Goal: Task Accomplishment & Management: Use online tool/utility

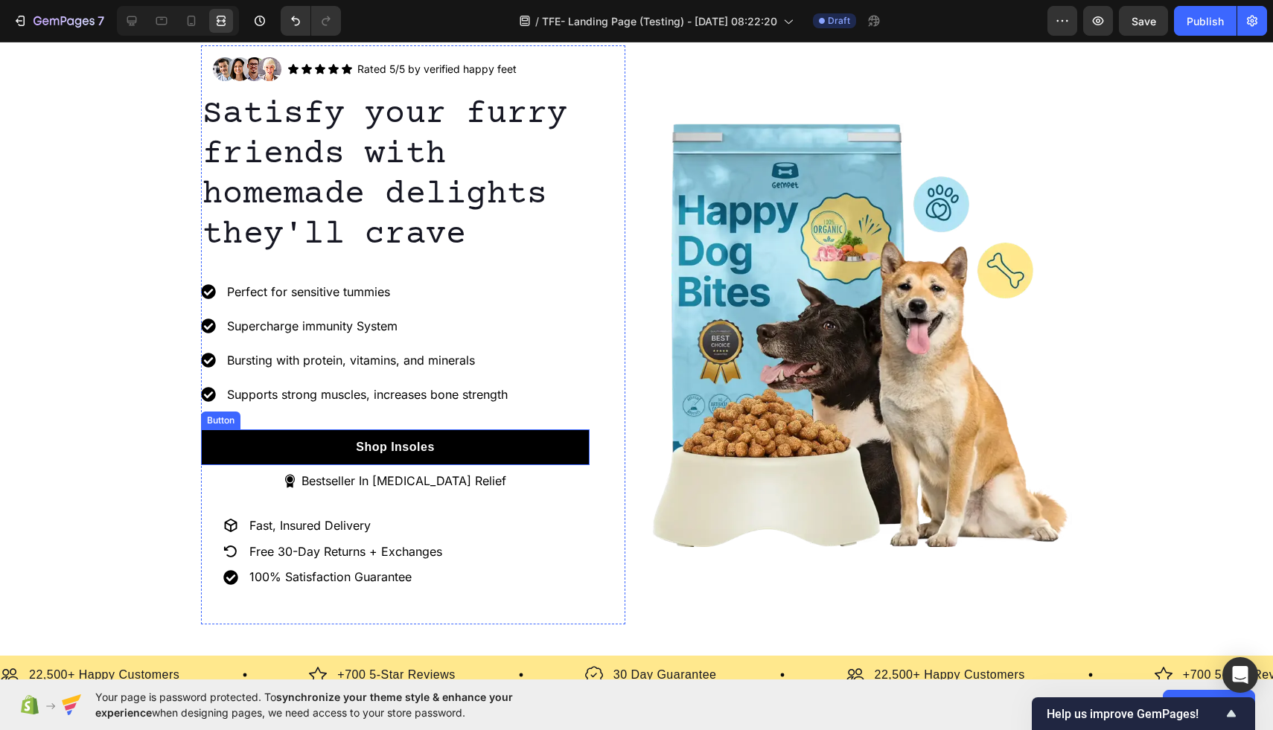
scroll to position [31, 0]
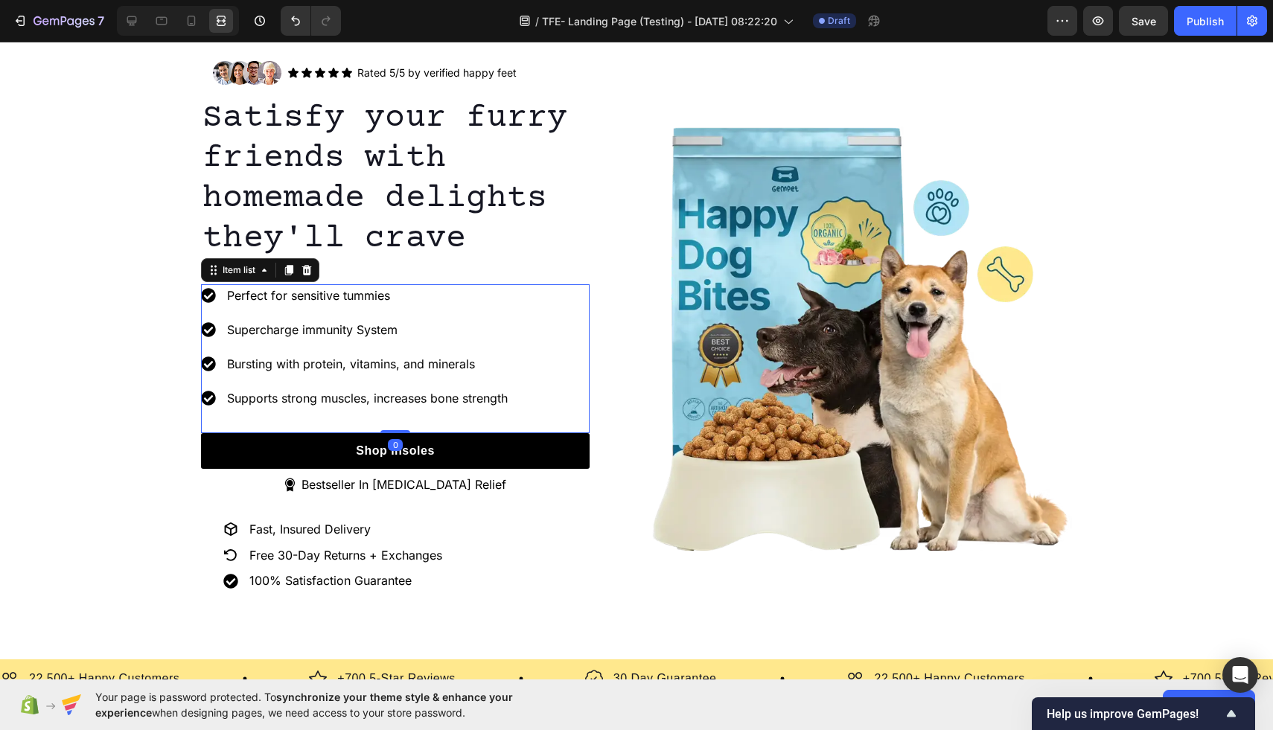
click at [400, 294] on p "Perfect for sensitive tummies" at bounding box center [367, 296] width 281 height 18
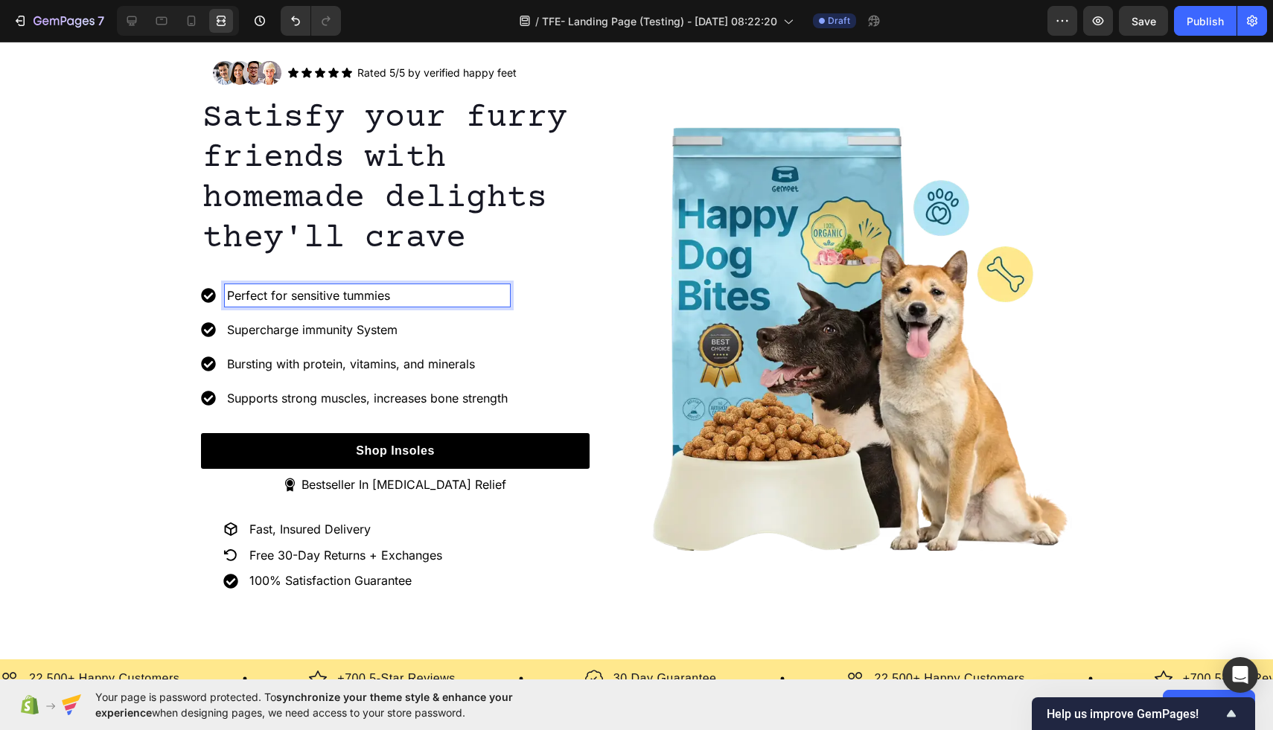
click at [400, 294] on p "Perfect for sensitive tummies" at bounding box center [367, 296] width 281 height 18
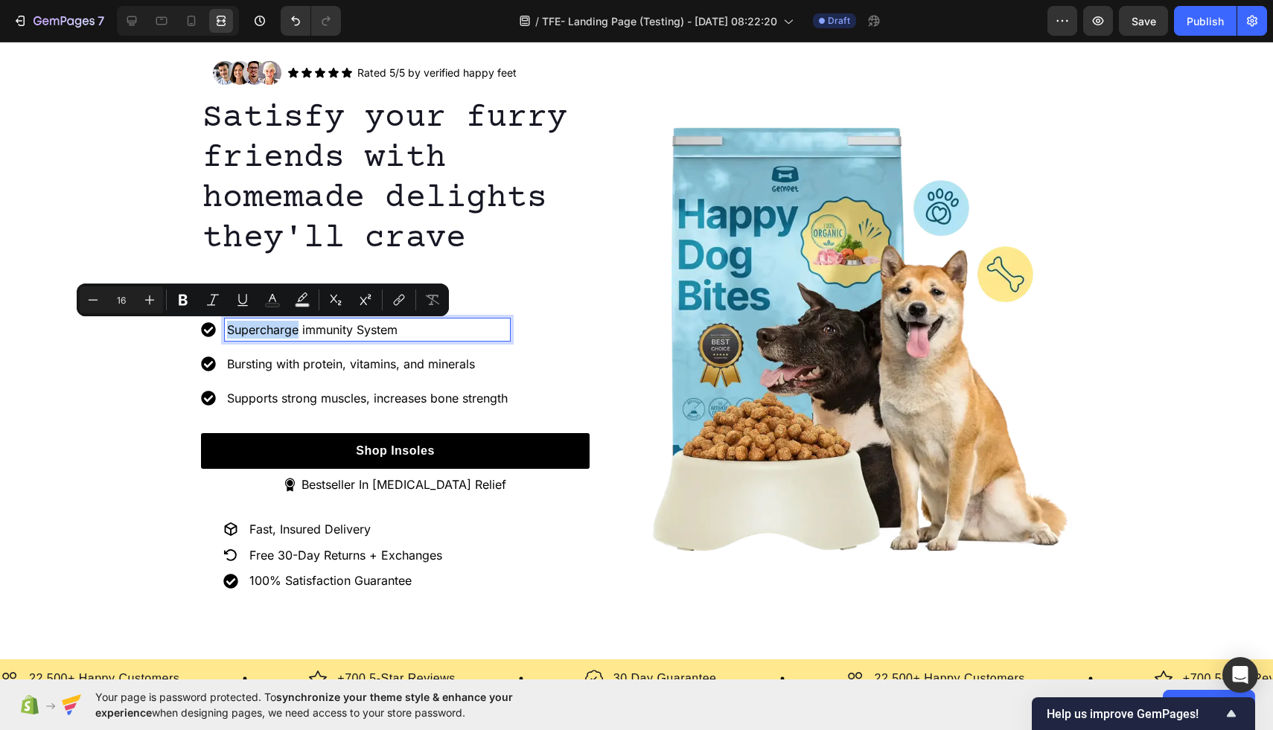
drag, startPoint x: 395, startPoint y: 294, endPoint x: 264, endPoint y: 292, distance: 131.0
click at [264, 292] on p "Perfect for sensitive tummies" at bounding box center [367, 296] width 281 height 18
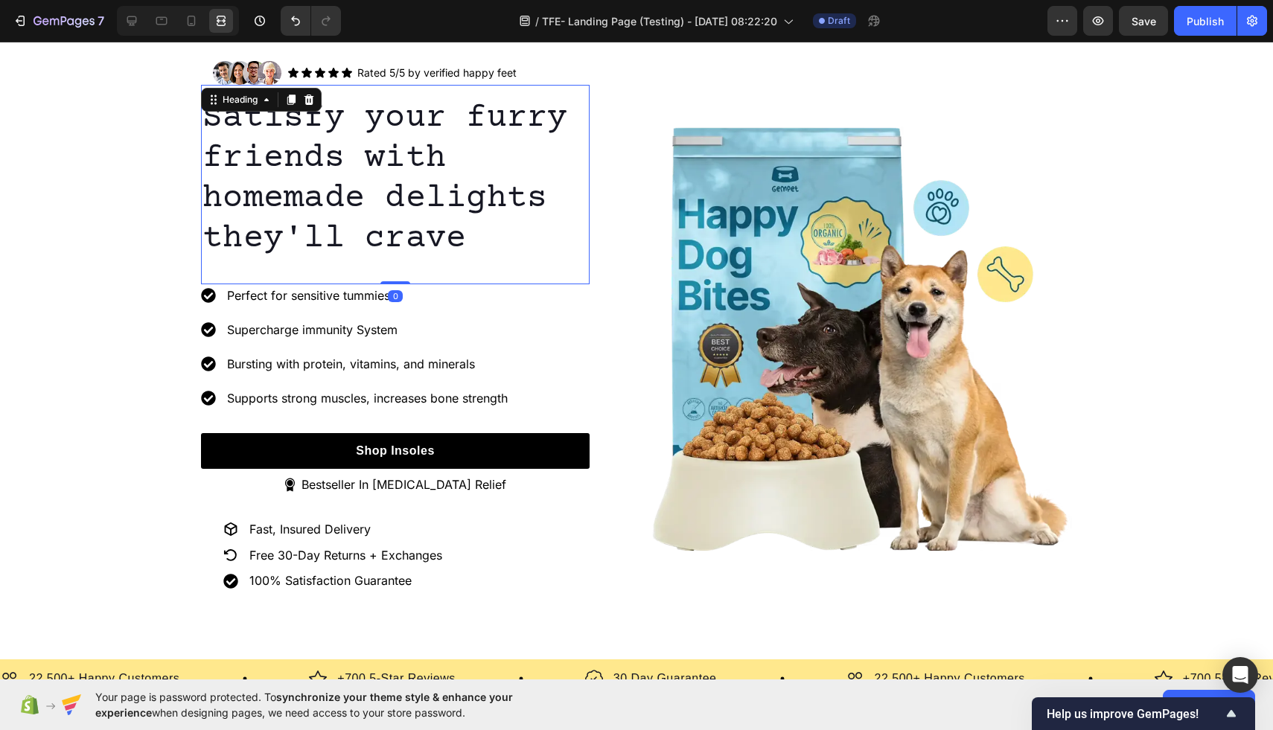
click at [460, 254] on p "Satisfy your furry friends with homemade delights they'll crave" at bounding box center [395, 178] width 386 height 161
click at [359, 292] on p "Perfect for sensitive tummies" at bounding box center [367, 296] width 281 height 18
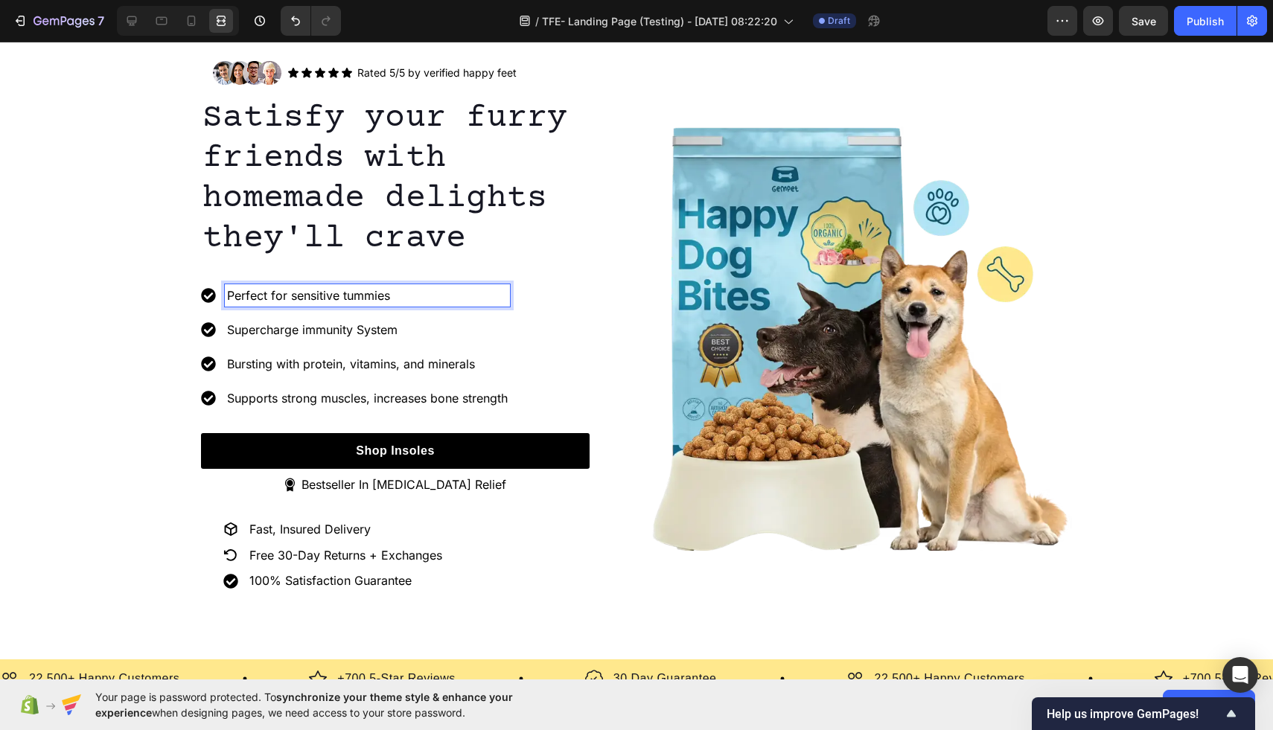
click at [404, 291] on p "Perfect for sensitive tummies" at bounding box center [367, 296] width 281 height 18
click at [400, 292] on p "Perfect for sensitive tummies" at bounding box center [367, 296] width 281 height 18
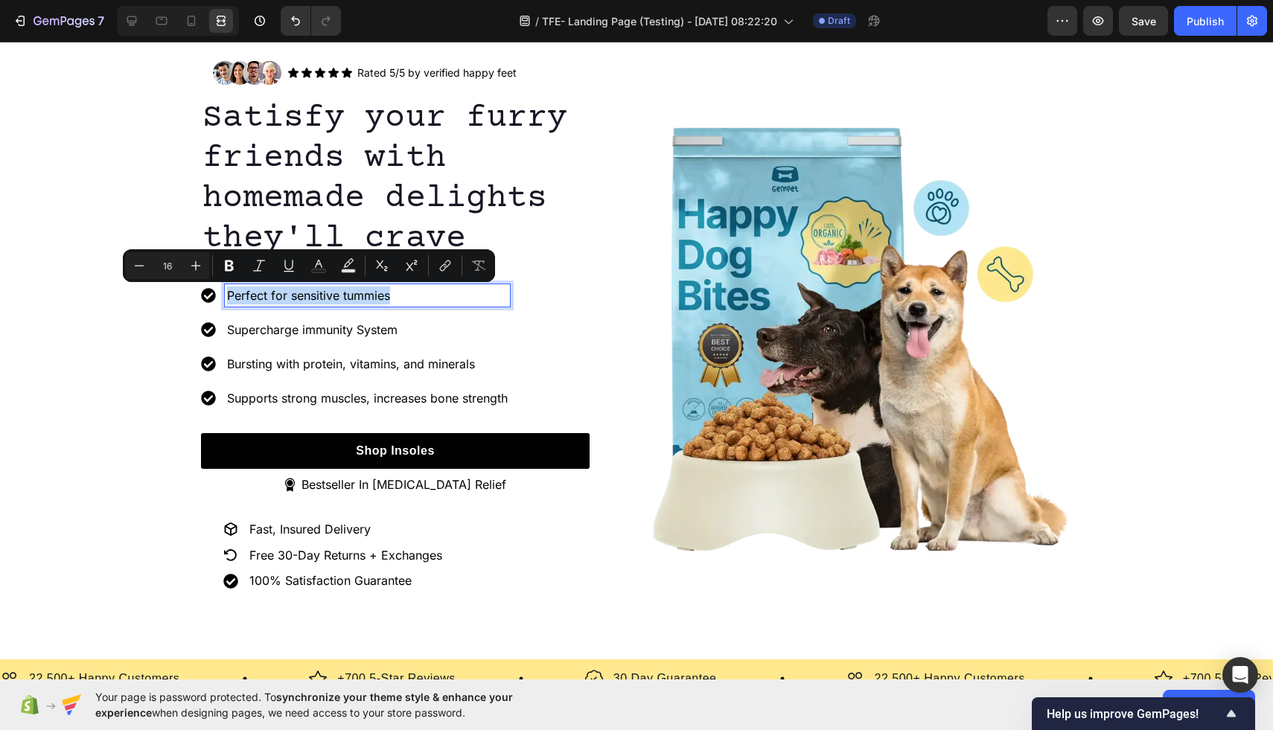
drag, startPoint x: 400, startPoint y: 292, endPoint x: 304, endPoint y: 292, distance: 96.0
click at [304, 292] on p "Perfect for sensitive tummies" at bounding box center [367, 296] width 281 height 18
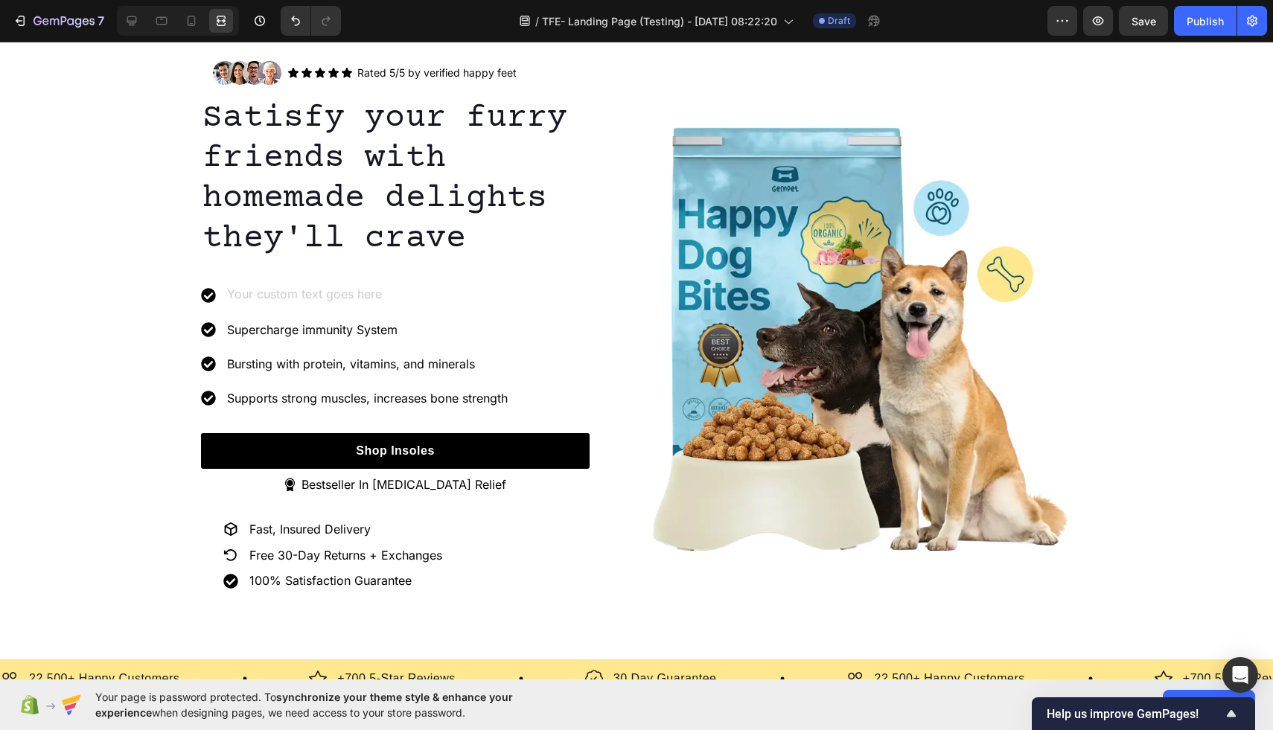
scroll to position [25, 0]
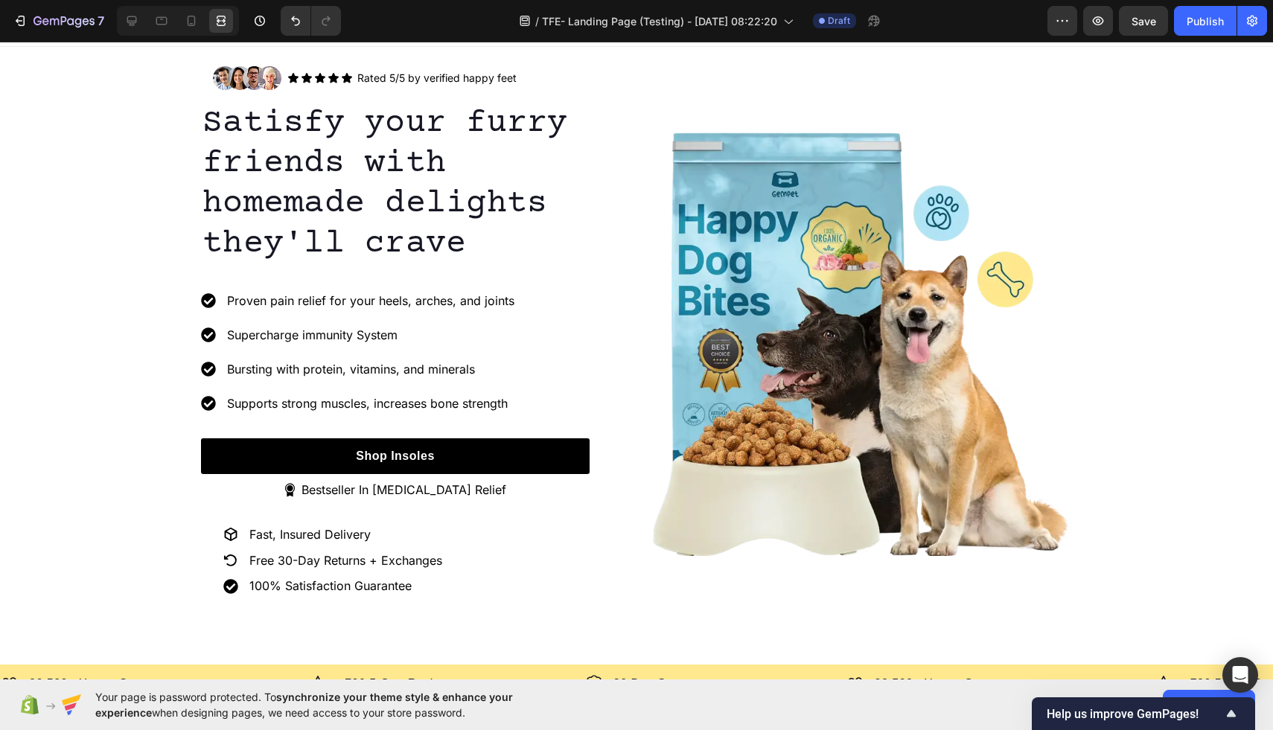
click at [540, 339] on div "Proven pain relief for your heels, arches, and joints Supercharge immunity Syst…" at bounding box center [395, 364] width 389 height 149
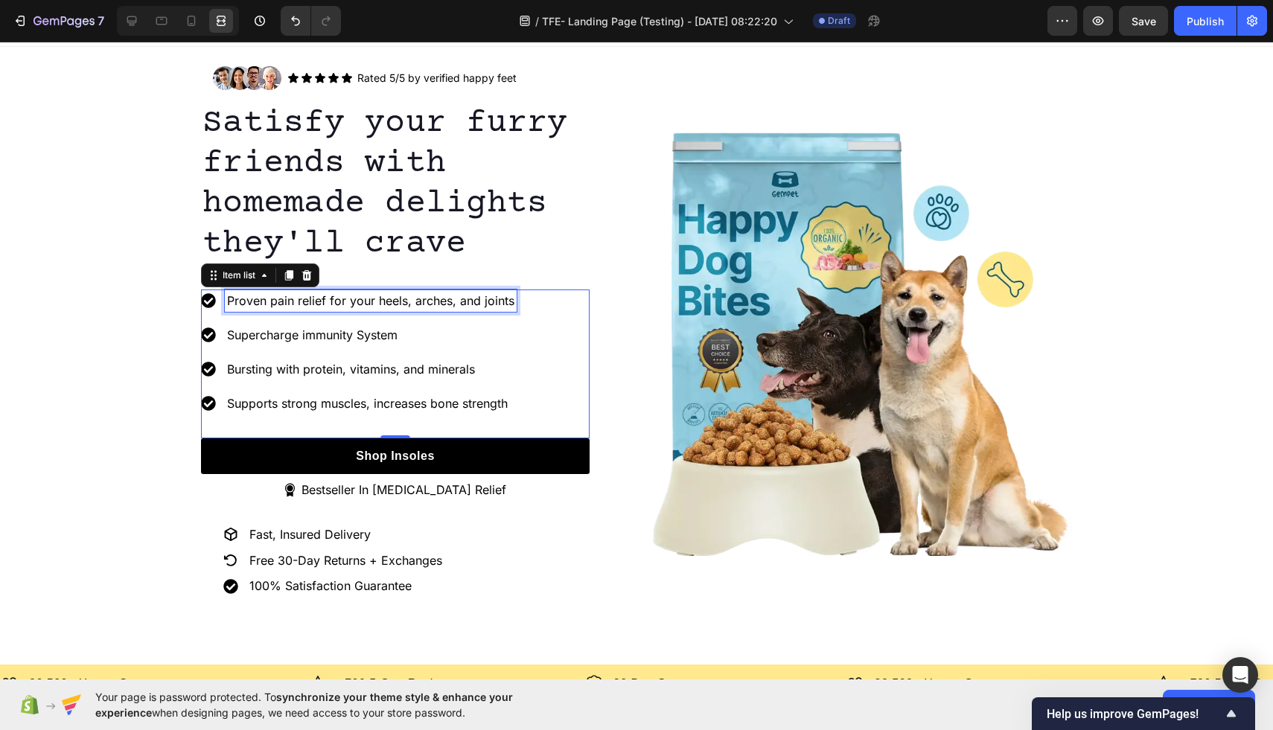
click at [371, 304] on p "Proven pain relief for your heels, arches, and joints" at bounding box center [370, 301] width 287 height 18
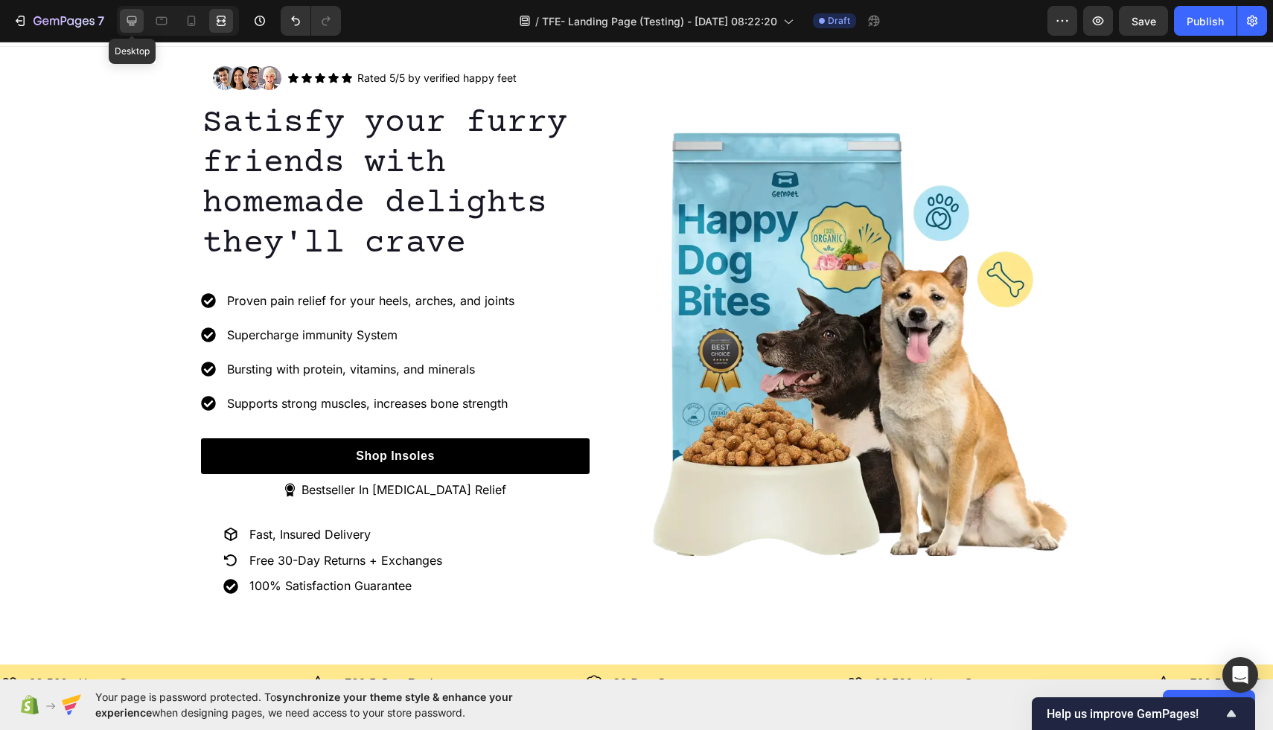
click at [131, 22] on icon at bounding box center [132, 21] width 10 height 10
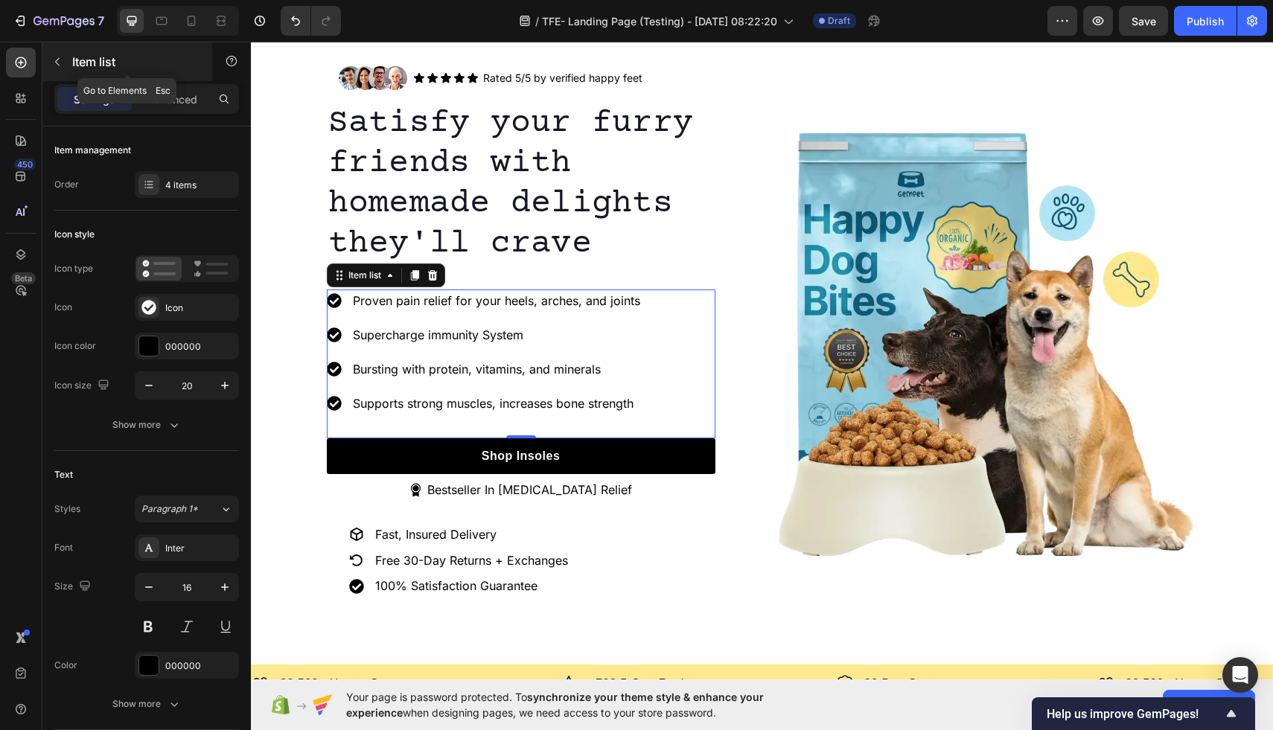
click at [65, 57] on button "button" at bounding box center [57, 62] width 24 height 24
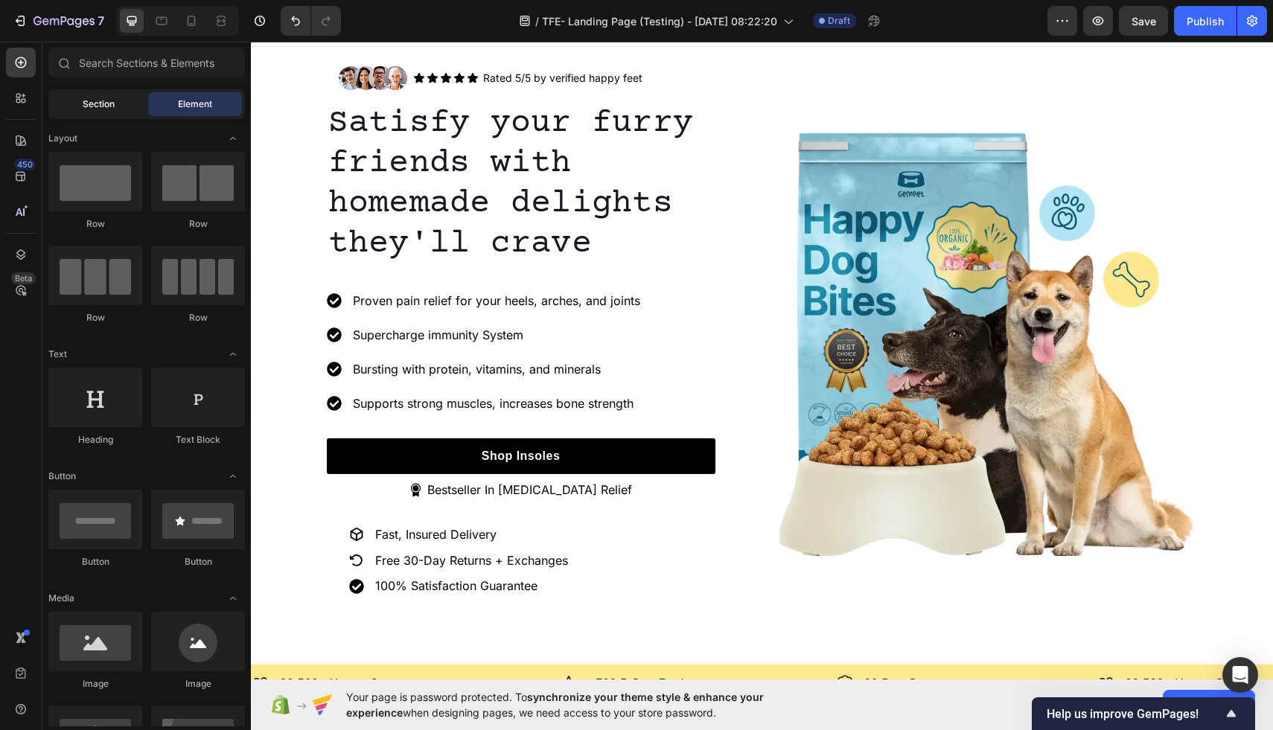
click at [92, 108] on span "Section" at bounding box center [99, 103] width 32 height 13
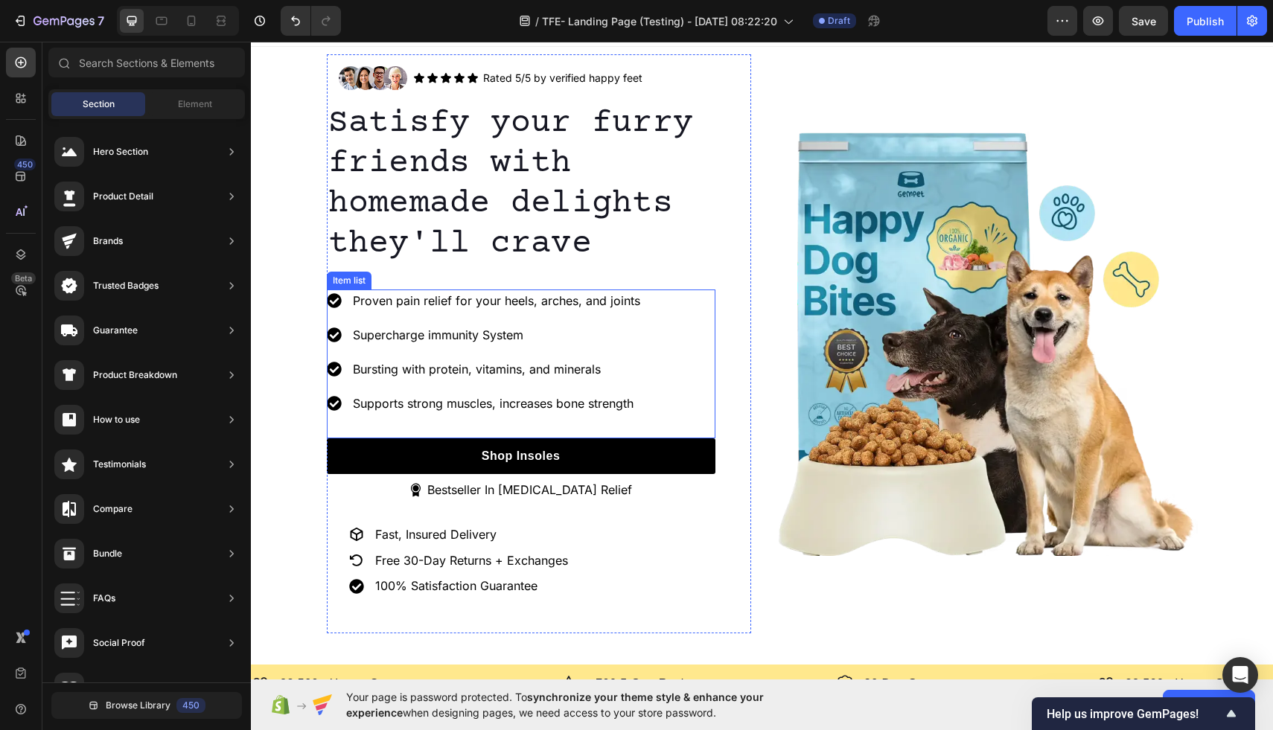
click at [525, 303] on p "Proven pain relief for your heels, arches, and joints" at bounding box center [496, 301] width 287 height 18
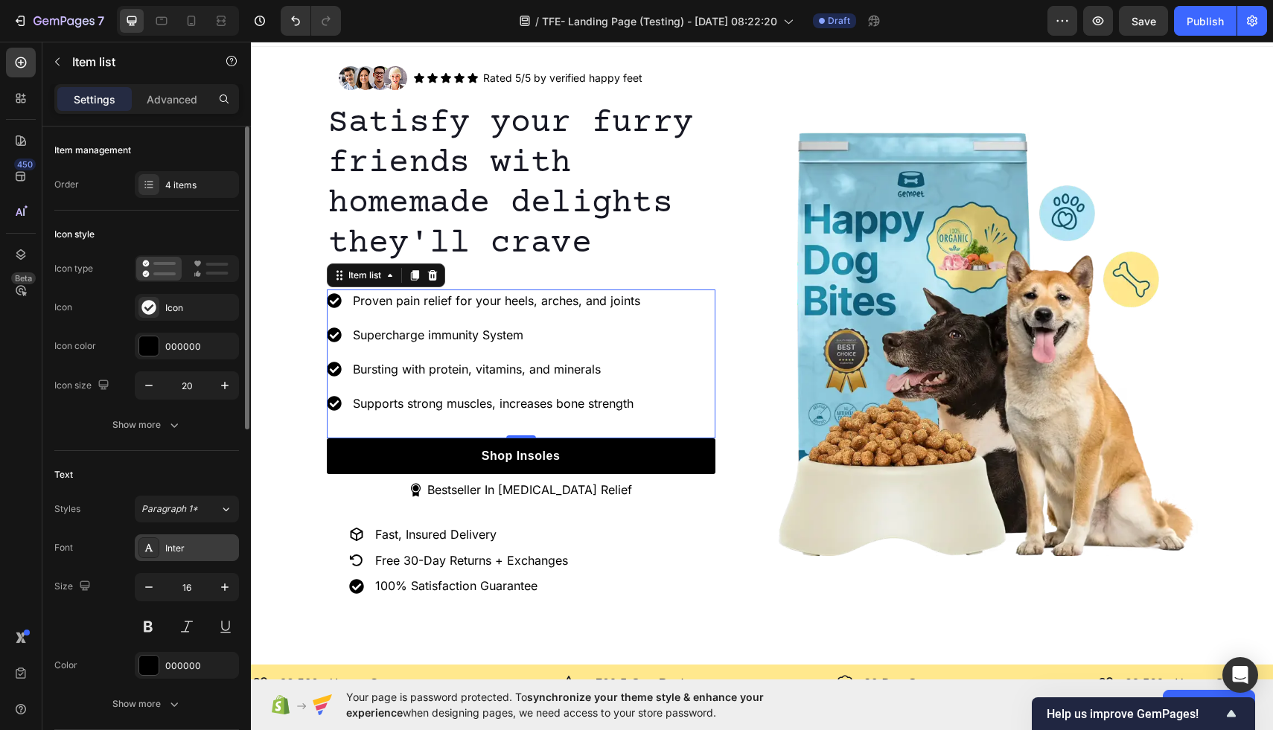
click at [198, 546] on div "Inter" at bounding box center [200, 548] width 70 height 13
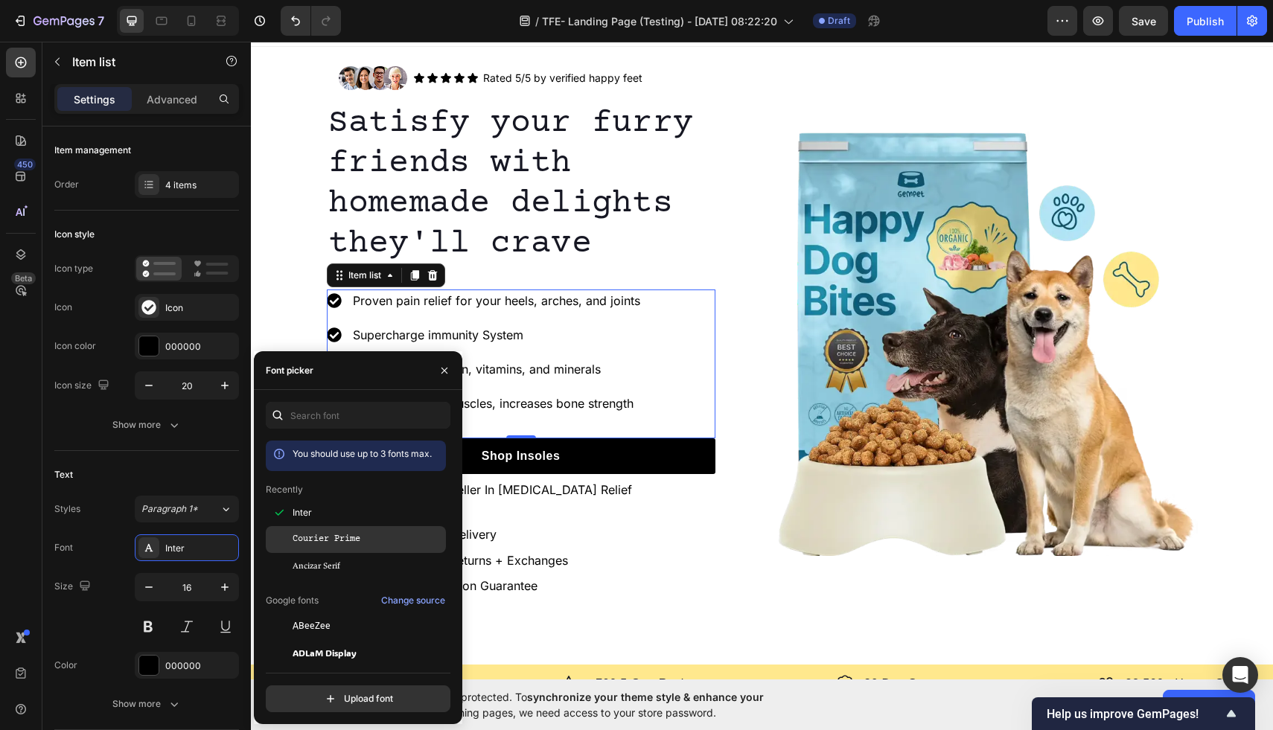
click at [346, 543] on span "Courier Prime" at bounding box center [326, 539] width 68 height 13
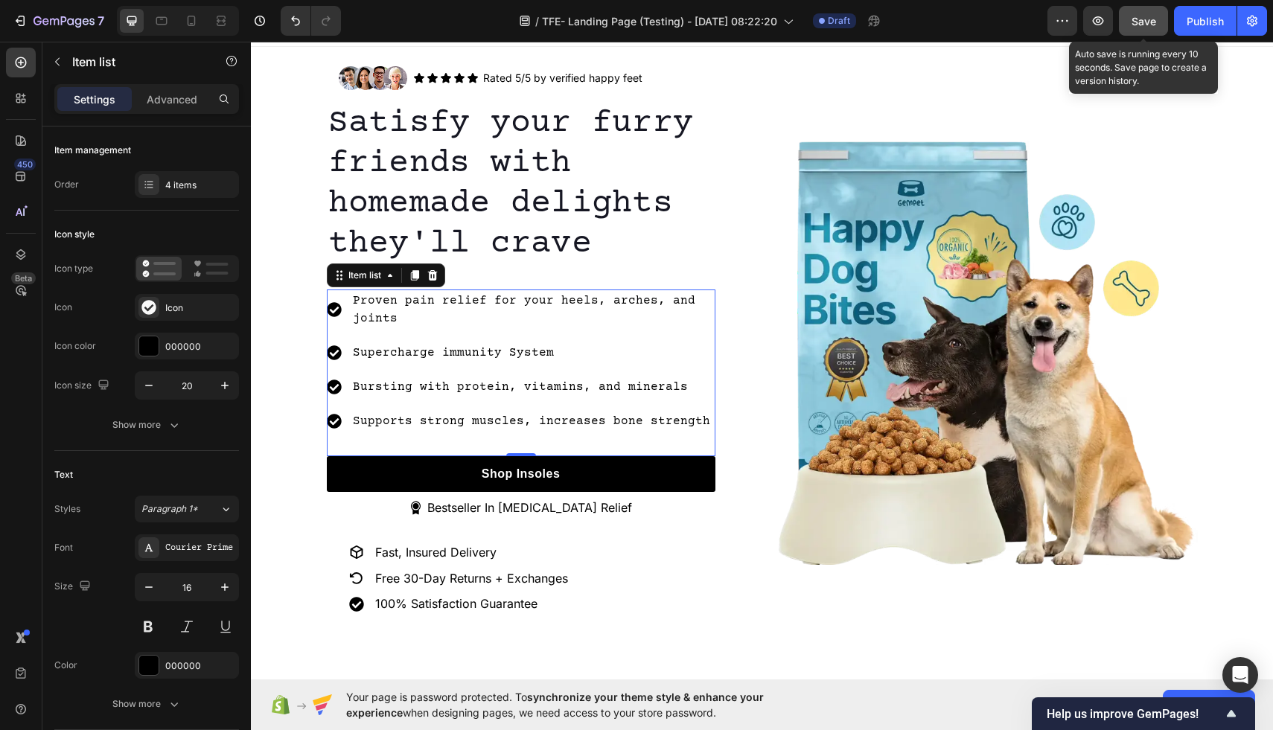
click at [1145, 18] on span "Save" at bounding box center [1143, 21] width 25 height 13
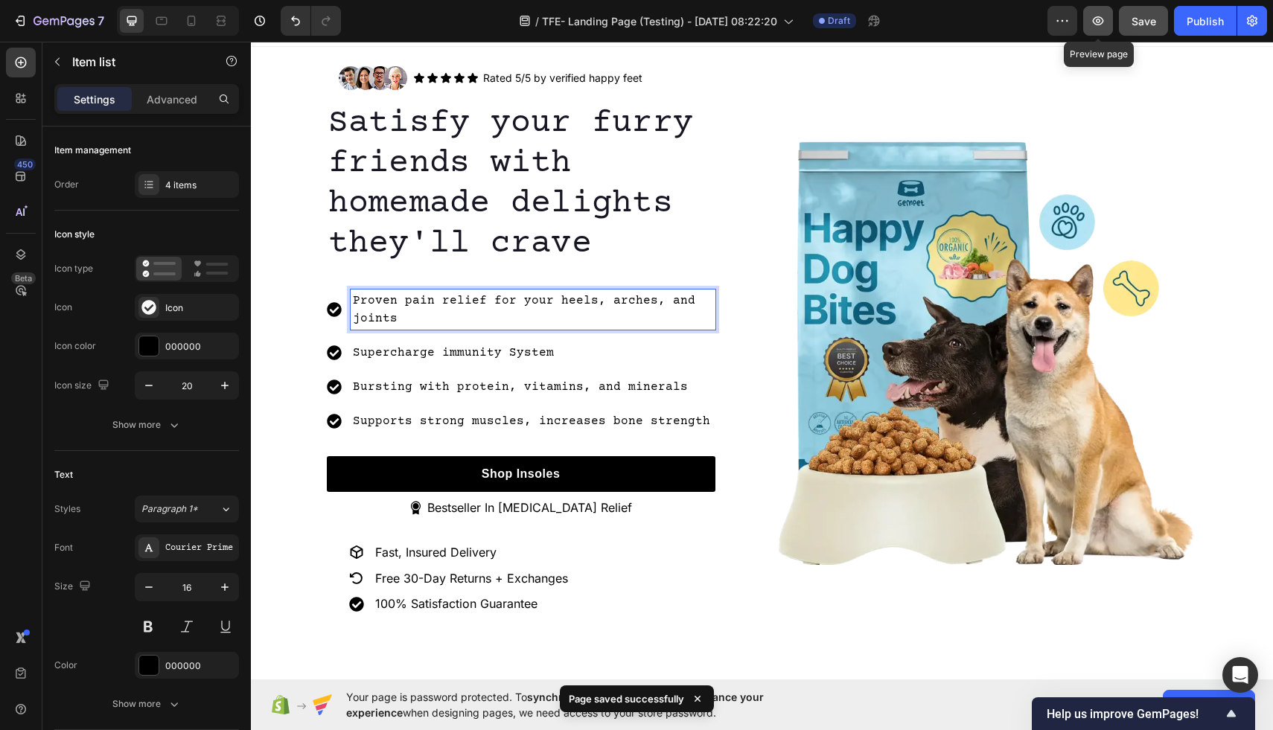
click at [1103, 26] on icon "button" at bounding box center [1097, 20] width 15 height 15
click at [387, 310] on p "Proven pain relief for your heels, arches, and joints" at bounding box center [533, 310] width 360 height 36
click at [424, 399] on div "Proven pain relief for your heels, arches, and joints Supercharge immunity Syst…" at bounding box center [521, 361] width 389 height 143
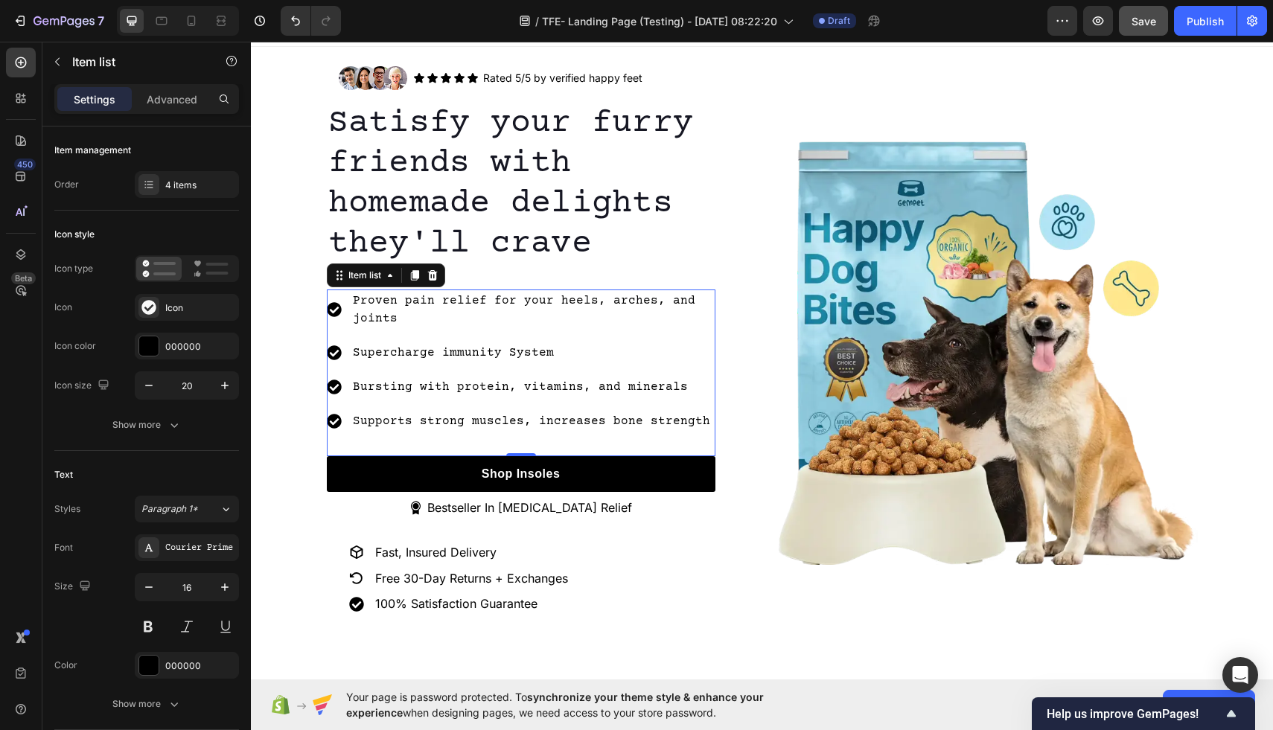
click at [403, 303] on p "Proven pain relief for your heels, arches, and joints" at bounding box center [533, 310] width 360 height 36
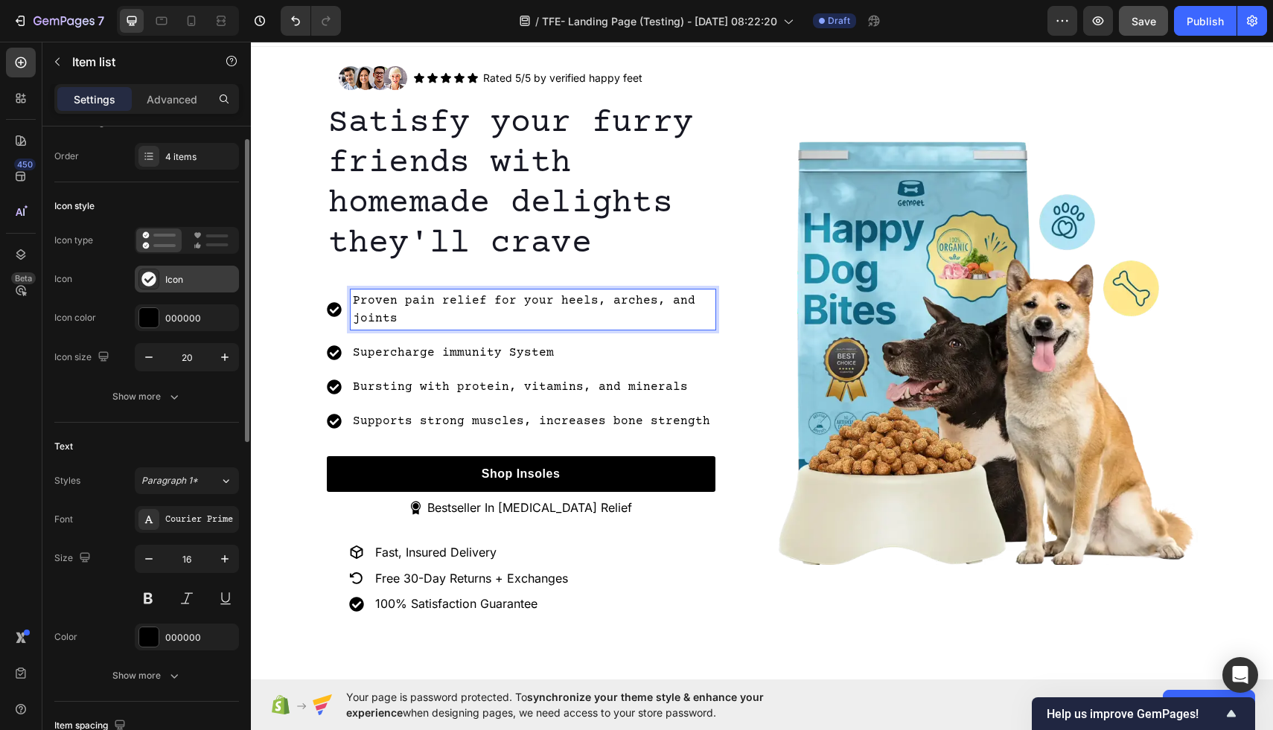
scroll to position [31, 0]
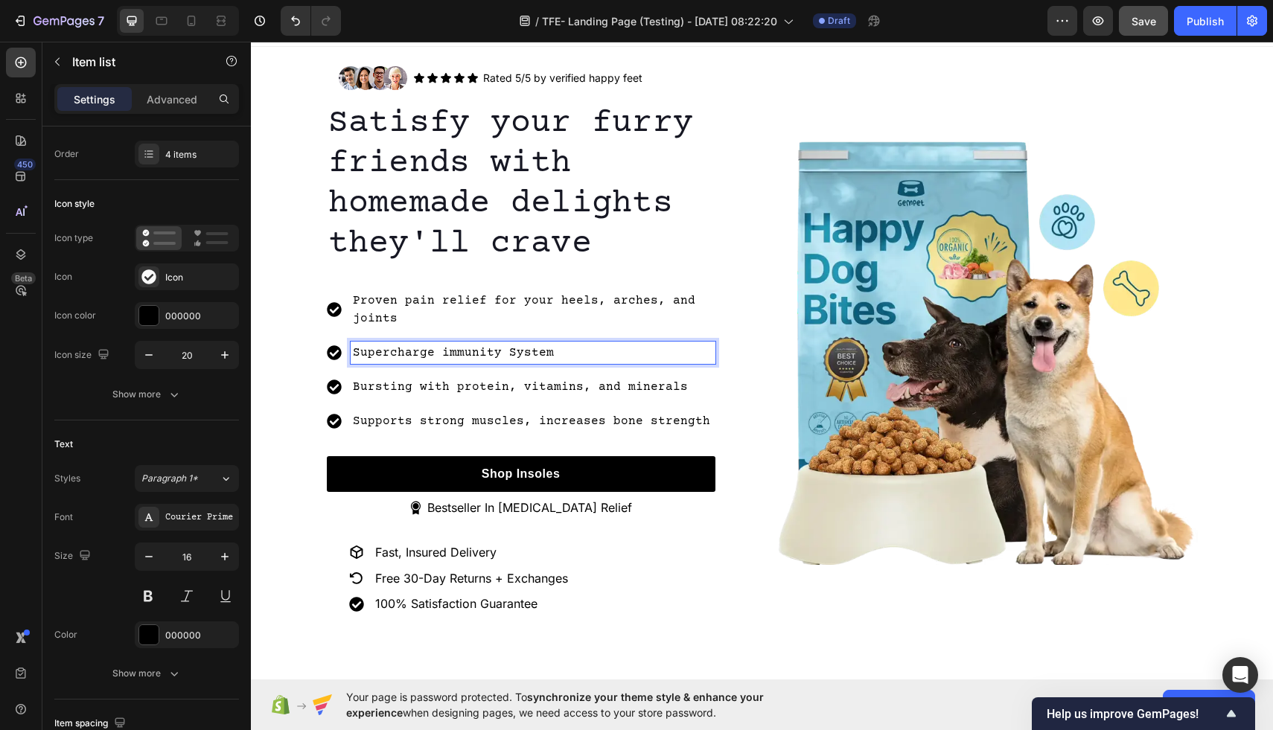
click at [433, 361] on p "Supercharge immunity System" at bounding box center [533, 353] width 360 height 18
click at [457, 305] on p "Proven pain relief for your heels, arches, and joints" at bounding box center [533, 310] width 360 height 36
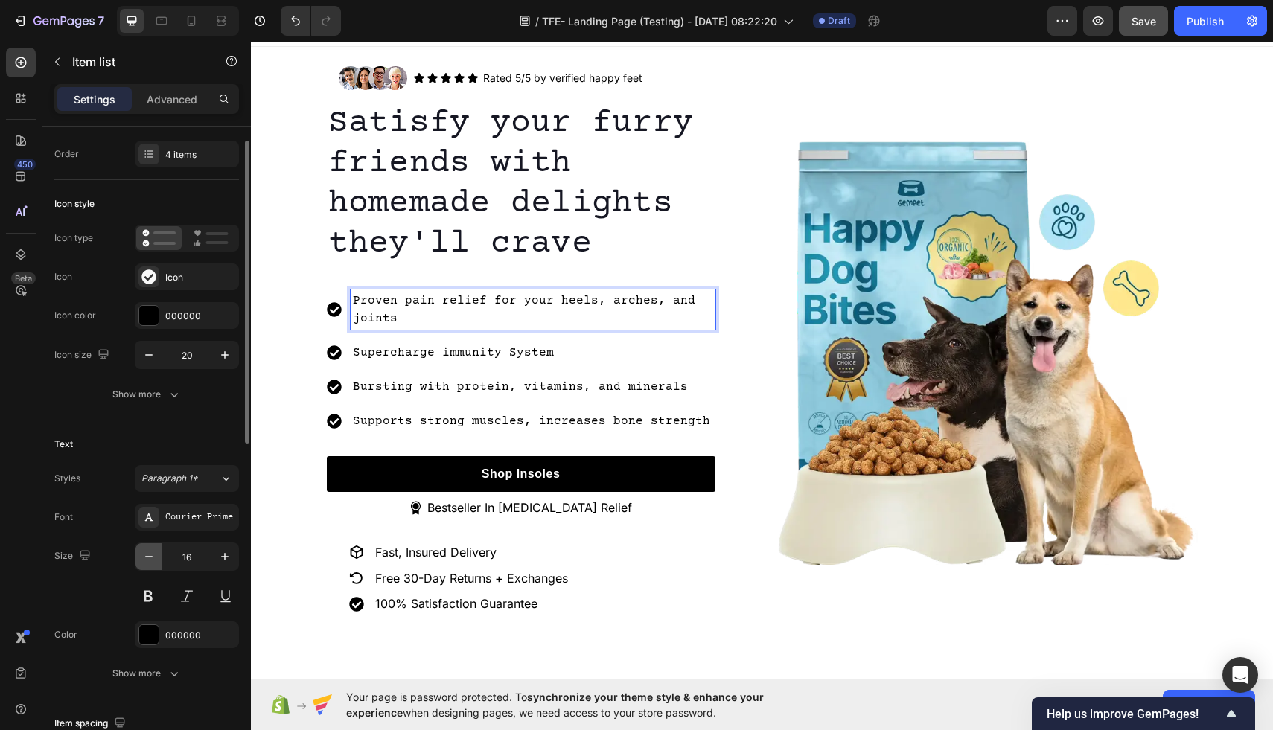
click at [144, 564] on button "button" at bounding box center [148, 556] width 27 height 27
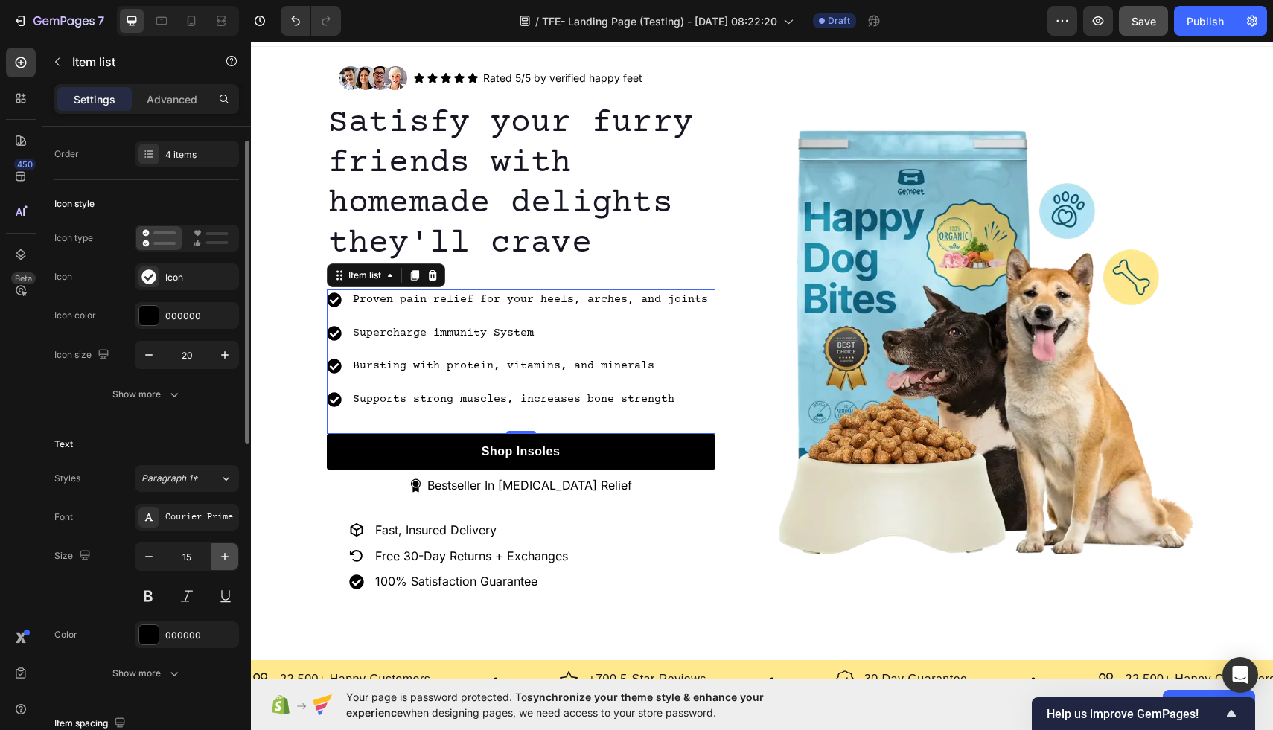
click at [223, 556] on icon "button" at bounding box center [224, 556] width 7 height 7
type input "16"
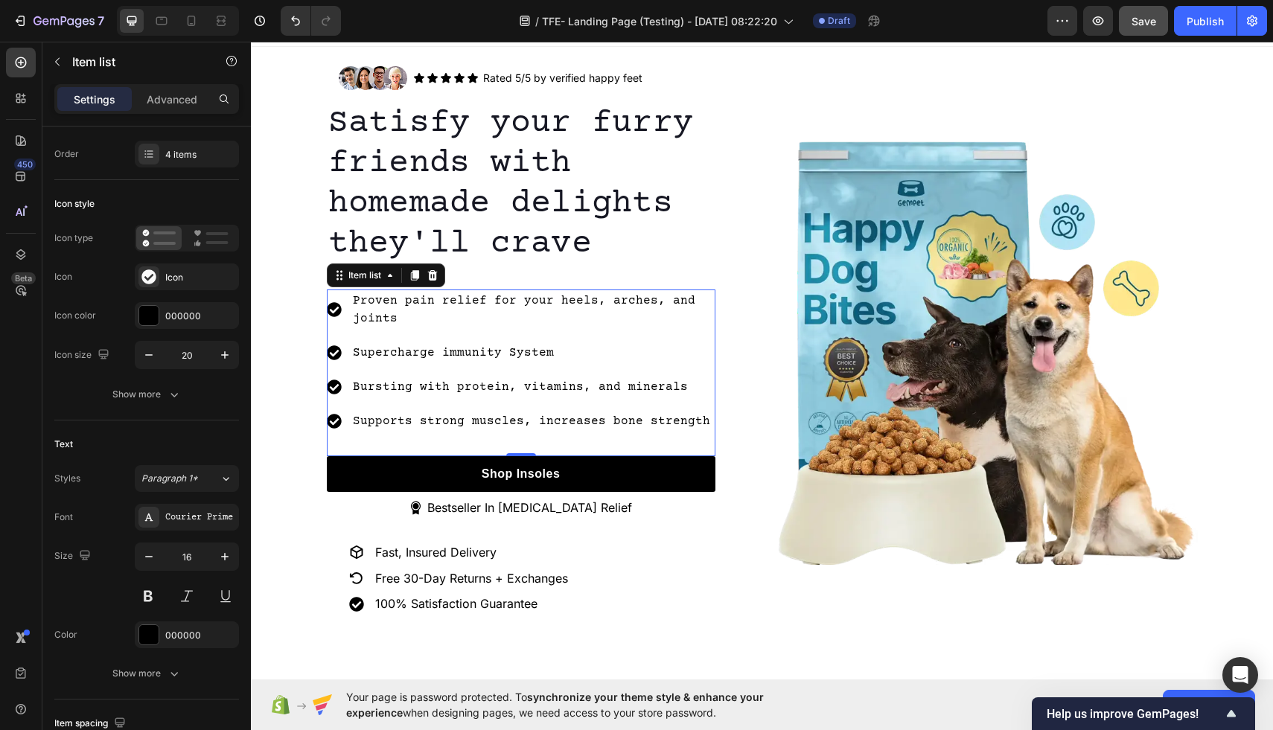
click at [334, 310] on icon at bounding box center [334, 309] width 15 height 15
click at [341, 310] on div "Proven pain relief for your heels, arches, and joints" at bounding box center [521, 310] width 389 height 40
click at [146, 357] on icon "button" at bounding box center [148, 355] width 15 height 15
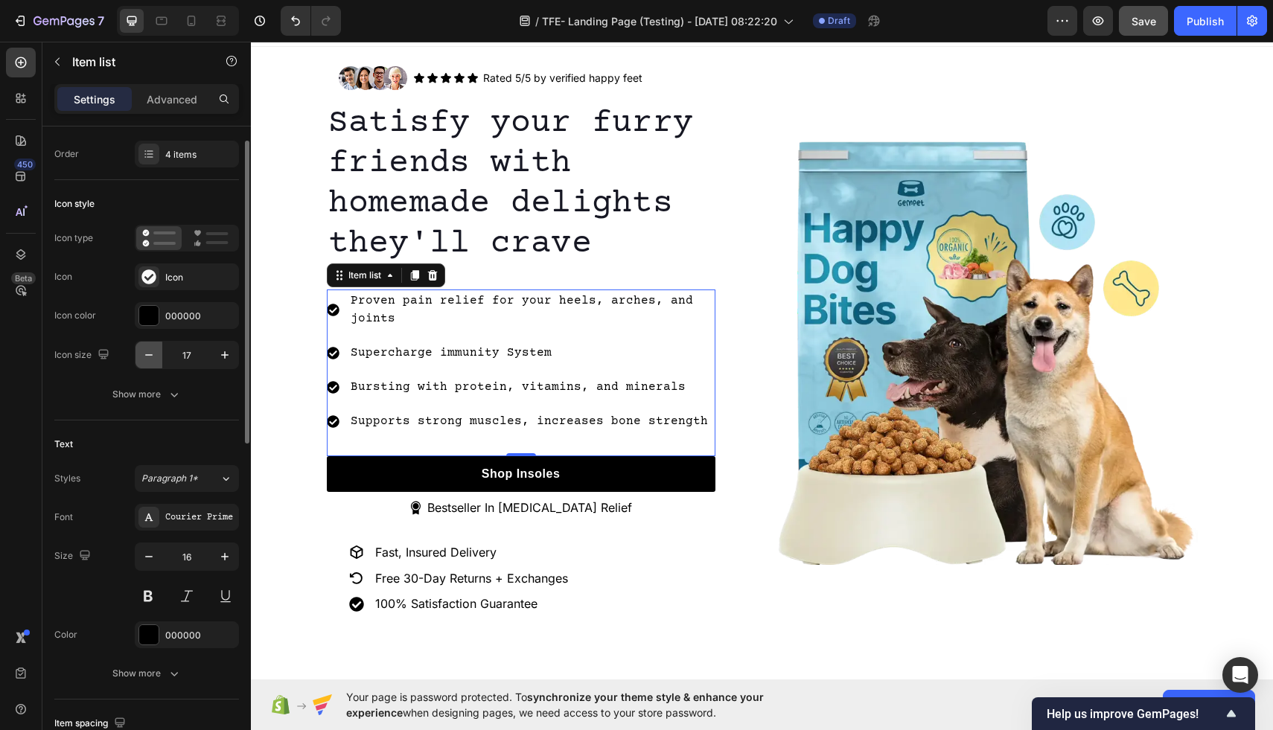
click at [146, 357] on icon "button" at bounding box center [148, 355] width 15 height 15
click at [224, 355] on icon "button" at bounding box center [224, 354] width 7 height 7
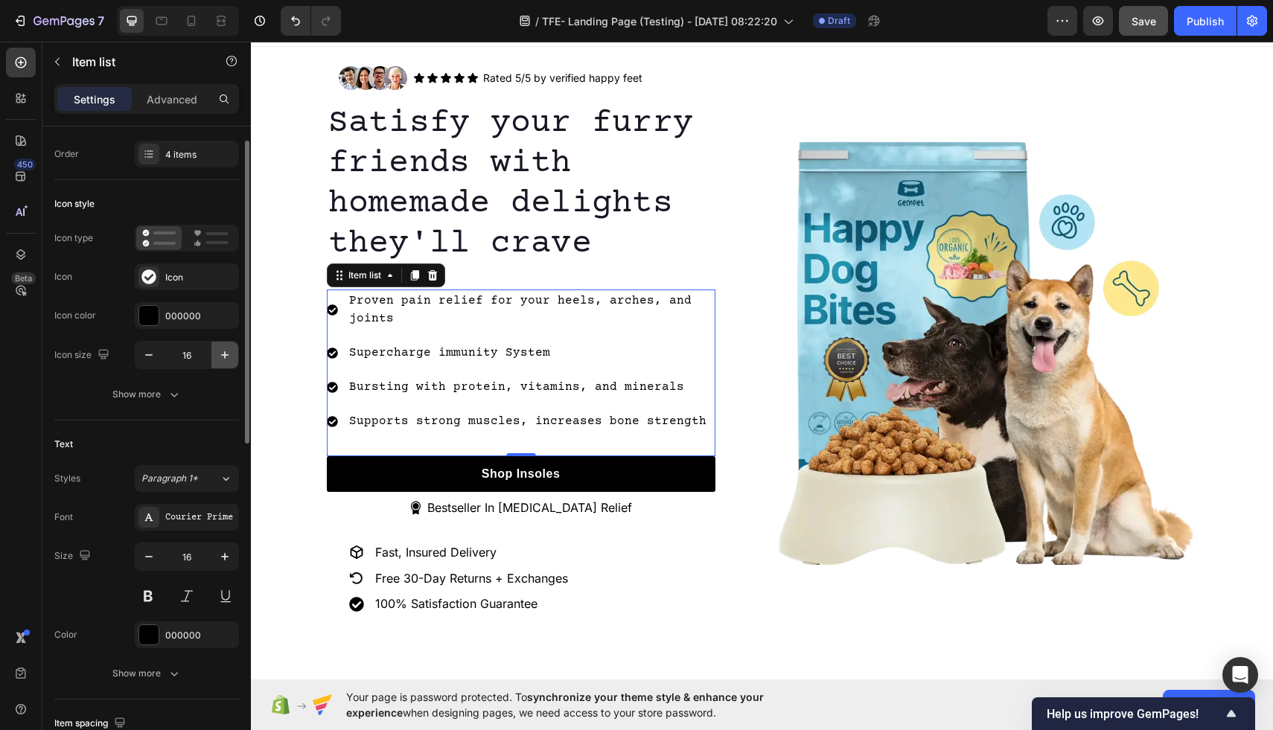
click at [224, 355] on icon "button" at bounding box center [224, 354] width 7 height 7
type input "20"
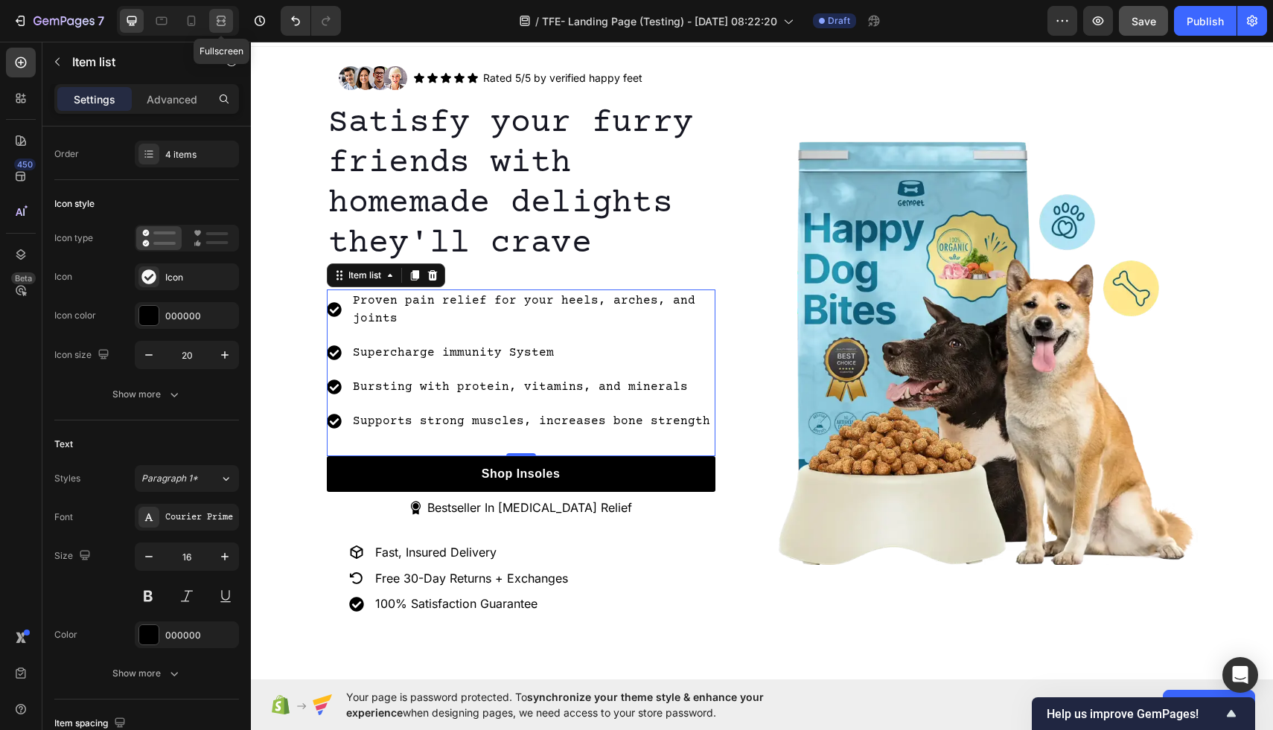
click at [220, 22] on icon at bounding box center [221, 20] width 15 height 15
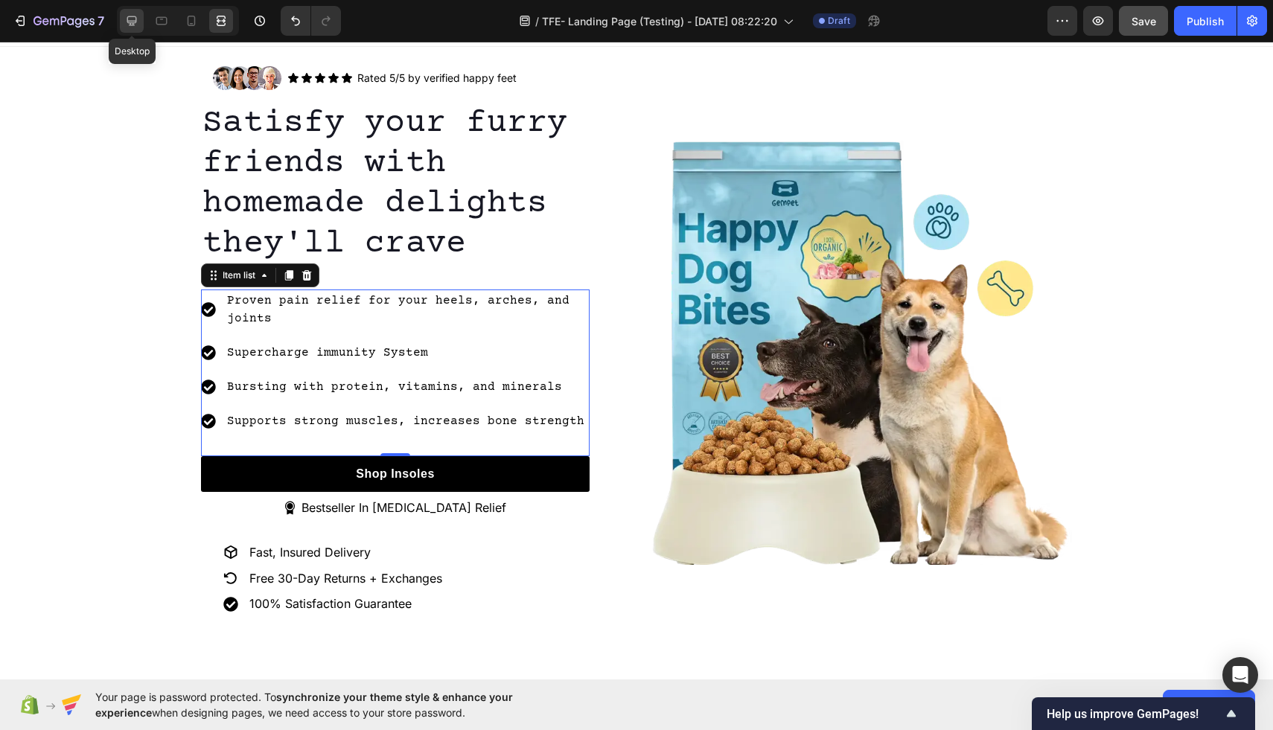
click at [135, 25] on icon at bounding box center [131, 20] width 15 height 15
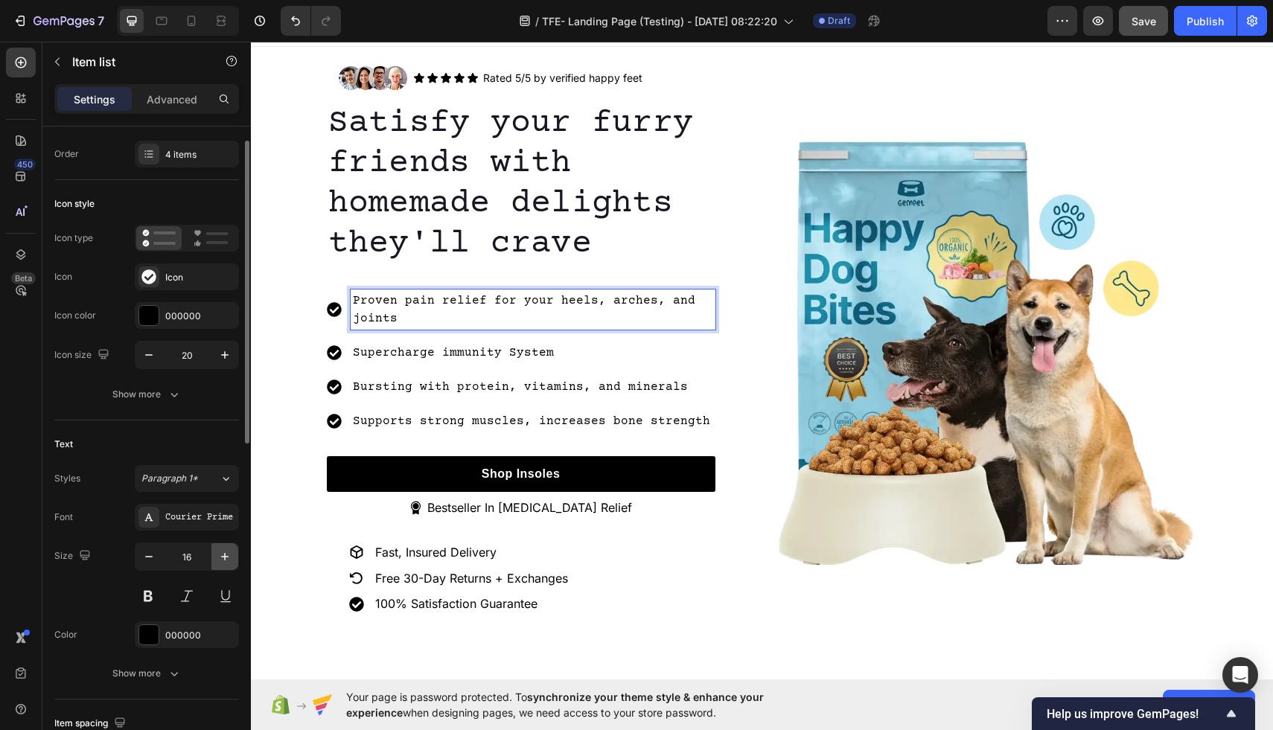
click at [231, 556] on icon "button" at bounding box center [224, 556] width 15 height 15
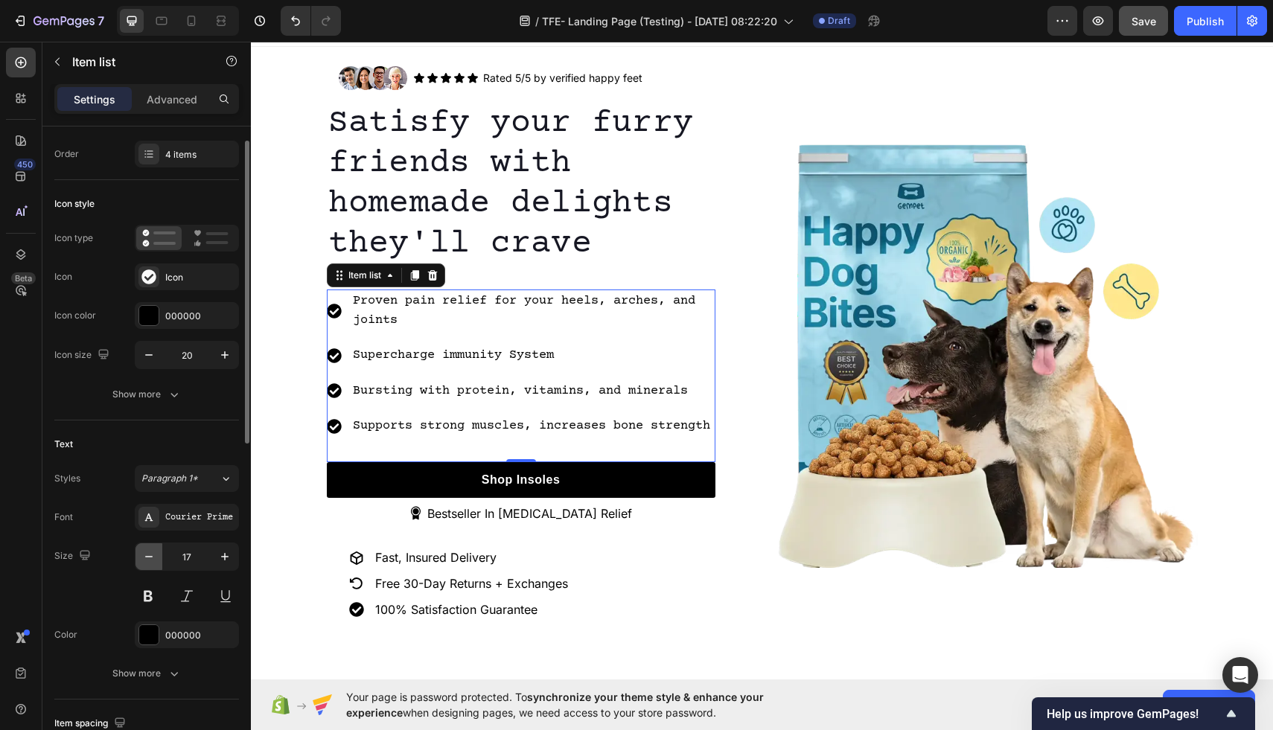
click at [150, 559] on icon "button" at bounding box center [148, 556] width 15 height 15
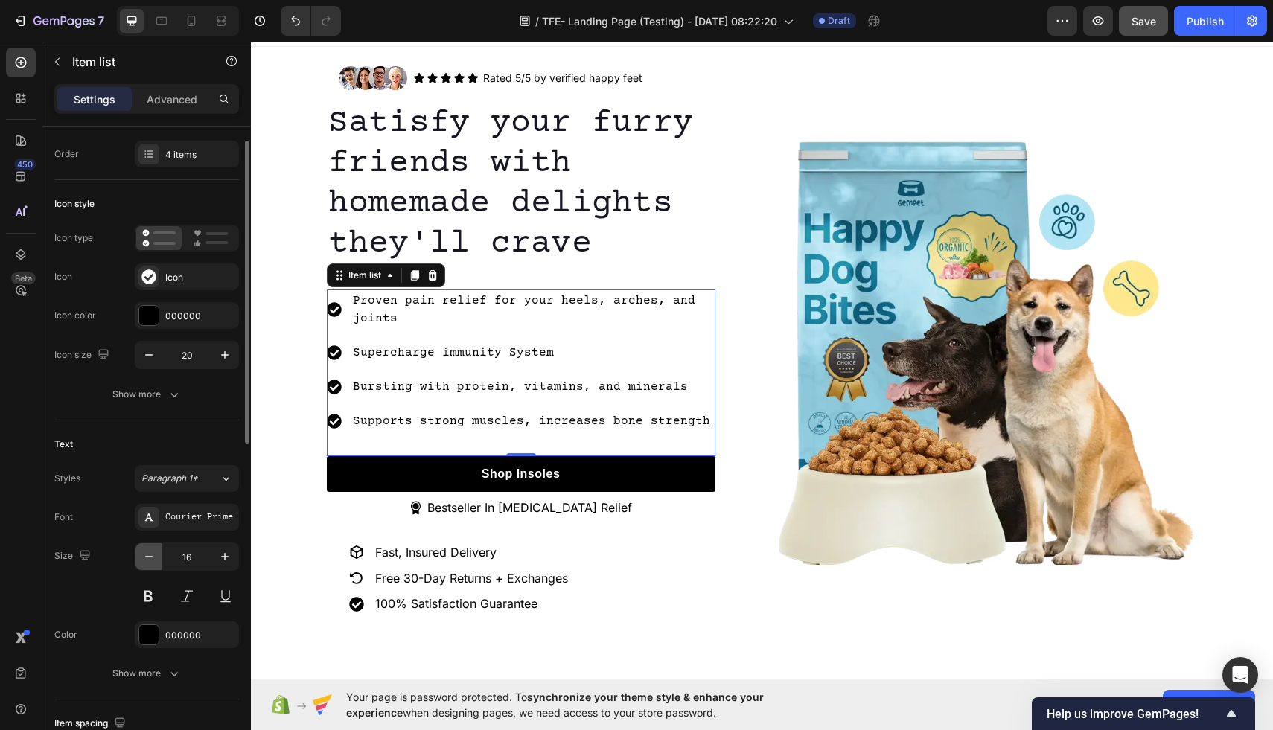
click at [150, 559] on icon "button" at bounding box center [148, 556] width 15 height 15
type input "15"
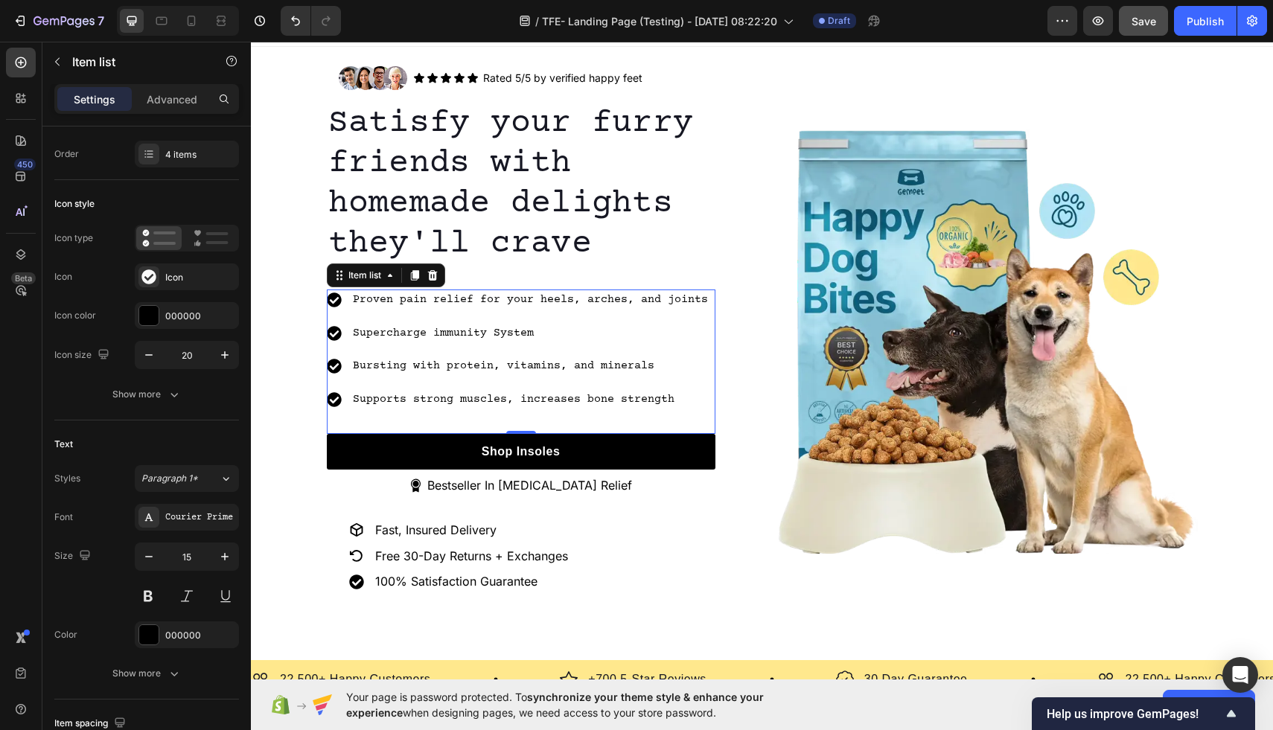
click at [423, 333] on p "Supercharge immunity System" at bounding box center [530, 333] width 355 height 17
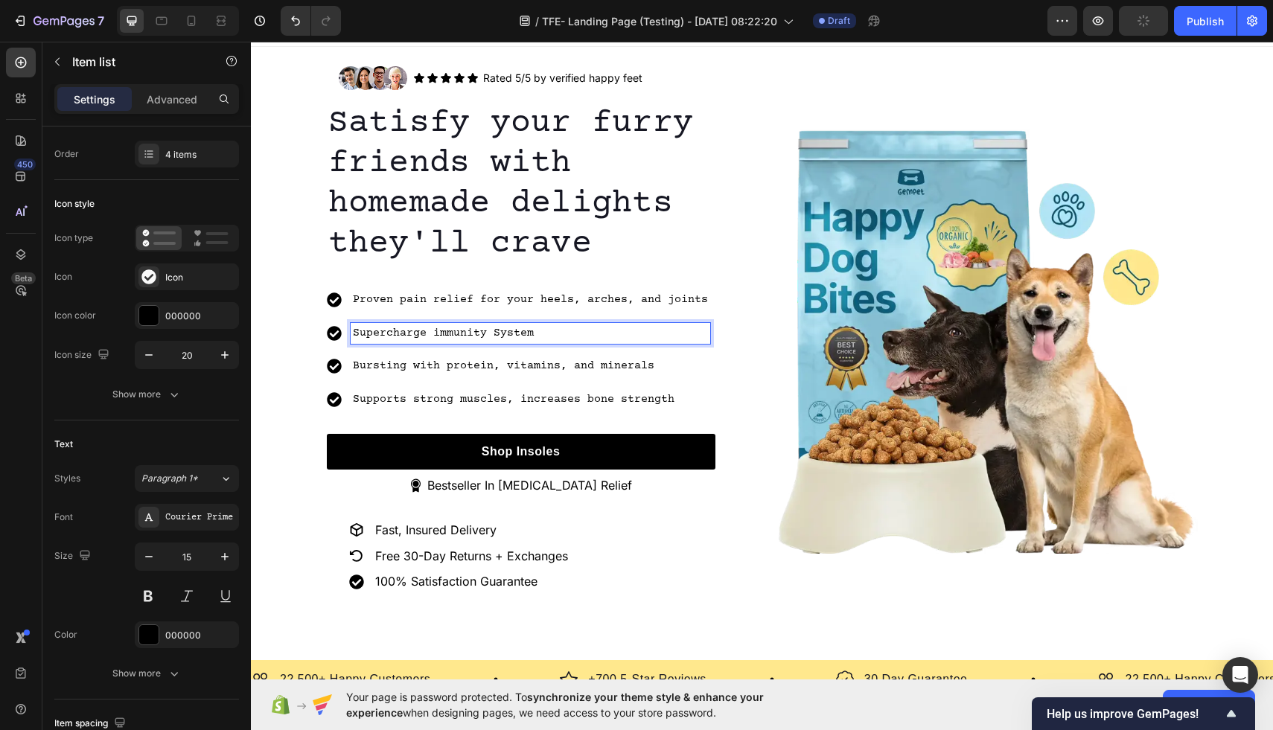
click at [423, 363] on p "Bursting with protein, vitamins, and minerals" at bounding box center [530, 366] width 355 height 17
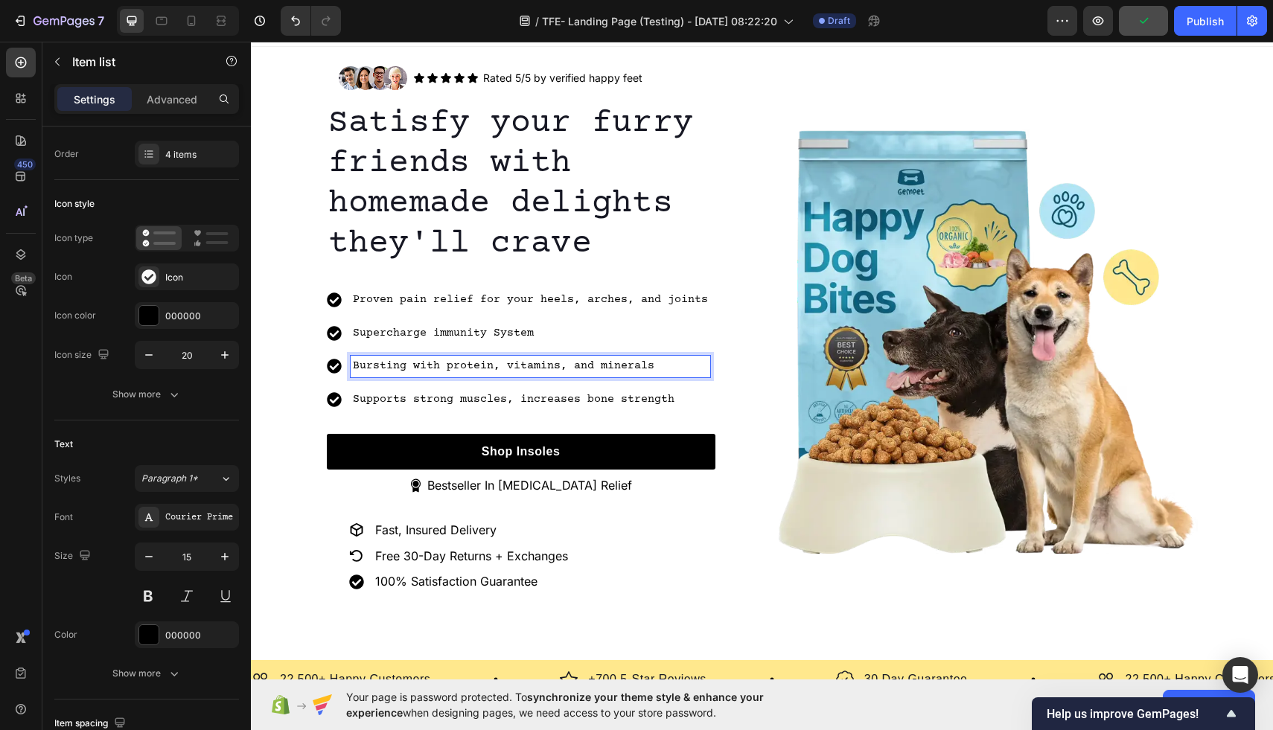
click at [423, 400] on p "Supports strong muscles, increases bone strength" at bounding box center [530, 399] width 355 height 17
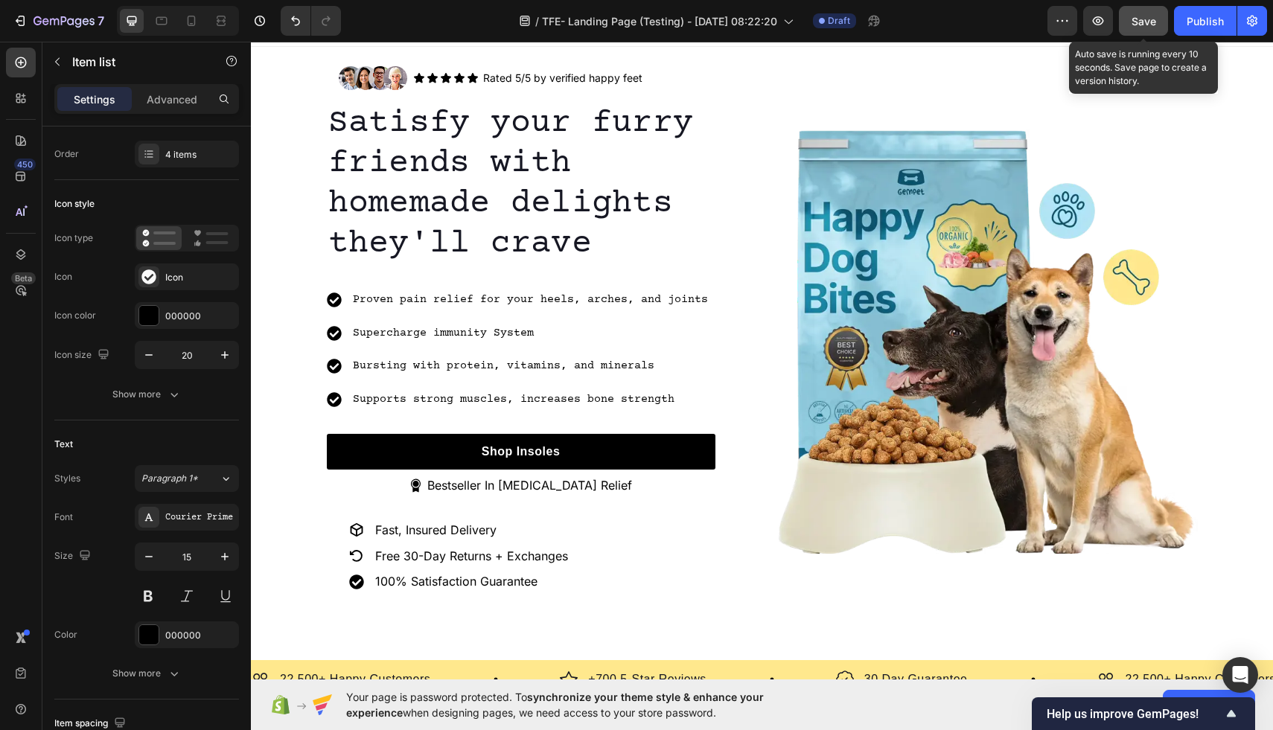
click at [1147, 22] on span "Save" at bounding box center [1143, 21] width 25 height 13
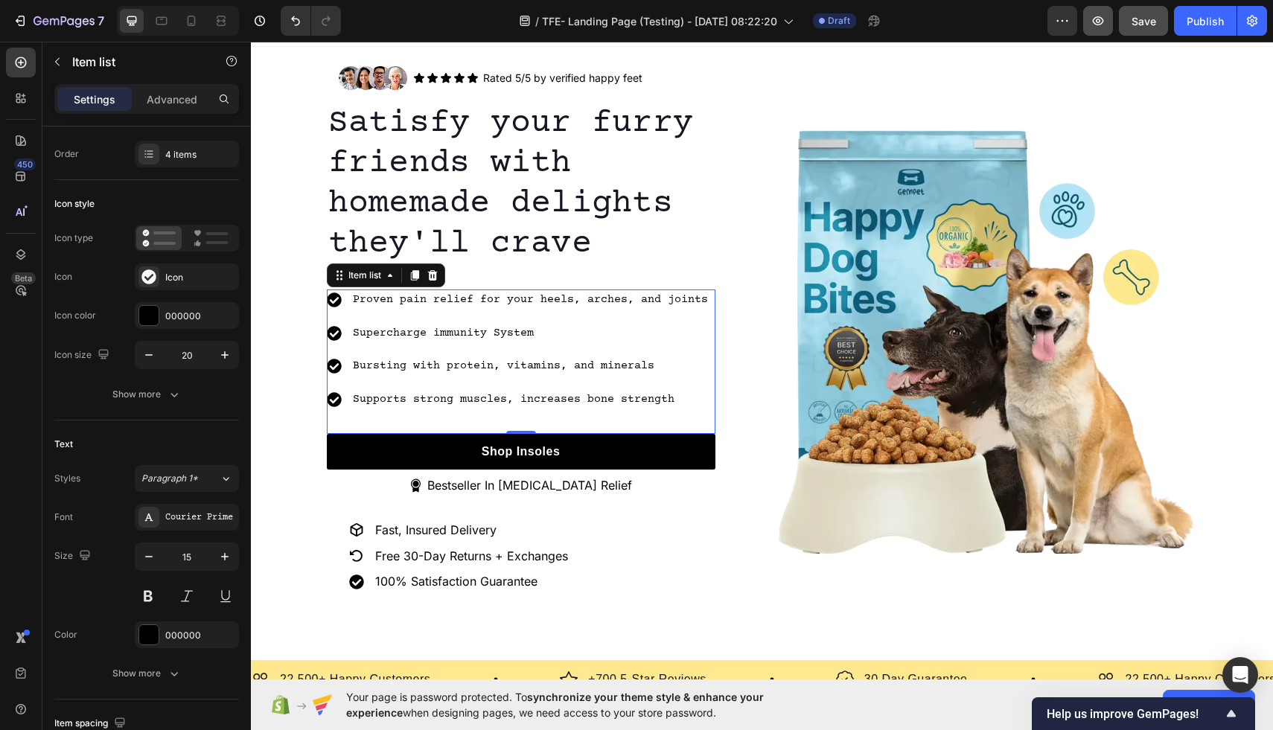
click at [1099, 26] on icon "button" at bounding box center [1097, 20] width 15 height 15
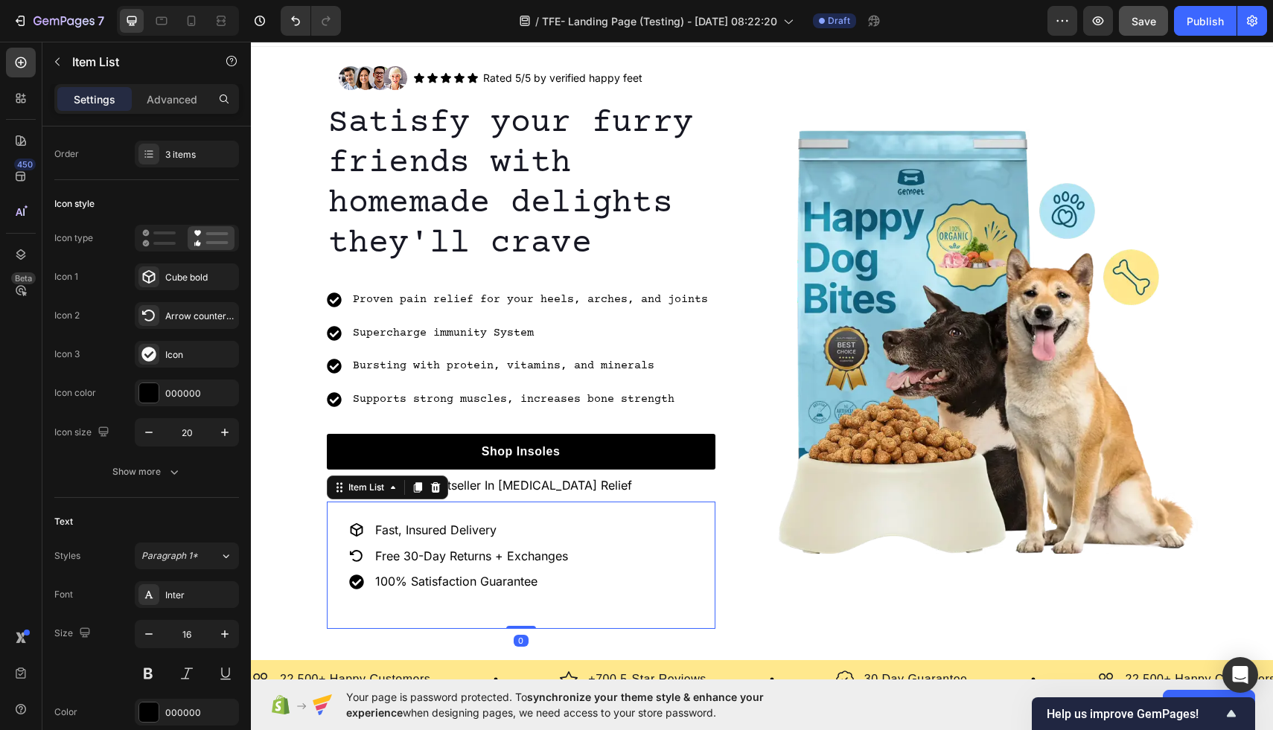
click at [425, 531] on p "Fast, Insured Delivery" at bounding box center [471, 530] width 193 height 16
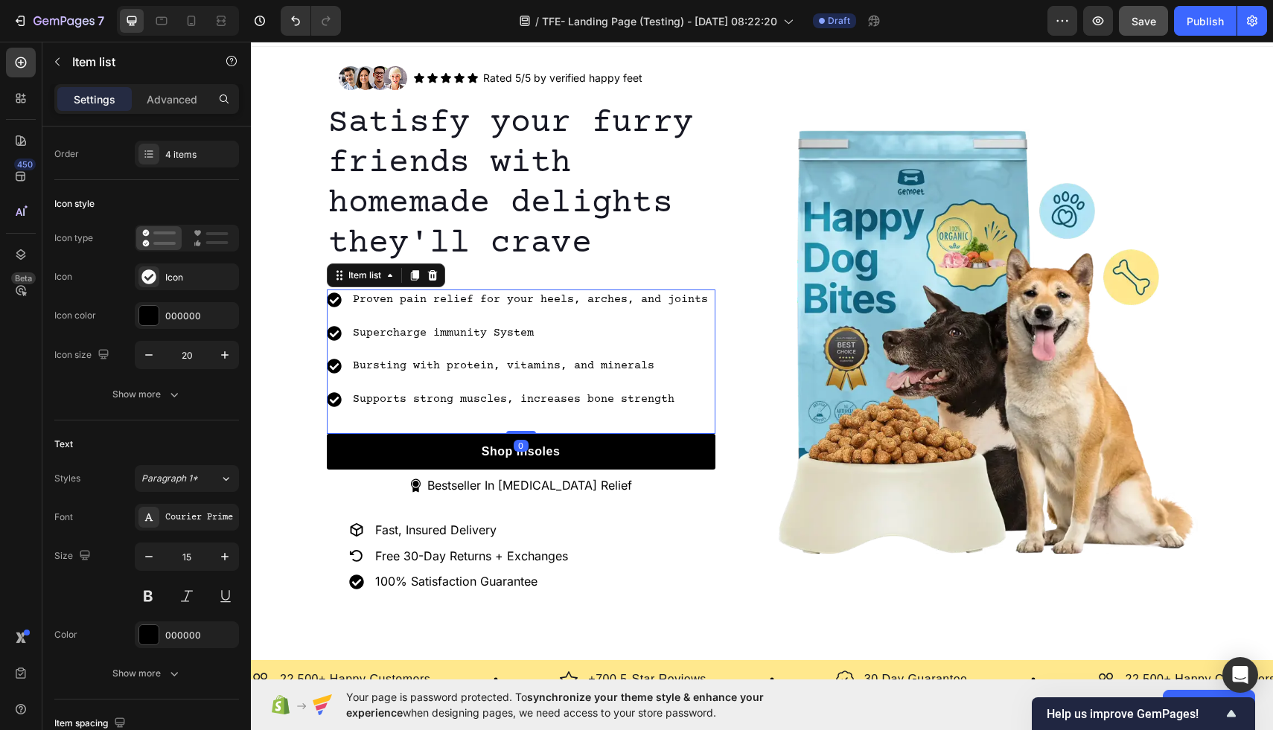
click at [515, 302] on p "Proven pain relief for your heels, arches, and joints" at bounding box center [530, 300] width 355 height 17
click at [224, 557] on icon "button" at bounding box center [224, 556] width 7 height 7
type input "16"
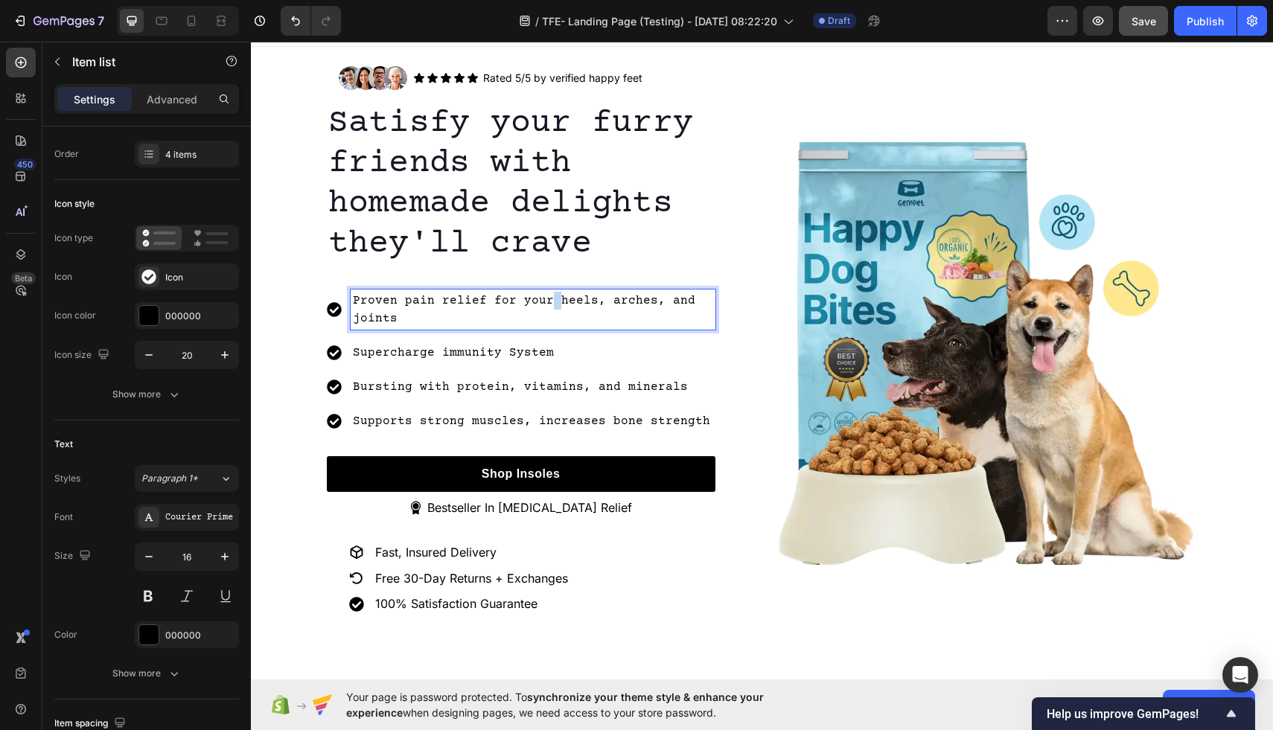
click at [543, 301] on p "Proven pain relief for your heels, arches, and joints" at bounding box center [533, 310] width 360 height 36
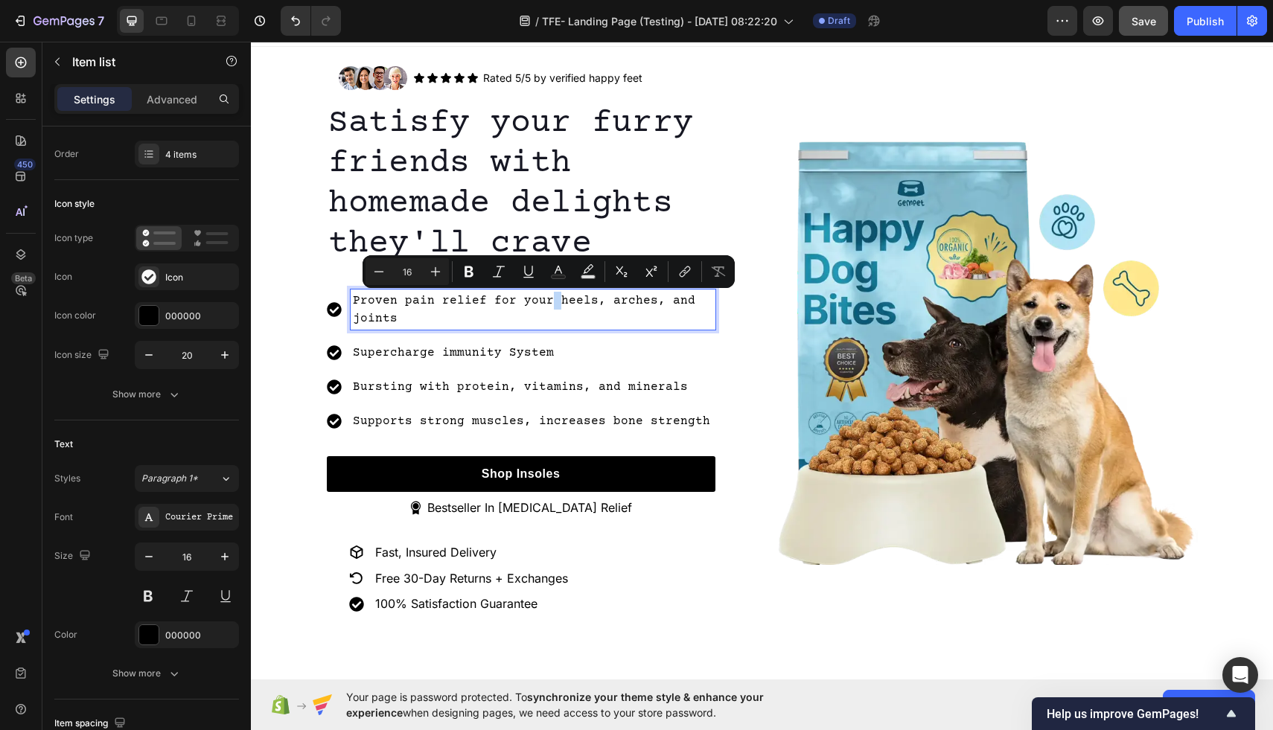
click at [543, 301] on p "Proven pain relief for your heels, arches, and joints" at bounding box center [533, 310] width 360 height 36
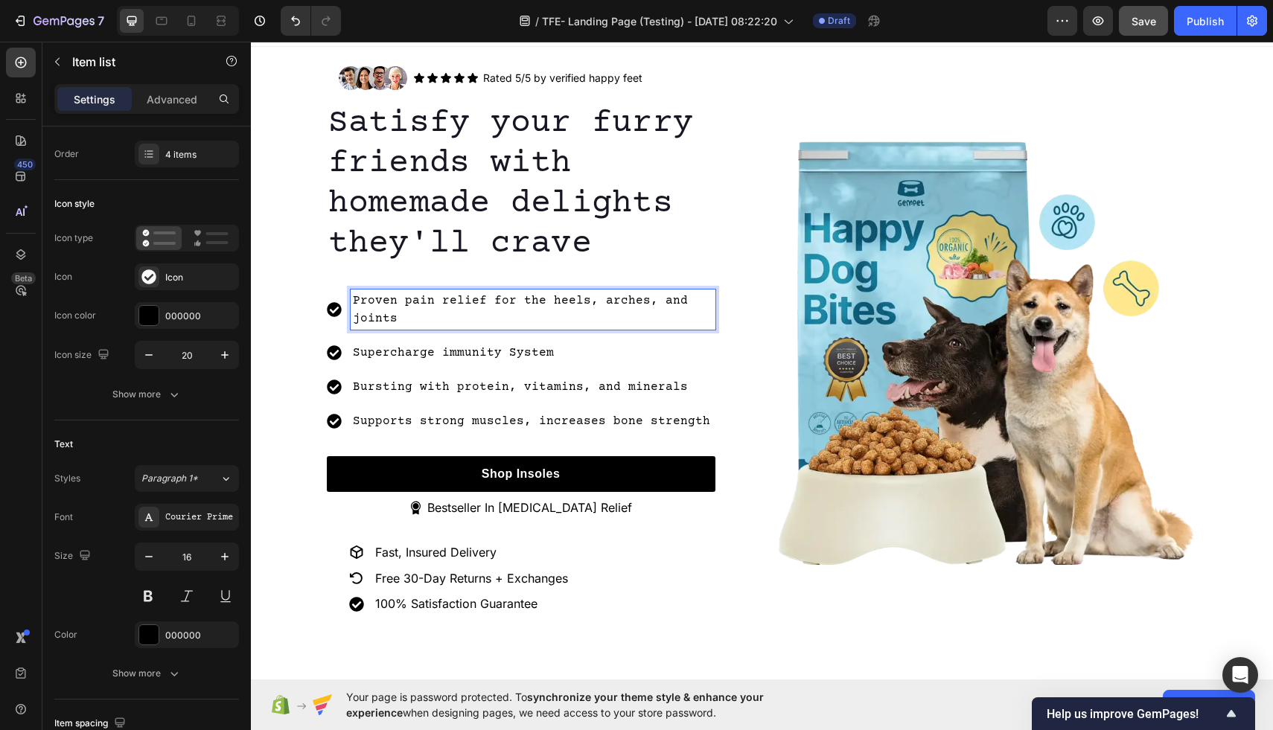
click at [673, 298] on p "Proven pain relief for the heels, arches, and joints" at bounding box center [533, 310] width 360 height 36
click at [709, 378] on p "Bursting with protein, vitamins, and minerals" at bounding box center [533, 387] width 360 height 18
click at [662, 303] on p "Proven pain relief for the heels, arches, + joints" at bounding box center [533, 310] width 360 height 36
click at [536, 352] on p "Supercharge immunity System" at bounding box center [533, 353] width 360 height 18
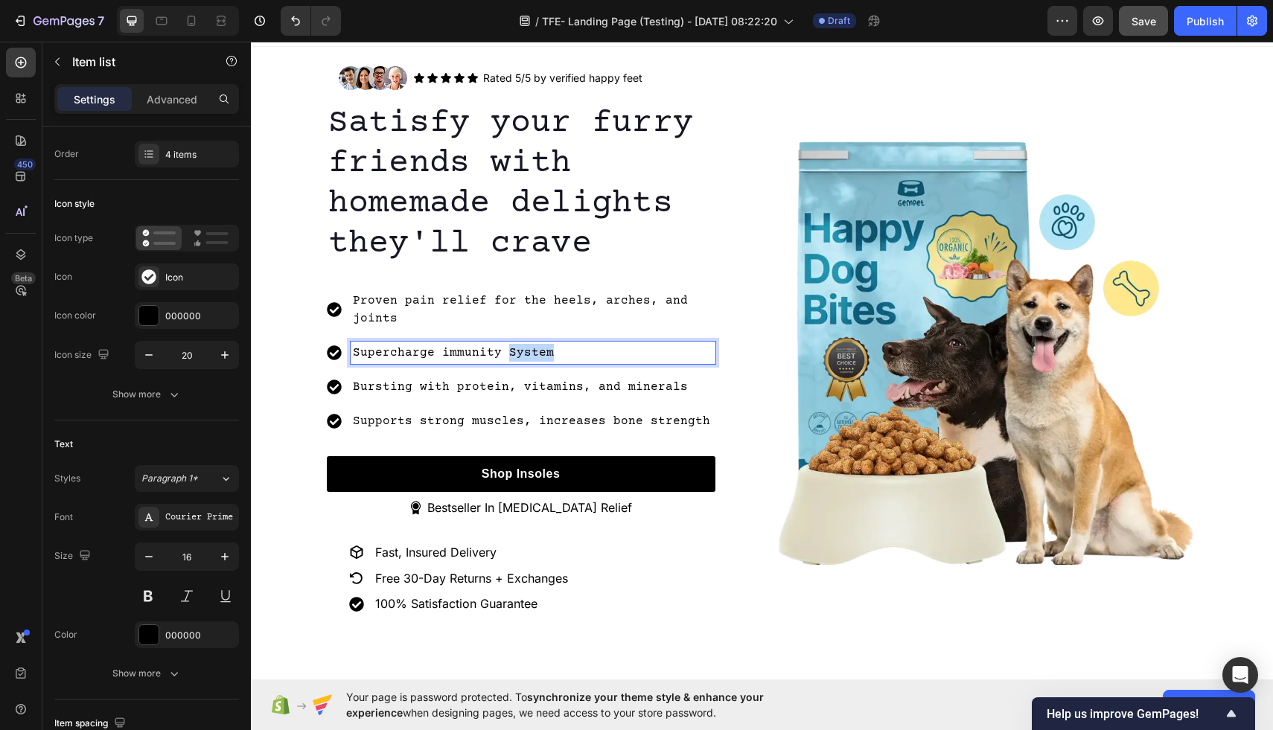
click at [536, 352] on p "Supercharge immunity System" at bounding box center [533, 353] width 360 height 18
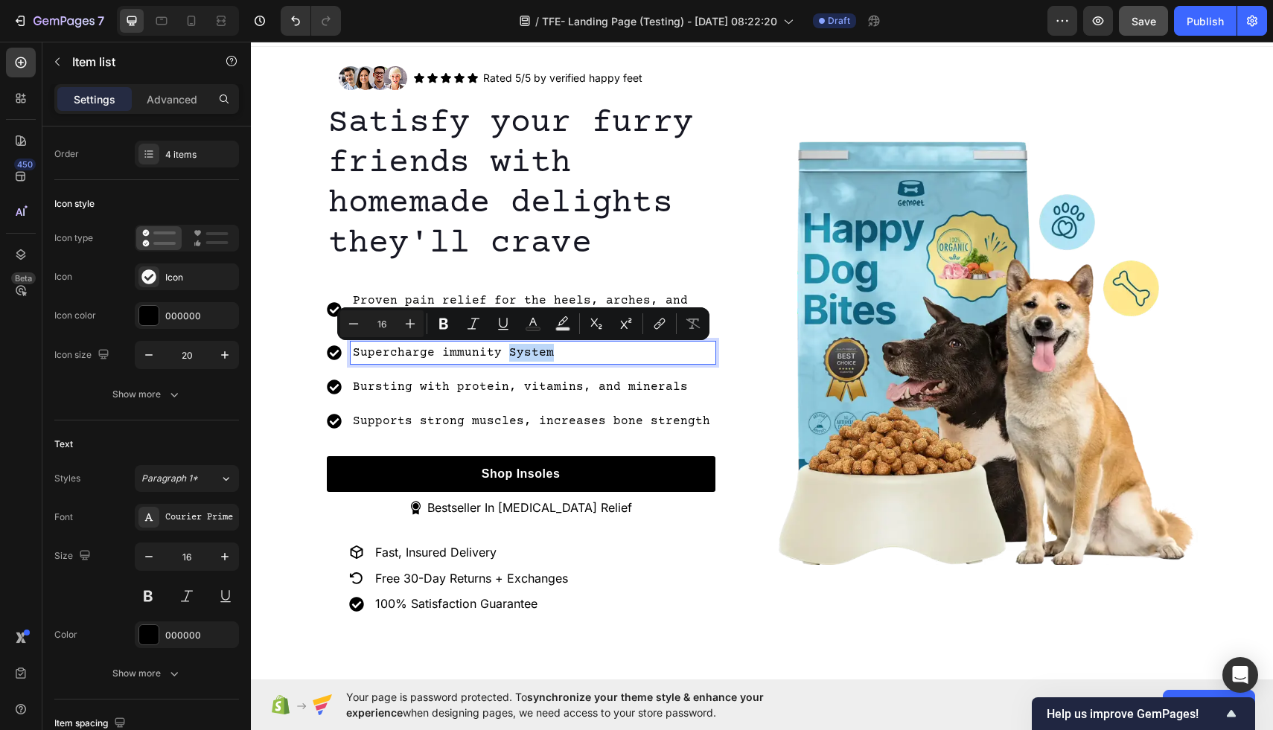
click at [566, 351] on p "Supercharge immunity System" at bounding box center [533, 353] width 360 height 18
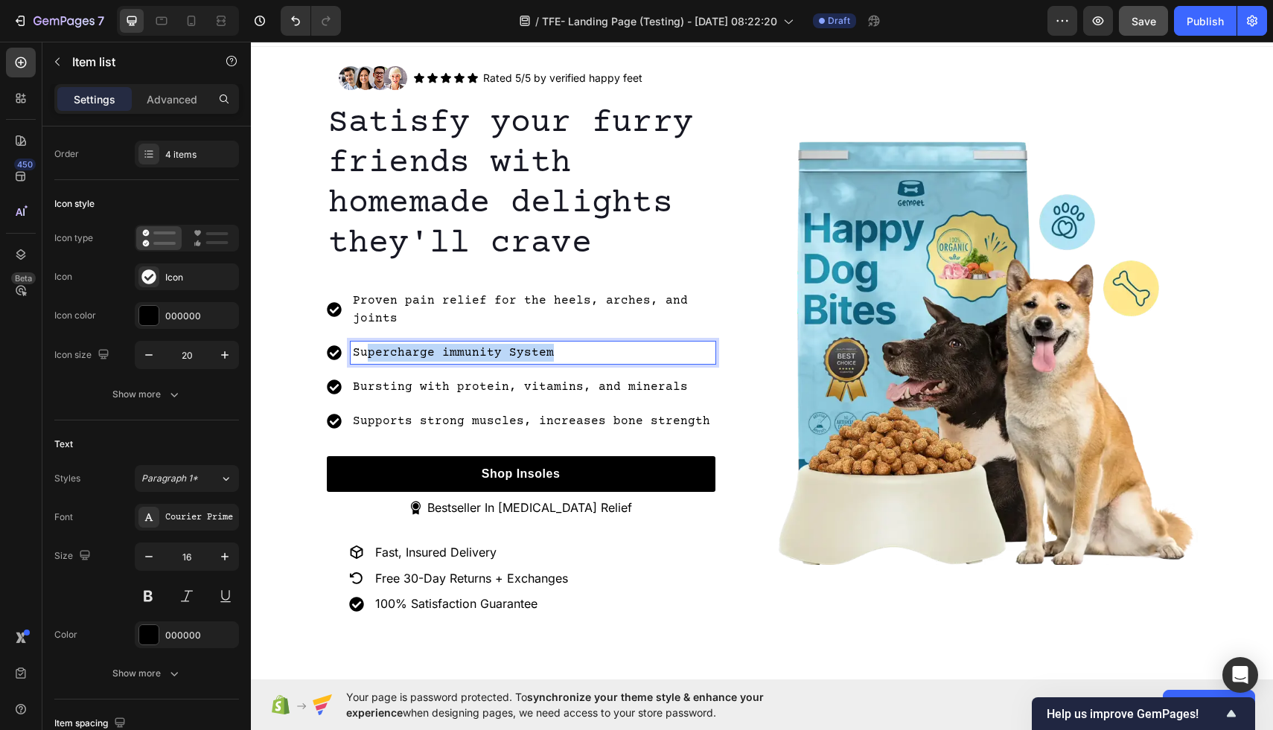
drag, startPoint x: 566, startPoint y: 351, endPoint x: 368, endPoint y: 352, distance: 198.7
click at [368, 352] on p "Supercharge immunity System" at bounding box center [533, 353] width 360 height 18
click at [360, 356] on p "Adaptive cushioning for every step" at bounding box center [533, 353] width 360 height 18
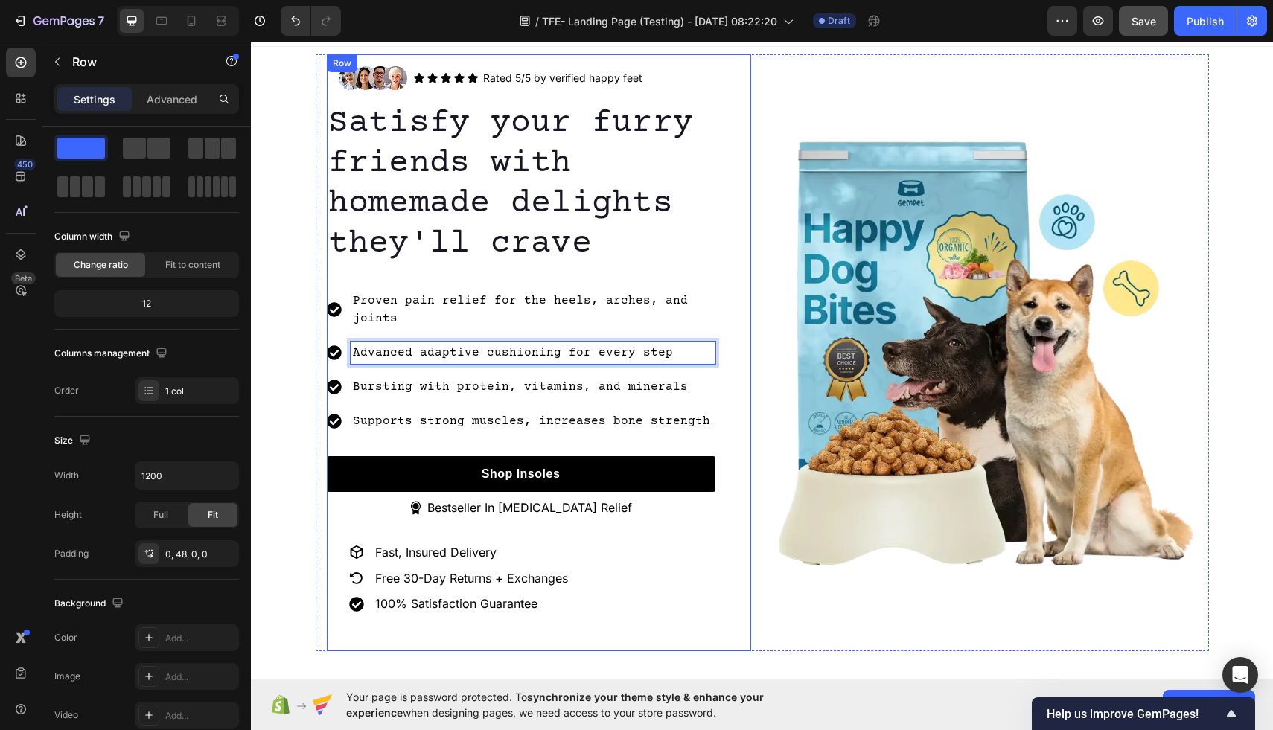
click at [717, 270] on div "Image Icon Icon Icon Icon Icon Icon List Rated 5/5 by verified happy feet Text …" at bounding box center [539, 352] width 424 height 597
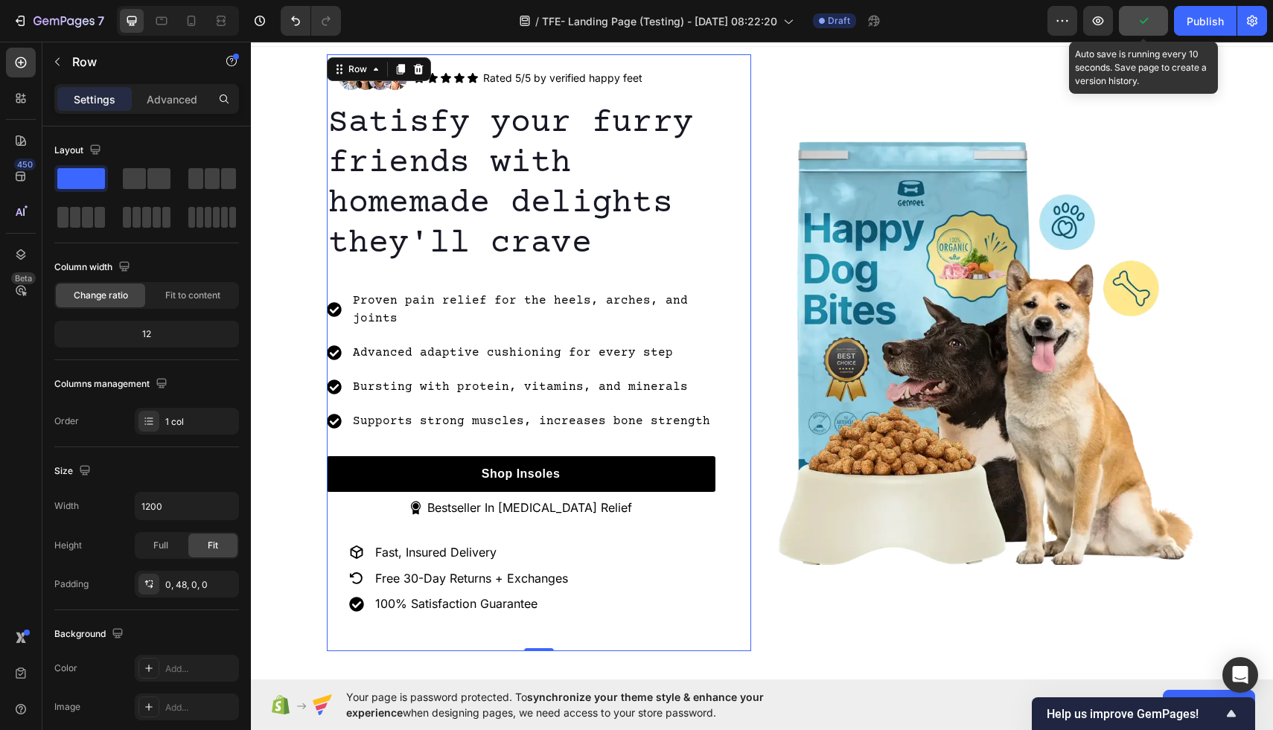
click at [1149, 25] on icon "button" at bounding box center [1143, 20] width 15 height 15
click at [1100, 26] on icon "button" at bounding box center [1097, 20] width 15 height 15
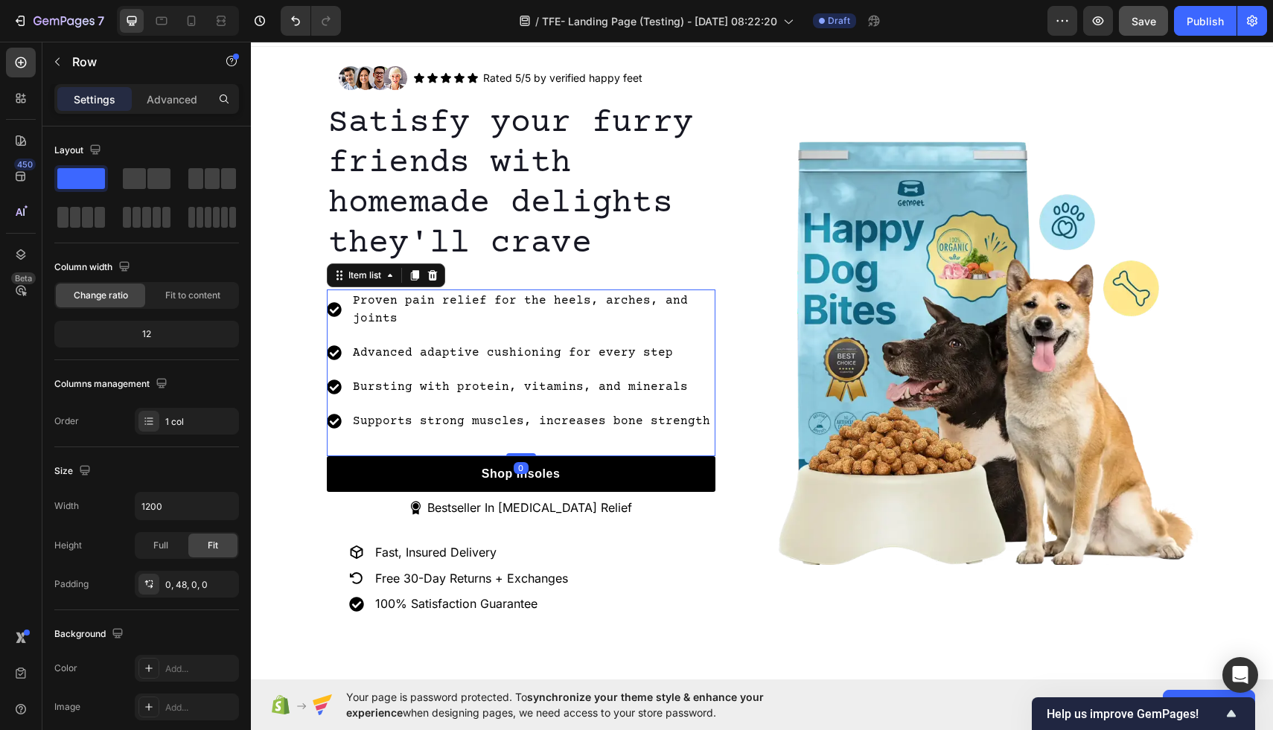
click at [529, 298] on p "Proven pain relief for the heels, arches, and joints" at bounding box center [533, 310] width 360 height 36
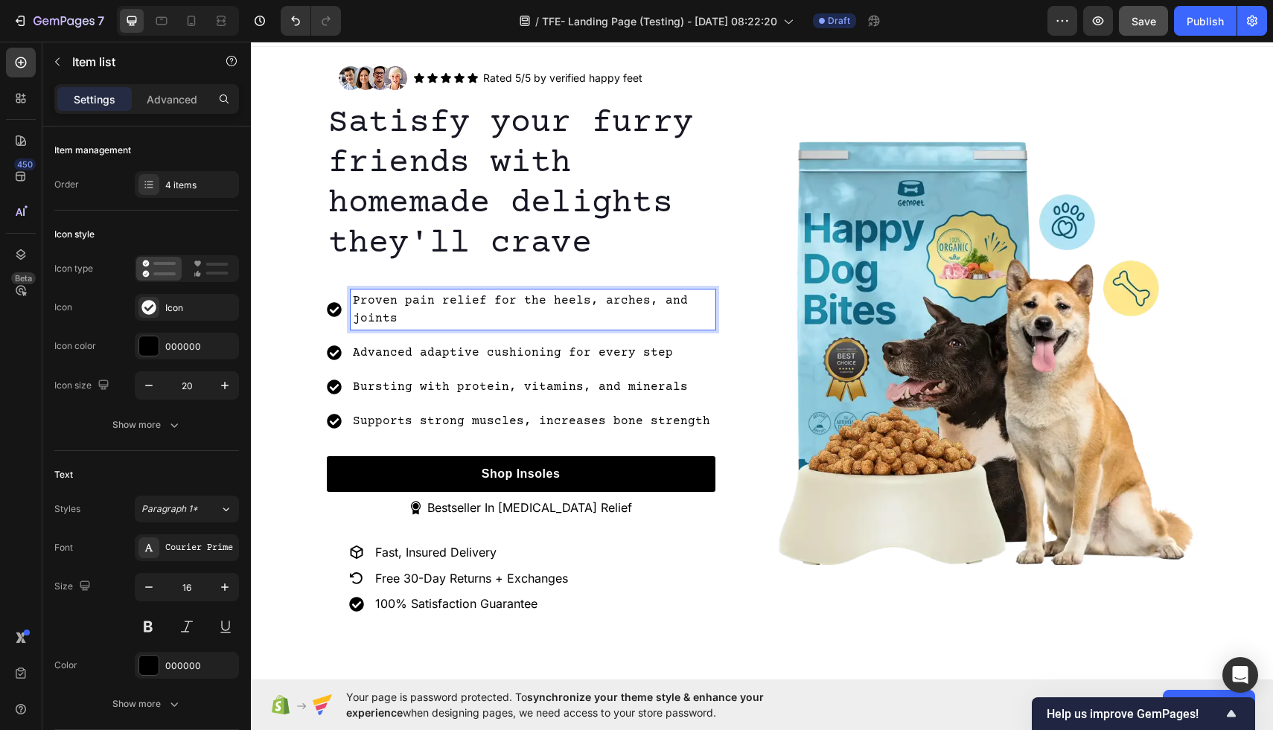
click at [542, 298] on p "Proven pain relief for the heels, arches, and joints" at bounding box center [533, 310] width 360 height 36
click at [539, 301] on p "Proven pain relief for the heels, arches, and joints" at bounding box center [533, 310] width 360 height 36
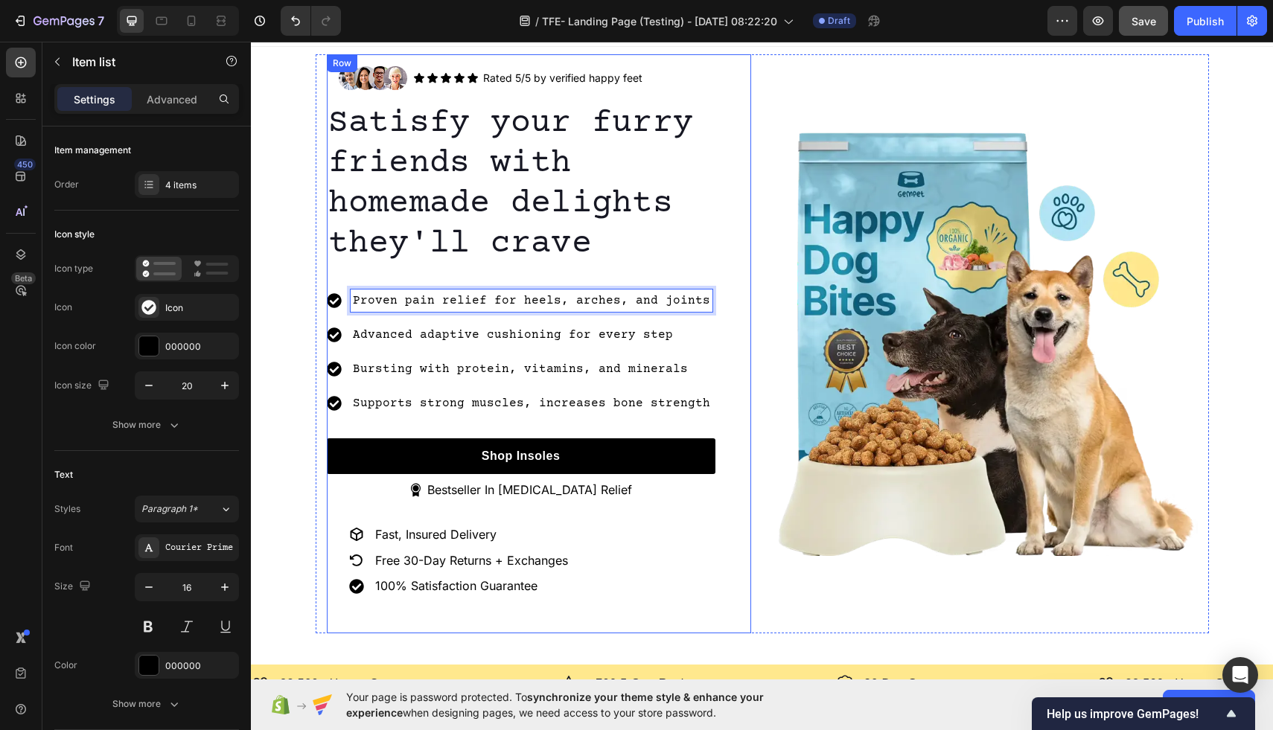
click at [726, 260] on div "Image Icon Icon Icon Icon Icon Icon List Rated 5/5 by verified happy feet Text …" at bounding box center [539, 343] width 424 height 579
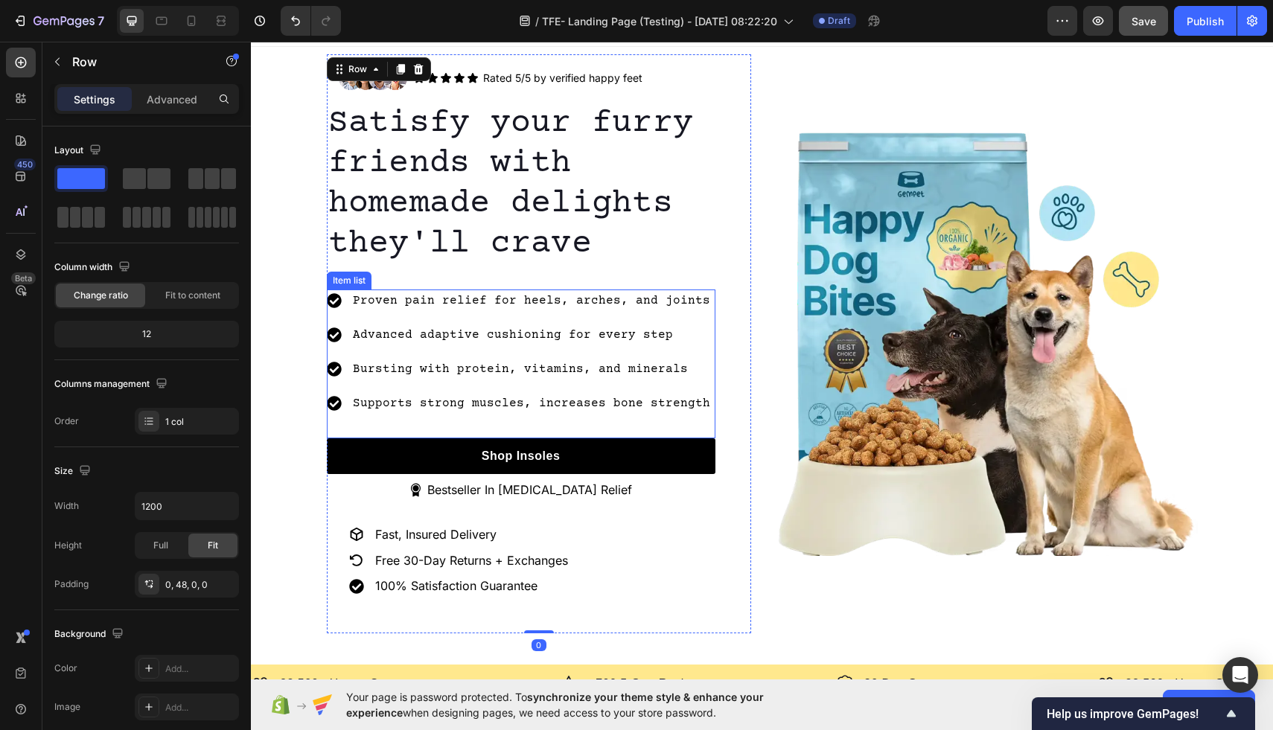
click at [578, 302] on p "Proven pain relief for heels, arches, and joints" at bounding box center [531, 301] width 357 height 18
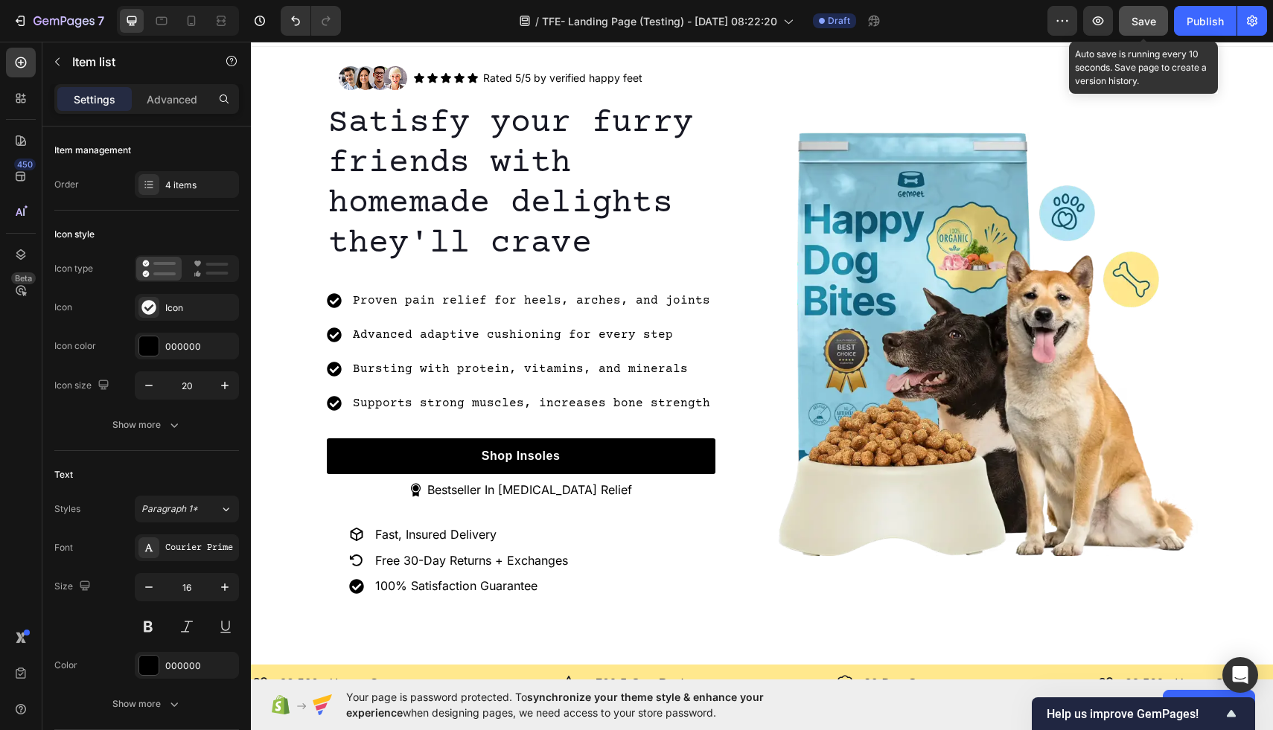
click at [1134, 17] on span "Save" at bounding box center [1143, 21] width 25 height 13
click at [1144, 28] on div "Save" at bounding box center [1143, 21] width 25 height 16
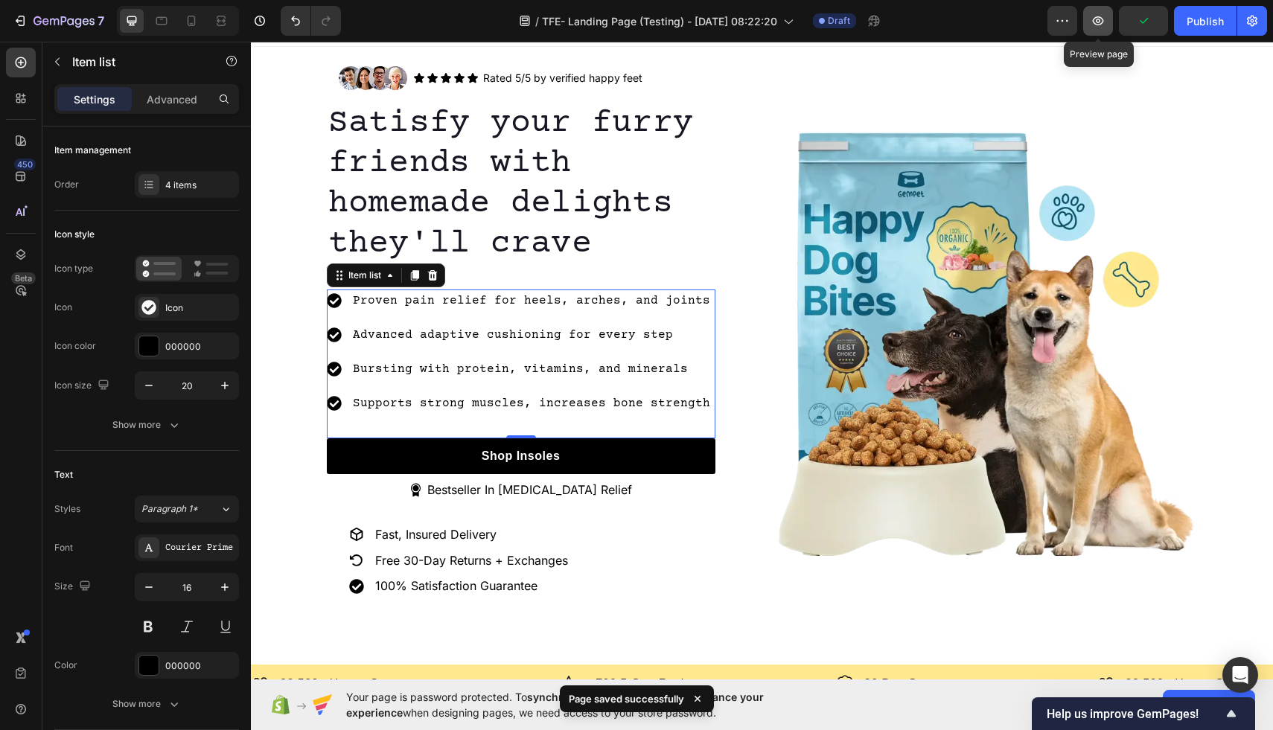
click at [1093, 29] on button "button" at bounding box center [1098, 21] width 30 height 30
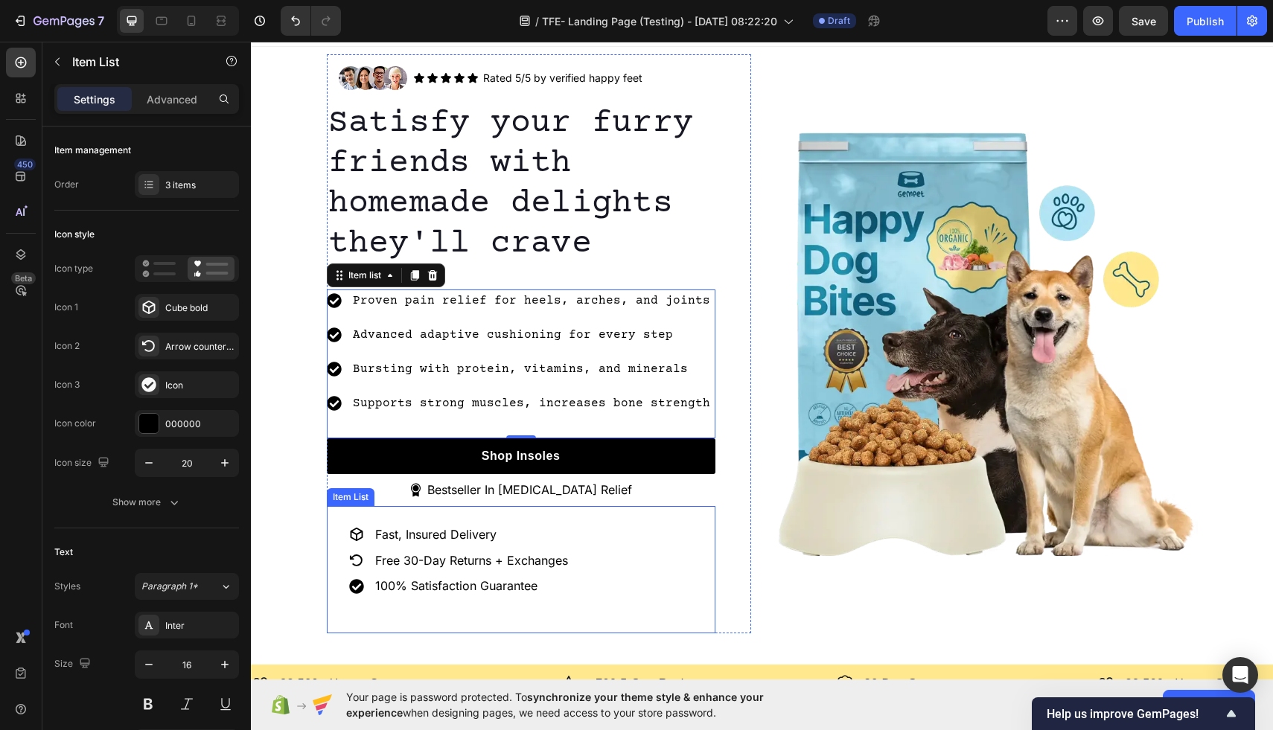
click at [402, 537] on p "Fast, Insured Delivery" at bounding box center [471, 535] width 193 height 16
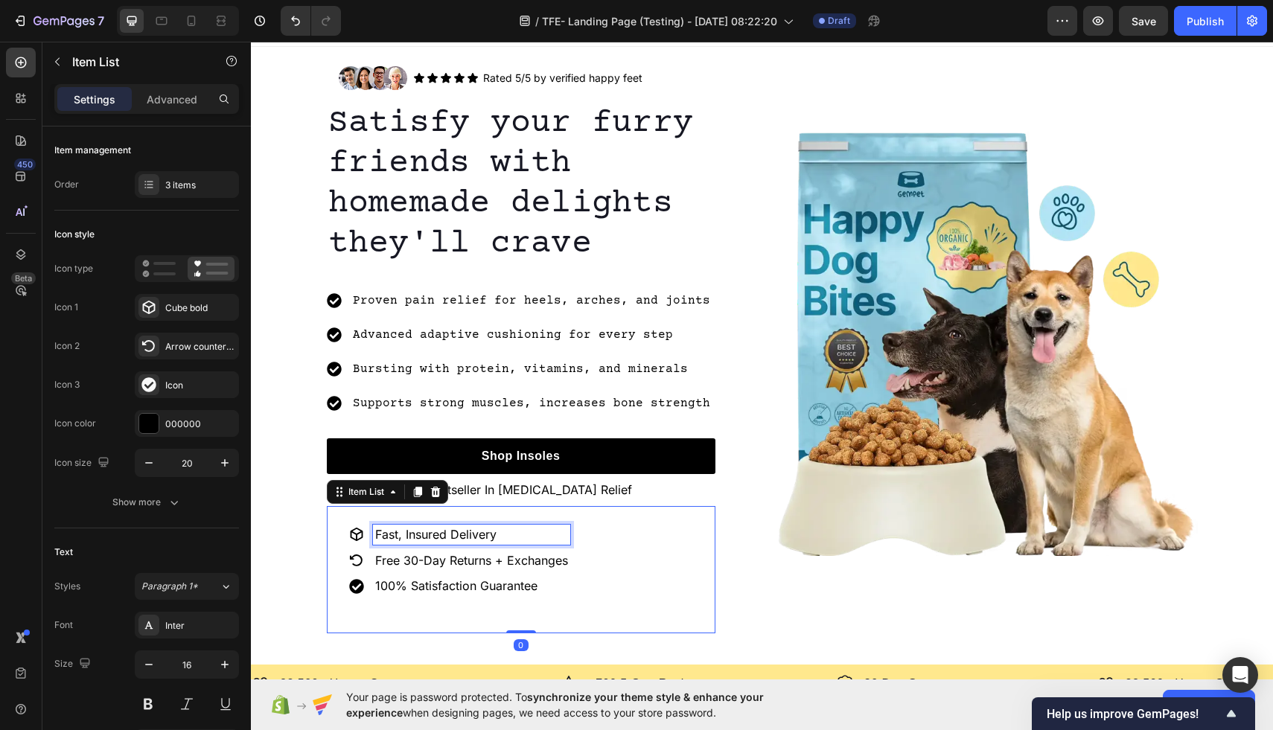
click at [405, 537] on p "Fast, Insured Delivery" at bounding box center [471, 535] width 193 height 16
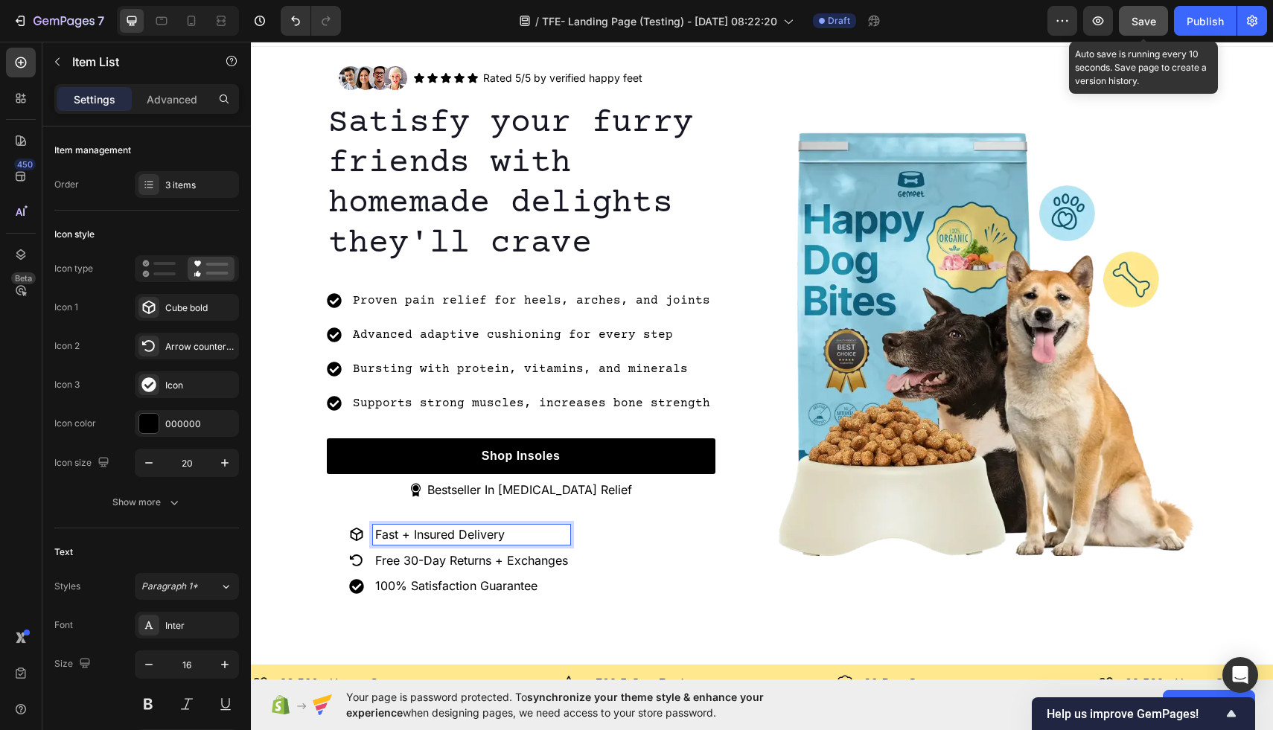
click at [1142, 25] on span "Save" at bounding box center [1143, 21] width 25 height 13
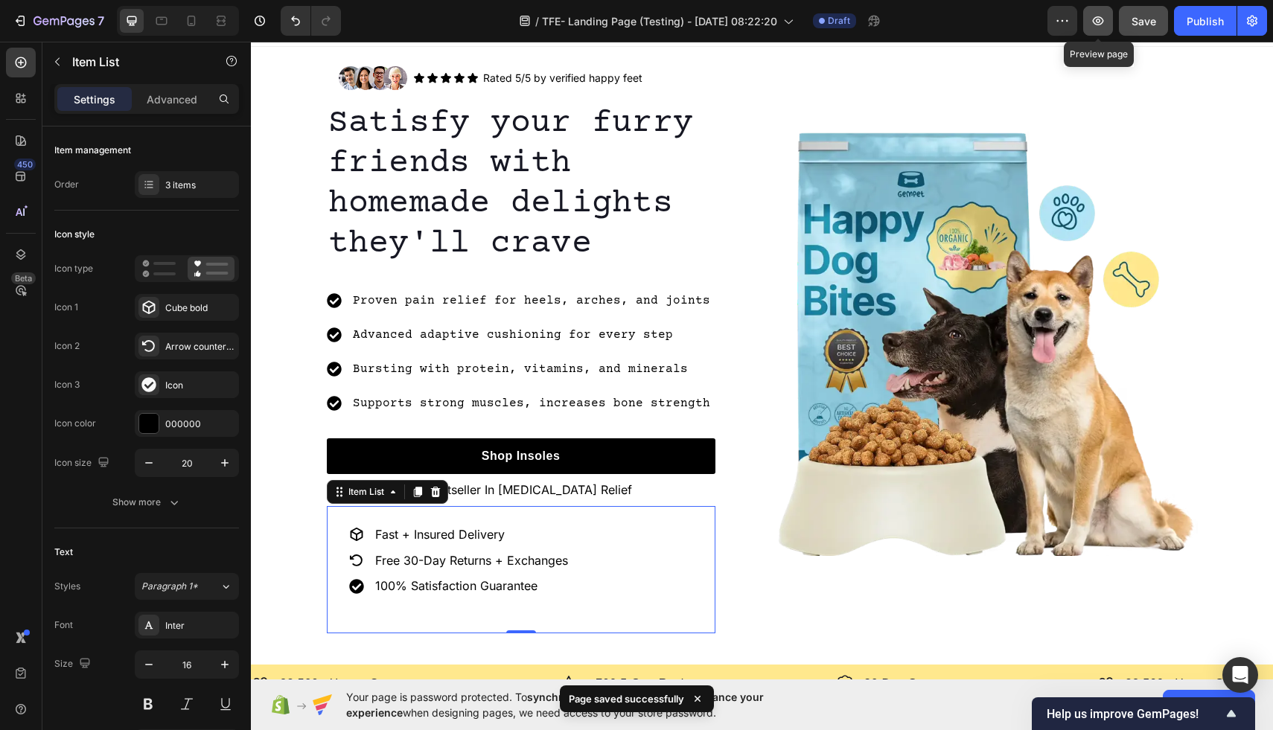
click at [1107, 21] on button "button" at bounding box center [1098, 21] width 30 height 30
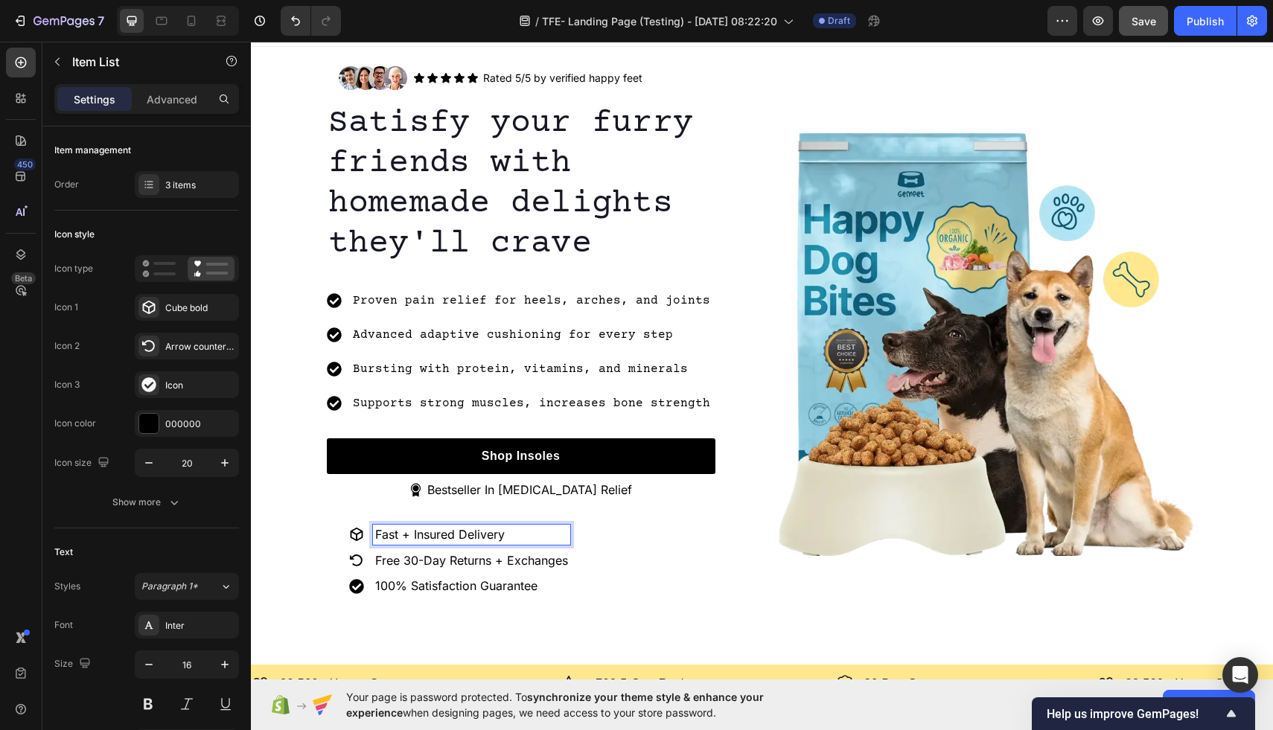
click at [408, 534] on p "Fast + Insured Delivery" at bounding box center [471, 535] width 193 height 16
click at [1139, 28] on div "Save" at bounding box center [1143, 21] width 25 height 16
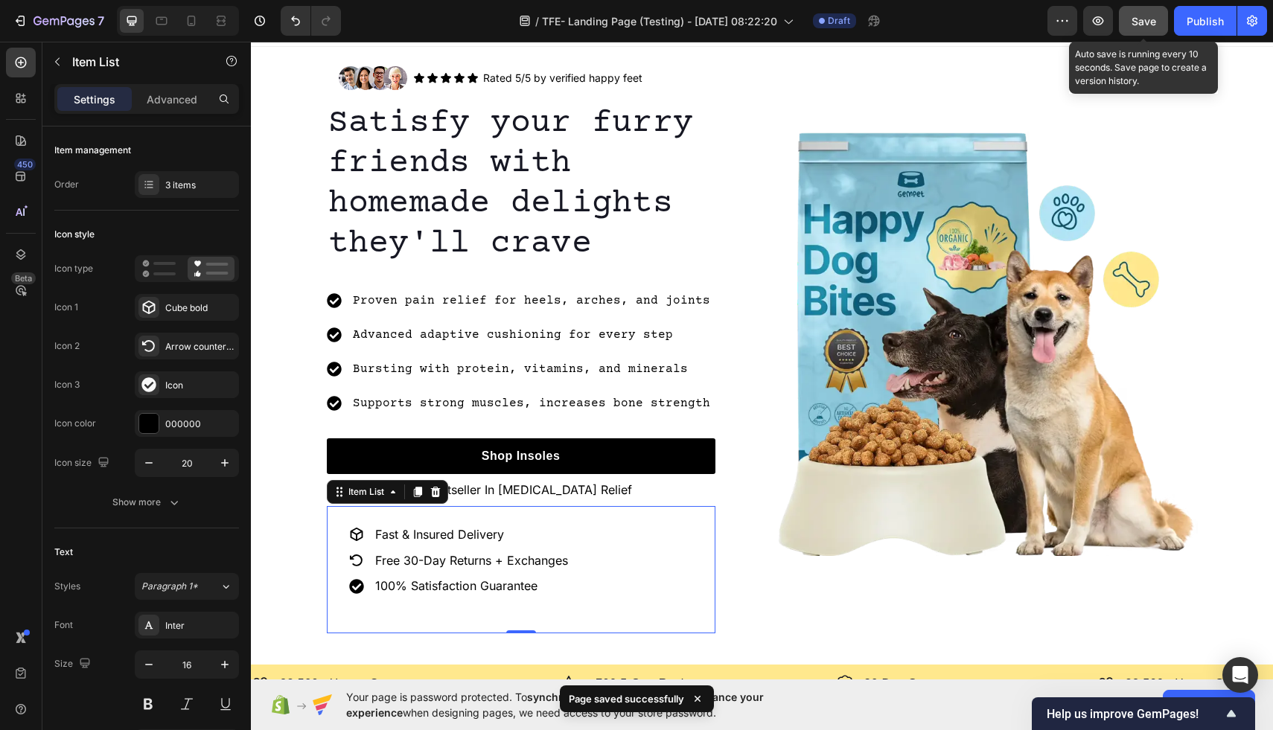
click at [1140, 27] on span "Save" at bounding box center [1143, 21] width 25 height 13
click at [1097, 25] on icon "button" at bounding box center [1098, 20] width 11 height 9
click at [1136, 19] on span "Save" at bounding box center [1143, 21] width 25 height 13
click at [18, 19] on icon "button" at bounding box center [20, 20] width 15 height 15
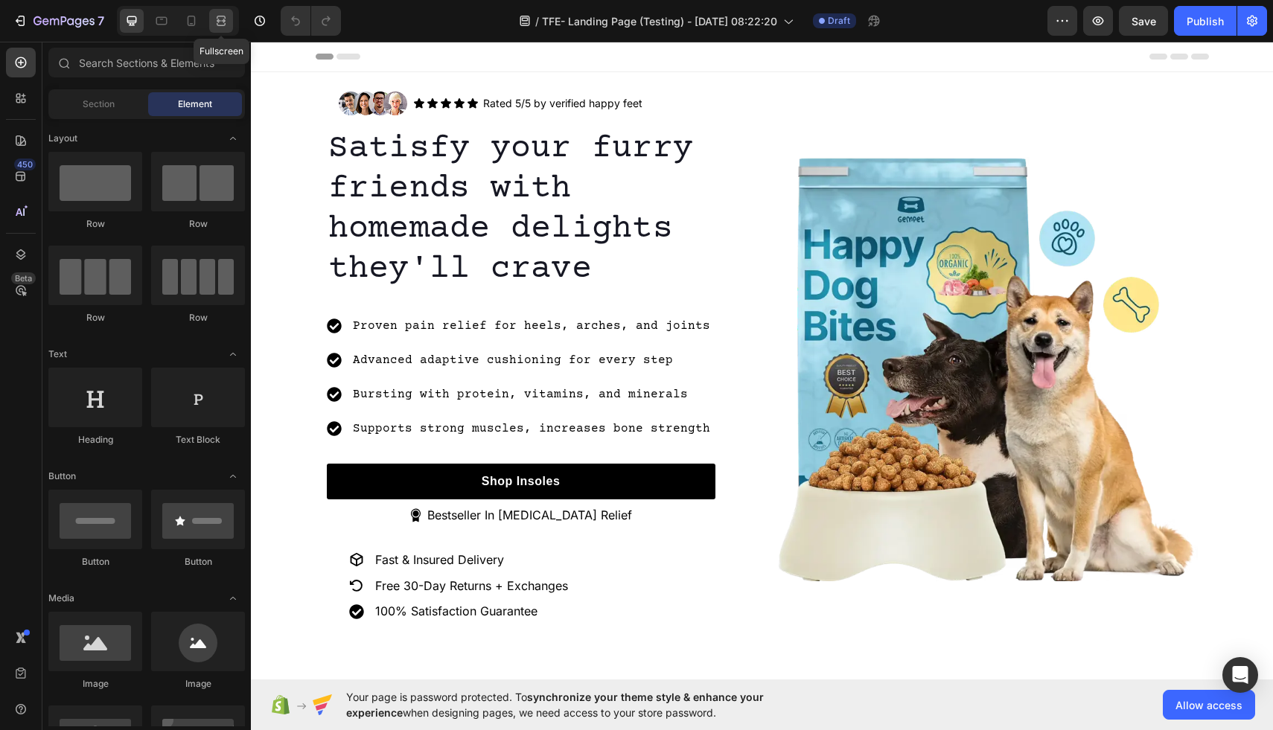
click at [226, 13] on icon at bounding box center [221, 20] width 15 height 15
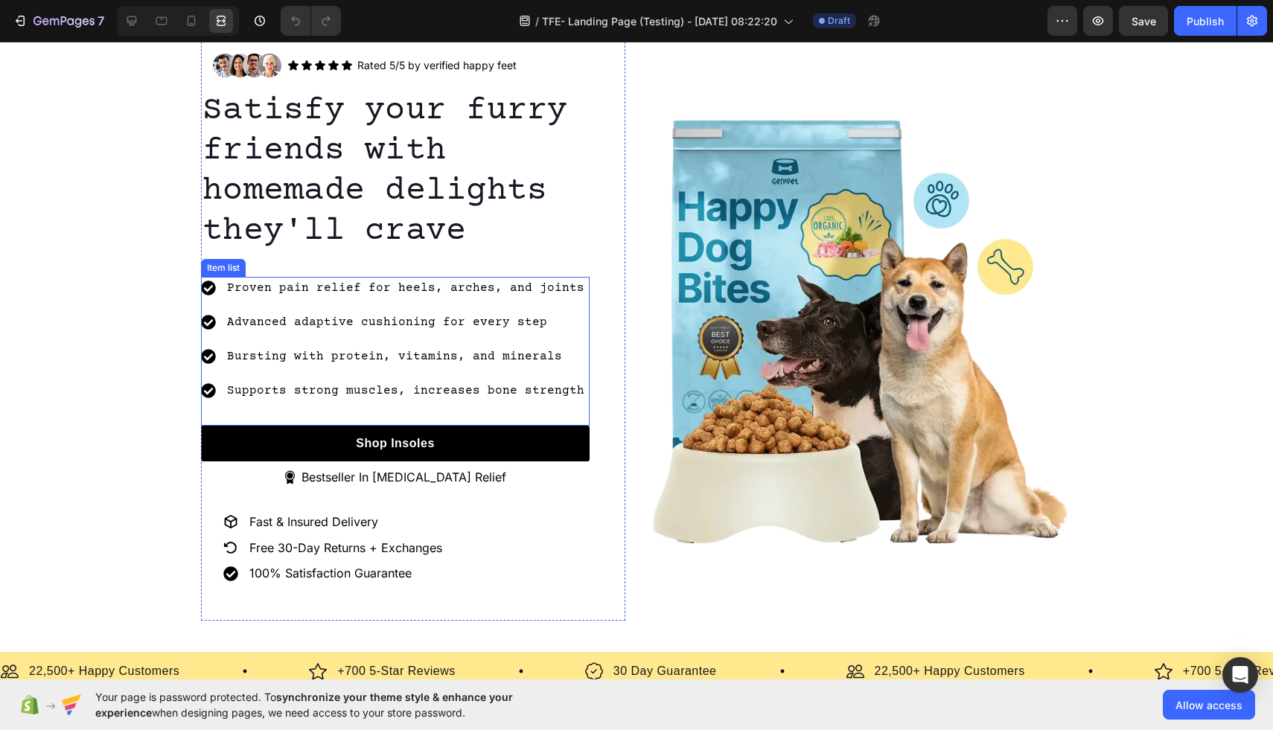
scroll to position [54, 0]
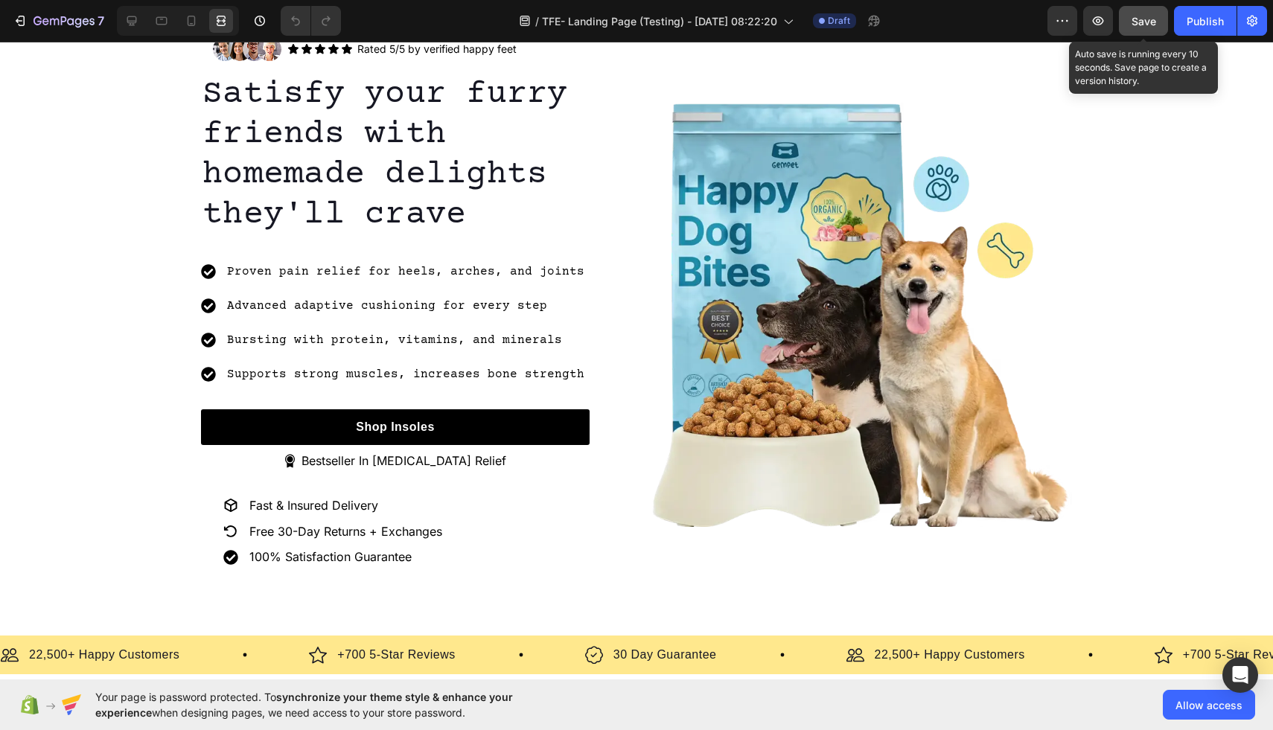
click at [1148, 25] on span "Save" at bounding box center [1143, 21] width 25 height 13
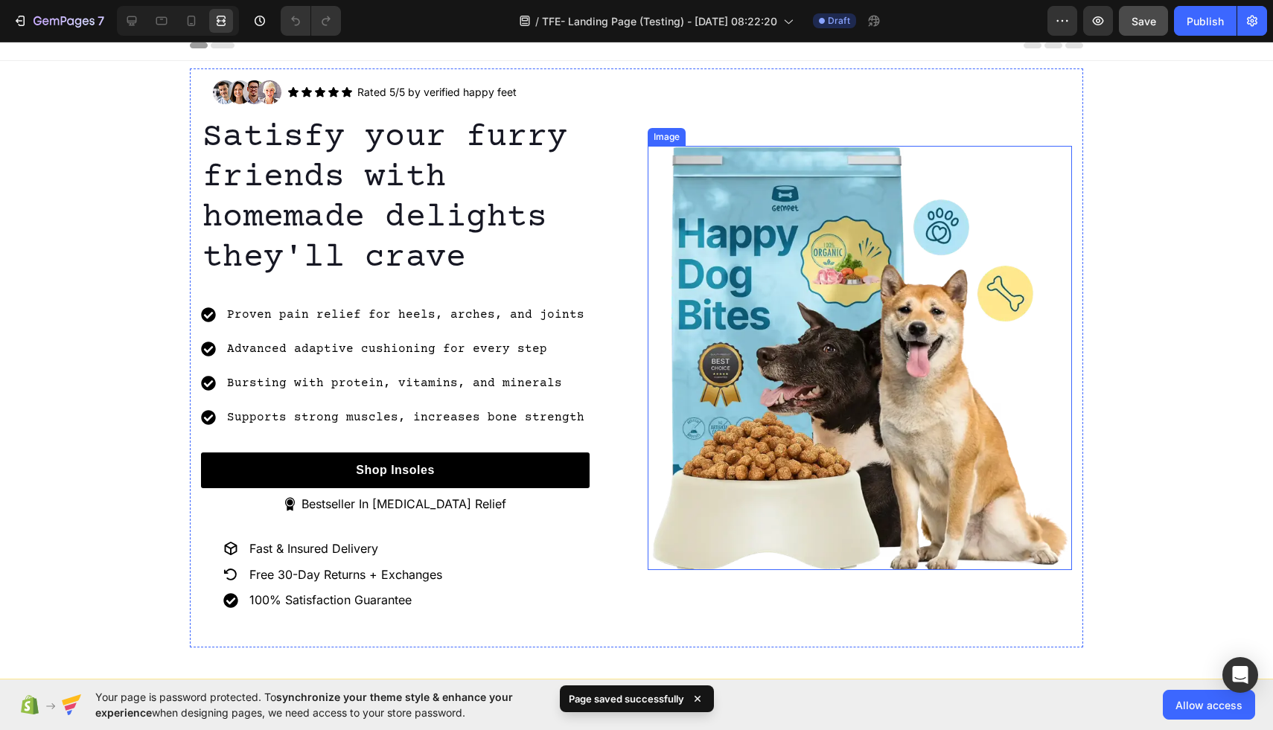
scroll to position [0, 0]
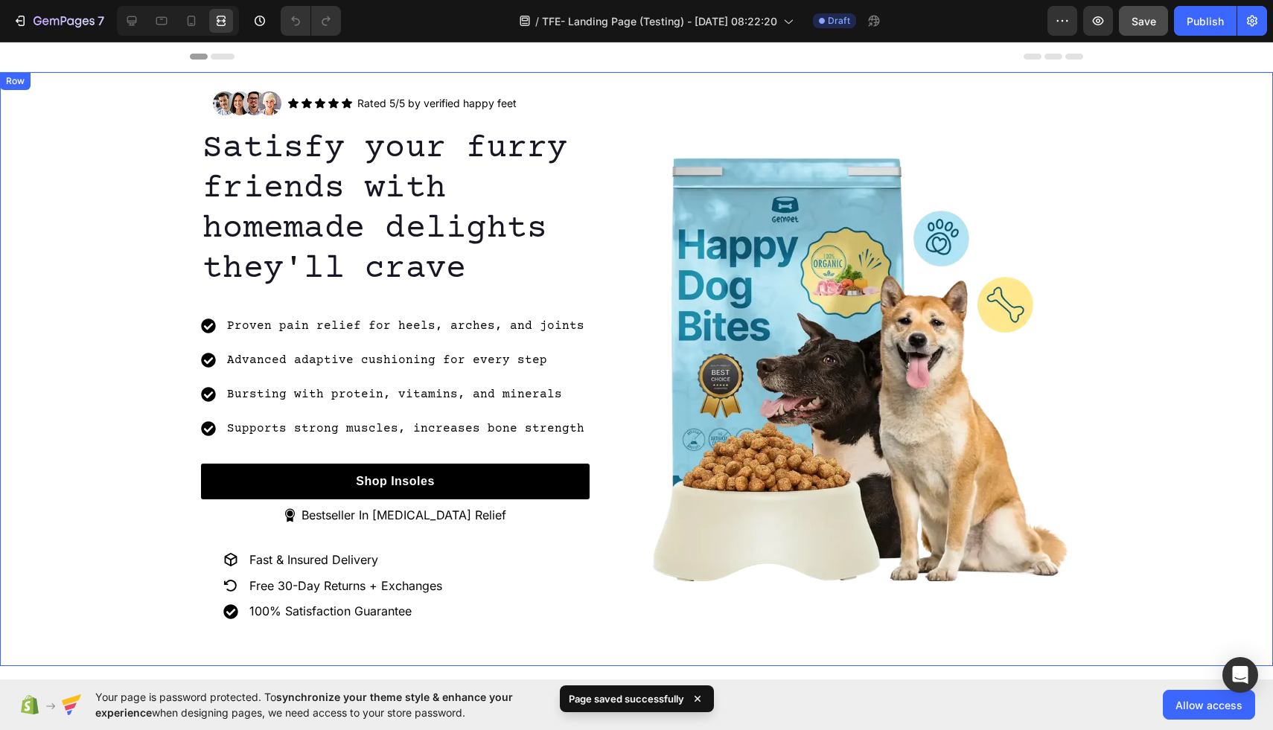
click at [1147, 336] on div "Image Icon Icon Icon Icon Icon Icon List Rated 5/5 by verified happy feet Text …" at bounding box center [636, 369] width 1273 height 579
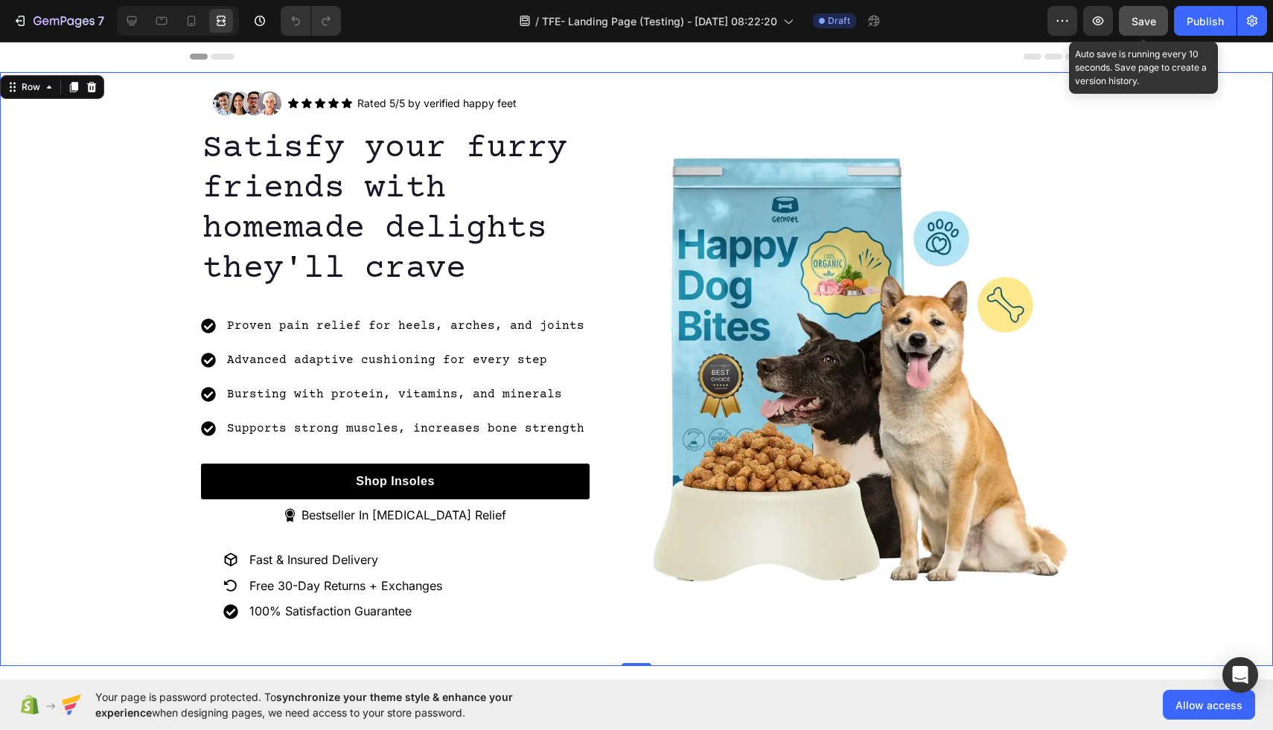
click at [1137, 26] on span "Save" at bounding box center [1143, 21] width 25 height 13
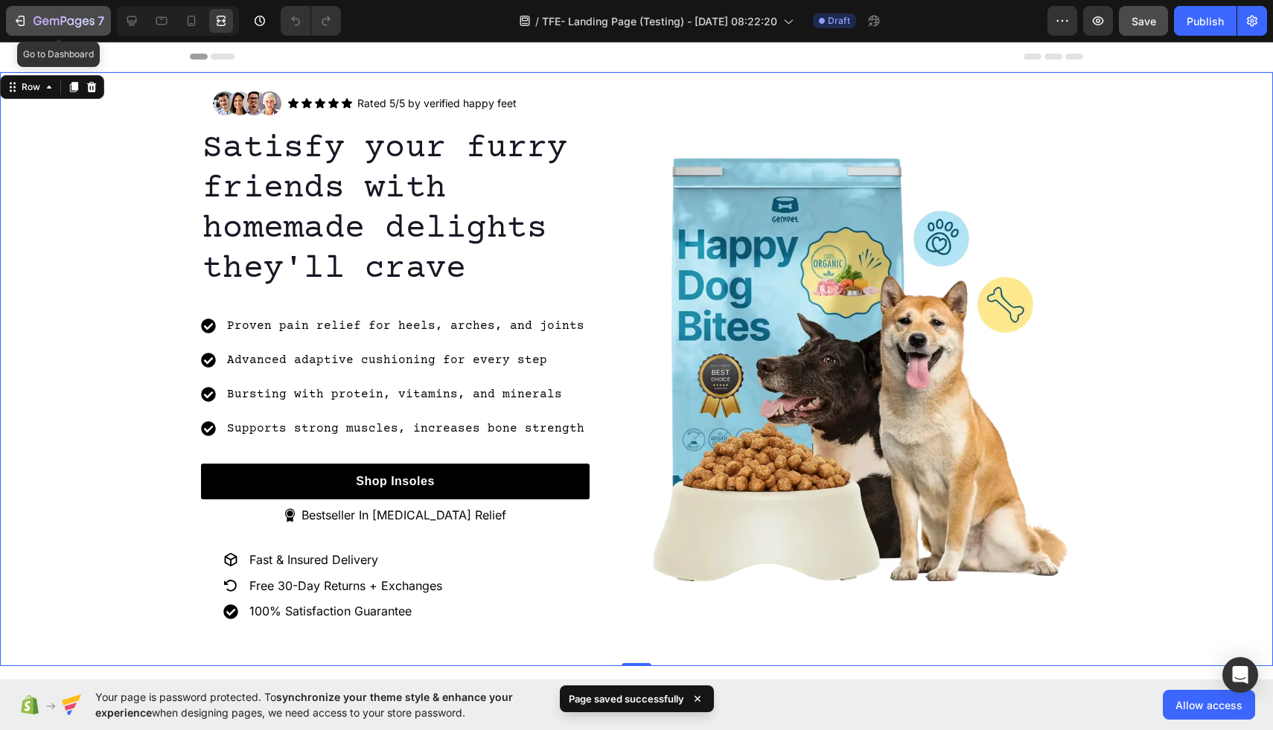
click at [28, 19] on div "7" at bounding box center [59, 21] width 92 height 18
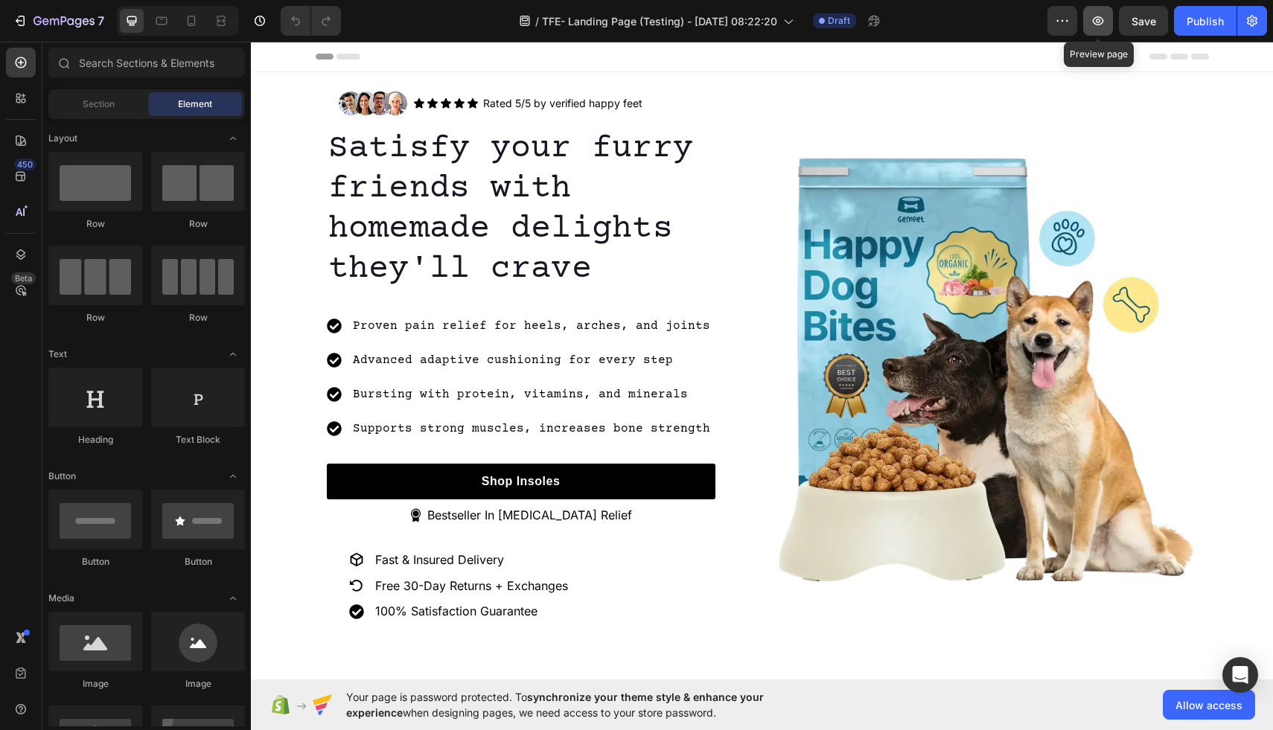
click at [1102, 23] on icon "button" at bounding box center [1098, 20] width 11 height 9
click at [222, 19] on icon at bounding box center [221, 20] width 15 height 15
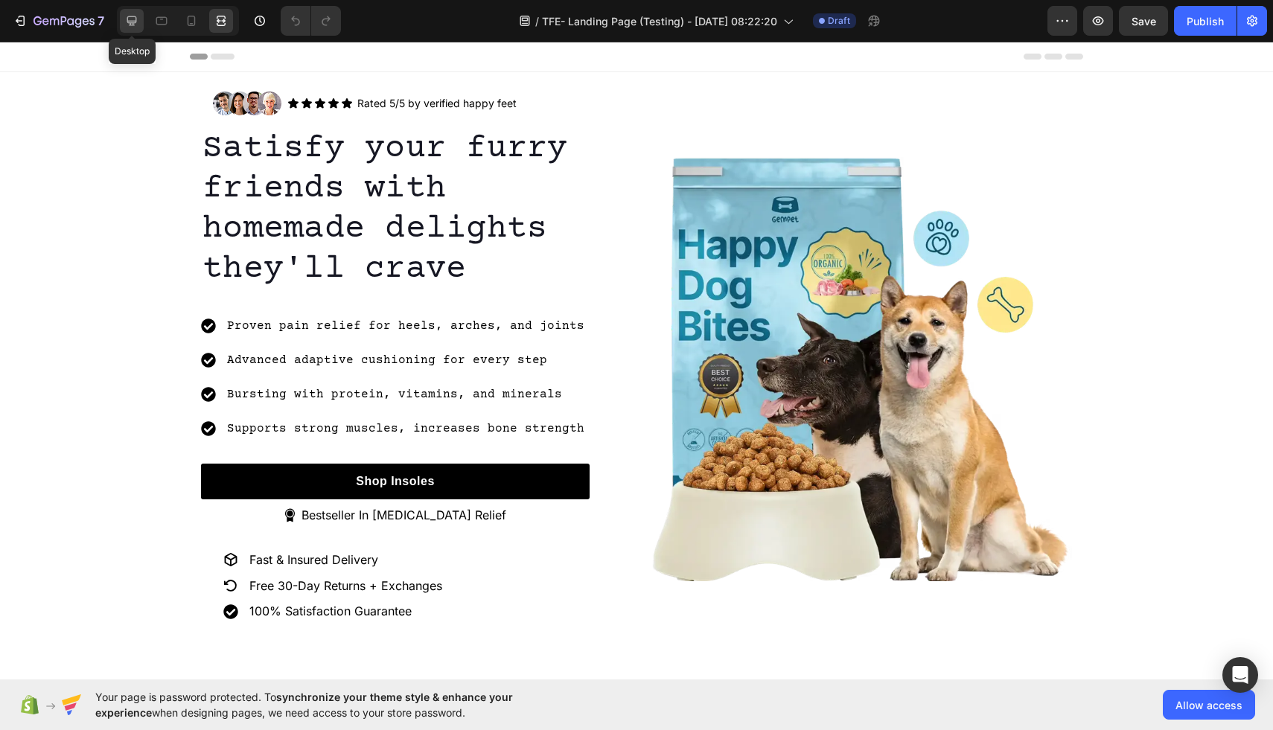
click at [128, 19] on icon at bounding box center [131, 20] width 15 height 15
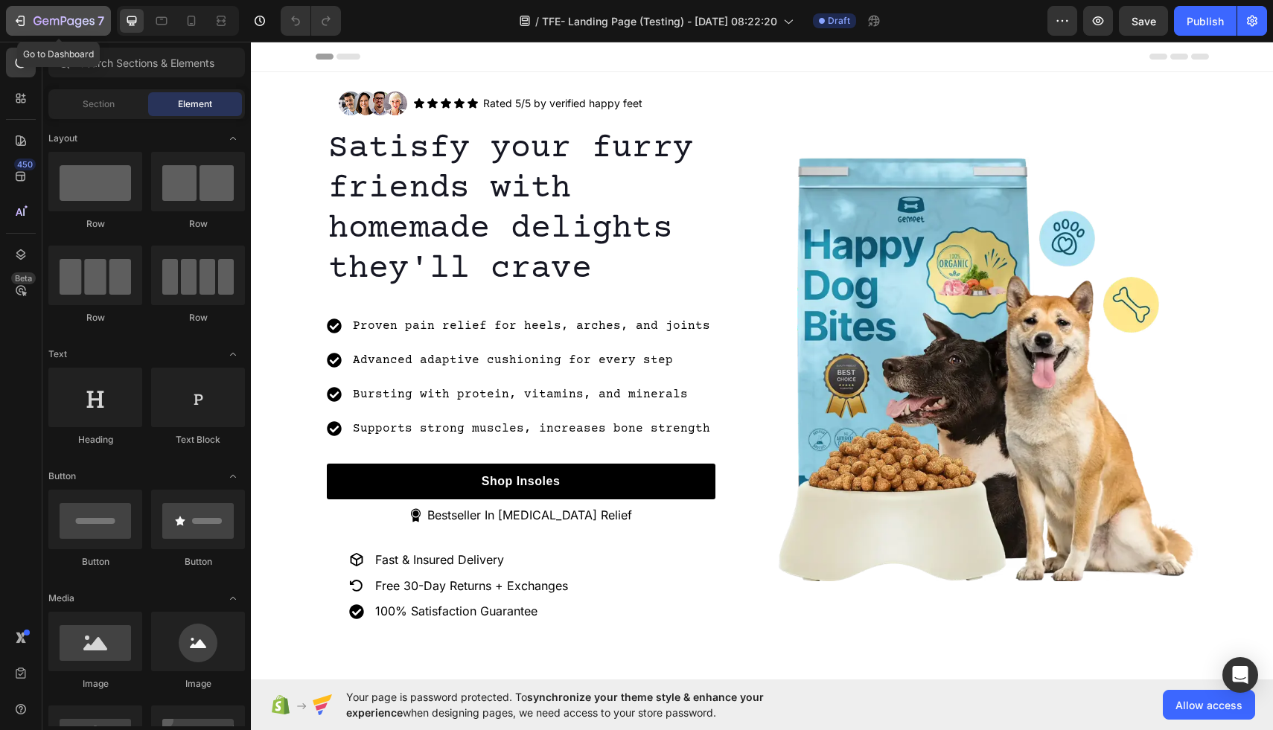
click at [19, 24] on icon "button" at bounding box center [20, 20] width 15 height 15
click at [219, 25] on icon at bounding box center [221, 24] width 9 height 3
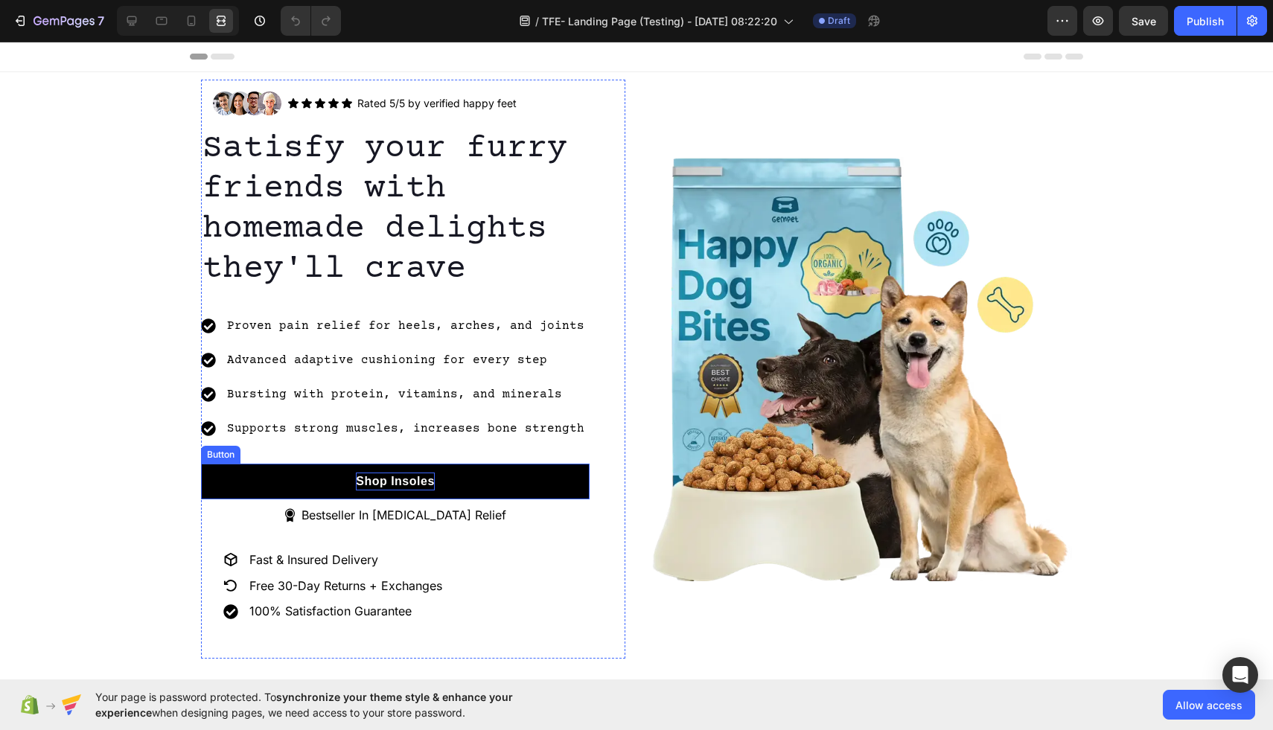
click at [425, 480] on p "Shop Insoles" at bounding box center [395, 482] width 79 height 18
click at [243, 452] on div "Button" at bounding box center [236, 449] width 33 height 13
click at [439, 485] on link "Shop Insoles" at bounding box center [395, 482] width 389 height 36
click at [426, 482] on p "Shop Insoles" at bounding box center [395, 482] width 79 height 18
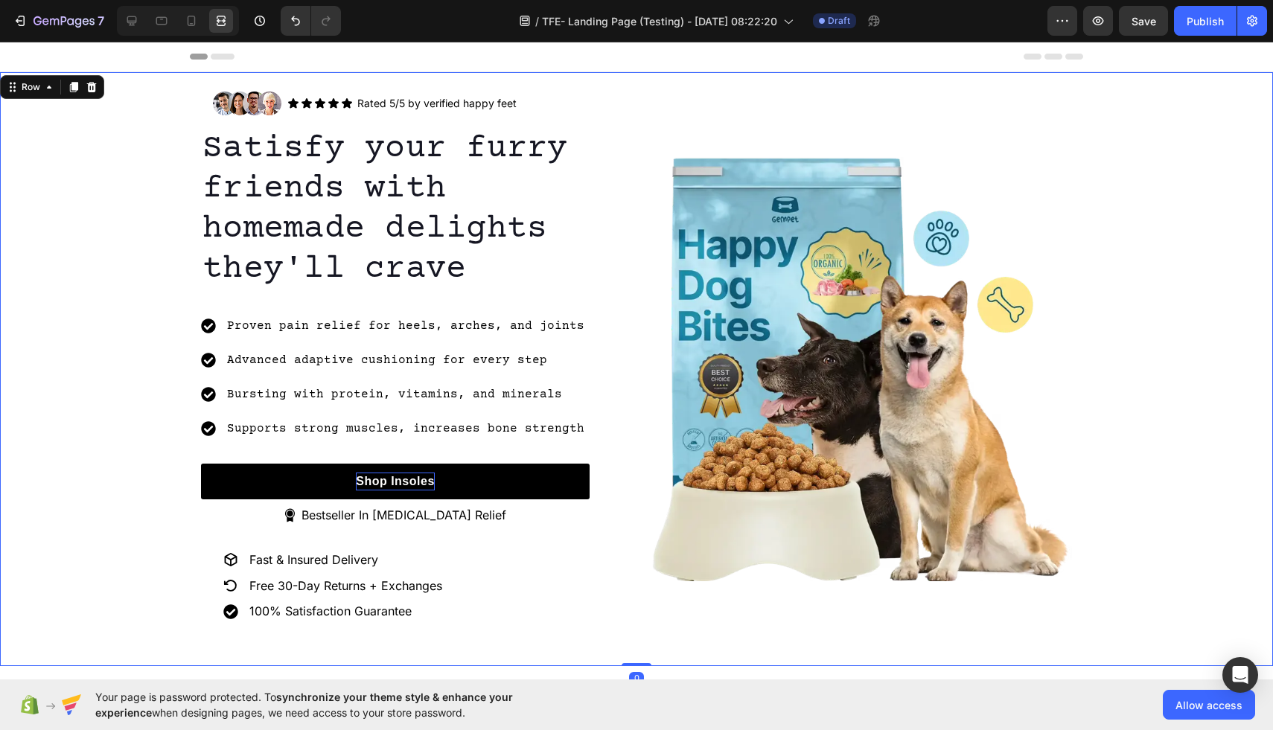
click at [1192, 323] on div "Image Icon Icon Icon Icon Icon Icon List Rated 5/5 by verified happy feet Text …" at bounding box center [636, 369] width 1273 height 579
click at [1147, 29] on button "Save" at bounding box center [1143, 21] width 49 height 30
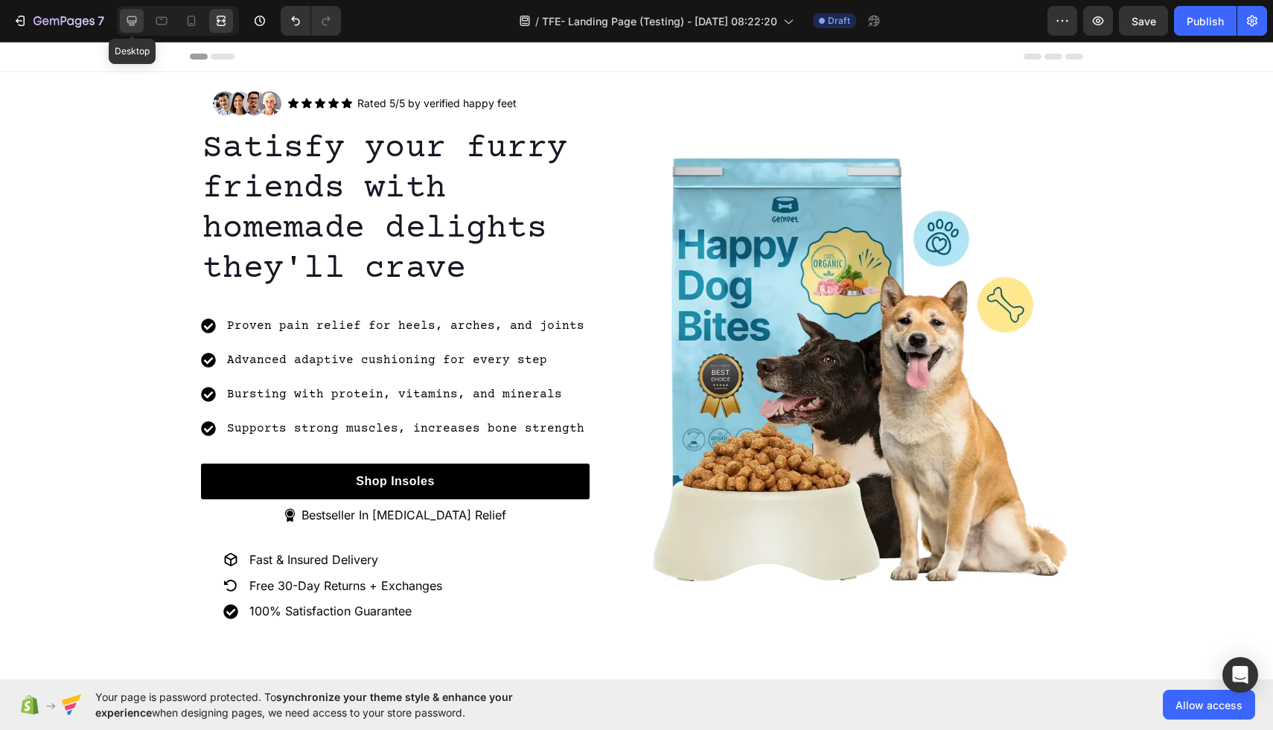
click at [135, 23] on icon at bounding box center [131, 20] width 15 height 15
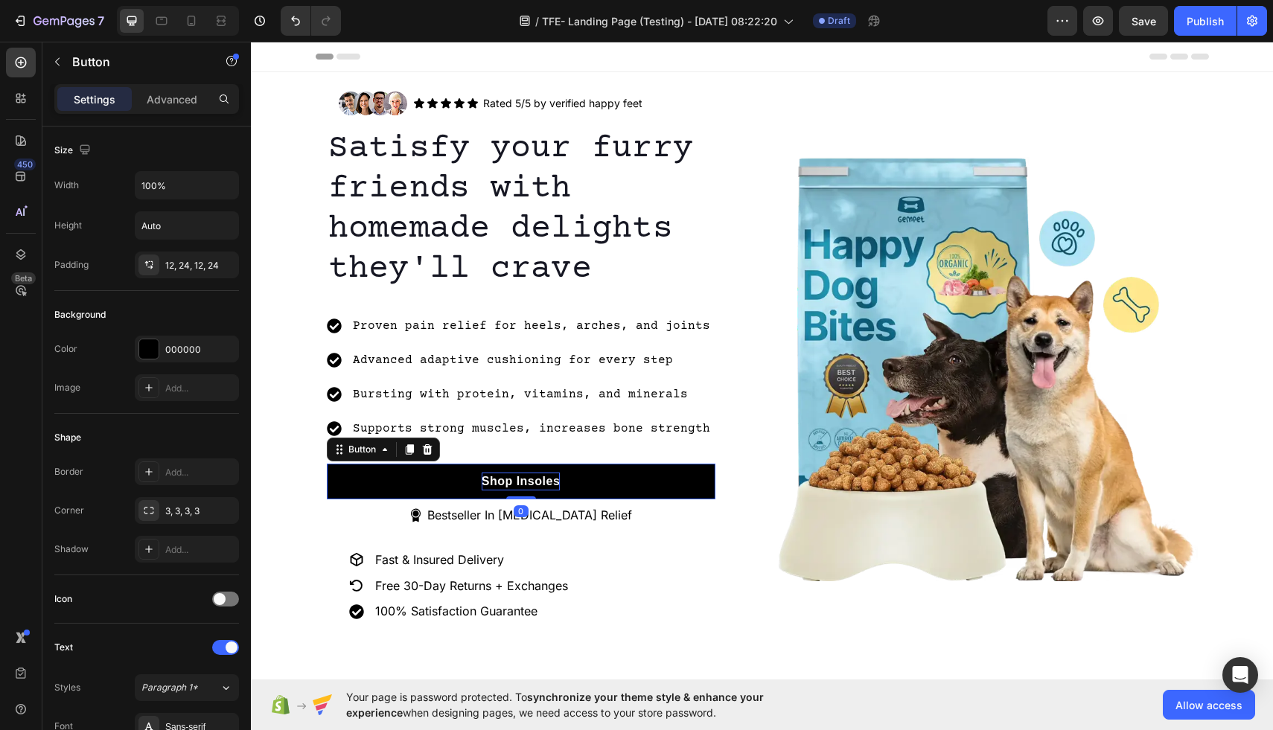
click at [546, 483] on p "Shop Insoles" at bounding box center [521, 482] width 79 height 18
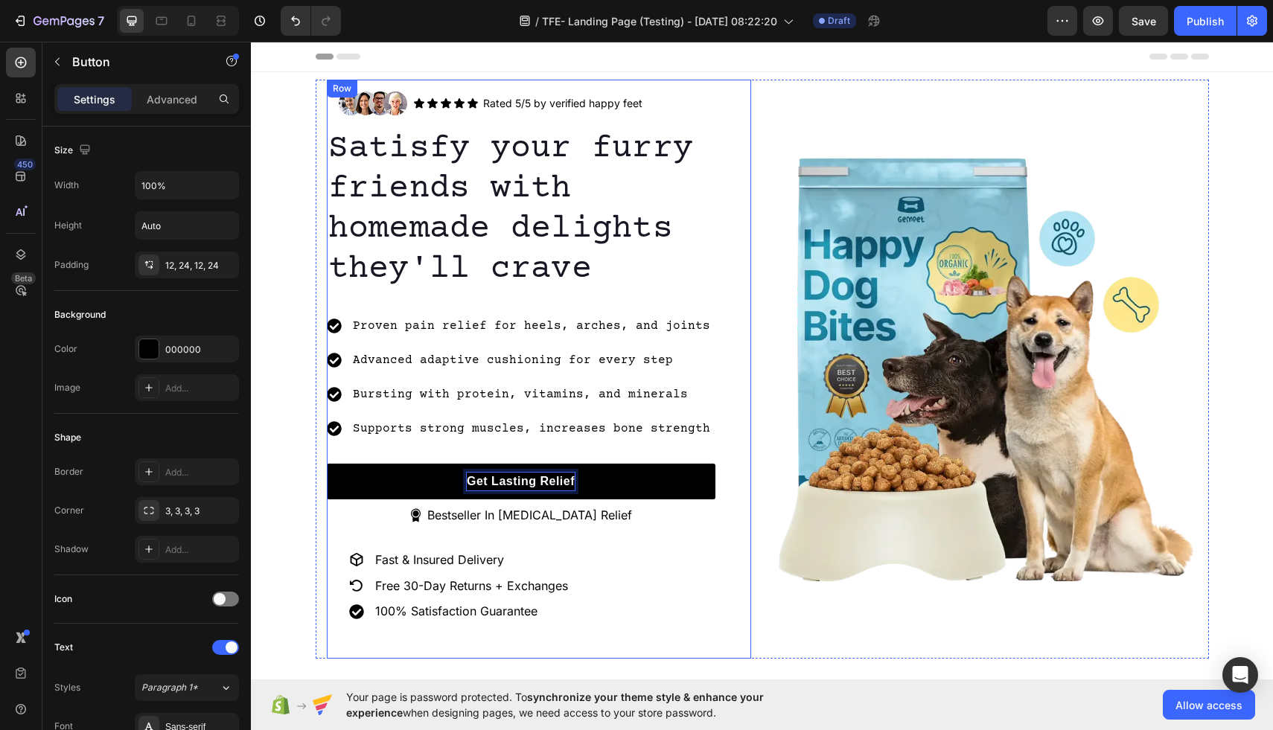
click at [736, 389] on div "Image Icon Icon Icon Icon Icon Icon List Rated 5/5 by verified happy feet Text …" at bounding box center [539, 369] width 424 height 579
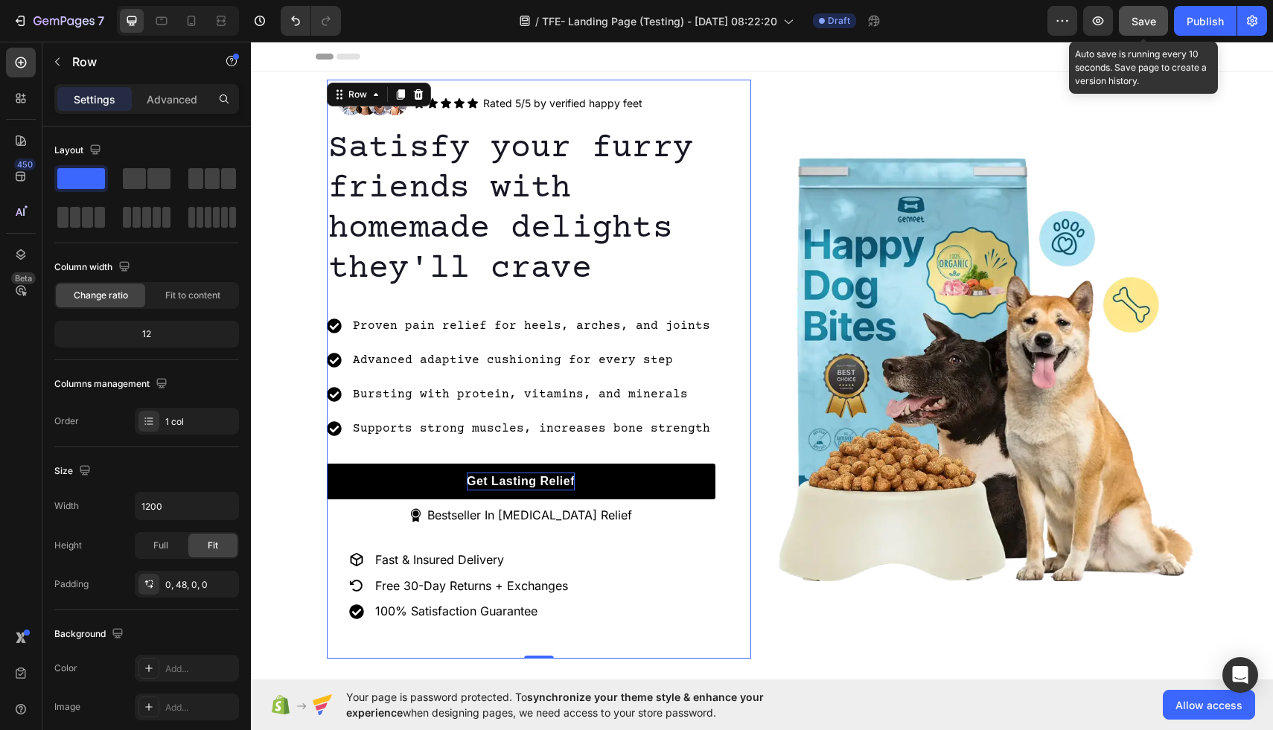
click at [1144, 20] on span "Save" at bounding box center [1143, 21] width 25 height 13
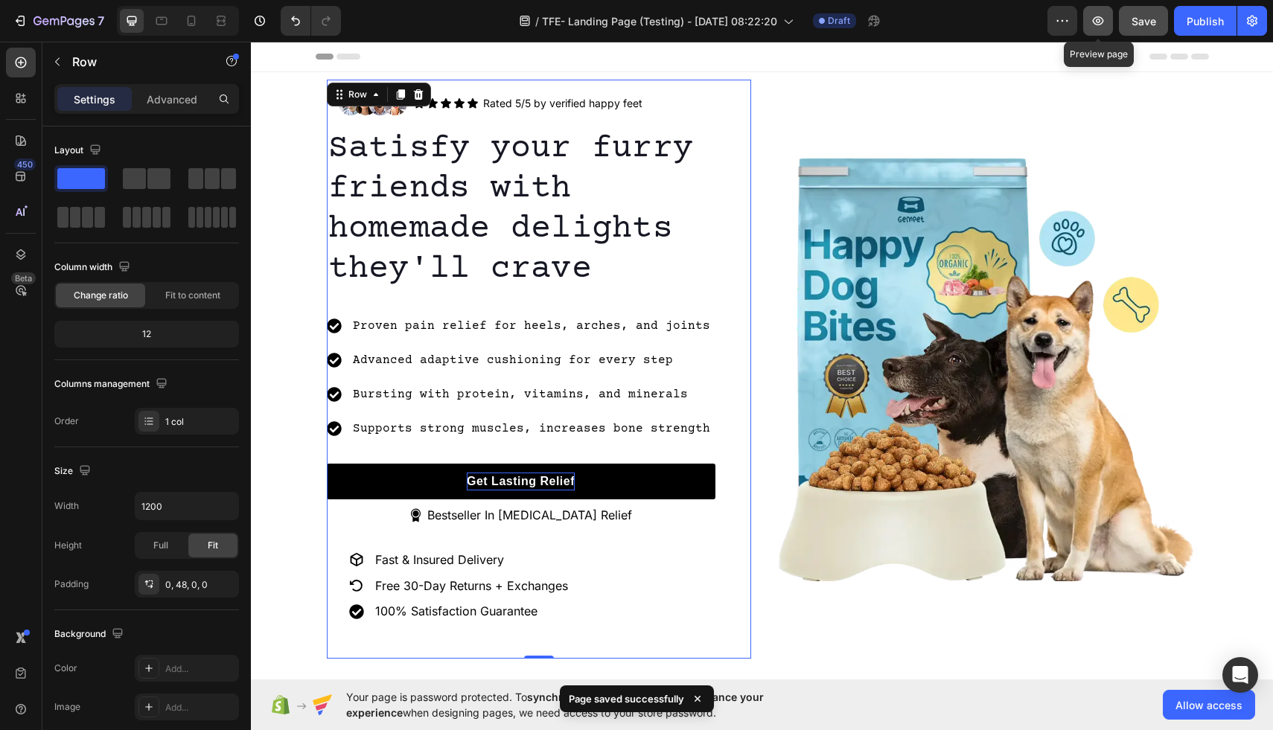
click at [1102, 25] on icon "button" at bounding box center [1097, 20] width 15 height 15
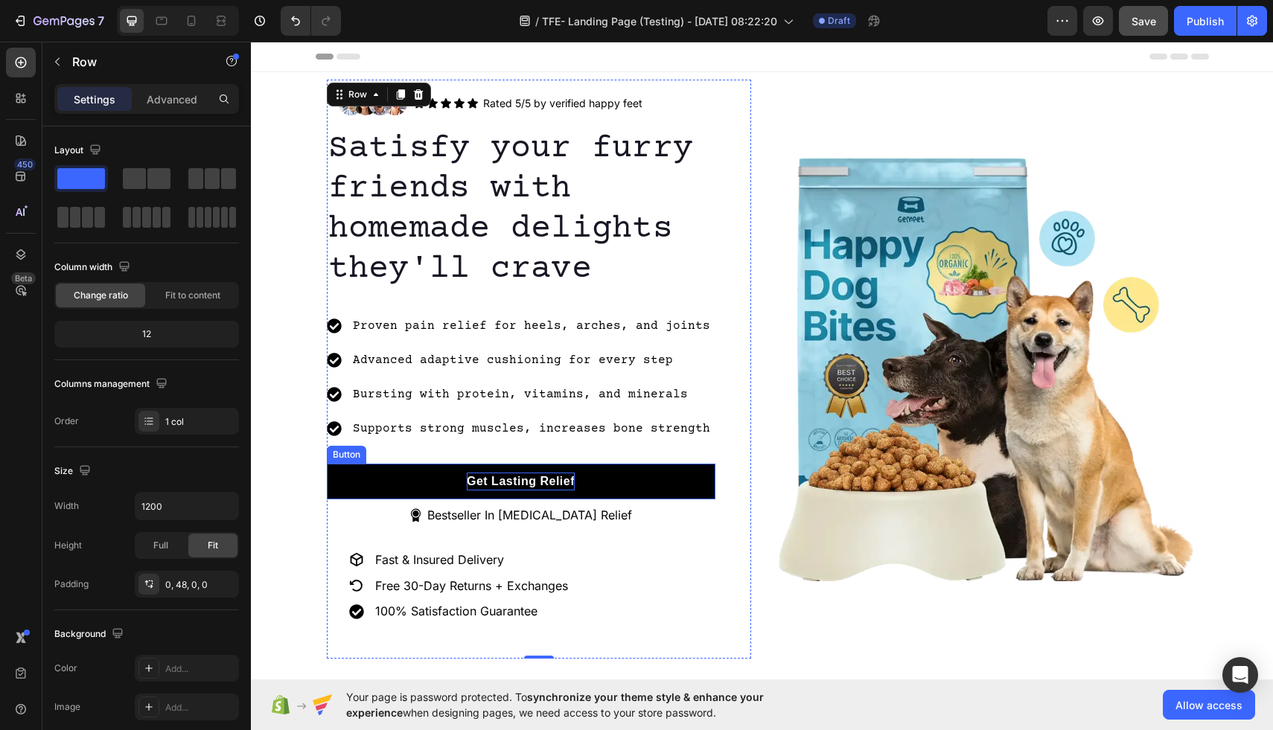
click at [554, 482] on p "Get Lasting Relief" at bounding box center [521, 482] width 108 height 18
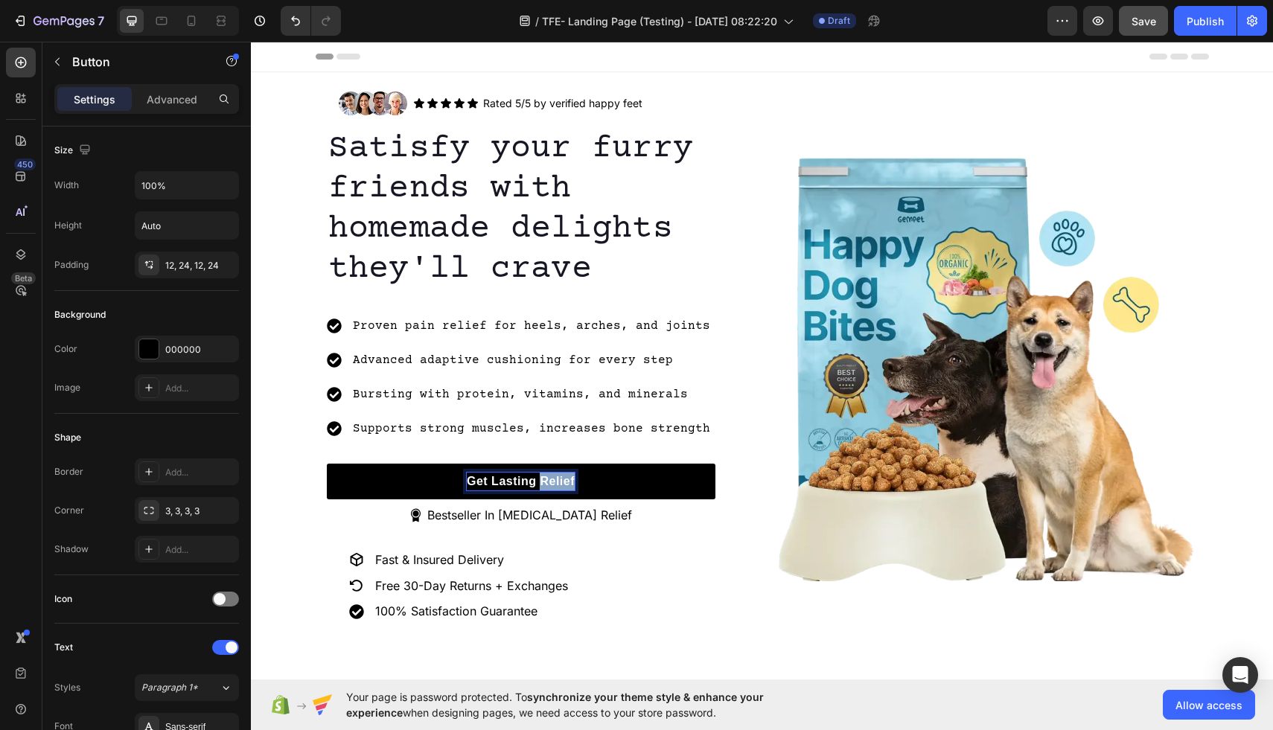
click at [558, 482] on p "Get Lasting Relief" at bounding box center [521, 482] width 108 height 18
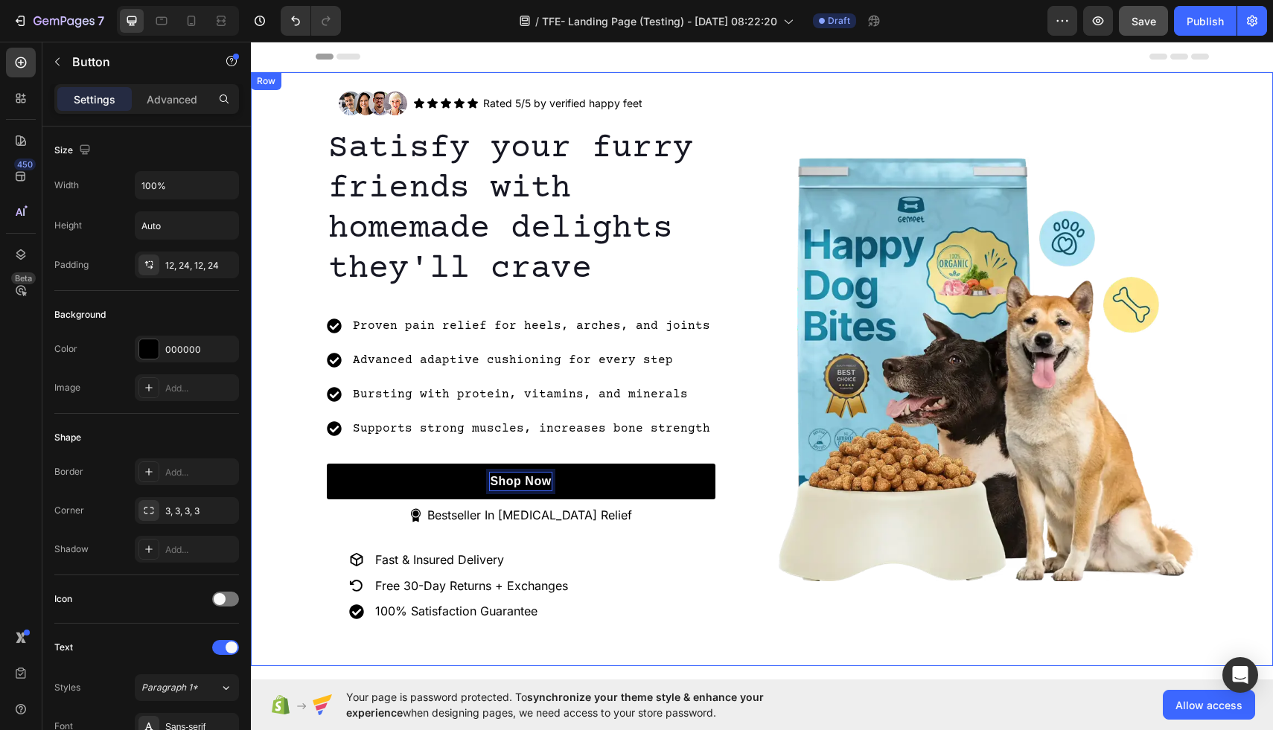
click at [1244, 125] on div "Image Icon Icon Icon Icon Icon Icon List Rated 5/5 by verified happy feet Text …" at bounding box center [762, 369] width 1022 height 579
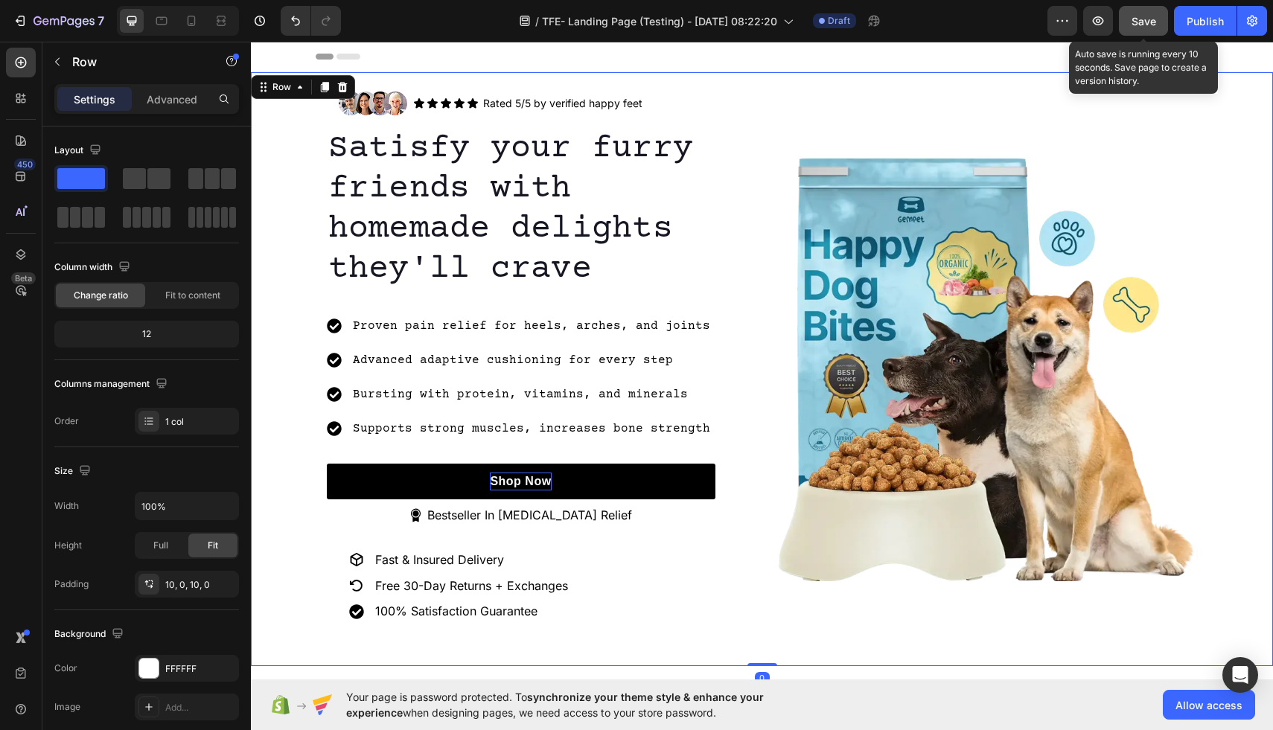
click at [1157, 16] on button "Save" at bounding box center [1143, 21] width 49 height 30
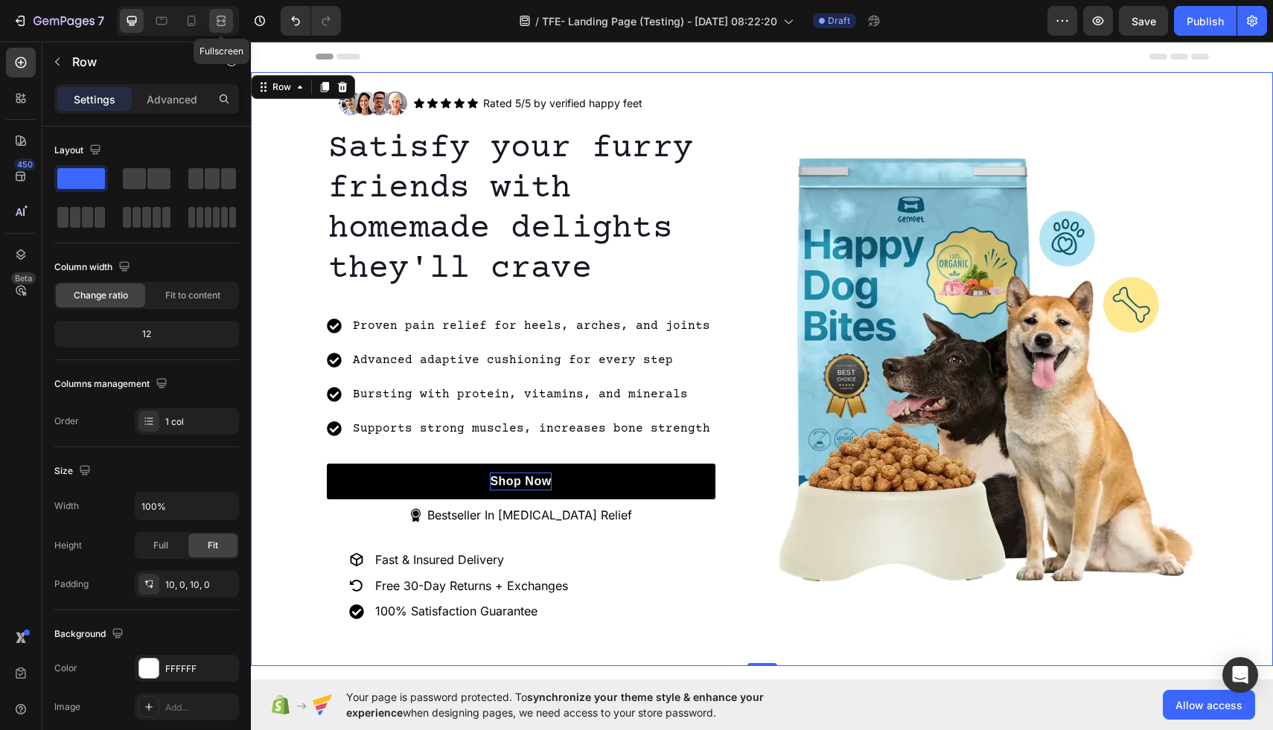
click at [223, 18] on icon at bounding box center [221, 20] width 15 height 15
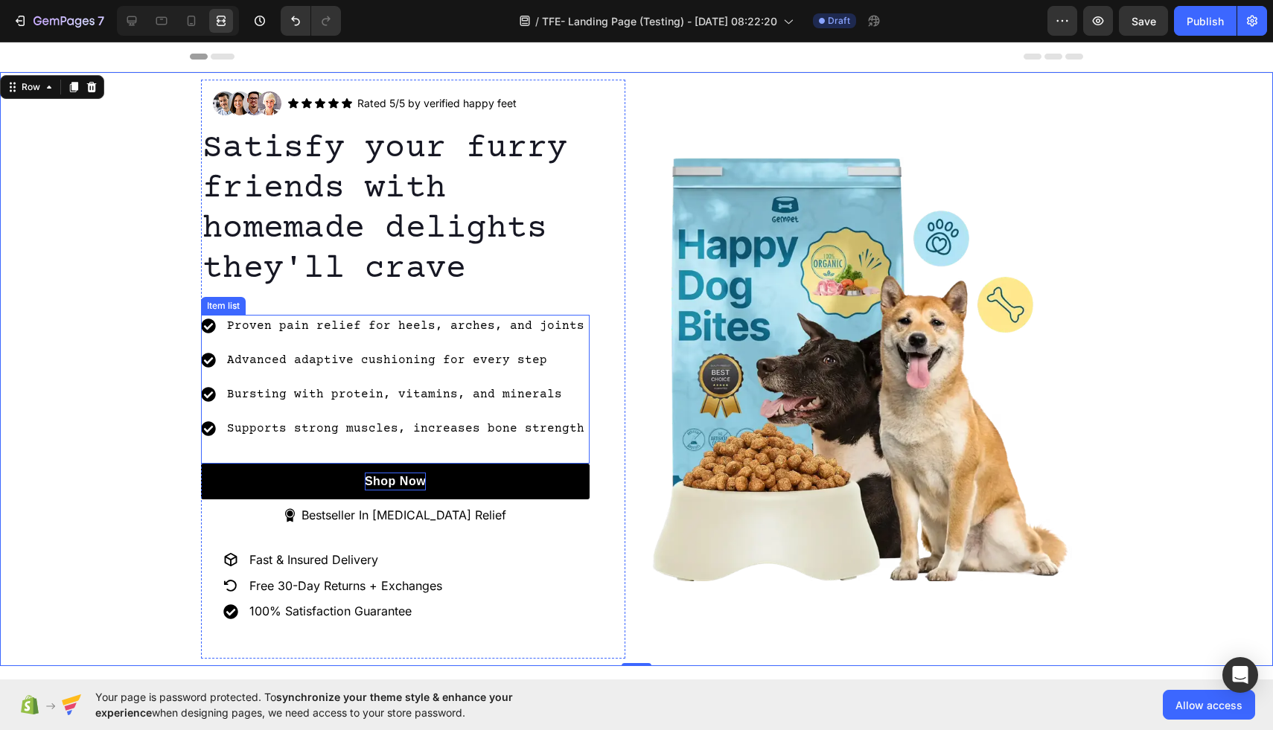
click at [477, 399] on p "Bursting with protein, vitamins, and minerals" at bounding box center [405, 395] width 357 height 18
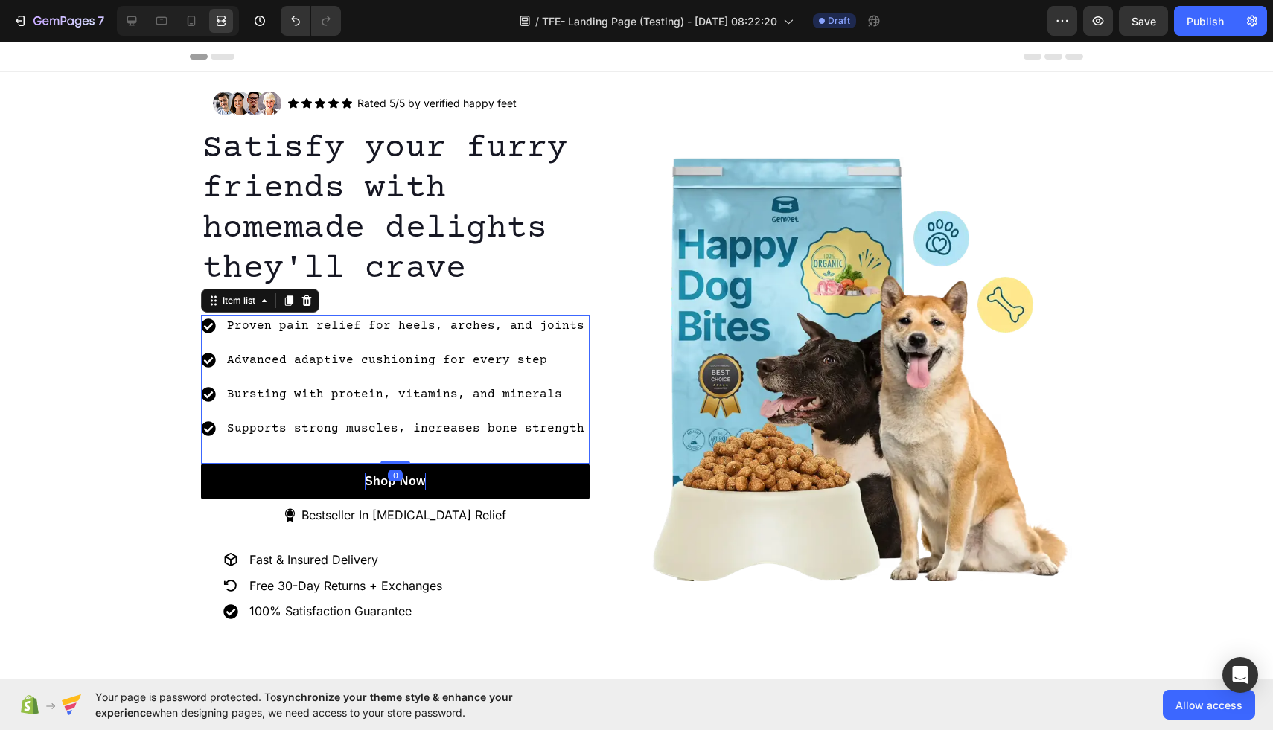
click at [477, 399] on p "Bursting with protein, vitamins, and minerals" at bounding box center [405, 395] width 357 height 18
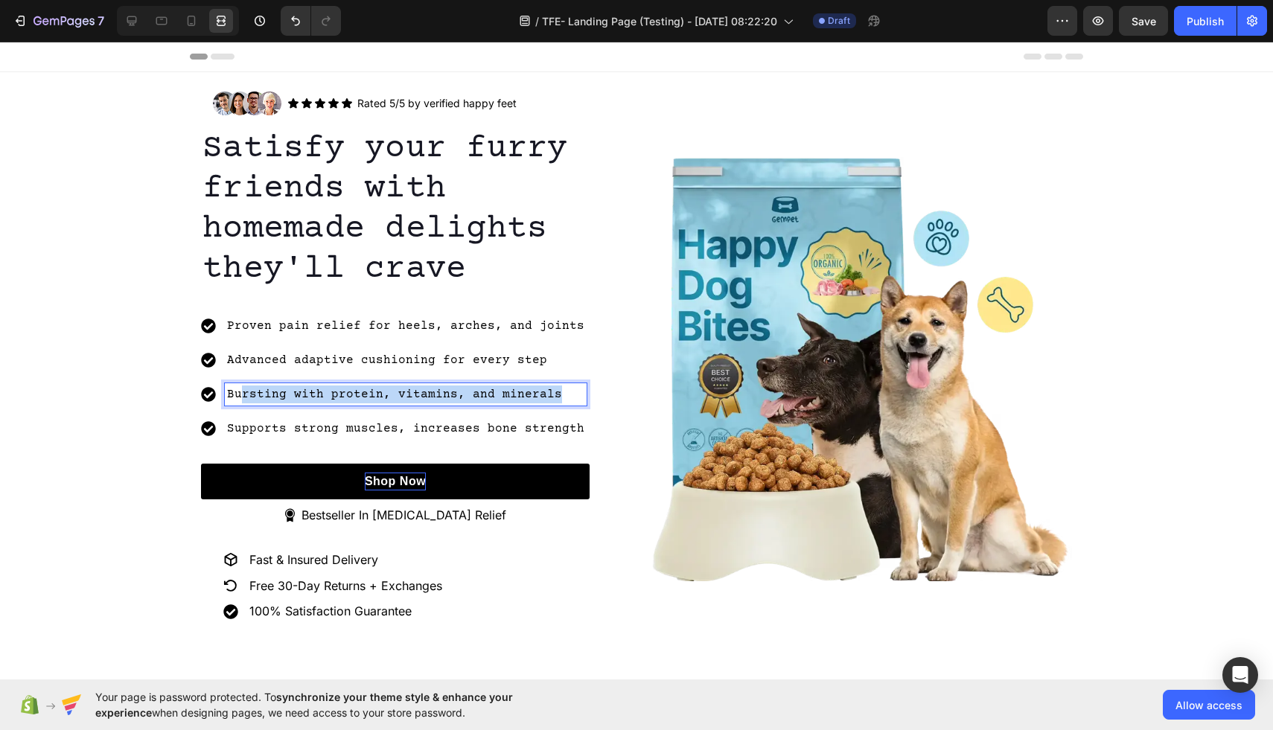
drag, startPoint x: 554, startPoint y: 394, endPoint x: 242, endPoint y: 394, distance: 311.8
click at [242, 394] on p "Bursting with protein, vitamins, and minerals" at bounding box center [405, 395] width 357 height 18
click at [297, 396] on p "Fits your strides, your schedule" at bounding box center [405, 395] width 357 height 18
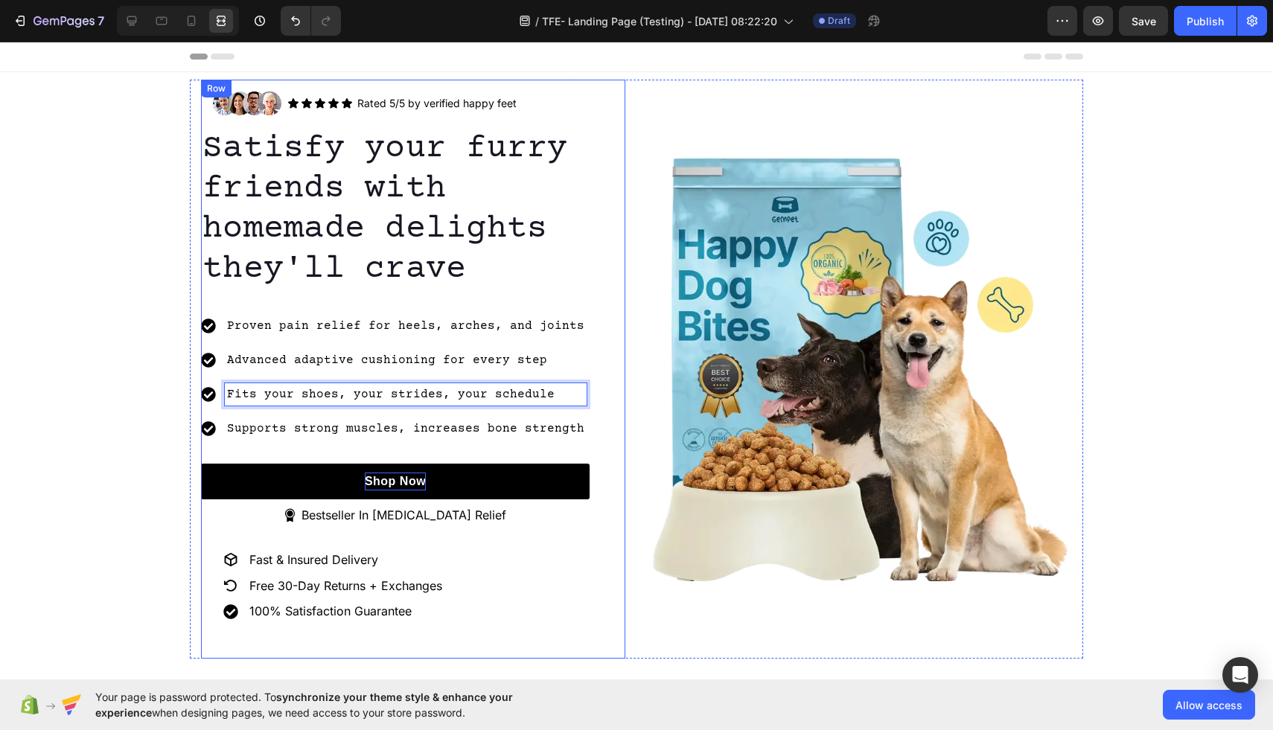
click at [596, 377] on div "Image Icon Icon Icon Icon Icon Icon List Rated 5/5 by verified happy feet Text …" at bounding box center [413, 369] width 424 height 579
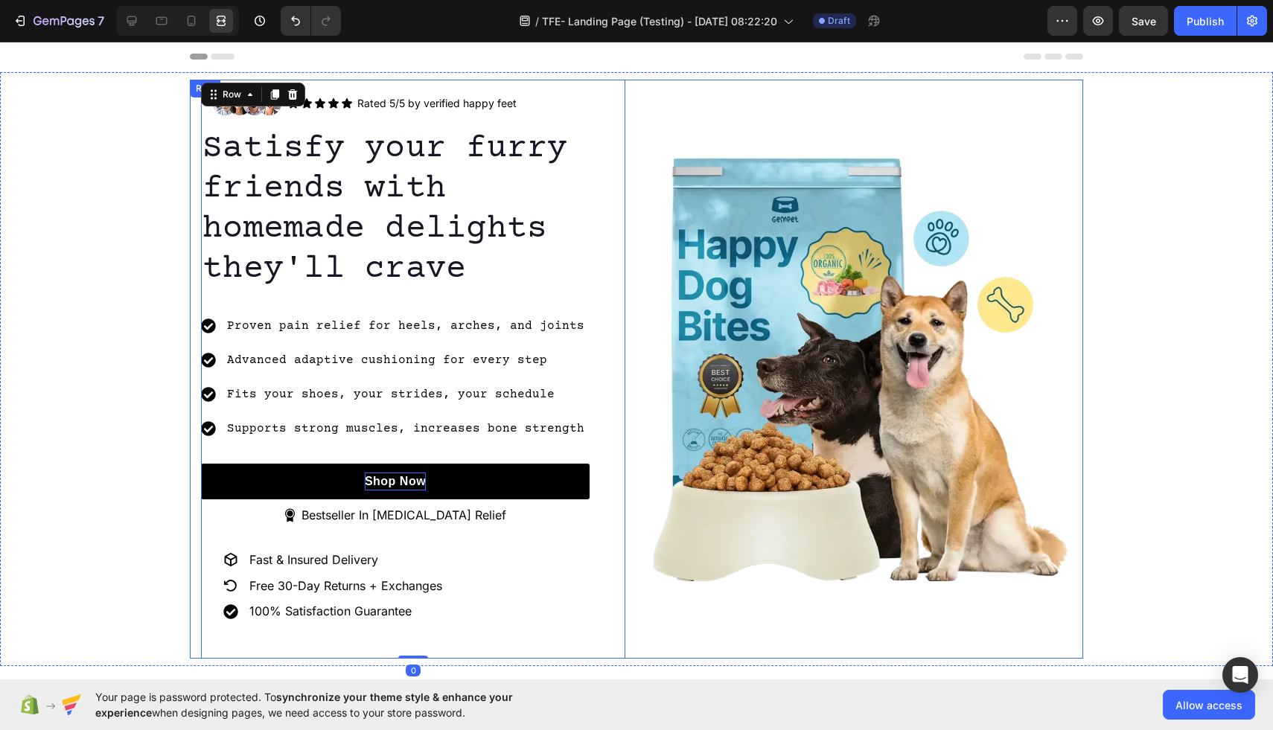
click at [741, 123] on div "Image" at bounding box center [860, 369] width 424 height 579
click at [506, 391] on p "Fits your shoes, your strides, your schedule" at bounding box center [405, 395] width 357 height 18
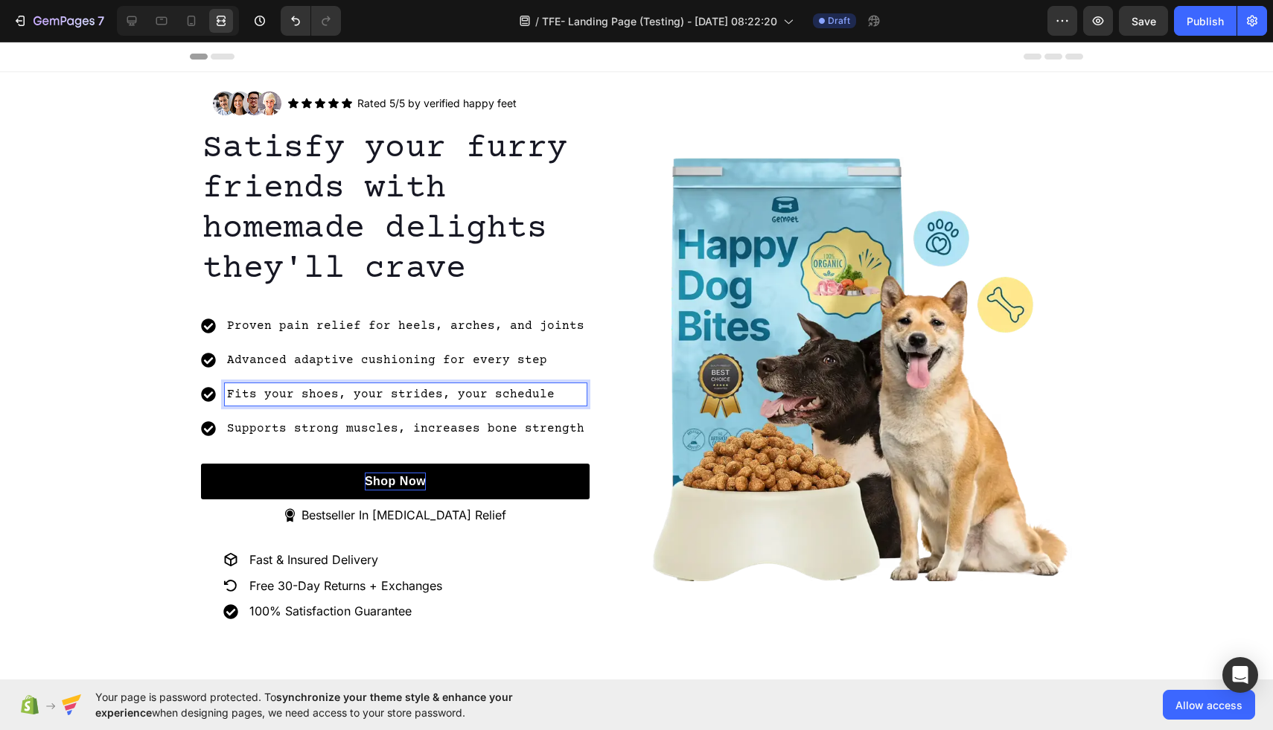
click at [551, 392] on p "Fits your shoes, your strides, your schedule" at bounding box center [405, 395] width 357 height 18
drag, startPoint x: 549, startPoint y: 392, endPoint x: 251, endPoint y: 389, distance: 298.5
click at [251, 389] on p "Fits your shoes, your strides, your schedule" at bounding box center [405, 395] width 357 height 18
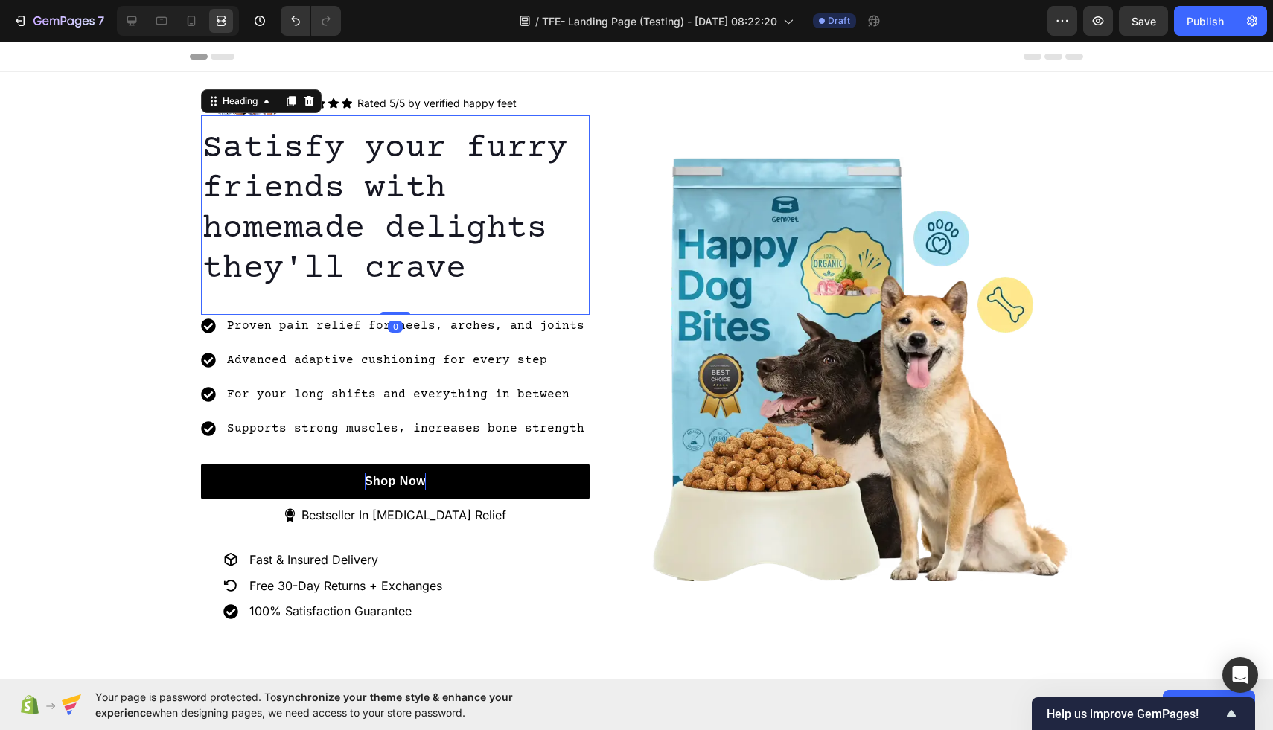
click at [311, 298] on div "Satisfy your furry friends with homemade delights they'll crave Heading 0" at bounding box center [395, 214] width 389 height 199
click at [518, 395] on p "For your long shifts and everything in between" at bounding box center [405, 395] width 357 height 18
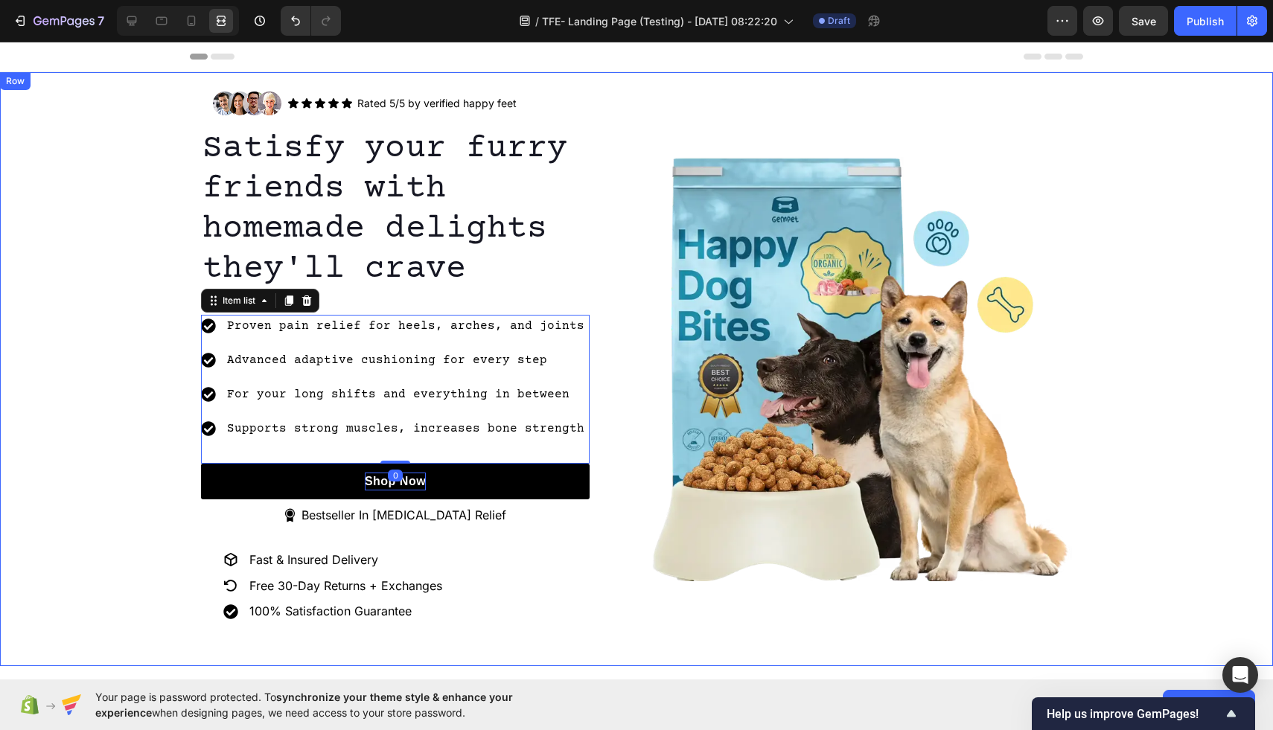
click at [116, 376] on div "Image Icon Icon Icon Icon Icon Icon List Rated 5/5 by verified happy feet Text …" at bounding box center [636, 369] width 1273 height 579
click at [240, 400] on p "For your long shifts and everything in between" at bounding box center [405, 395] width 357 height 18
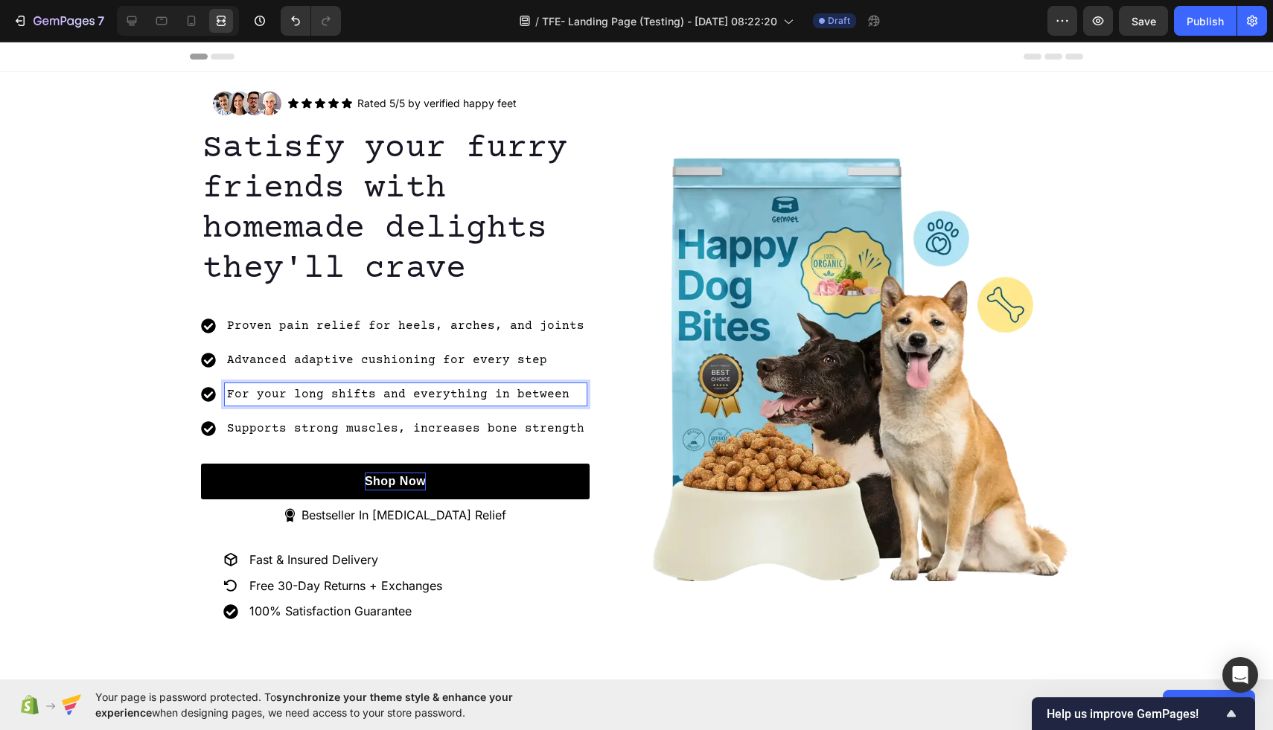
click at [246, 397] on p "For your long shifts and everything in between" at bounding box center [405, 395] width 357 height 18
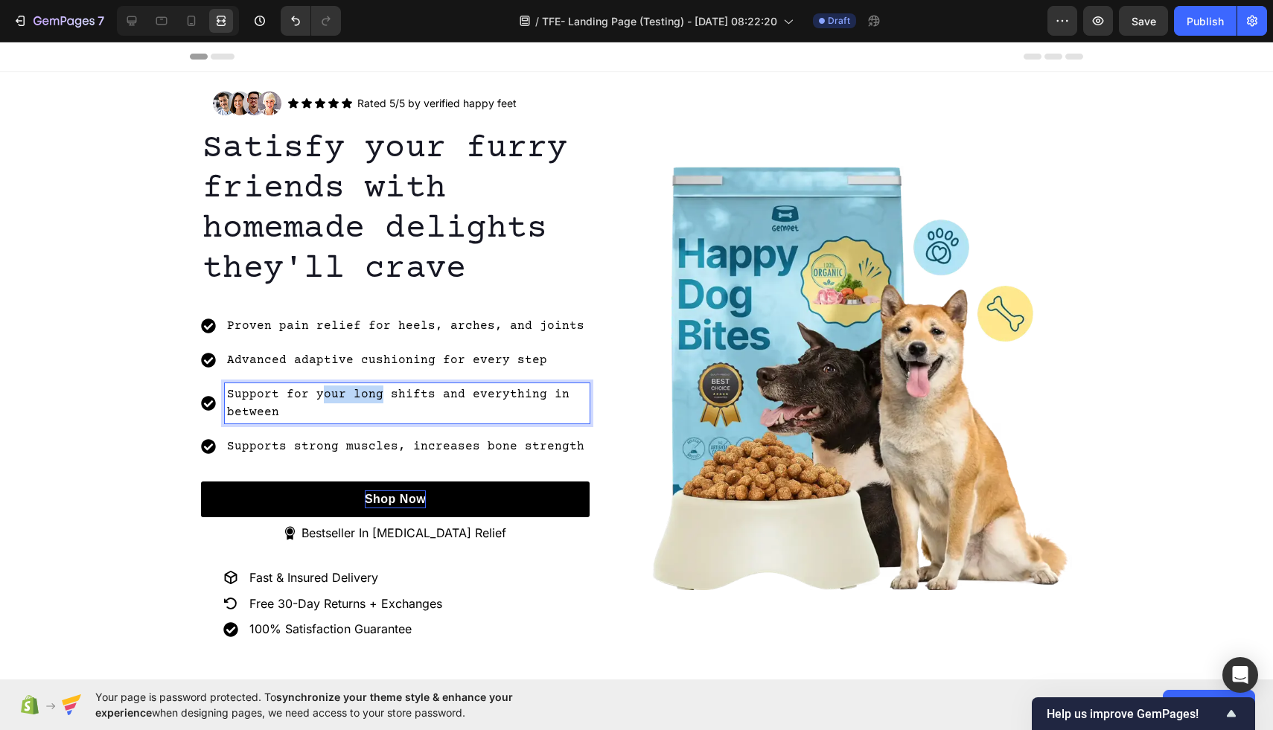
drag, startPoint x: 376, startPoint y: 400, endPoint x: 319, endPoint y: 399, distance: 57.3
click at [319, 399] on p "Support for your long shifts and everything in between" at bounding box center [407, 404] width 360 height 36
drag, startPoint x: 427, startPoint y: 412, endPoint x: 218, endPoint y: 411, distance: 209.1
click at [218, 411] on div "Support for your 50k miles days and long shifts and everything in between" at bounding box center [395, 403] width 389 height 40
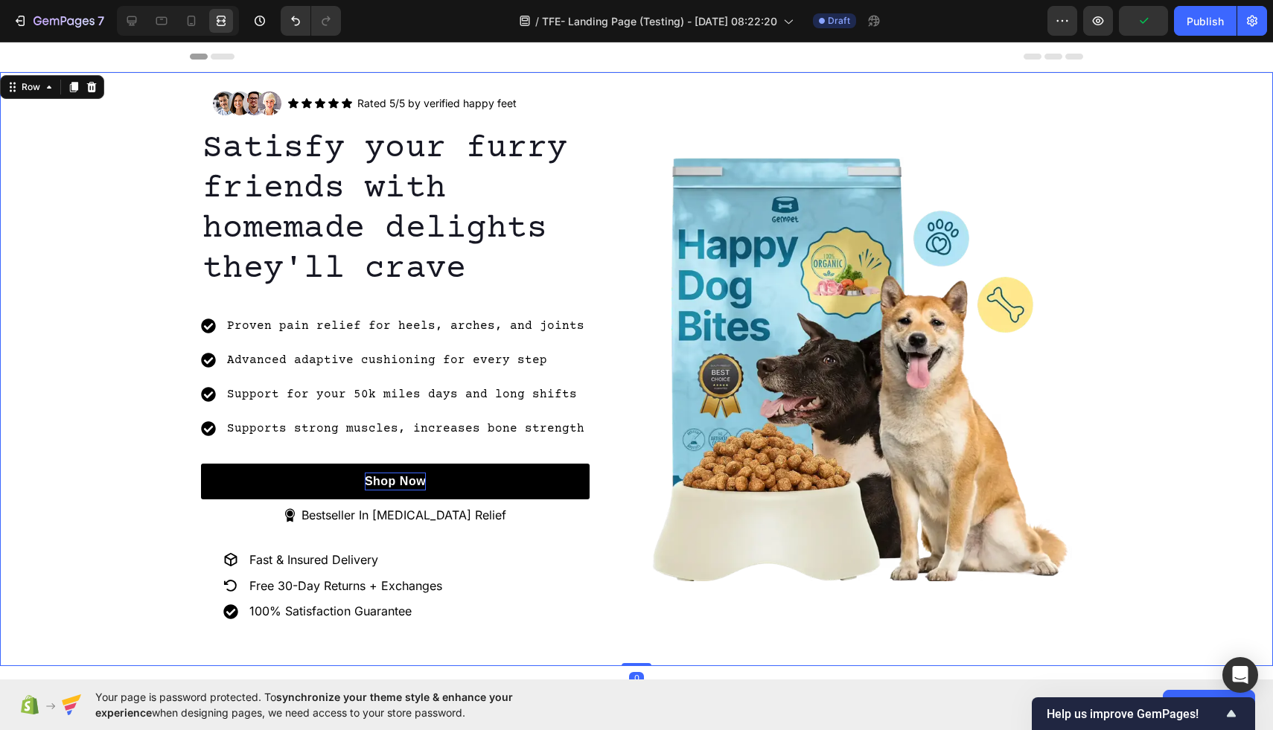
click at [156, 425] on div "Image Icon Icon Icon Icon Icon Icon List Rated 5/5 by verified happy feet Text …" at bounding box center [636, 369] width 1273 height 579
click at [568, 396] on p "Support for your 50k miles days and long shifts" at bounding box center [405, 395] width 357 height 18
click at [121, 476] on div "Image Icon Icon Icon Icon Icon Icon List Rated 5/5 by verified happy feet Text …" at bounding box center [636, 369] width 1273 height 579
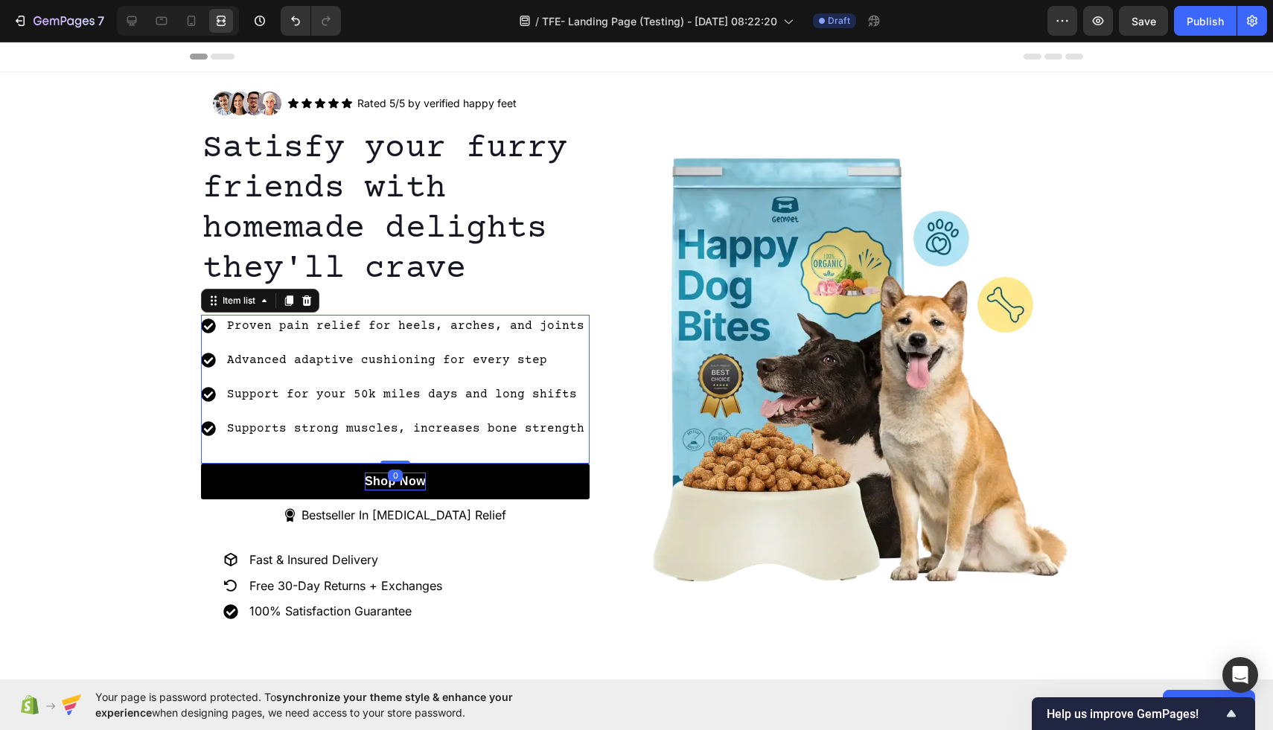
click at [271, 400] on p "Support for your 50k miles days and long shifts" at bounding box center [405, 395] width 357 height 18
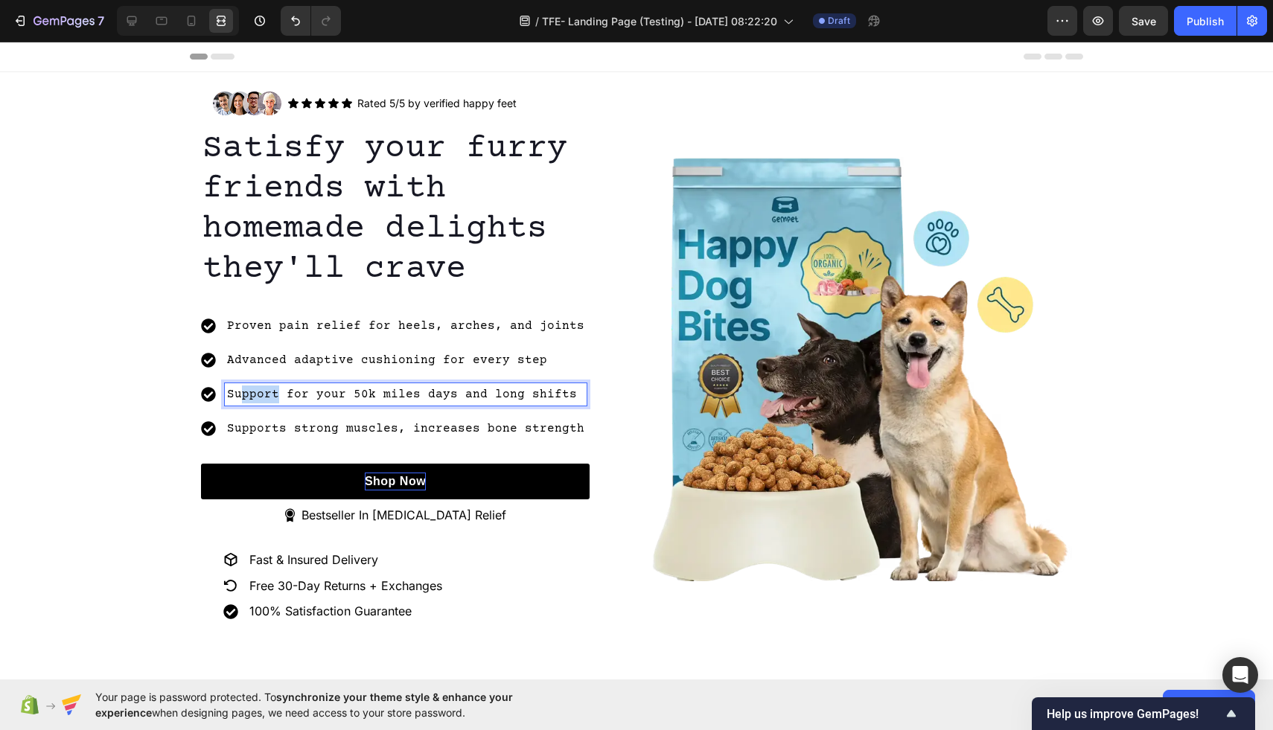
drag, startPoint x: 280, startPoint y: 398, endPoint x: 232, endPoint y: 395, distance: 47.7
click at [232, 395] on p "Support for your 50k miles days and long shifts" at bounding box center [405, 395] width 357 height 18
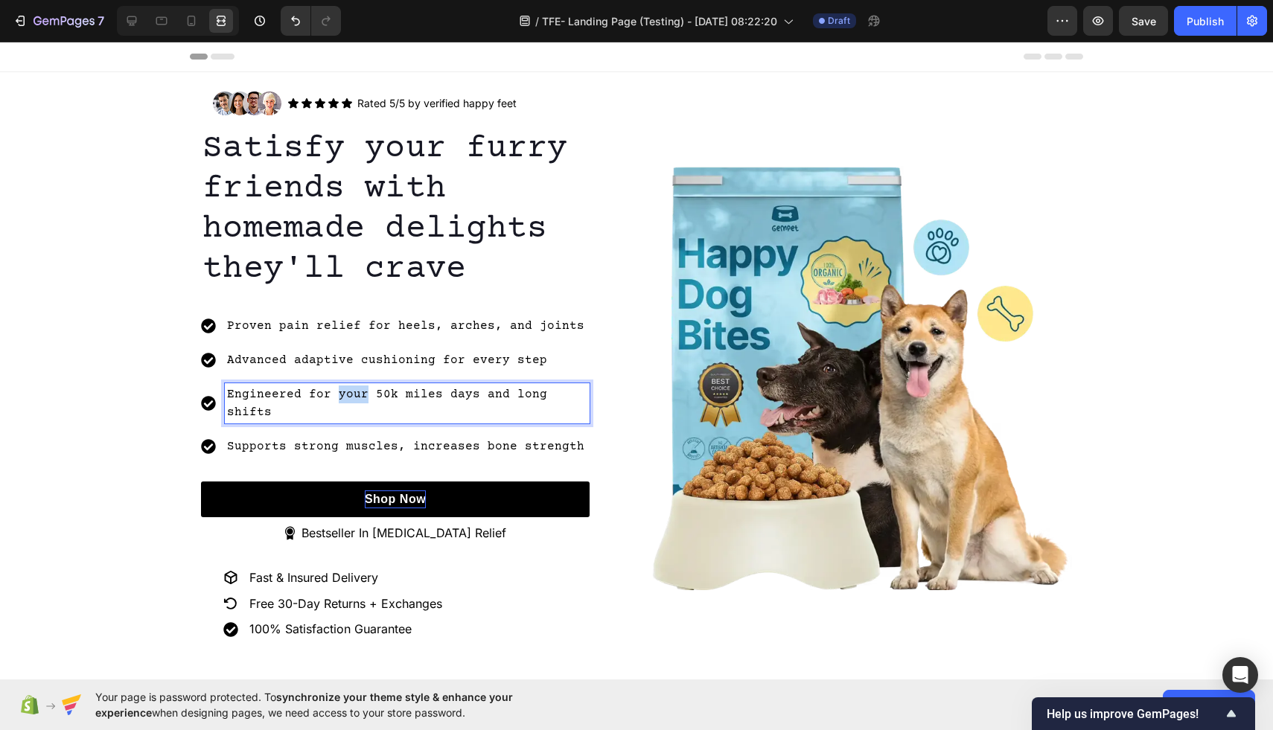
drag, startPoint x: 361, startPoint y: 397, endPoint x: 332, endPoint y: 395, distance: 29.1
click at [332, 396] on p "Engineered for your 50k miles days and long shifts" at bounding box center [407, 404] width 360 height 36
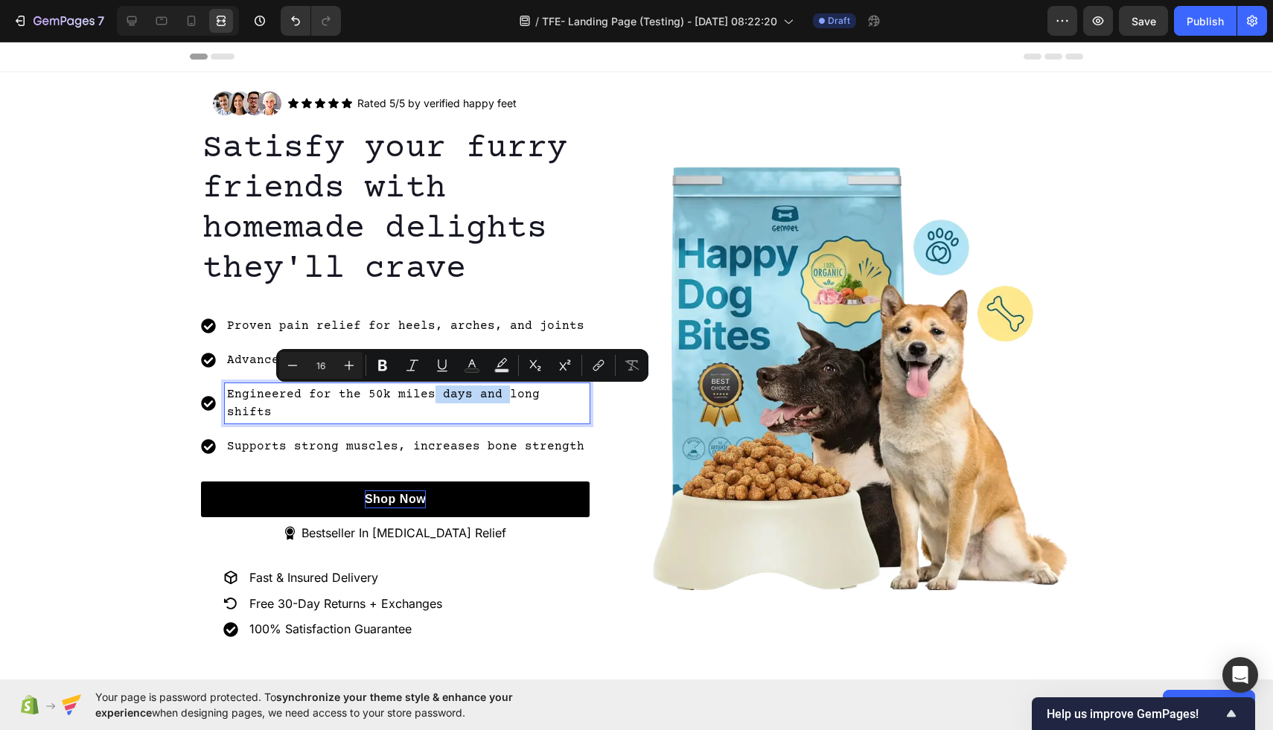
drag, startPoint x: 496, startPoint y: 392, endPoint x: 426, endPoint y: 396, distance: 69.3
click at [426, 396] on p "Engineered for the 50k miles days and long shifts" at bounding box center [407, 404] width 360 height 36
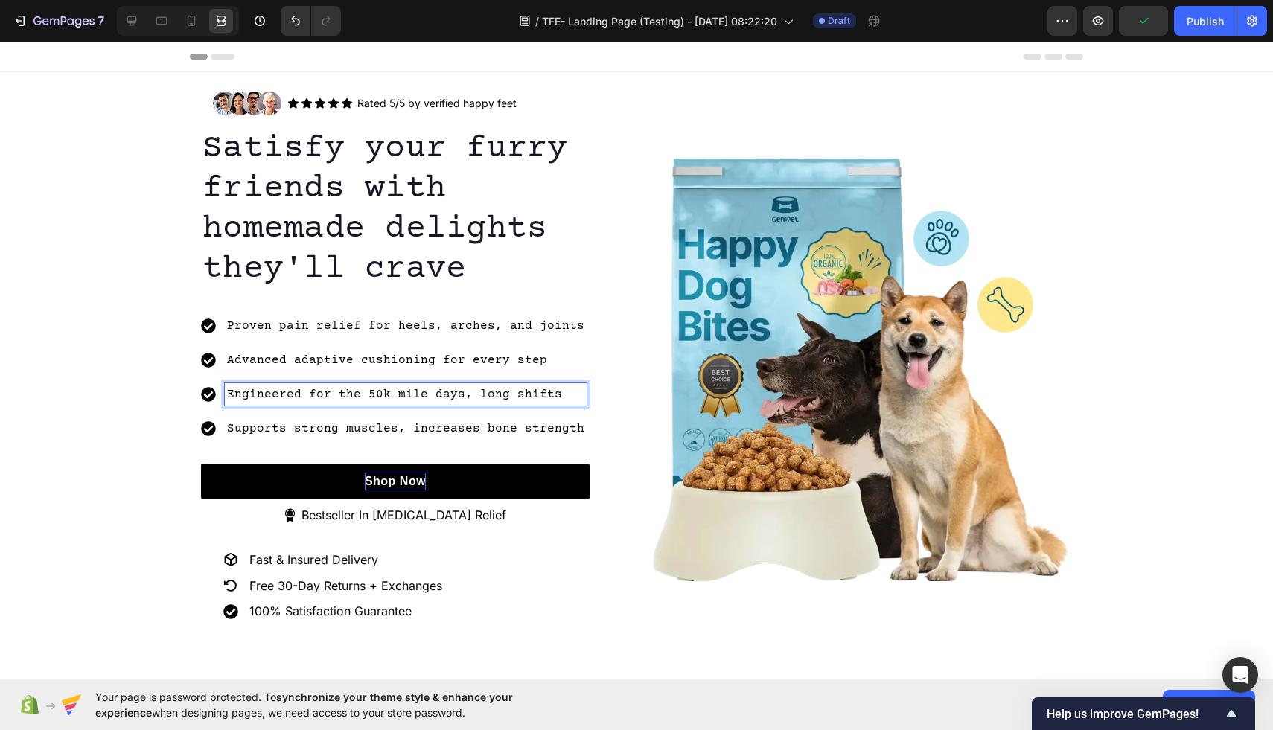
click at [555, 396] on p "Engineered for the 50k mile days, long shifts" at bounding box center [405, 395] width 357 height 18
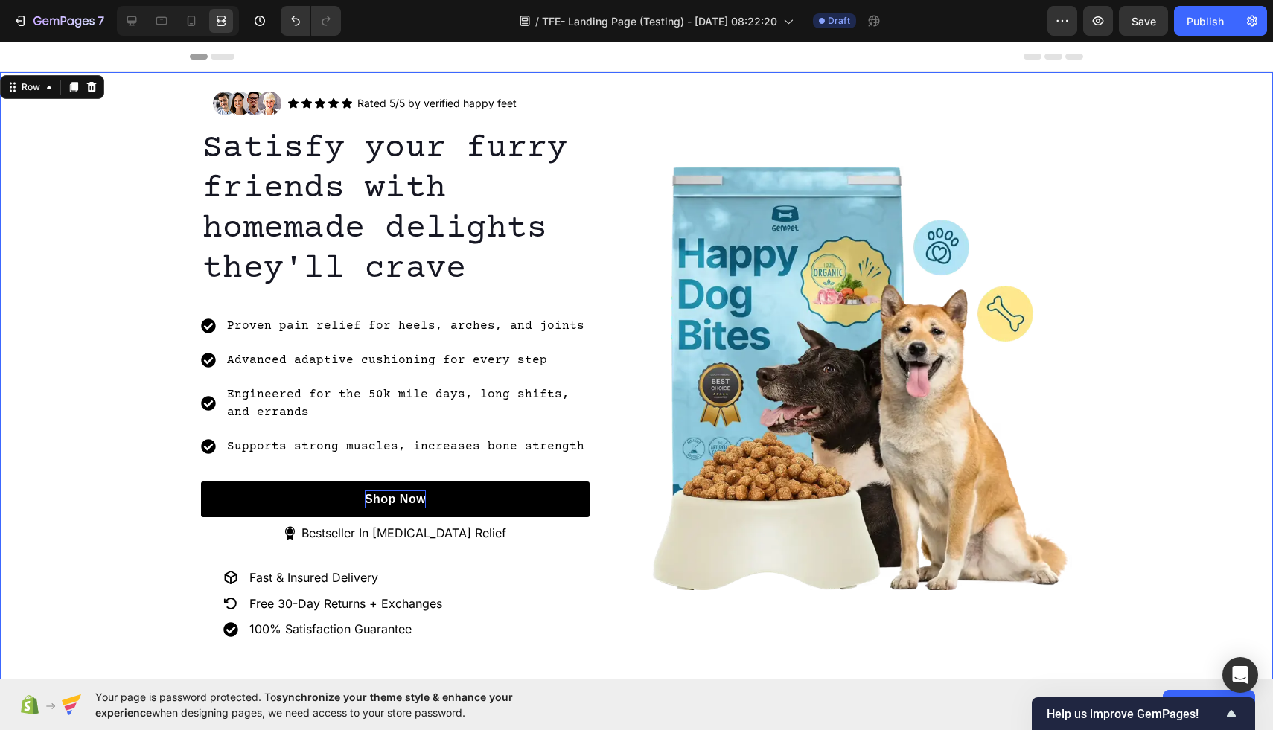
click at [101, 439] on div "Image Icon Icon Icon Icon Icon Icon List Rated 5/5 by verified happy feet Text …" at bounding box center [636, 378] width 1273 height 597
click at [363, 395] on p "Engineered for the 50k mile days, long shifts, and errands" at bounding box center [407, 404] width 360 height 36
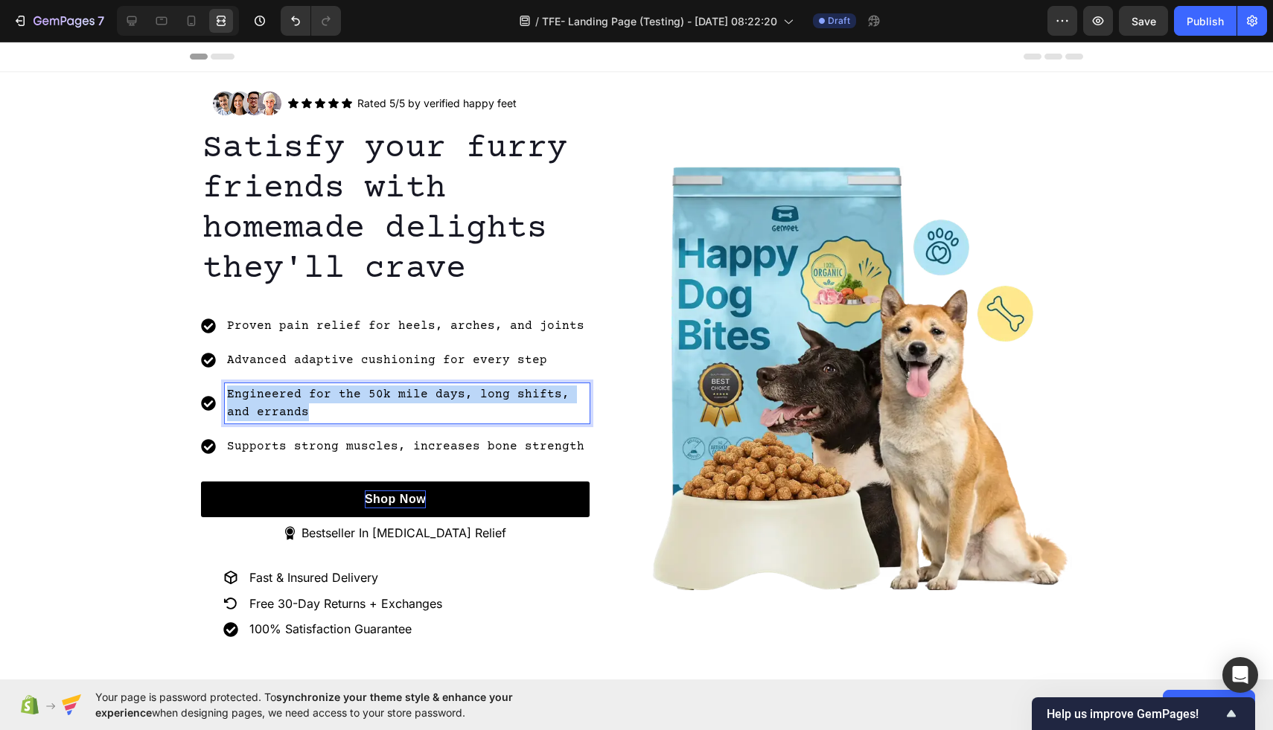
click at [364, 395] on p "Engineered for the 50k mile days, long shifts, and errands" at bounding box center [407, 404] width 360 height 36
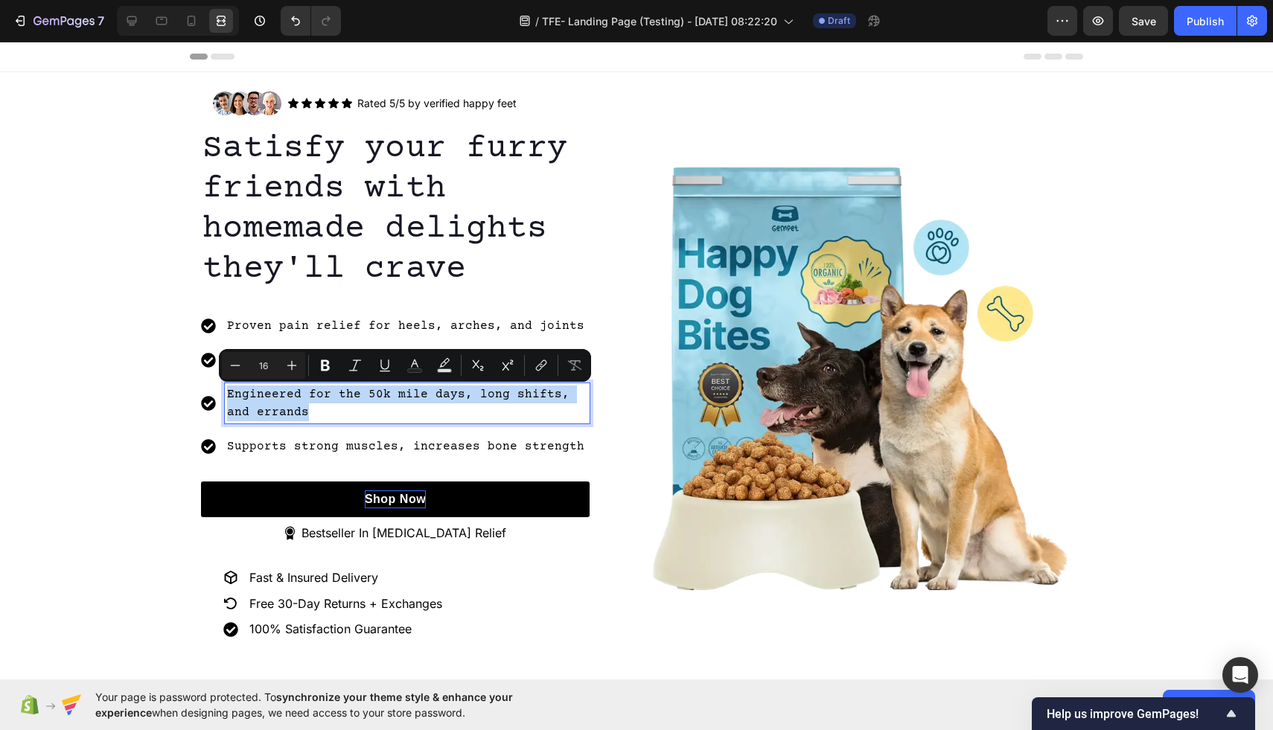
click at [365, 394] on p "Engineered for the 50k mile days, long shifts, and errands" at bounding box center [407, 404] width 360 height 36
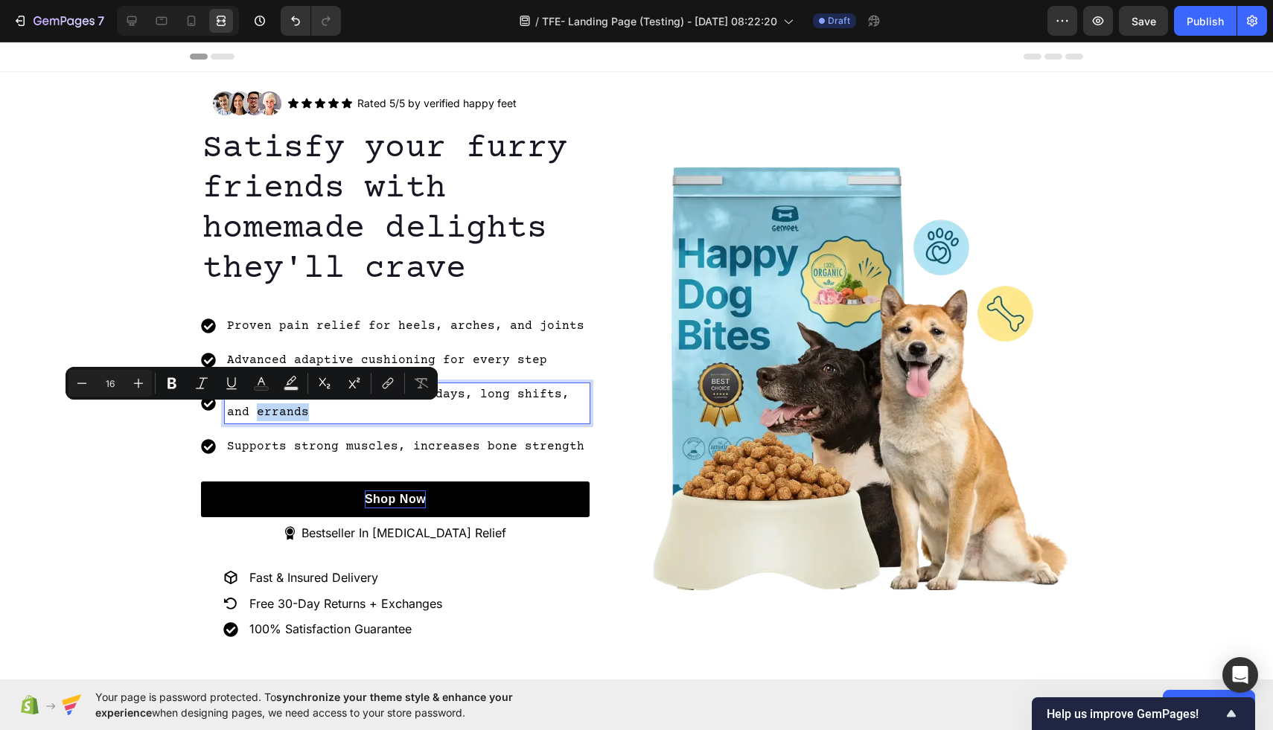
drag, startPoint x: 319, startPoint y: 411, endPoint x: 209, endPoint y: 408, distance: 110.2
click at [209, 408] on div "Engineered for the 50k mile days, long shifts, and errands" at bounding box center [395, 403] width 389 height 40
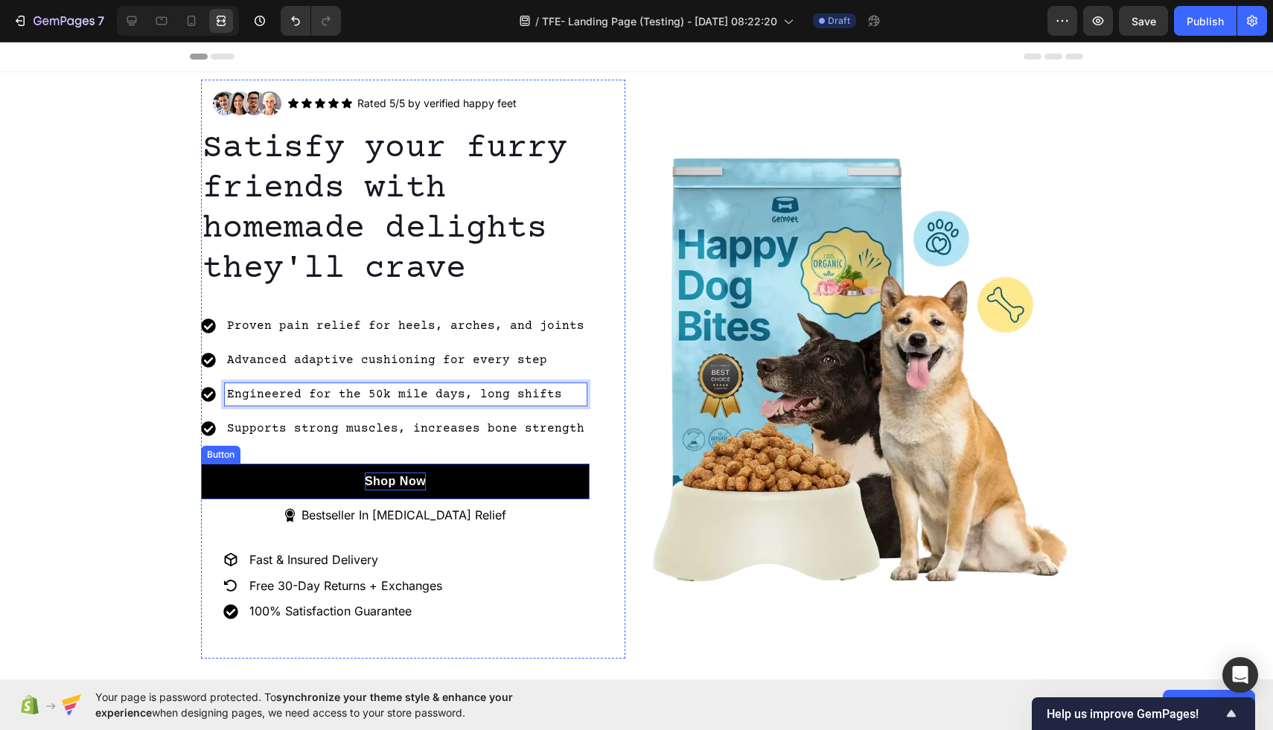
click at [434, 485] on link "Shop Now" at bounding box center [395, 482] width 389 height 36
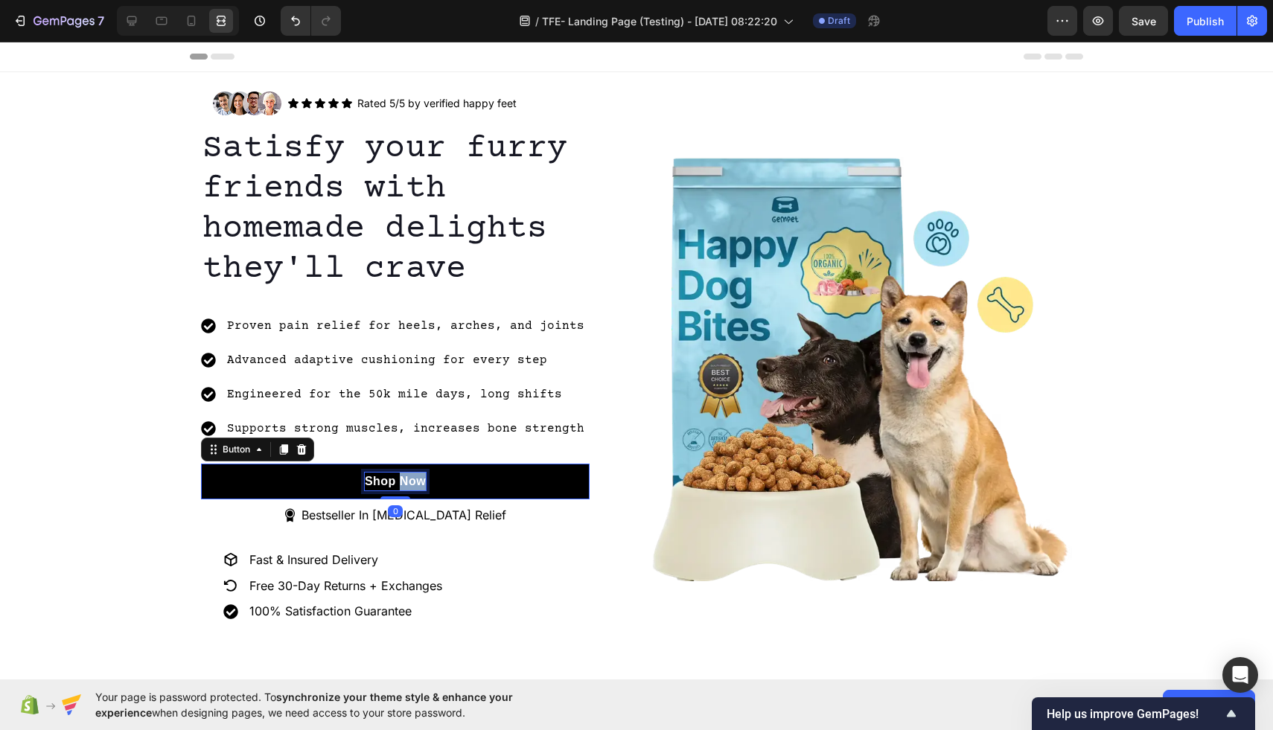
click at [419, 479] on p "Shop Now" at bounding box center [395, 482] width 61 height 18
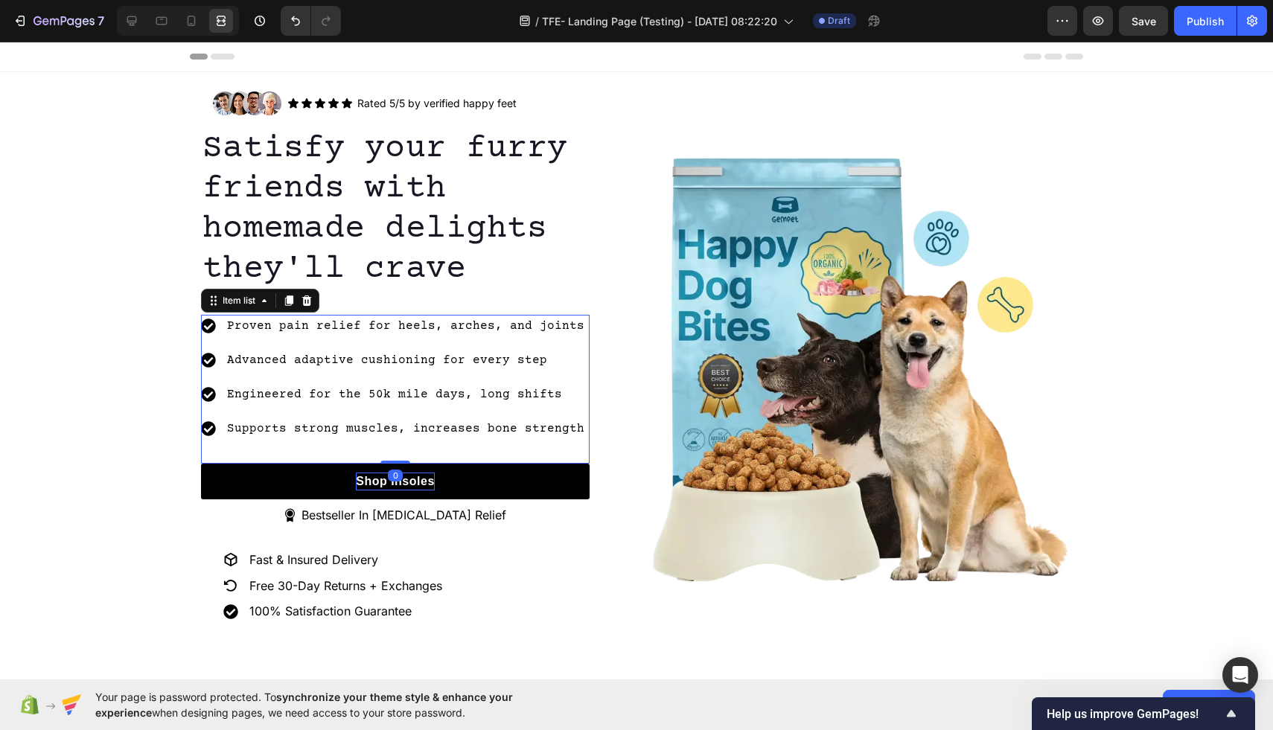
click at [310, 391] on p "Engineered for the 50k mile days, long shifts" at bounding box center [405, 395] width 357 height 18
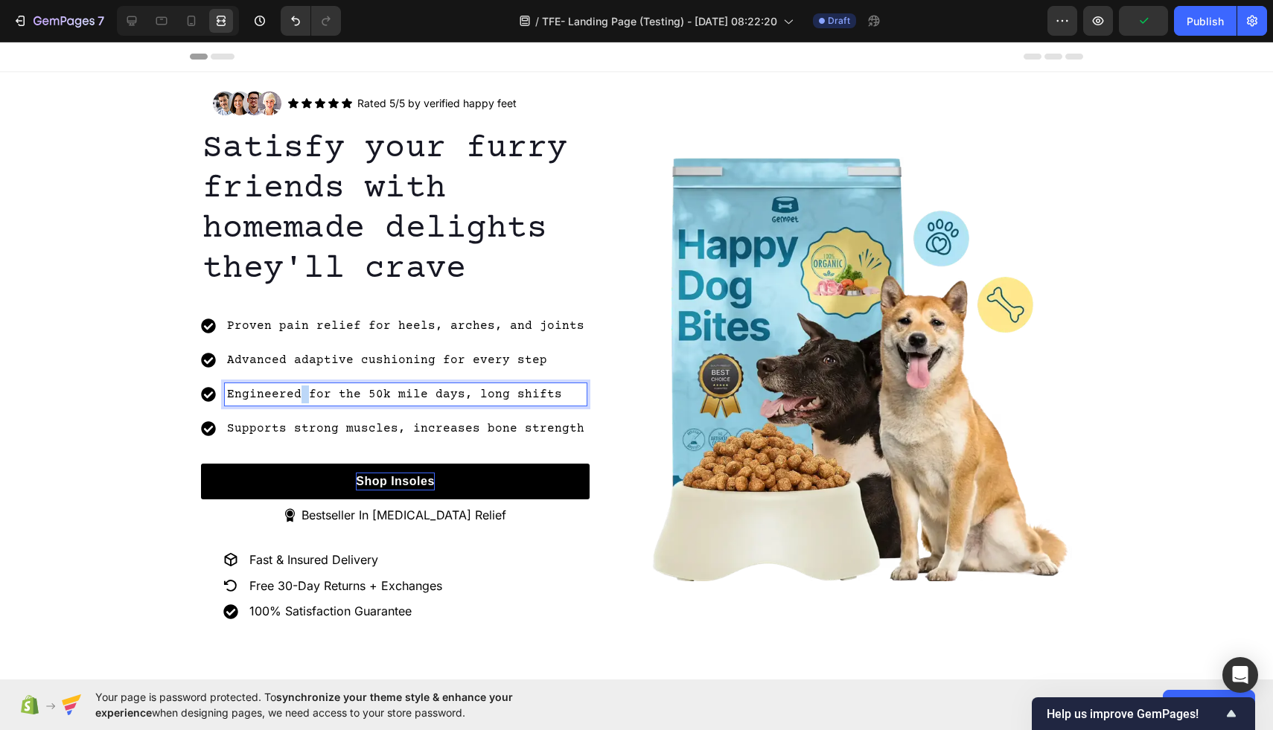
click at [298, 394] on p "Engineered for the 50k mile days, long shifts" at bounding box center [405, 395] width 357 height 18
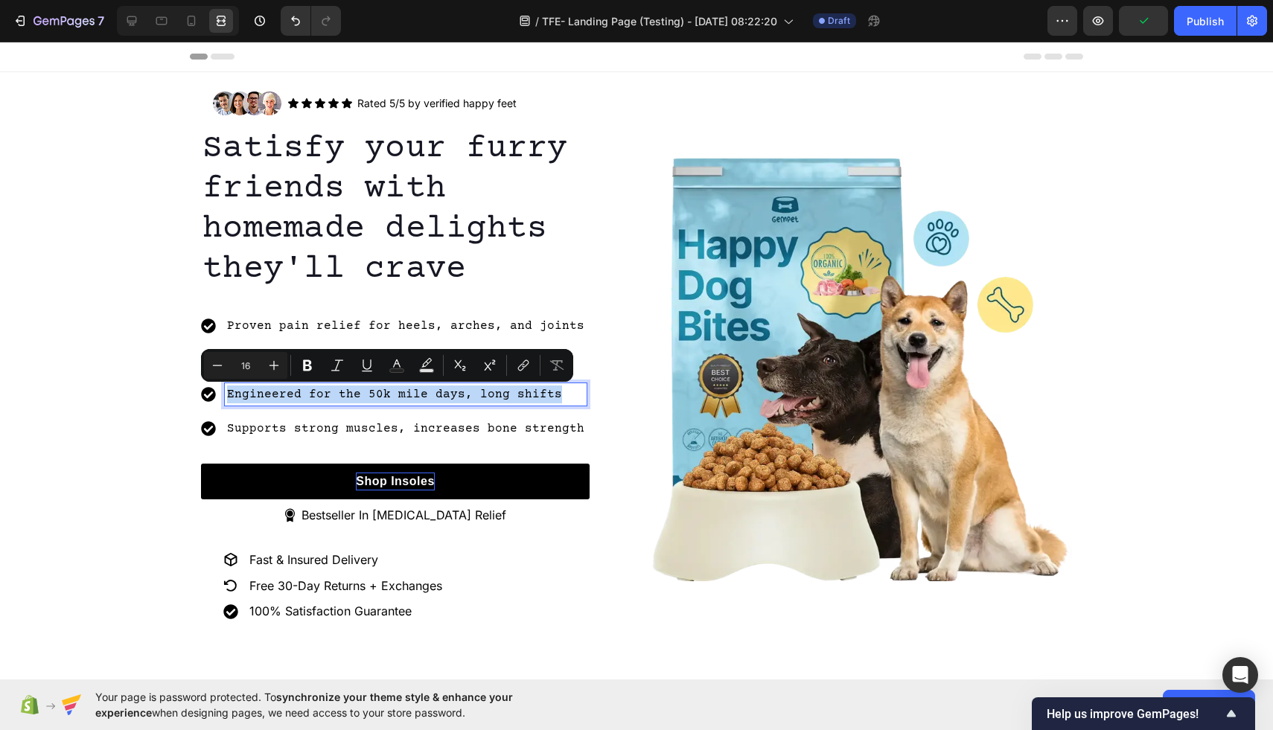
click at [299, 394] on p "Engineered for the 50k mile days, long shifts" at bounding box center [405, 395] width 357 height 18
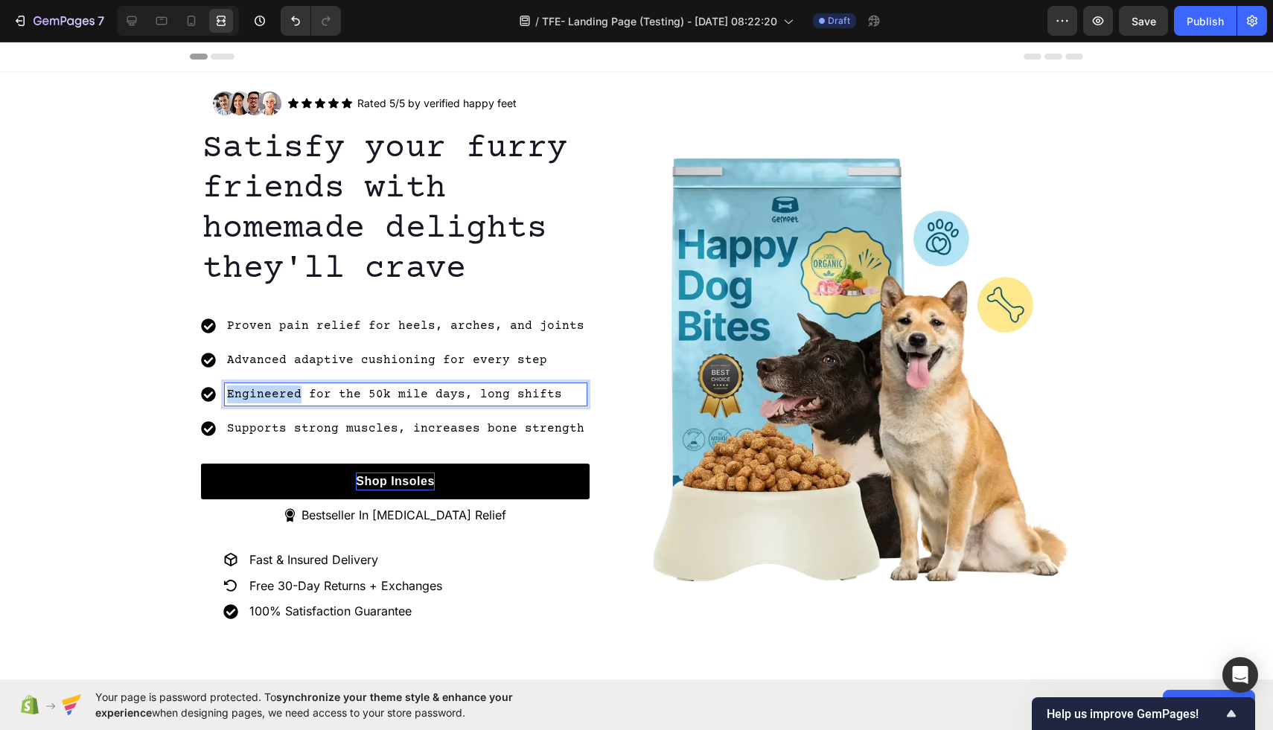
drag, startPoint x: 301, startPoint y: 394, endPoint x: 225, endPoint y: 393, distance: 76.7
click at [225, 394] on div "Engineered for the 50k mile days, long shifts" at bounding box center [406, 394] width 362 height 22
click at [314, 394] on p "Fit for the 50k mile days, long shifts" at bounding box center [405, 395] width 357 height 18
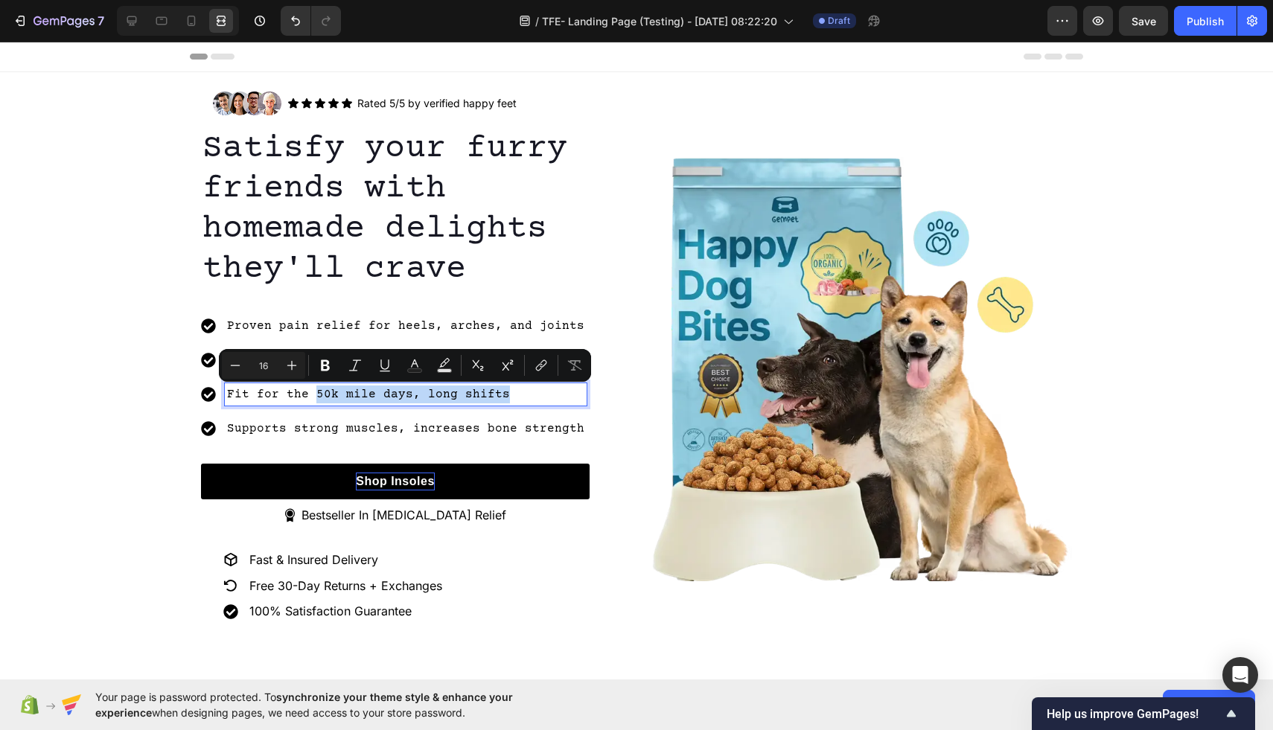
drag, startPoint x: 314, startPoint y: 394, endPoint x: 526, endPoint y: 390, distance: 212.1
click at [526, 390] on p "Fit for the 50k mile days, long shifts" at bounding box center [405, 395] width 357 height 18
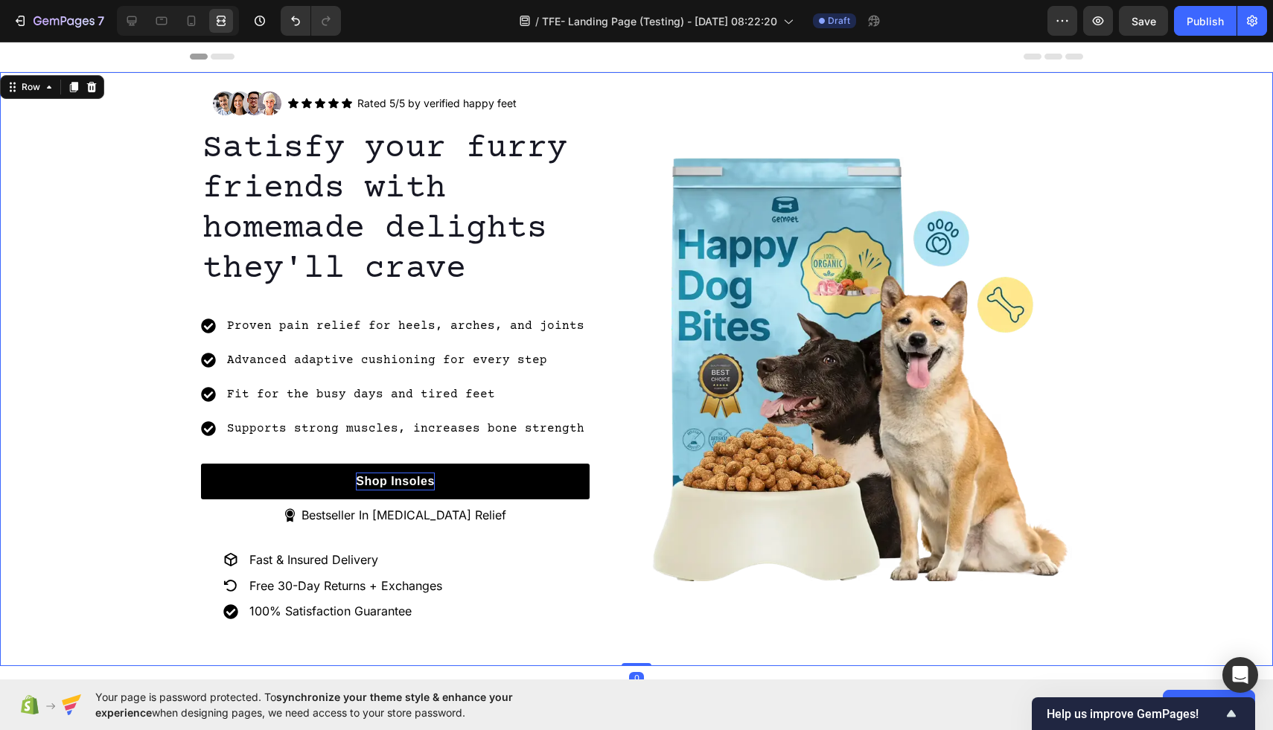
click at [121, 392] on div "Image Icon Icon Icon Icon Icon Icon List Rated 5/5 by verified happy feet Text …" at bounding box center [636, 369] width 1273 height 579
click at [368, 424] on p "Supports strong muscles, increases bone strength" at bounding box center [405, 429] width 357 height 18
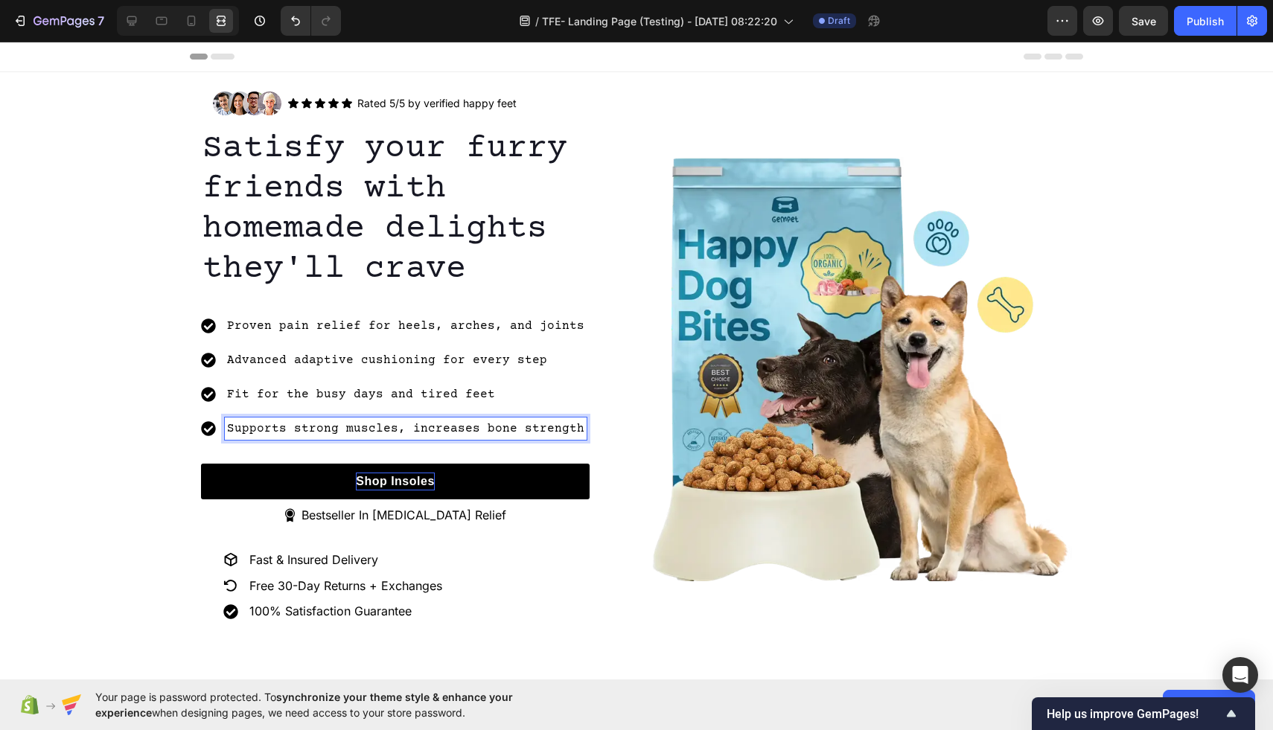
click at [295, 424] on p "Supports strong muscles, increases bone strength" at bounding box center [405, 429] width 357 height 18
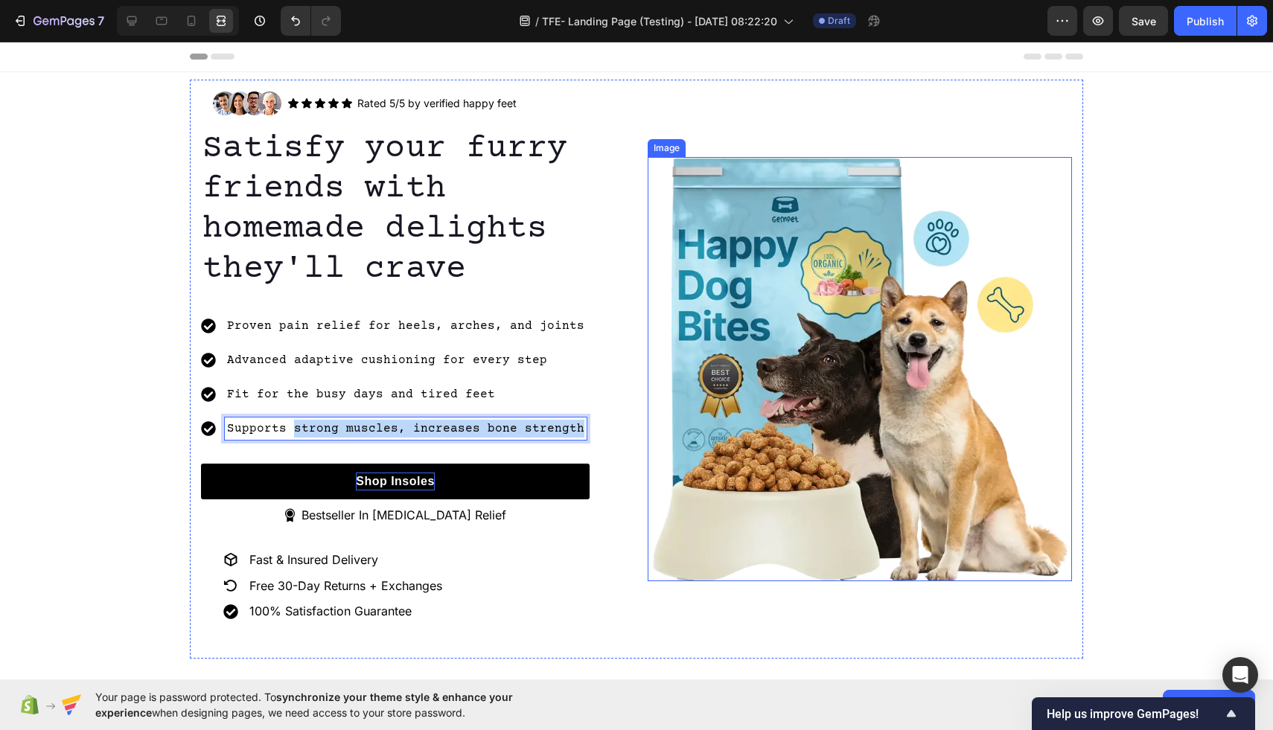
drag, startPoint x: 293, startPoint y: 426, endPoint x: 727, endPoint y: 423, distance: 433.9
click at [727, 423] on div "Image Icon Icon Icon Icon Icon Icon List Rated 5/5 by verified happy feet Text …" at bounding box center [636, 369] width 893 height 579
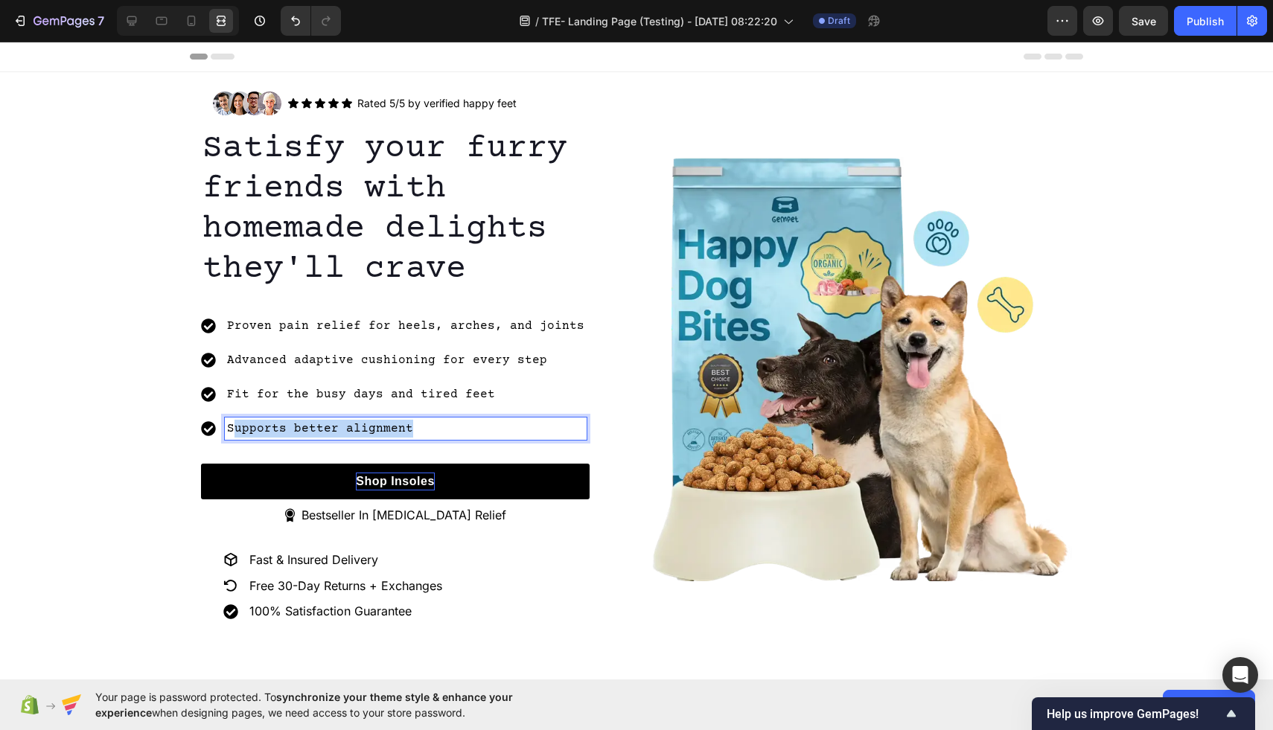
drag, startPoint x: 418, startPoint y: 430, endPoint x: 233, endPoint y: 427, distance: 185.3
click at [233, 427] on p "Supports better alignment" at bounding box center [405, 429] width 357 height 18
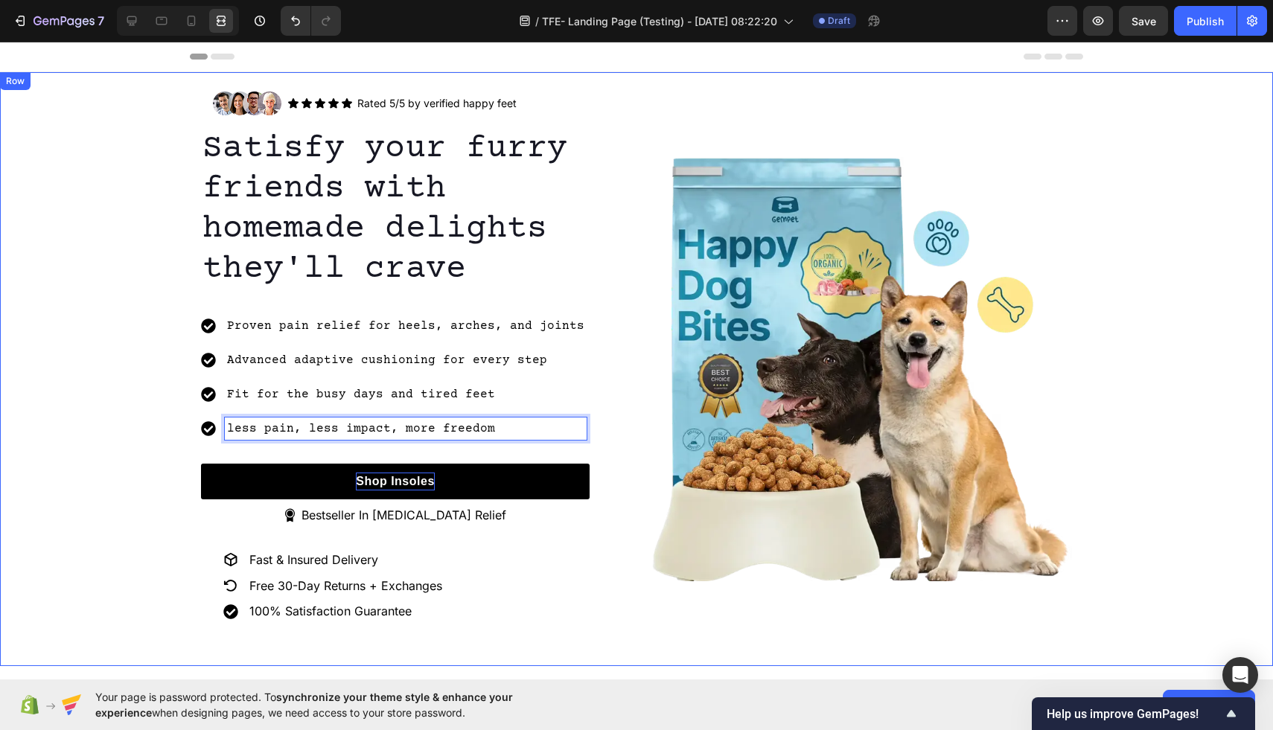
click at [79, 386] on div "Image Icon Icon Icon Icon Icon Icon List Rated 5/5 by verified happy feet Text …" at bounding box center [636, 369] width 1273 height 579
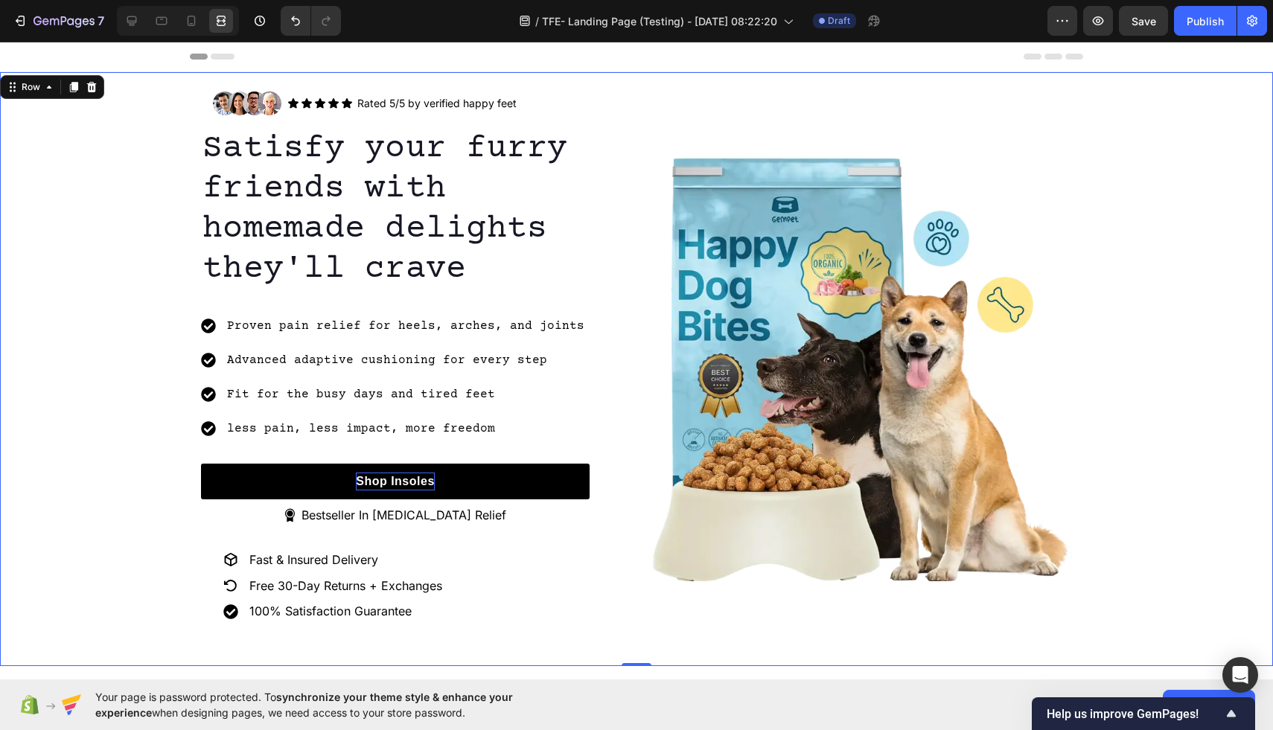
click at [37, 192] on div "Image Icon Icon Icon Icon Icon Icon List Rated 5/5 by verified happy feet Text …" at bounding box center [636, 369] width 1273 height 579
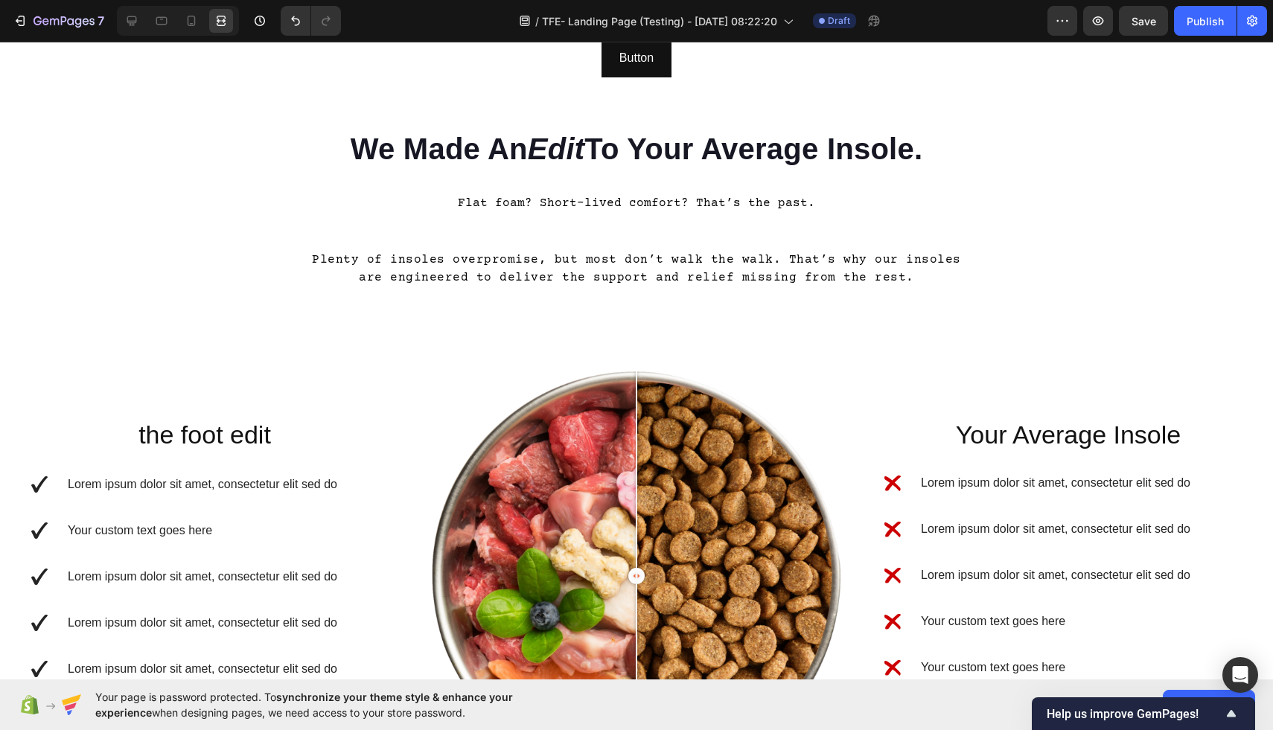
scroll to position [1866, 0]
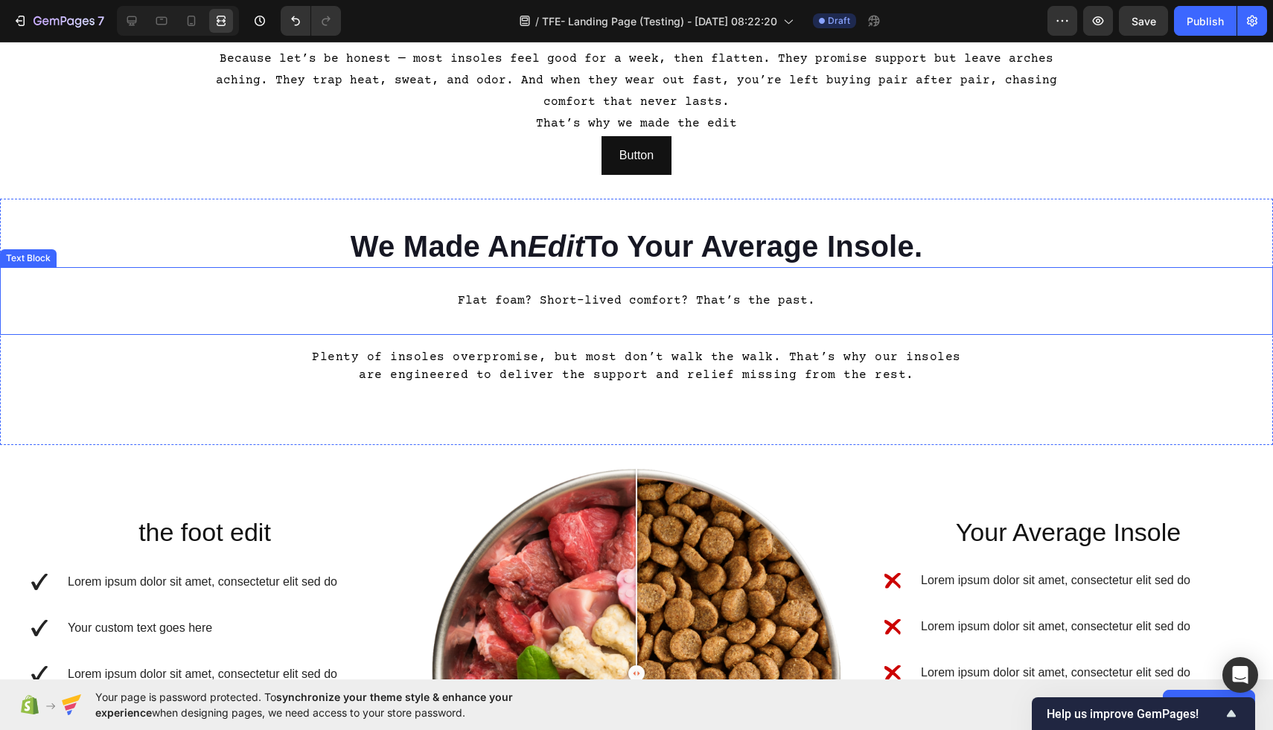
click at [644, 302] on p "Flat foam? Short-lived comfort? That’s the past." at bounding box center [636, 301] width 1270 height 22
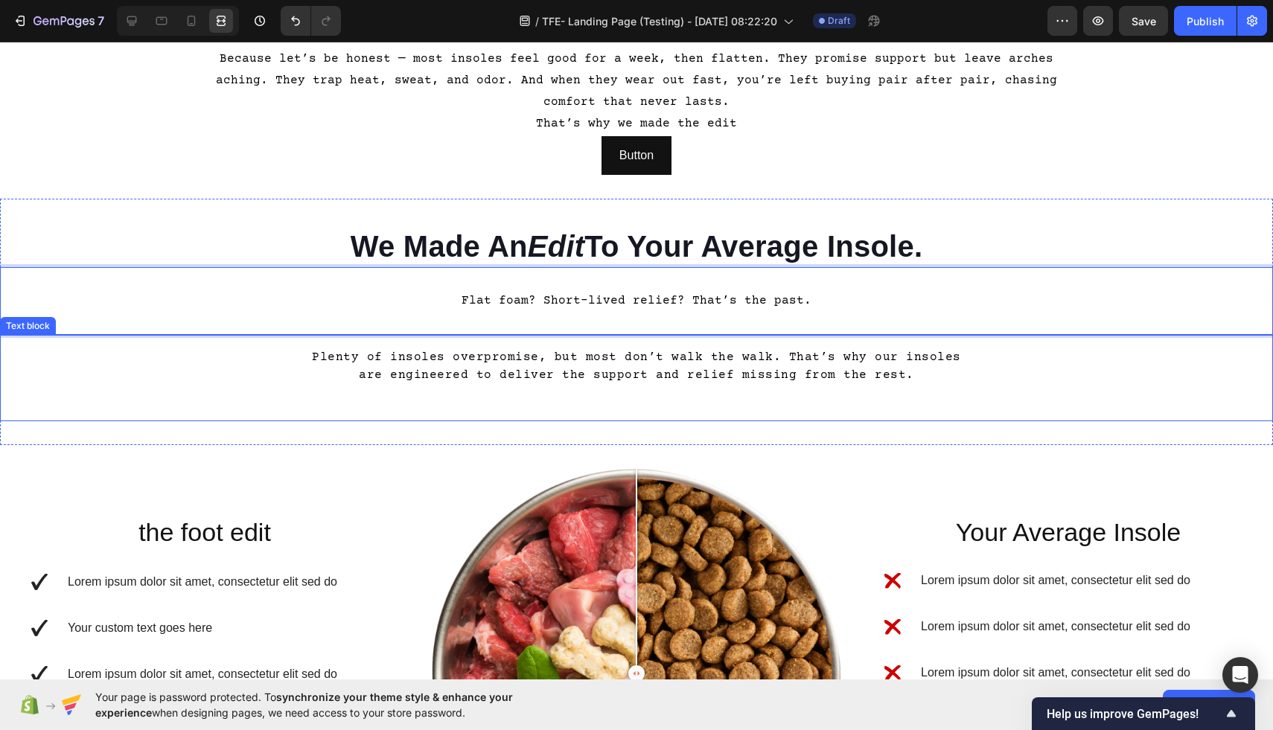
click at [732, 377] on p "Plenty of insoles overpromise, but most don’t walk the walk. That’s why our ins…" at bounding box center [637, 366] width 650 height 36
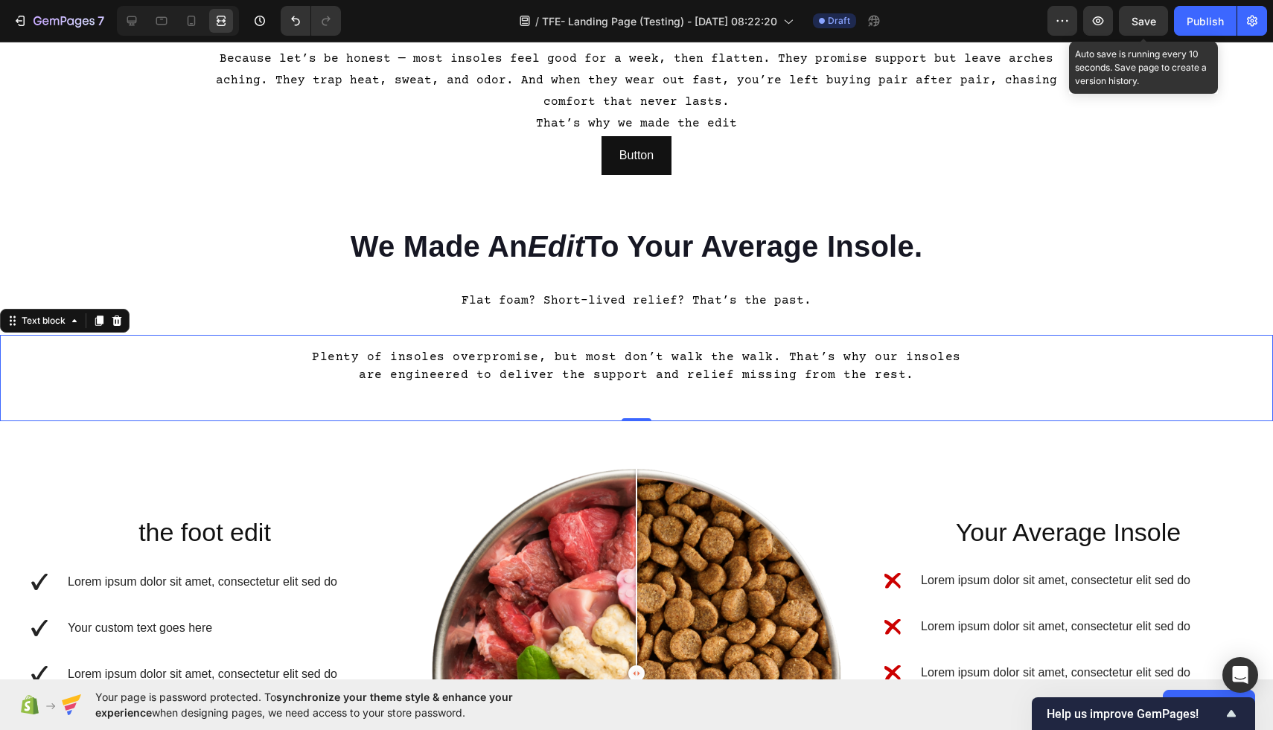
click at [1145, 28] on div "Save" at bounding box center [1143, 21] width 25 height 16
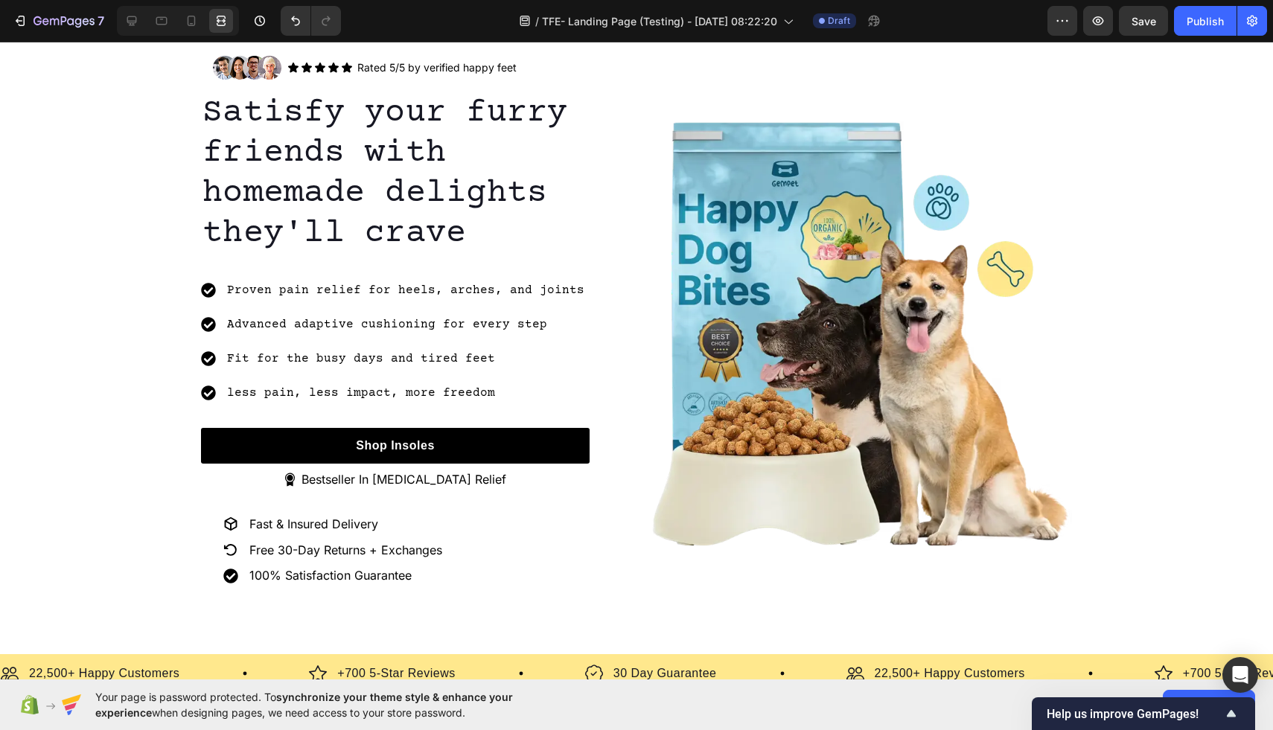
scroll to position [0, 0]
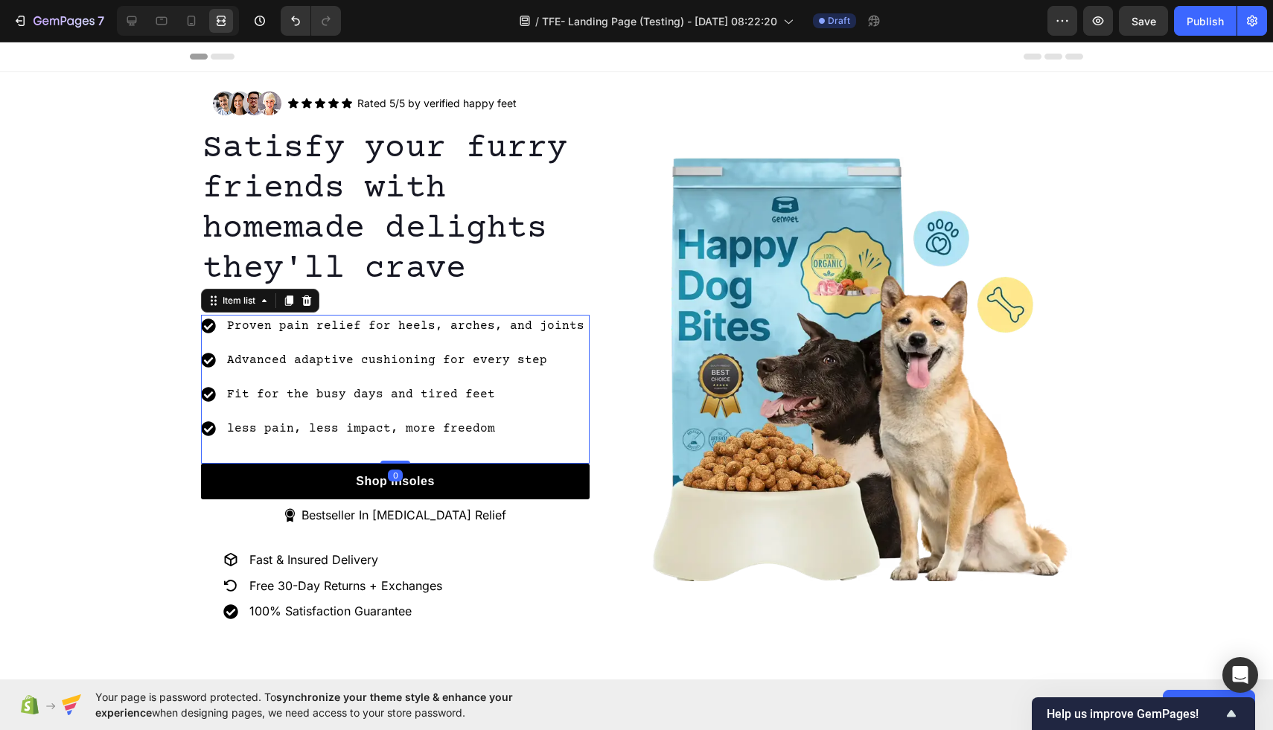
click at [478, 432] on p "less pain, less impact, more freedom" at bounding box center [405, 429] width 357 height 18
click at [496, 428] on p "less pain, less impact, more freedom" at bounding box center [405, 429] width 357 height 18
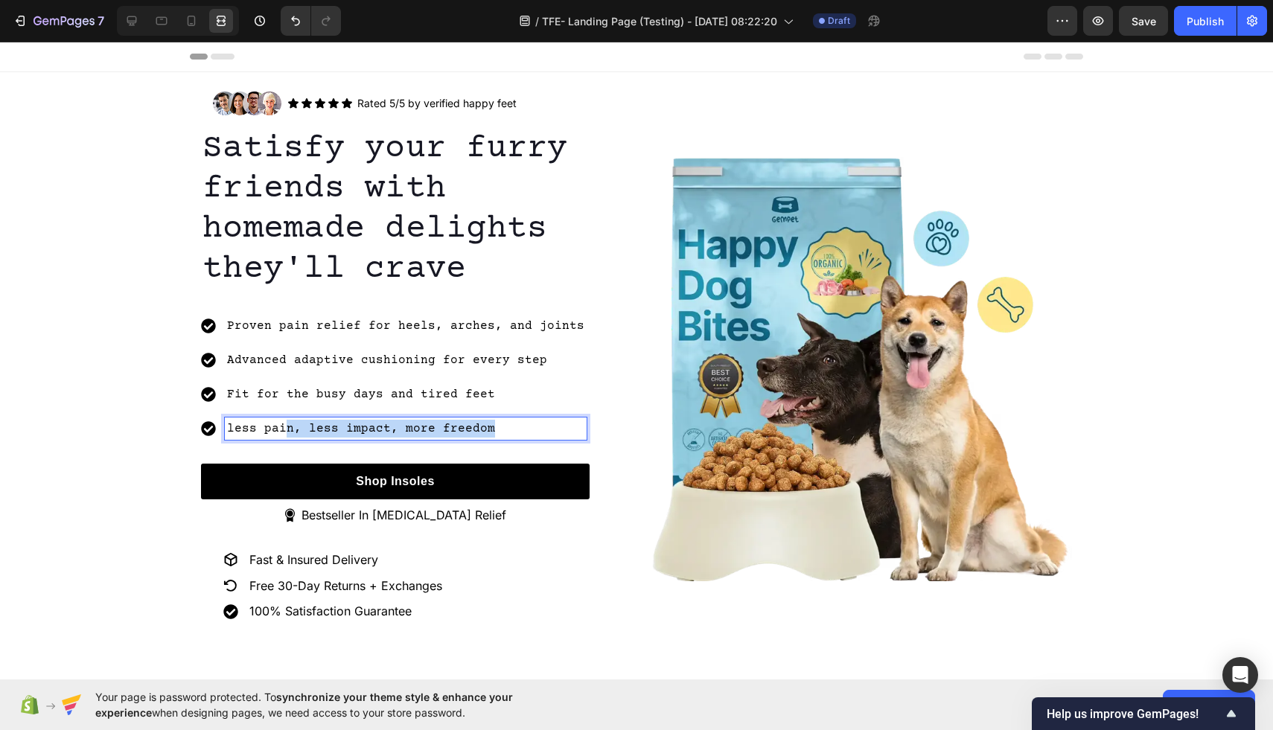
drag, startPoint x: 492, startPoint y: 427, endPoint x: 284, endPoint y: 425, distance: 208.4
click at [284, 425] on p "less pain, less impact, more freedom" at bounding box center [405, 429] width 357 height 18
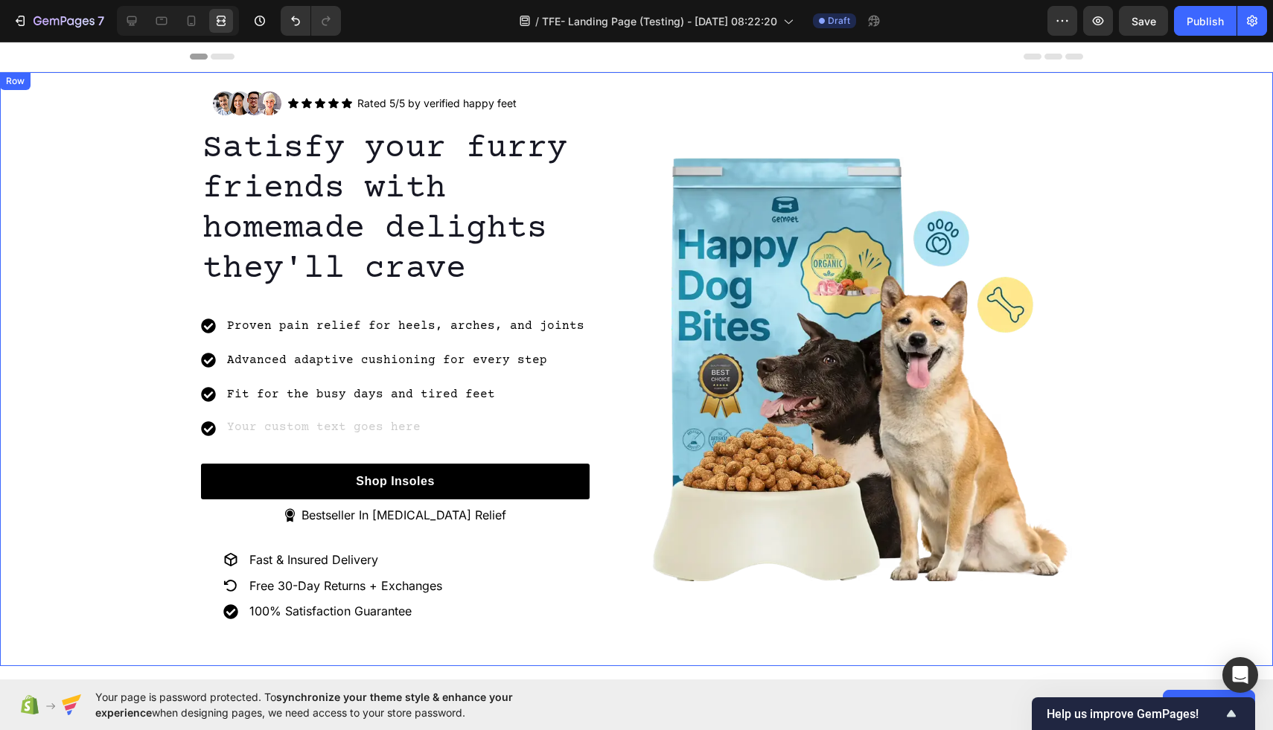
click at [142, 477] on div "Image Icon Icon Icon Icon Icon Icon List Rated 5/5 by verified happy feet Text …" at bounding box center [636, 369] width 1273 height 579
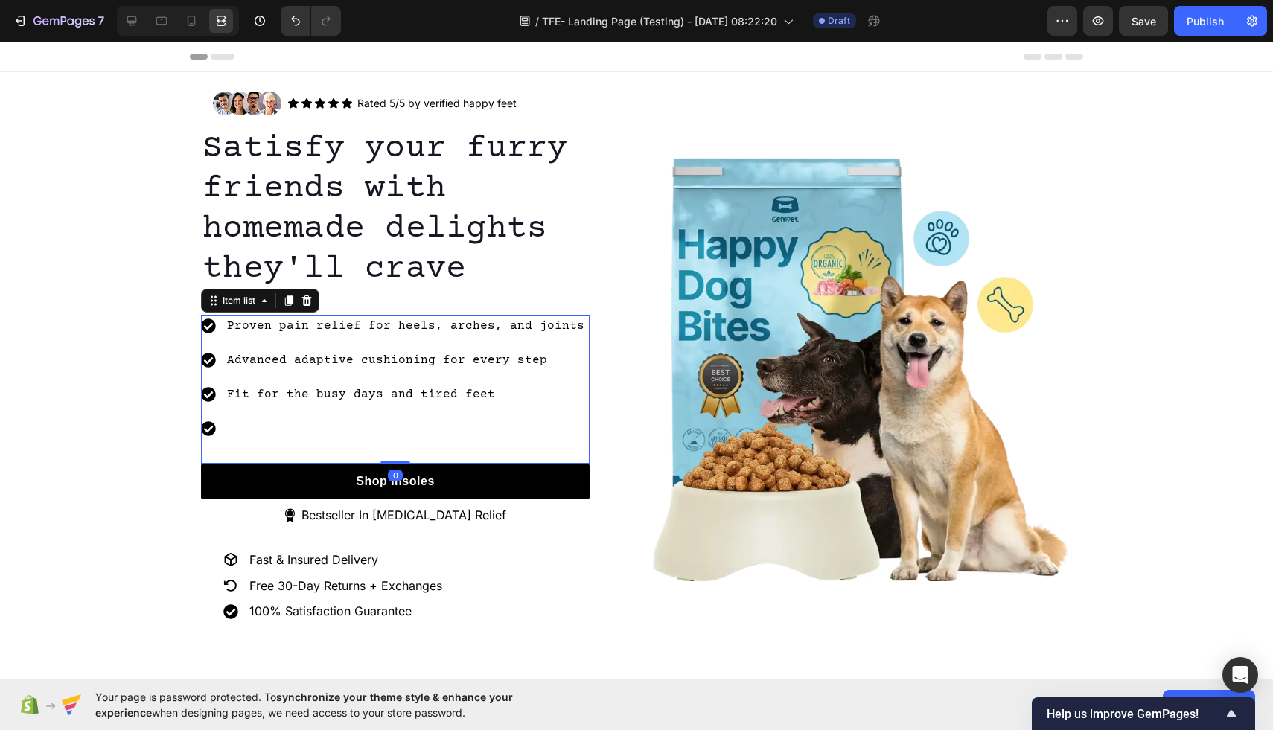
click at [483, 393] on p "Fit for the busy days and tired feet" at bounding box center [405, 395] width 357 height 18
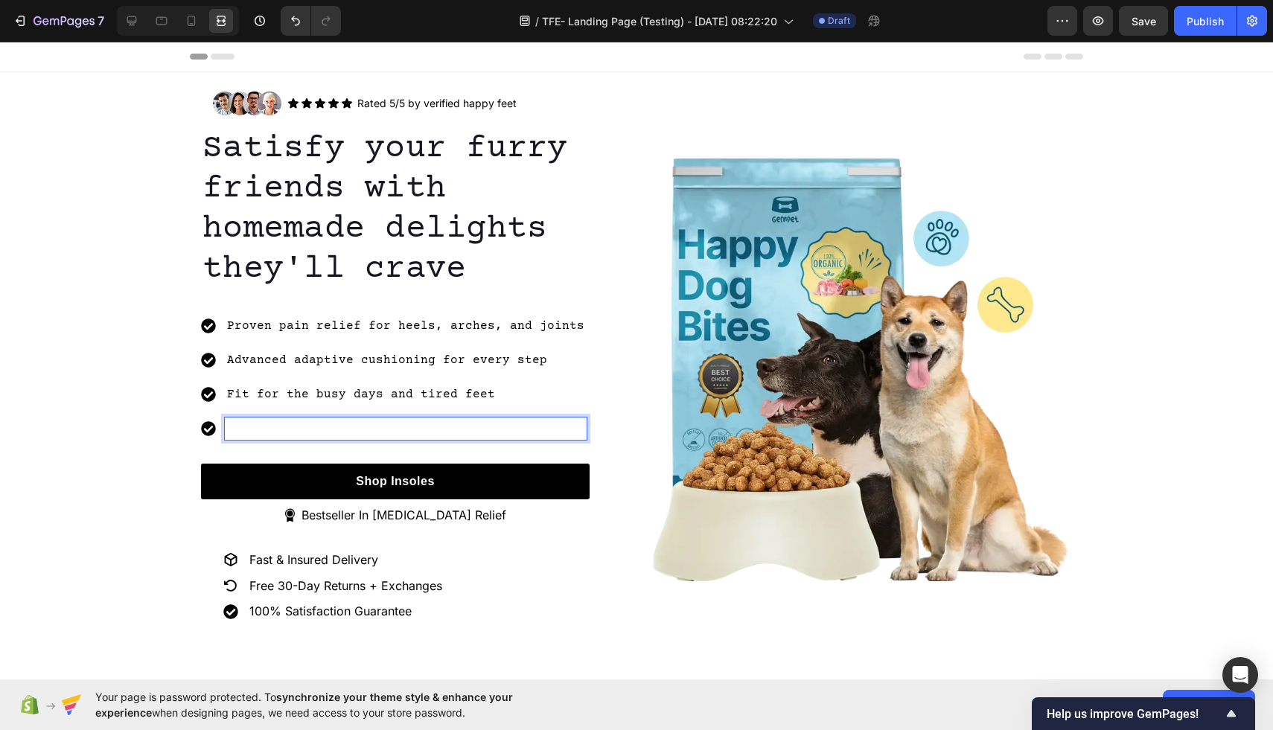
click at [382, 425] on p "Rich Text Editor. Editing area: main" at bounding box center [405, 429] width 357 height 18
click at [418, 428] on p "Supports that eases strain" at bounding box center [405, 429] width 357 height 18
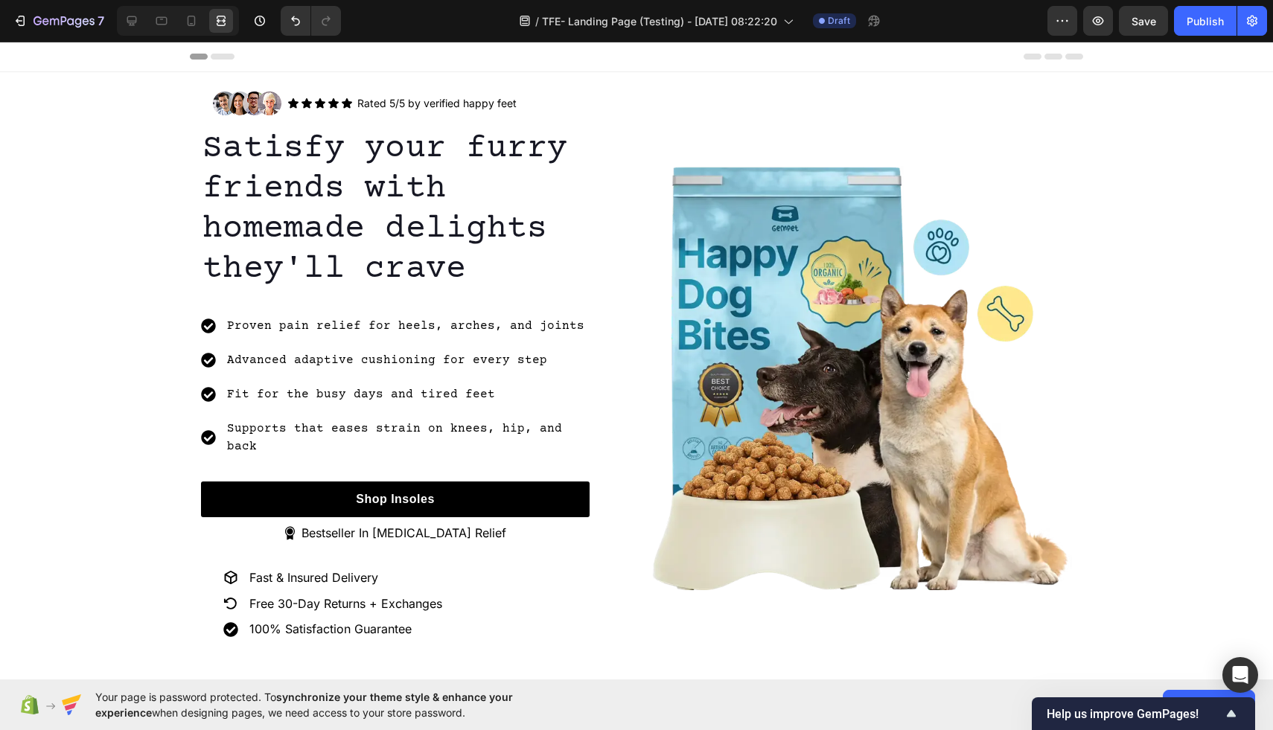
click at [358, 428] on p "Supports that eases strain on knees, hip, and back" at bounding box center [407, 438] width 360 height 36
drag, startPoint x: 414, startPoint y: 426, endPoint x: 392, endPoint y: 427, distance: 21.6
click at [392, 427] on p "Supports that eases strain on knees, hip, and back" at bounding box center [407, 438] width 360 height 36
drag, startPoint x: 362, startPoint y: 428, endPoint x: 330, endPoint y: 428, distance: 32.7
click at [330, 428] on p "Supports that eases pressure on knees, hip, and back" at bounding box center [407, 438] width 360 height 36
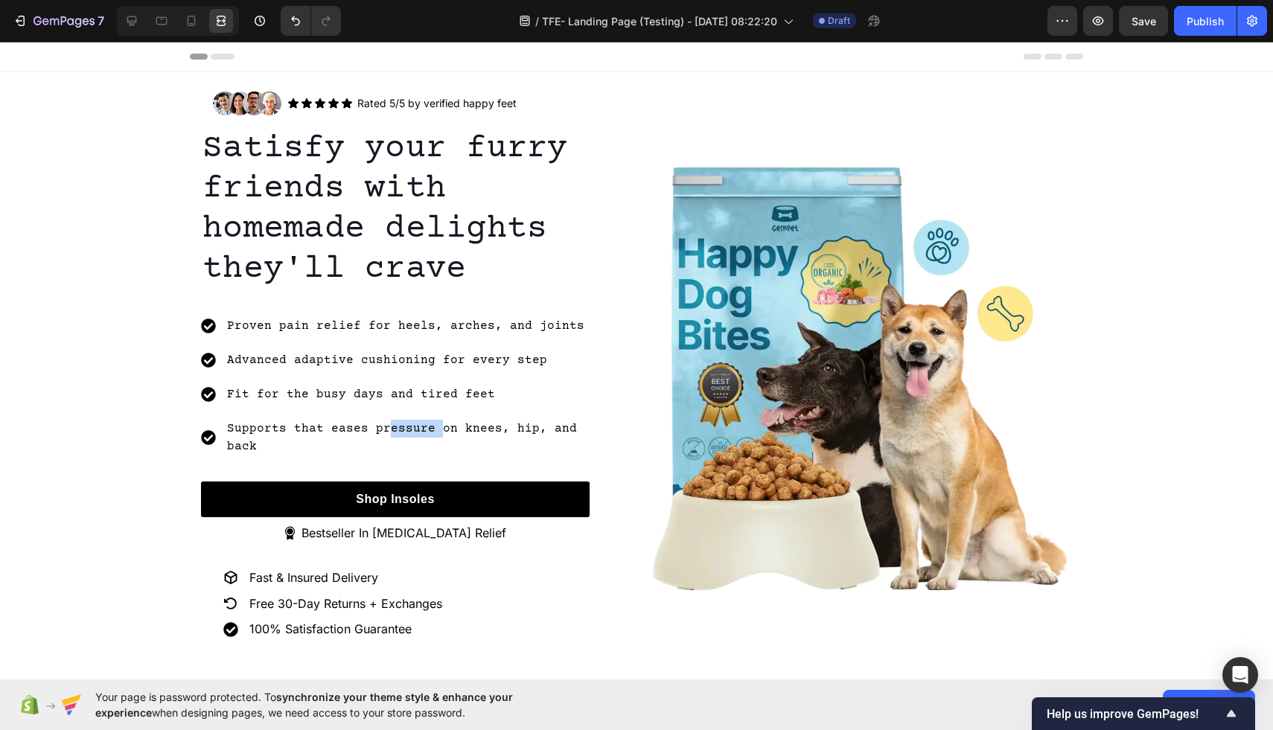
drag, startPoint x: 430, startPoint y: 431, endPoint x: 380, endPoint y: 429, distance: 49.9
click at [380, 429] on p "Supports that eases pressure on knees, hip, and back" at bounding box center [407, 438] width 360 height 36
click at [279, 429] on p "Supports that eases strain on knees, hip, and back" at bounding box center [407, 438] width 360 height 36
click at [135, 25] on icon at bounding box center [131, 20] width 15 height 15
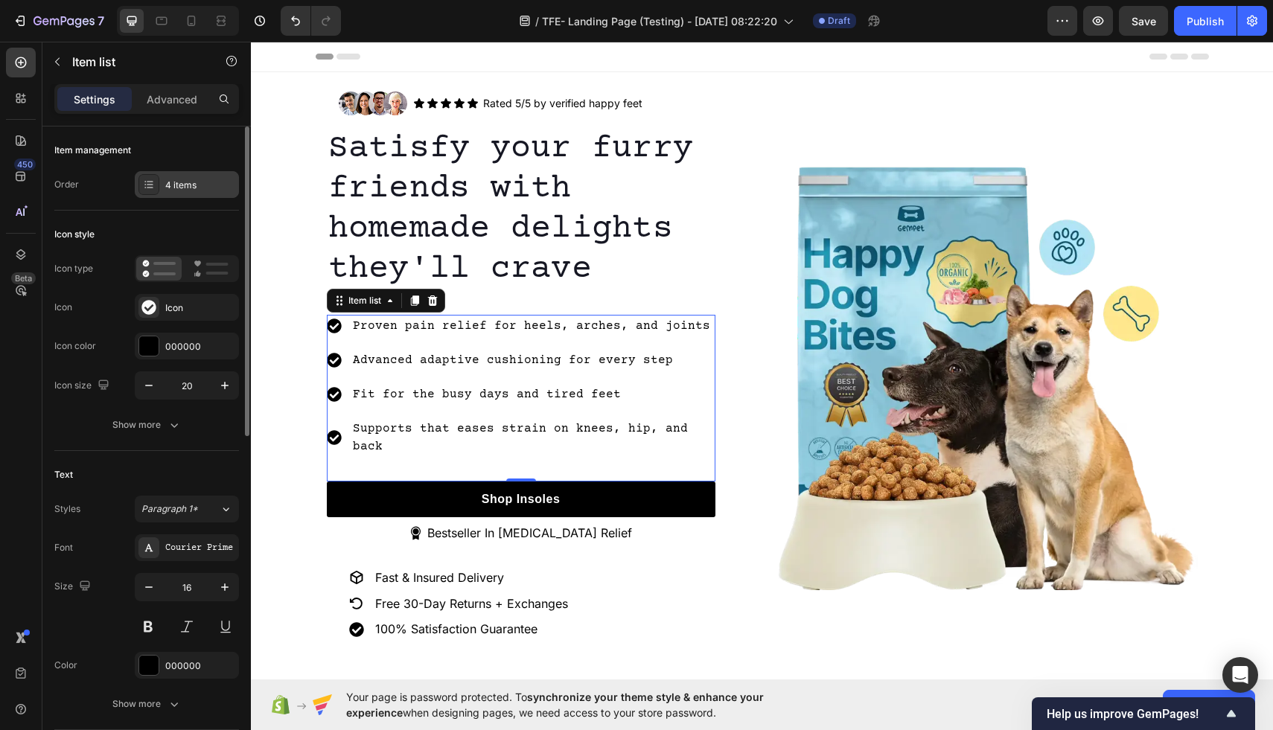
click at [182, 180] on div "4 items" at bounding box center [200, 185] width 70 height 13
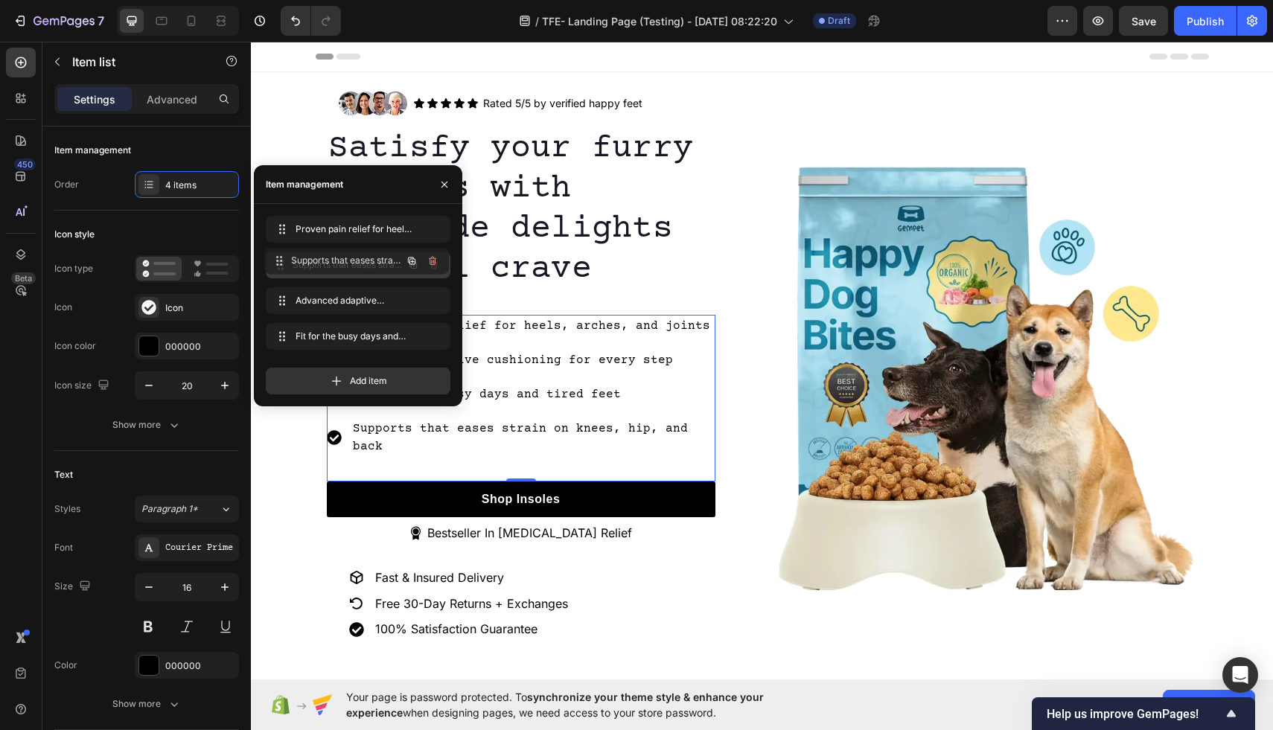
drag, startPoint x: 315, startPoint y: 341, endPoint x: 313, endPoint y: 265, distance: 75.9
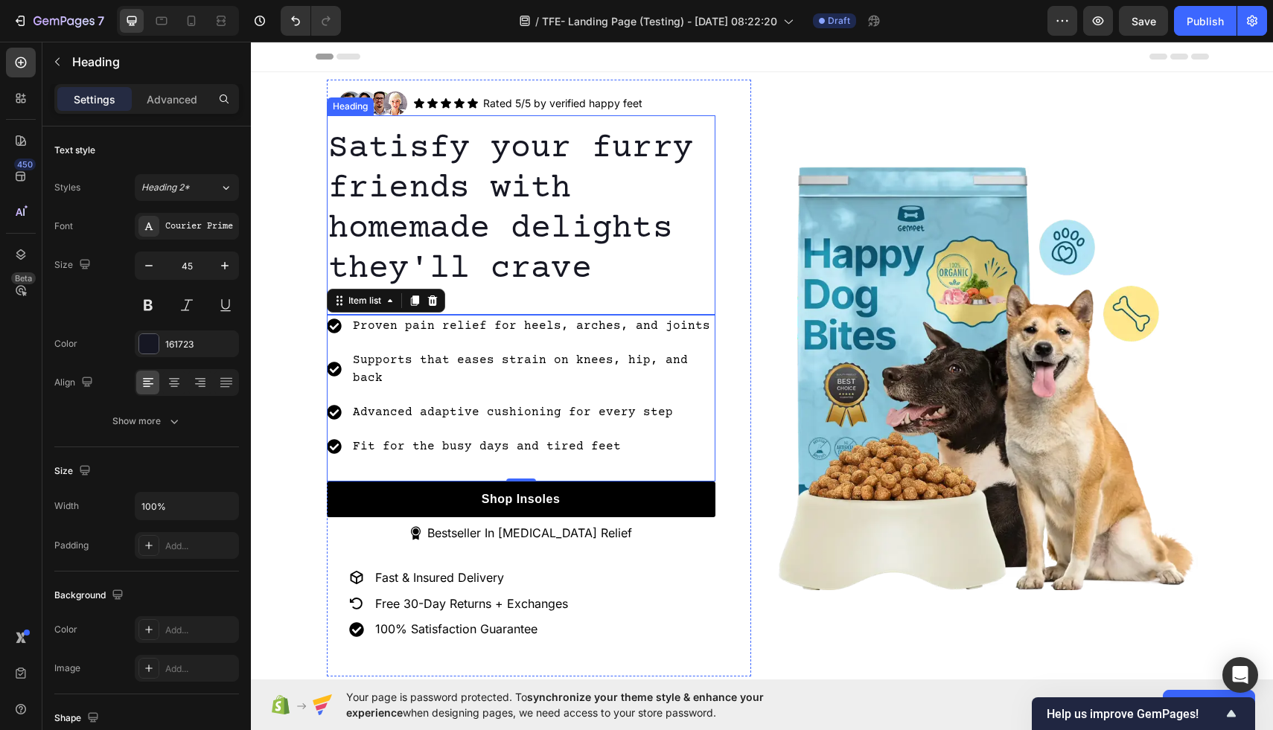
click at [699, 253] on p "Satisfy your furry friends with homemade delights they'll crave" at bounding box center [521, 209] width 386 height 161
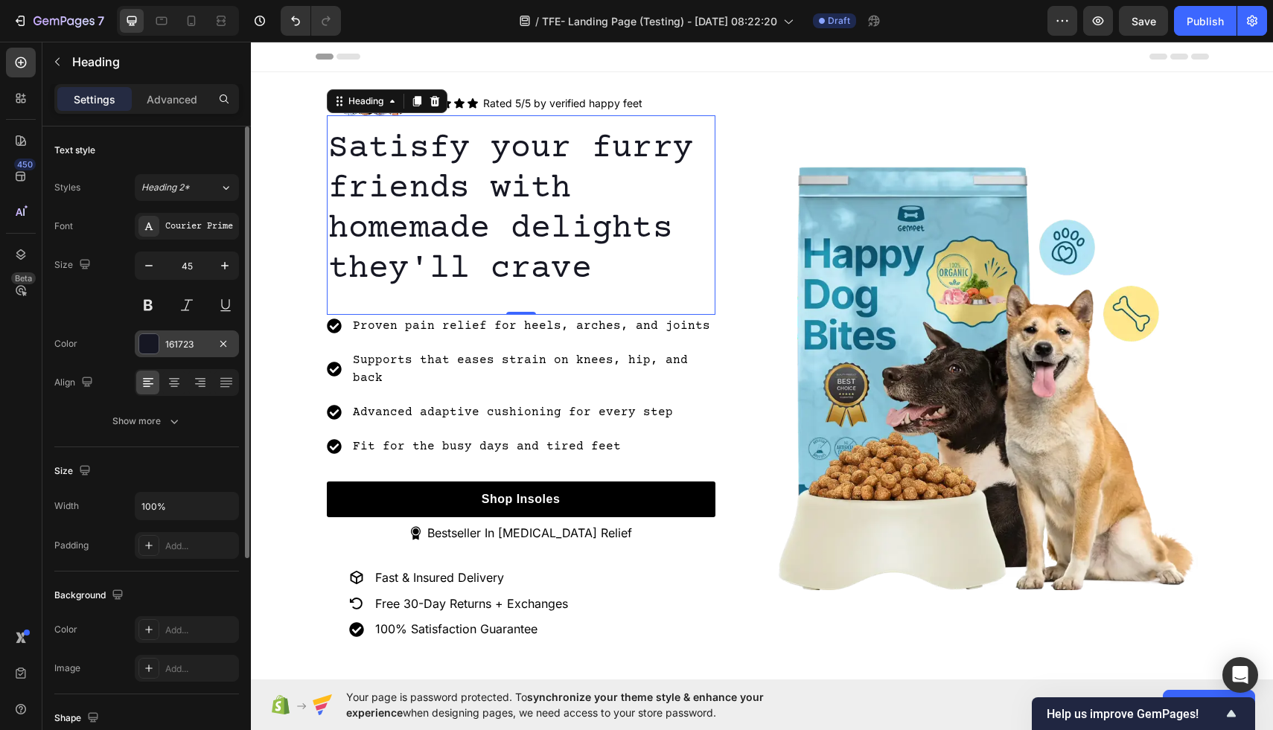
click at [144, 353] on div at bounding box center [148, 343] width 19 height 19
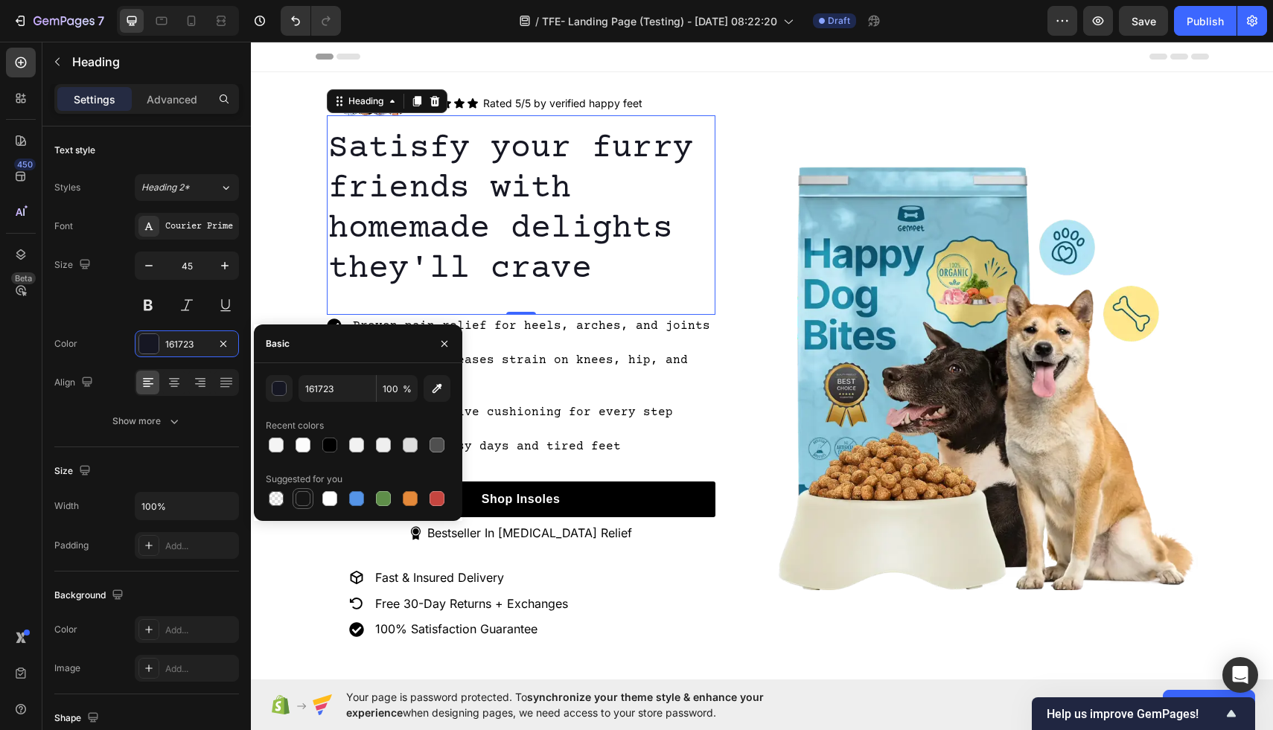
click at [302, 502] on div at bounding box center [302, 498] width 15 height 15
click at [326, 445] on div at bounding box center [329, 445] width 15 height 15
type input "000000"
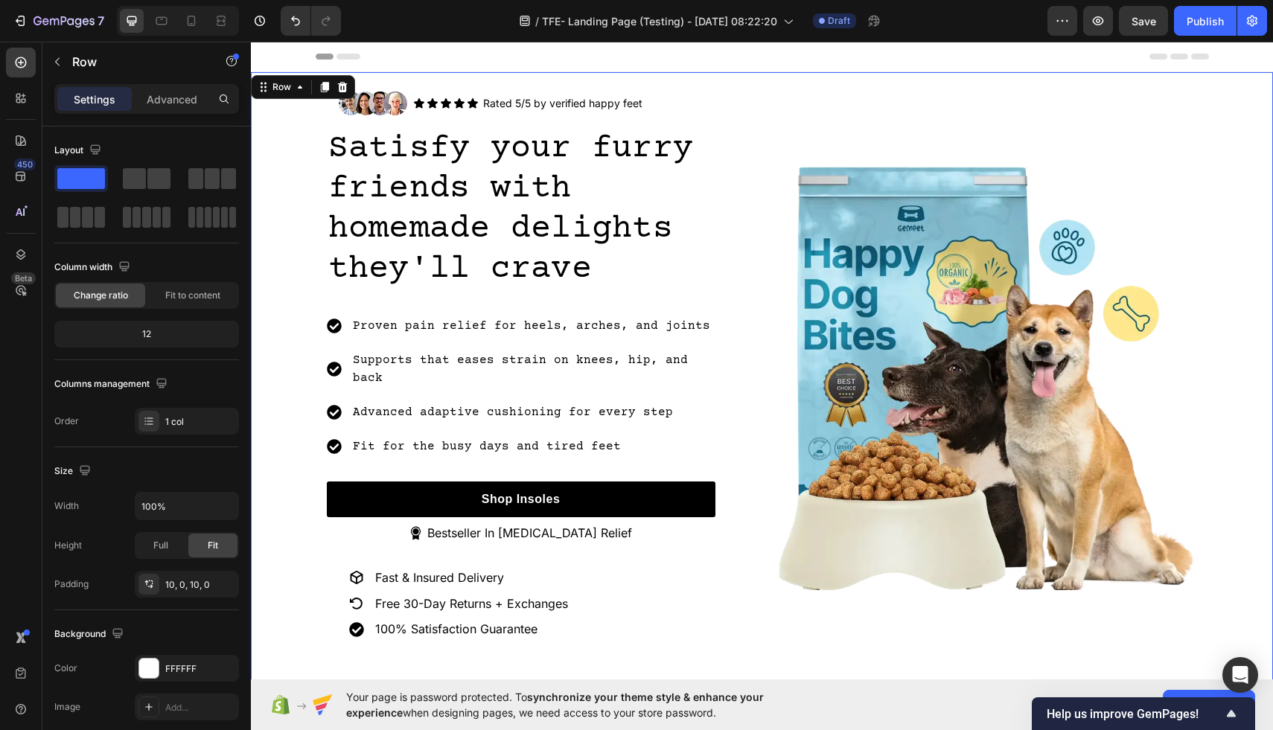
click at [303, 260] on div "Image Icon Icon Icon Icon Icon Icon List Rated 5/5 by verified happy feet Text …" at bounding box center [762, 378] width 1022 height 597
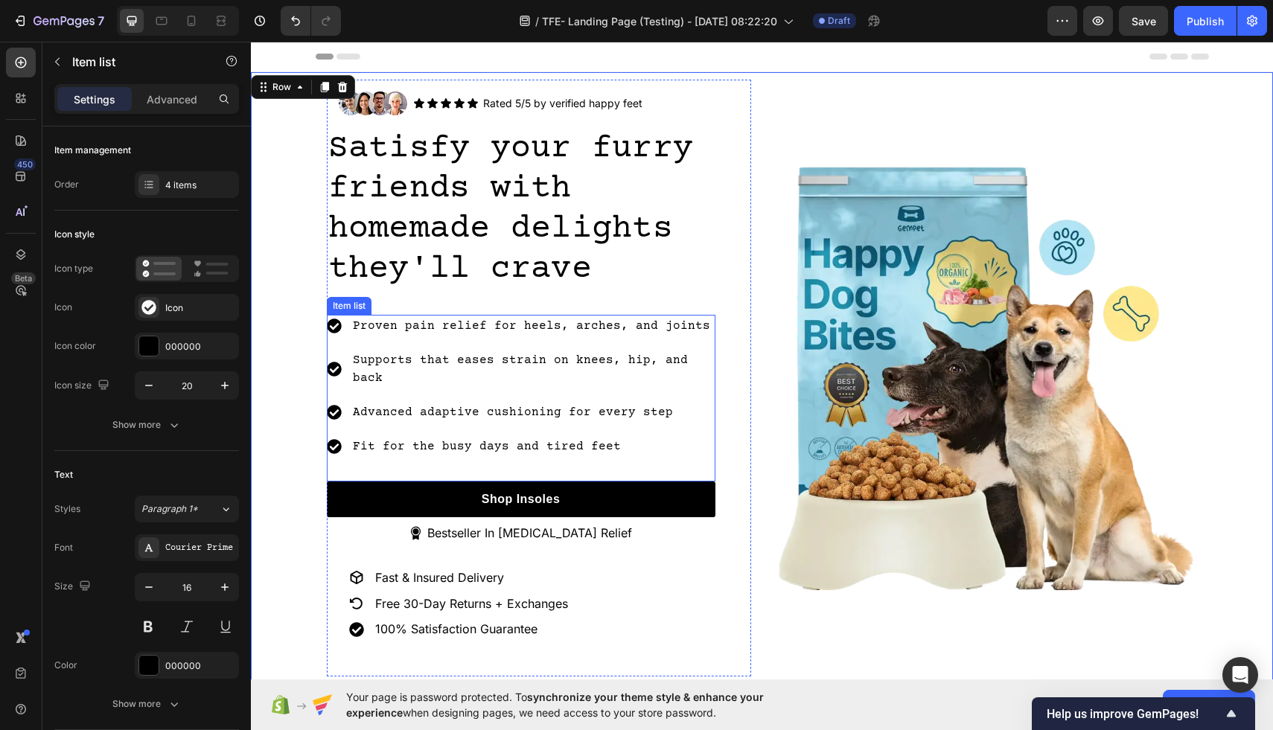
click at [395, 328] on p "Proven pain relief for heels, arches, and joints" at bounding box center [533, 326] width 360 height 18
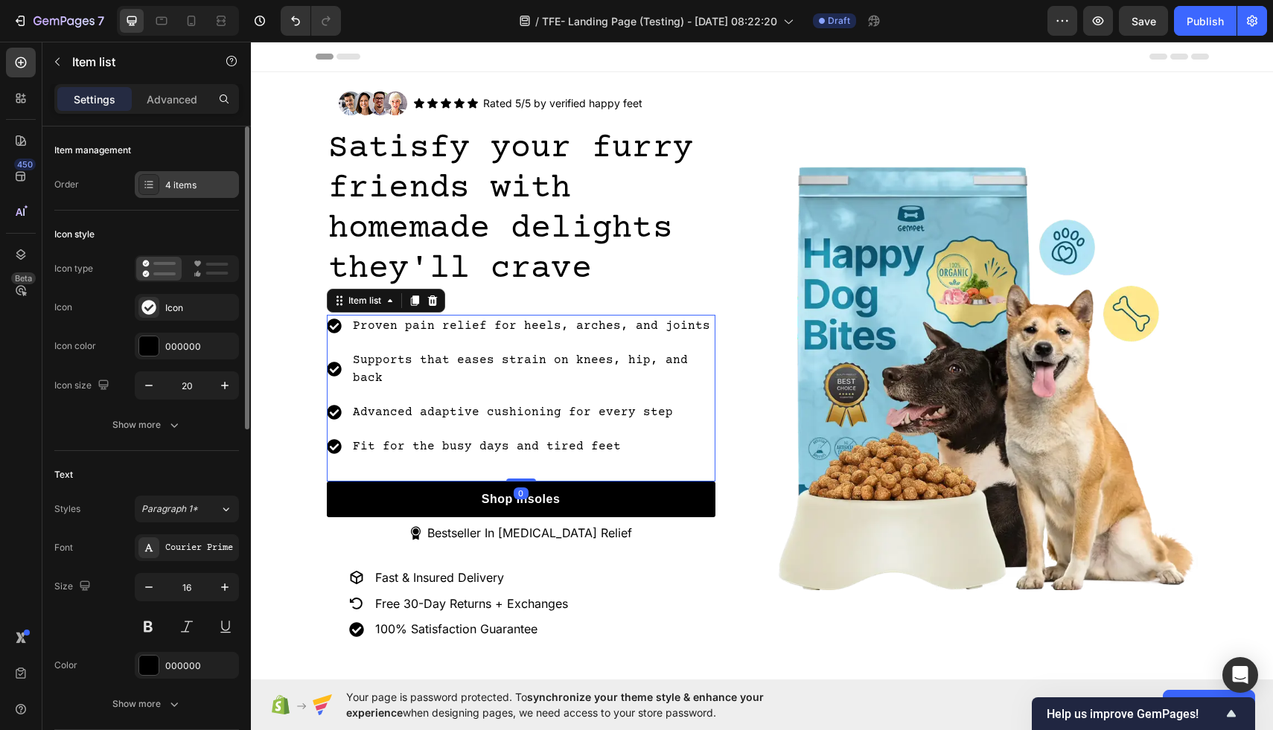
click at [192, 184] on div "4 items" at bounding box center [200, 185] width 70 height 13
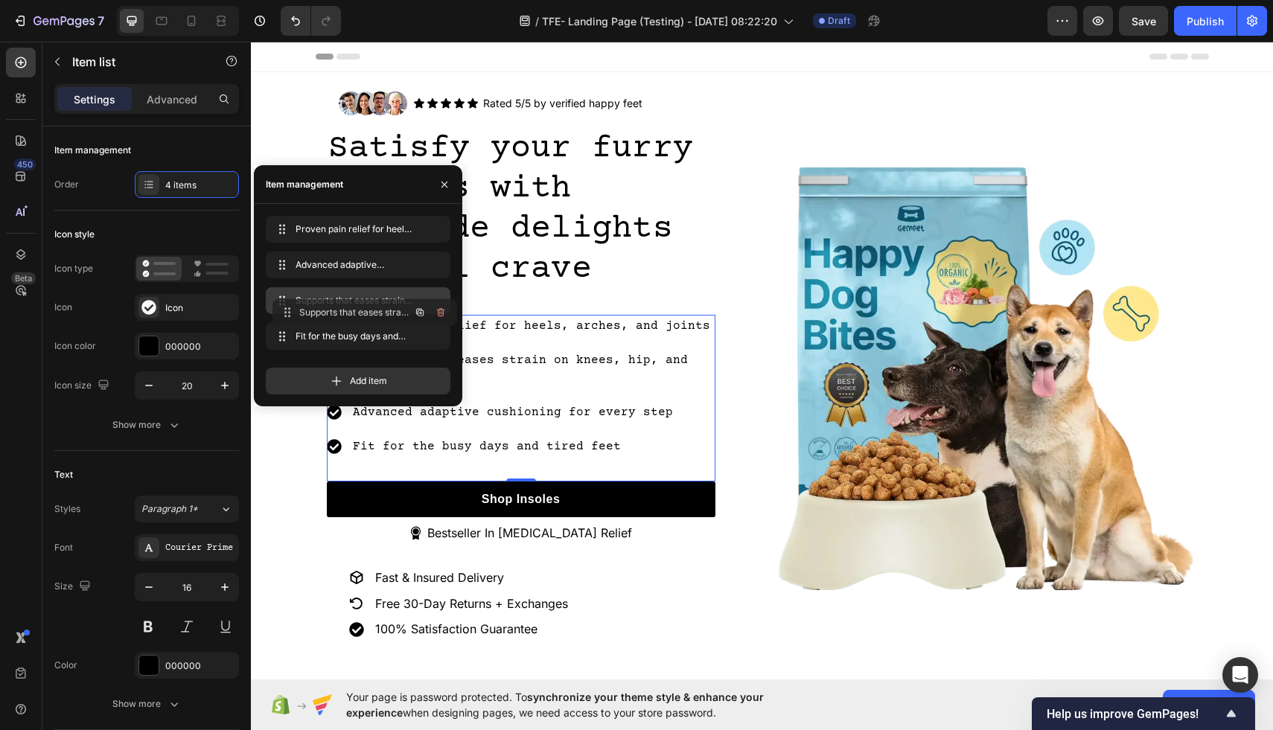
drag, startPoint x: 319, startPoint y: 268, endPoint x: 325, endPoint y: 316, distance: 48.1
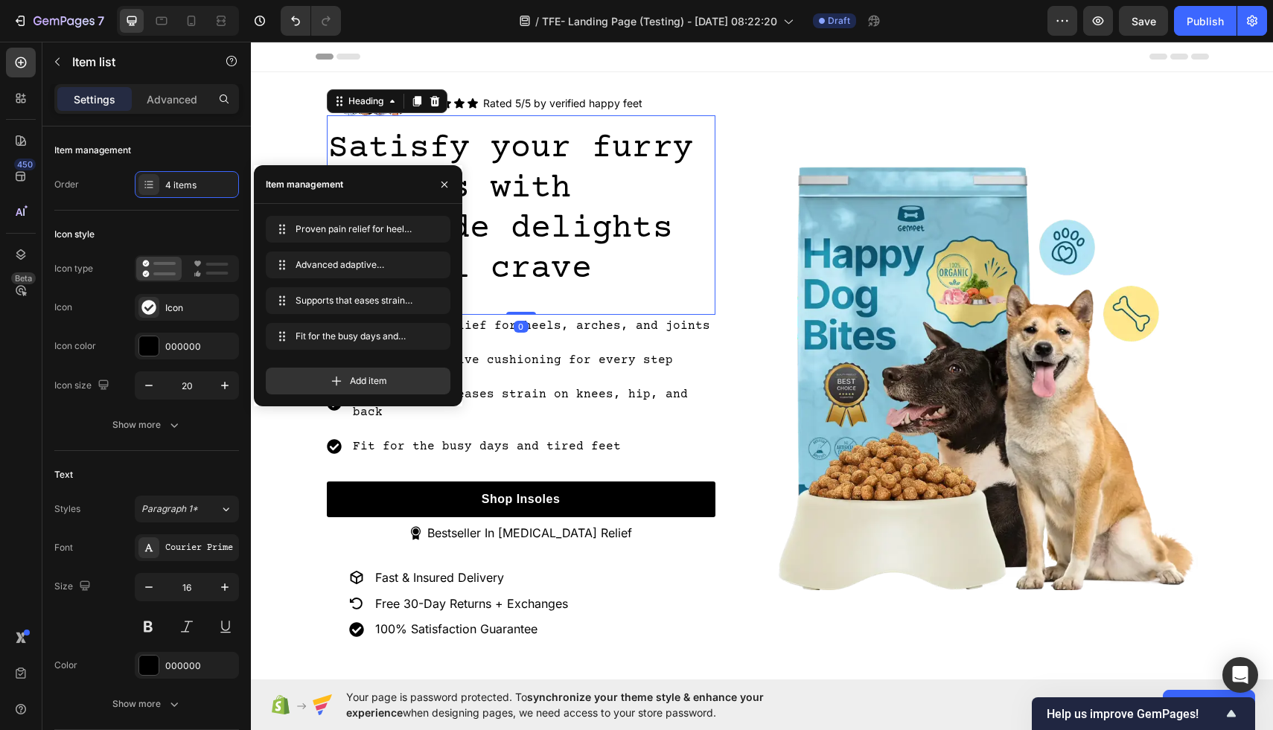
click at [711, 261] on p "Satisfy your furry friends with homemade delights they'll crave" at bounding box center [521, 209] width 386 height 161
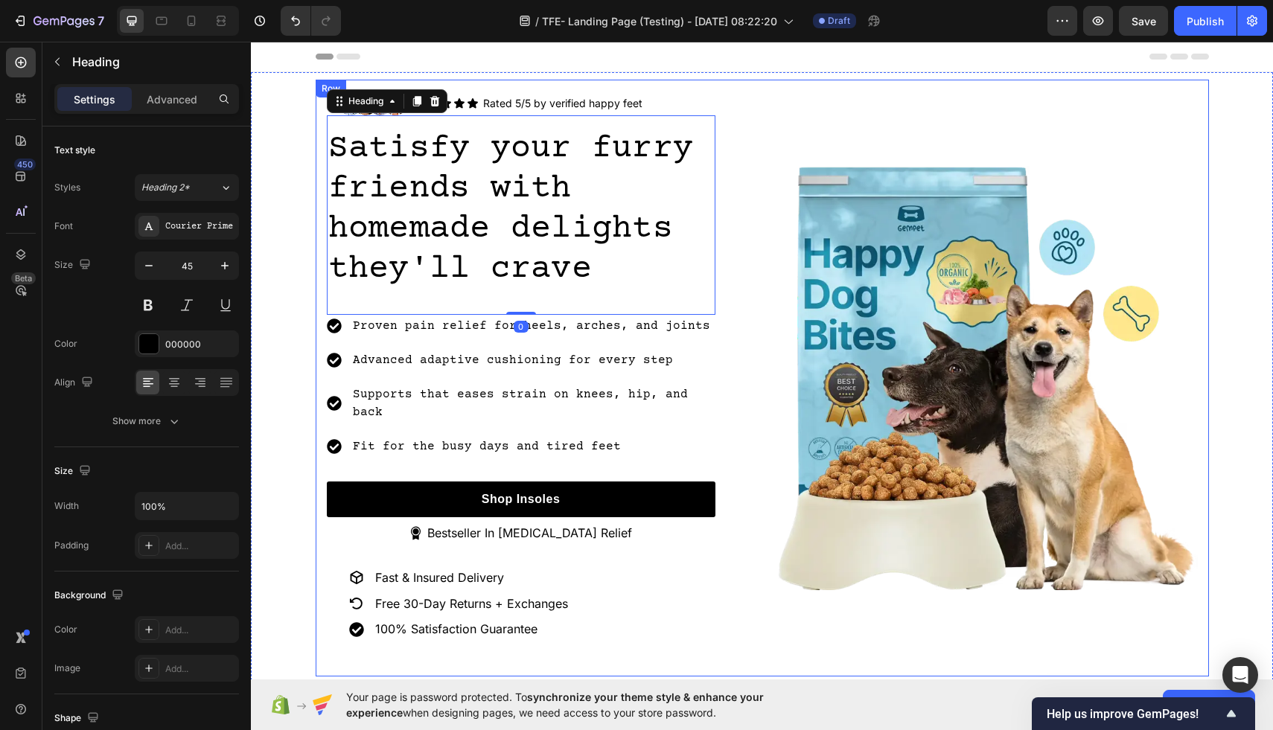
click at [752, 340] on div "Image Icon Icon Icon Icon Icon Icon List Rated 5/5 by verified happy feet Text …" at bounding box center [762, 378] width 893 height 597
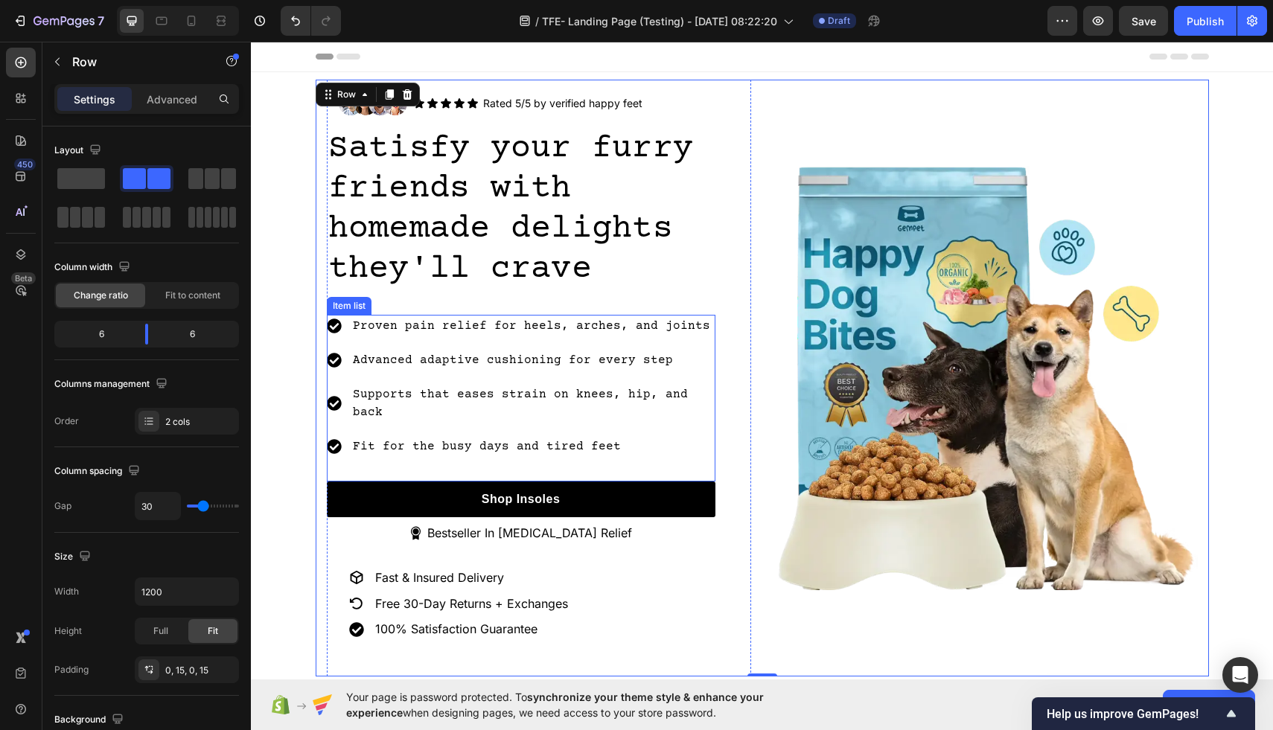
click at [407, 389] on p "Supports that eases strain on knees, hip, and back" at bounding box center [533, 404] width 360 height 36
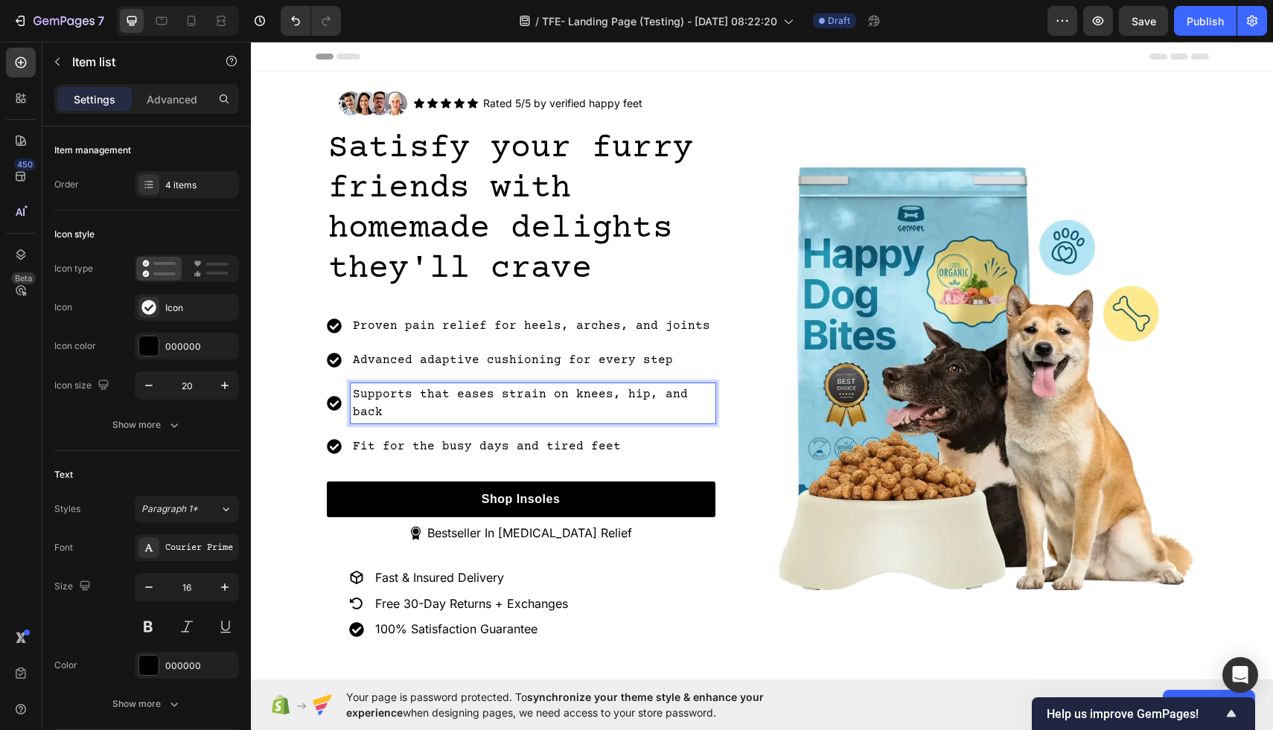
click at [407, 397] on p "Supports that eases strain on knees, hip, and back" at bounding box center [533, 404] width 360 height 36
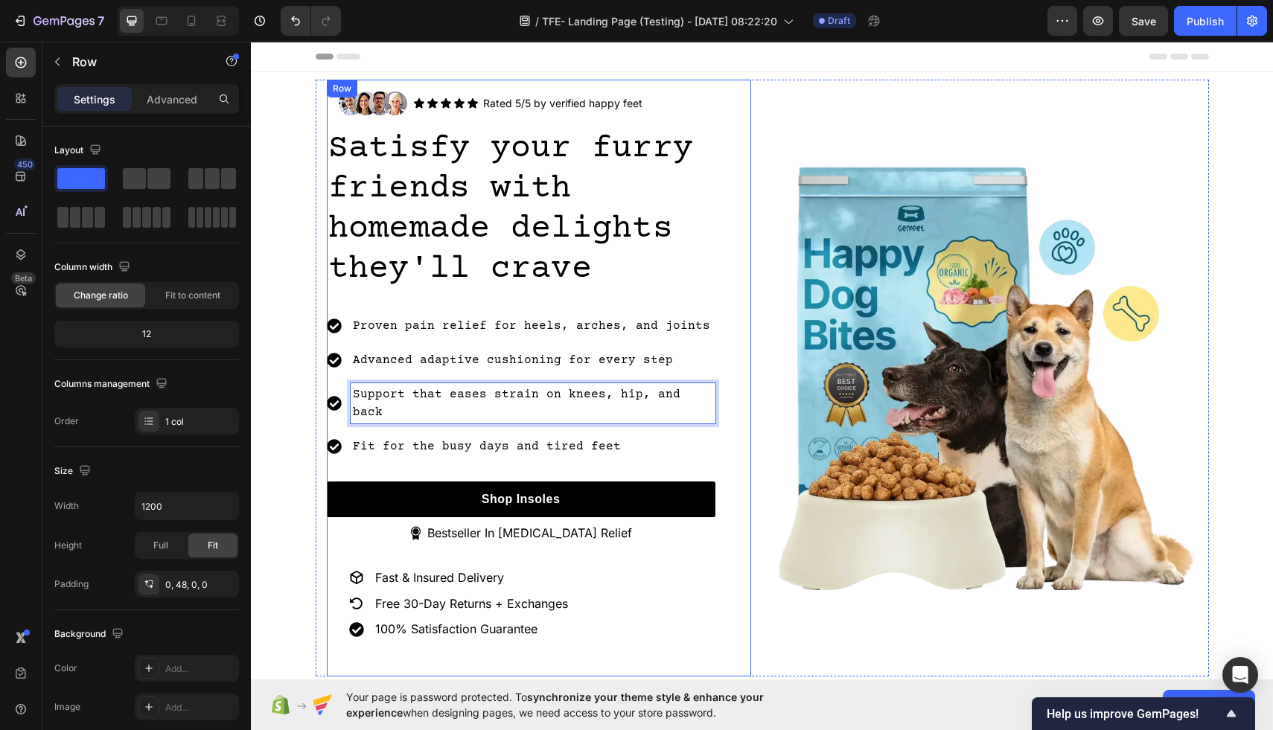
click at [744, 263] on div "Image Icon Icon Icon Icon Icon Icon List Rated 5/5 by verified happy feet Text …" at bounding box center [539, 378] width 424 height 597
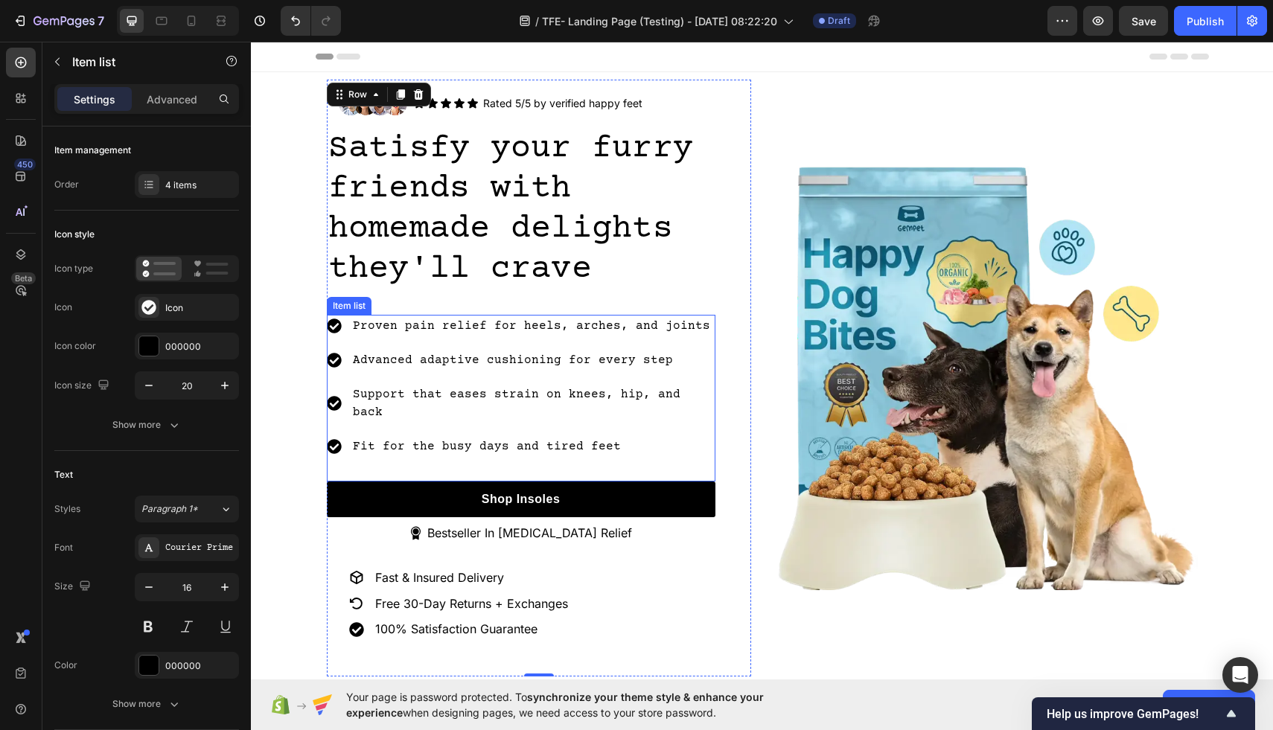
click at [623, 438] on p "Fit for the busy days and tired feet" at bounding box center [533, 447] width 360 height 18
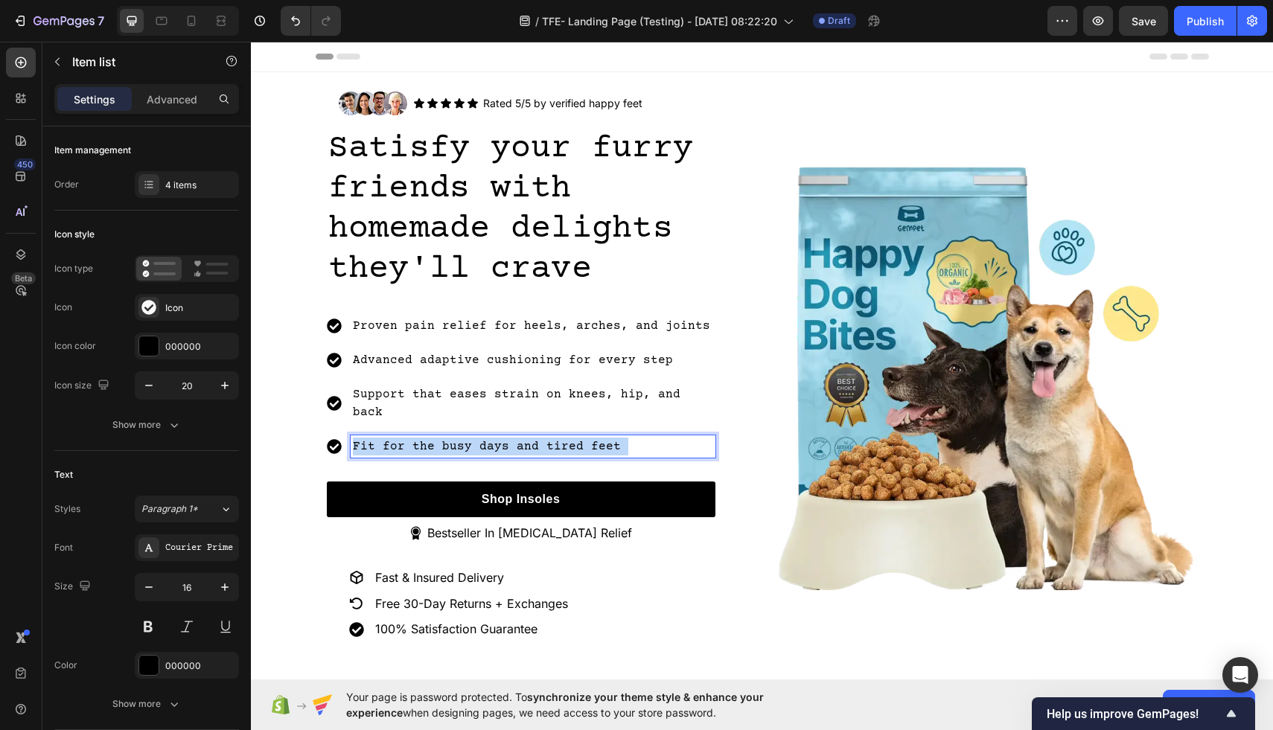
drag, startPoint x: 621, startPoint y: 425, endPoint x: 416, endPoint y: 426, distance: 205.4
click at [416, 438] on p "Fit for the busy days and tired feet" at bounding box center [533, 447] width 360 height 18
click at [351, 435] on div "Fit for the busy days and tired feet" at bounding box center [533, 446] width 365 height 22
drag, startPoint x: 482, startPoint y: 429, endPoint x: 357, endPoint y: 426, distance: 124.3
click at [357, 438] on p "Relief Fit for the busy days and tired feet" at bounding box center [533, 447] width 360 height 18
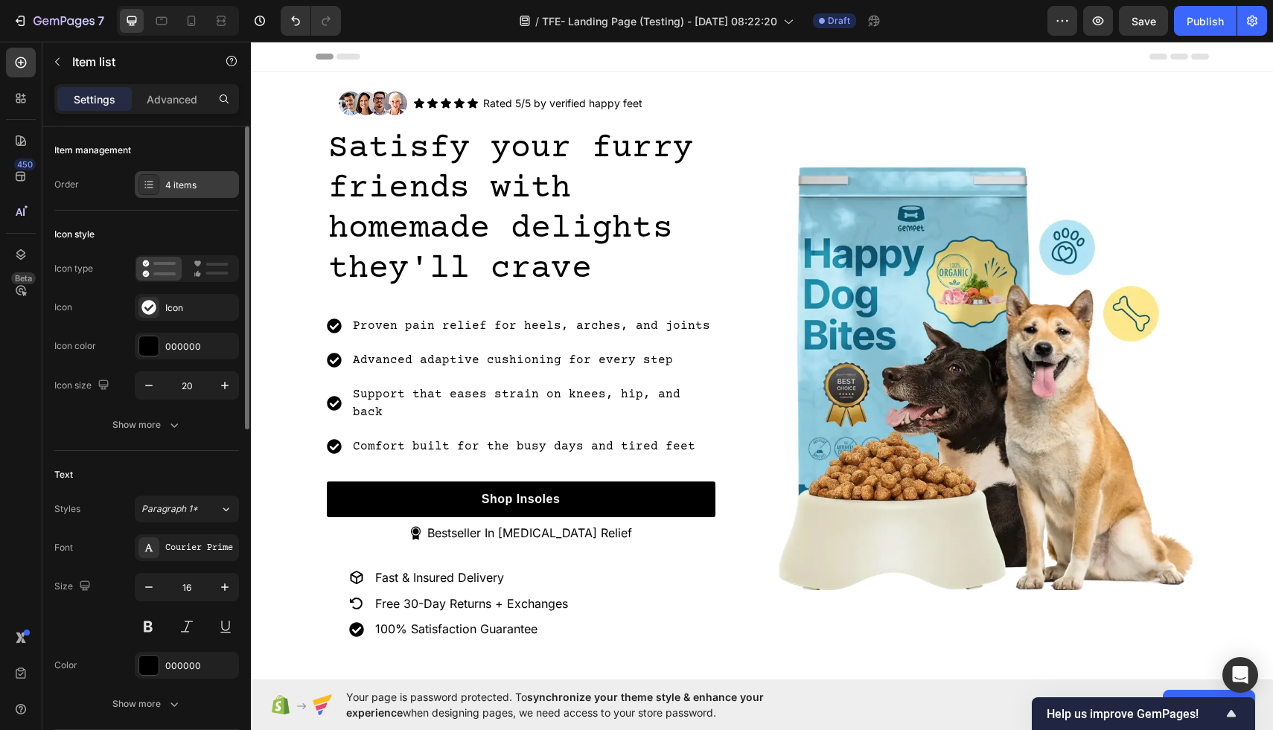
click at [190, 181] on div "4 items" at bounding box center [200, 185] width 70 height 13
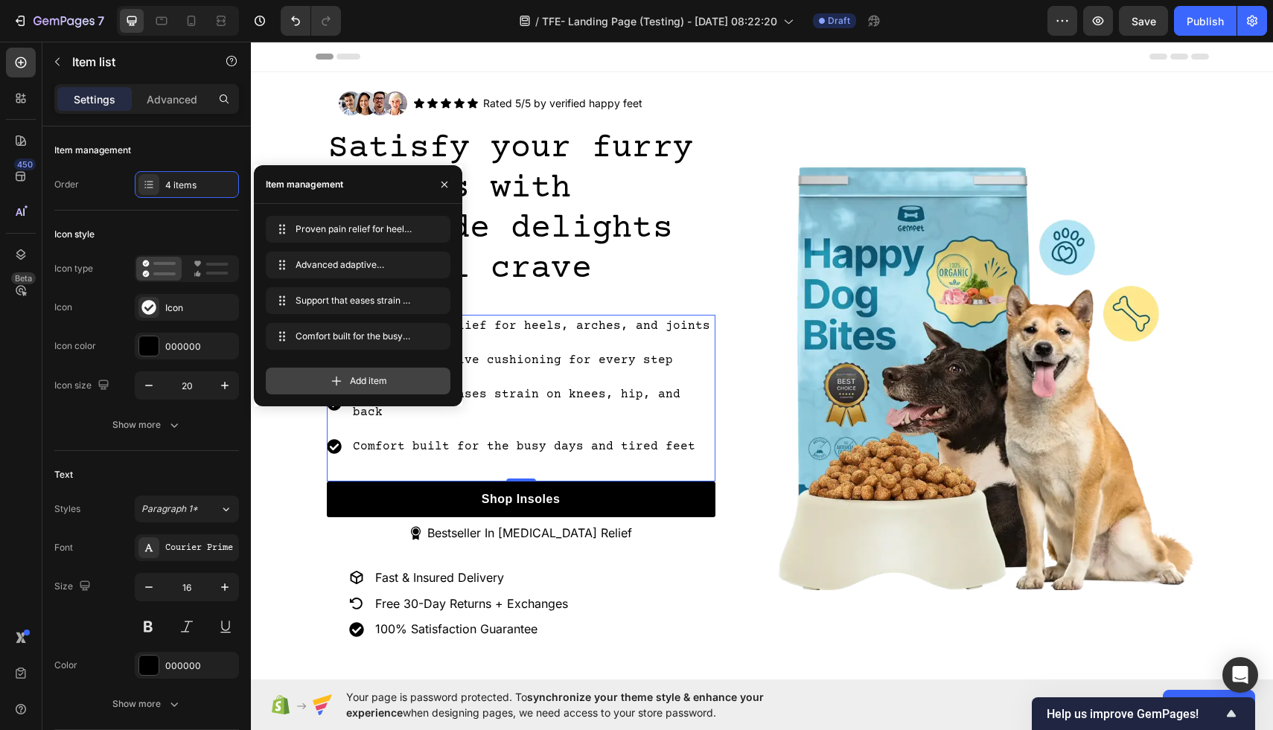
click at [335, 386] on icon at bounding box center [336, 381] width 15 height 15
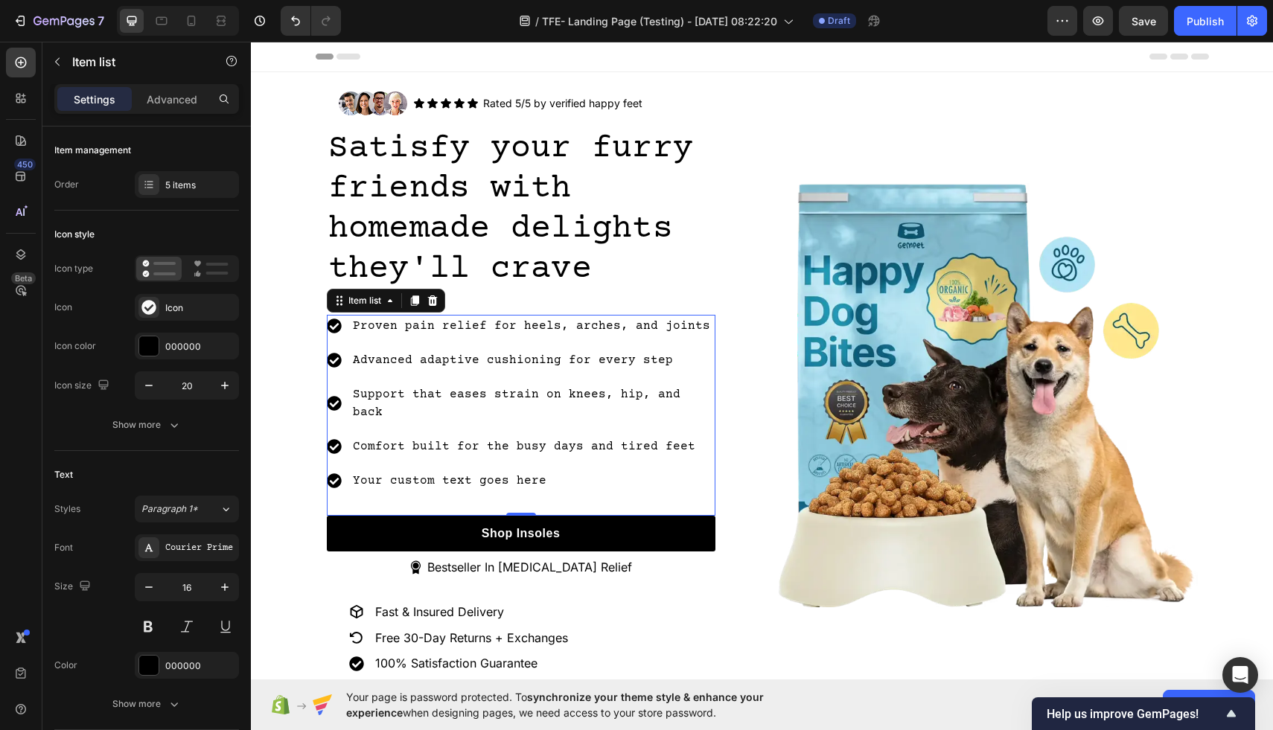
click at [470, 470] on div "Your custom text goes here" at bounding box center [533, 481] width 365 height 22
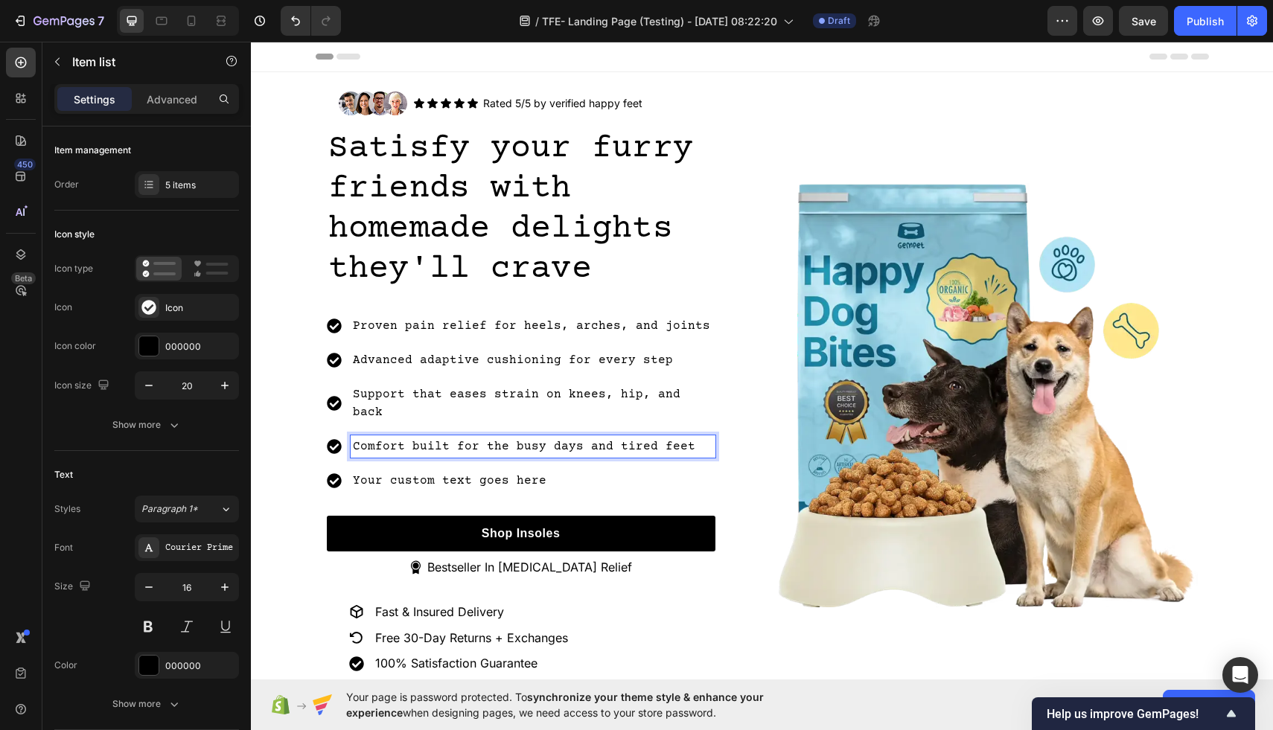
click at [418, 438] on p "Comfort built for the busy days and tired feet" at bounding box center [533, 447] width 360 height 18
click at [403, 438] on p "Comfort built for the busy days and tired feet" at bounding box center [533, 447] width 360 height 18
click at [470, 472] on p "Your custom text goes here" at bounding box center [533, 481] width 360 height 18
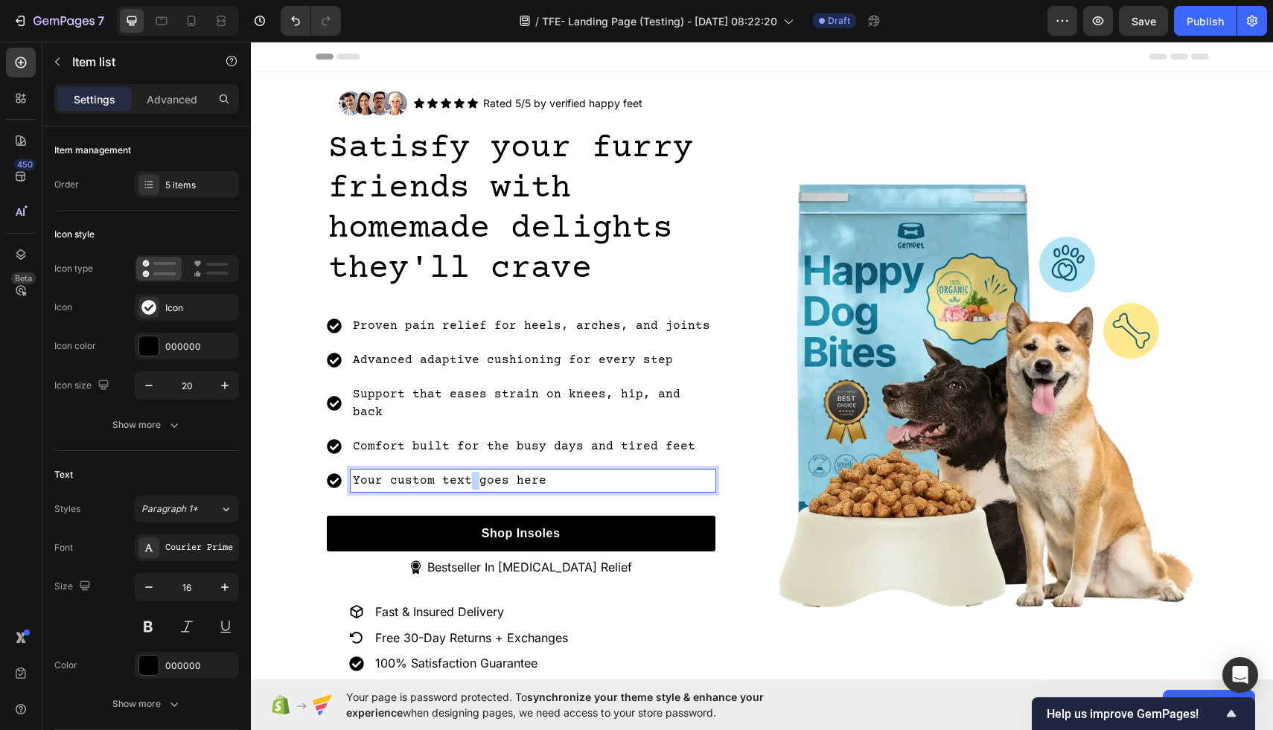
click at [470, 472] on p "Your custom text goes here" at bounding box center [533, 481] width 360 height 18
drag, startPoint x: 568, startPoint y: 462, endPoint x: 345, endPoint y: 453, distance: 222.7
click at [345, 470] on div "Your custom text goes here" at bounding box center [521, 481] width 389 height 22
click at [412, 472] on p "Comfort for the" at bounding box center [533, 481] width 360 height 18
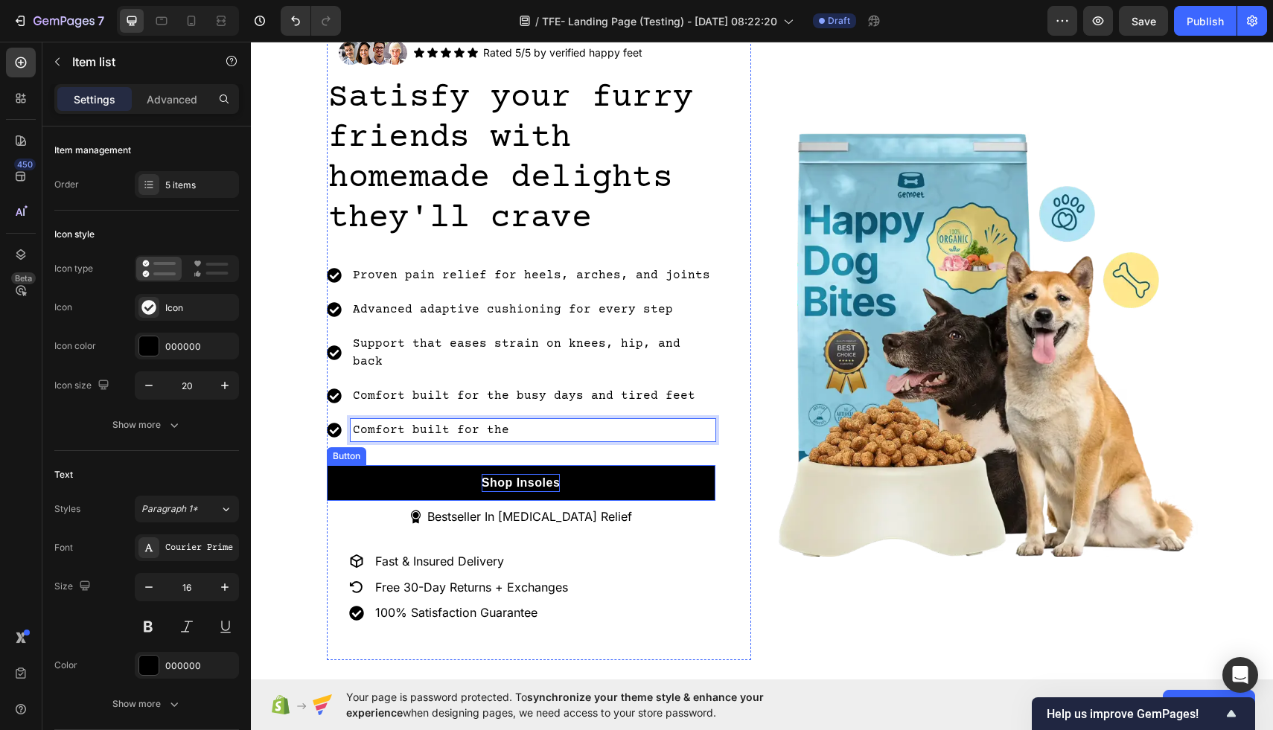
scroll to position [51, 0]
click at [519, 421] on p "Comfort built for the" at bounding box center [533, 430] width 360 height 18
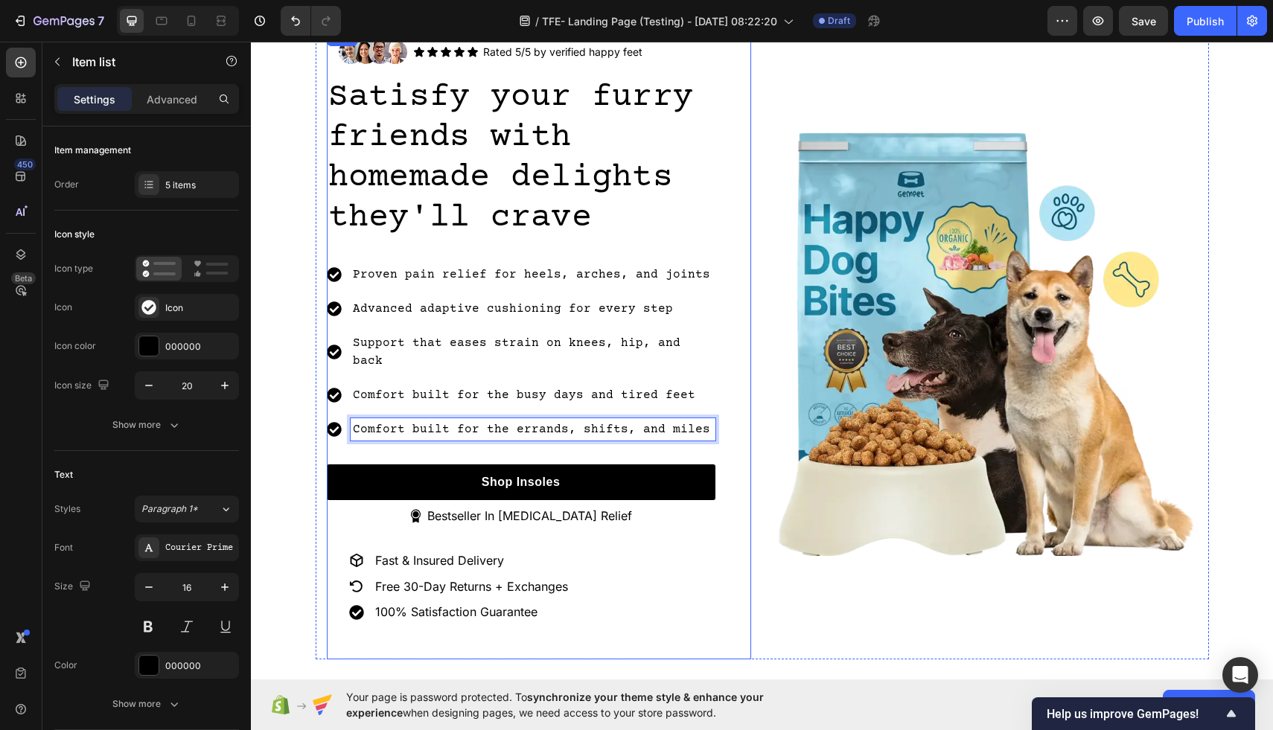
click at [726, 252] on div "Image Icon Icon Icon Icon Icon Icon List Rated 5/5 by verified happy feet Text …" at bounding box center [539, 343] width 424 height 631
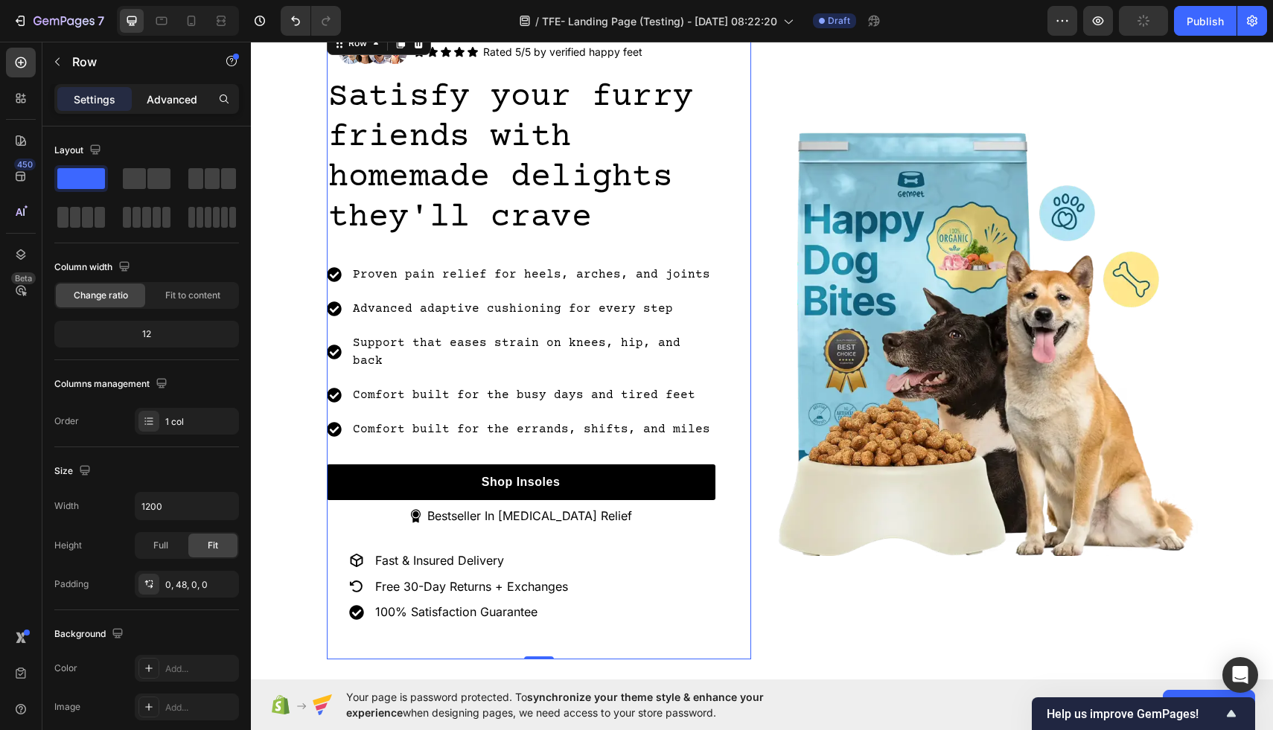
click at [170, 104] on p "Advanced" at bounding box center [172, 100] width 51 height 16
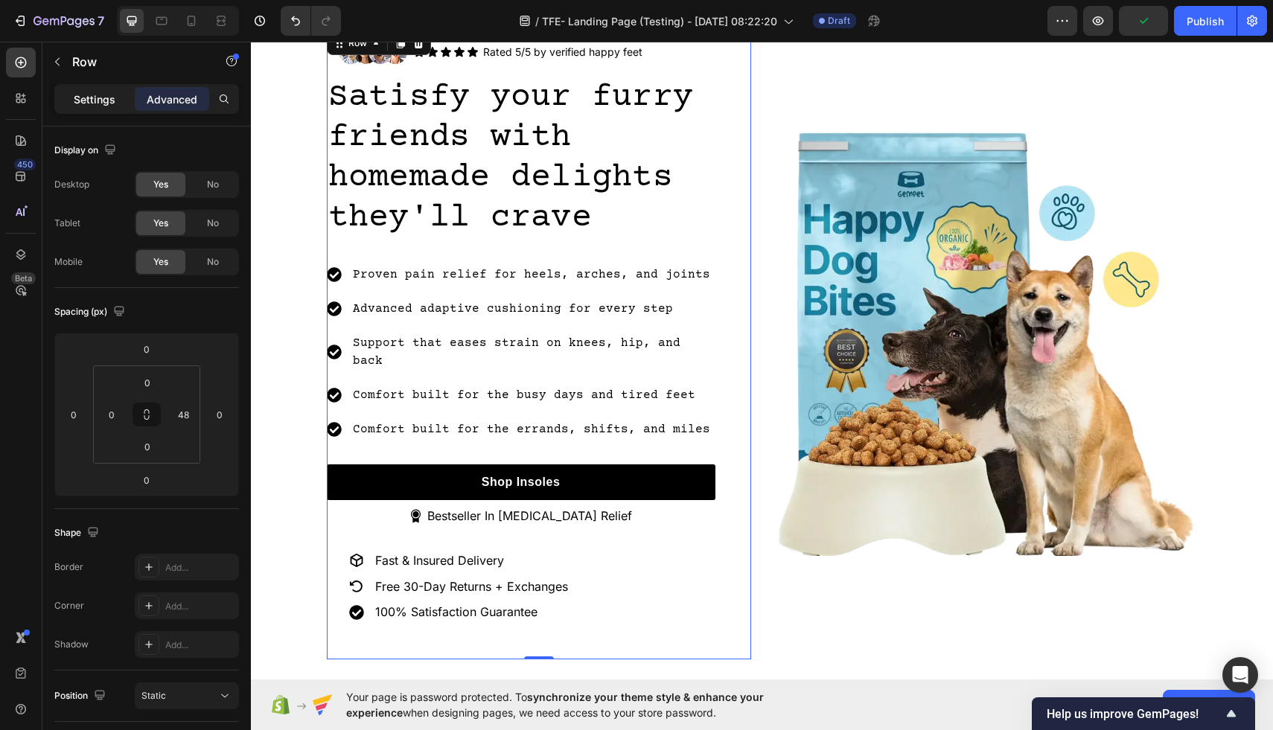
click at [89, 93] on p "Settings" at bounding box center [95, 100] width 42 height 16
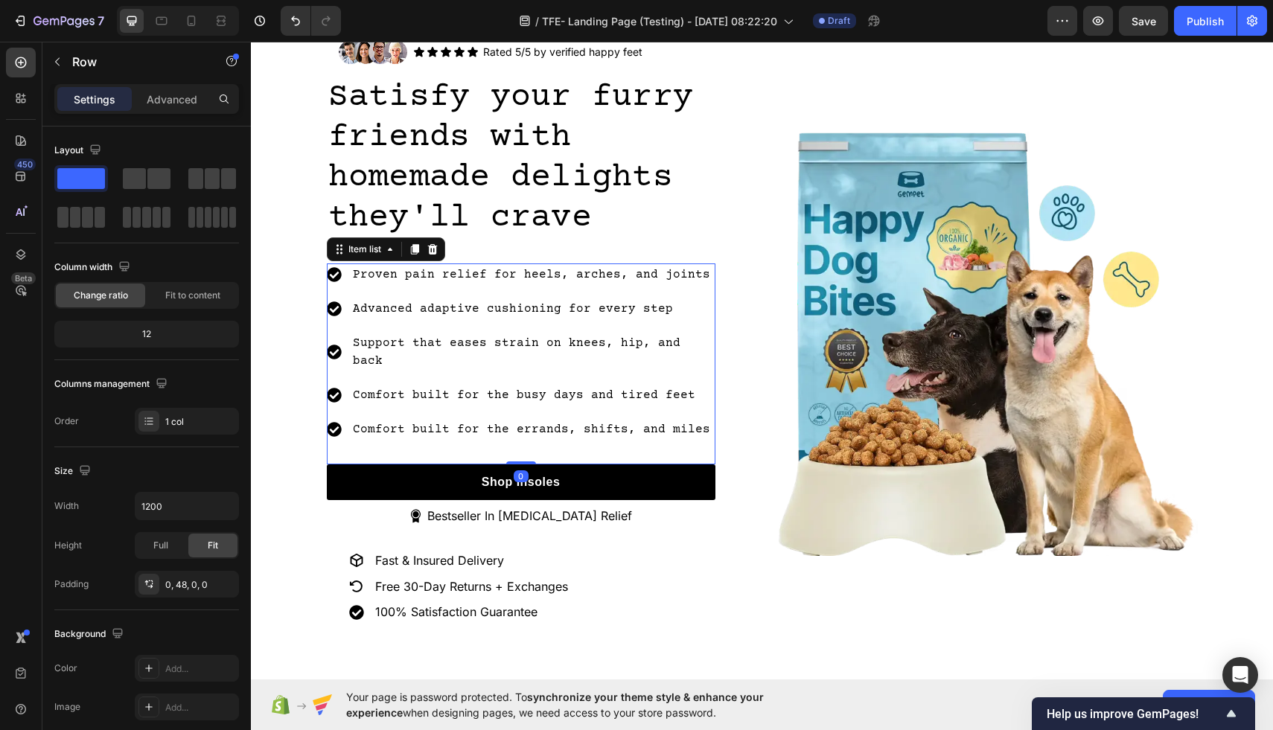
click at [346, 260] on div "Item list" at bounding box center [386, 249] width 118 height 24
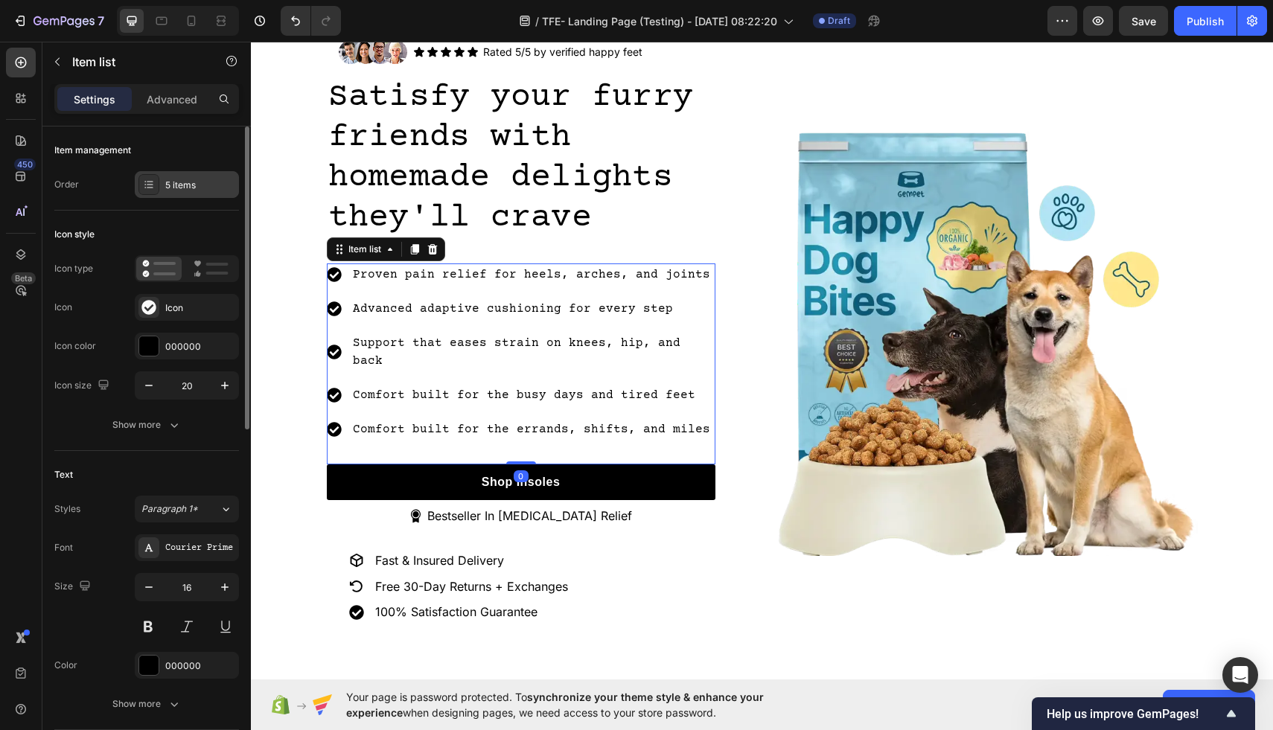
click at [191, 190] on div "5 items" at bounding box center [200, 185] width 70 height 13
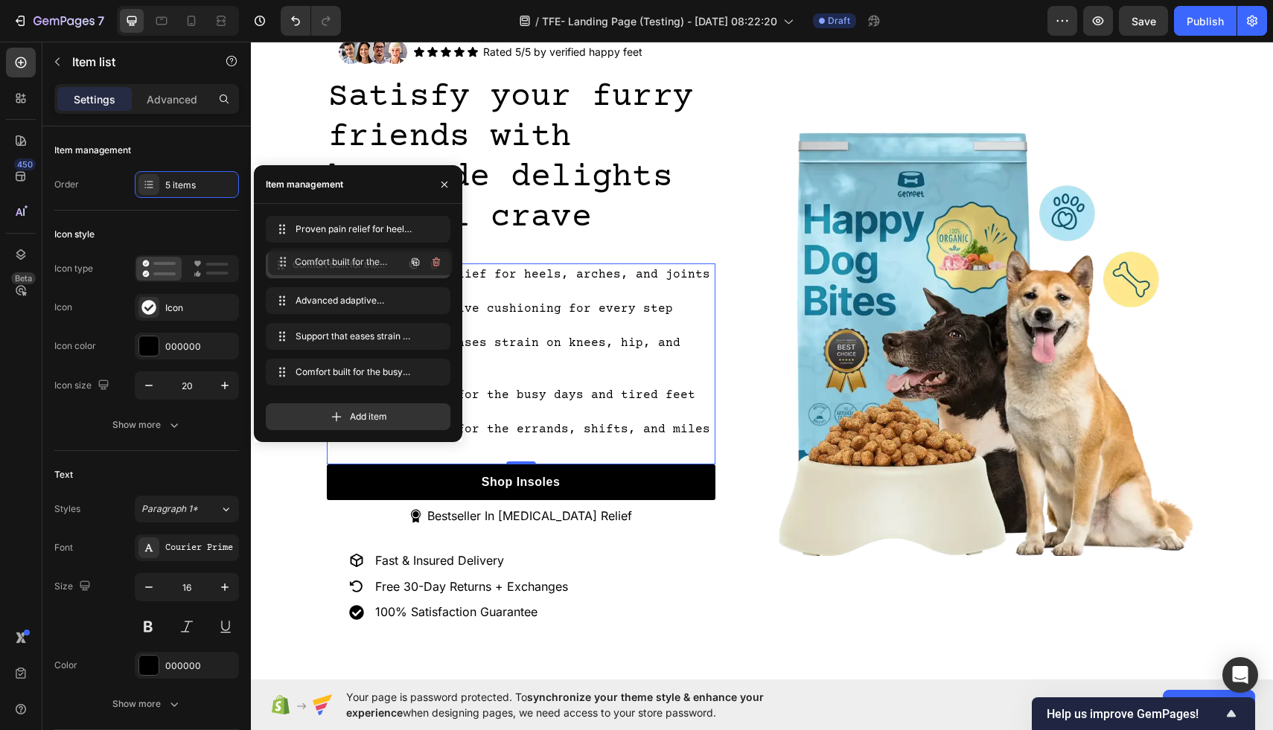
drag, startPoint x: 313, startPoint y: 380, endPoint x: 315, endPoint y: 269, distance: 110.9
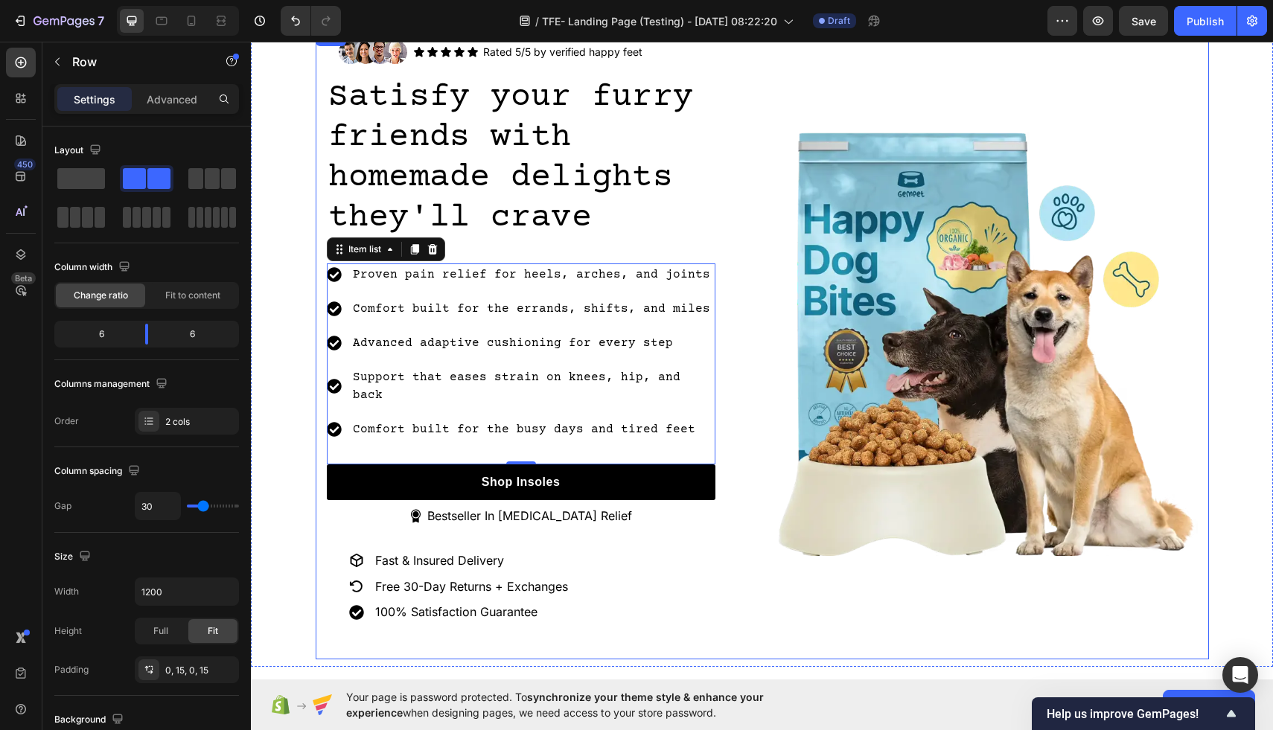
click at [767, 214] on div "Image Icon Icon Icon Icon Icon Icon List Rated 5/5 by verified happy feet Text …" at bounding box center [762, 343] width 893 height 631
click at [181, 100] on p "Advanced" at bounding box center [172, 100] width 51 height 16
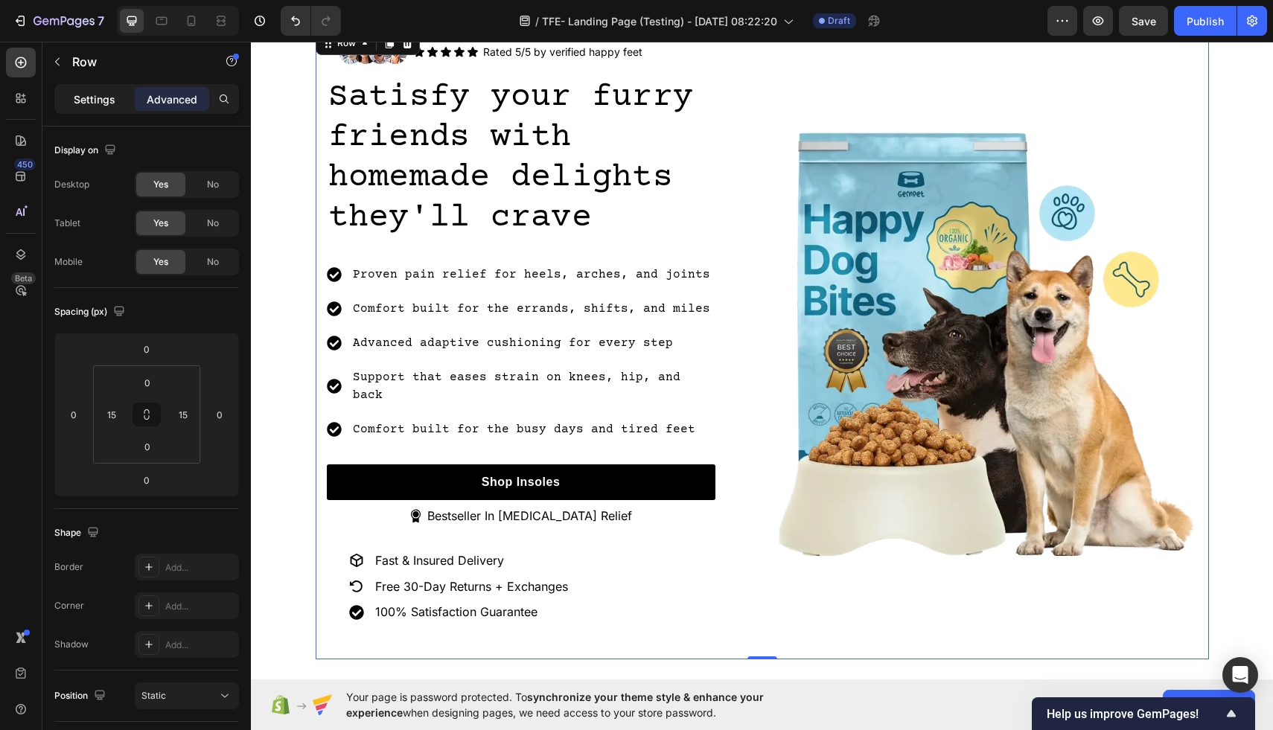
click at [88, 93] on p "Settings" at bounding box center [95, 100] width 42 height 16
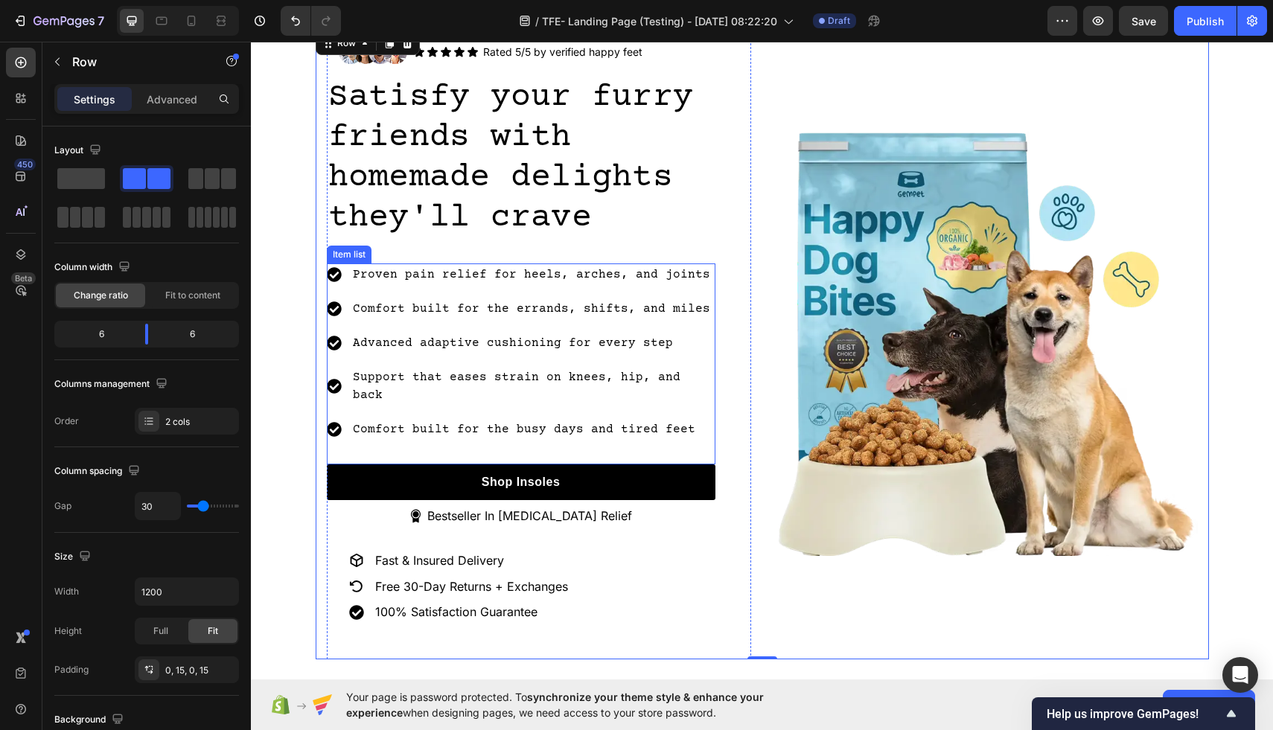
click at [409, 351] on p "Advanced adaptive cushioning for every step" at bounding box center [533, 343] width 360 height 18
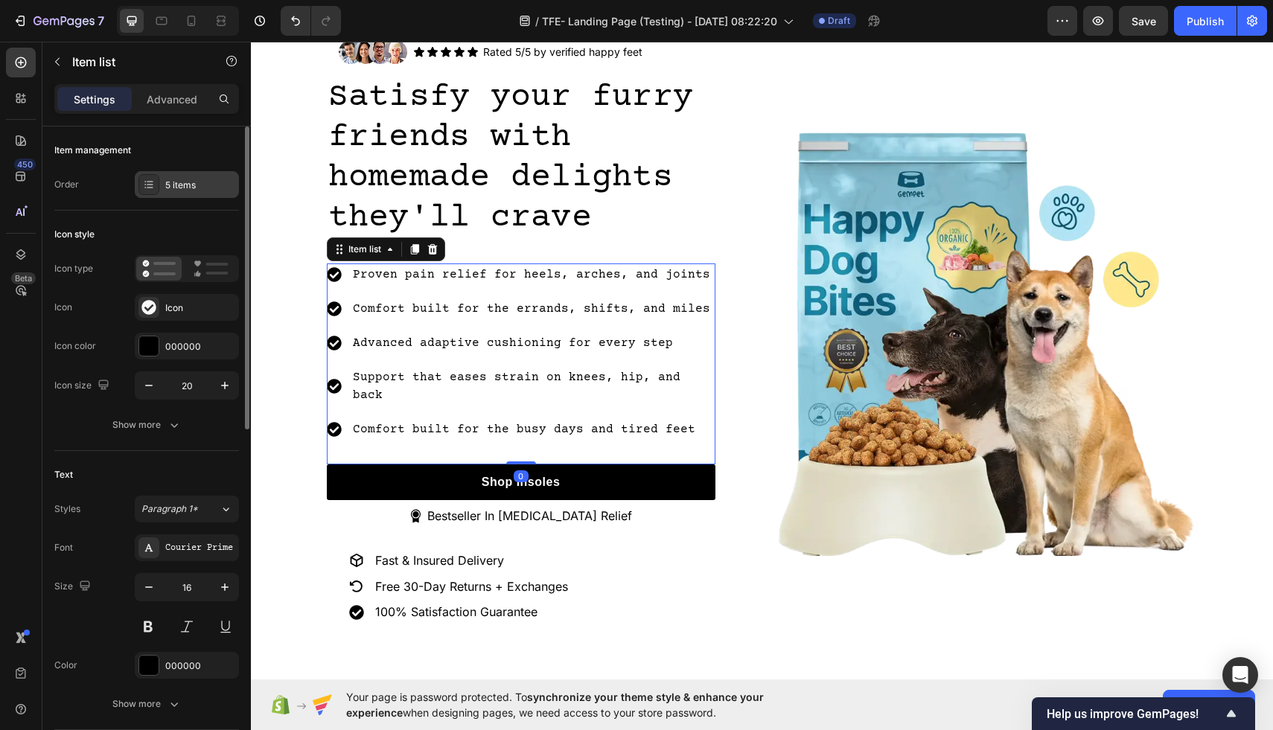
click at [179, 184] on div "5 items" at bounding box center [200, 185] width 70 height 13
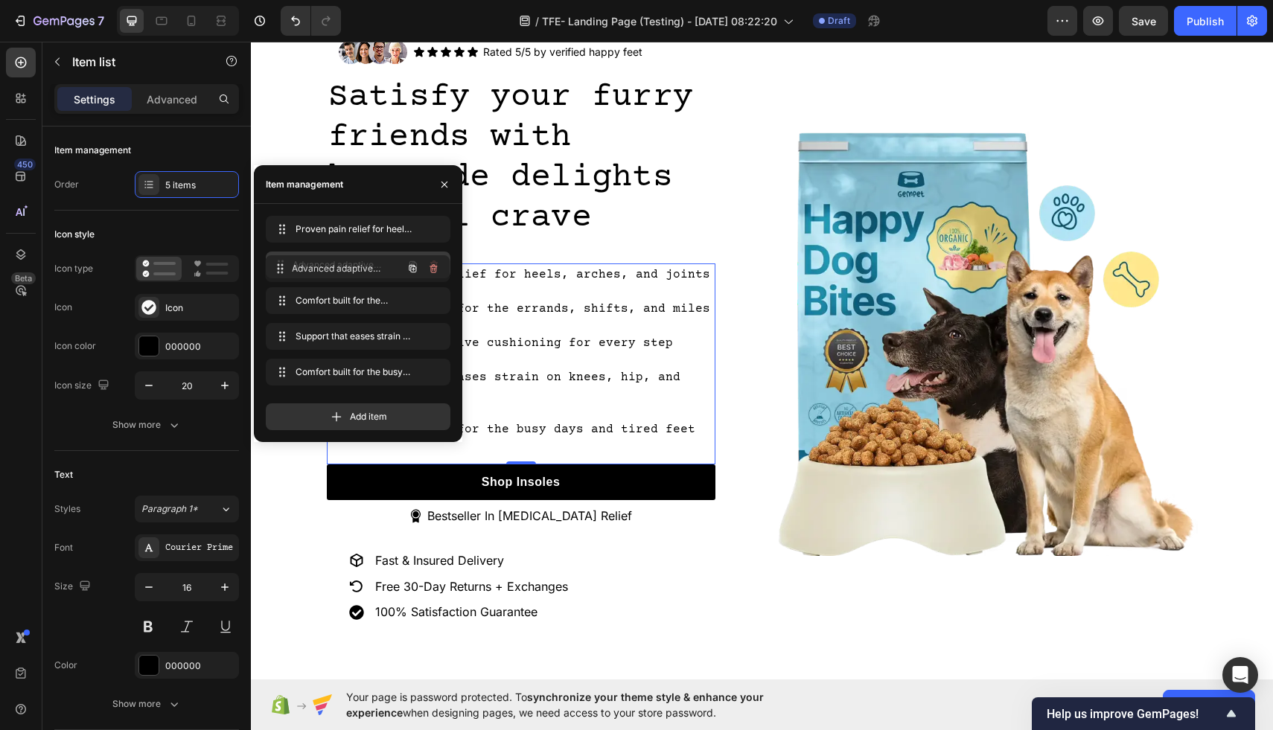
drag, startPoint x: 301, startPoint y: 306, endPoint x: 301, endPoint y: 275, distance: 31.3
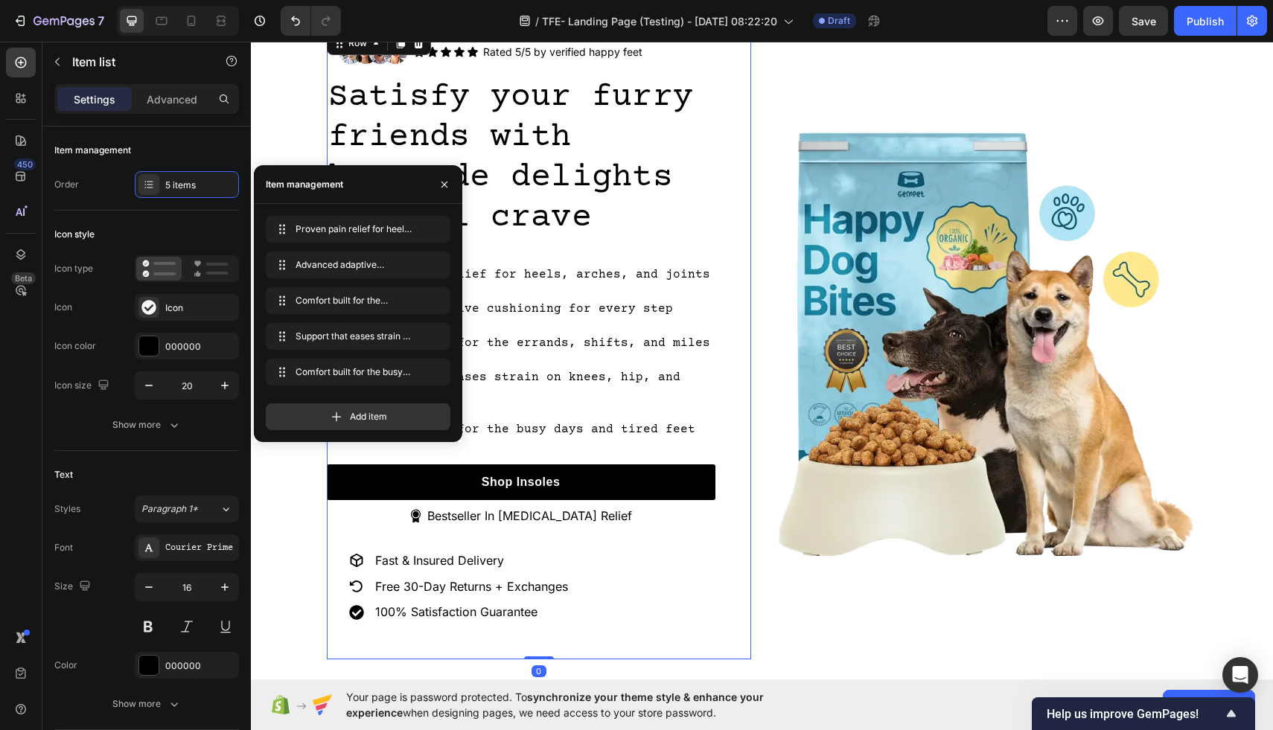
click at [724, 150] on div "Image Icon Icon Icon Icon Icon Icon List Rated 5/5 by verified happy feet Text …" at bounding box center [539, 343] width 424 height 631
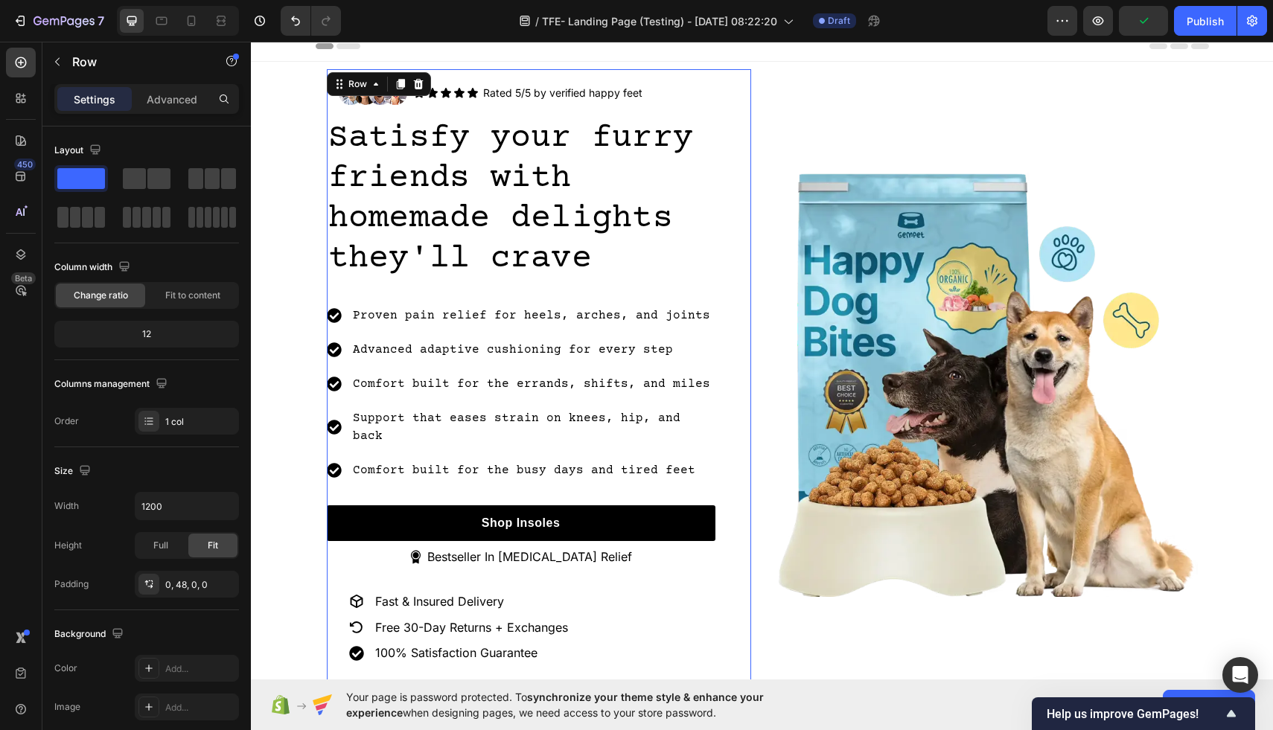
scroll to position [7, 0]
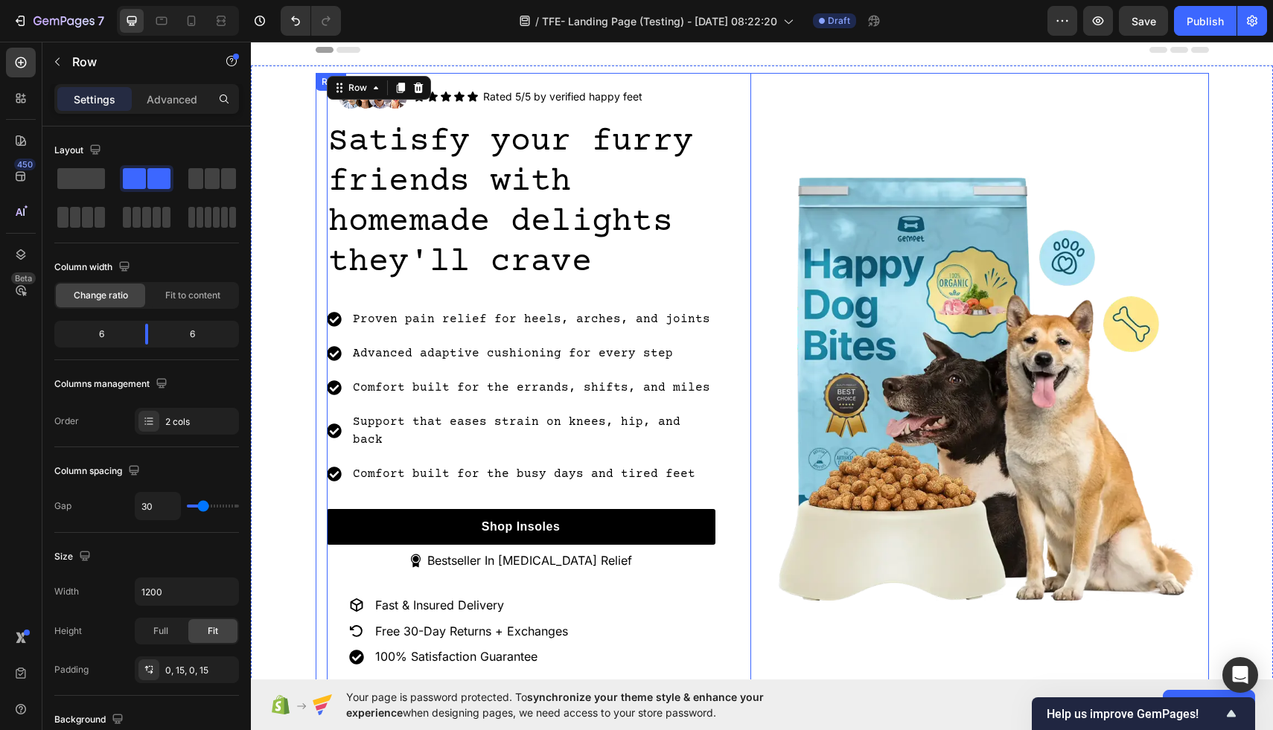
click at [805, 122] on div "Image" at bounding box center [985, 388] width 424 height 631
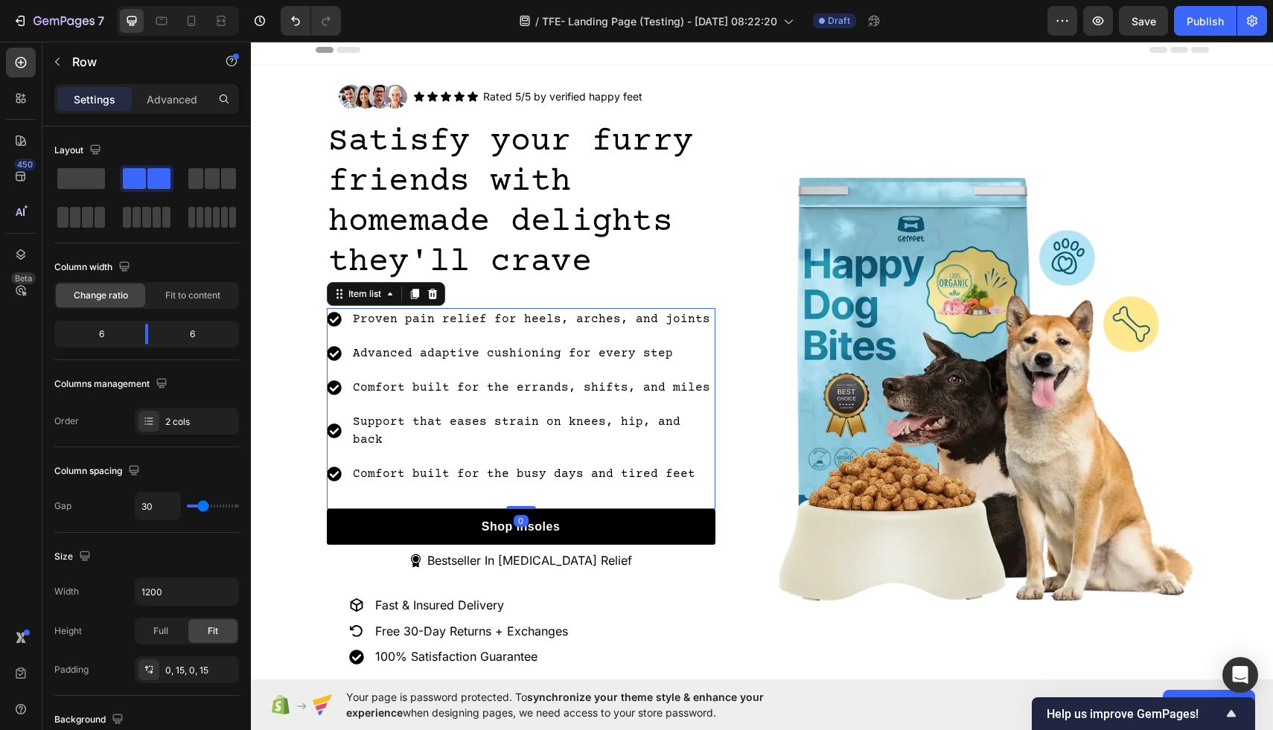
click at [539, 465] on p "Comfort built for the busy days and tired feet" at bounding box center [533, 474] width 360 height 18
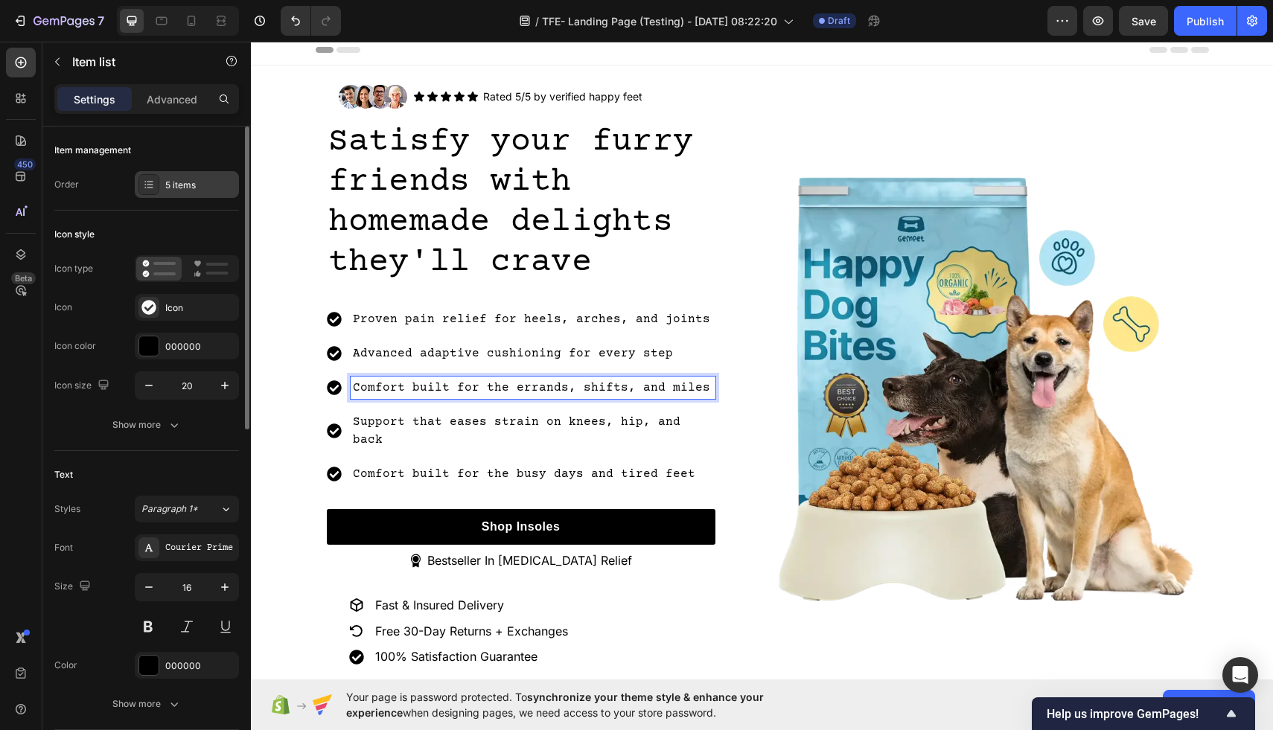
click at [192, 190] on div "5 items" at bounding box center [200, 185] width 70 height 13
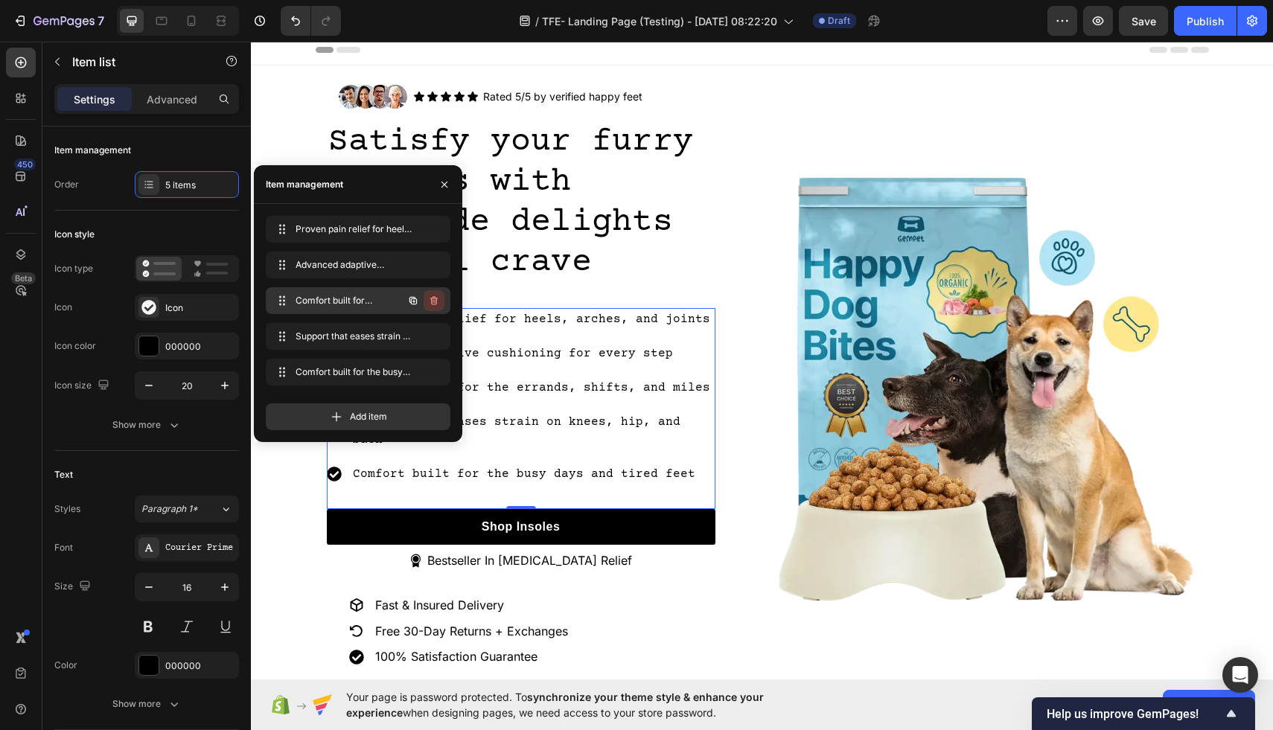
click at [435, 300] on icon "button" at bounding box center [434, 301] width 12 height 12
click at [434, 300] on div "Delete" at bounding box center [424, 300] width 28 height 13
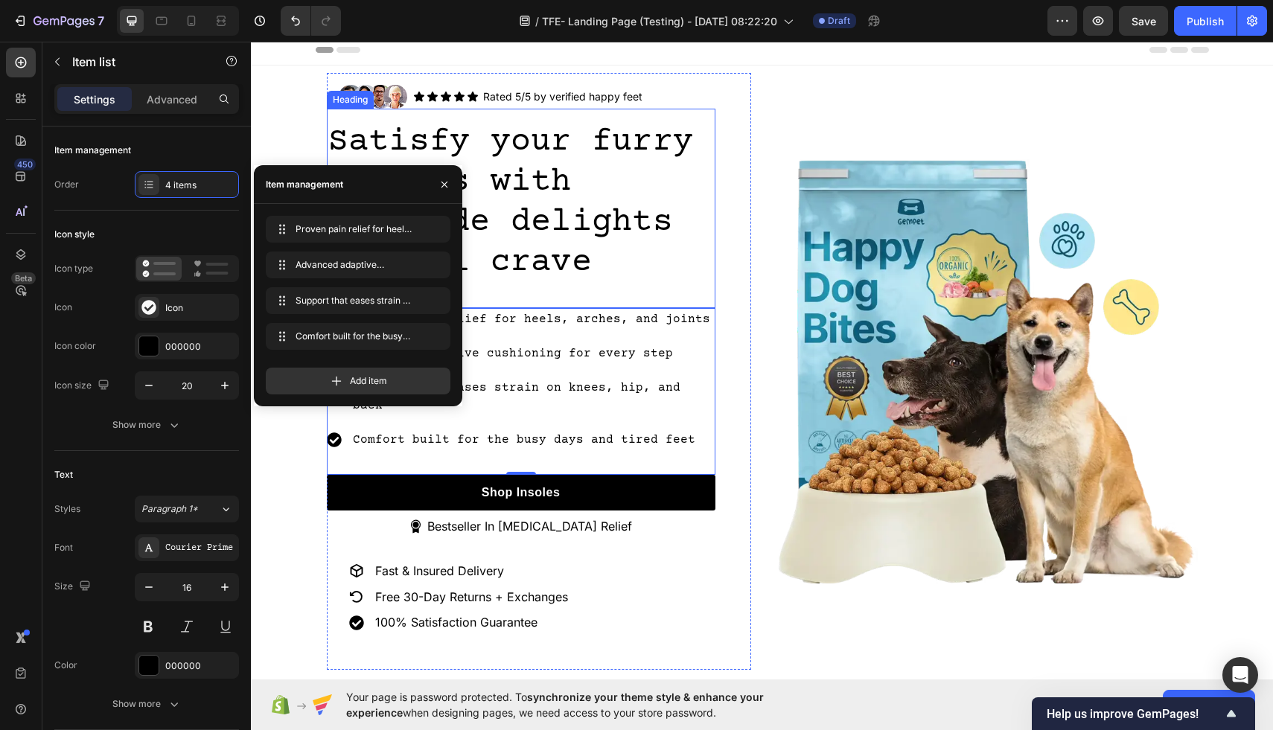
click at [688, 245] on p "Satisfy your furry friends with homemade delights they'll crave" at bounding box center [521, 202] width 386 height 161
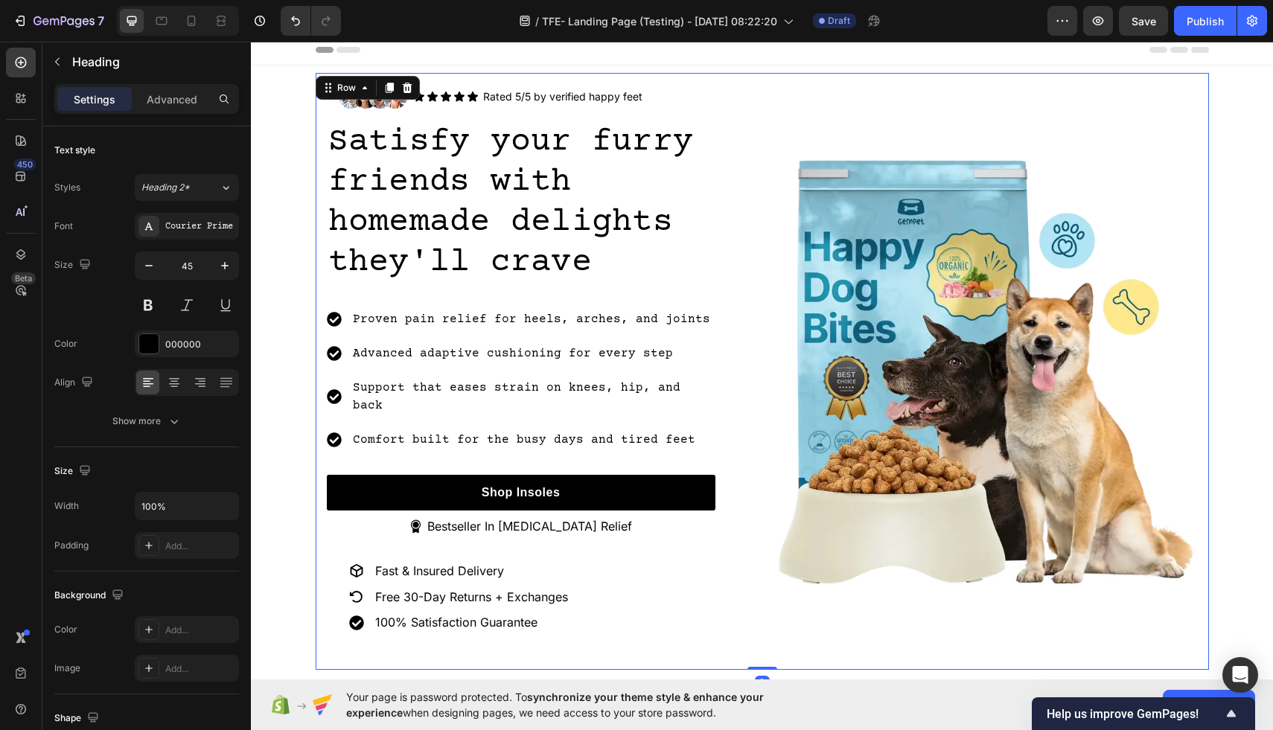
click at [799, 124] on div "Image" at bounding box center [985, 371] width 424 height 597
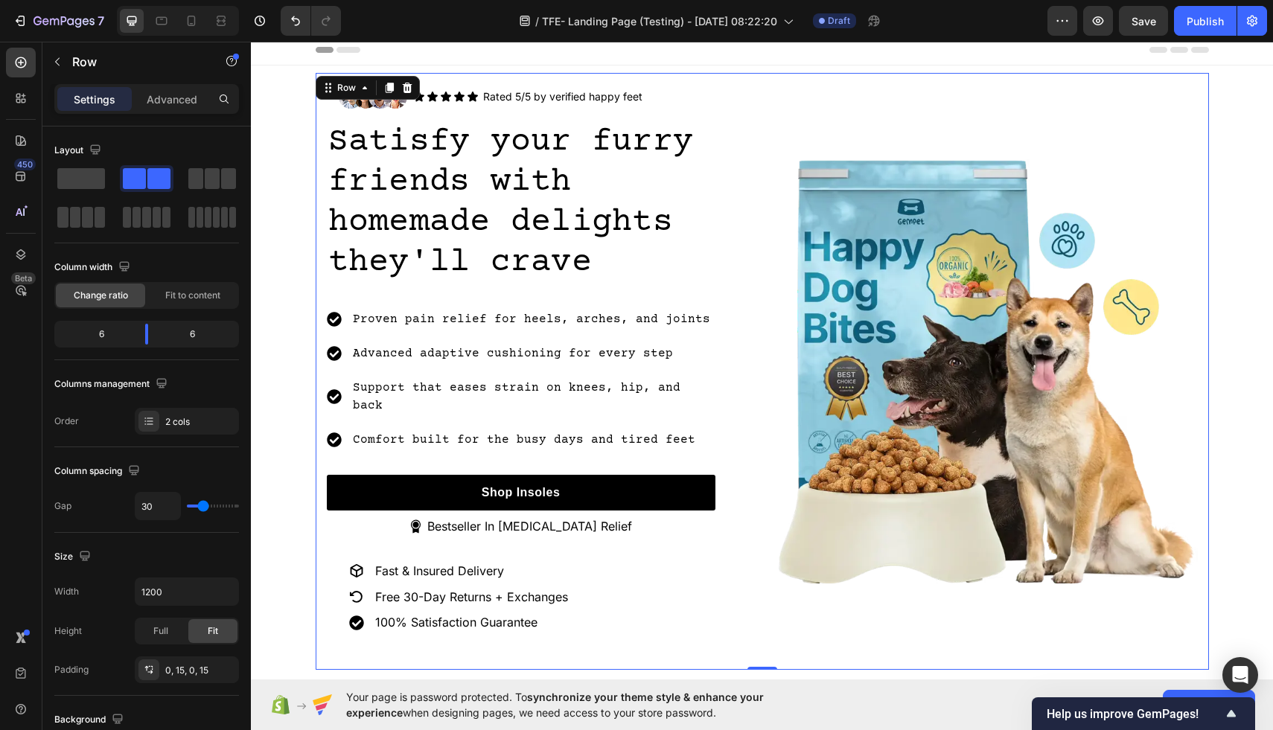
click at [802, 108] on div "Image" at bounding box center [985, 371] width 424 height 597
click at [1096, 24] on icon "button" at bounding box center [1098, 20] width 11 height 9
click at [1142, 21] on span "Save" at bounding box center [1143, 21] width 25 height 13
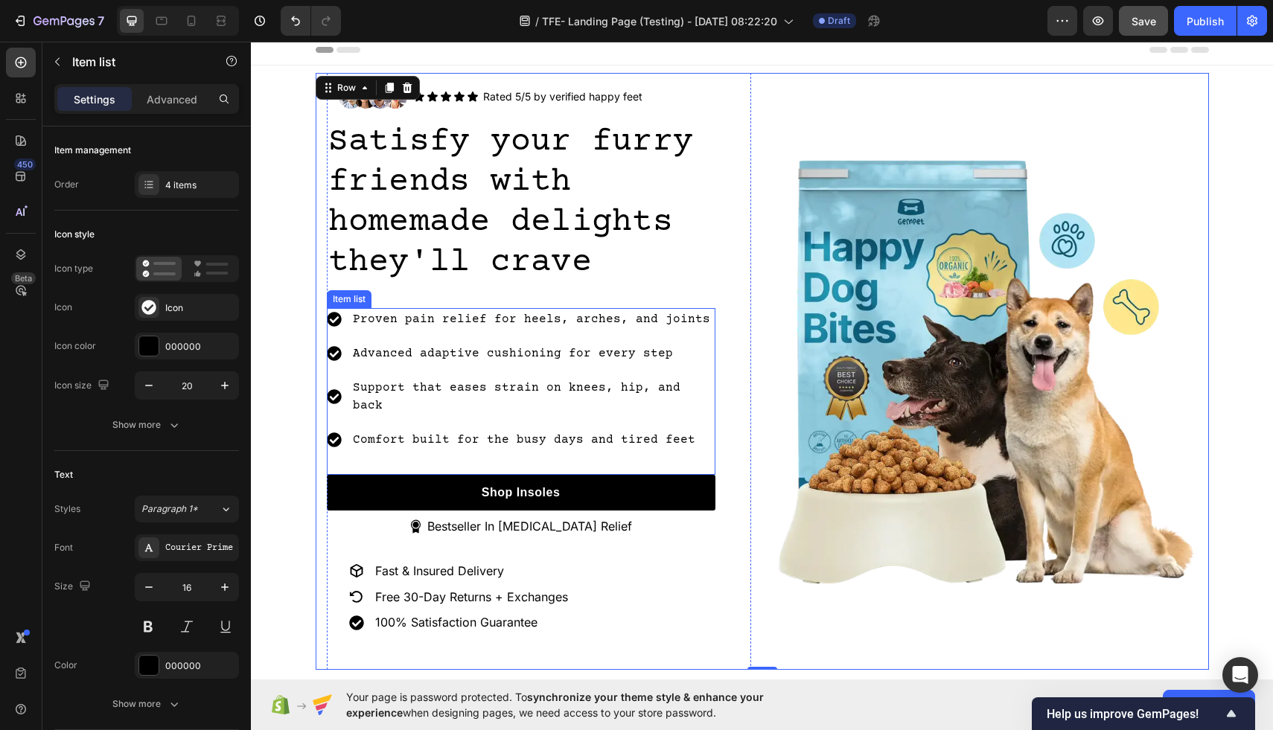
click at [590, 345] on p "Advanced adaptive cushioning for every step" at bounding box center [533, 354] width 360 height 18
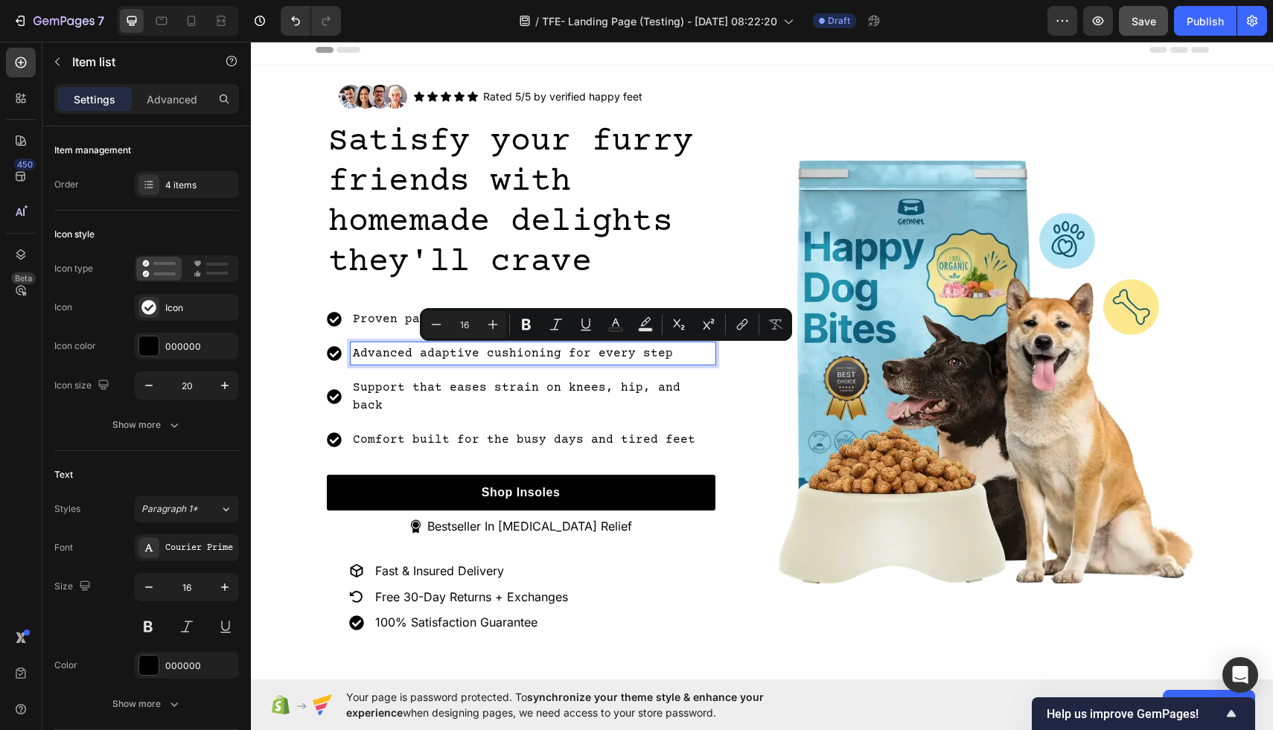
click at [644, 364] on div "Advanced adaptive cushioning for every step" at bounding box center [533, 353] width 365 height 22
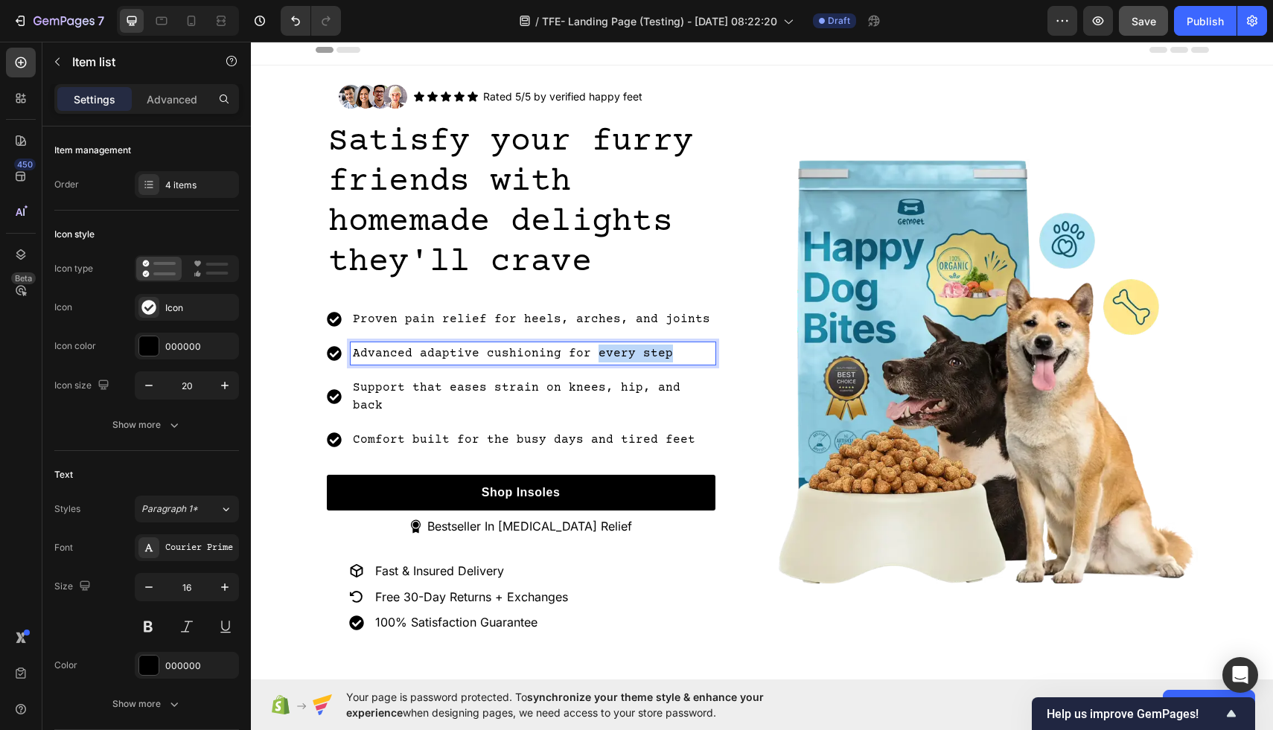
drag, startPoint x: 664, startPoint y: 357, endPoint x: 587, endPoint y: 356, distance: 76.7
click at [588, 357] on p "Advanced adaptive cushioning for every step" at bounding box center [533, 354] width 360 height 18
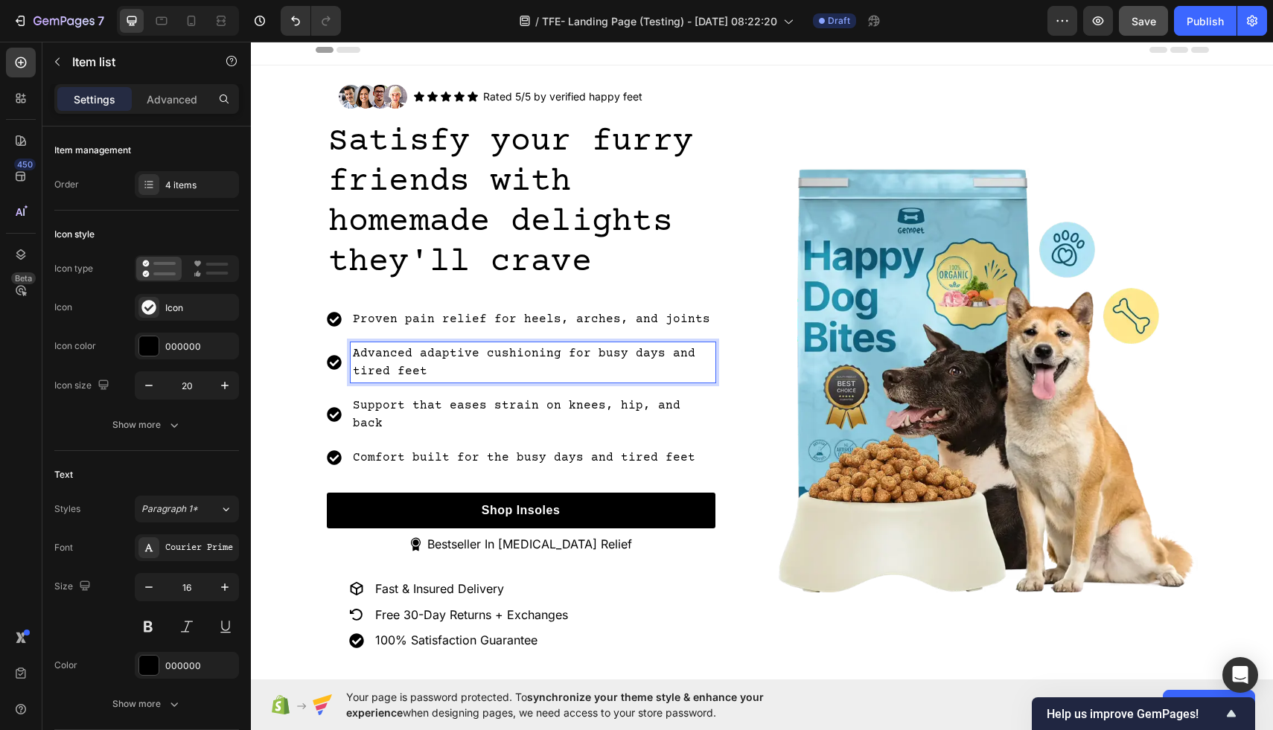
click at [554, 352] on p "Advanced adaptive cushioning for busy days and tired feet" at bounding box center [533, 363] width 360 height 36
click at [298, 22] on icon "Undo/Redo" at bounding box center [295, 20] width 15 height 15
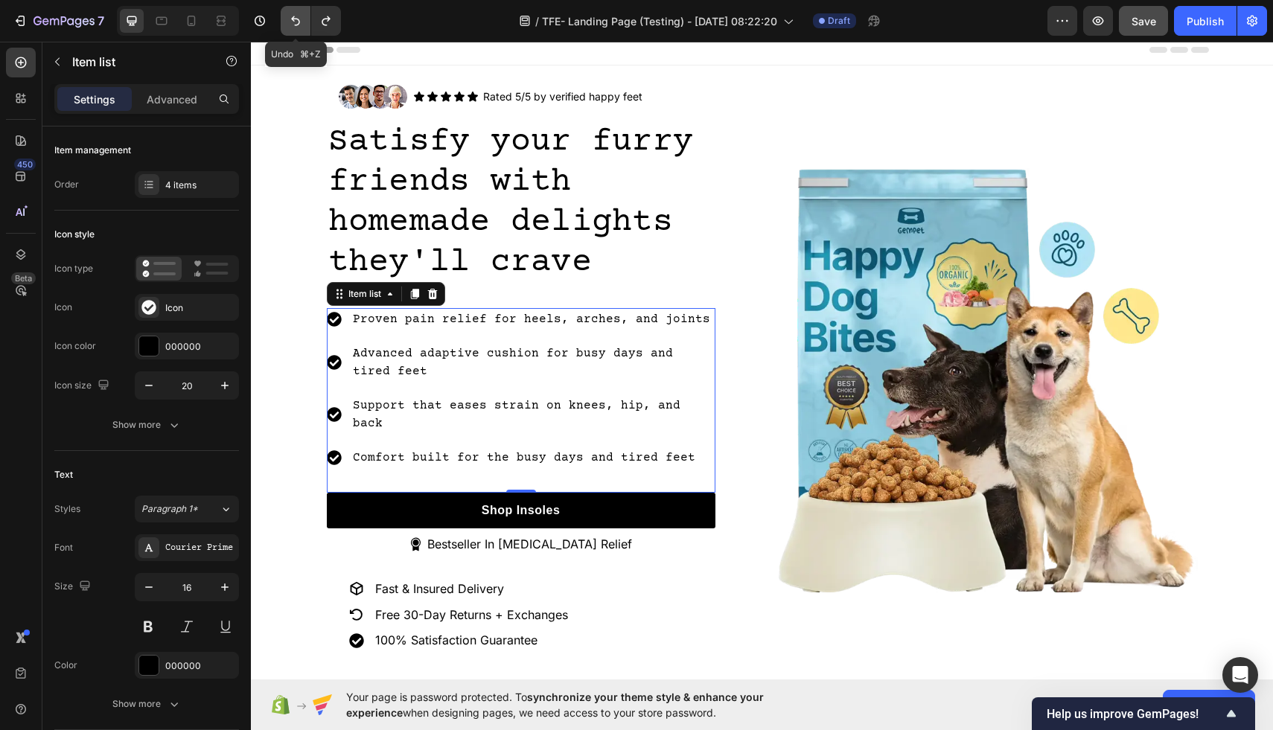
click at [298, 22] on icon "Undo/Redo" at bounding box center [295, 20] width 15 height 15
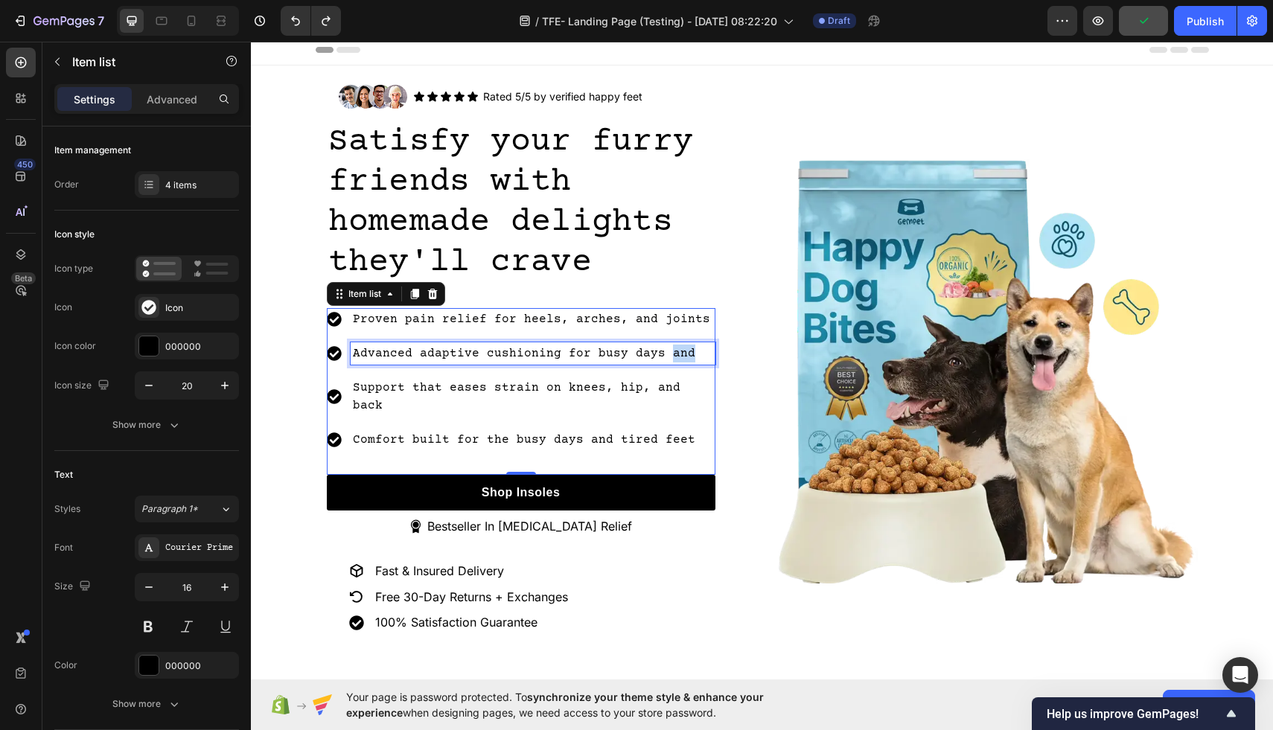
click at [668, 350] on p "Advanced adaptive cushioning for busy days and" at bounding box center [533, 354] width 360 height 18
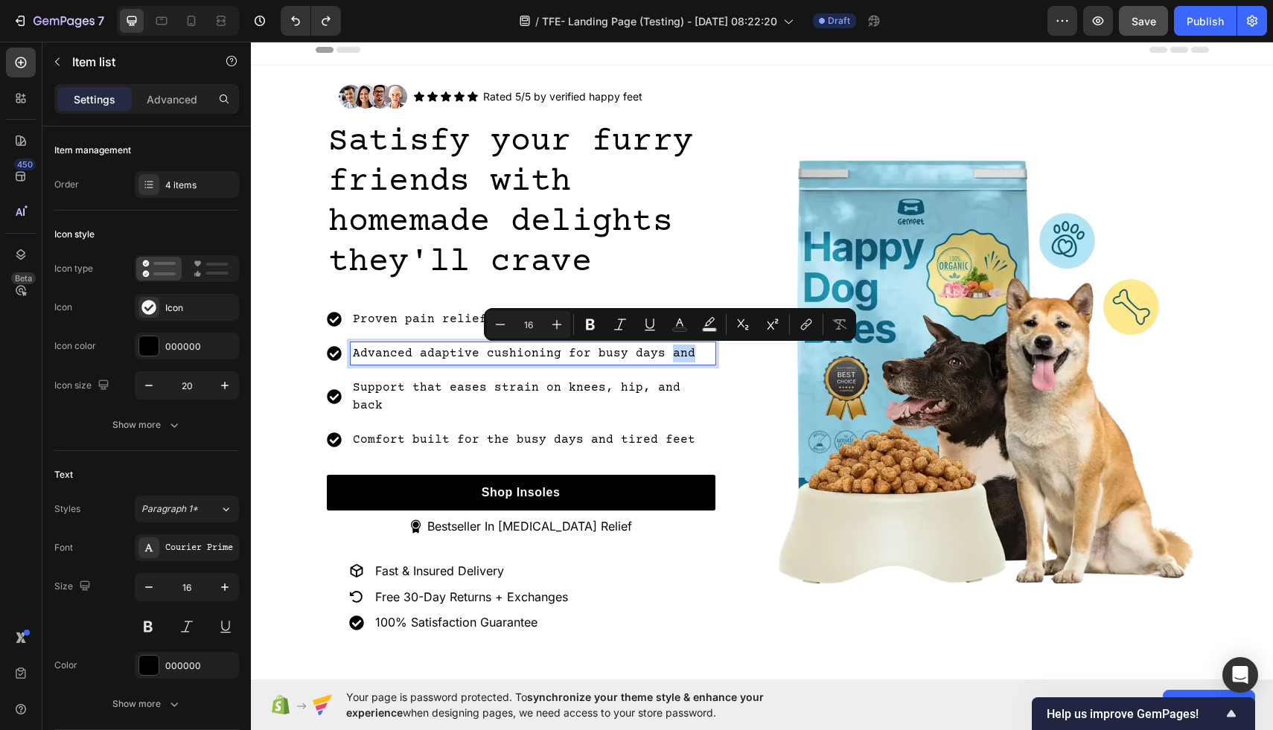
click at [685, 351] on p "Advanced adaptive cushioning for busy days and" at bounding box center [533, 354] width 360 height 18
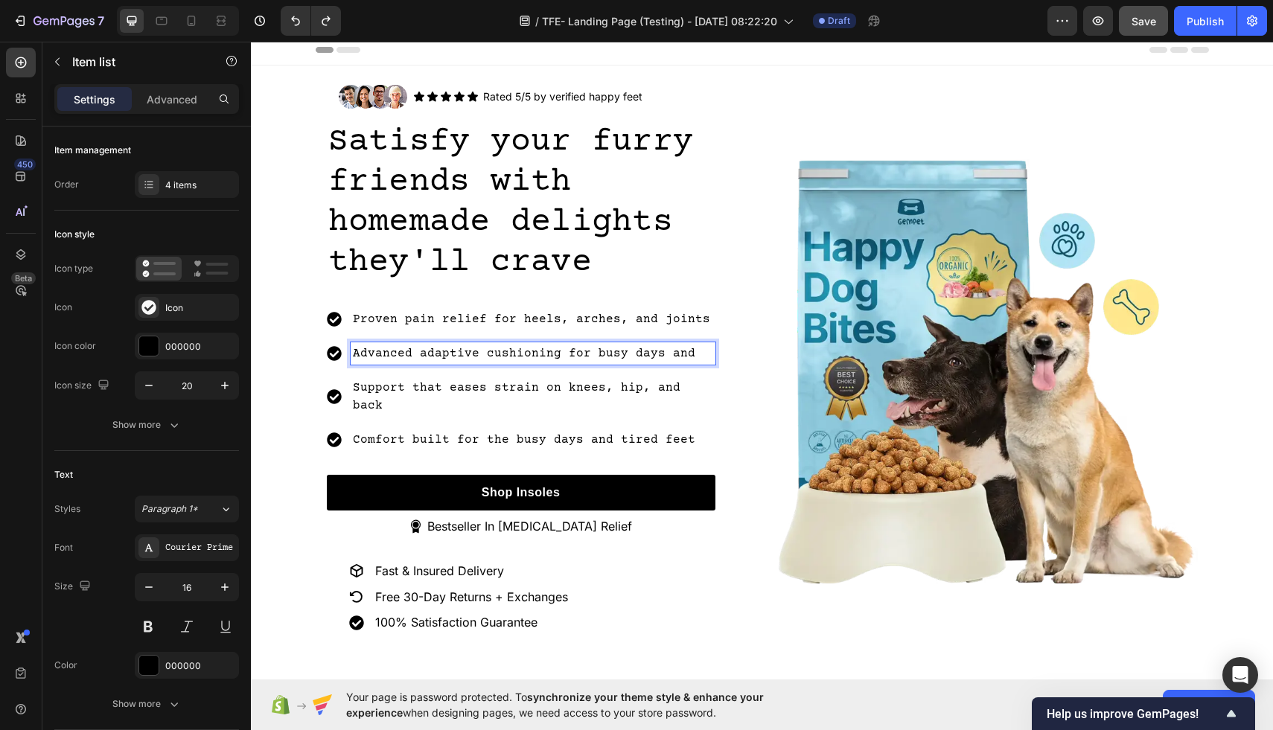
drag, startPoint x: 685, startPoint y: 351, endPoint x: 624, endPoint y: 351, distance: 61.0
click at [624, 351] on p "Advanced adaptive cushioning for busy days and" at bounding box center [533, 354] width 360 height 18
click at [618, 354] on p "Advanced adaptive cushioning for busy every step" at bounding box center [533, 354] width 360 height 18
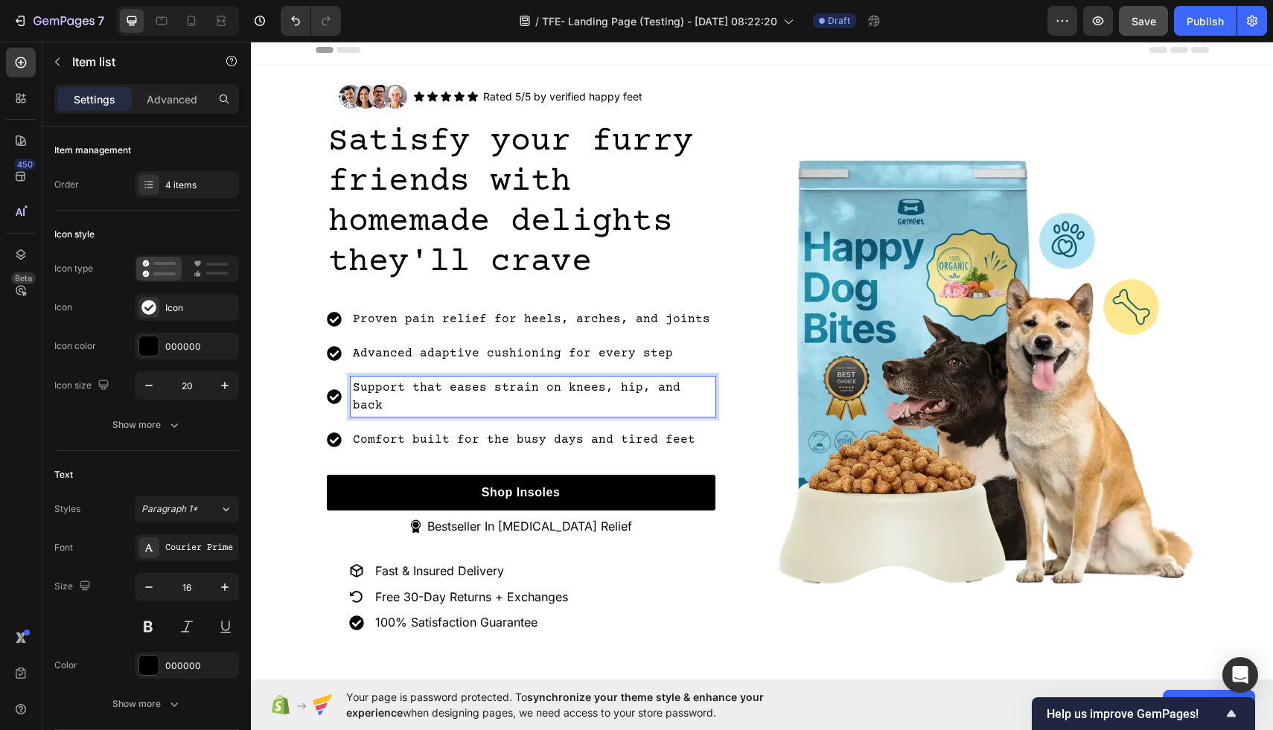
click at [608, 390] on p "Support that eases strain on knees, hip, and back" at bounding box center [533, 397] width 360 height 36
click at [1157, 13] on button "Save" at bounding box center [1143, 21] width 49 height 30
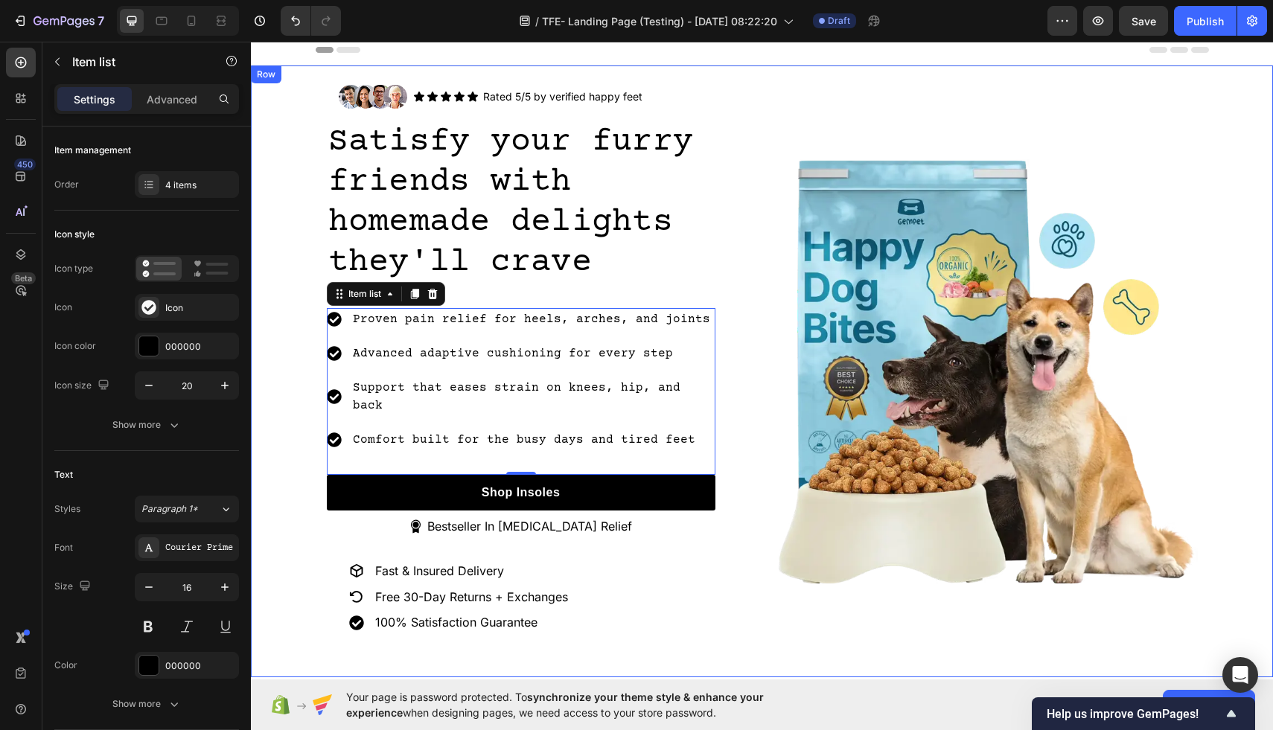
click at [1218, 262] on div "Image Icon Icon Icon Icon Icon Icon List Rated 5/5 by verified happy feet Text …" at bounding box center [762, 371] width 1022 height 597
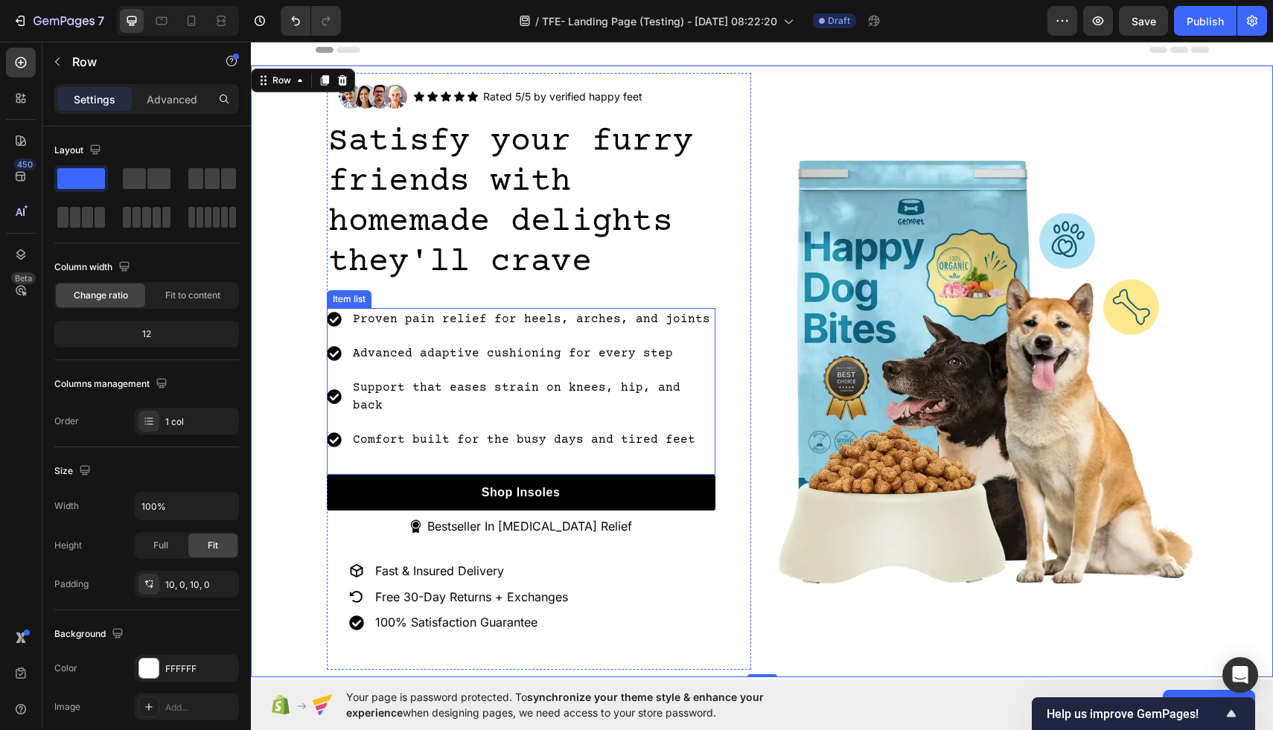
click at [671, 354] on p "Advanced adaptive cushioning for every step" at bounding box center [533, 354] width 360 height 18
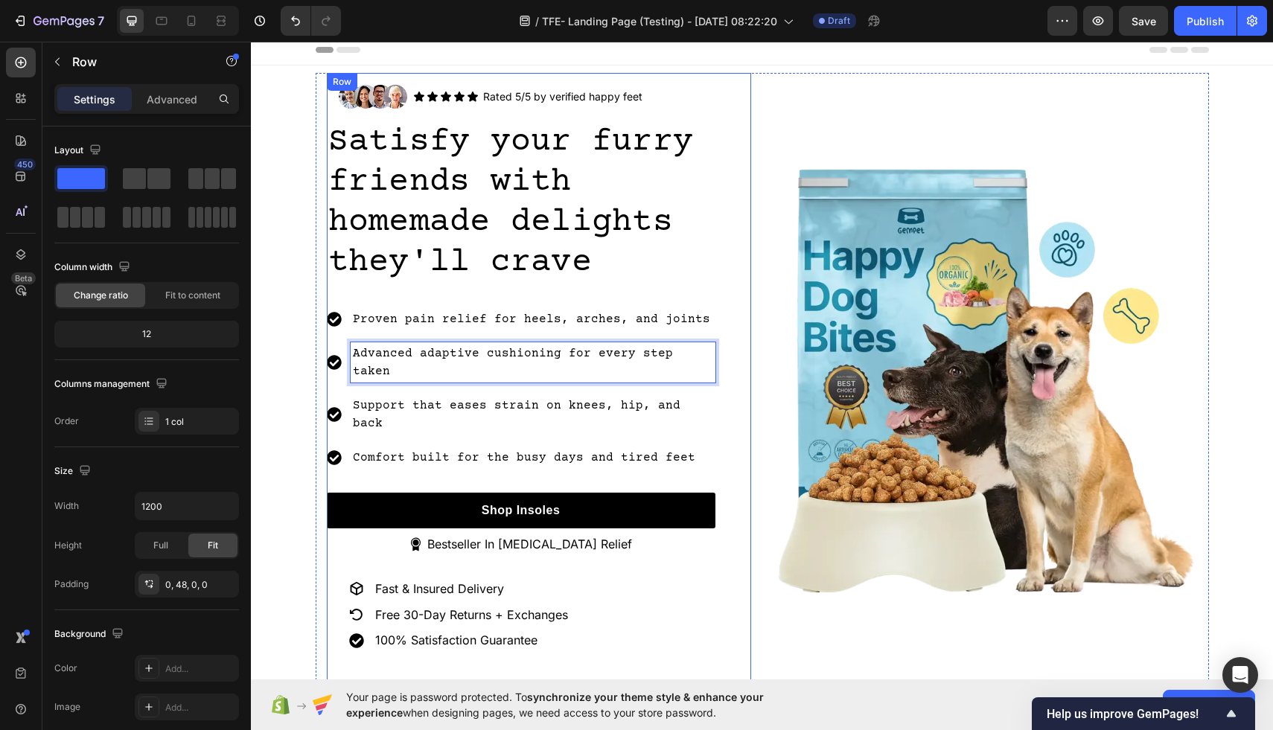
click at [731, 566] on div "Image Icon Icon Icon Icon Icon Icon List Rated 5/5 by verified happy feet Text …" at bounding box center [539, 380] width 424 height 615
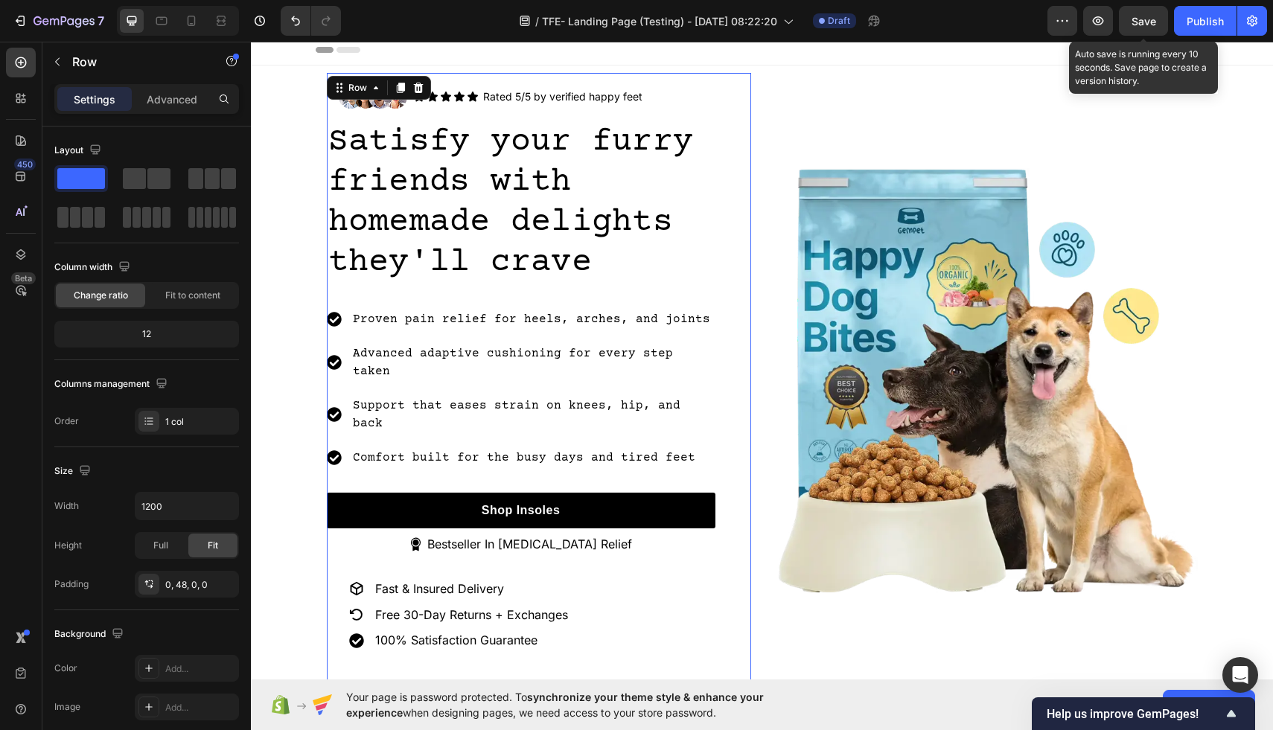
click at [1143, 19] on span "Save" at bounding box center [1143, 21] width 25 height 13
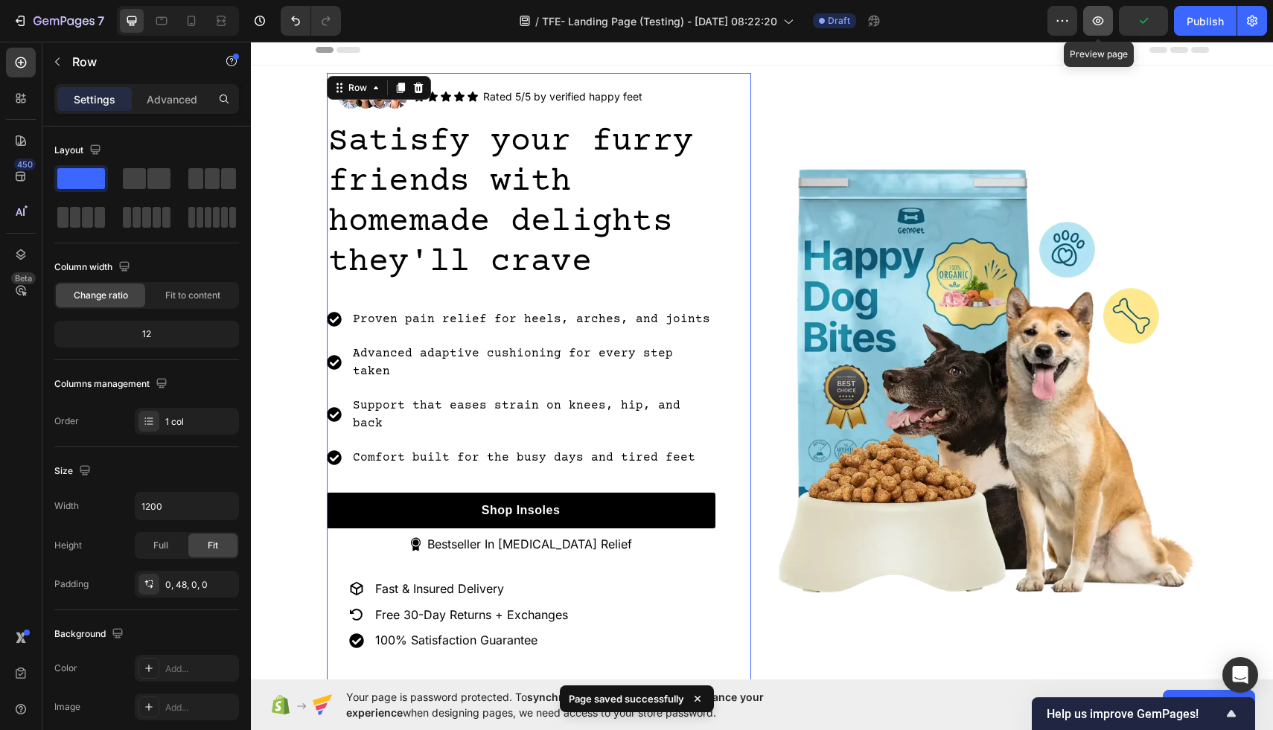
click at [1102, 22] on icon "button" at bounding box center [1098, 20] width 11 height 9
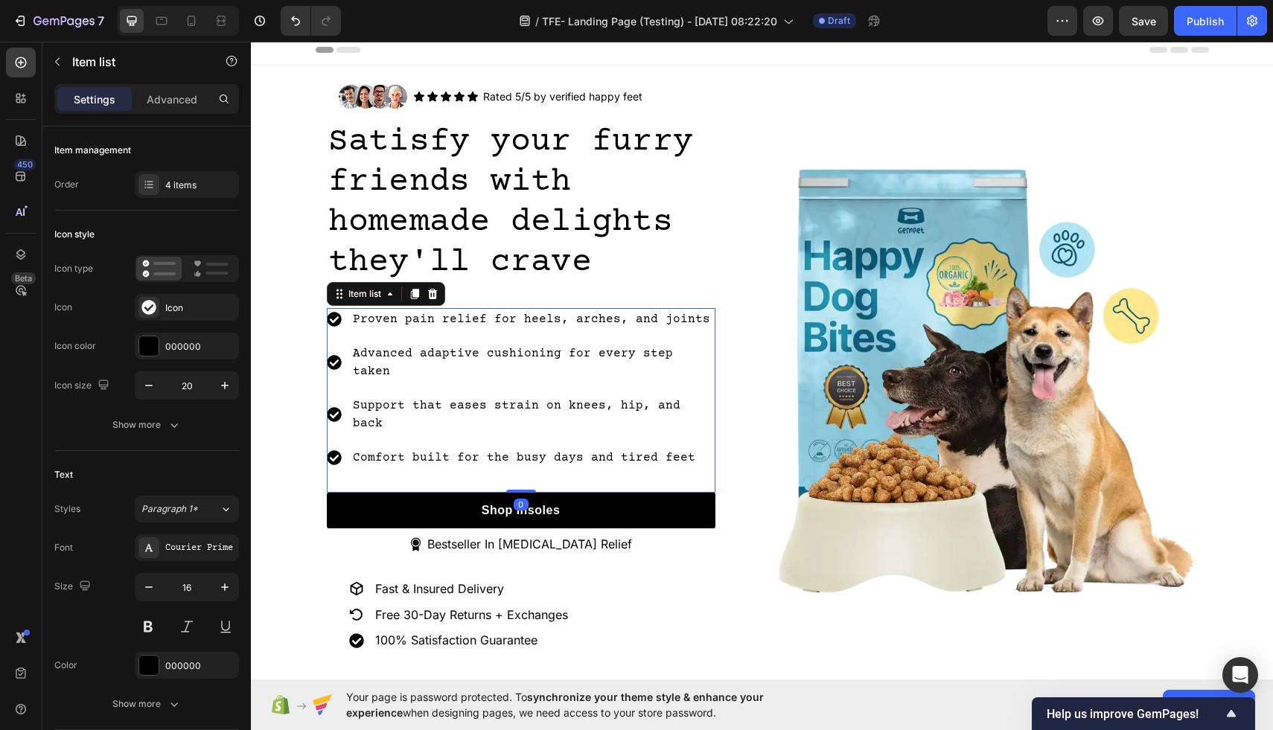
click at [682, 352] on p "Advanced adaptive cushioning for every step taken" at bounding box center [533, 363] width 360 height 36
click at [667, 352] on p "Advanced adaptive cushioning for every step taken" at bounding box center [533, 363] width 360 height 36
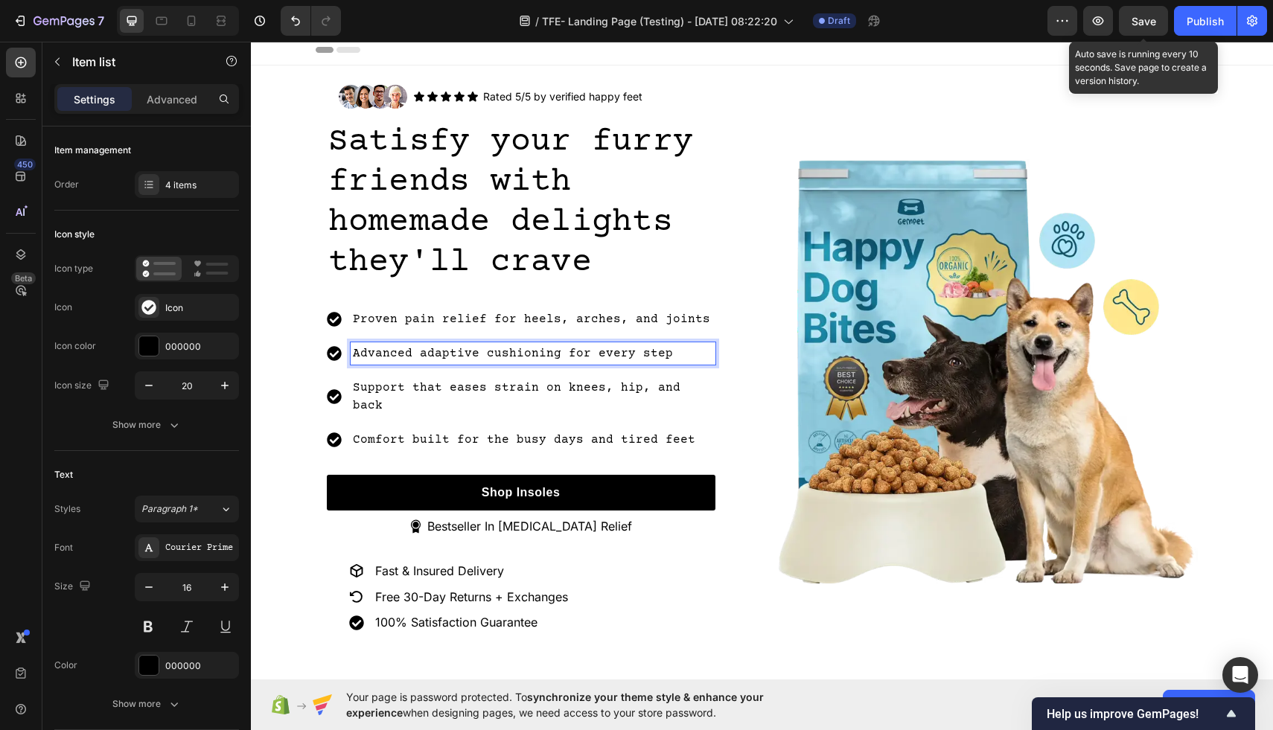
click at [1152, 24] on span "Save" at bounding box center [1143, 21] width 25 height 13
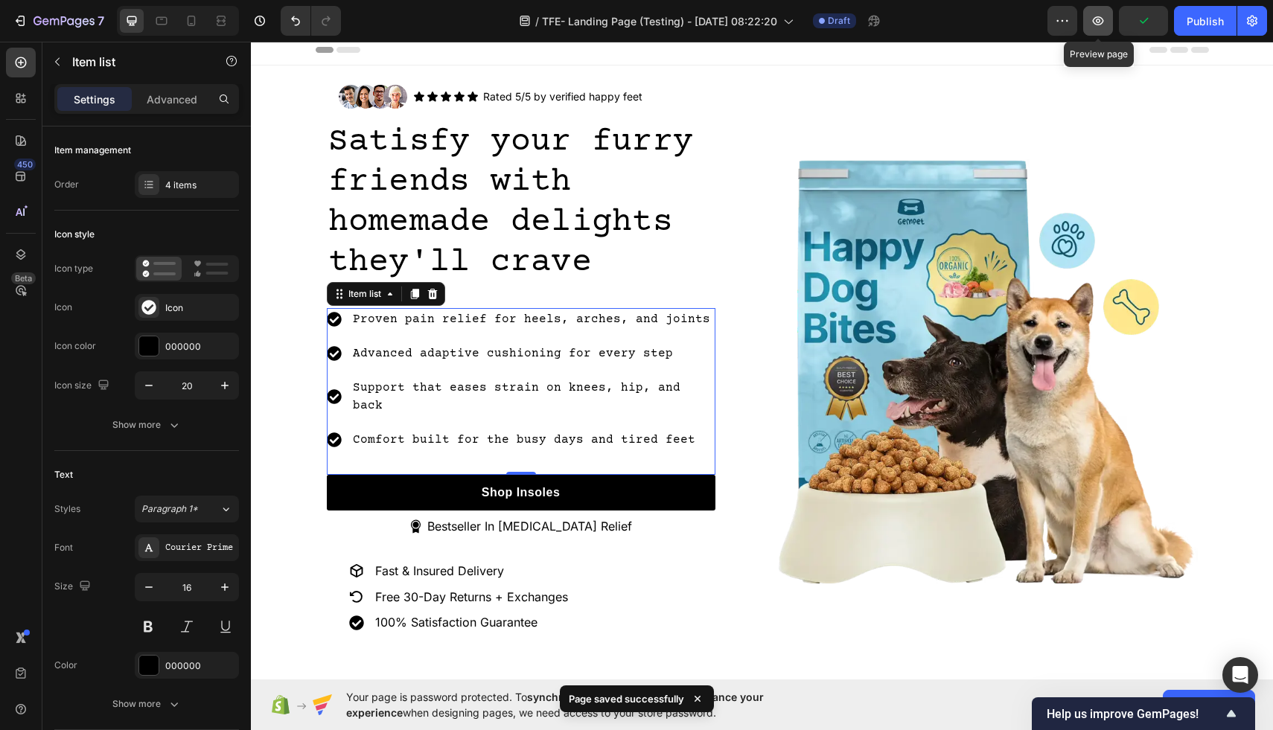
click at [1099, 22] on icon "button" at bounding box center [1098, 21] width 4 height 4
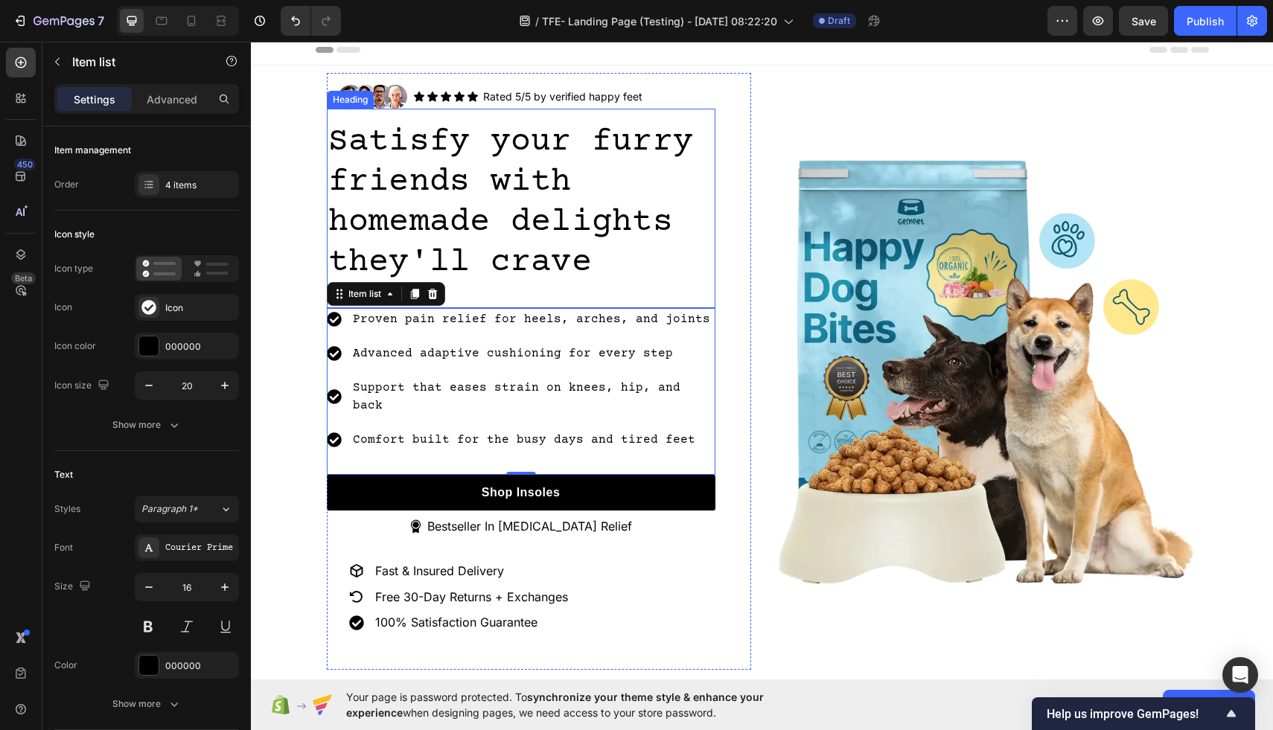
click at [592, 247] on p "Satisfy your furry friends with homemade delights they'll crave" at bounding box center [521, 202] width 386 height 161
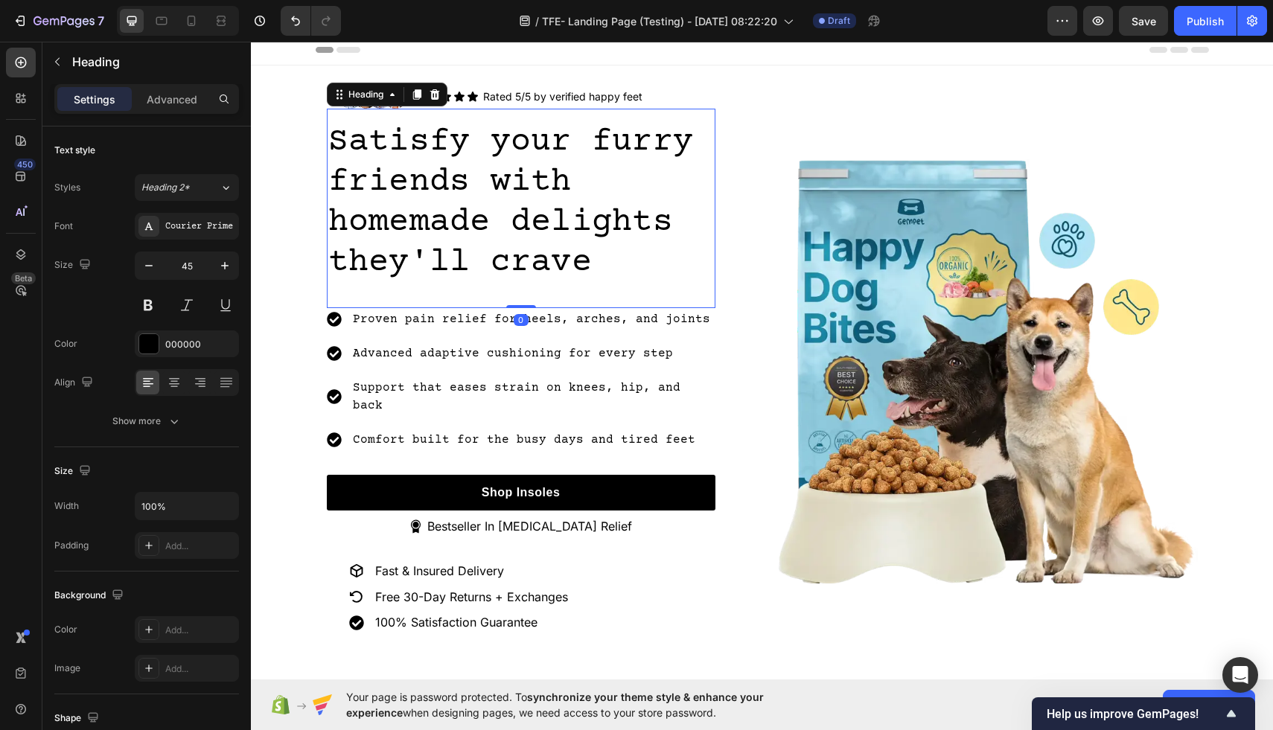
click at [592, 247] on p "Satisfy your furry friends with homemade delights they'll crave" at bounding box center [521, 202] width 386 height 161
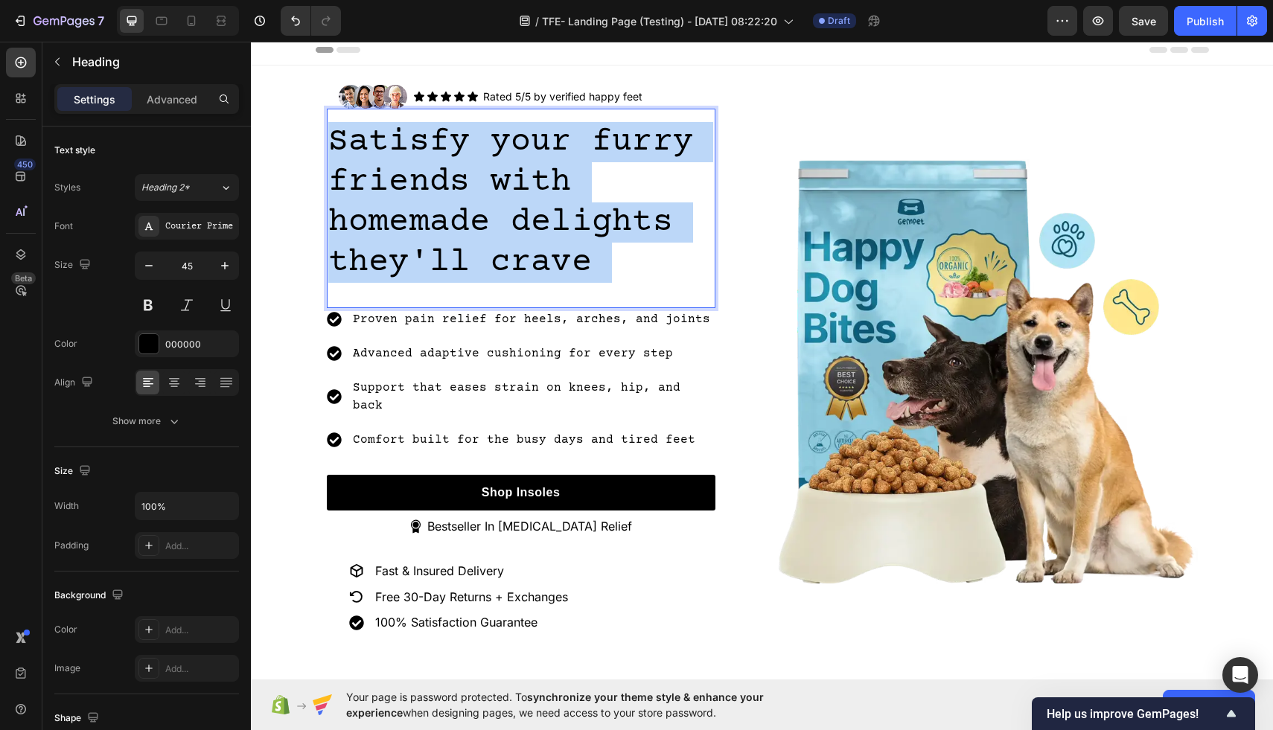
drag, startPoint x: 592, startPoint y: 269, endPoint x: 407, endPoint y: 199, distance: 197.7
click at [407, 199] on p "Satisfy your furry friends with homemade delights they'll crave" at bounding box center [521, 202] width 386 height 161
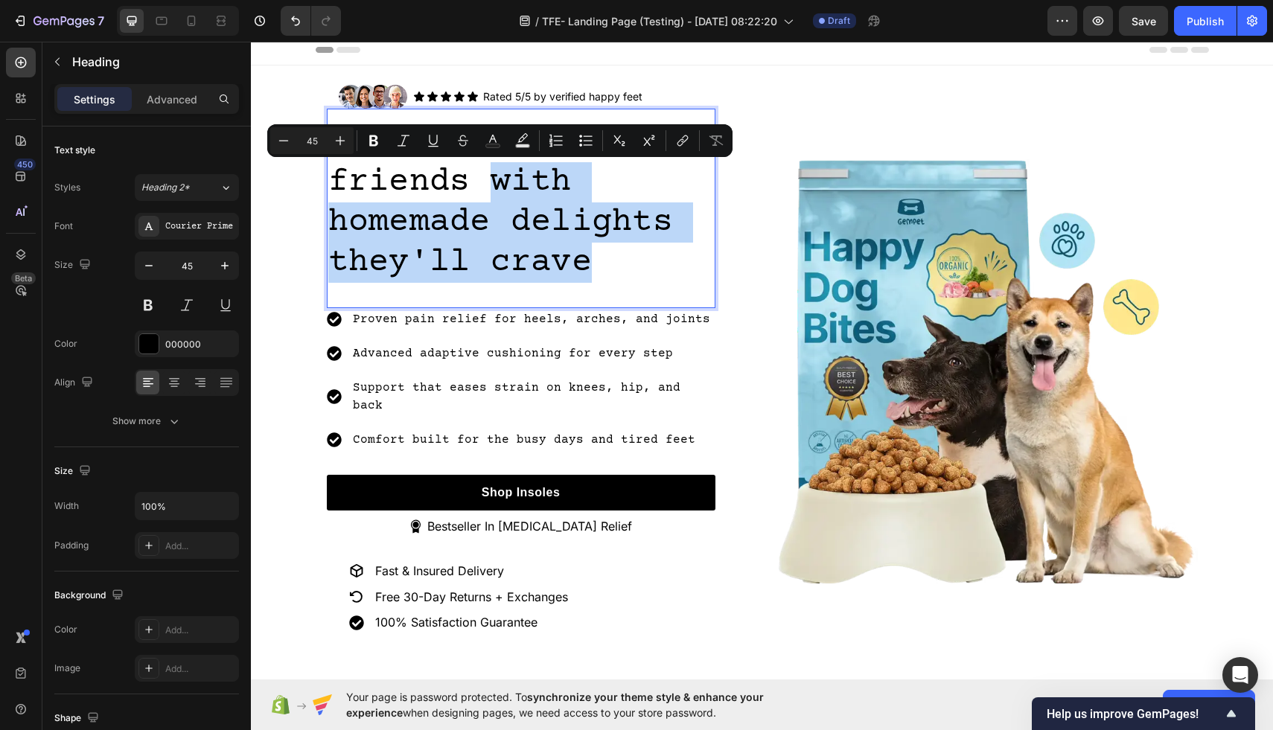
drag, startPoint x: 603, startPoint y: 260, endPoint x: 480, endPoint y: 173, distance: 150.1
click at [480, 173] on p "Satisfy your furry friends with homemade delights they'll crave" at bounding box center [521, 202] width 386 height 161
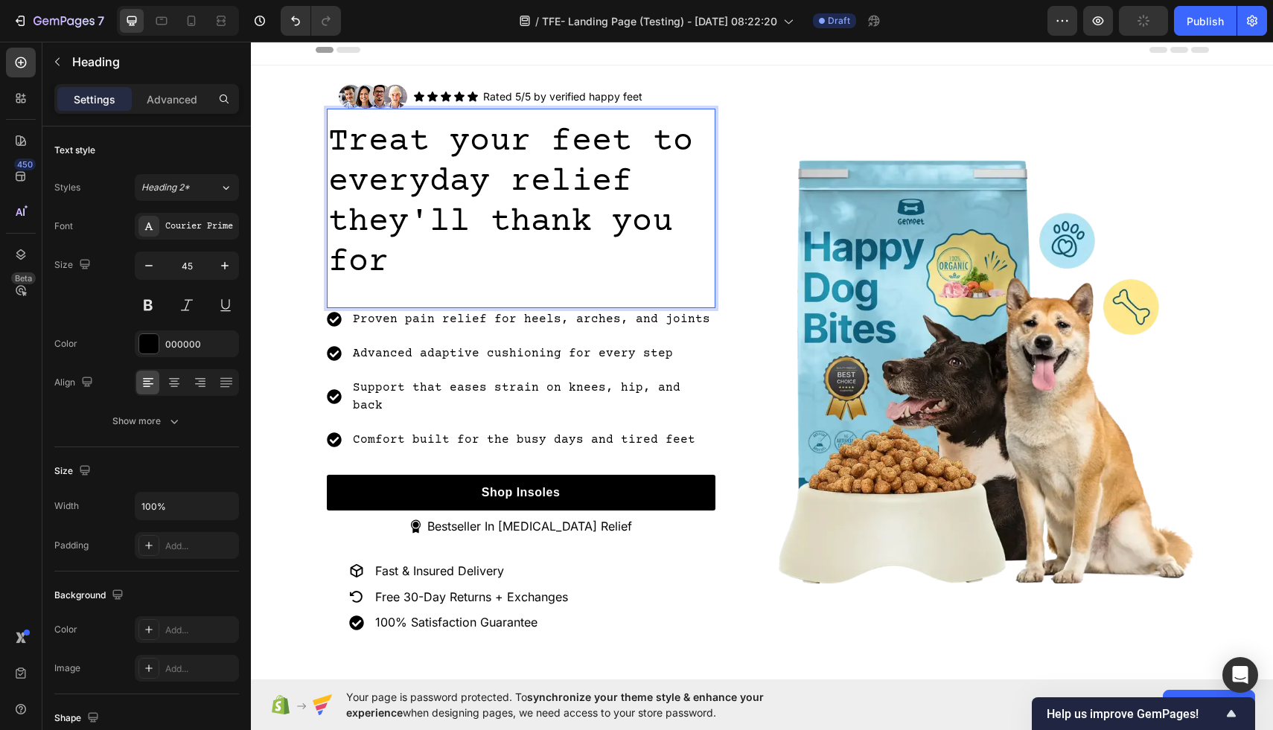
click at [452, 238] on p "Treat your feet to everyday relief they'll thank you for" at bounding box center [521, 202] width 386 height 161
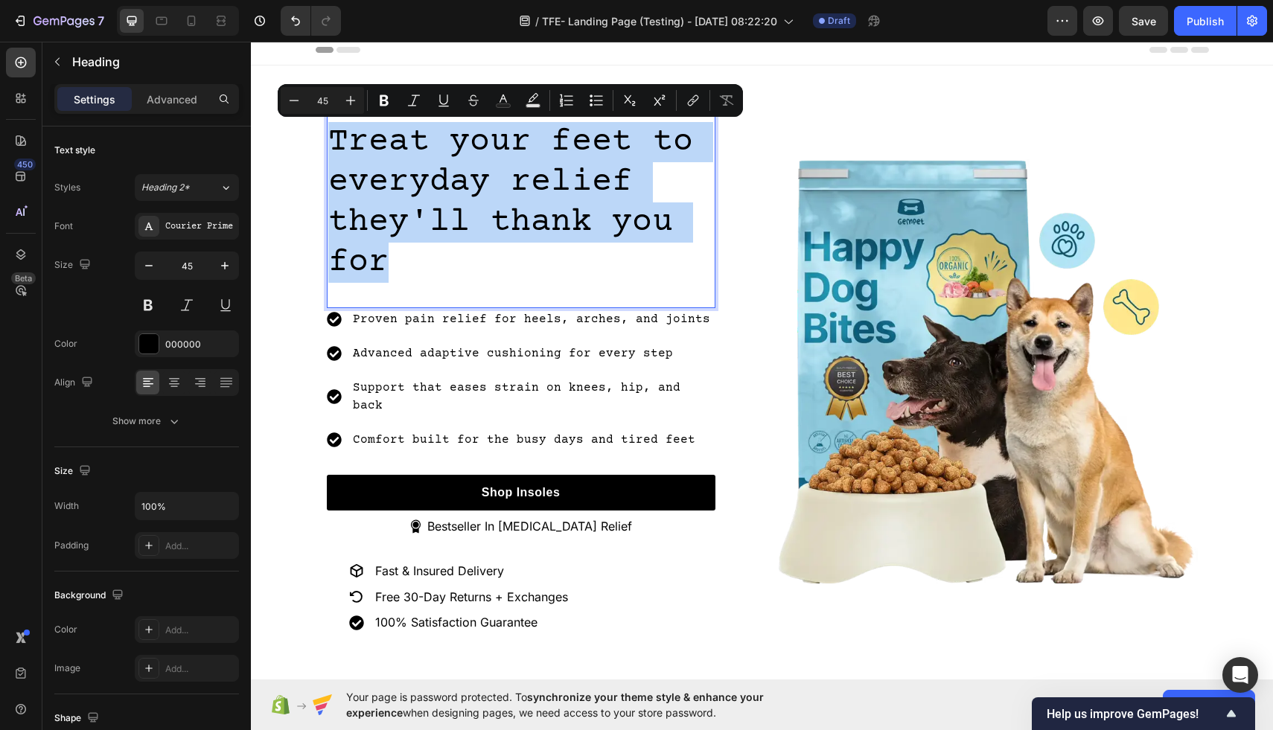
drag, startPoint x: 420, startPoint y: 260, endPoint x: 332, endPoint y: 138, distance: 150.4
click at [332, 138] on p "Treat your feet to everyday relief they'll thank you for" at bounding box center [521, 202] width 386 height 161
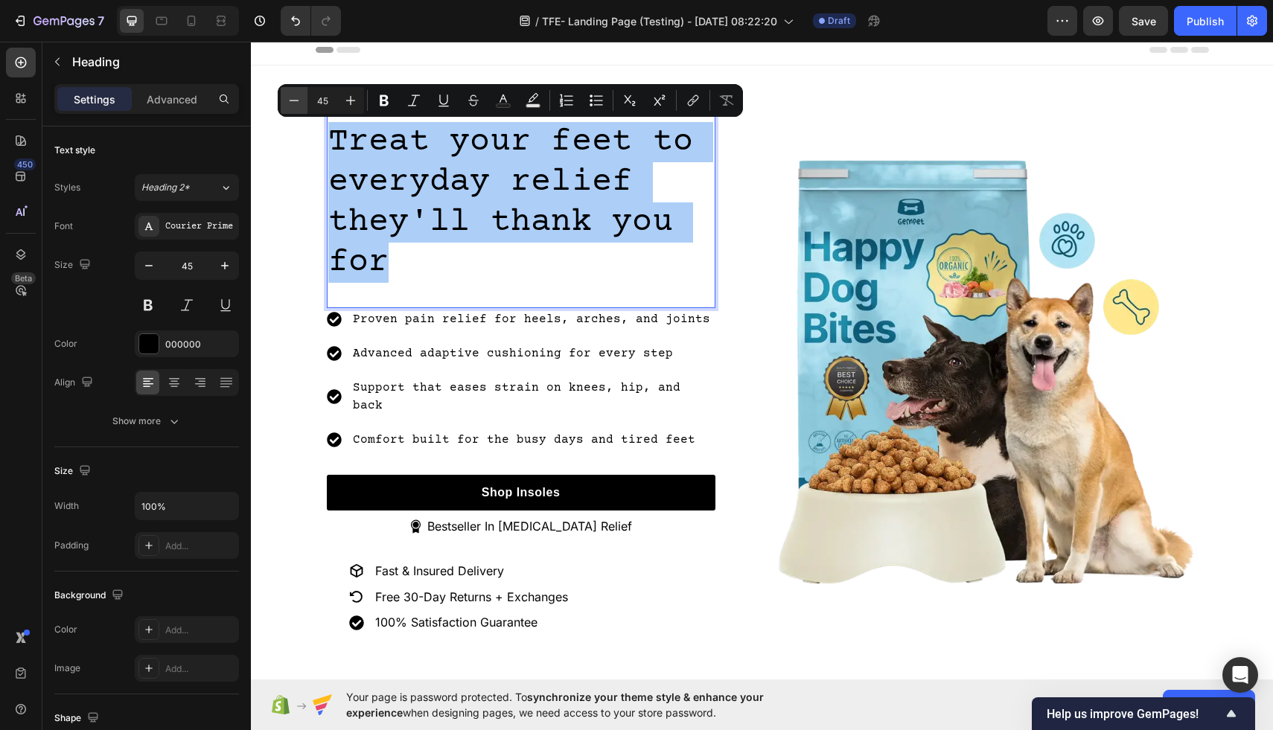
click at [296, 103] on icon "Editor contextual toolbar" at bounding box center [294, 100] width 15 height 15
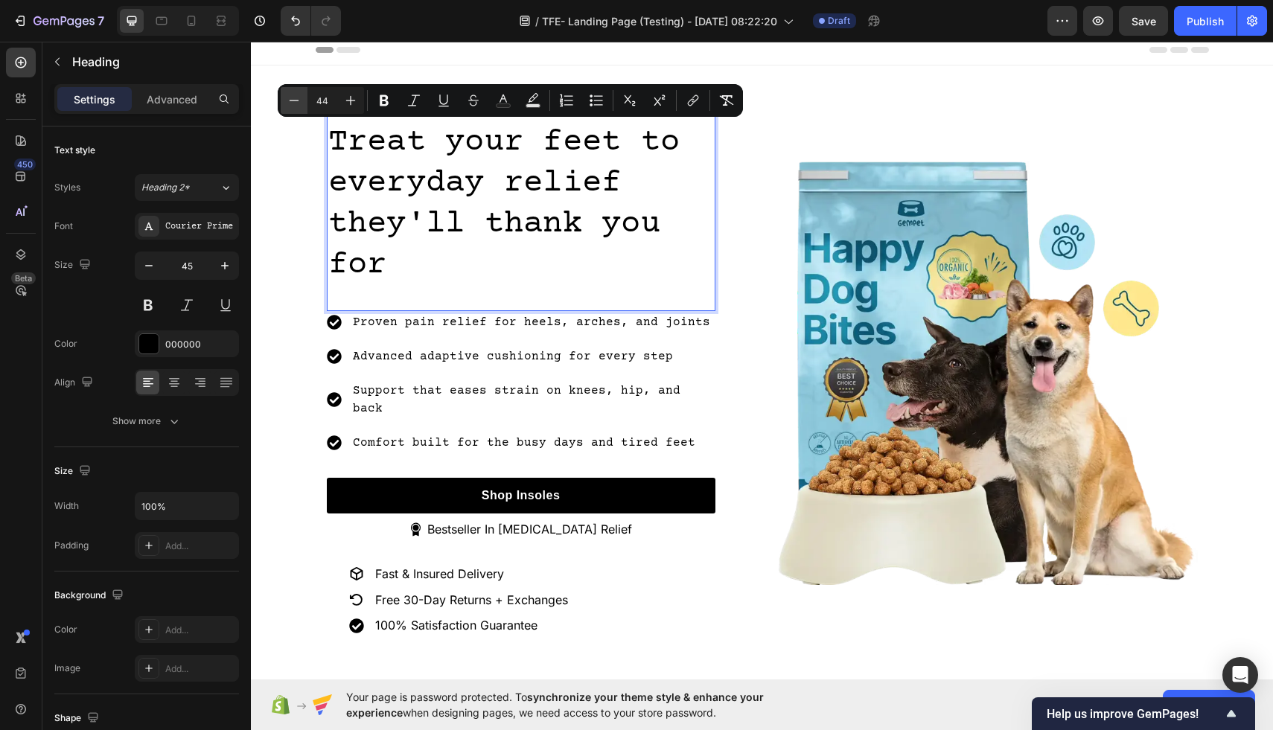
click at [296, 103] on icon "Editor contextual toolbar" at bounding box center [294, 100] width 15 height 15
type input "43"
click at [460, 278] on p "Treat your feet to everyday relief they'll thank you for" at bounding box center [521, 204] width 386 height 164
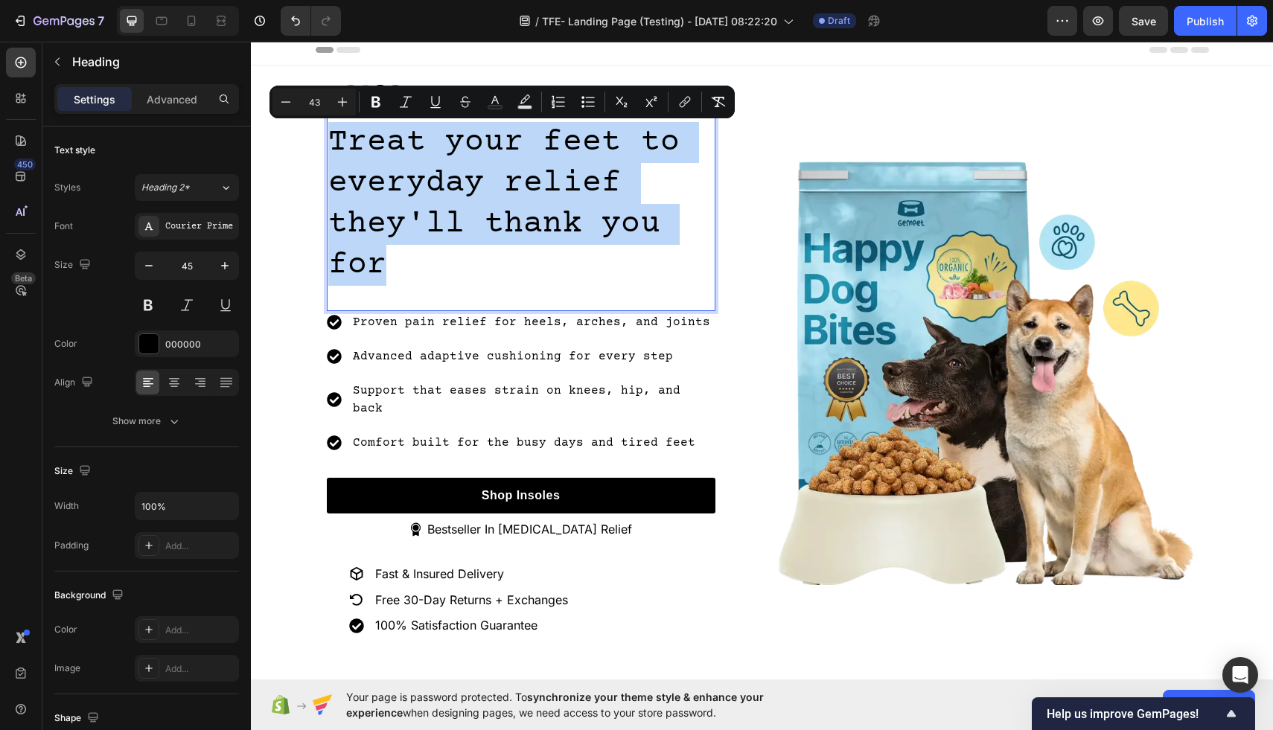
drag, startPoint x: 420, startPoint y: 266, endPoint x: 334, endPoint y: 133, distance: 157.7
click at [333, 132] on p "Treat your feet to everyday relief they'll thank you for" at bounding box center [521, 204] width 386 height 164
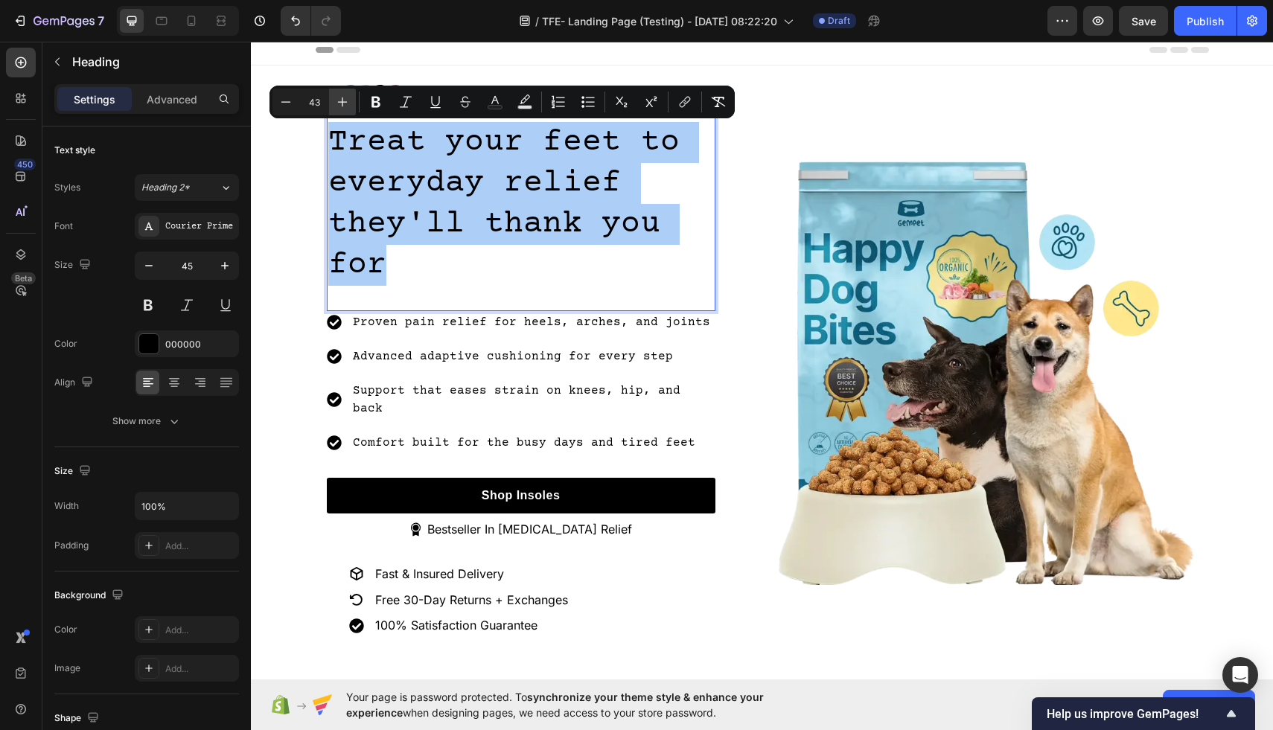
click at [340, 100] on icon "Editor contextual toolbar" at bounding box center [342, 102] width 15 height 15
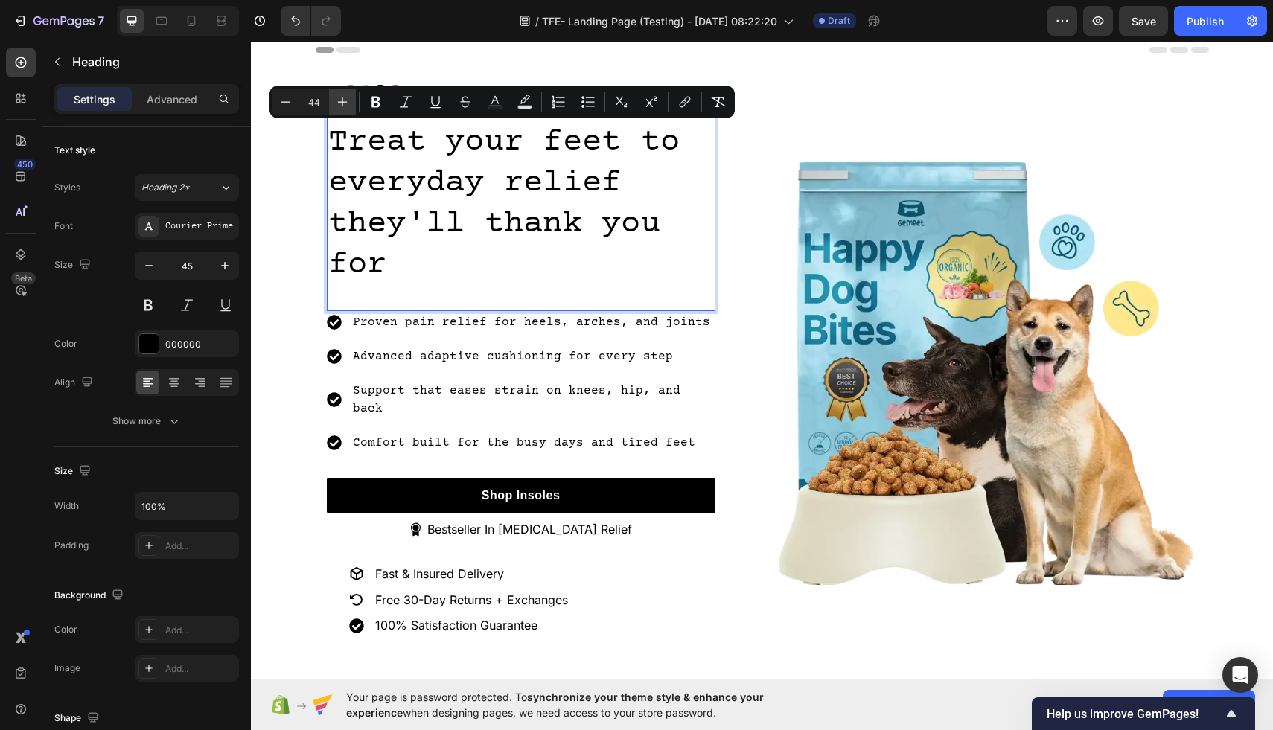
click at [340, 100] on icon "Editor contextual toolbar" at bounding box center [342, 102] width 15 height 15
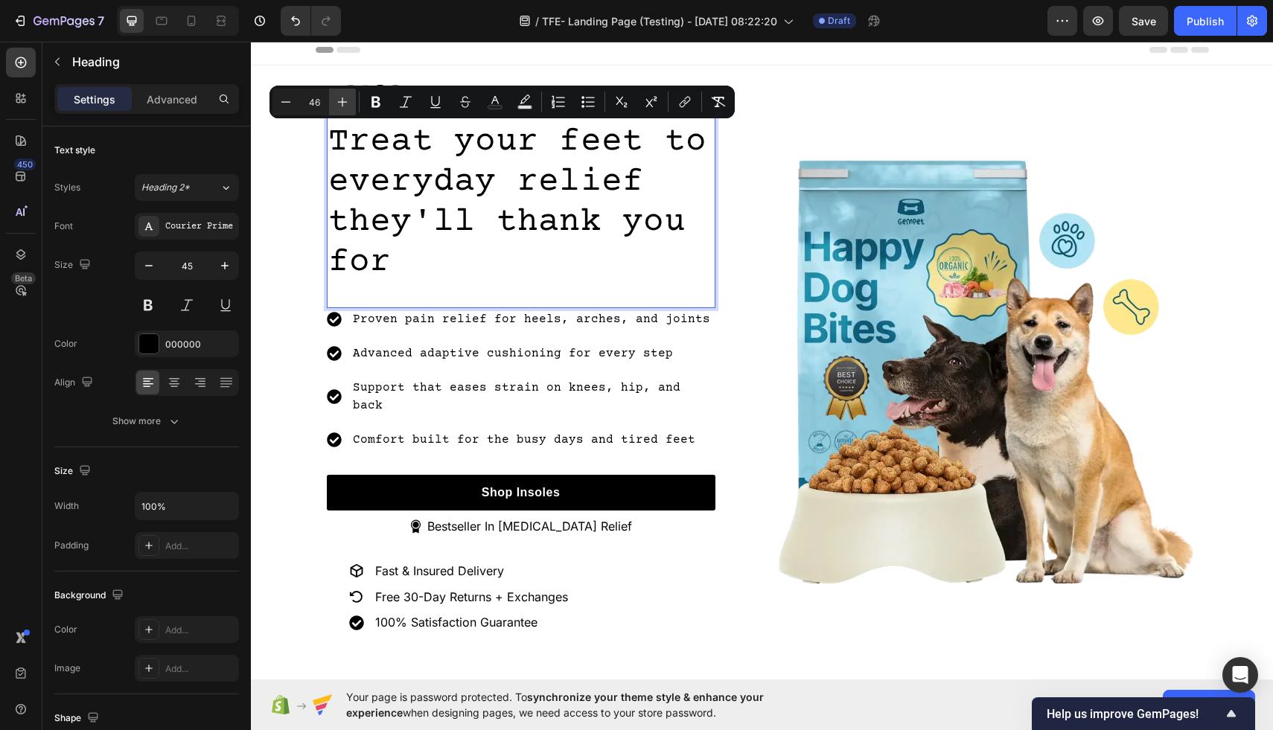
click at [340, 100] on icon "Editor contextual toolbar" at bounding box center [342, 102] width 15 height 15
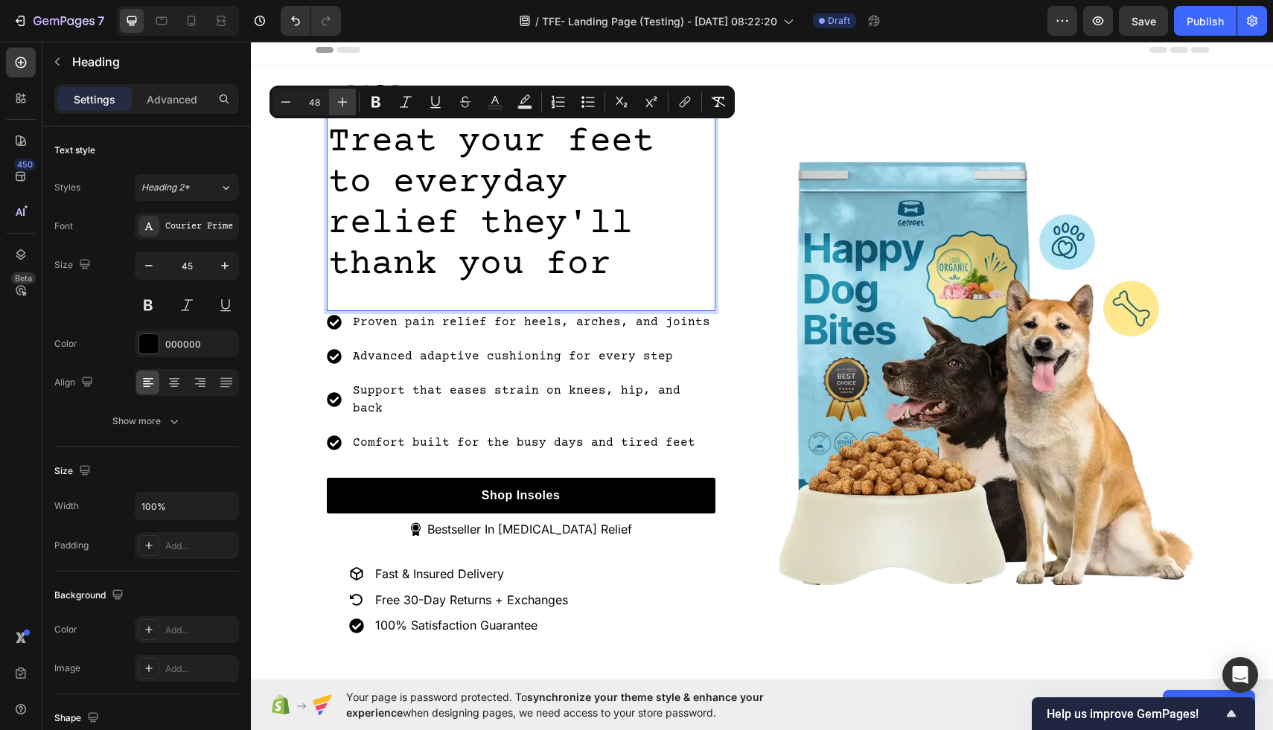
click at [340, 100] on icon "Editor contextual toolbar" at bounding box center [342, 102] width 15 height 15
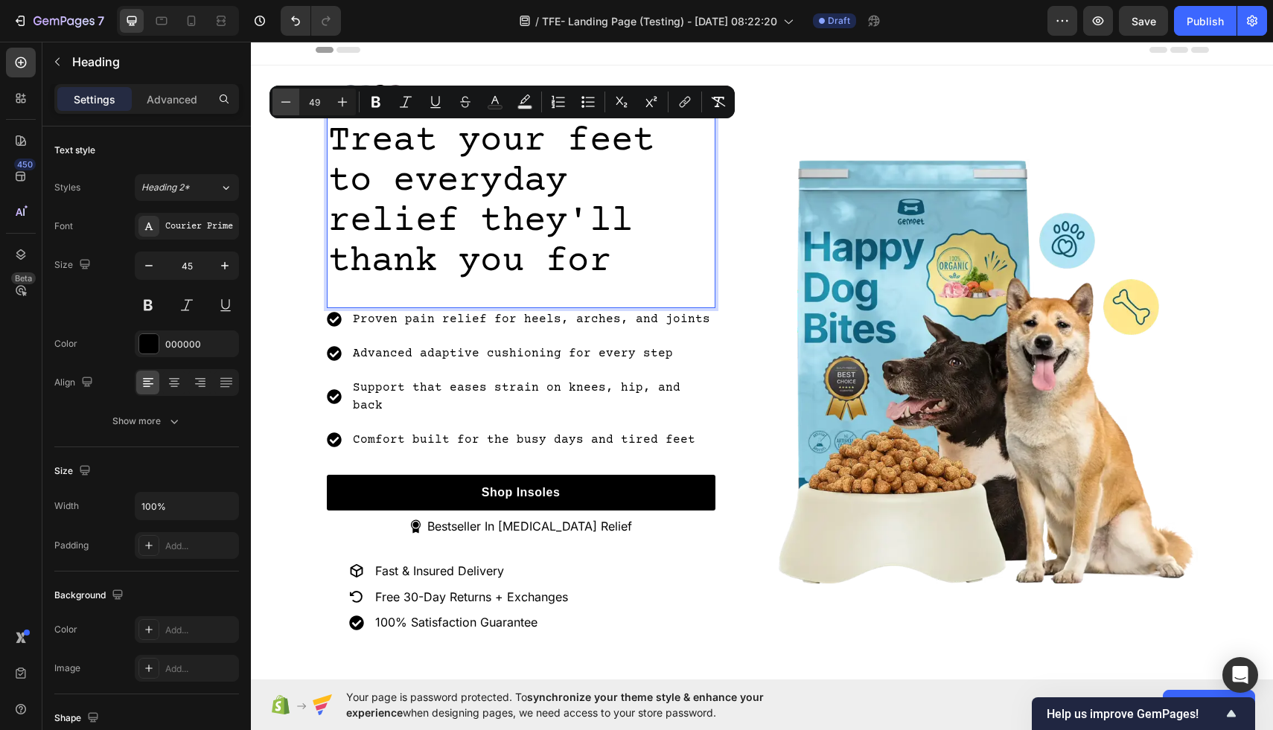
click at [293, 106] on button "Minus" at bounding box center [285, 102] width 27 height 27
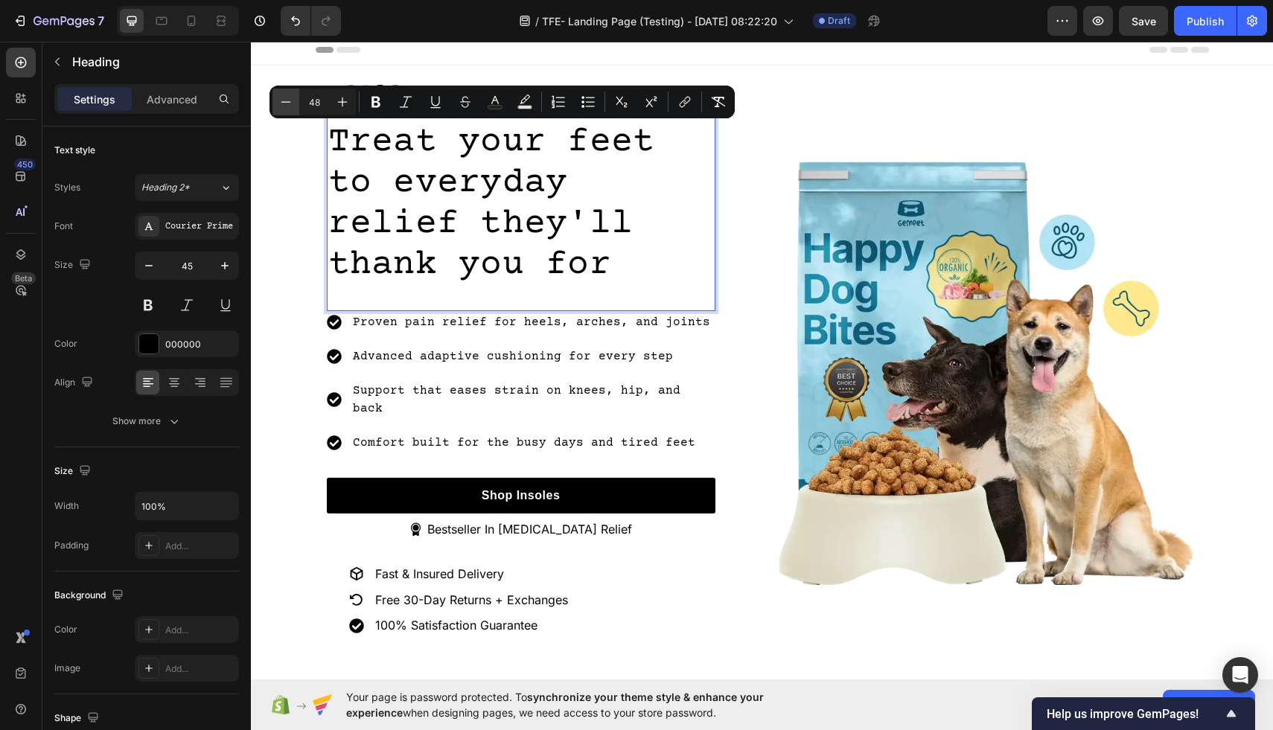
click at [285, 103] on icon "Editor contextual toolbar" at bounding box center [285, 102] width 15 height 15
type input "47"
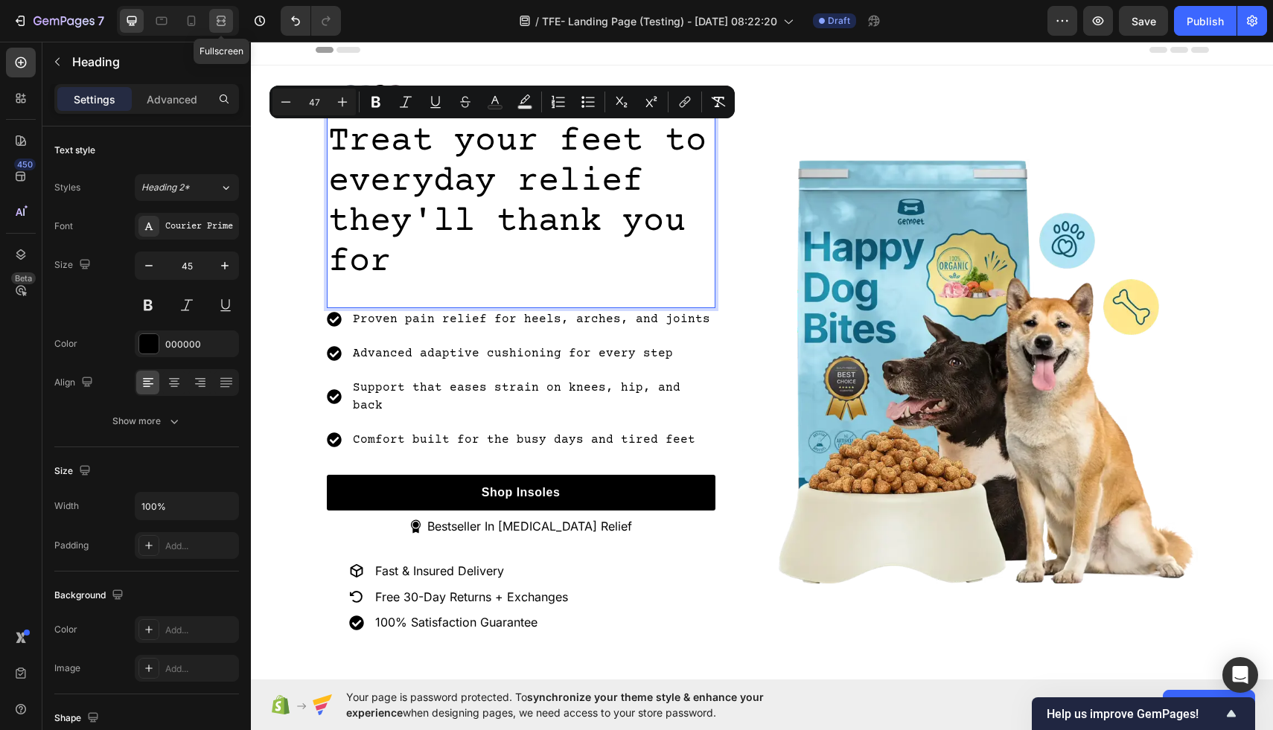
click at [217, 18] on icon at bounding box center [221, 17] width 9 height 3
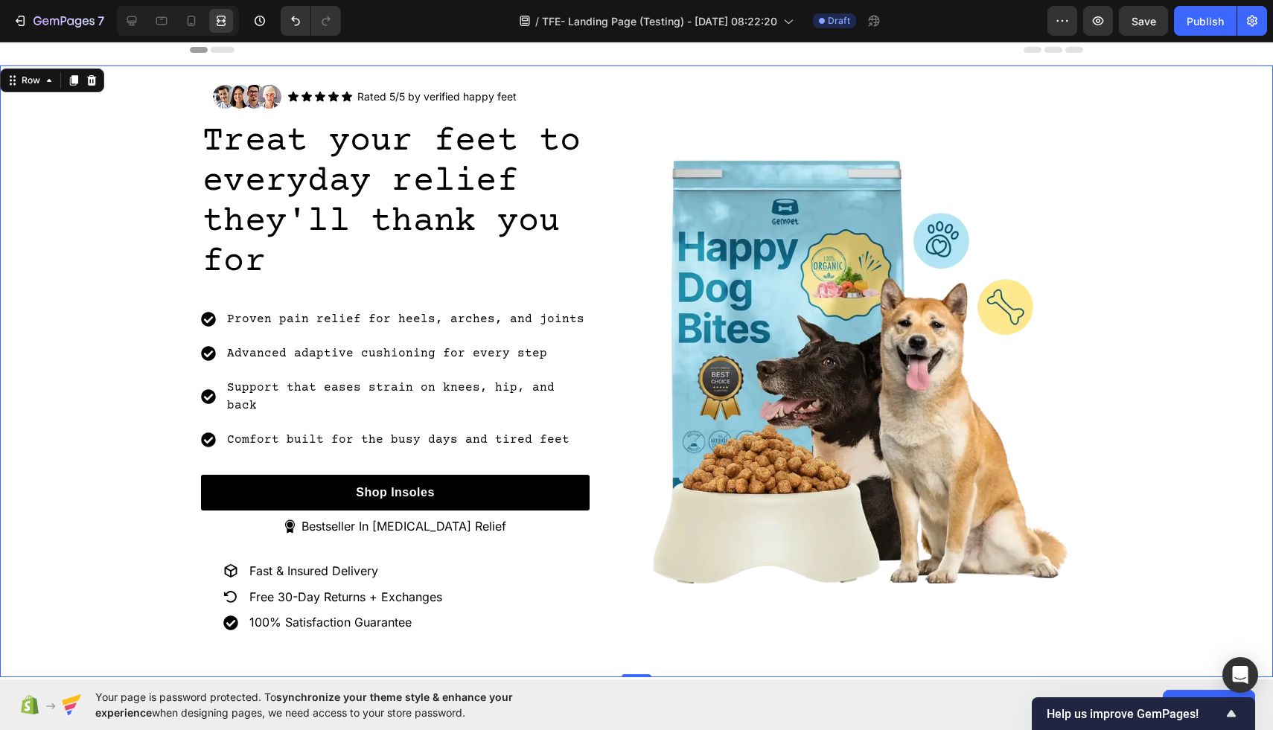
click at [90, 298] on div "Image Icon Icon Icon Icon Icon Icon List Rated 5/5 by verified happy feet Text …" at bounding box center [636, 371] width 1273 height 597
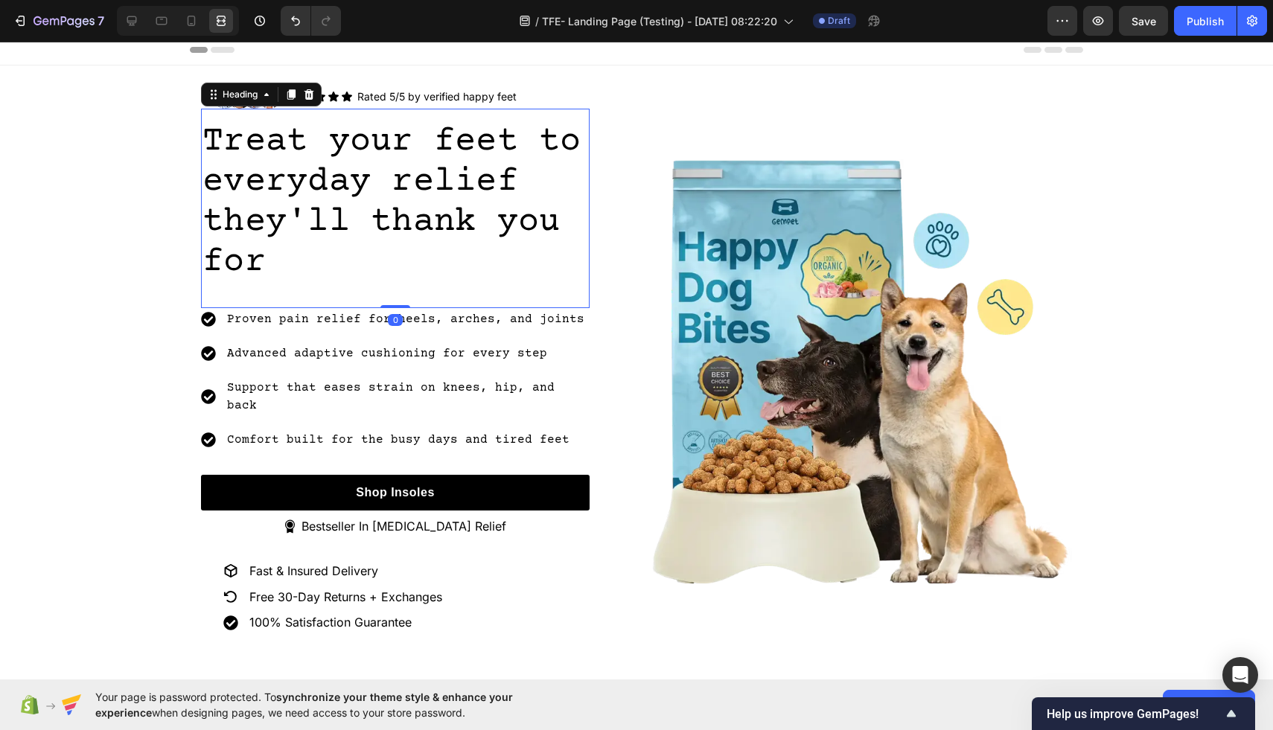
click at [205, 177] on span "Treat your feet to everyday relief they'll thank you for" at bounding box center [391, 202] width 379 height 160
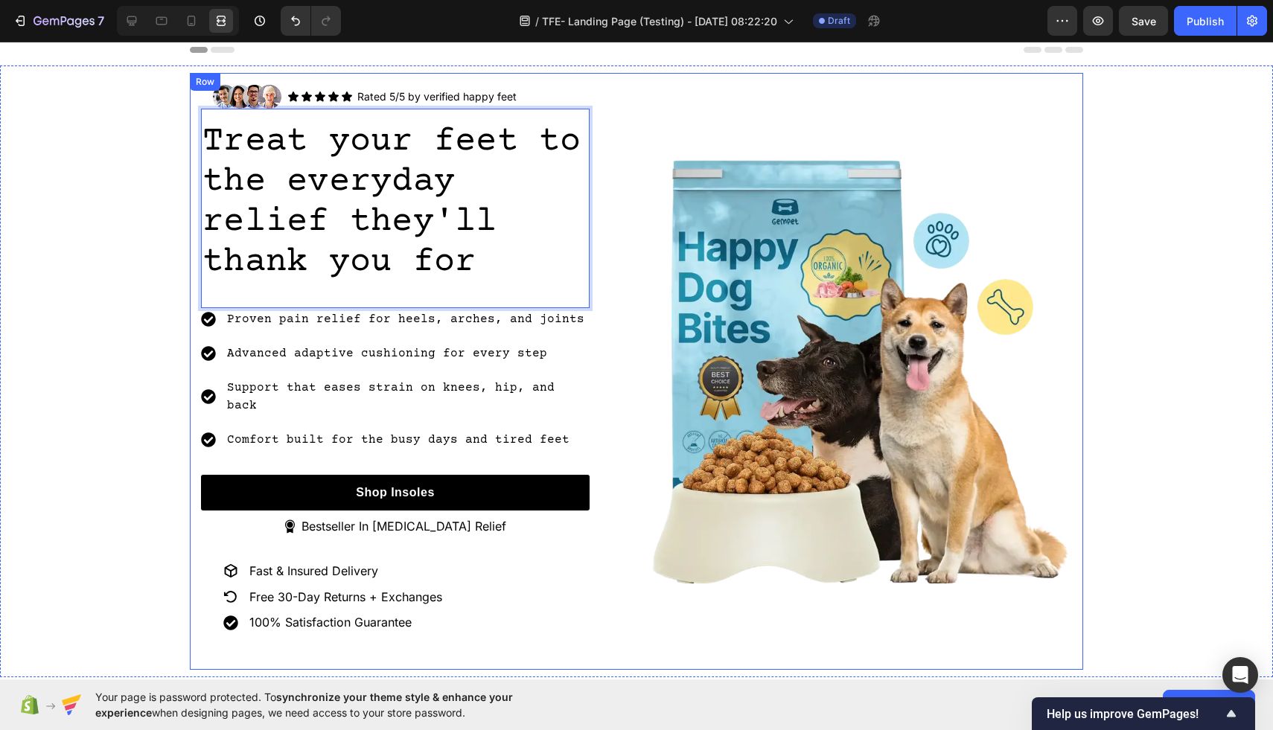
click at [141, 296] on div "Image Icon Icon Icon Icon Icon Icon List Rated 5/5 by verified happy feet Text …" at bounding box center [636, 371] width 1273 height 597
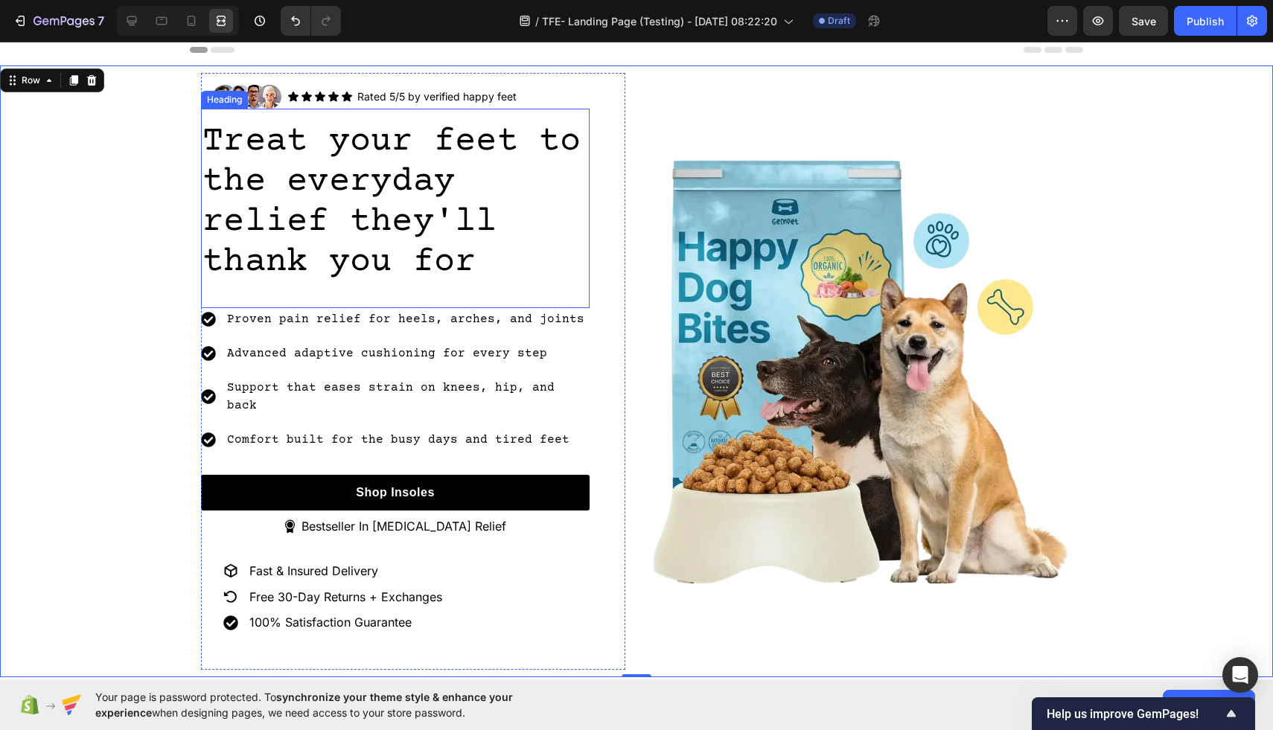
click at [290, 199] on span "Treat your feet to the everyday relief they'll thank you for" at bounding box center [391, 202] width 379 height 160
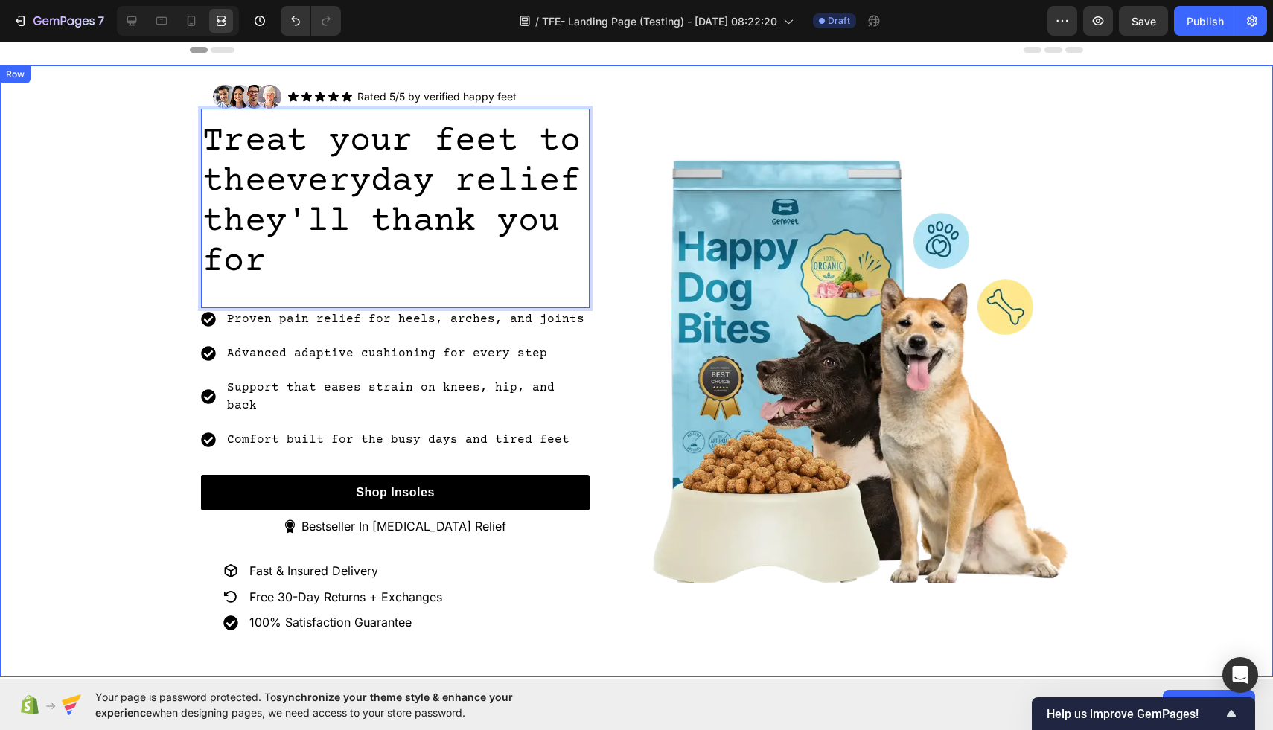
click at [86, 294] on div "Image Icon Icon Icon Icon Icon Icon List Rated 5/5 by verified happy feet Text …" at bounding box center [636, 371] width 1273 height 597
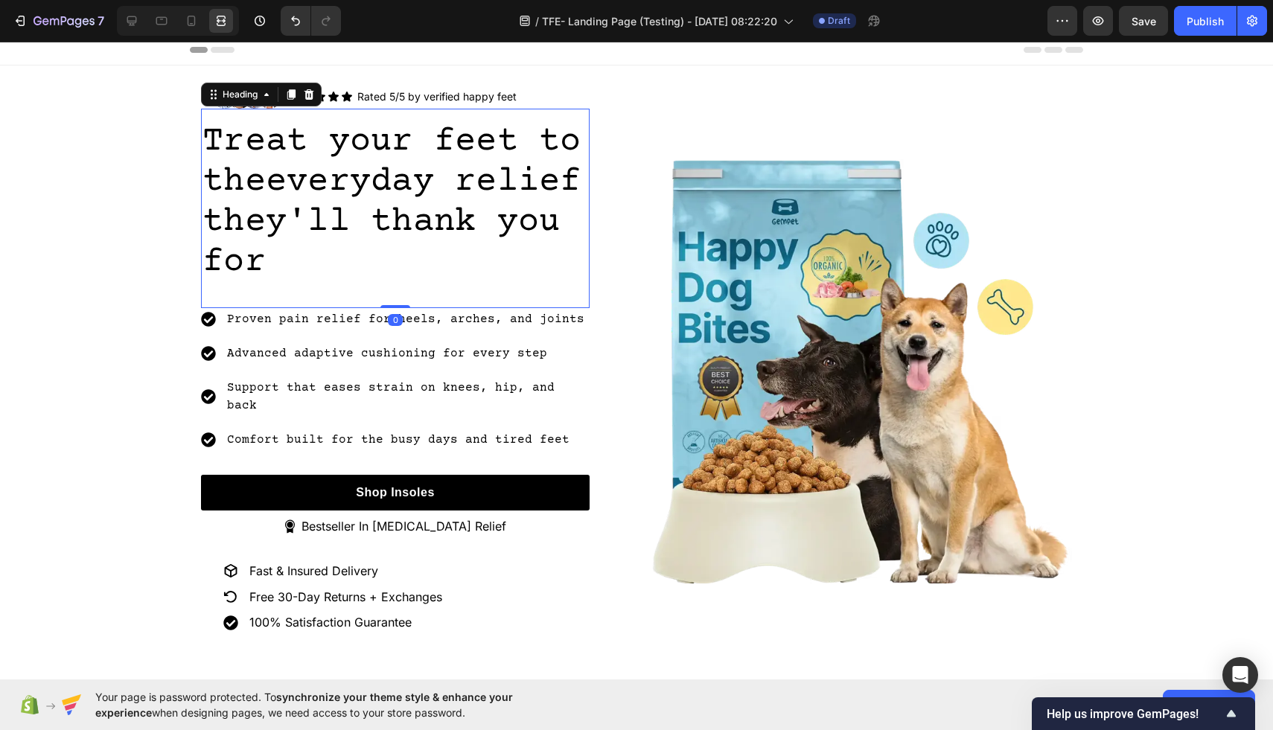
click at [267, 181] on span "Treat your feet to theeveryday relief they'll thank you for" at bounding box center [391, 202] width 379 height 160
click at [271, 188] on span "Treat your feet to theeveryday relief they'll thank you for" at bounding box center [391, 202] width 379 height 160
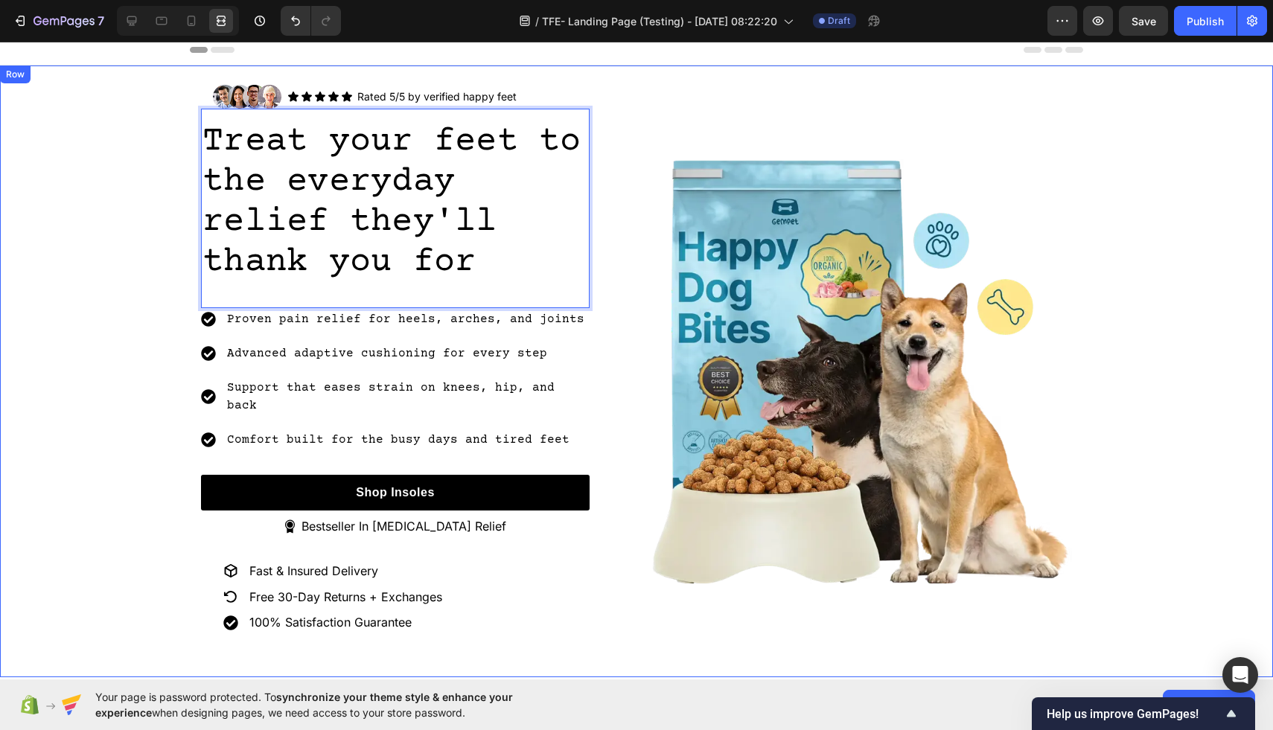
click at [162, 254] on div "Image Icon Icon Icon Icon Icon Icon List Rated 5/5 by verified happy feet Text …" at bounding box center [636, 371] width 1273 height 597
click at [441, 232] on span "Treat your feet to the everyday relief they'll thank you for" at bounding box center [391, 202] width 379 height 160
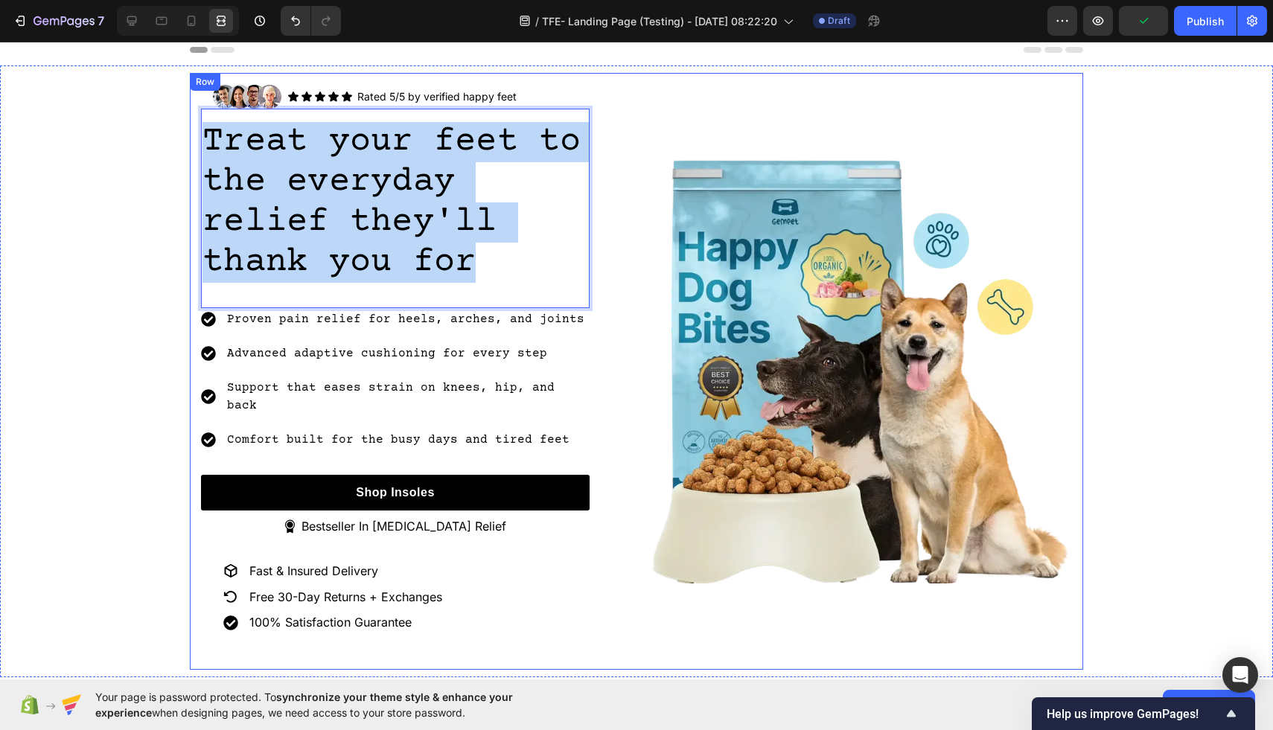
drag, startPoint x: 490, startPoint y: 263, endPoint x: 194, endPoint y: 150, distance: 317.1
click at [194, 150] on div "Image Icon Icon Icon Icon Icon Icon List Rated 5/5 by verified happy feet Text …" at bounding box center [636, 371] width 893 height 597
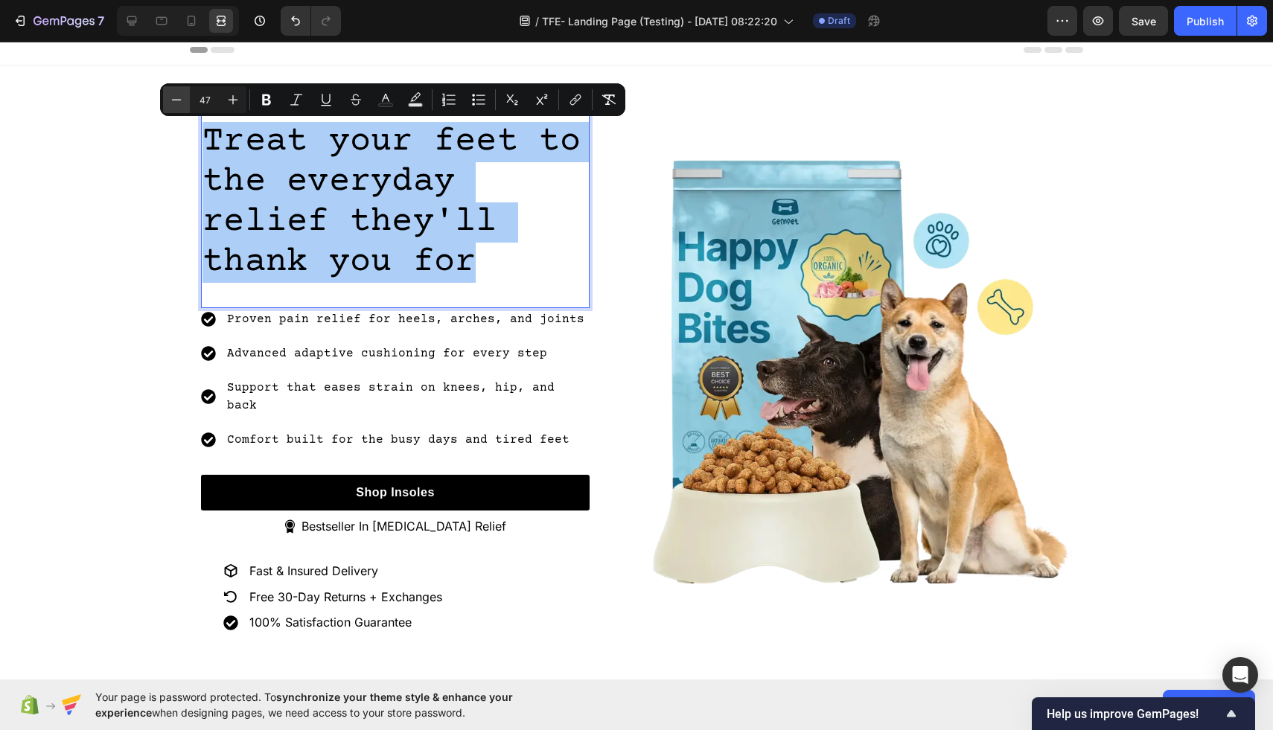
click at [174, 99] on icon "Editor contextual toolbar" at bounding box center [176, 99] width 15 height 15
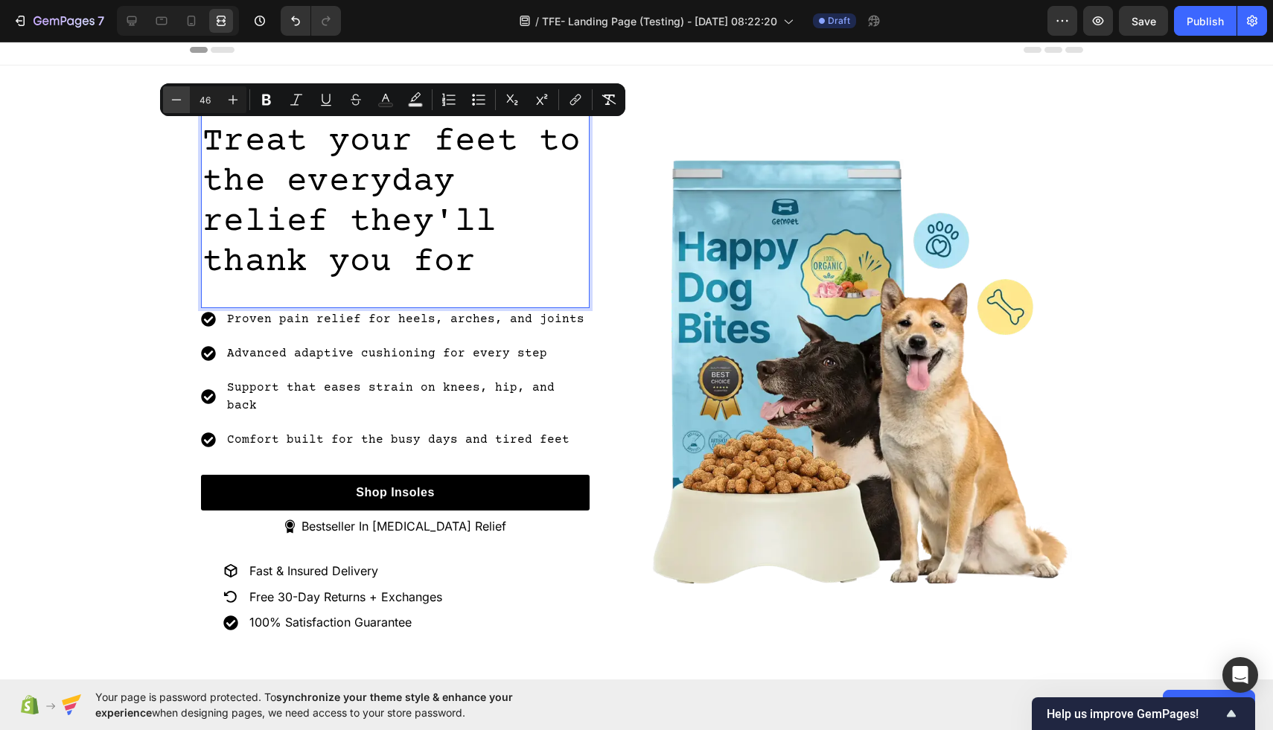
click at [174, 99] on icon "Editor contextual toolbar" at bounding box center [176, 99] width 15 height 15
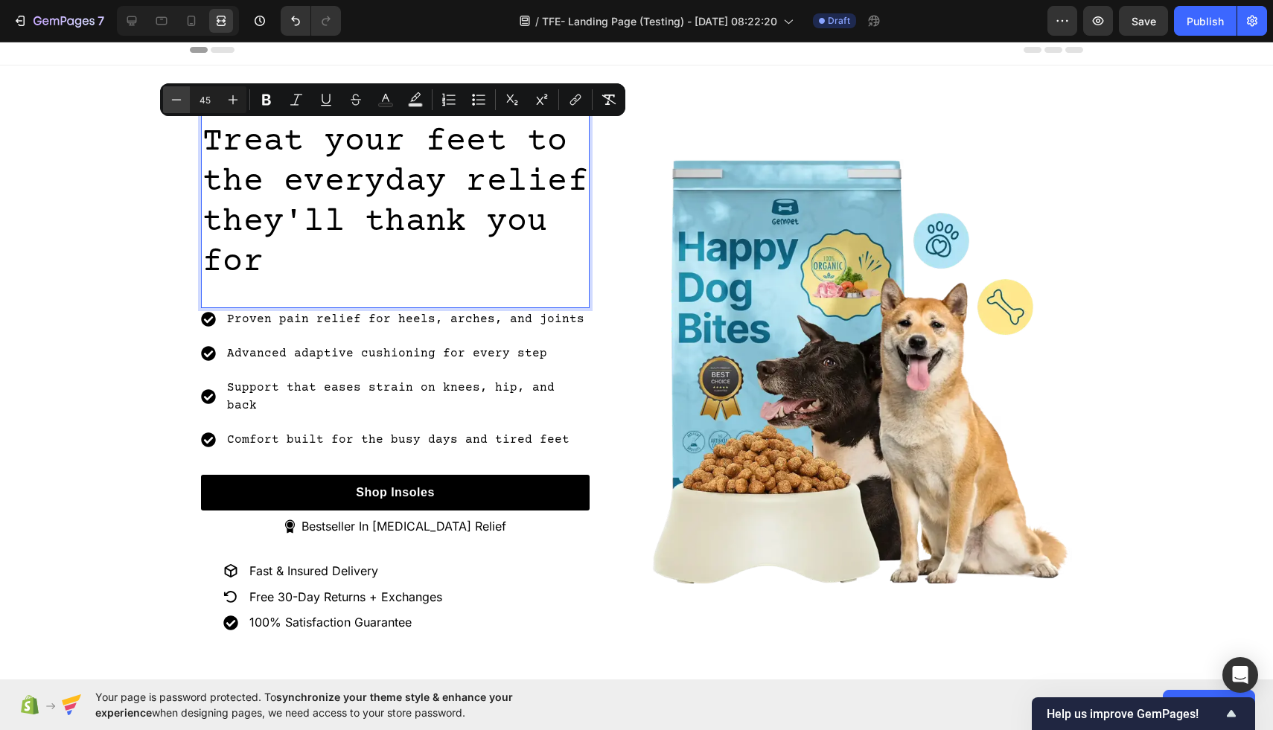
click at [176, 98] on icon "Editor contextual toolbar" at bounding box center [176, 99] width 15 height 15
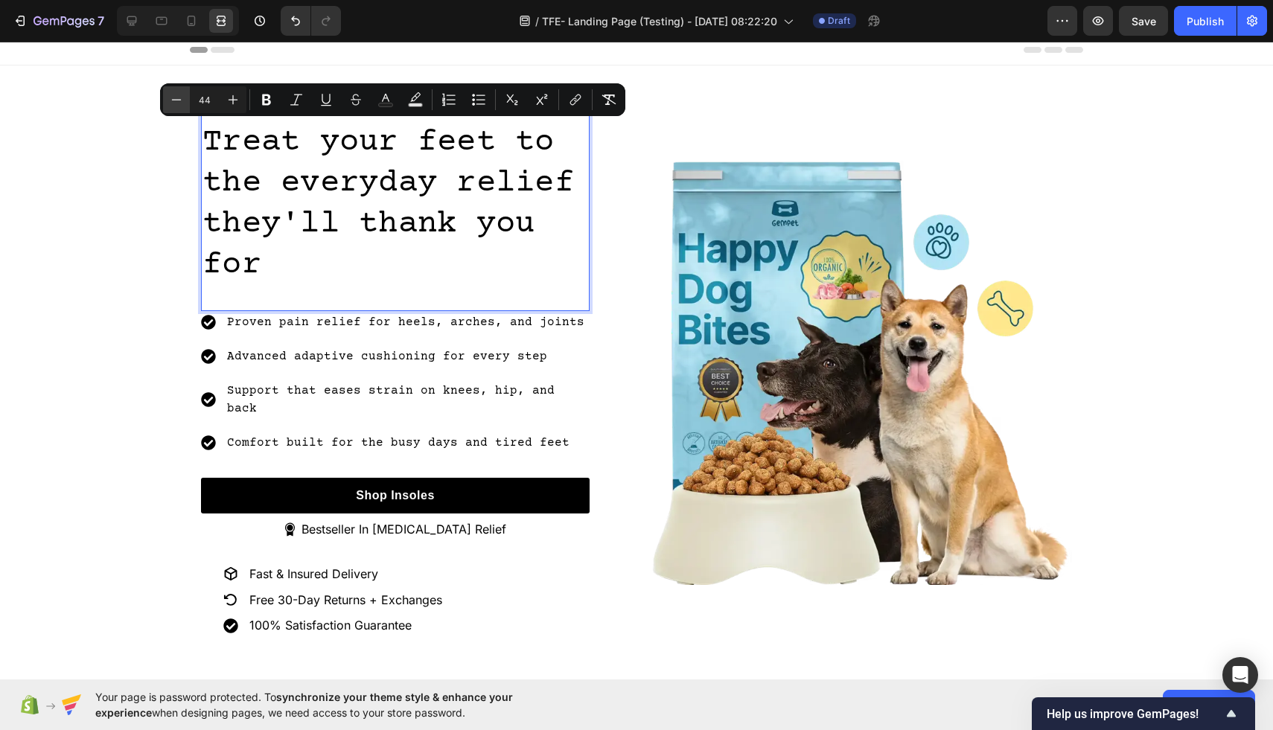
click at [176, 98] on icon "Editor contextual toolbar" at bounding box center [176, 99] width 15 height 15
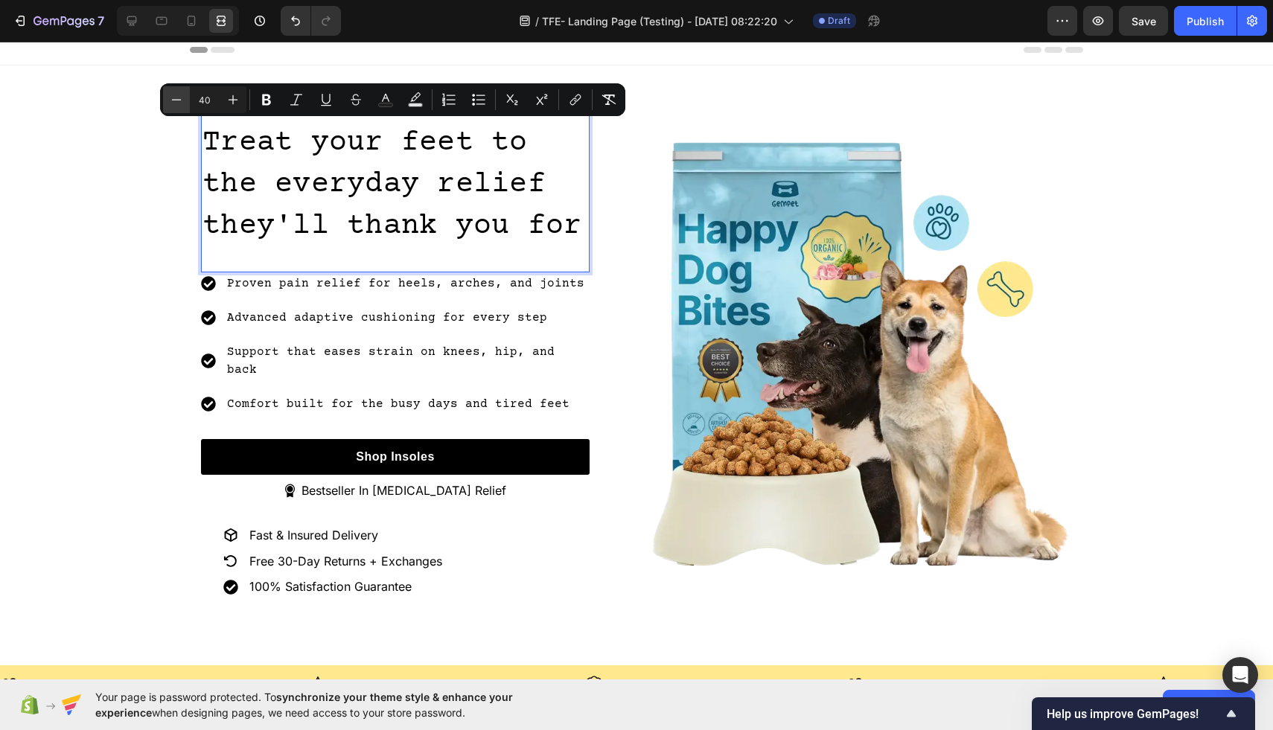
click at [176, 98] on icon "Editor contextual toolbar" at bounding box center [176, 99] width 15 height 15
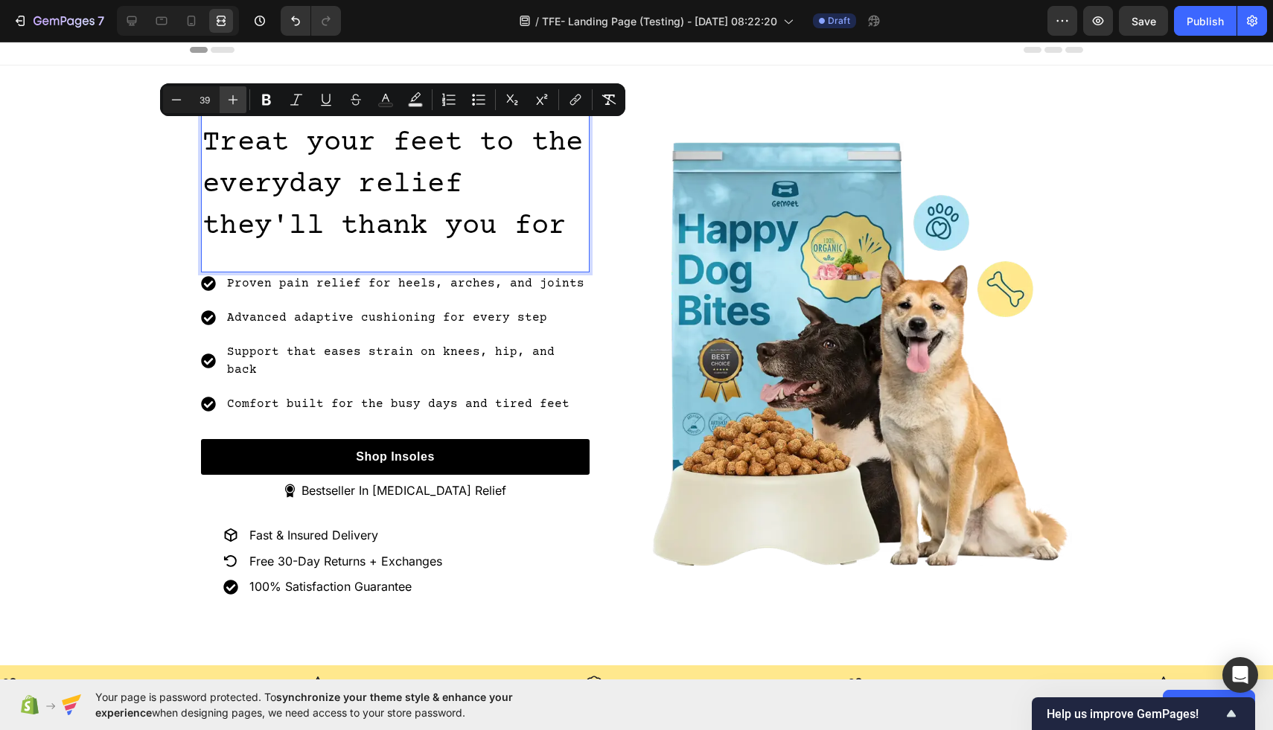
click at [233, 100] on icon "Editor contextual toolbar" at bounding box center [233, 100] width 10 height 10
type input "40"
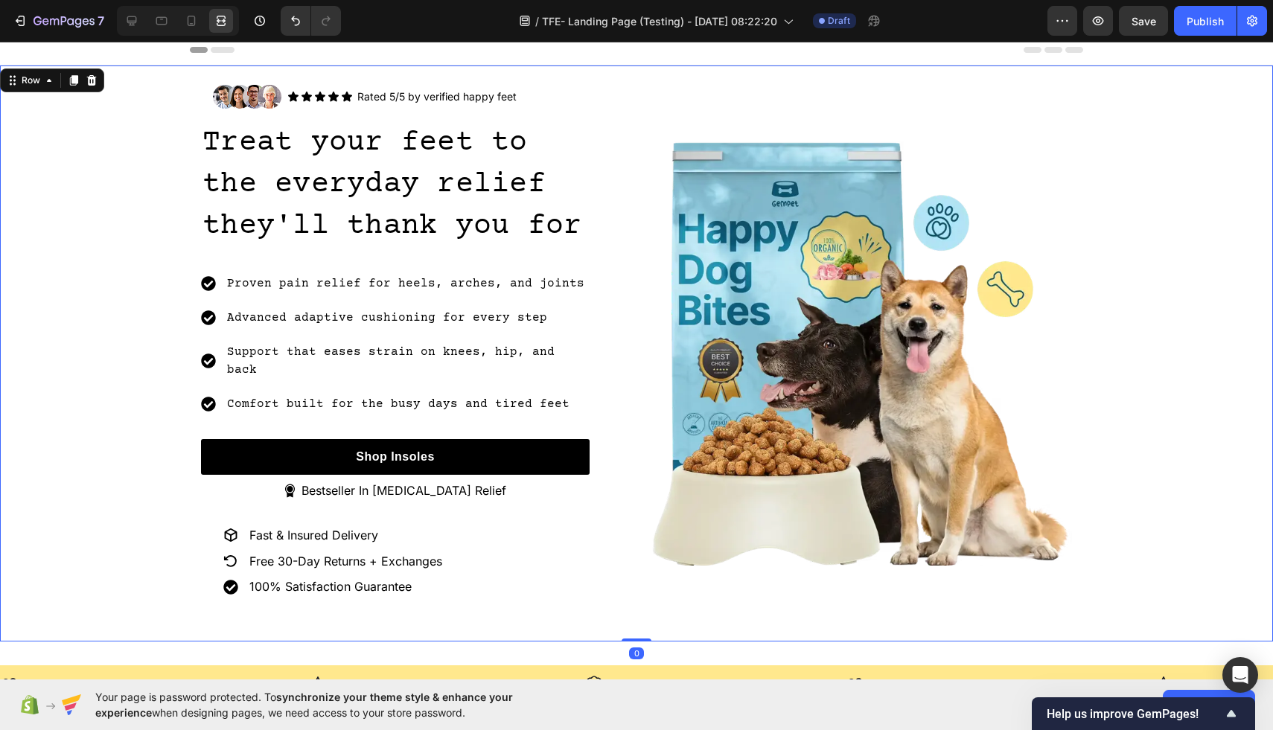
click at [132, 296] on div "Image Icon Icon Icon Icon Icon Icon List Rated 5/5 by verified happy feet Text …" at bounding box center [636, 353] width 1273 height 561
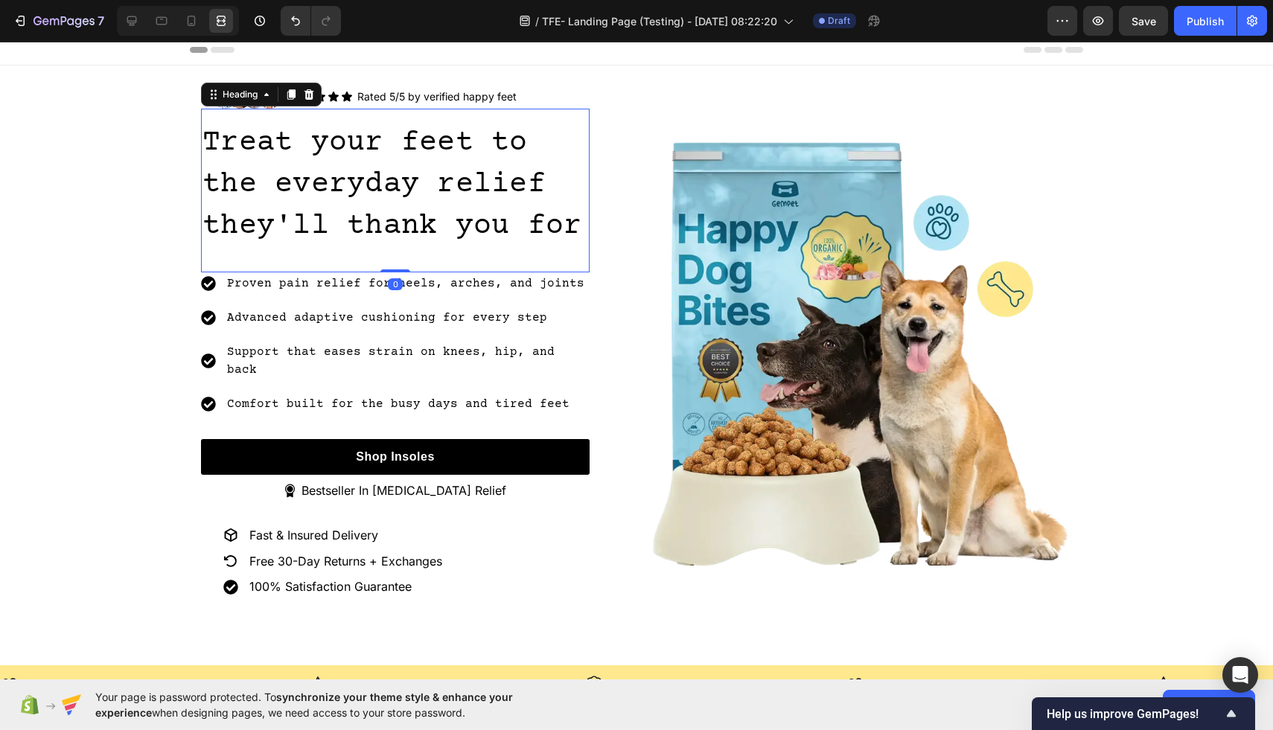
click at [334, 187] on span "Treat your feet to the everyday relief they'll thank you for" at bounding box center [391, 185] width 379 height 117
click at [318, 249] on div "⁠⁠⁠⁠⁠⁠⁠ Treat your feet to the everyday relief they'll thank you for Heading 0" at bounding box center [395, 191] width 389 height 164
click at [316, 250] on div "⁠⁠⁠⁠⁠⁠⁠ Treat your feet to the everyday relief they'll thank you for Heading 0" at bounding box center [395, 191] width 389 height 164
click at [289, 246] on div "⁠⁠⁠⁠⁠⁠⁠ Treat your feet to the everyday relief they'll thank you for Heading 0" at bounding box center [395, 191] width 389 height 164
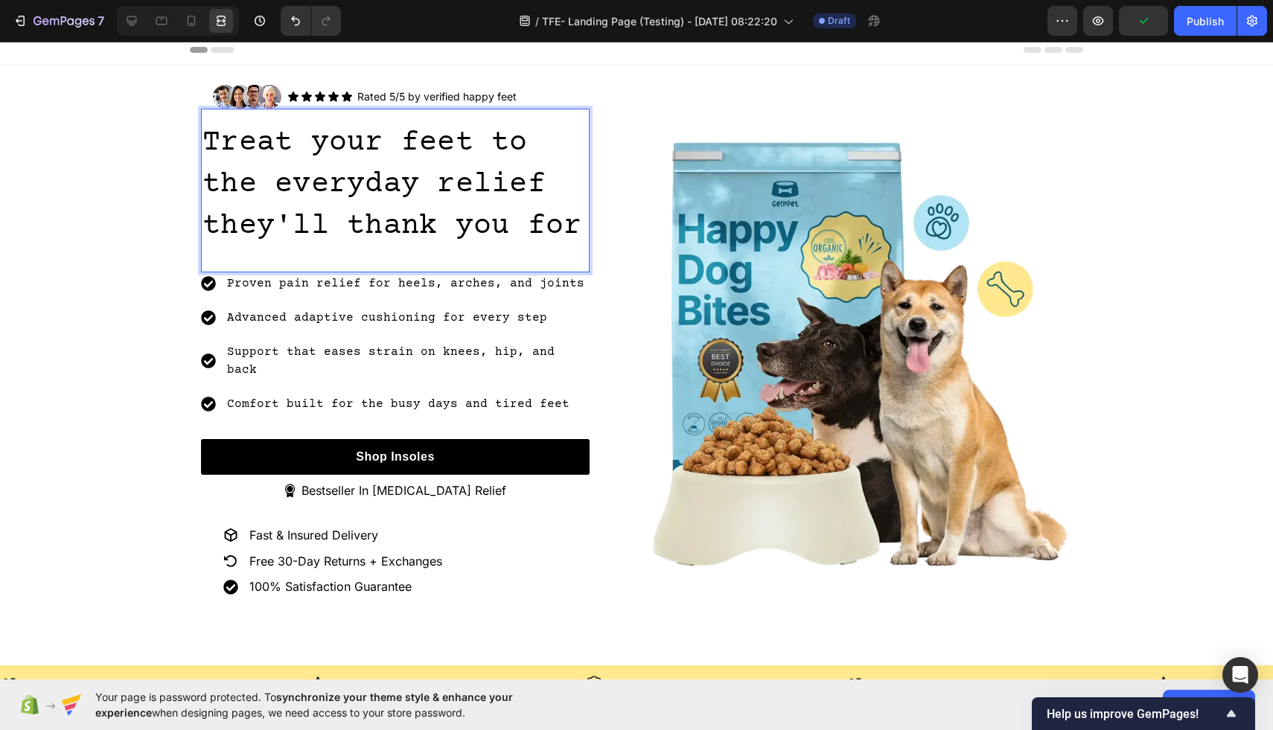
click at [577, 222] on span "Treat your feet to the everyday relief they'll thank you for" at bounding box center [391, 185] width 379 height 117
click at [426, 255] on div "Treat your feet to the everyday relief they'll thank you for Heading 0" at bounding box center [395, 191] width 389 height 164
click at [426, 249] on div "Treat your feet to the everyday relief they'll thank you for Heading 0" at bounding box center [395, 191] width 389 height 164
click at [134, 21] on icon at bounding box center [132, 21] width 10 height 10
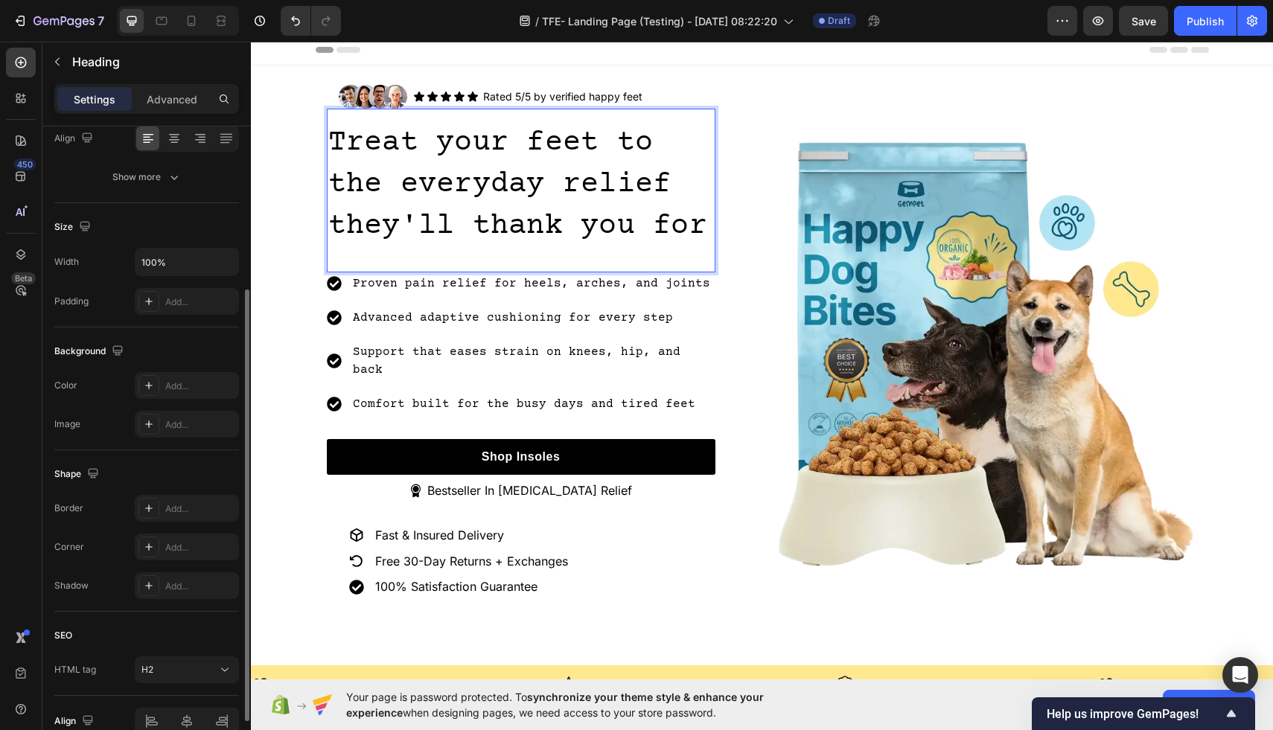
scroll to position [320, 0]
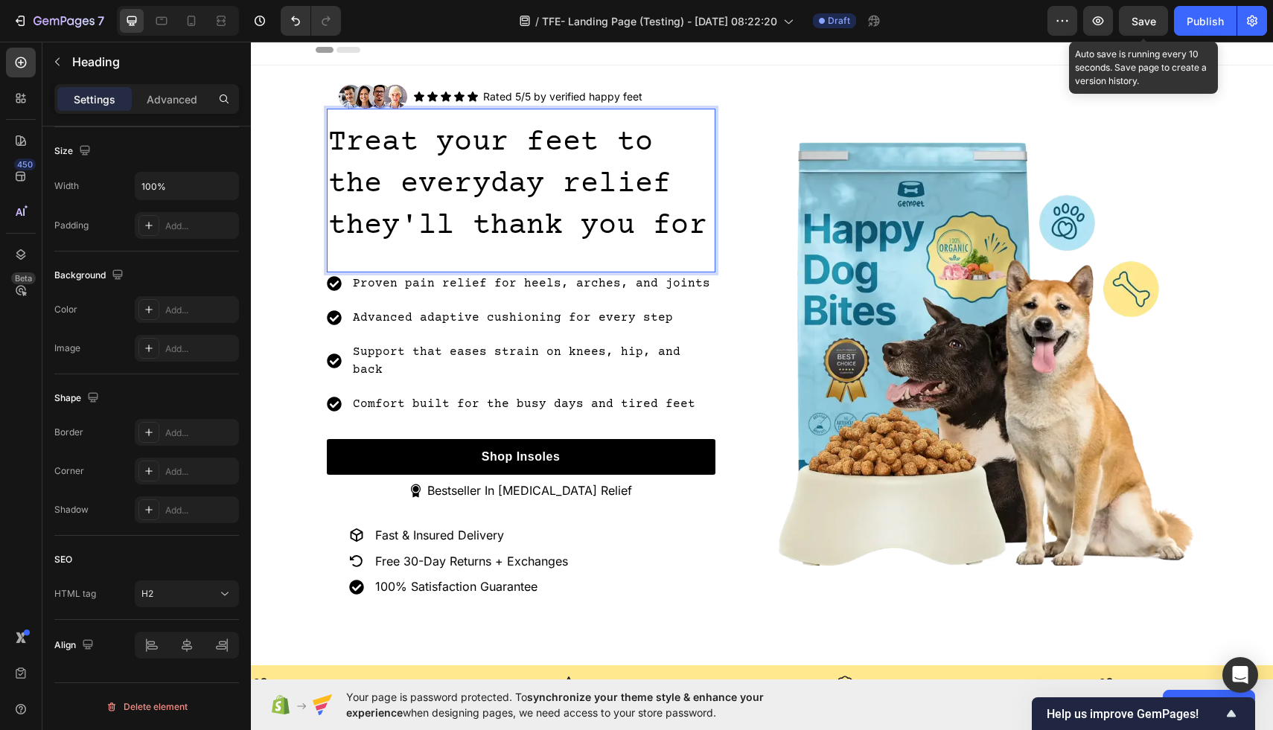
click at [1151, 20] on span "Save" at bounding box center [1143, 21] width 25 height 13
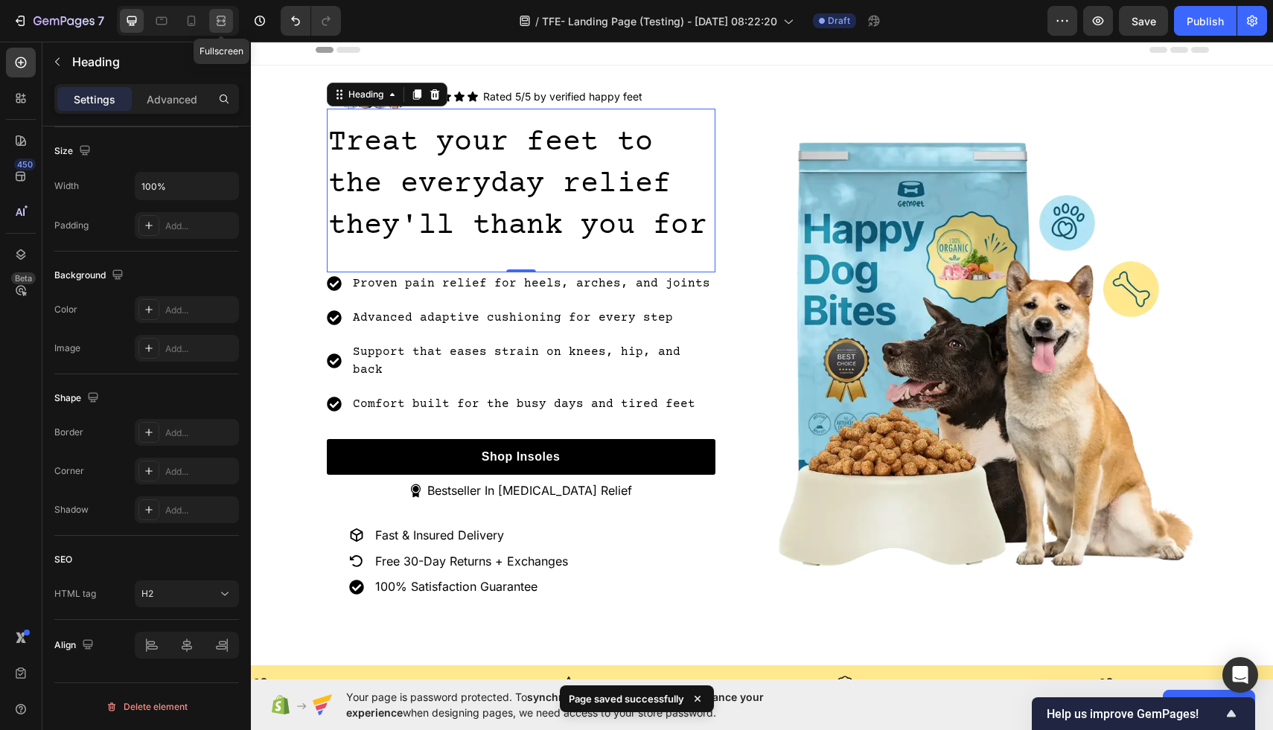
click at [220, 24] on icon at bounding box center [221, 20] width 15 height 15
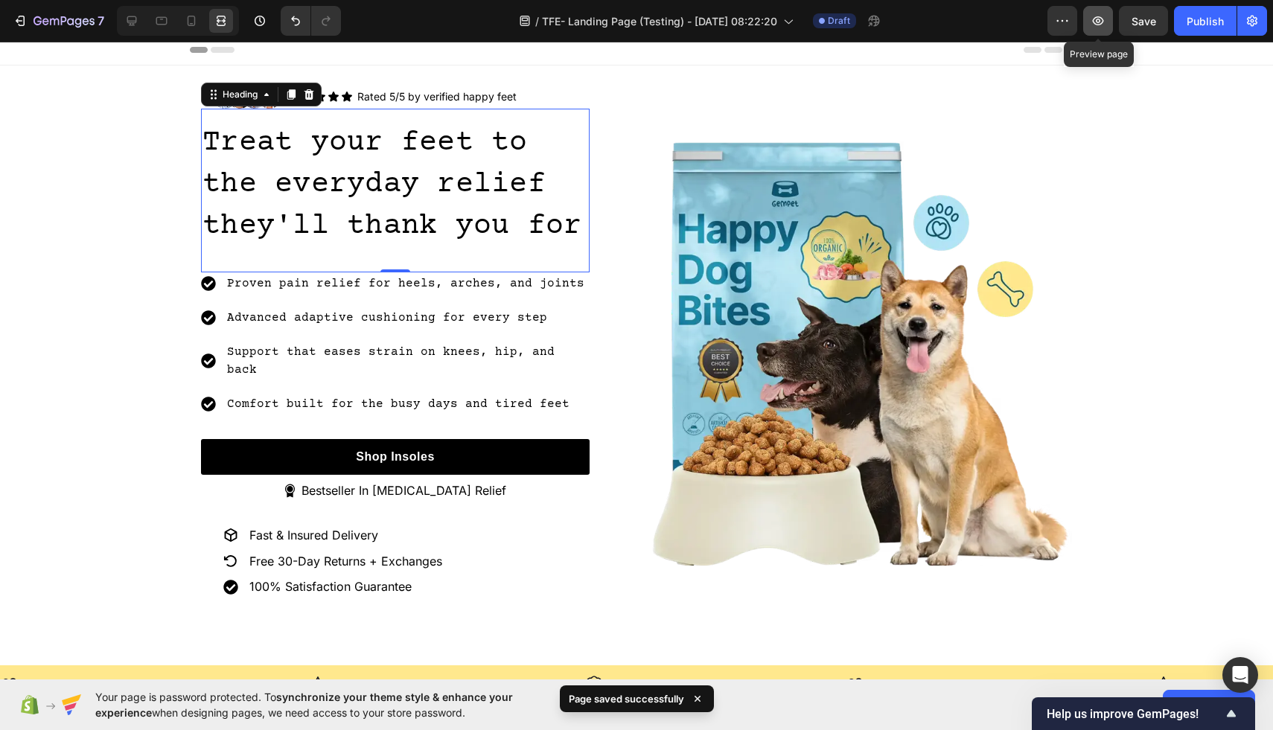
click at [1102, 20] on icon "button" at bounding box center [1097, 20] width 15 height 15
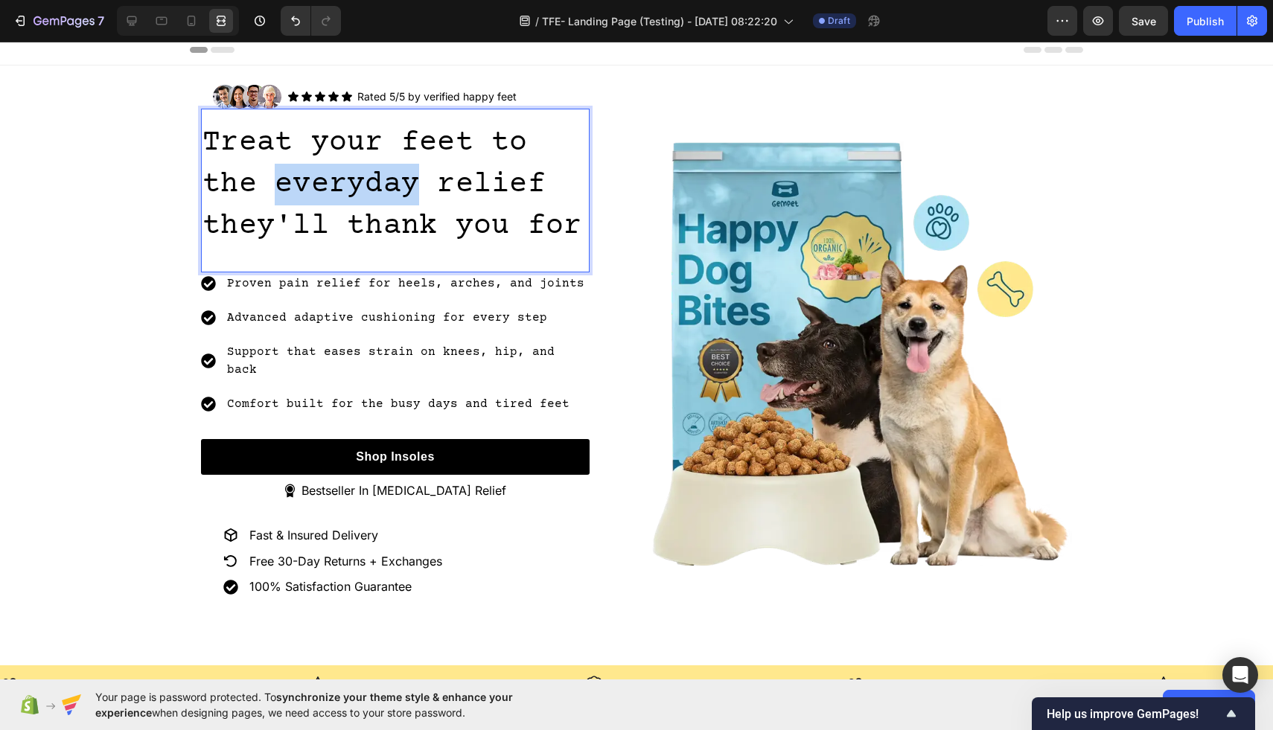
click at [271, 187] on span "Treat your feet to the everyday relief they'll thank you for" at bounding box center [391, 185] width 379 height 117
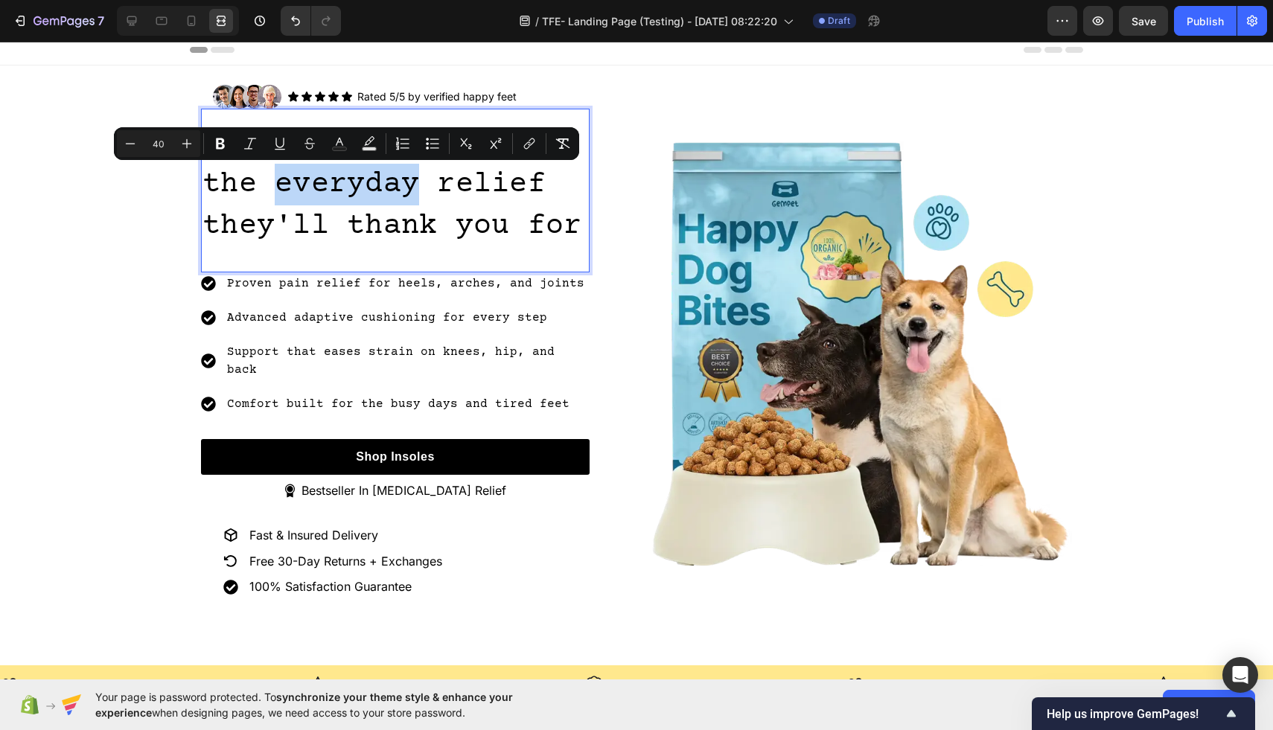
click at [272, 187] on span "Treat your feet to the everyday relief they'll thank you for" at bounding box center [391, 185] width 379 height 117
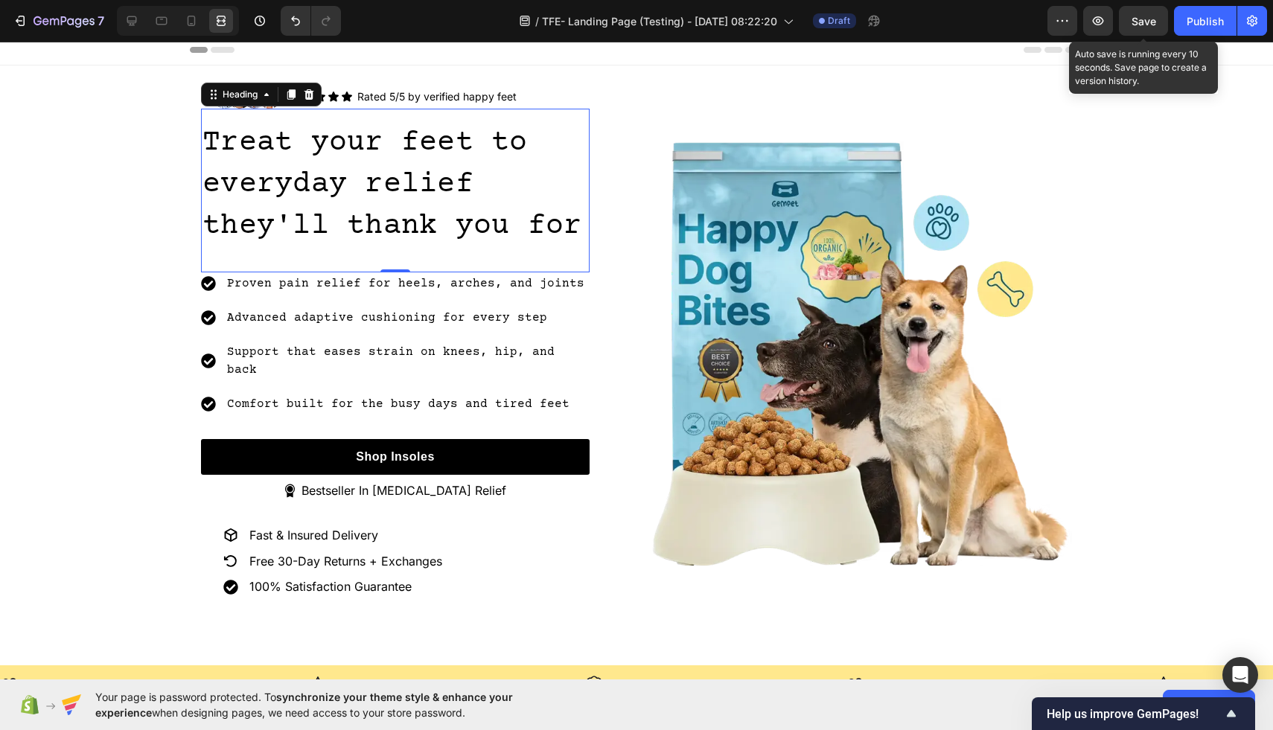
click at [1145, 26] on span "Save" at bounding box center [1143, 21] width 25 height 13
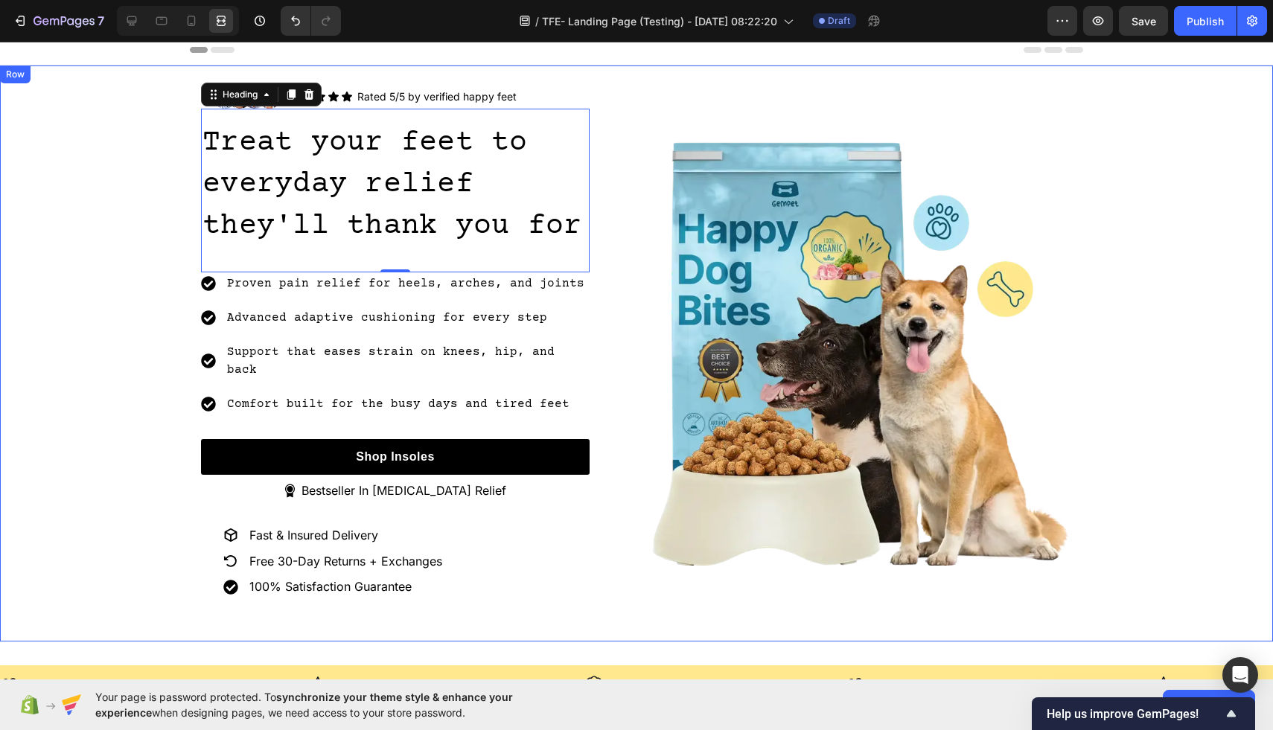
click at [1104, 179] on div "Image Icon Icon Icon Icon Icon Icon List Rated 5/5 by verified happy feet Text …" at bounding box center [636, 353] width 1273 height 561
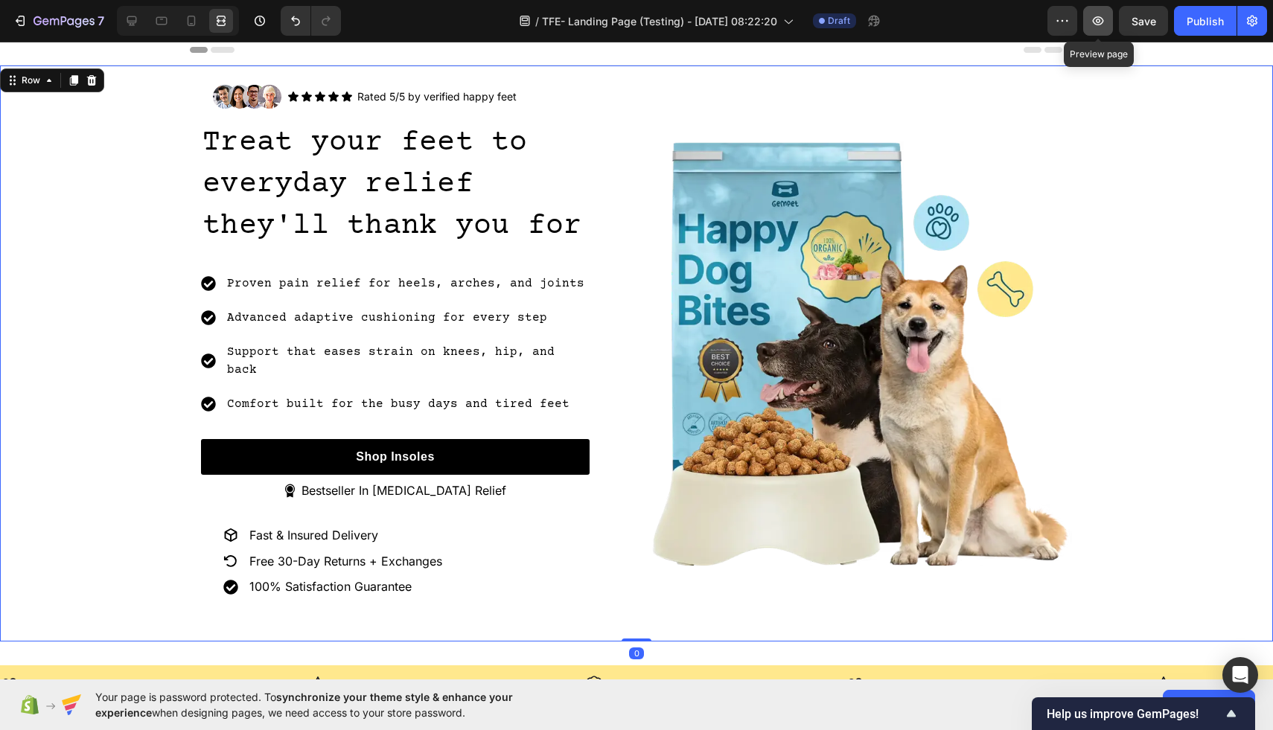
click at [1105, 20] on icon "button" at bounding box center [1097, 20] width 15 height 15
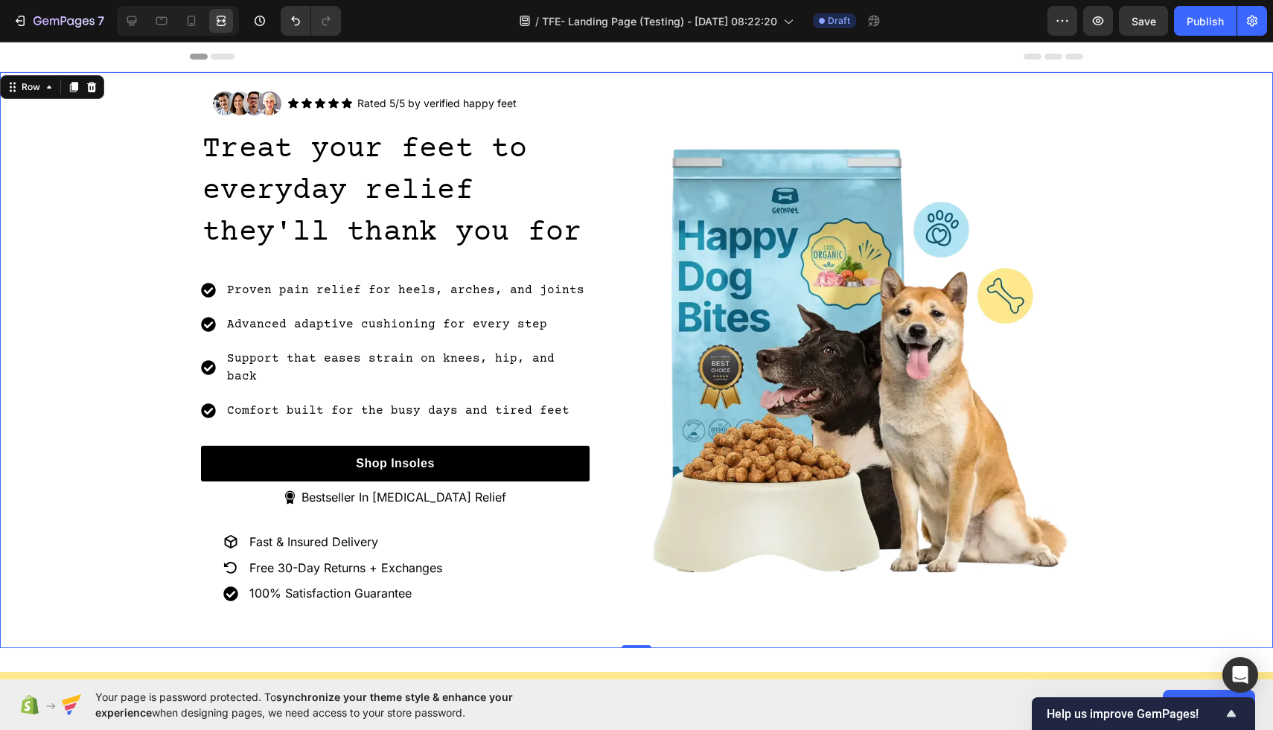
click at [153, 293] on div "Image Icon Icon Icon Icon Icon Icon List Rated 5/5 by verified happy feet Text …" at bounding box center [636, 360] width 1273 height 561
click at [133, 25] on icon at bounding box center [131, 20] width 15 height 15
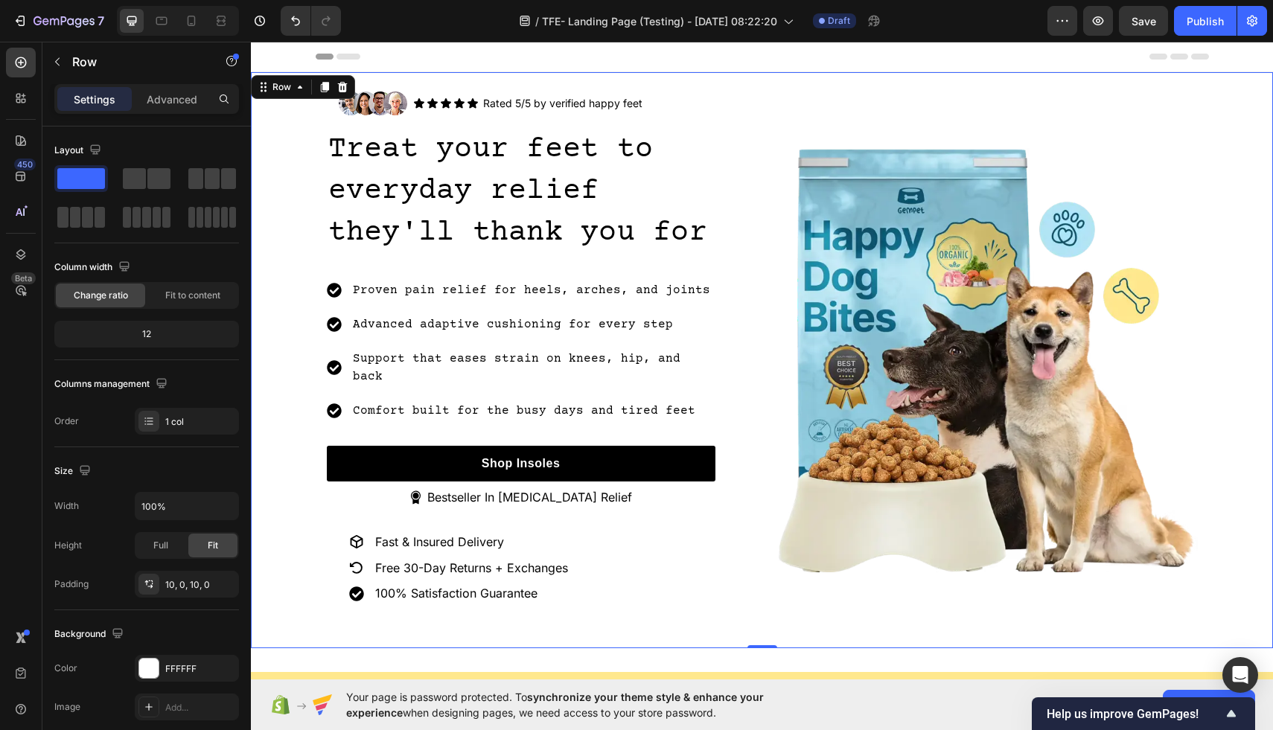
click at [286, 135] on div "Image Icon Icon Icon Icon Icon Icon List Rated 5/5 by verified happy feet Text …" at bounding box center [762, 360] width 1022 height 561
click at [324, 84] on icon at bounding box center [325, 87] width 8 height 10
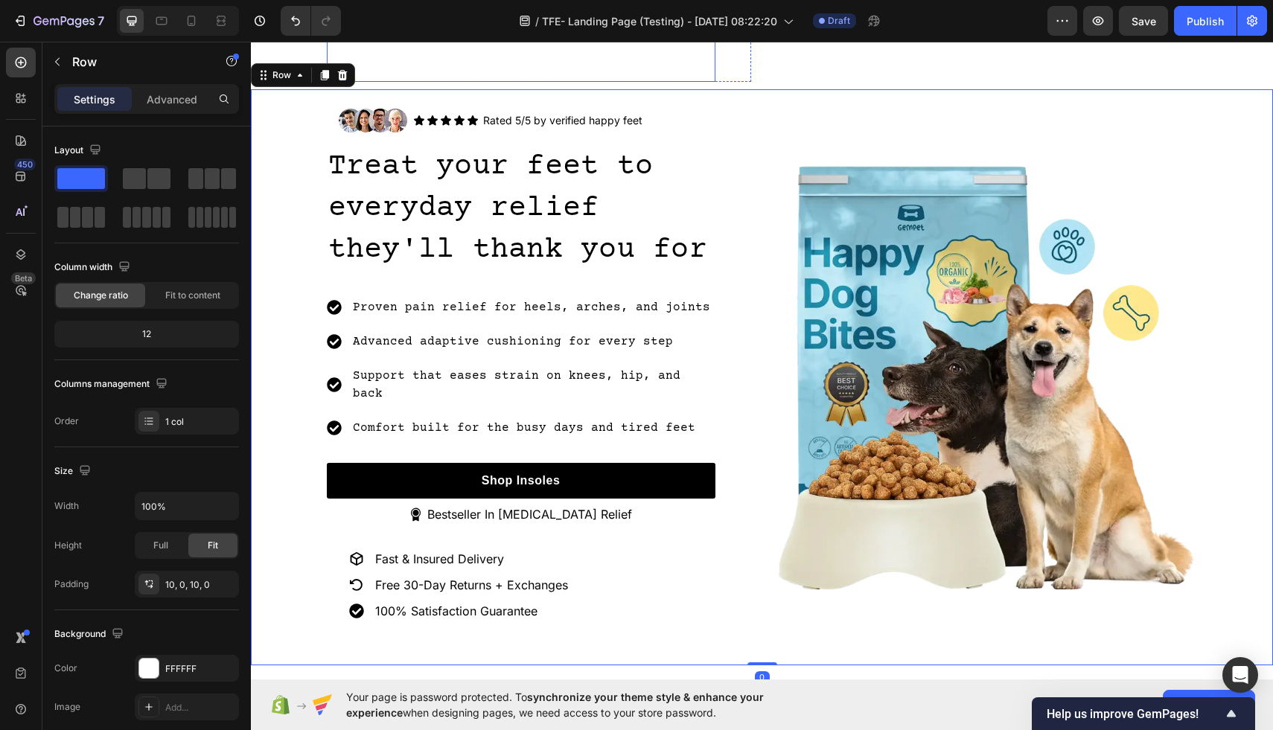
scroll to position [560, 0]
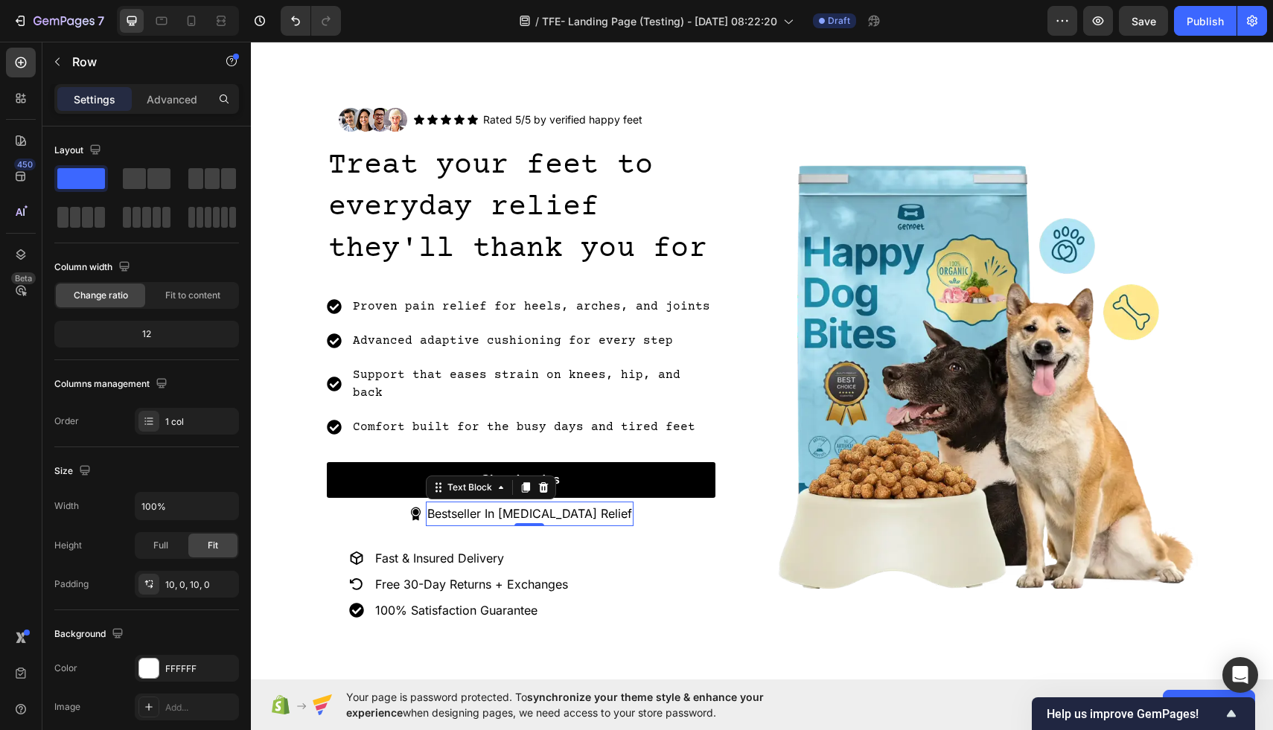
click at [484, 503] on p "Bestseller In Foot Pain Relief" at bounding box center [529, 514] width 205 height 22
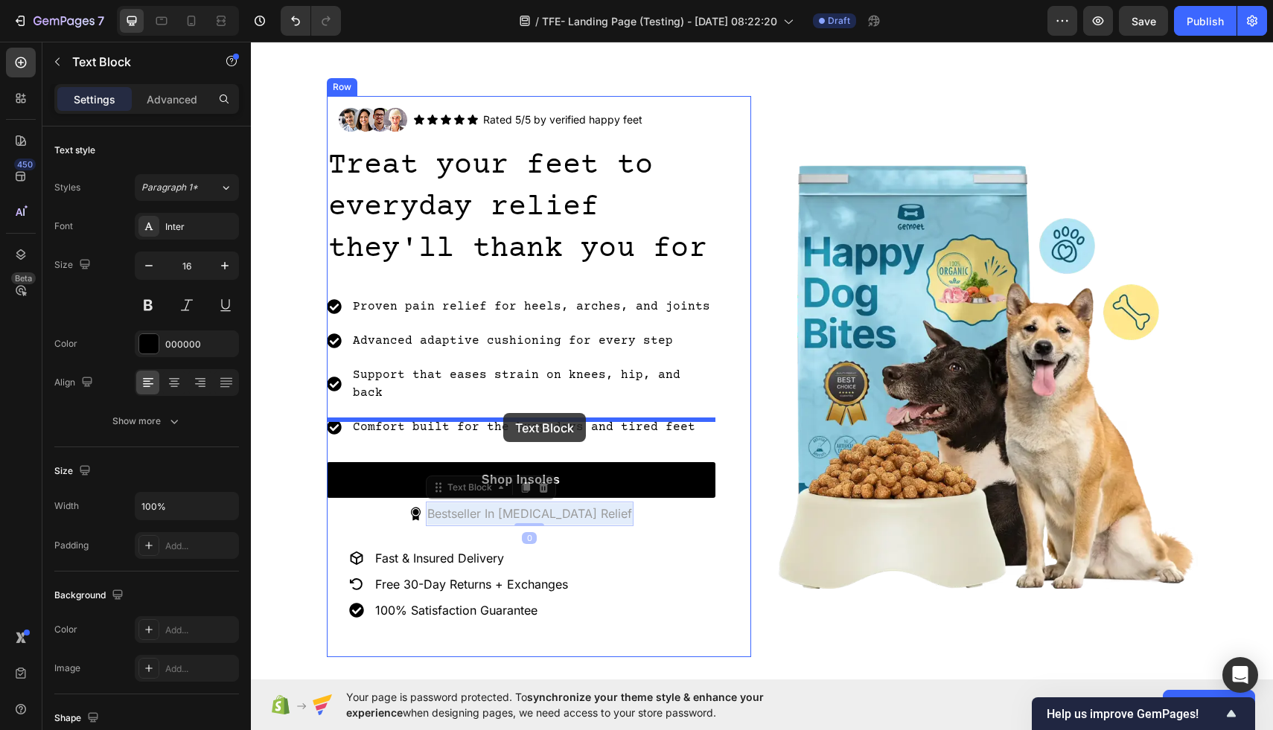
drag, startPoint x: 489, startPoint y: 470, endPoint x: 503, endPoint y: 413, distance: 58.3
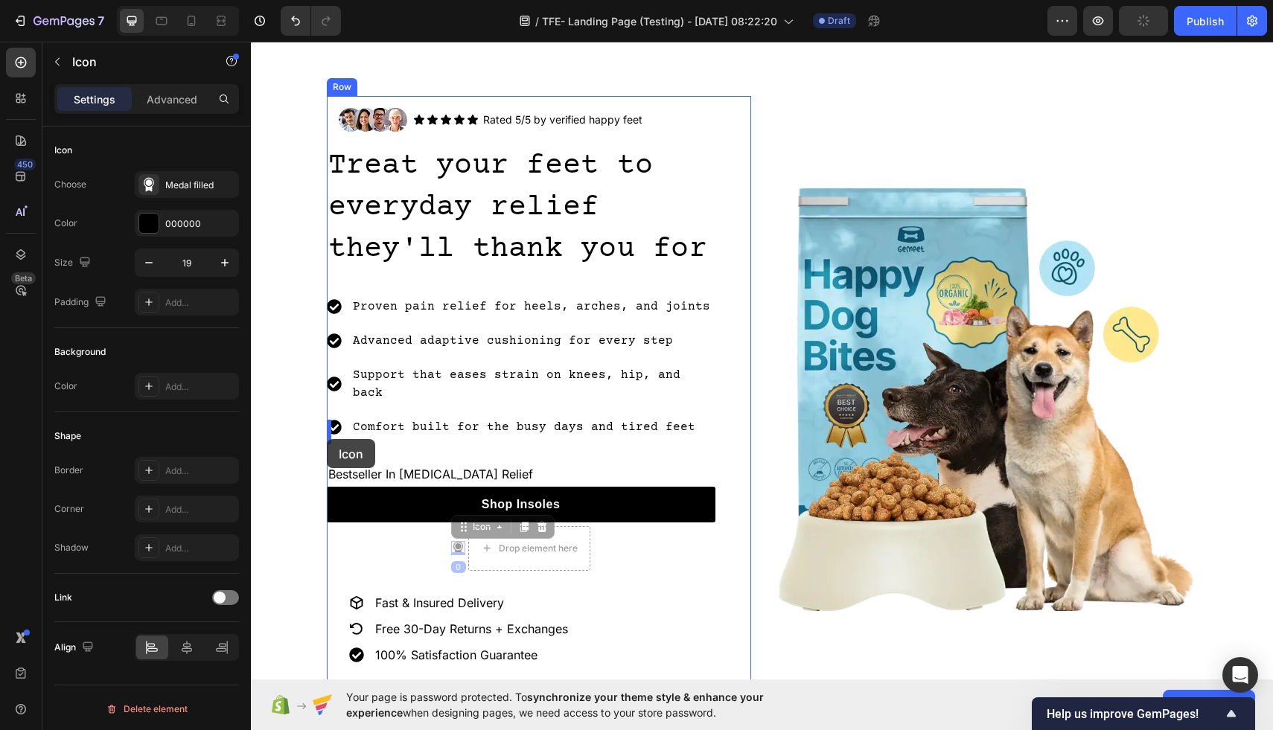
drag, startPoint x: 457, startPoint y: 510, endPoint x: 327, endPoint y: 438, distance: 148.6
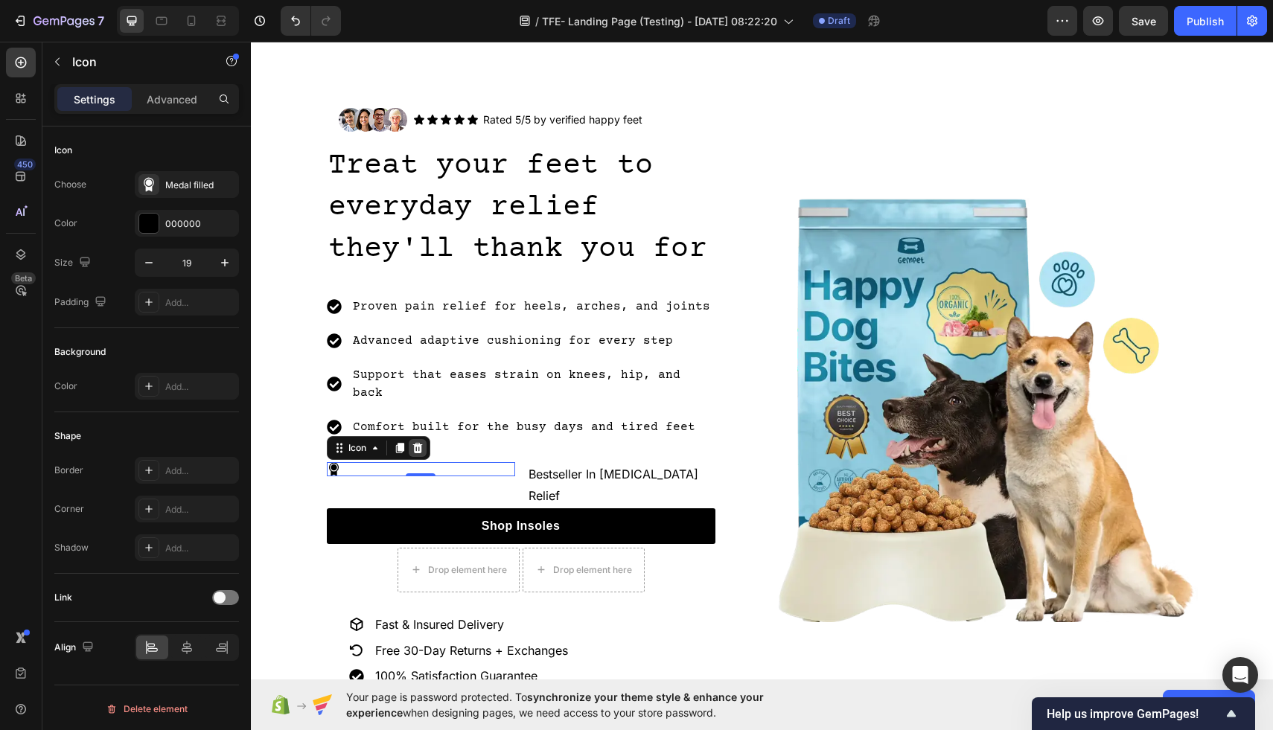
click at [421, 436] on div "Icon" at bounding box center [378, 448] width 103 height 24
click at [421, 439] on div at bounding box center [418, 448] width 18 height 18
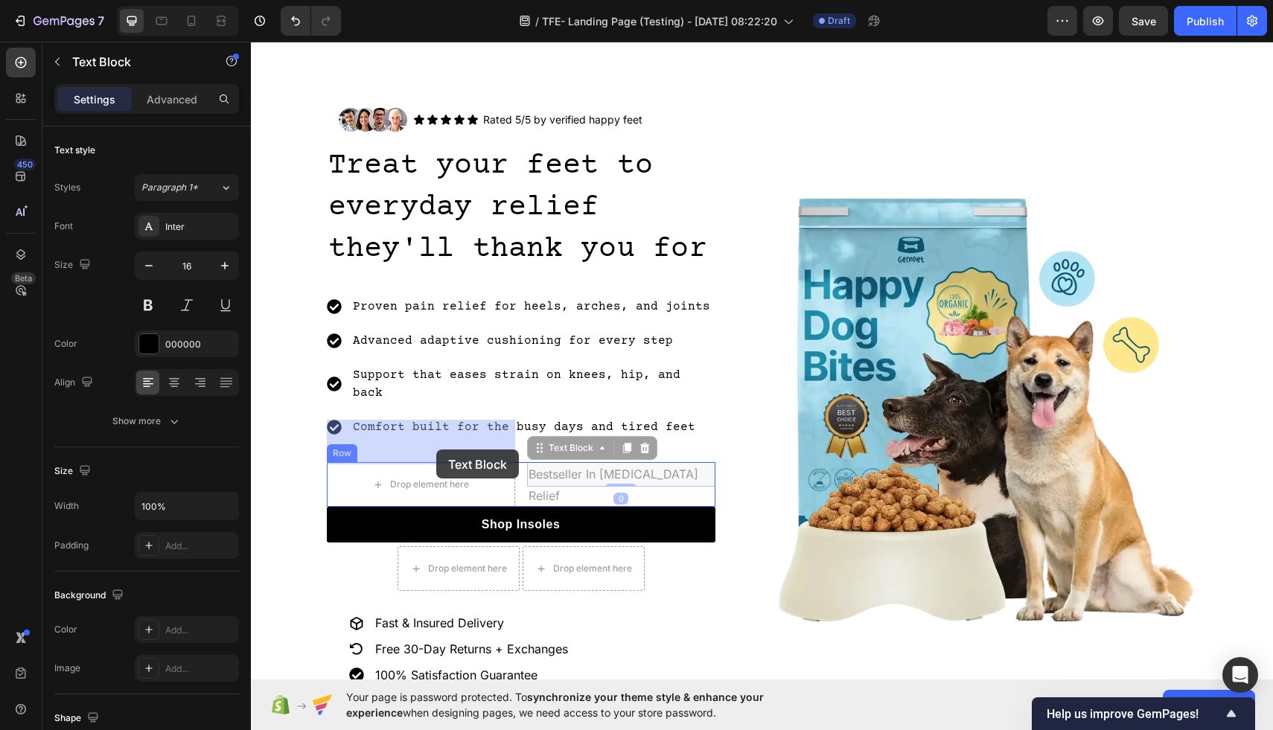
drag, startPoint x: 598, startPoint y: 436, endPoint x: 434, endPoint y: 449, distance: 164.2
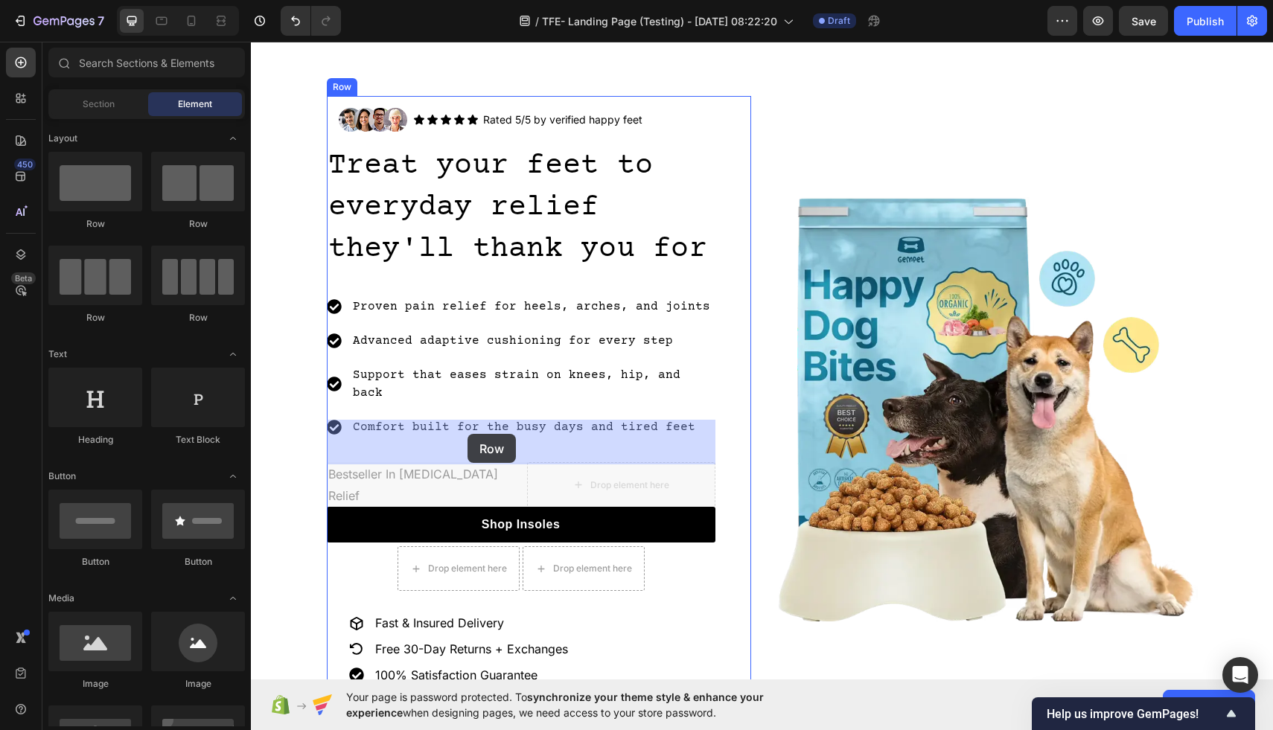
drag, startPoint x: 596, startPoint y: 441, endPoint x: 473, endPoint y: 432, distance: 123.9
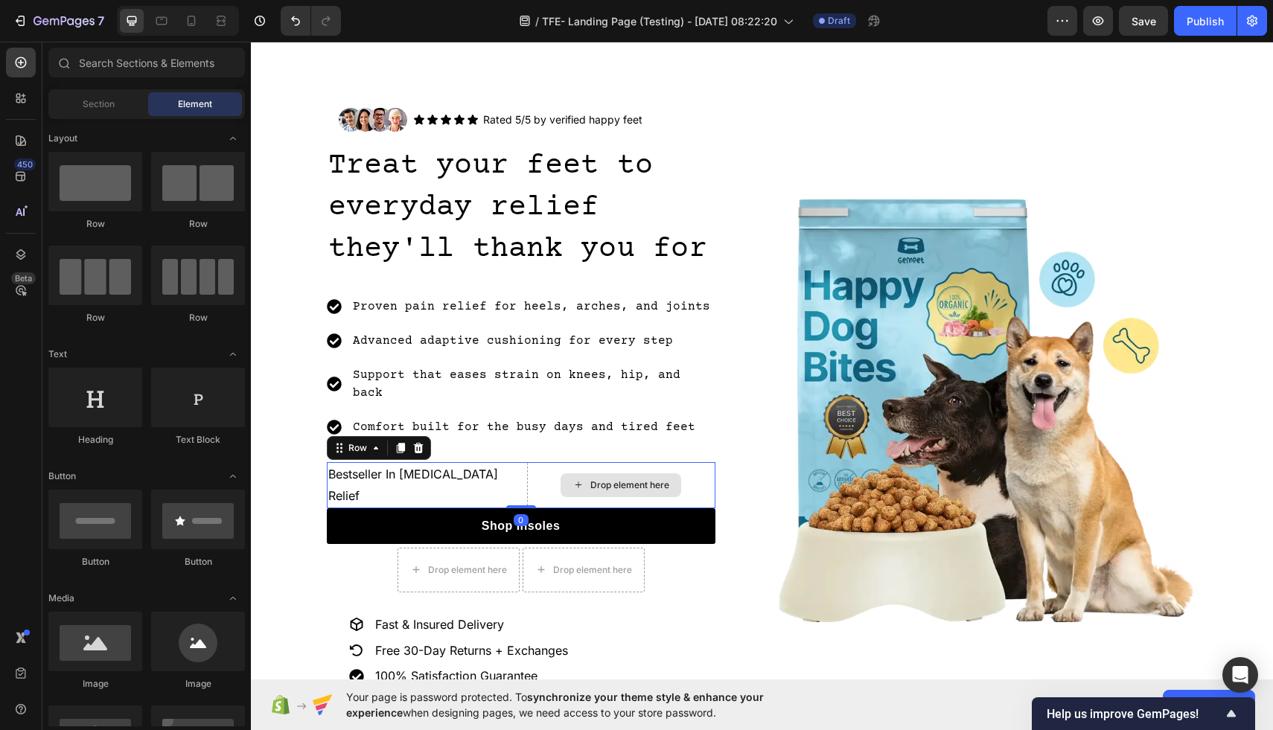
click at [665, 479] on div "Drop element here" at bounding box center [629, 485] width 79 height 12
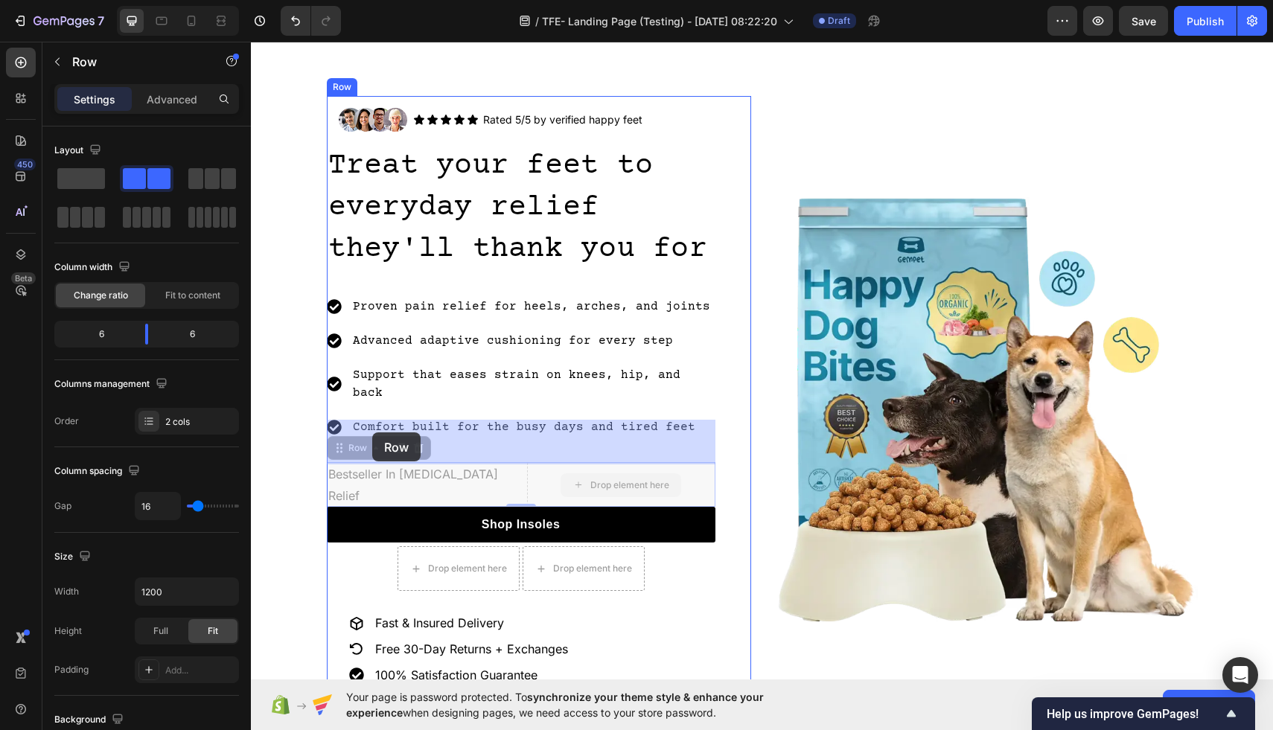
drag, startPoint x: 696, startPoint y: 441, endPoint x: 368, endPoint y: 432, distance: 327.6
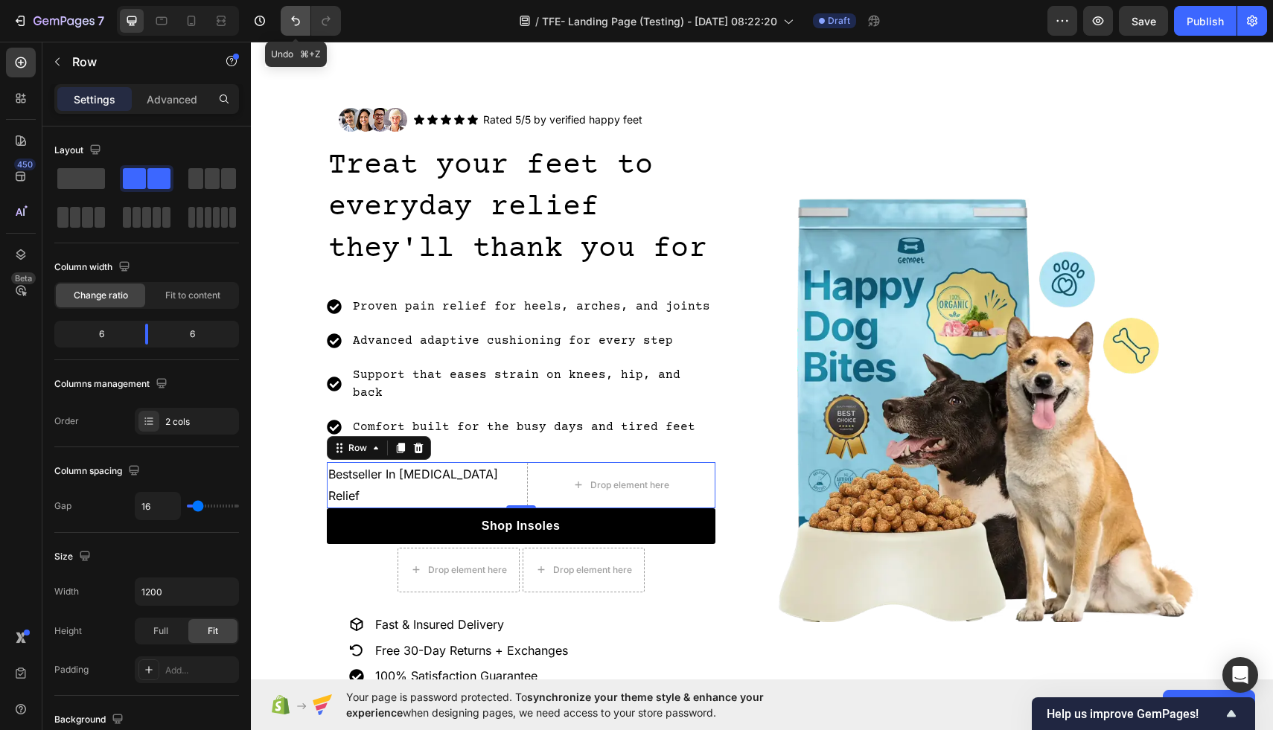
click at [294, 24] on icon "Undo/Redo" at bounding box center [295, 20] width 15 height 15
click at [300, 14] on icon "Undo/Redo" at bounding box center [295, 20] width 15 height 15
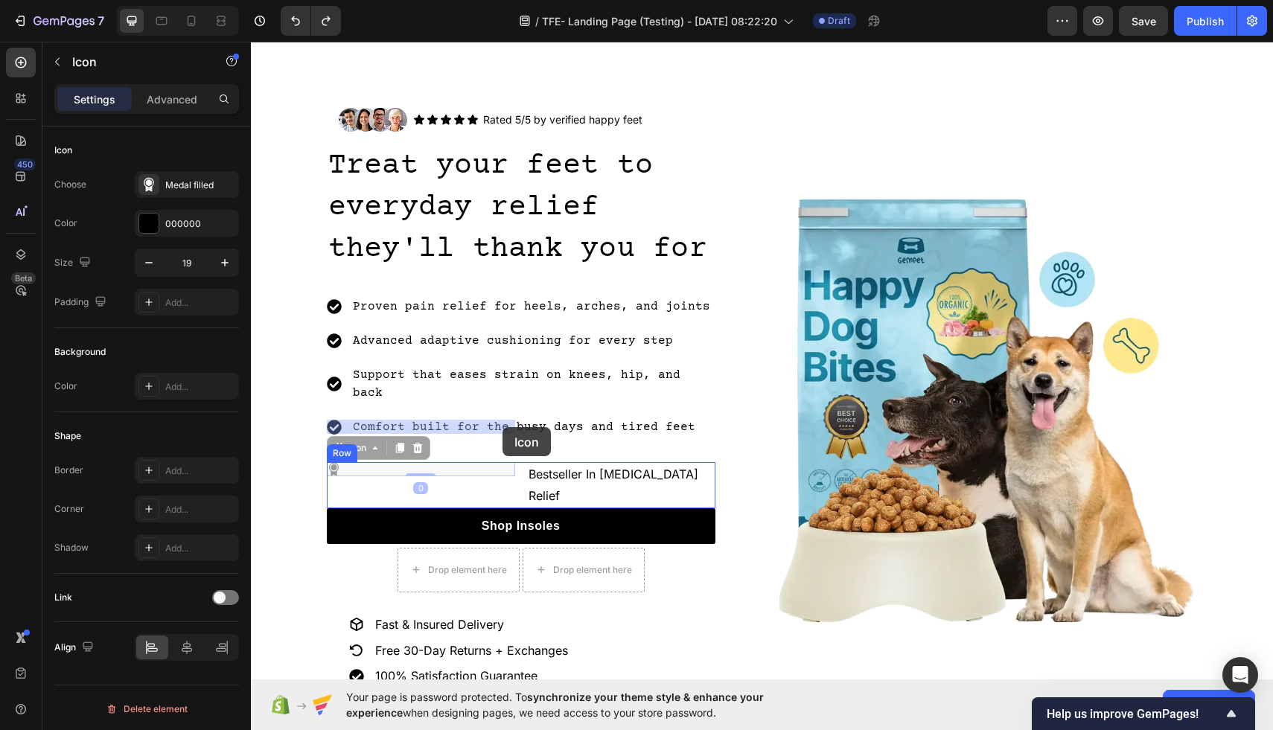
drag, startPoint x: 335, startPoint y: 427, endPoint x: 507, endPoint y: 428, distance: 171.9
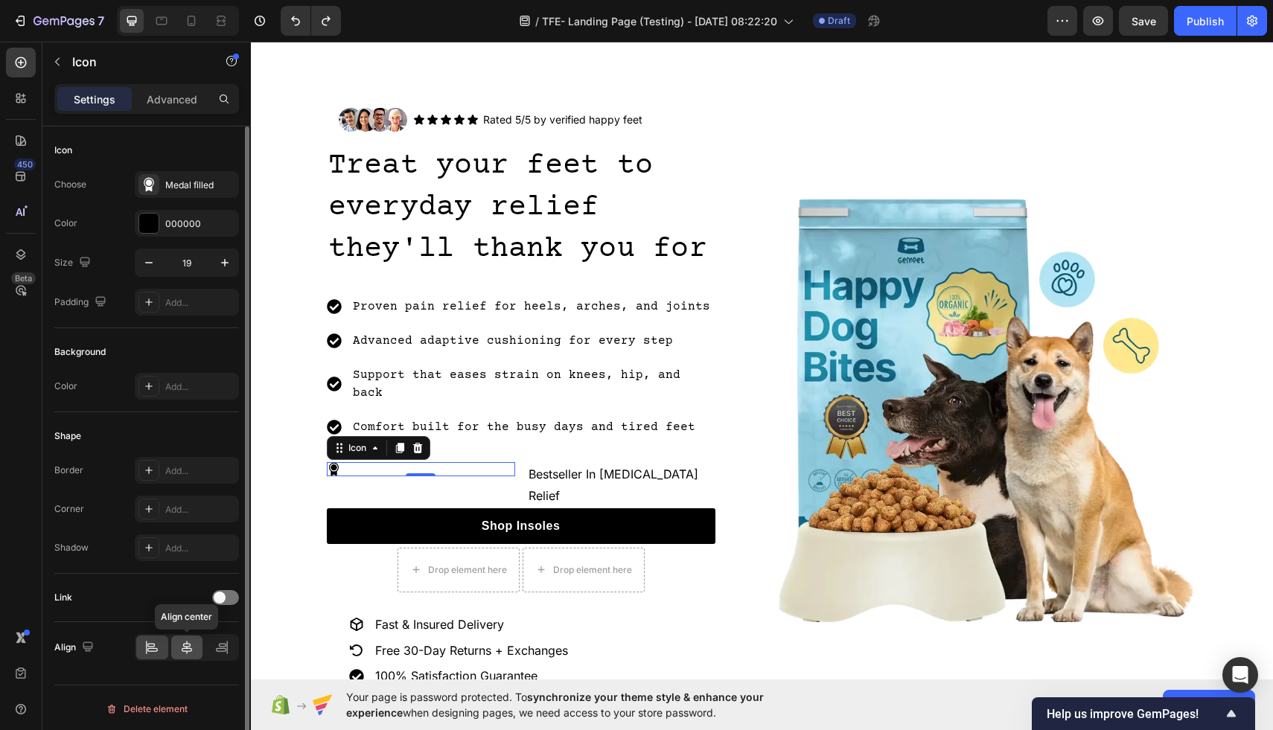
click at [173, 648] on div at bounding box center [187, 648] width 32 height 24
click at [211, 642] on div at bounding box center [221, 648] width 32 height 24
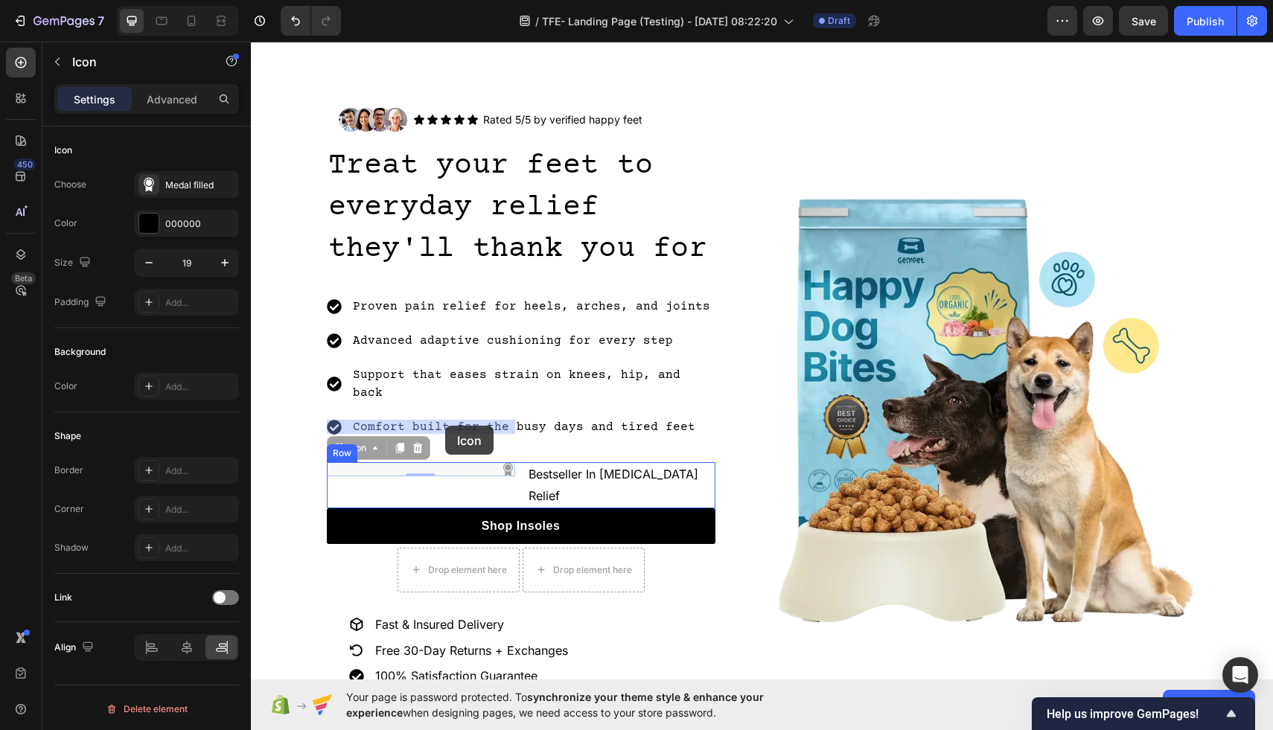
drag, startPoint x: 464, startPoint y: 425, endPoint x: 445, endPoint y: 426, distance: 19.4
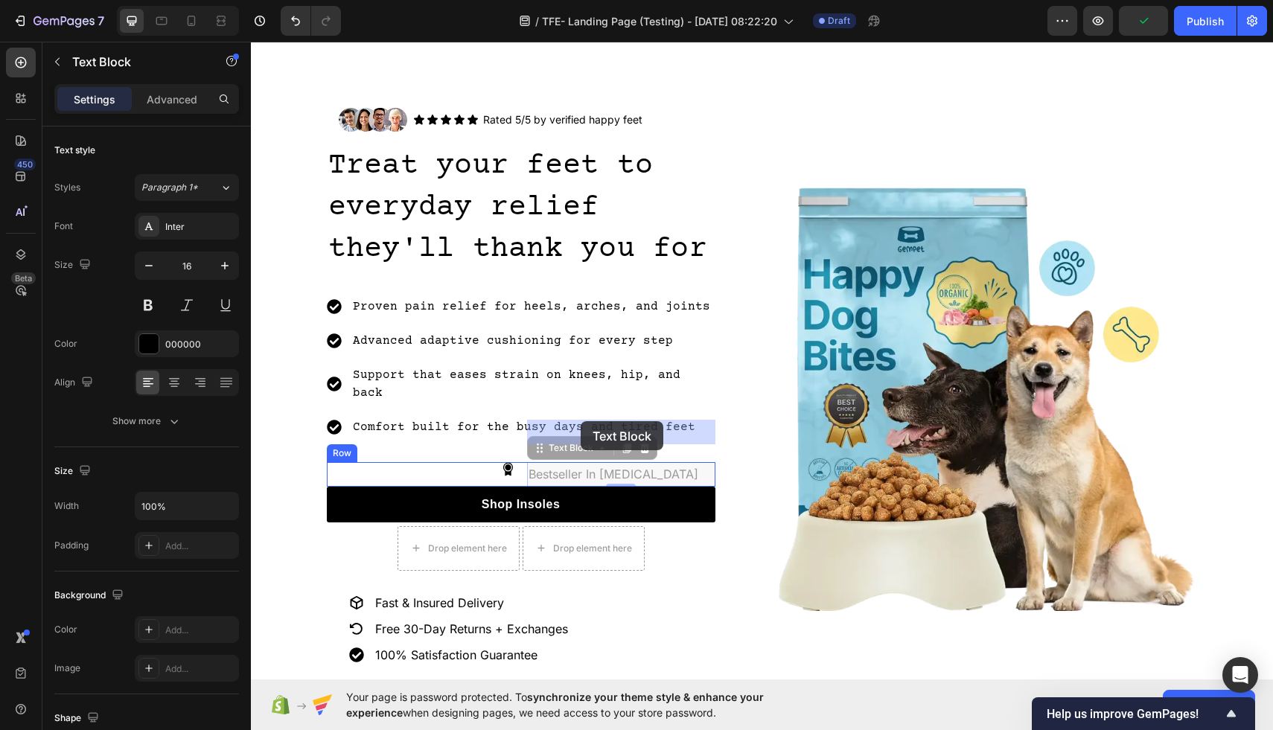
drag, startPoint x: 610, startPoint y: 431, endPoint x: 580, endPoint y: 421, distance: 32.0
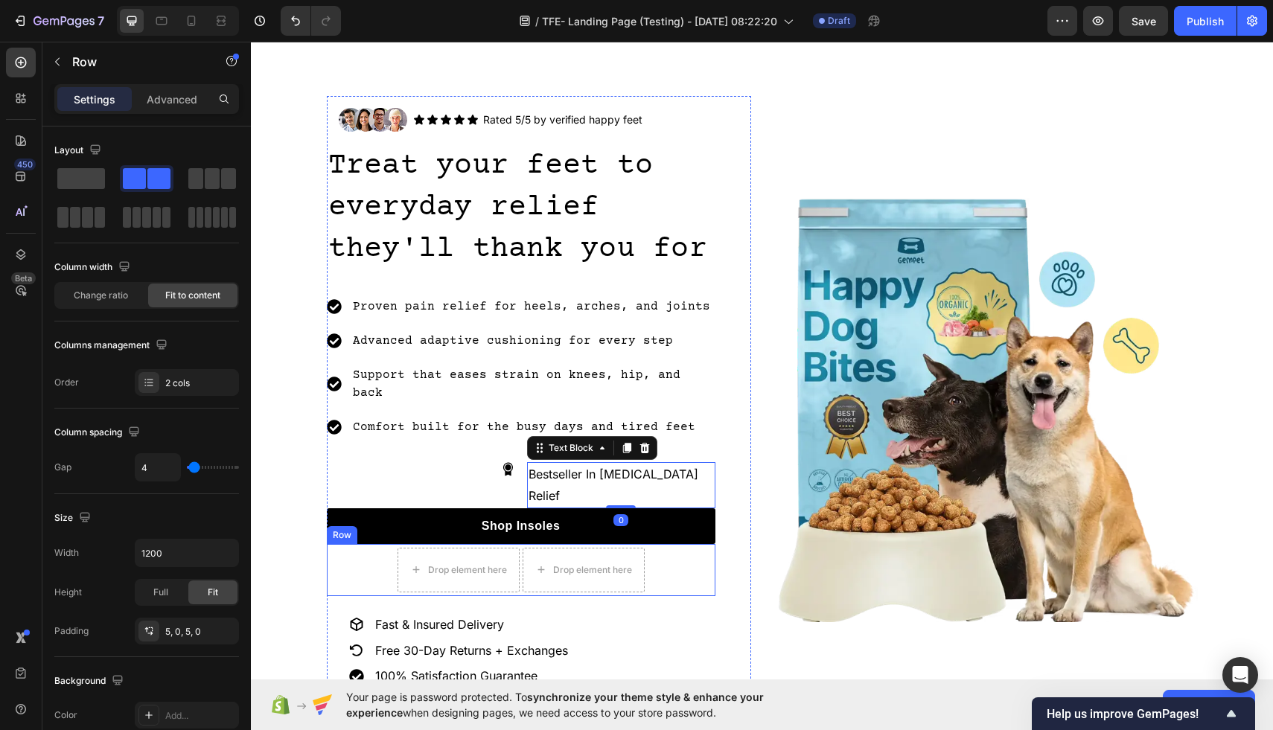
click at [655, 544] on div "Drop element here Drop element here Row" at bounding box center [521, 570] width 389 height 52
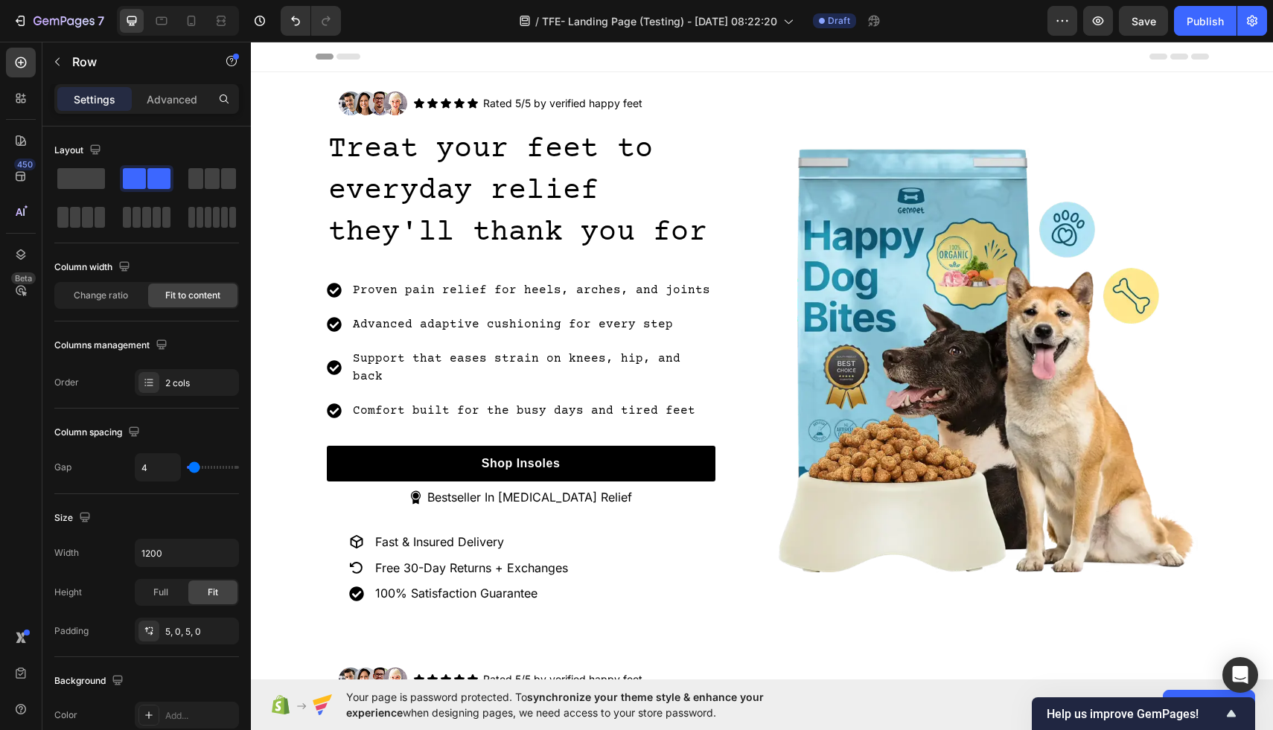
scroll to position [560, 0]
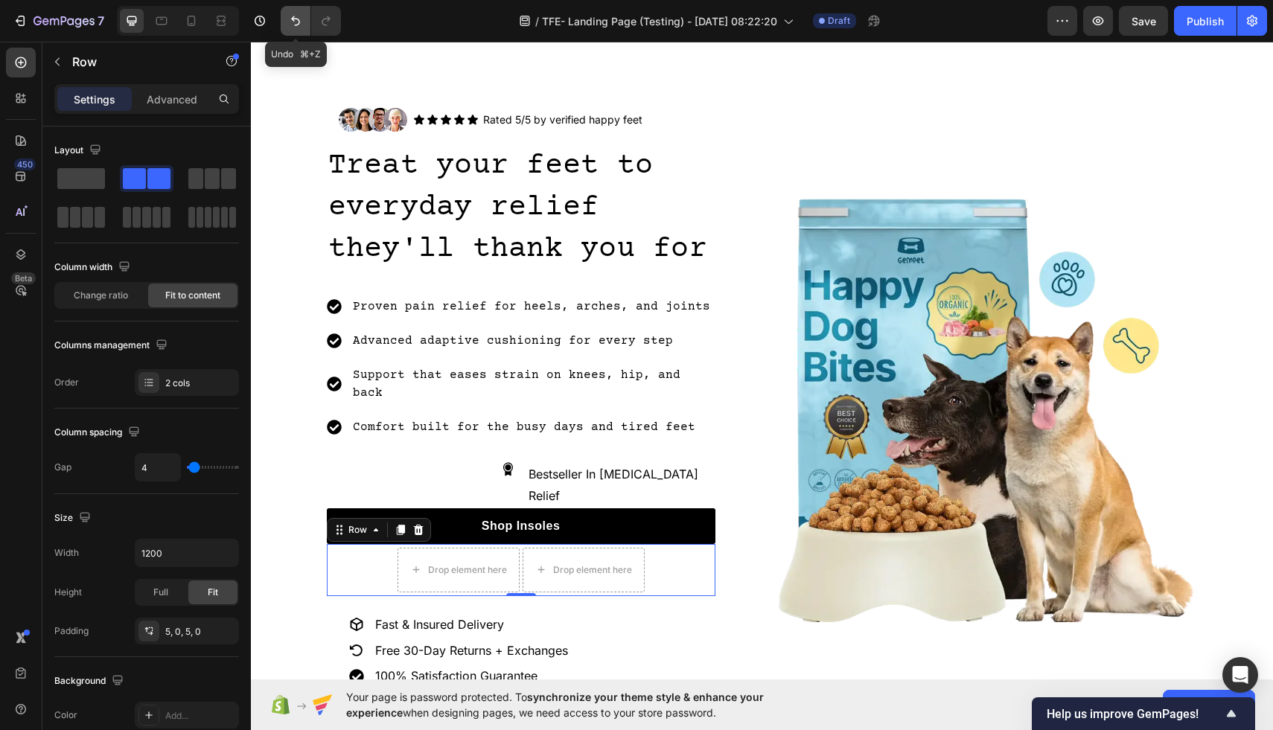
click at [301, 19] on icon "Undo/Redo" at bounding box center [295, 20] width 15 height 15
click at [298, 19] on icon "Undo/Redo" at bounding box center [295, 20] width 15 height 15
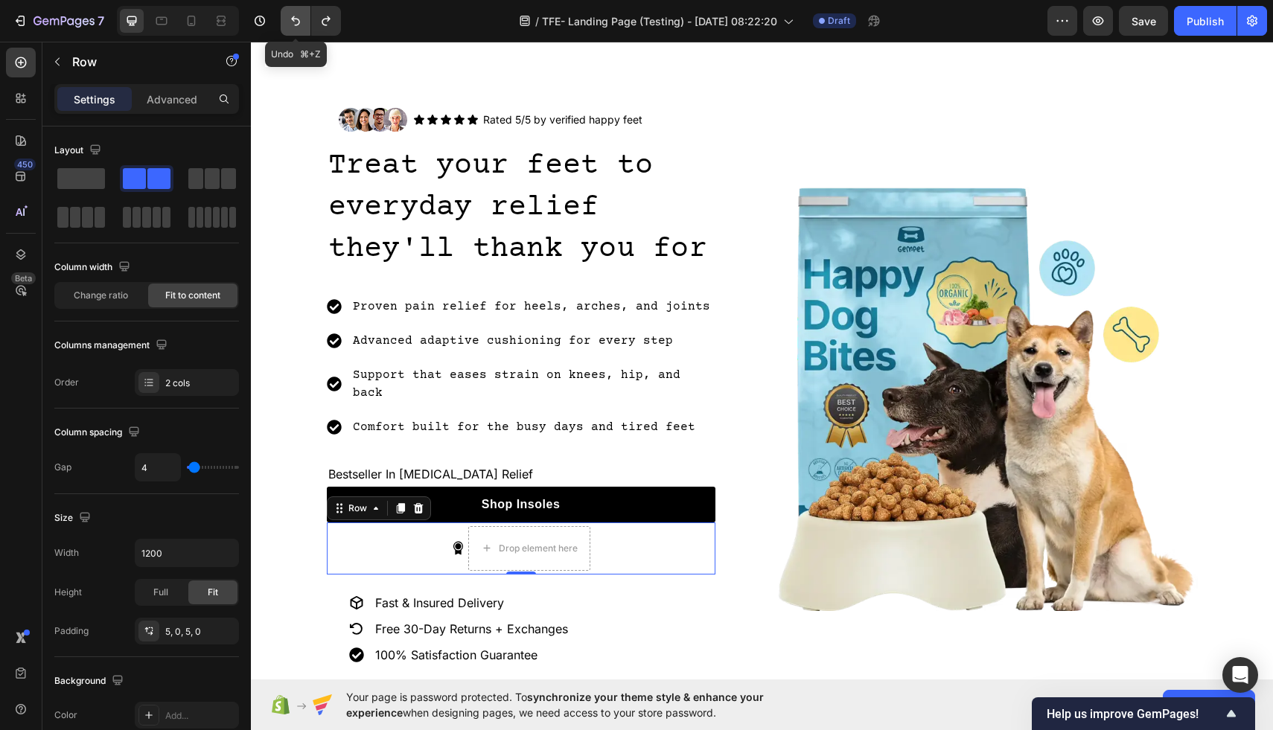
click at [298, 19] on icon "Undo/Redo" at bounding box center [295, 20] width 15 height 15
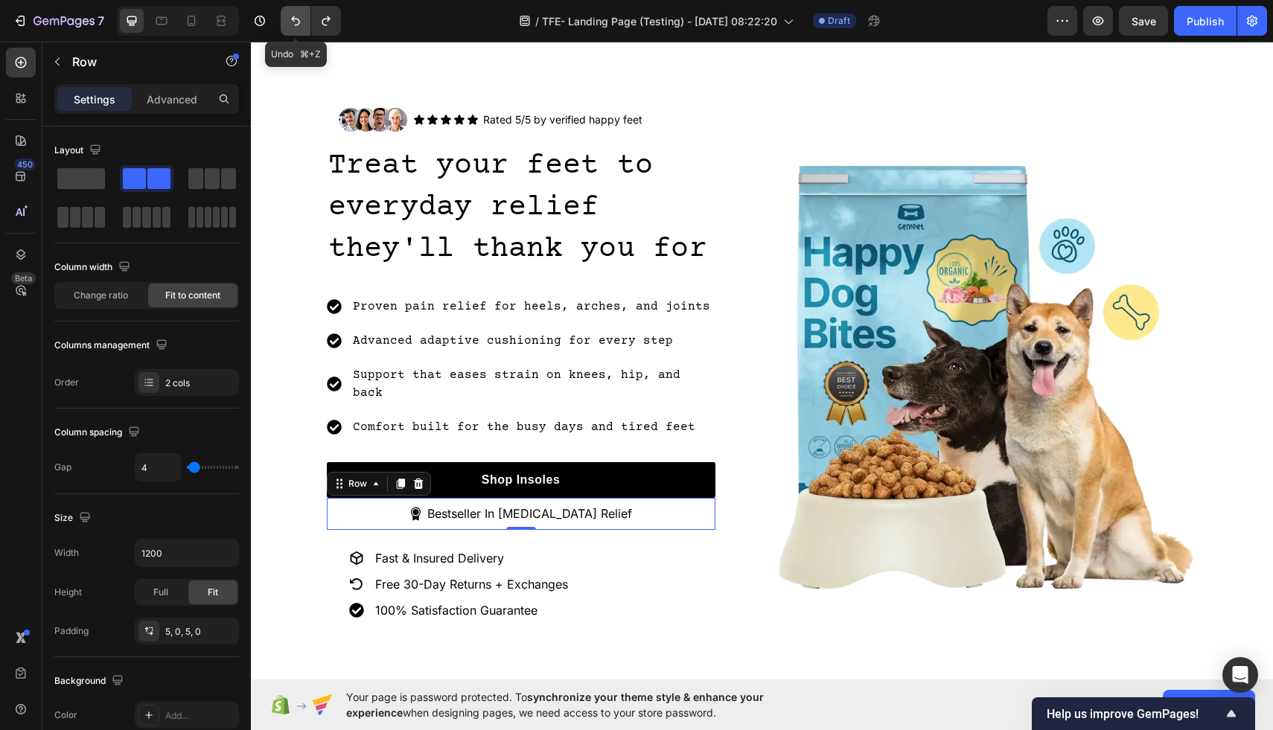
click at [298, 19] on icon "Undo/Redo" at bounding box center [295, 20] width 15 height 15
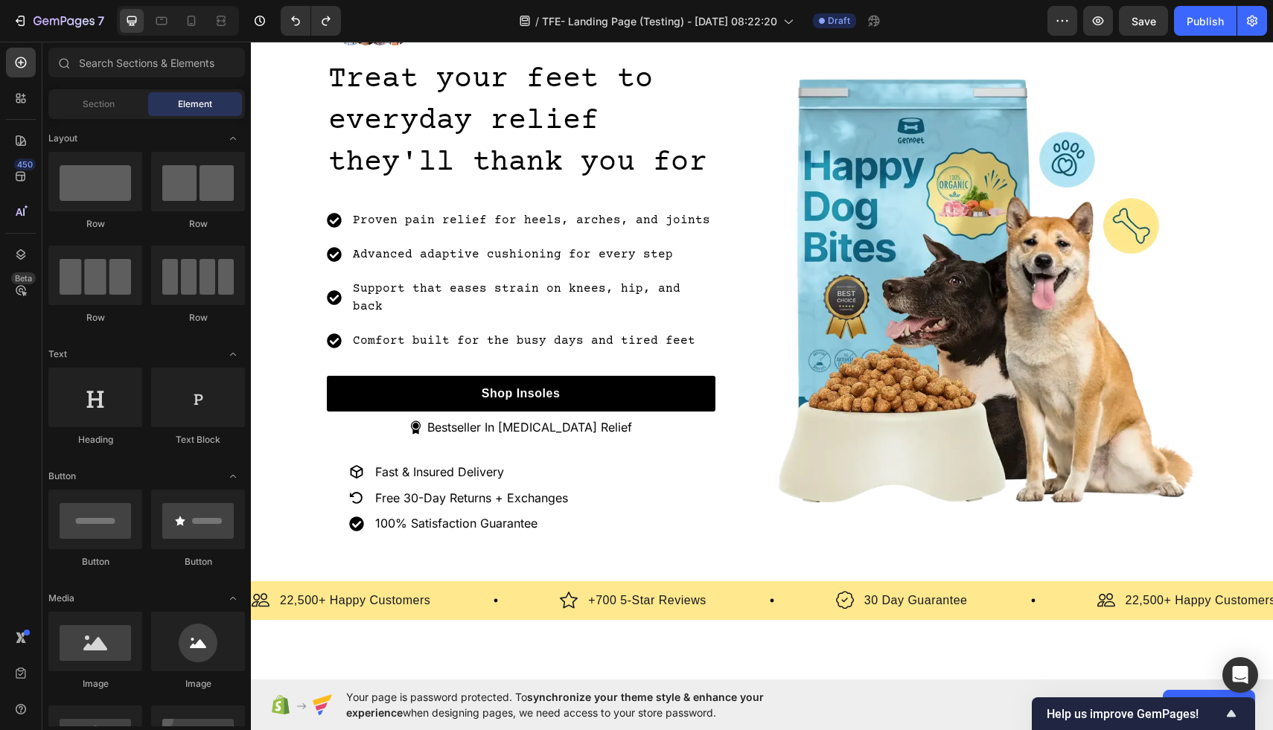
scroll to position [0, 0]
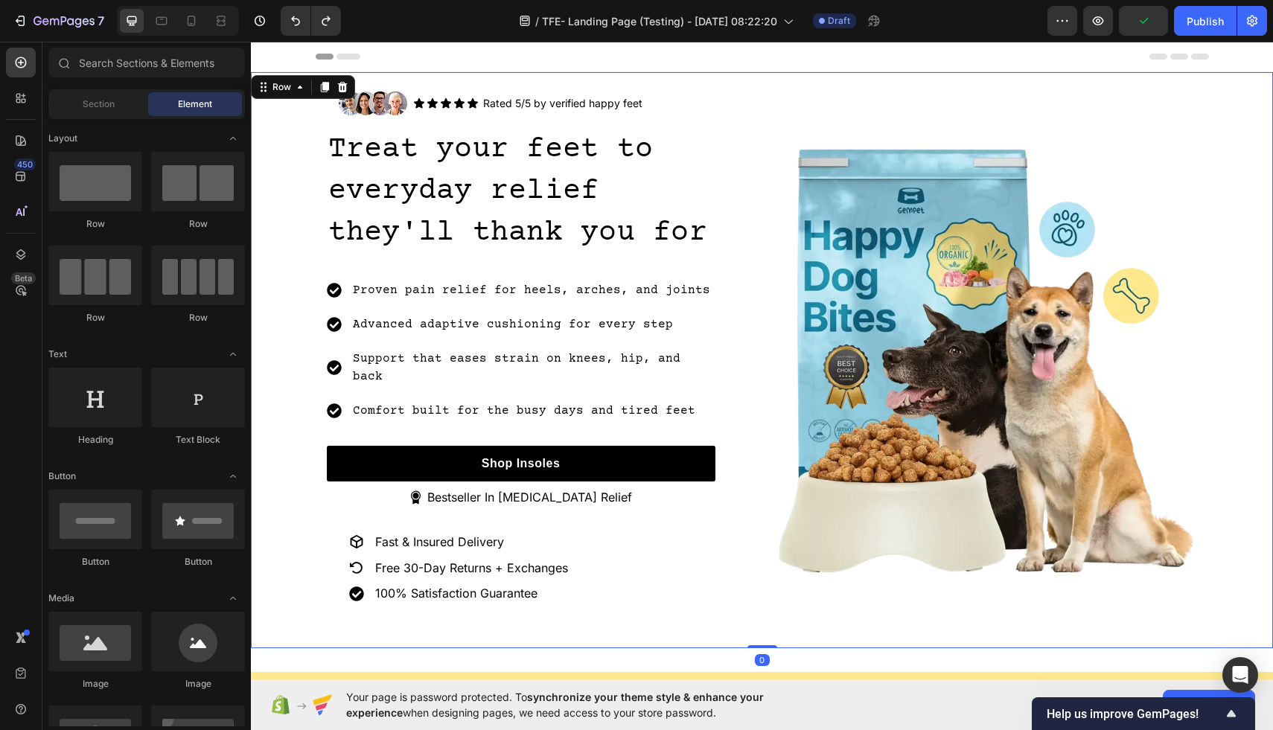
click at [296, 89] on div "Image Icon Icon Icon Icon Icon Icon List Rated 5/5 by verified happy feet Text …" at bounding box center [762, 360] width 1022 height 576
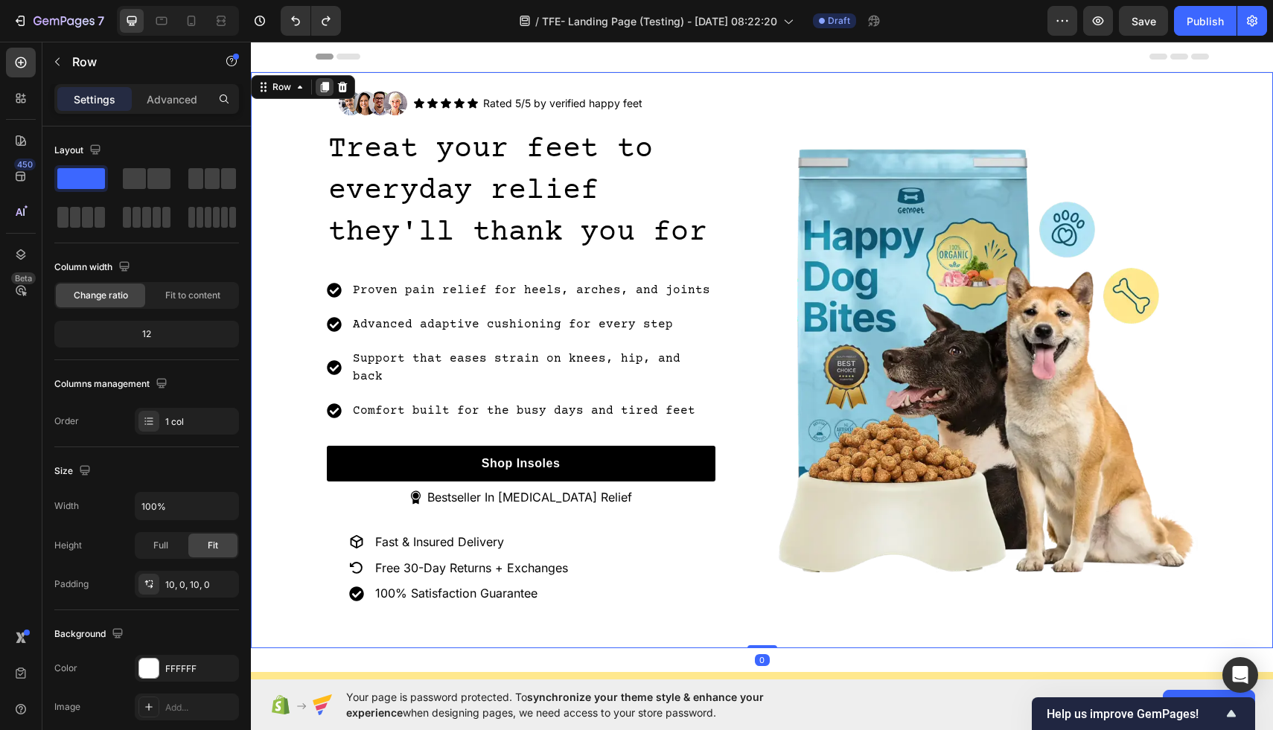
click at [325, 87] on icon at bounding box center [325, 87] width 8 height 10
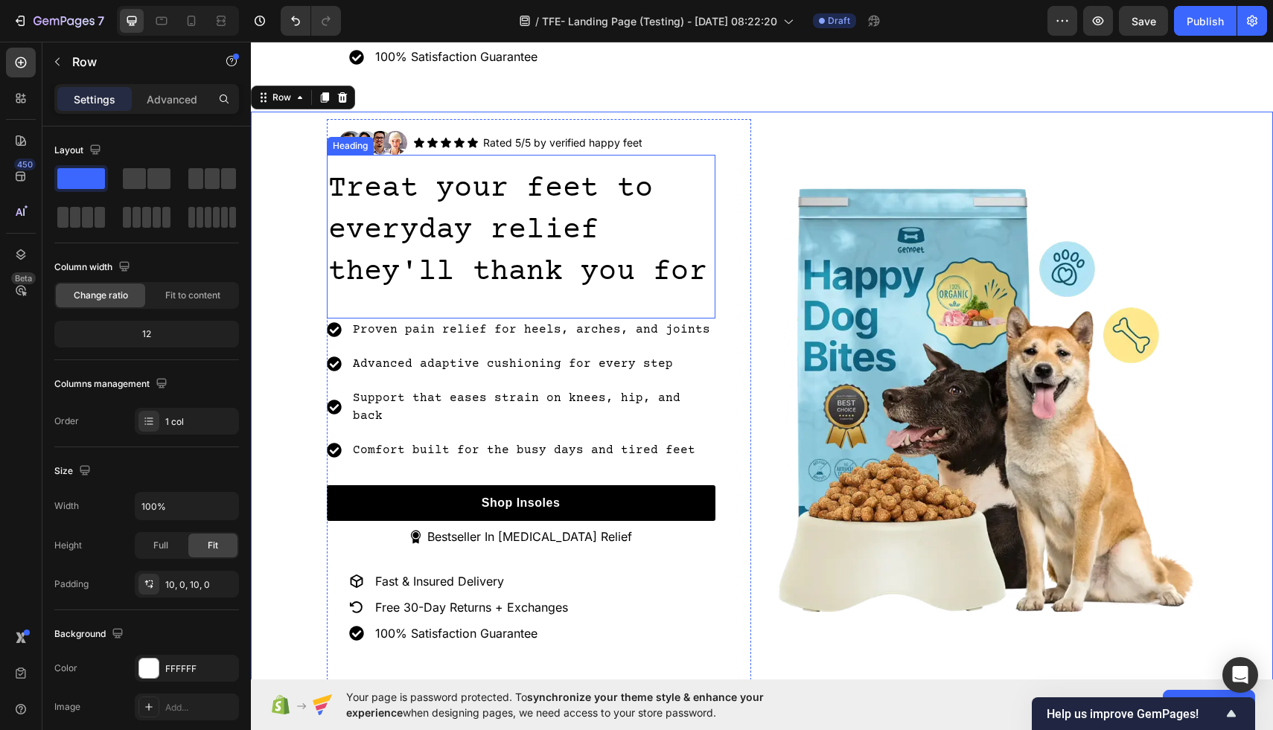
scroll to position [581, 0]
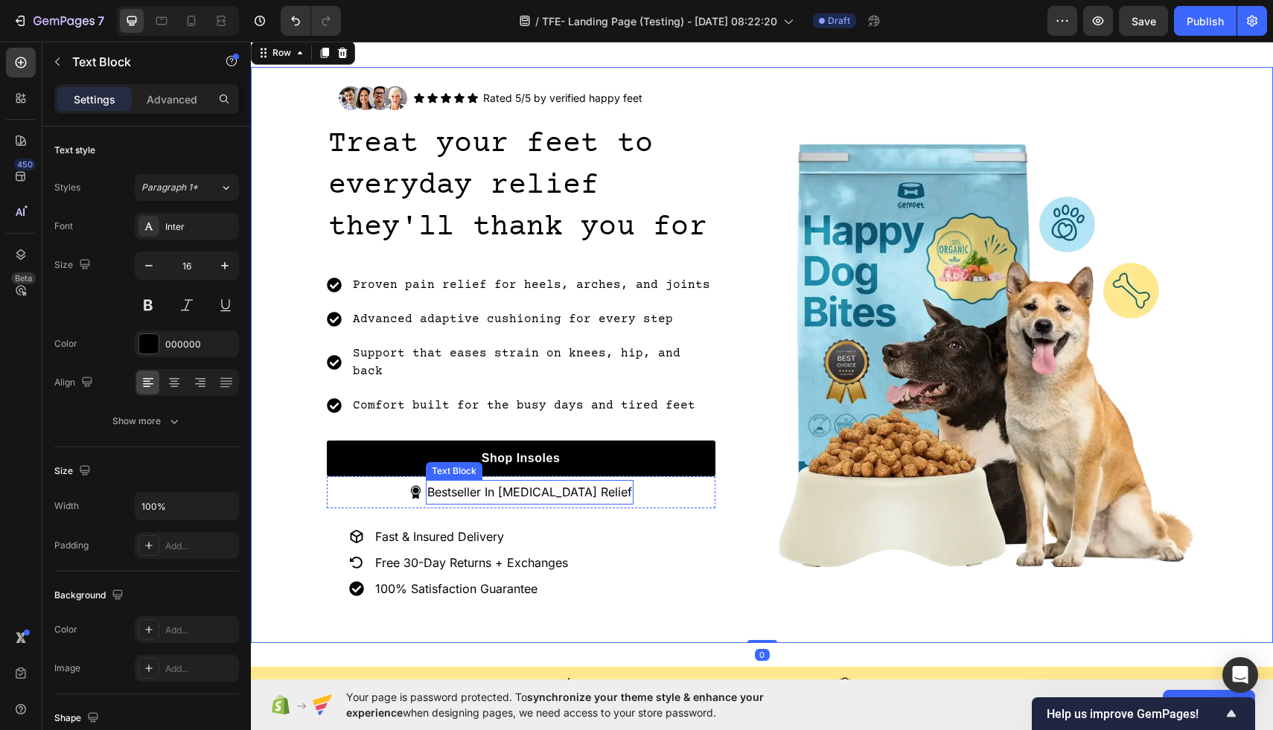
click at [488, 482] on p "Bestseller In [MEDICAL_DATA] Relief" at bounding box center [529, 493] width 205 height 22
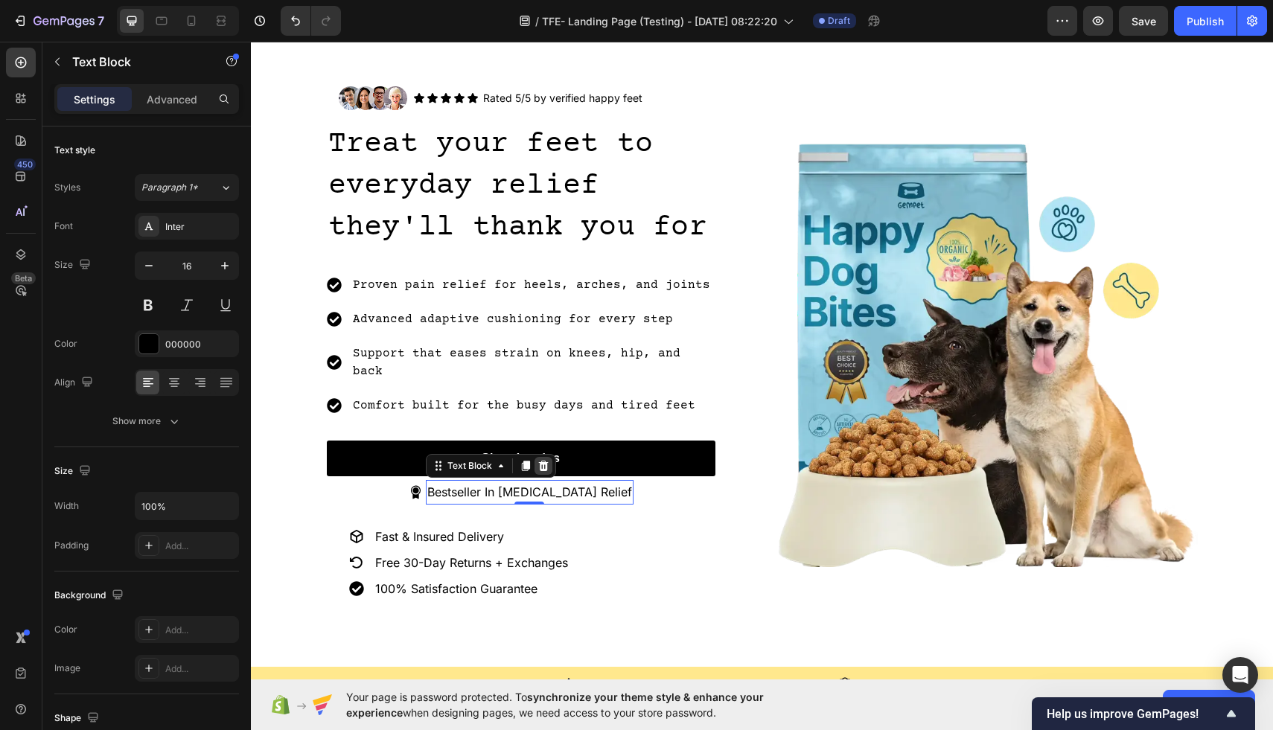
click at [549, 460] on icon at bounding box center [543, 466] width 12 height 12
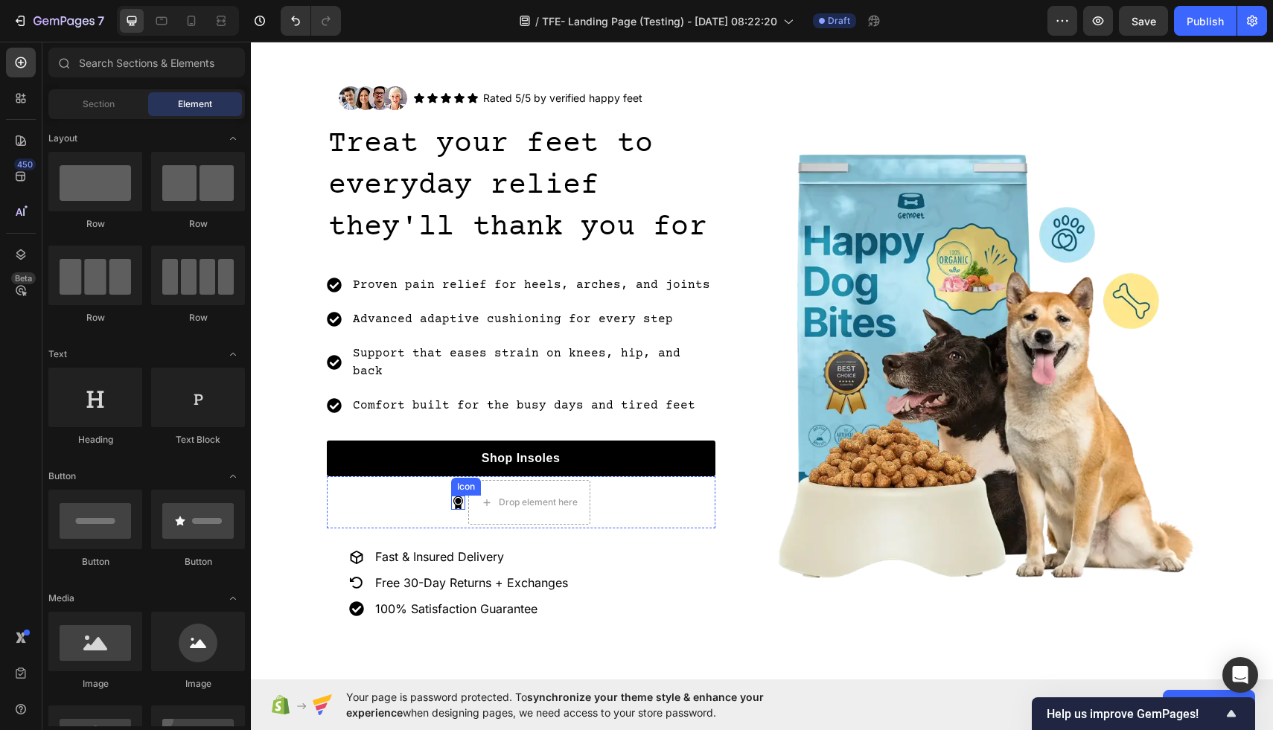
click at [458, 496] on icon at bounding box center [458, 502] width 10 height 13
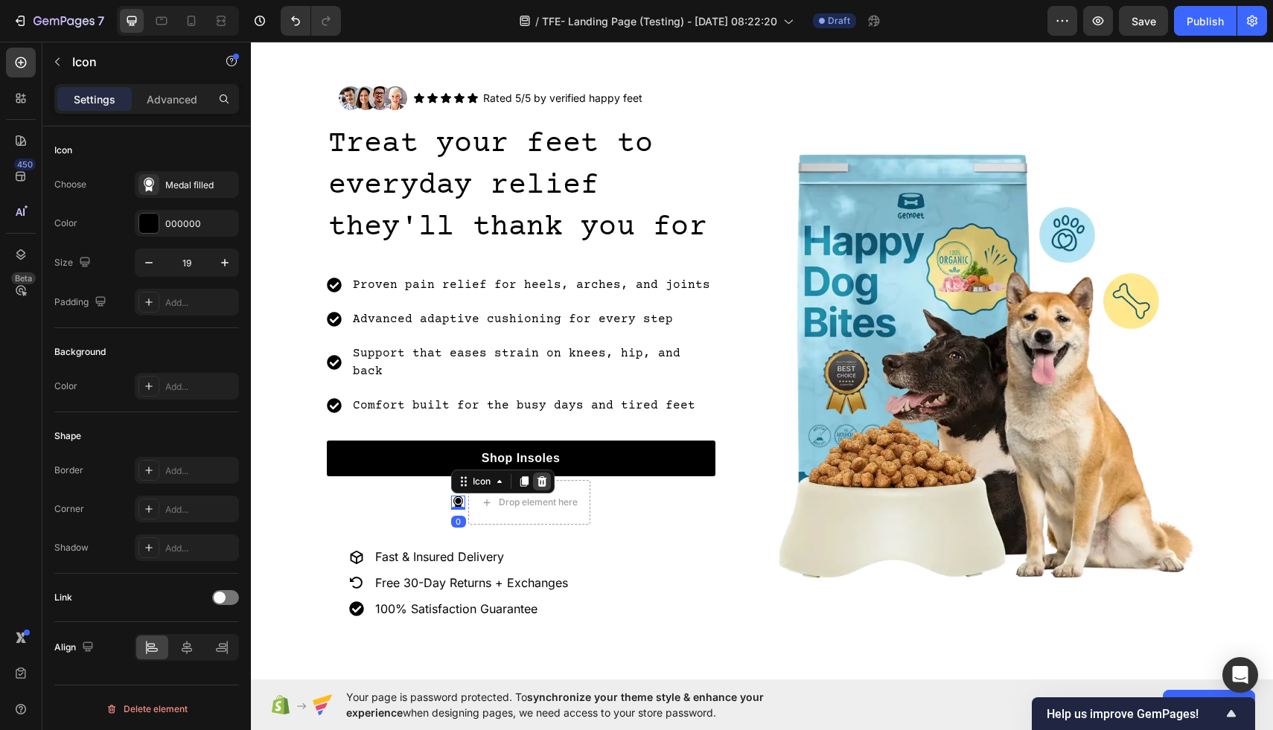
click at [542, 476] on icon at bounding box center [542, 481] width 10 height 10
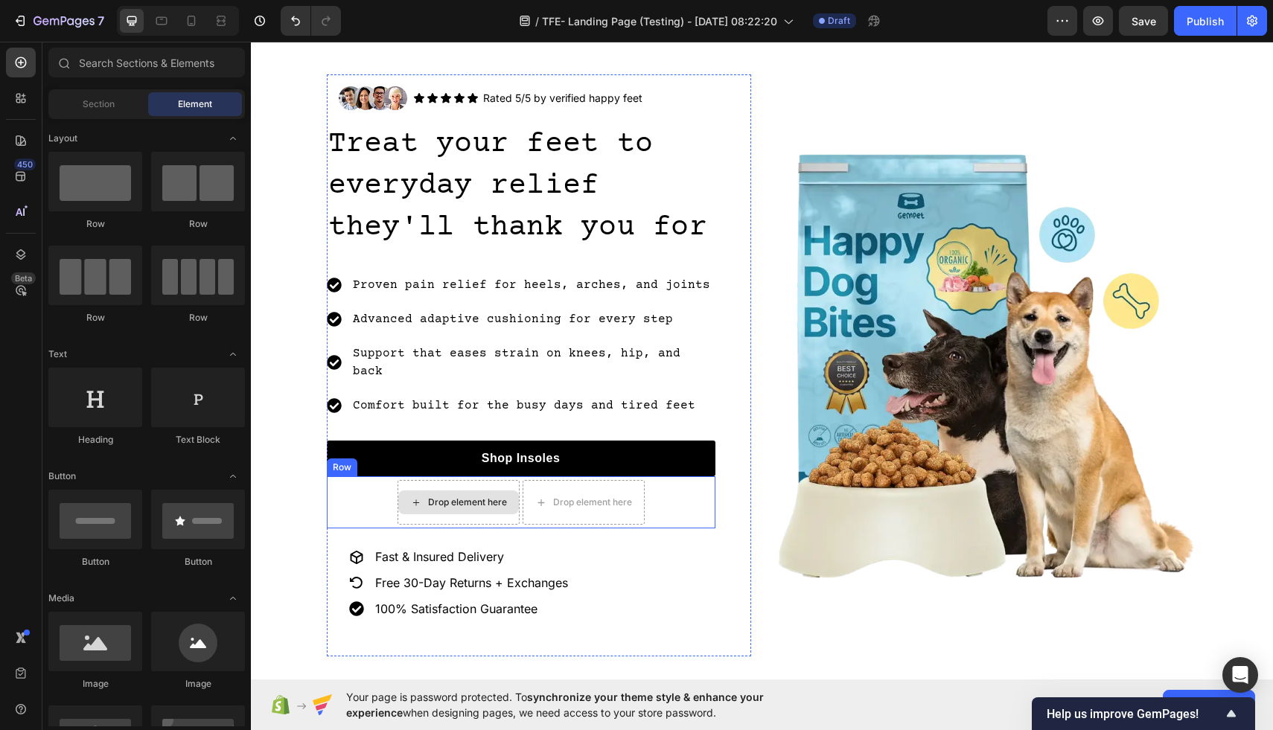
click at [496, 496] on div "Drop element here" at bounding box center [467, 502] width 79 height 12
click at [630, 490] on div "Drop element here" at bounding box center [583, 502] width 121 height 24
click at [677, 476] on div "Drop element here Drop element here Row" at bounding box center [521, 502] width 389 height 52
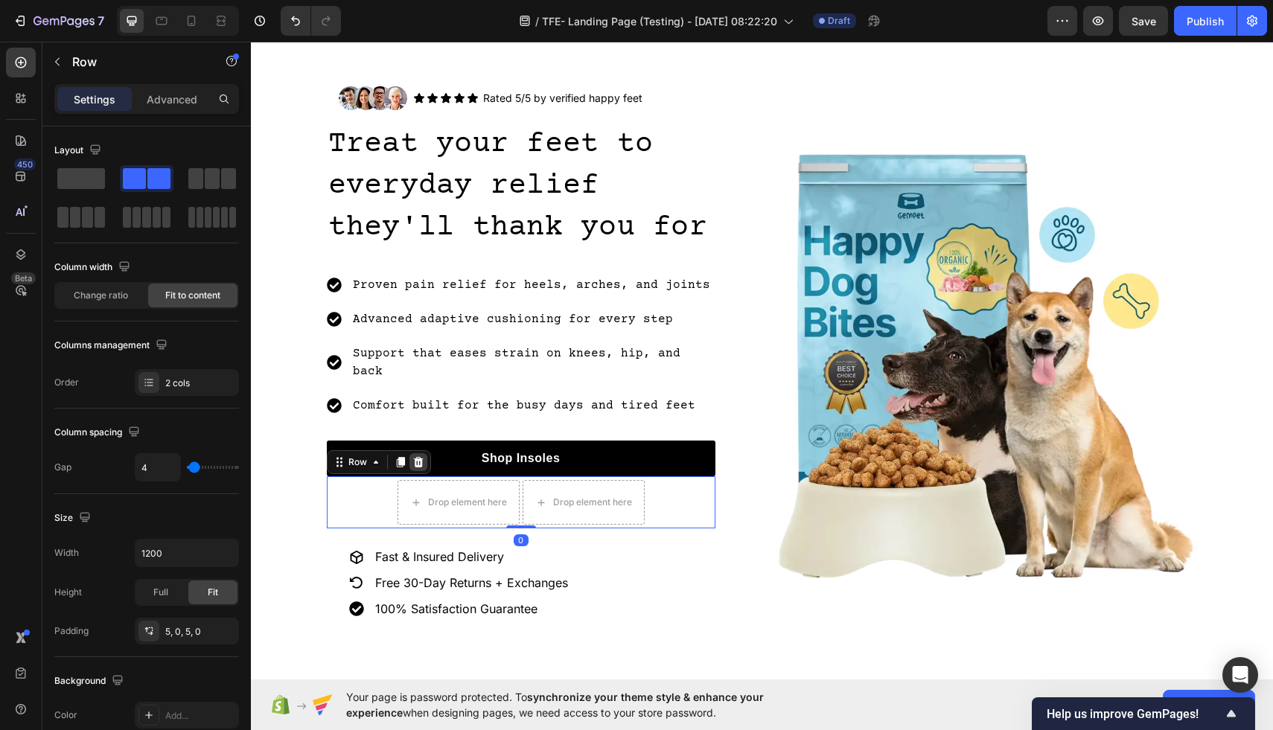
click at [417, 457] on icon at bounding box center [418, 462] width 10 height 10
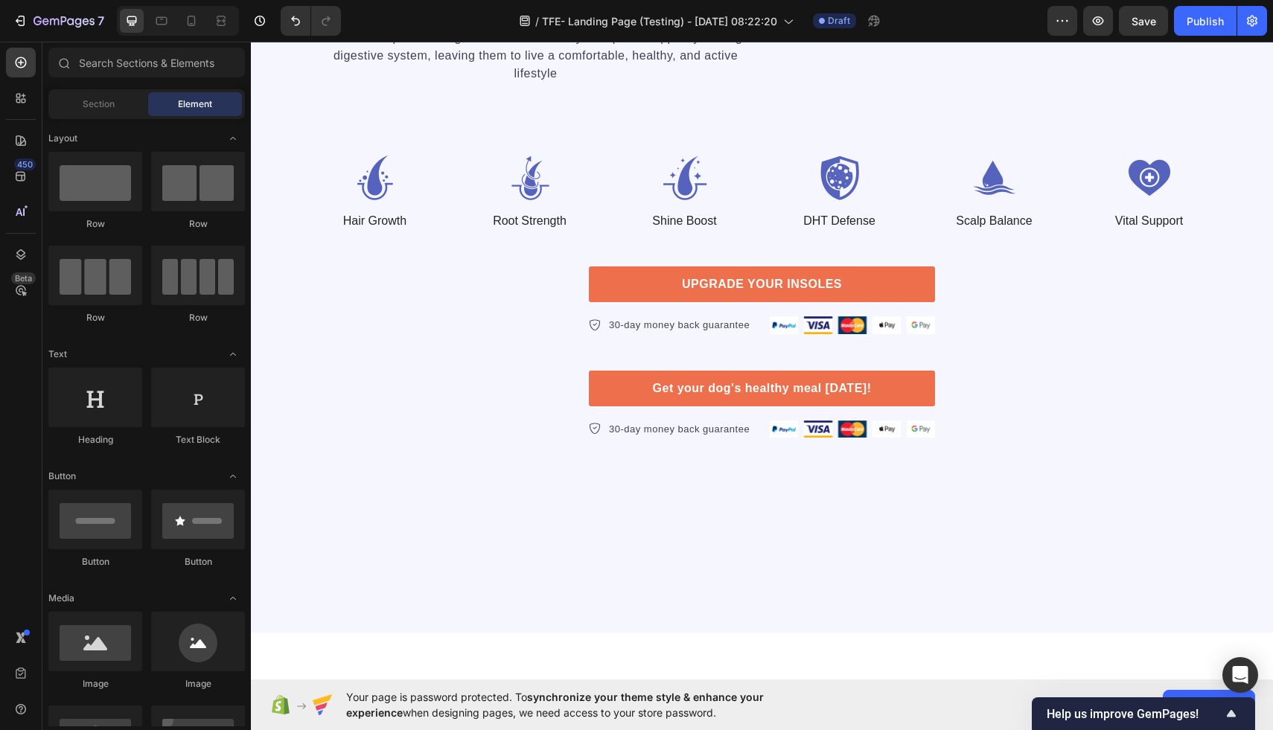
scroll to position [3422, 0]
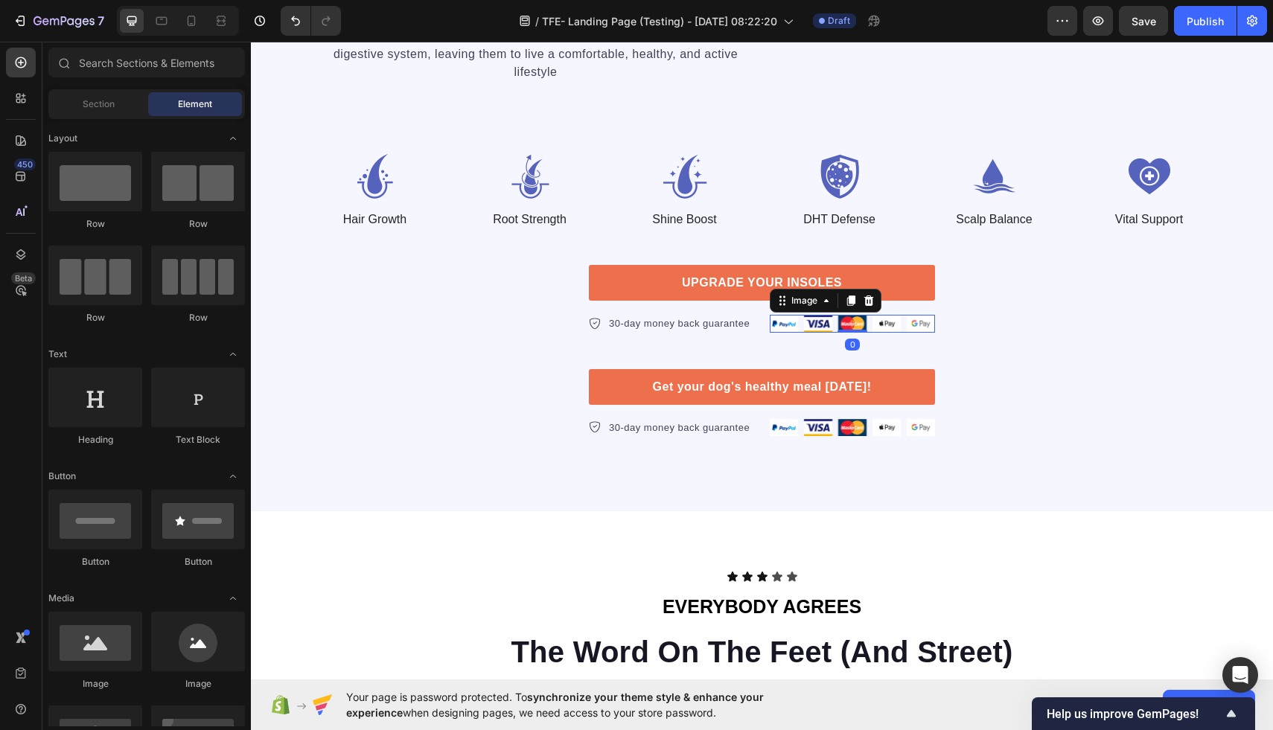
click at [845, 333] on img at bounding box center [852, 324] width 165 height 18
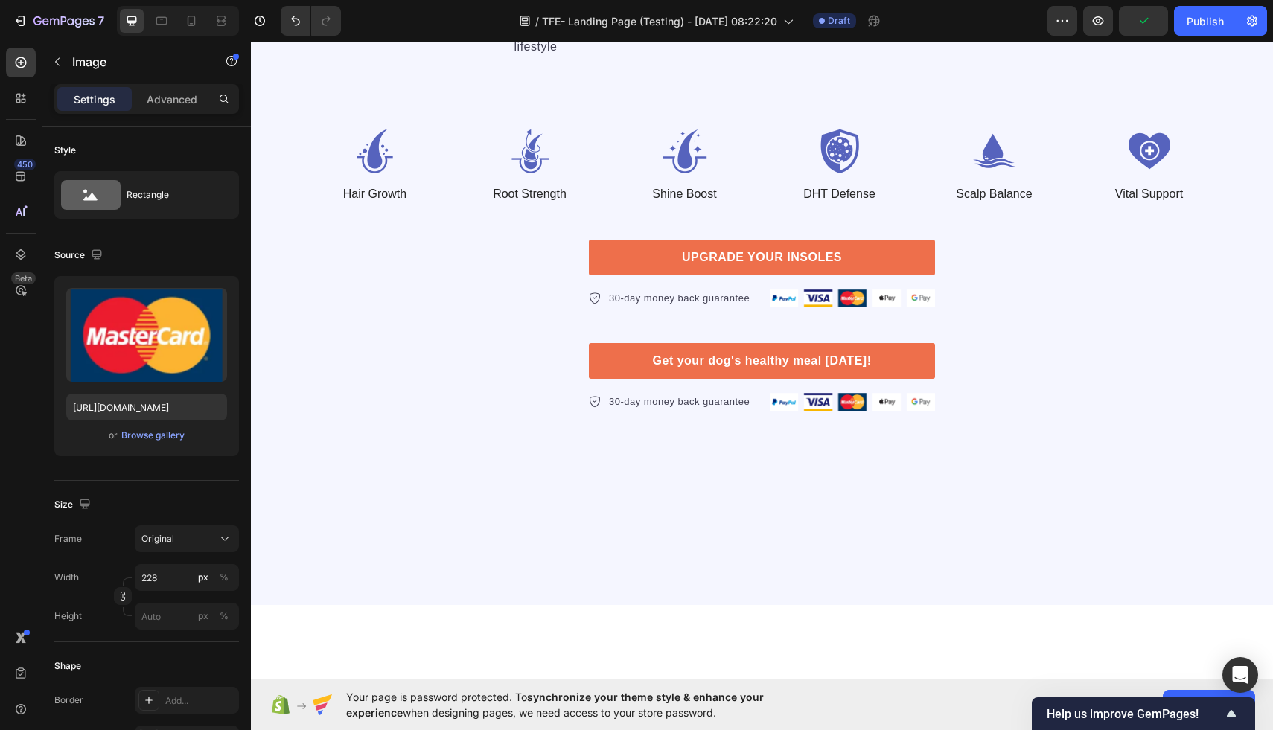
scroll to position [3459, 0]
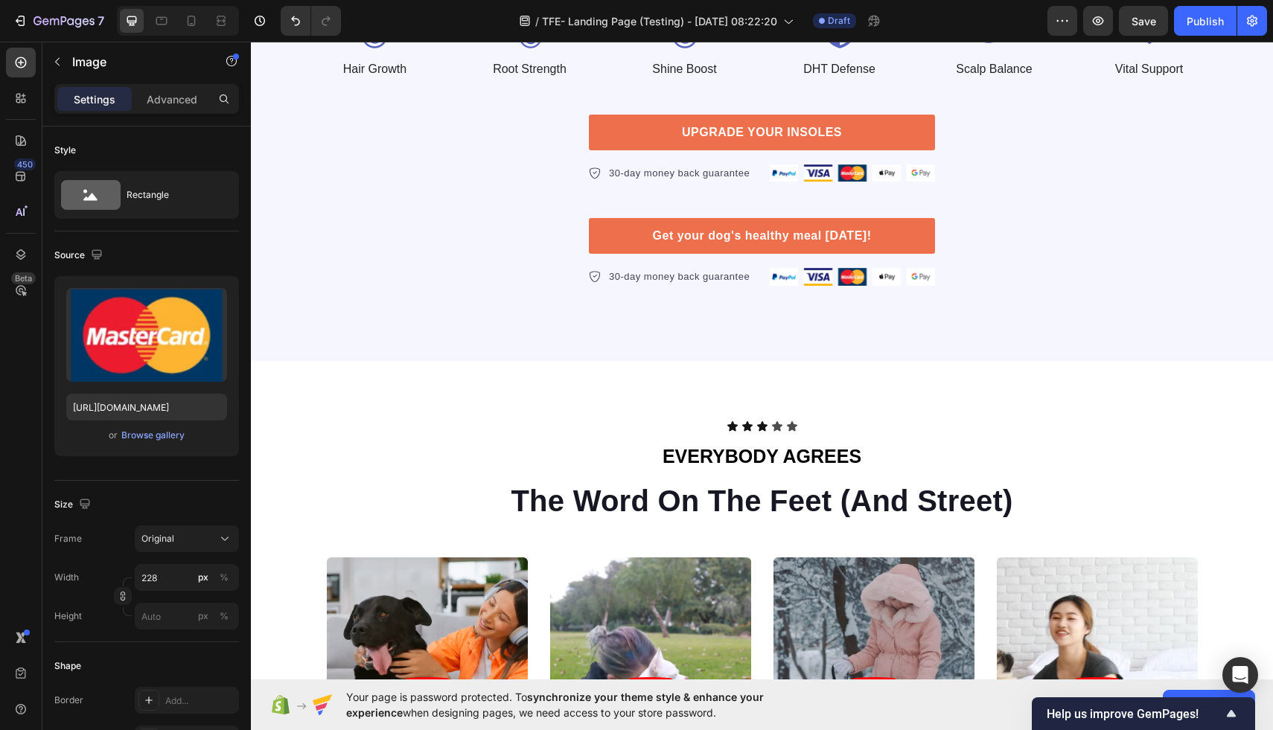
click at [825, 182] on img at bounding box center [852, 173] width 165 height 18
click at [1059, 287] on div "So, We Made An Edit To Your Average Insole. Heading It’s easy to see why Super …" at bounding box center [761, 26] width 903 height 521
click at [794, 182] on img at bounding box center [852, 173] width 165 height 18
click at [848, 156] on icon at bounding box center [851, 150] width 8 height 10
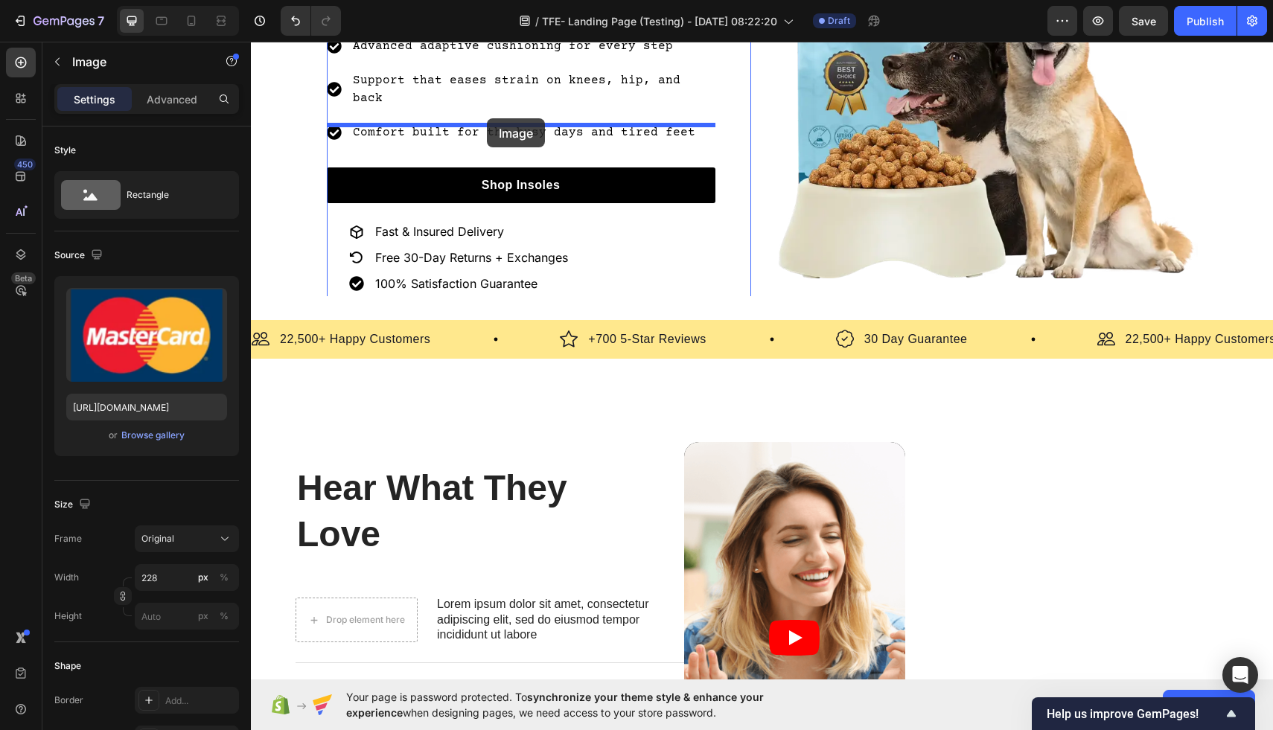
scroll to position [841, 0]
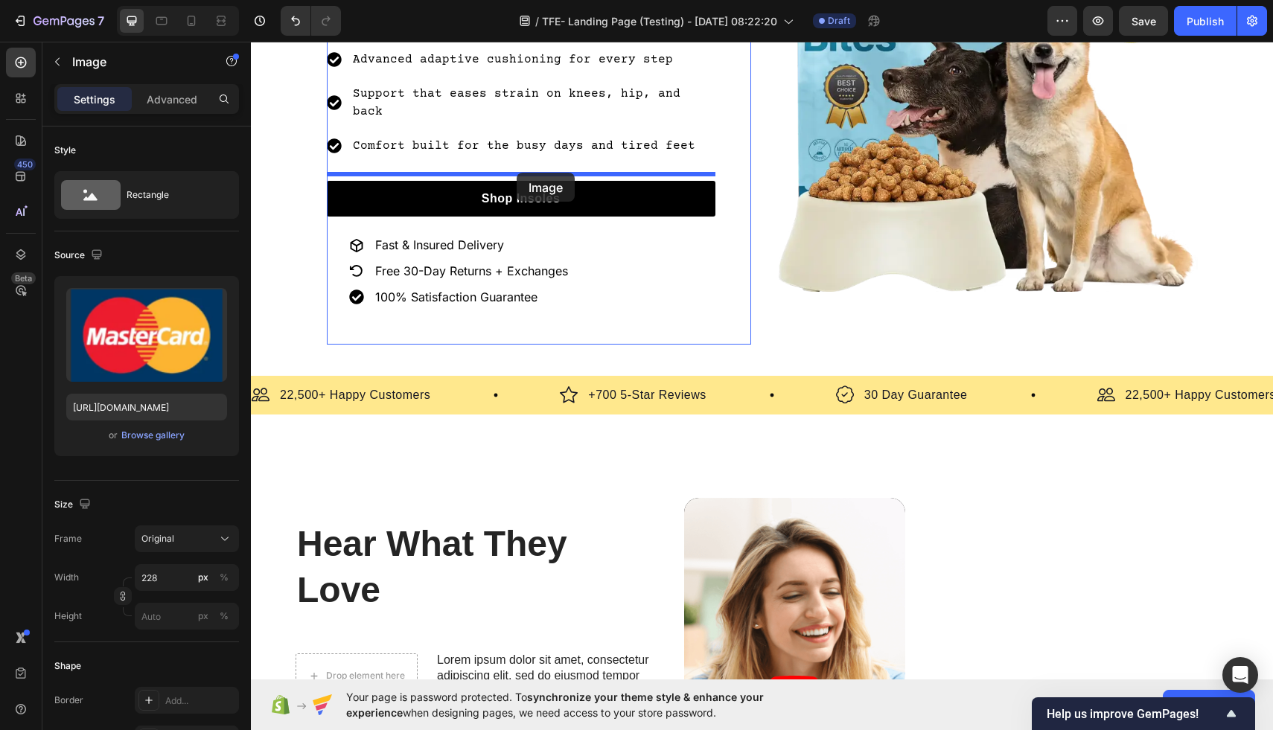
drag, startPoint x: 851, startPoint y: 307, endPoint x: 517, endPoint y: 173, distance: 360.3
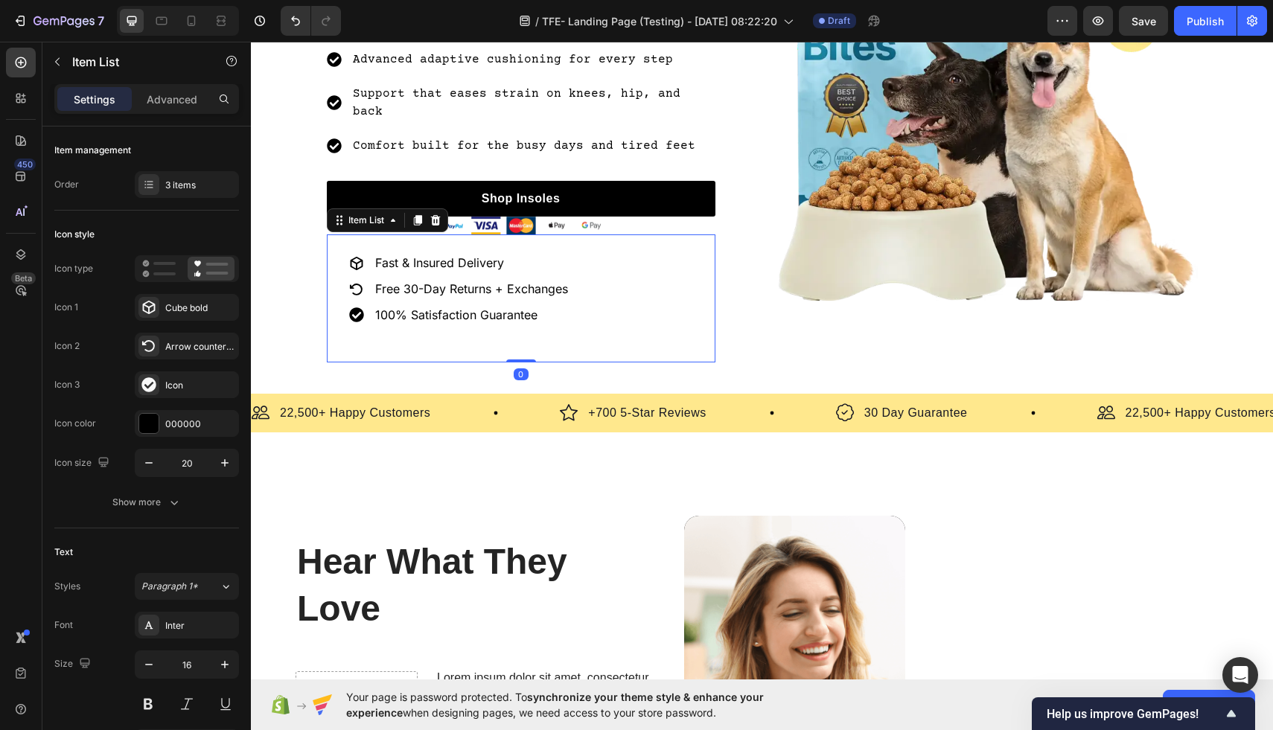
click at [618, 234] on div "Fast & Insured Delivery Free 30-Day Returns + Exchanges 100% Satisfaction Guara…" at bounding box center [521, 297] width 389 height 127
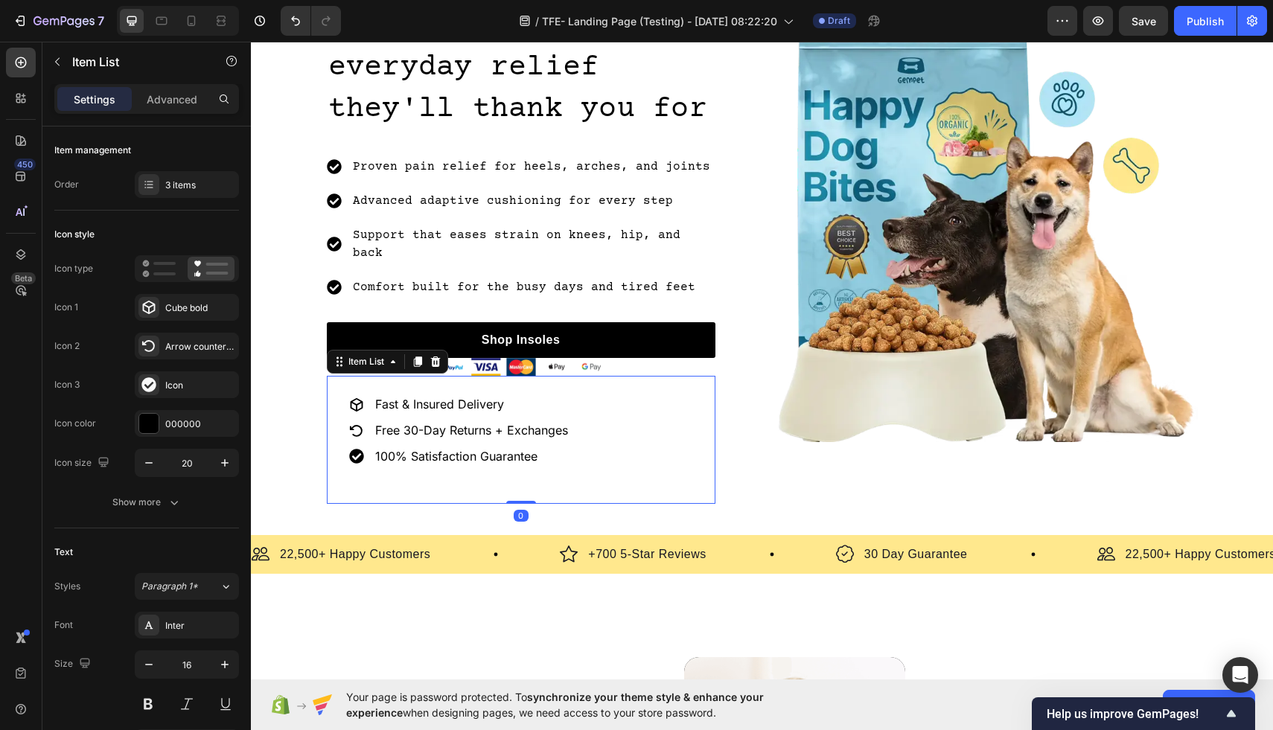
scroll to position [639, 0]
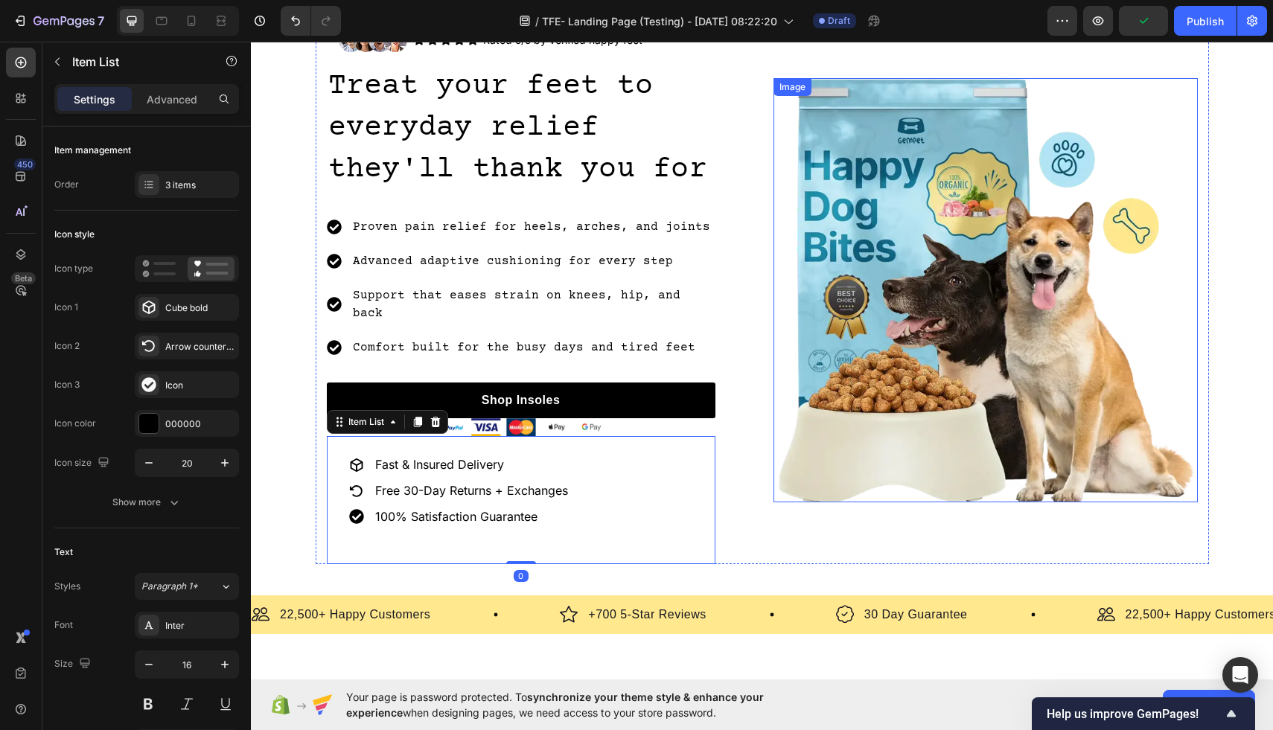
click at [773, 170] on img at bounding box center [985, 290] width 424 height 424
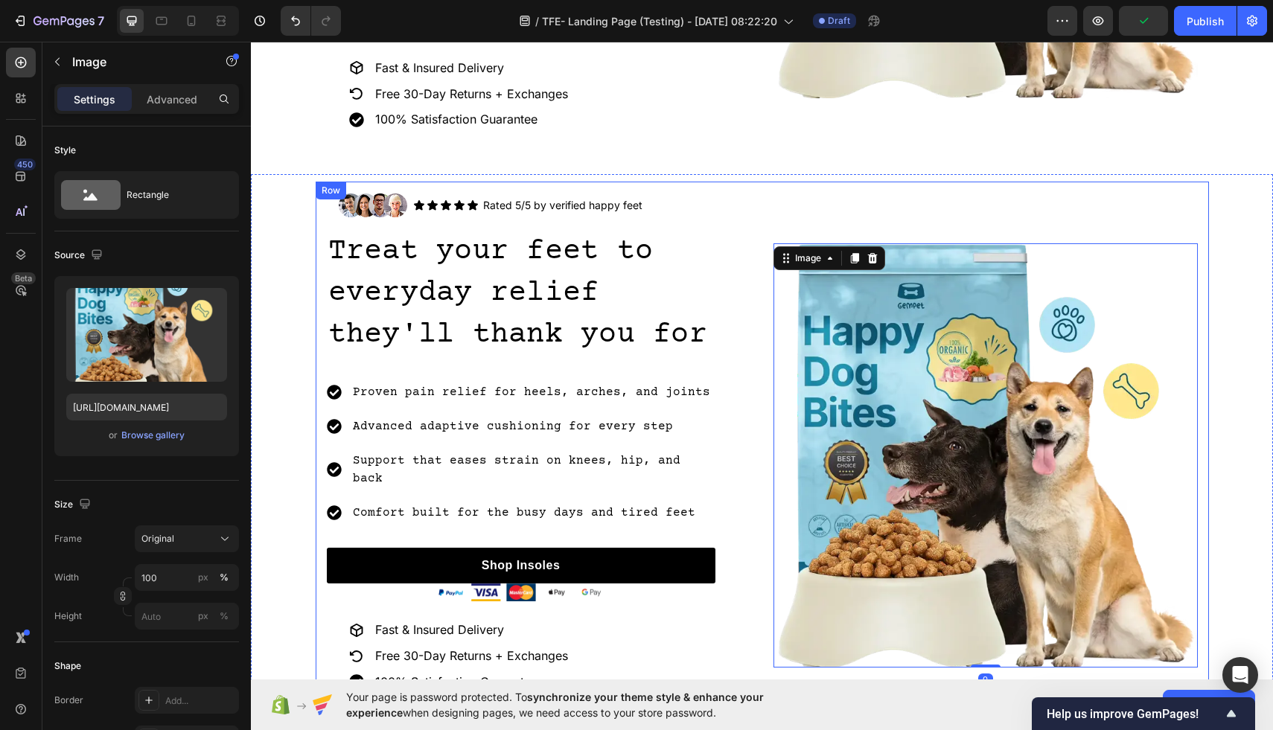
scroll to position [471, 0]
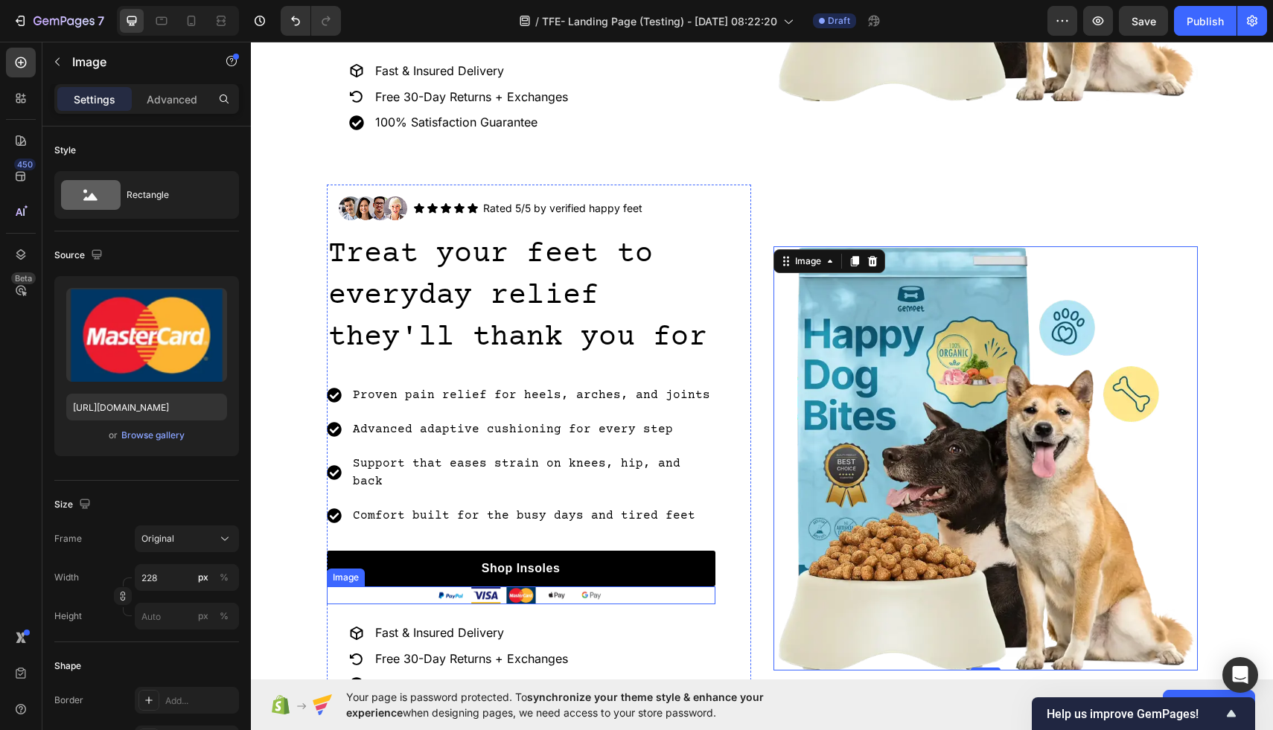
click at [412, 586] on div at bounding box center [521, 595] width 389 height 18
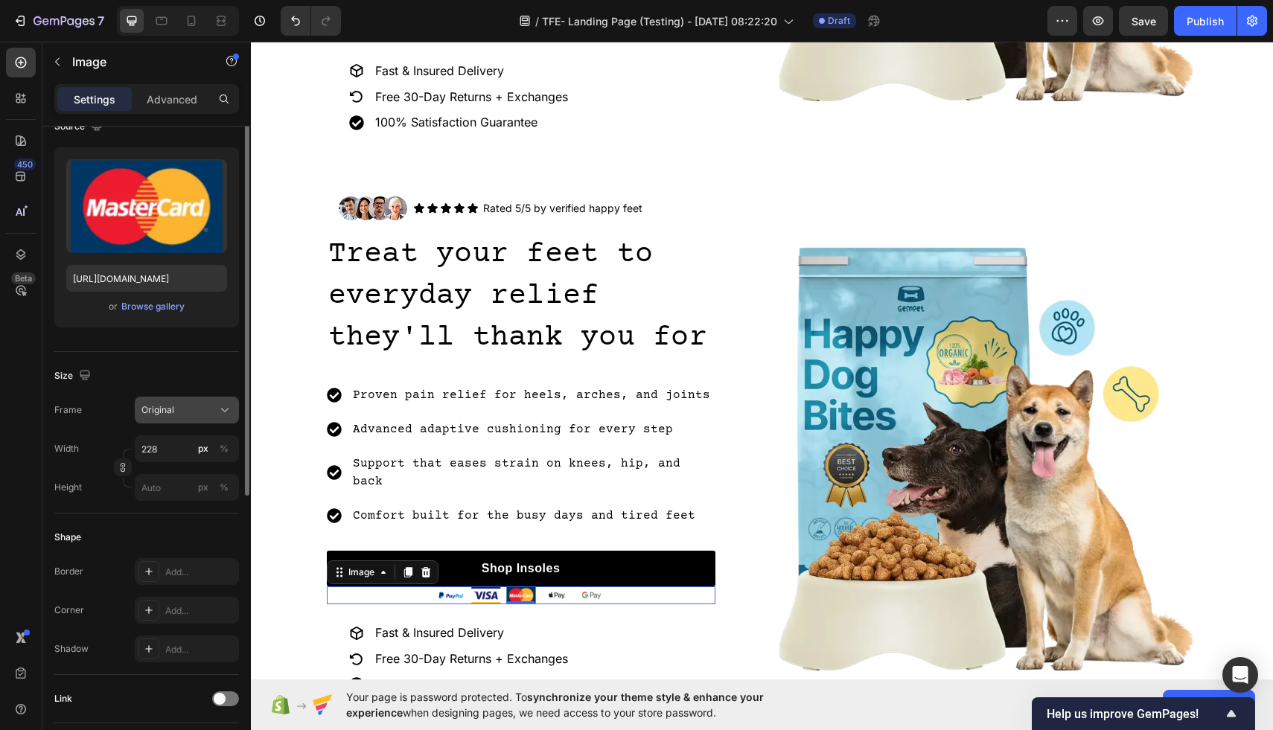
scroll to position [214, 0]
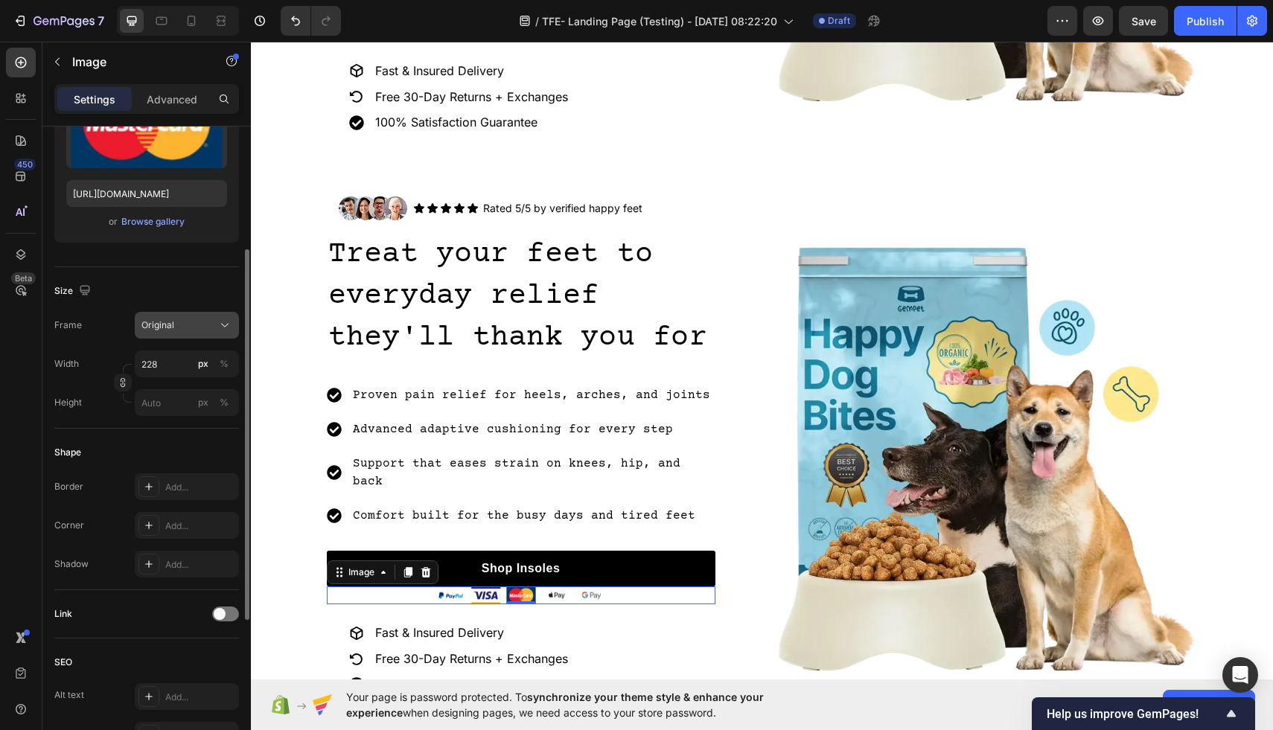
click at [194, 324] on div "Original" at bounding box center [177, 325] width 73 height 13
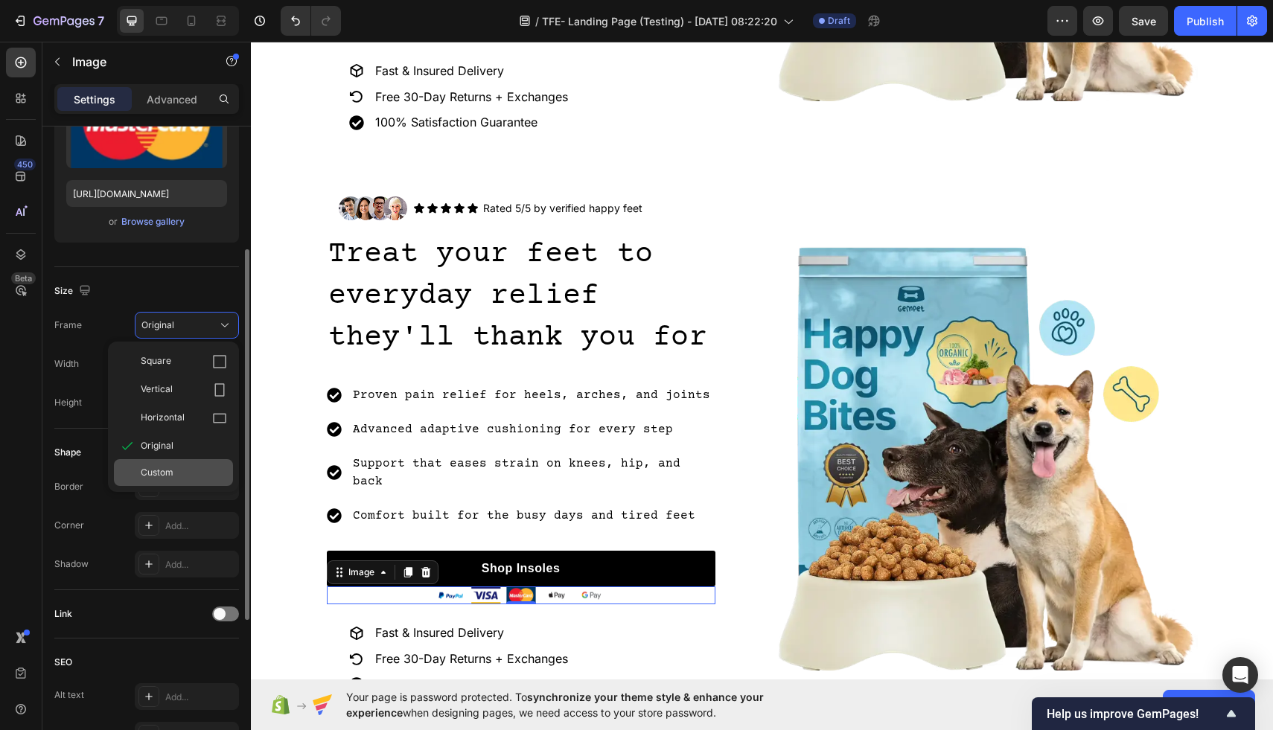
click at [150, 475] on span "Custom" at bounding box center [157, 472] width 33 height 13
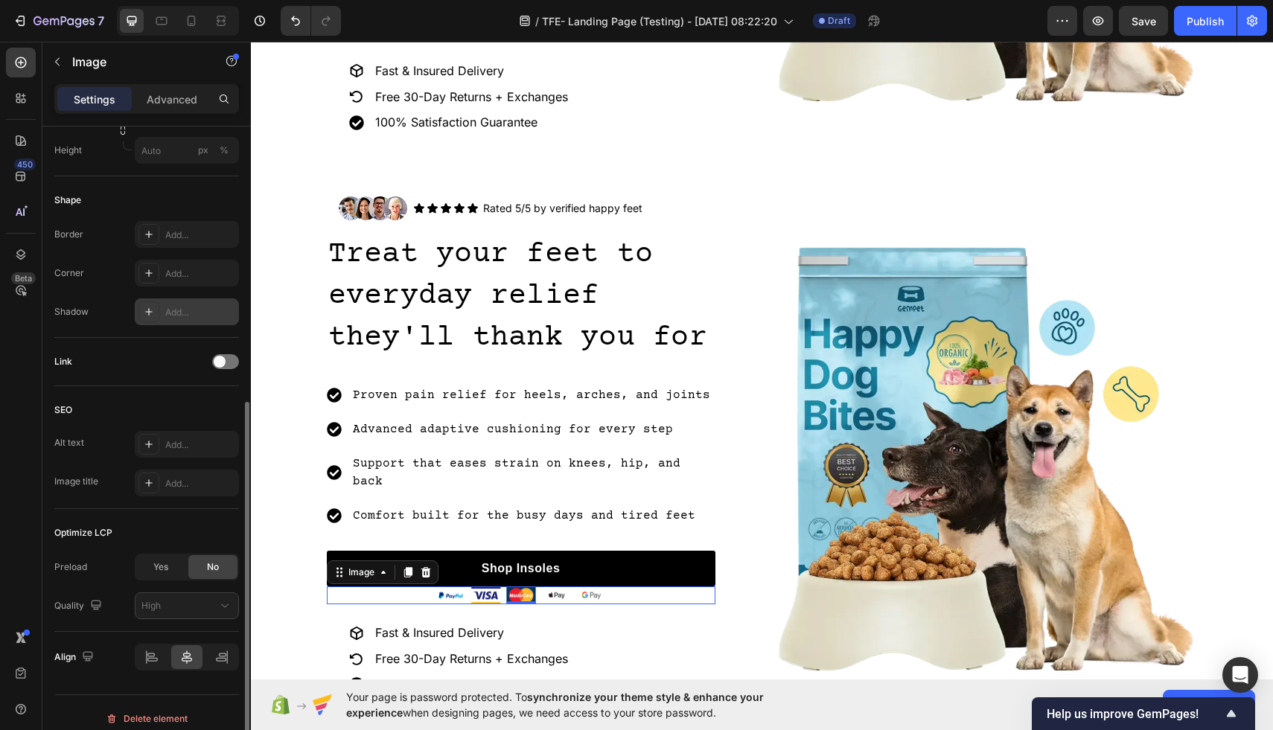
scroll to position [494, 0]
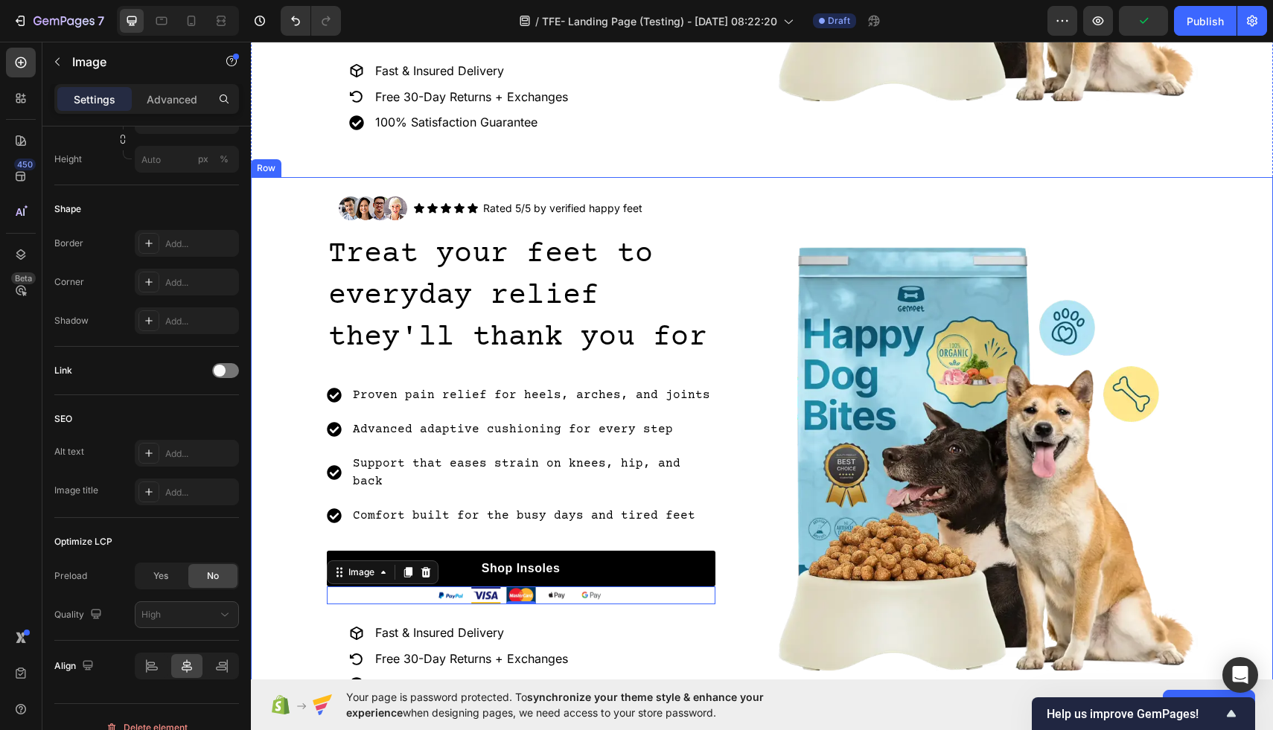
click at [292, 533] on div "Image Icon Icon Icon Icon Icon Icon List Rated 5/5 by verified happy feet Text …" at bounding box center [762, 459] width 1022 height 548
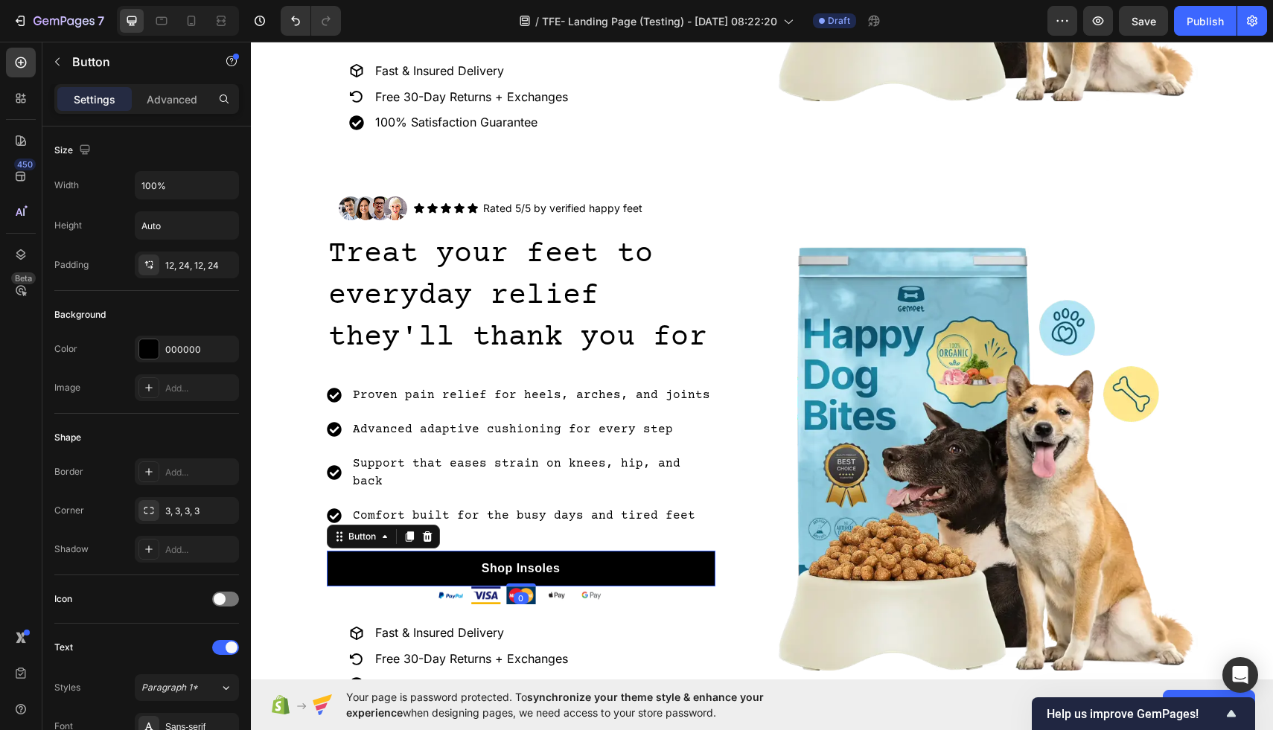
click at [619, 551] on link "Shop Insoles" at bounding box center [521, 569] width 389 height 36
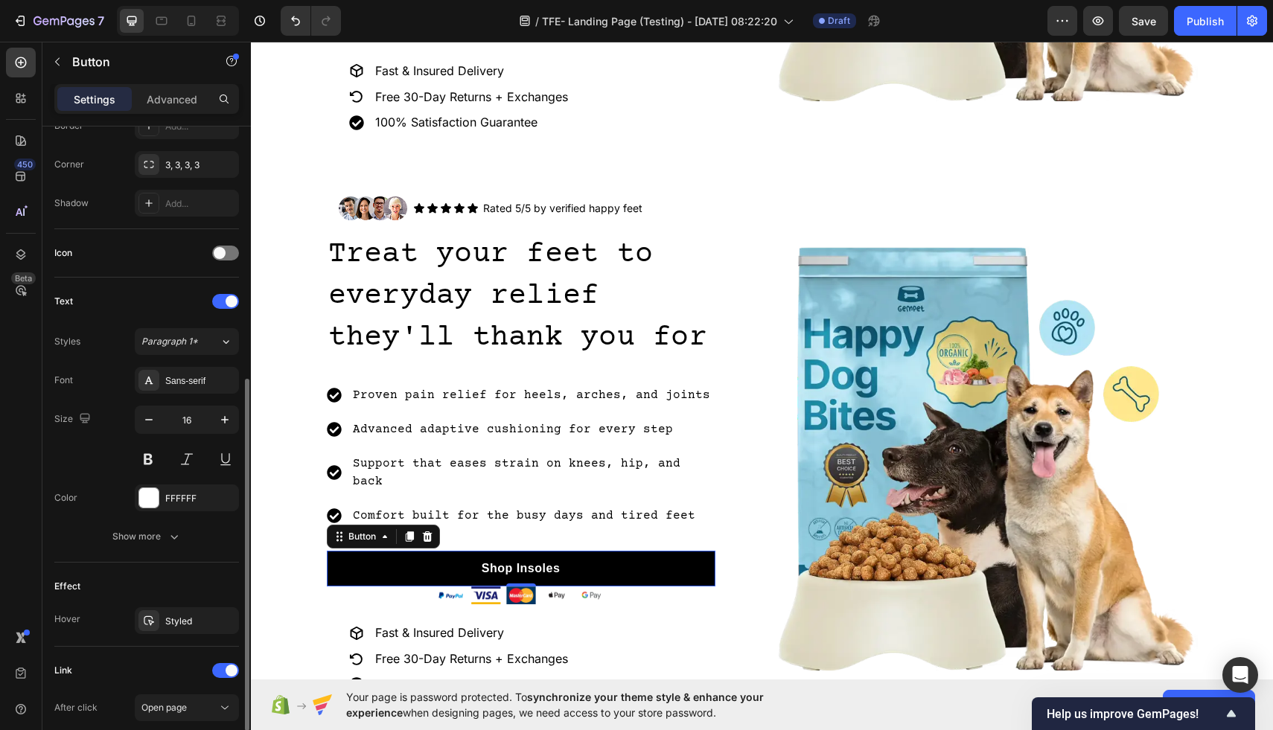
scroll to position [399, 0]
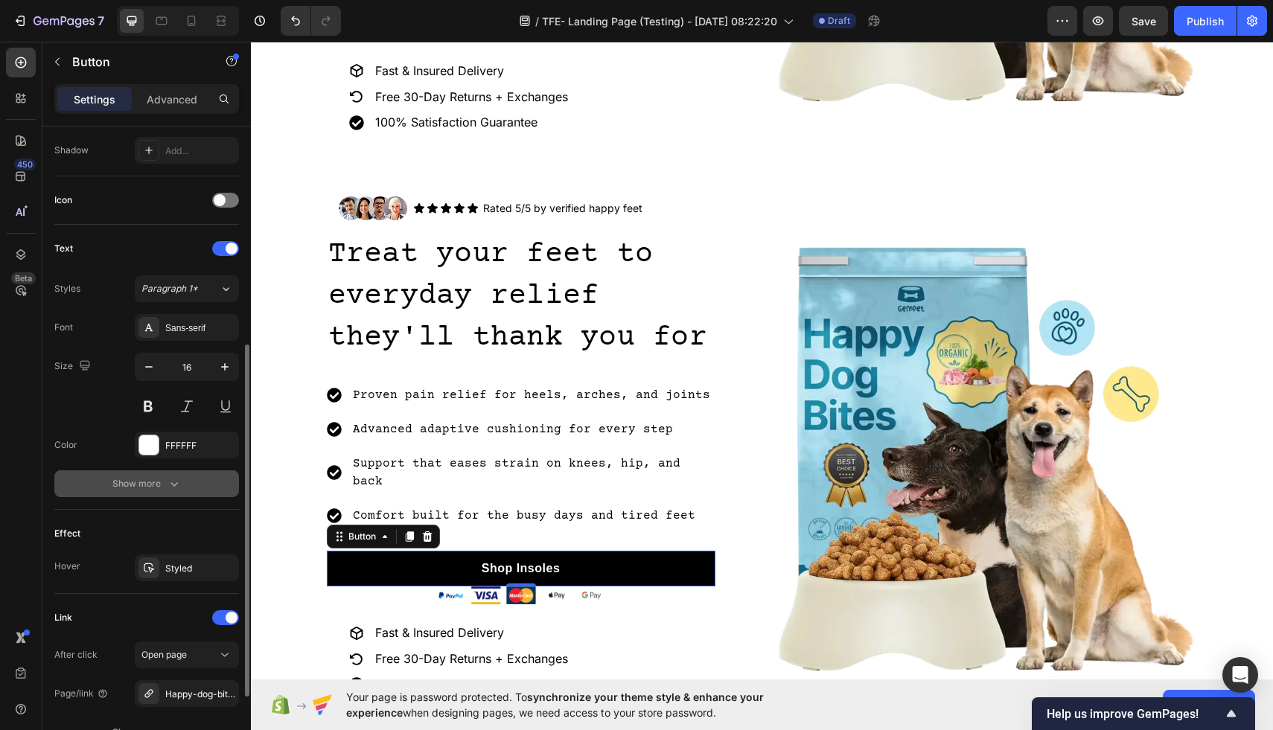
click at [155, 494] on button "Show more" at bounding box center [146, 483] width 185 height 27
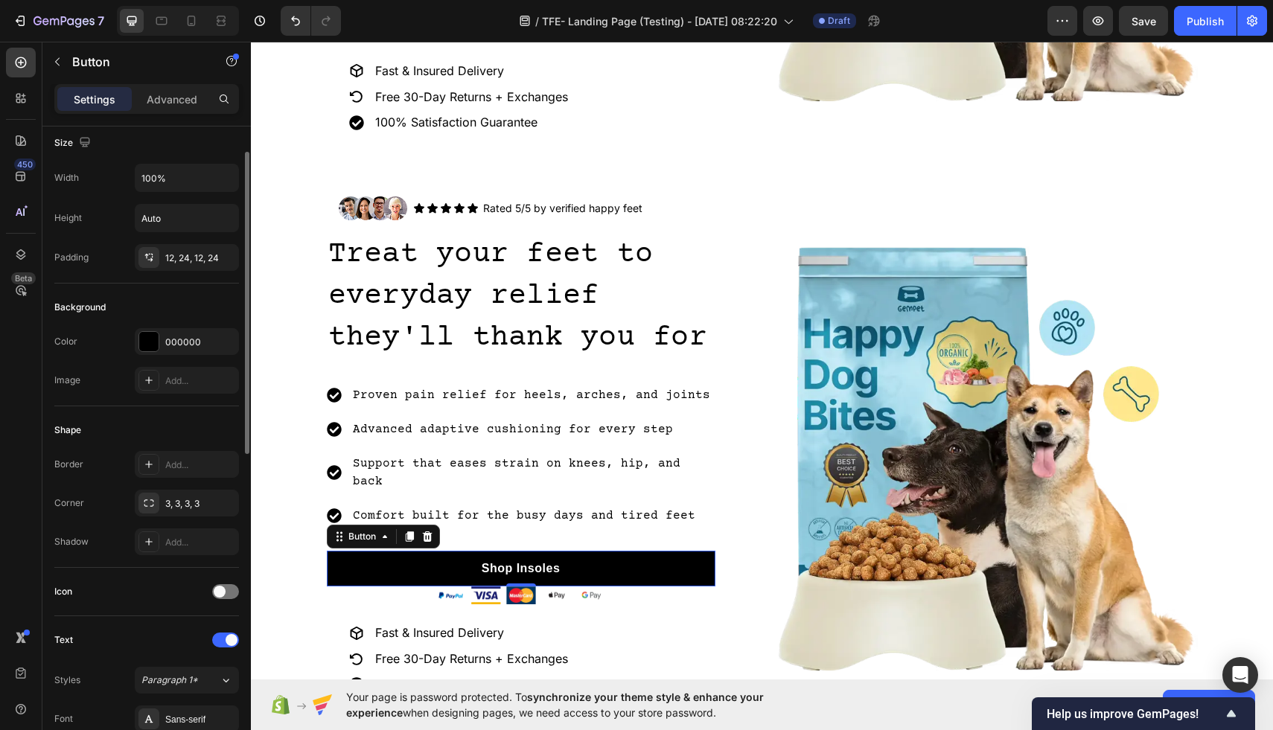
scroll to position [0, 0]
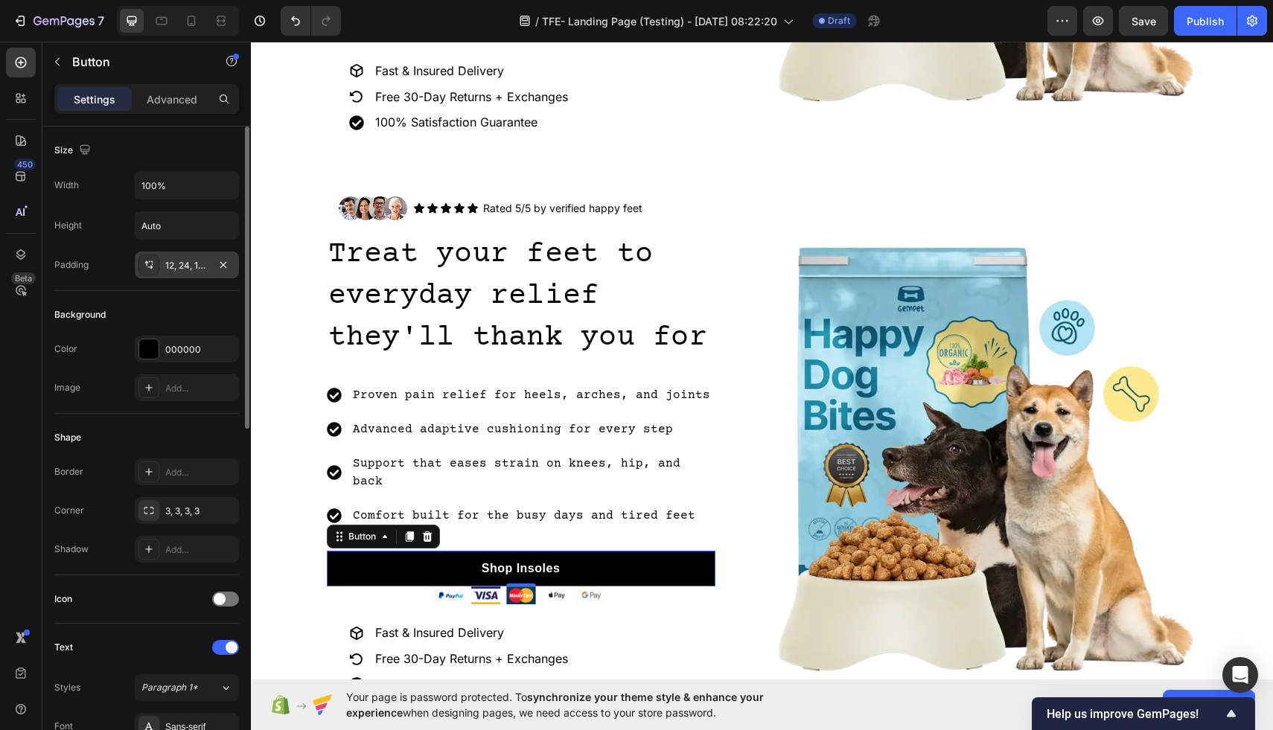
click at [149, 262] on icon at bounding box center [149, 265] width 12 height 12
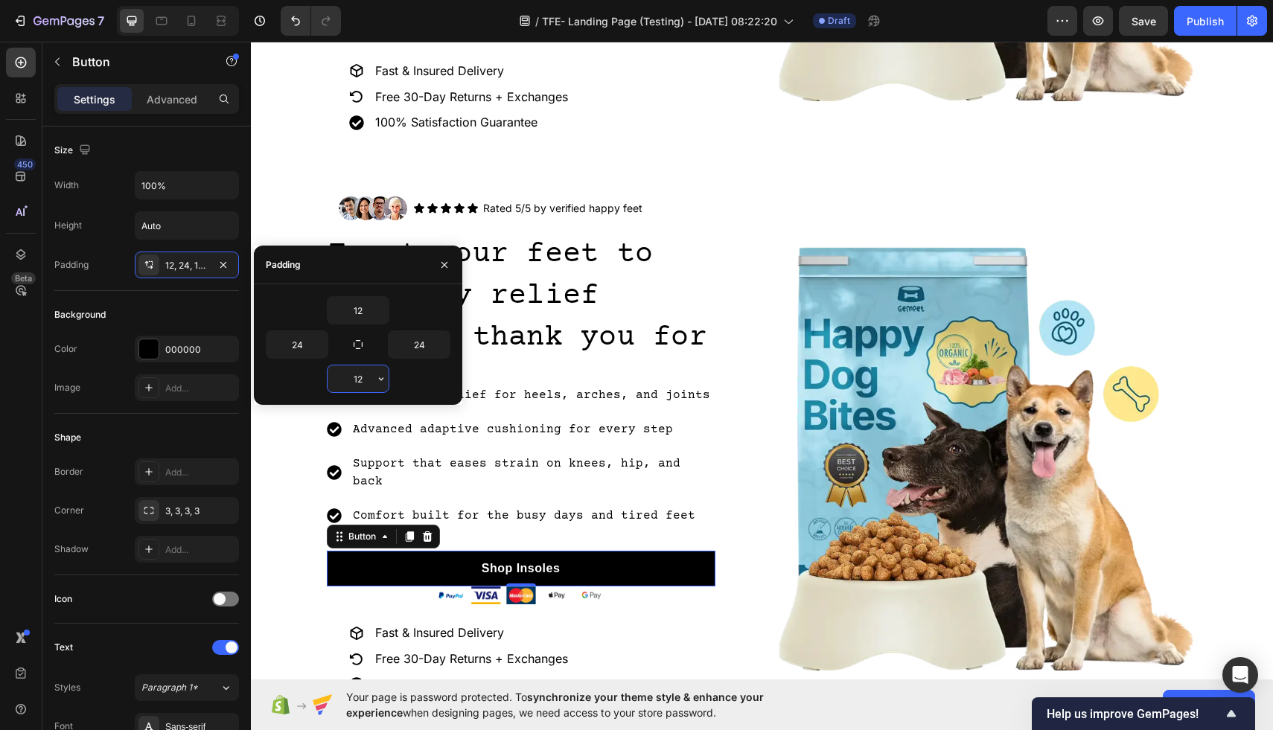
click at [371, 381] on input "12" at bounding box center [357, 378] width 61 height 27
type input "1"
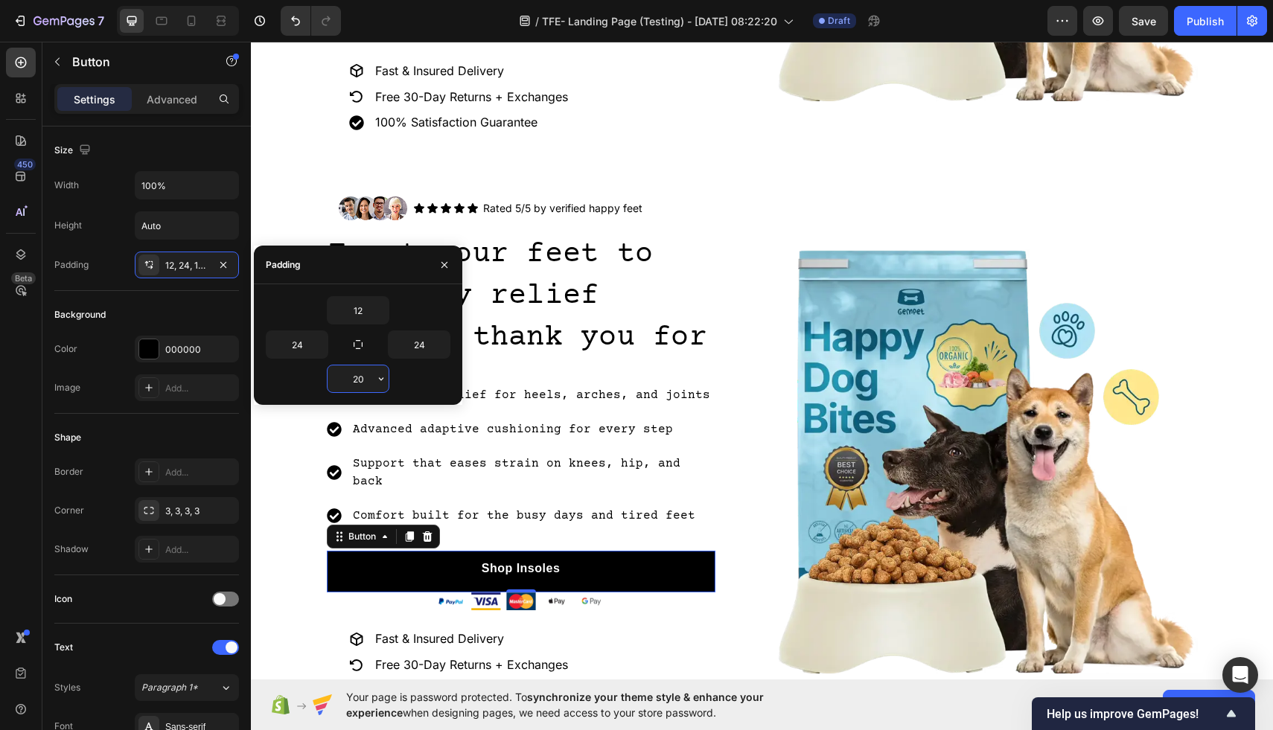
type input "2"
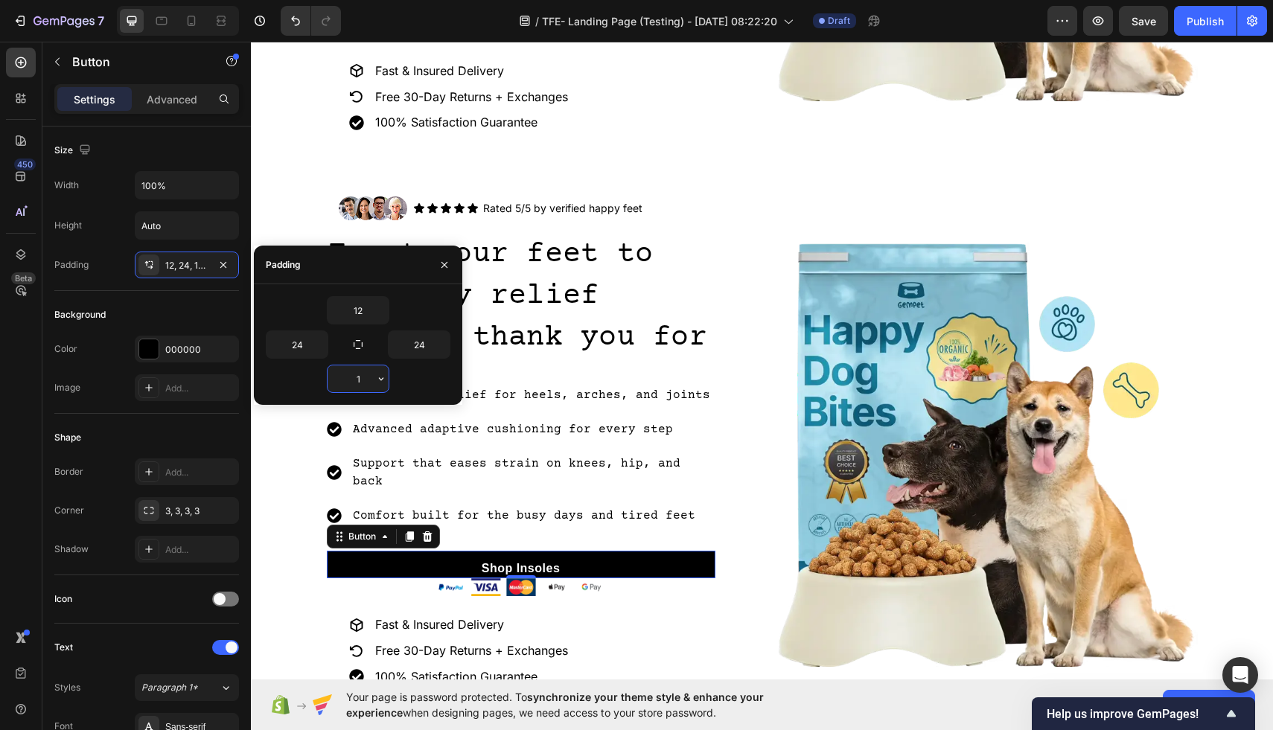
type input "12"
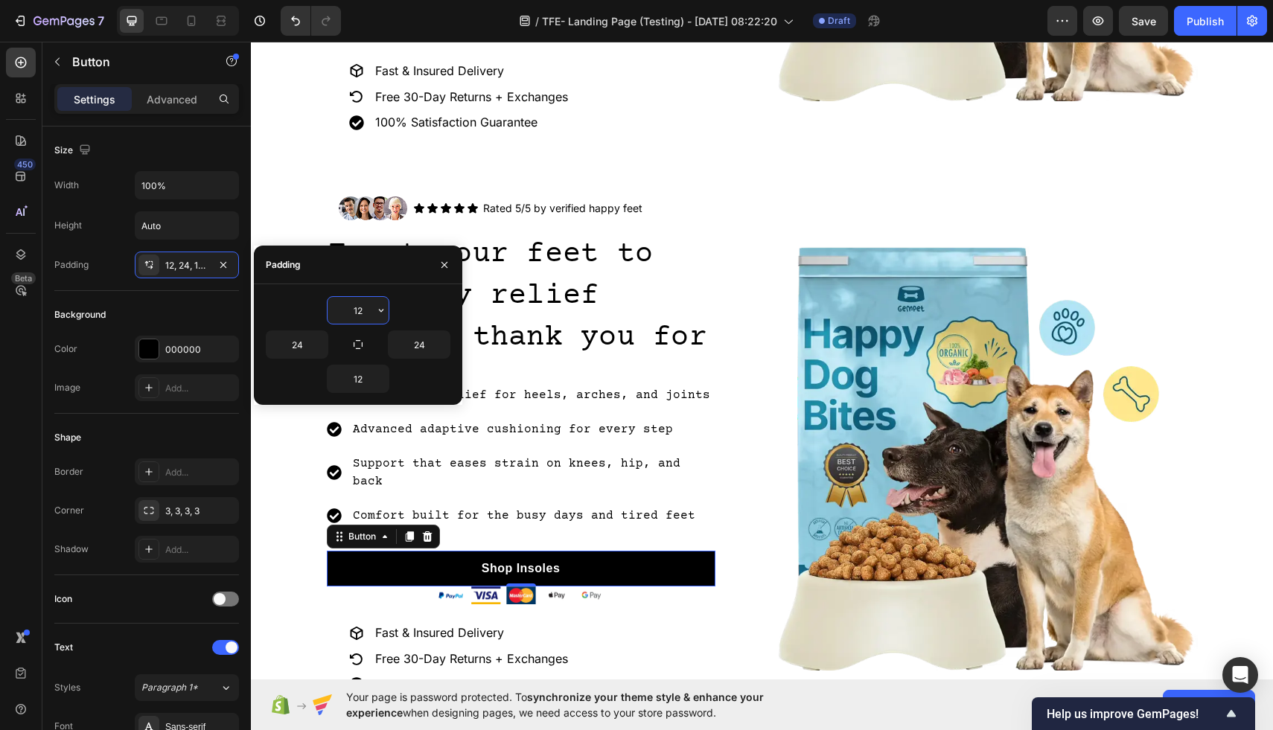
click at [365, 308] on input "12" at bounding box center [357, 310] width 61 height 27
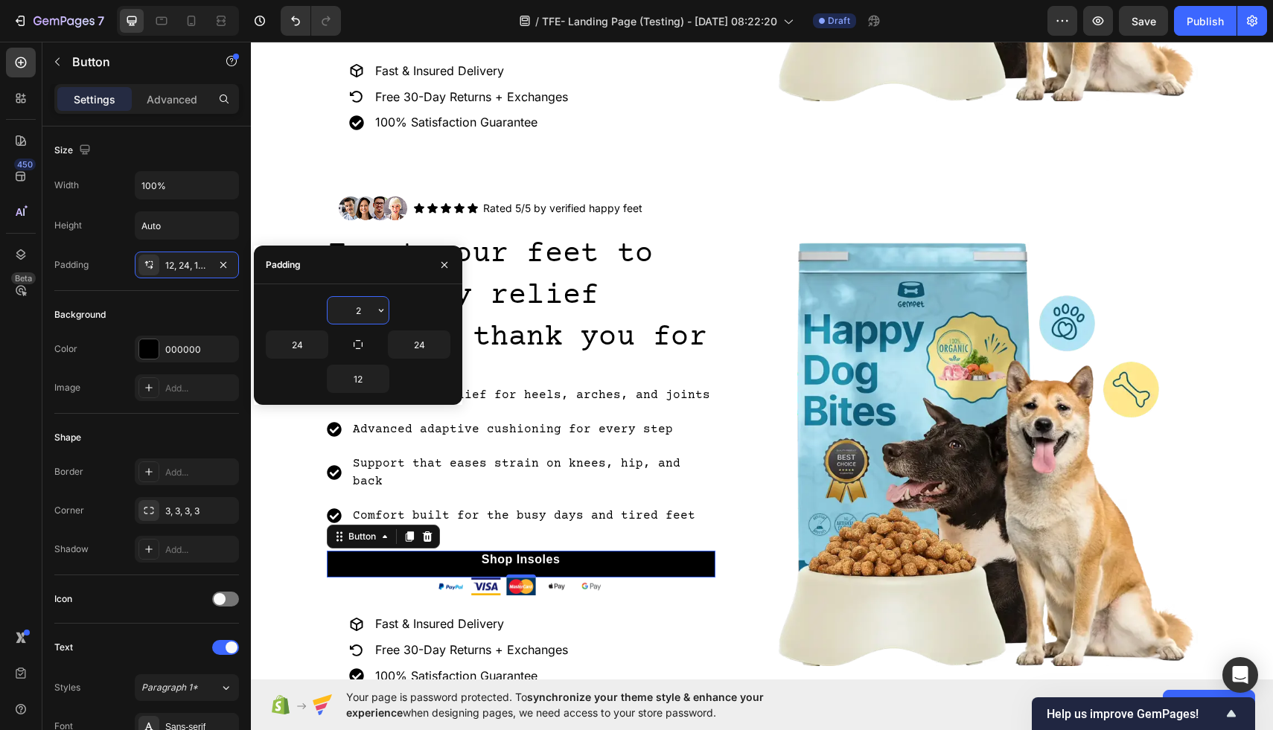
type input "20"
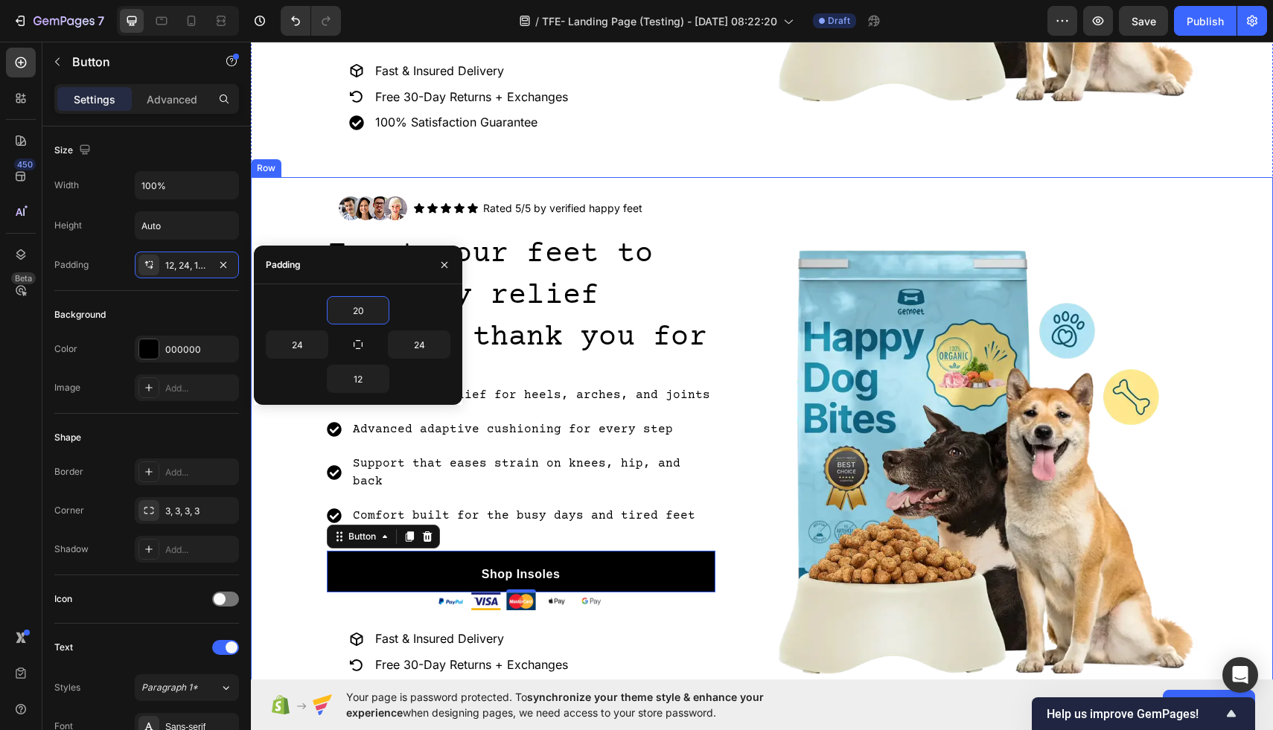
click at [307, 467] on div "Image Icon Icon Icon Icon Icon Icon List Rated 5/5 by verified happy feet Text …" at bounding box center [762, 462] width 1022 height 554
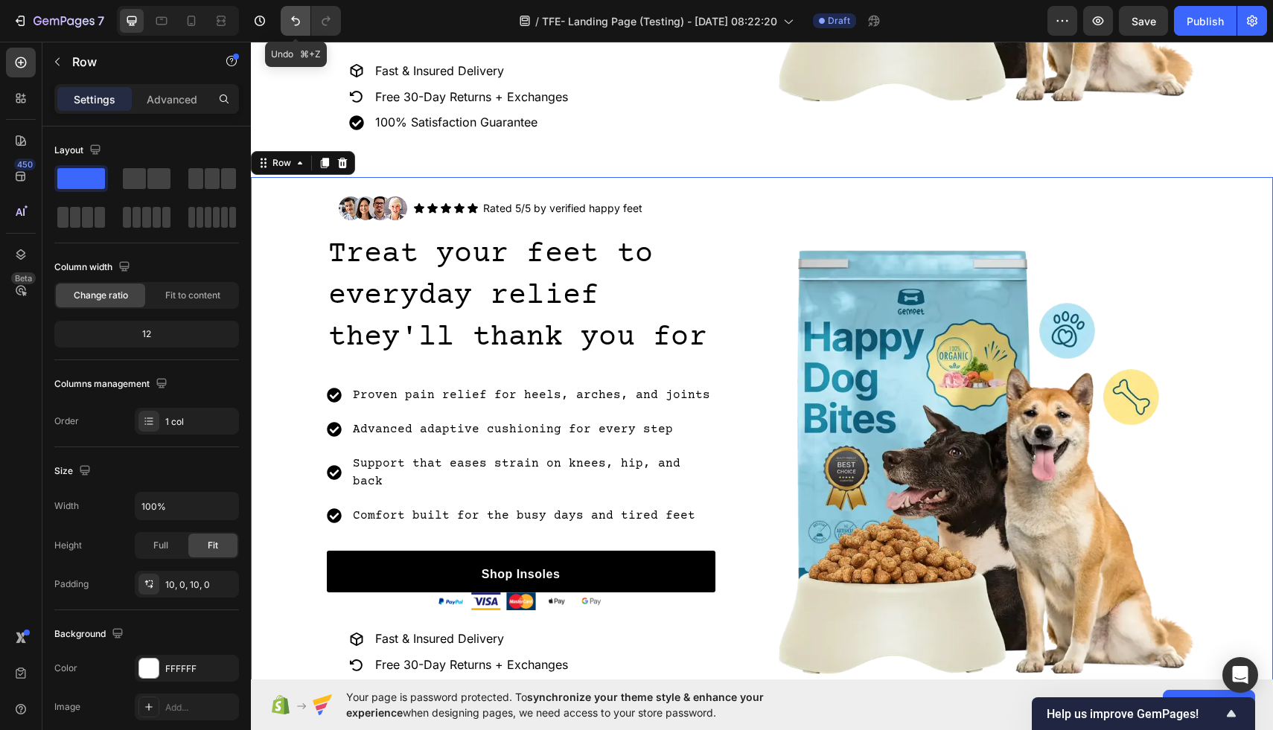
click at [295, 22] on icon "Undo/Redo" at bounding box center [295, 20] width 15 height 15
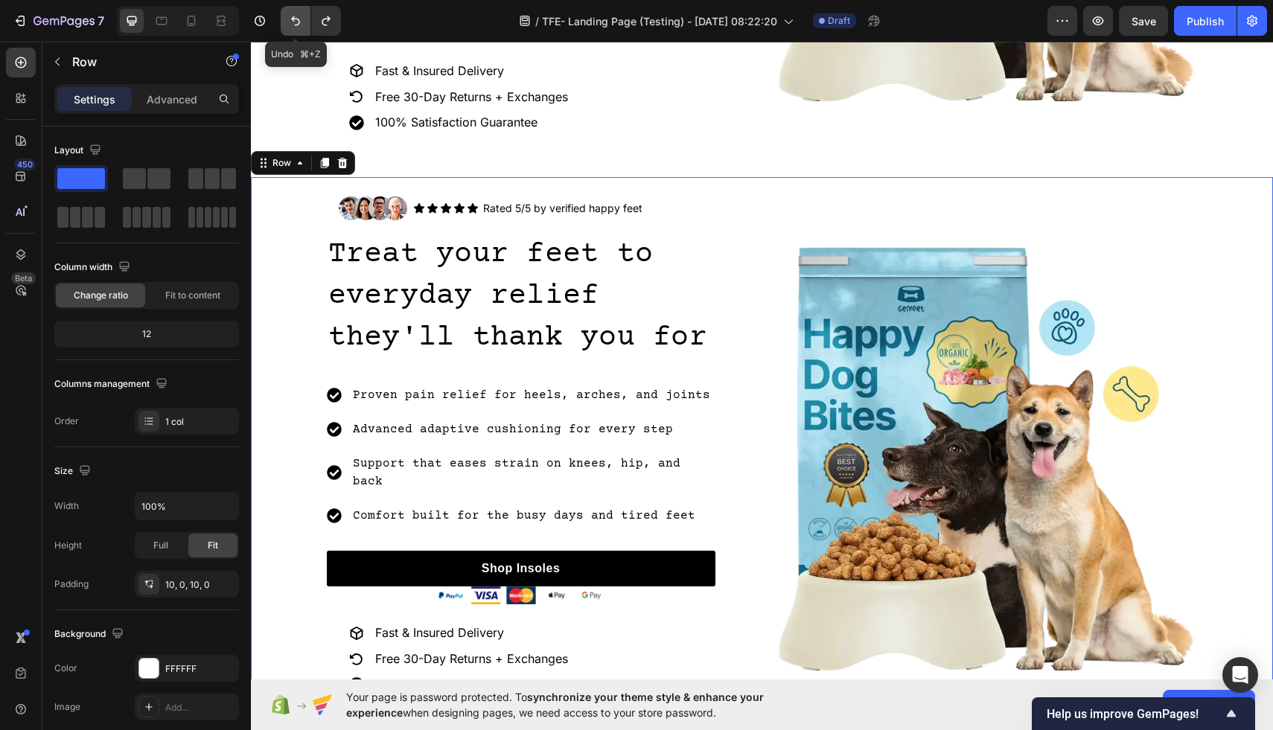
click at [295, 22] on icon "Undo/Redo" at bounding box center [295, 20] width 15 height 15
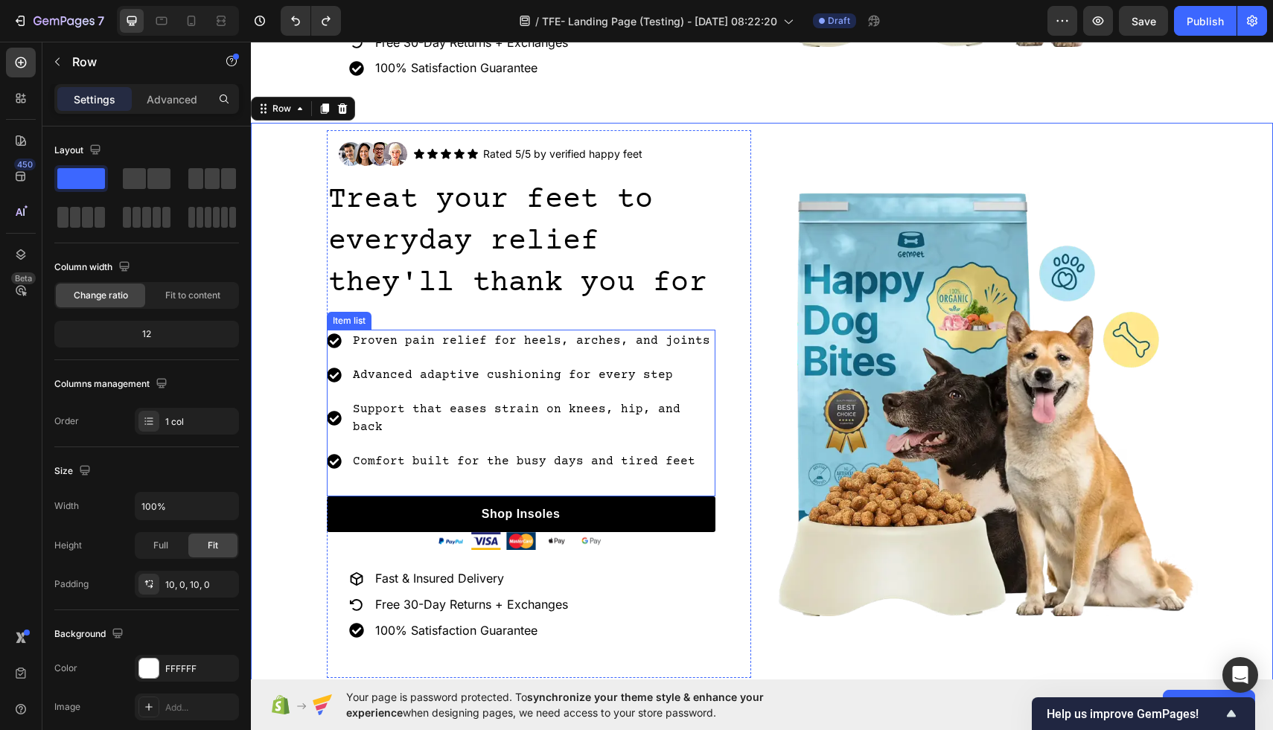
scroll to position [517, 0]
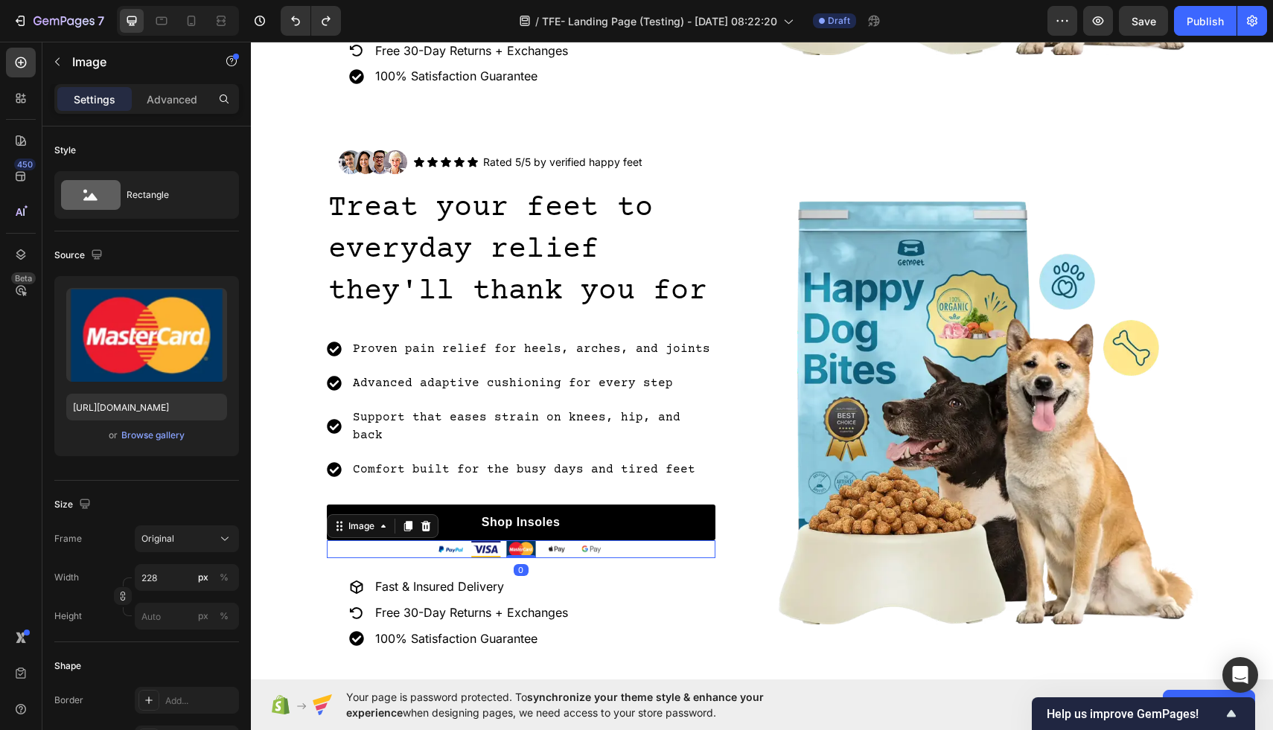
click at [578, 540] on img at bounding box center [521, 549] width 170 height 18
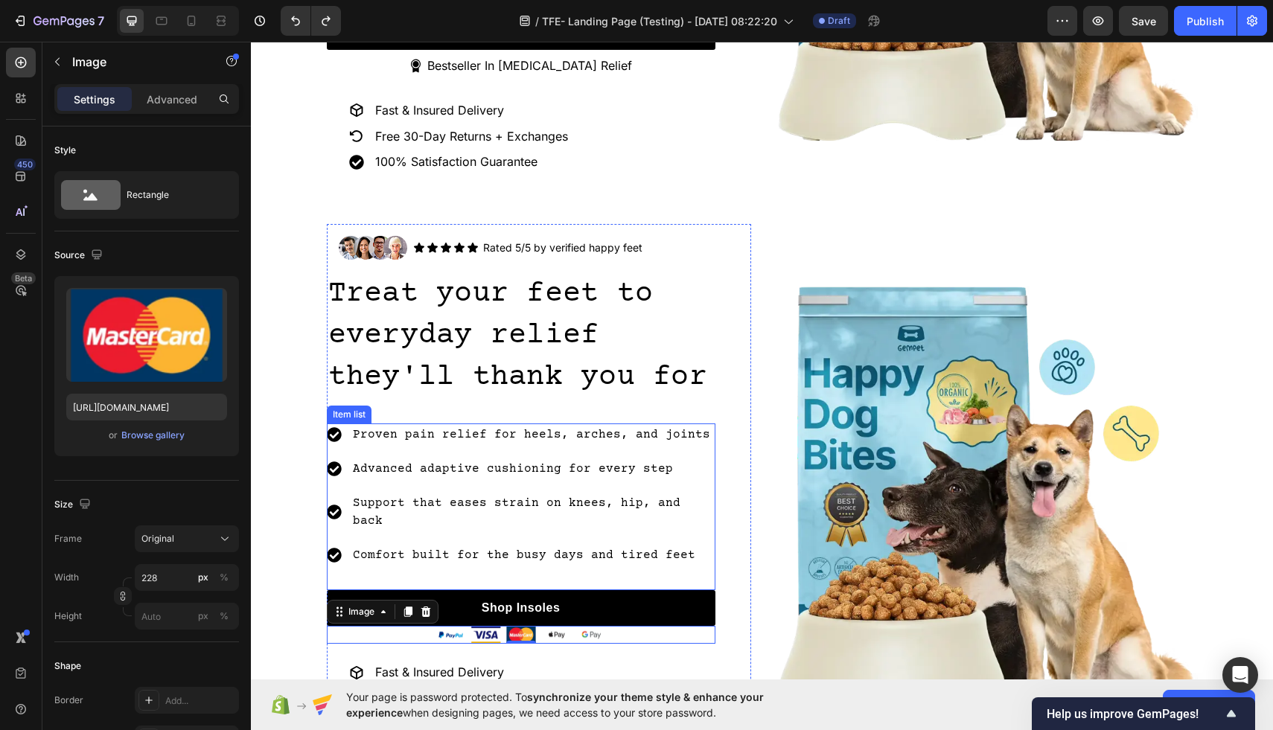
scroll to position [383, 0]
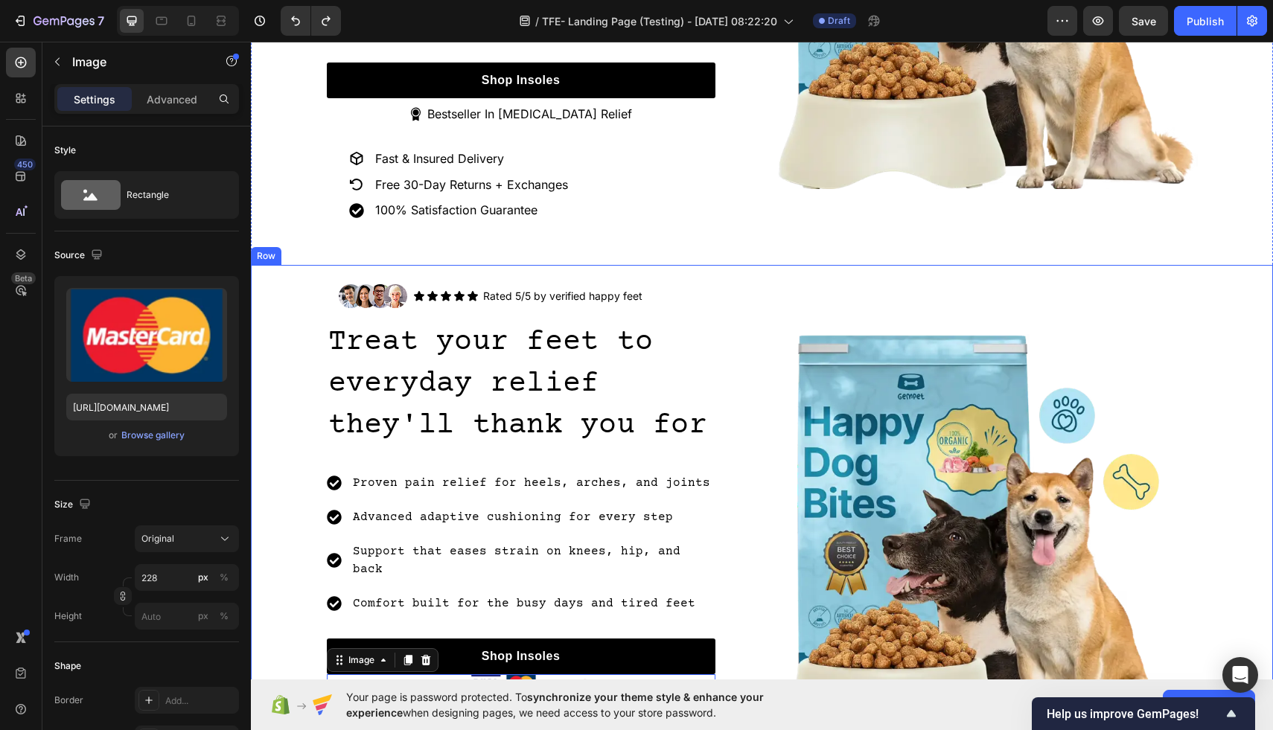
click at [287, 291] on div "Image Icon Icon Icon Icon Icon Icon List Rated 5/5 by verified happy feet Text …" at bounding box center [762, 546] width 1022 height 548
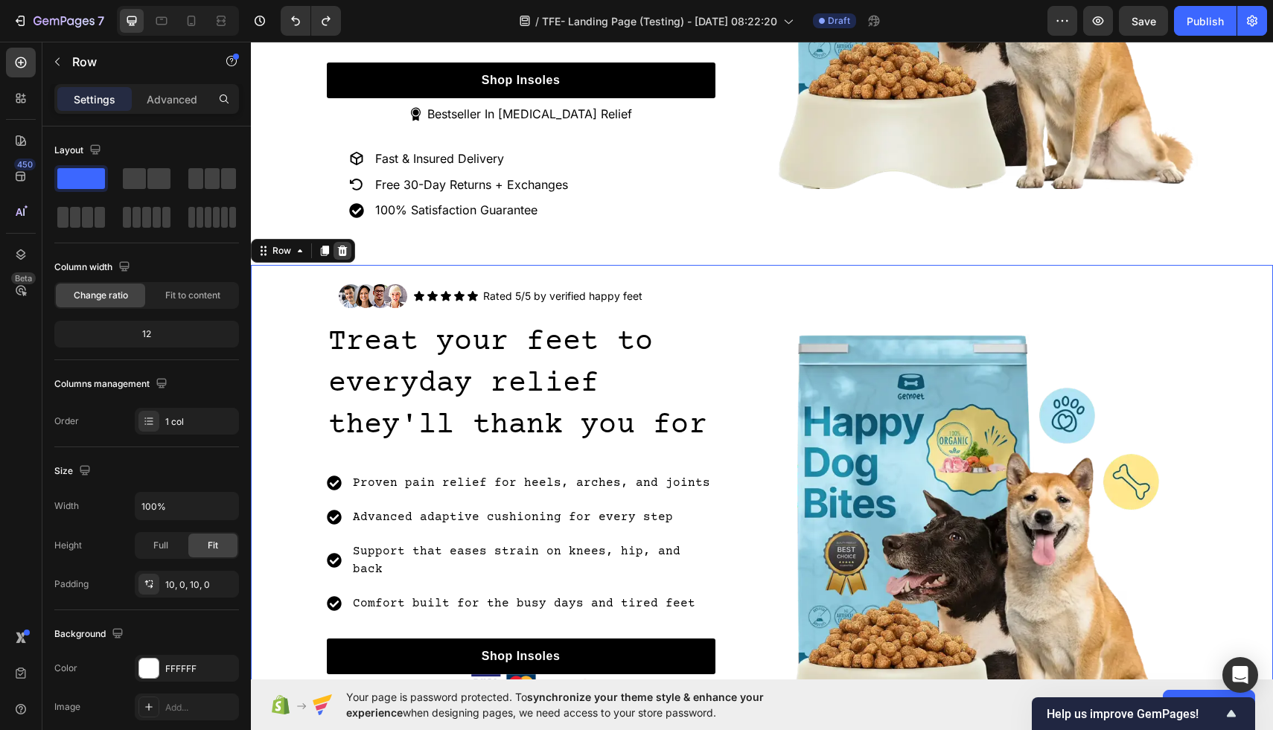
click at [342, 245] on icon at bounding box center [342, 251] width 12 height 12
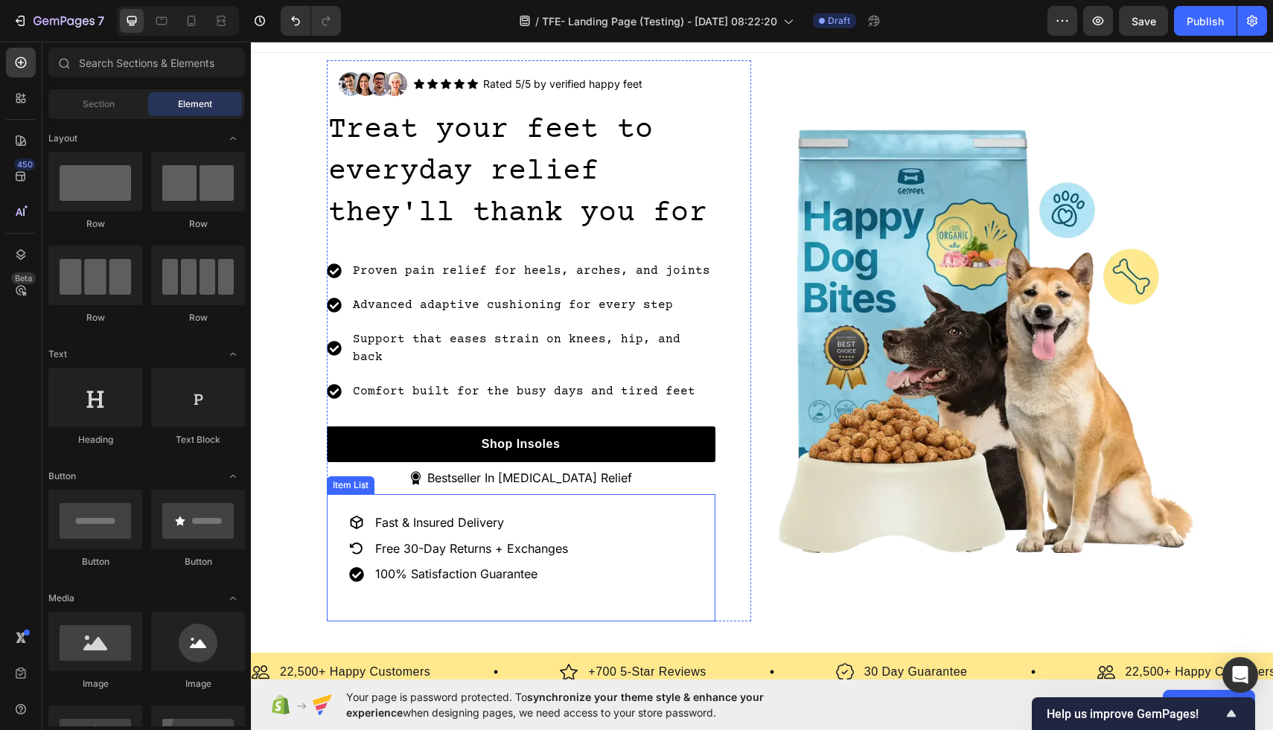
scroll to position [0, 0]
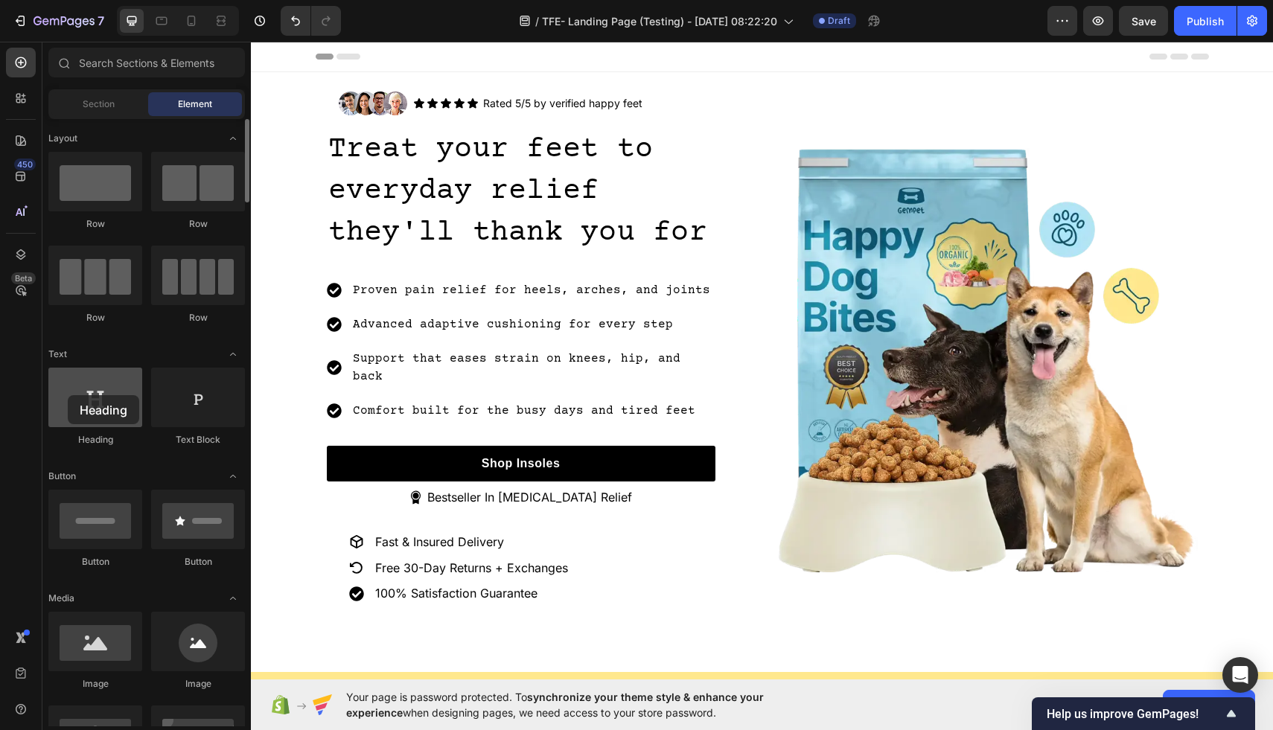
drag, startPoint x: 102, startPoint y: 401, endPoint x: 68, endPoint y: 394, distance: 35.0
click at [68, 394] on div at bounding box center [95, 398] width 94 height 60
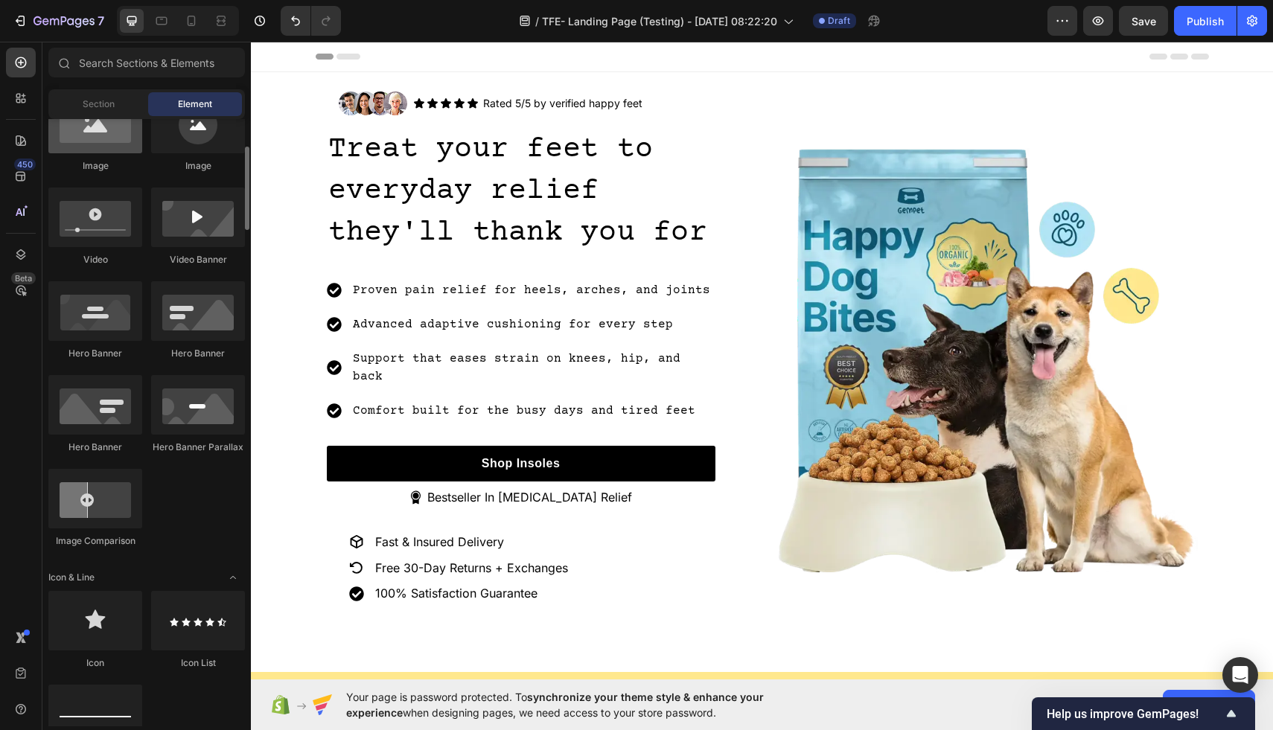
scroll to position [531, 0]
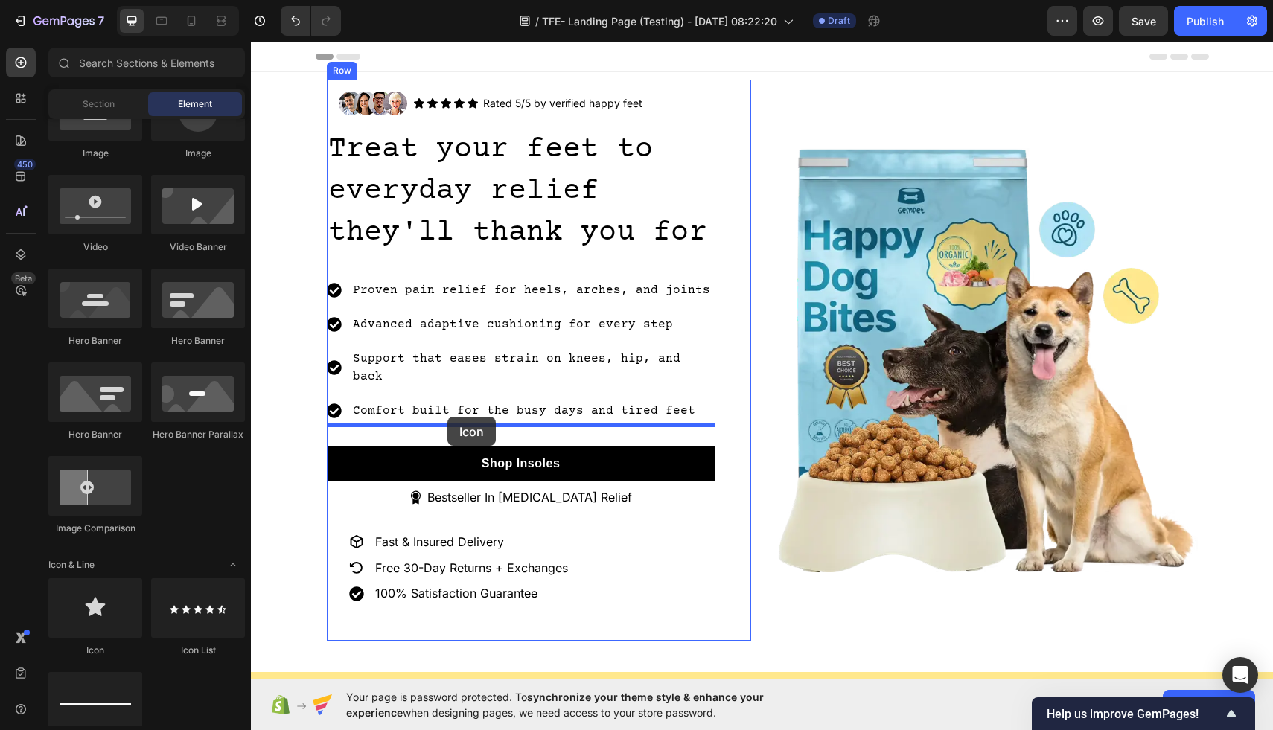
drag, startPoint x: 356, startPoint y: 668, endPoint x: 447, endPoint y: 416, distance: 268.1
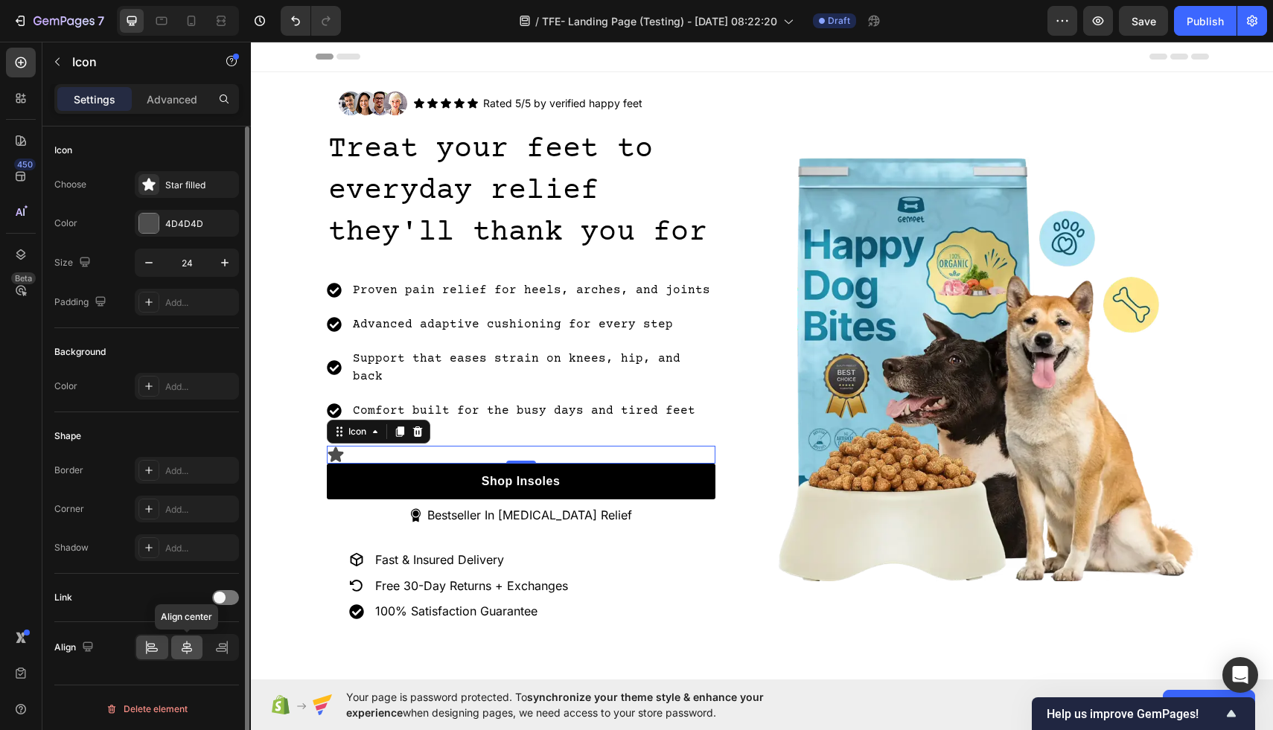
click at [188, 648] on icon at bounding box center [186, 647] width 15 height 15
click at [144, 232] on div at bounding box center [148, 223] width 19 height 19
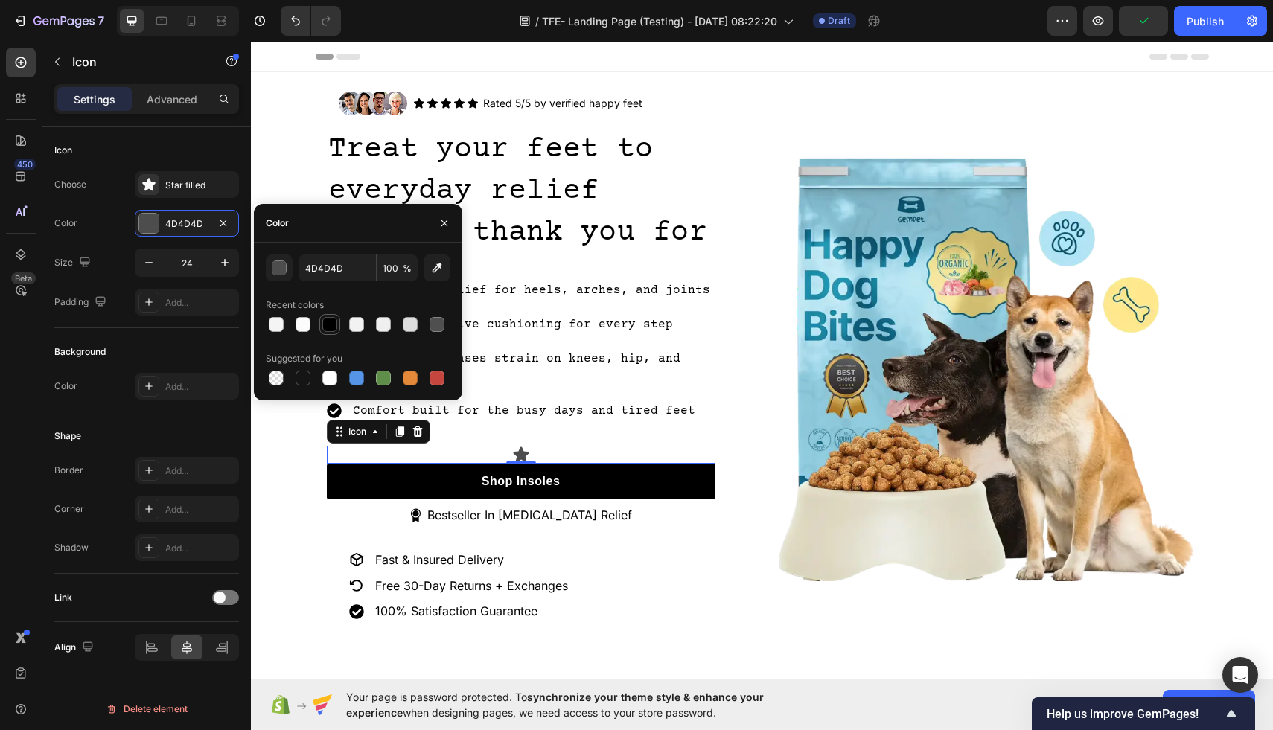
click at [333, 324] on div at bounding box center [329, 324] width 15 height 15
type input "000000"
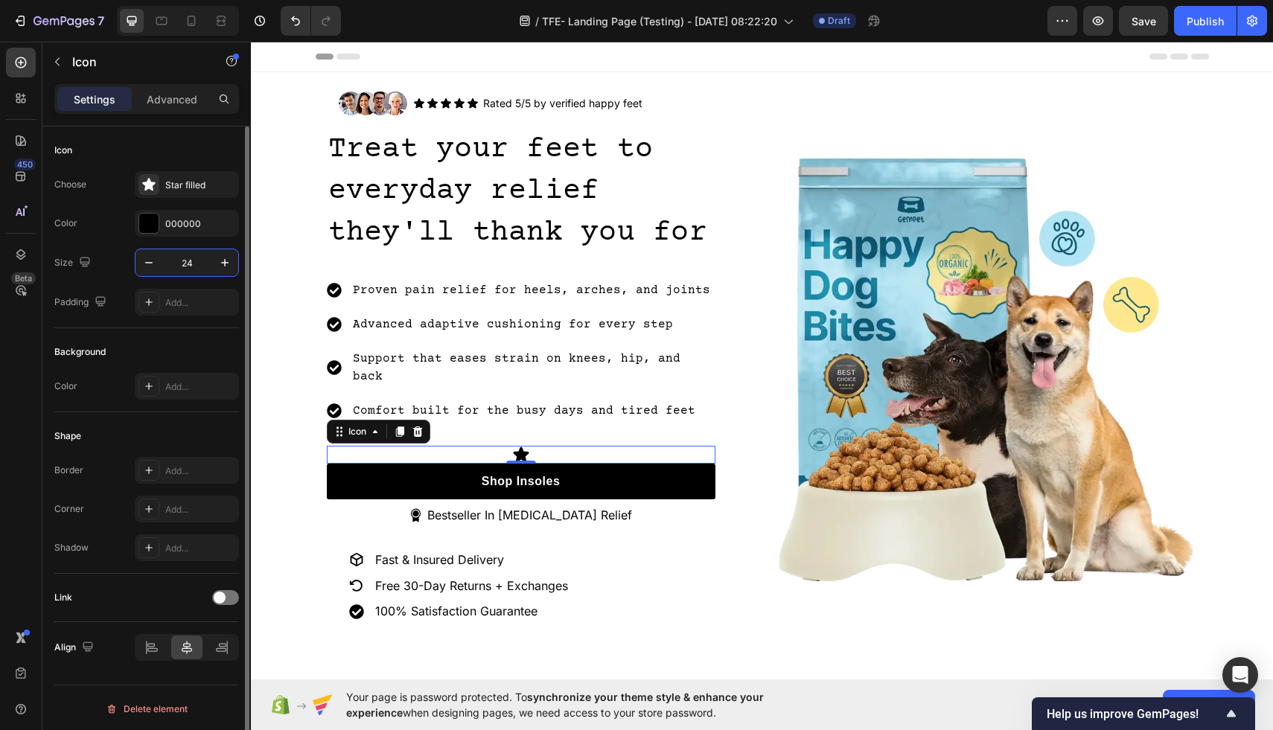
click at [194, 266] on input "24" at bounding box center [186, 262] width 49 height 27
click at [201, 263] on input "24" at bounding box center [186, 262] width 49 height 27
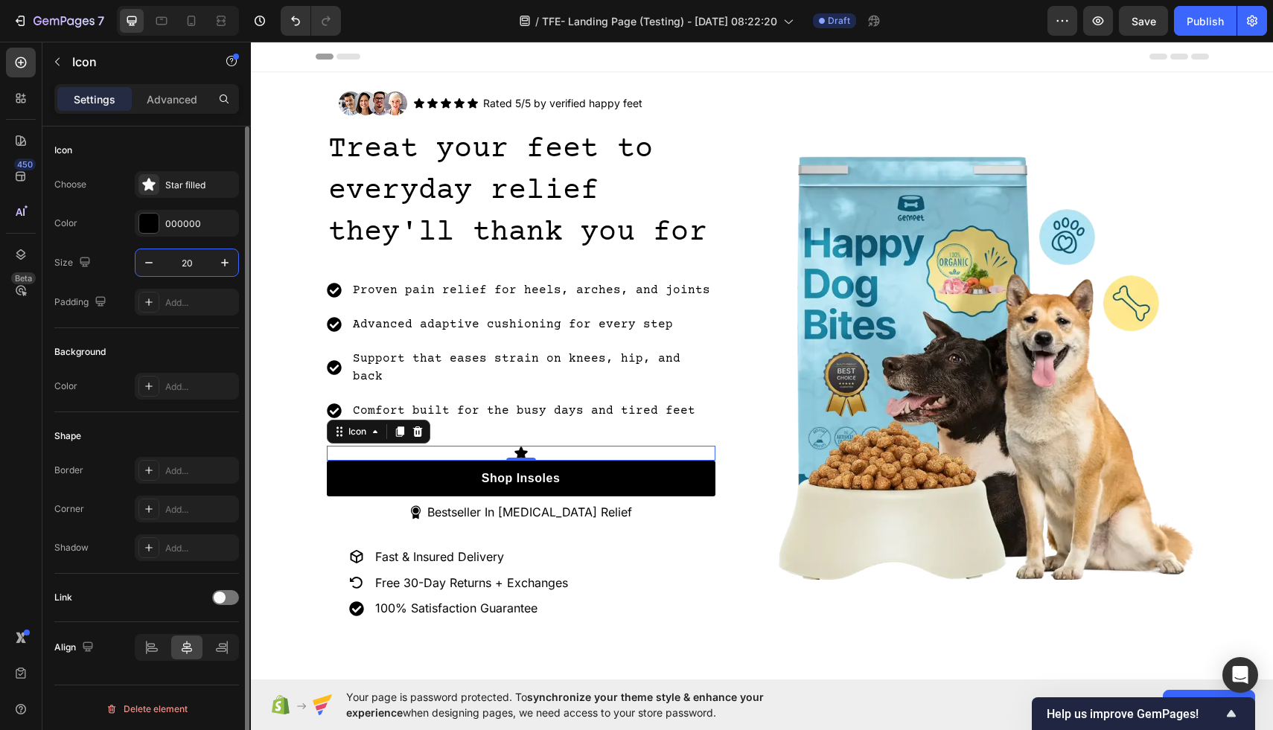
type input "20"
click at [155, 183] on icon at bounding box center [148, 184] width 13 height 13
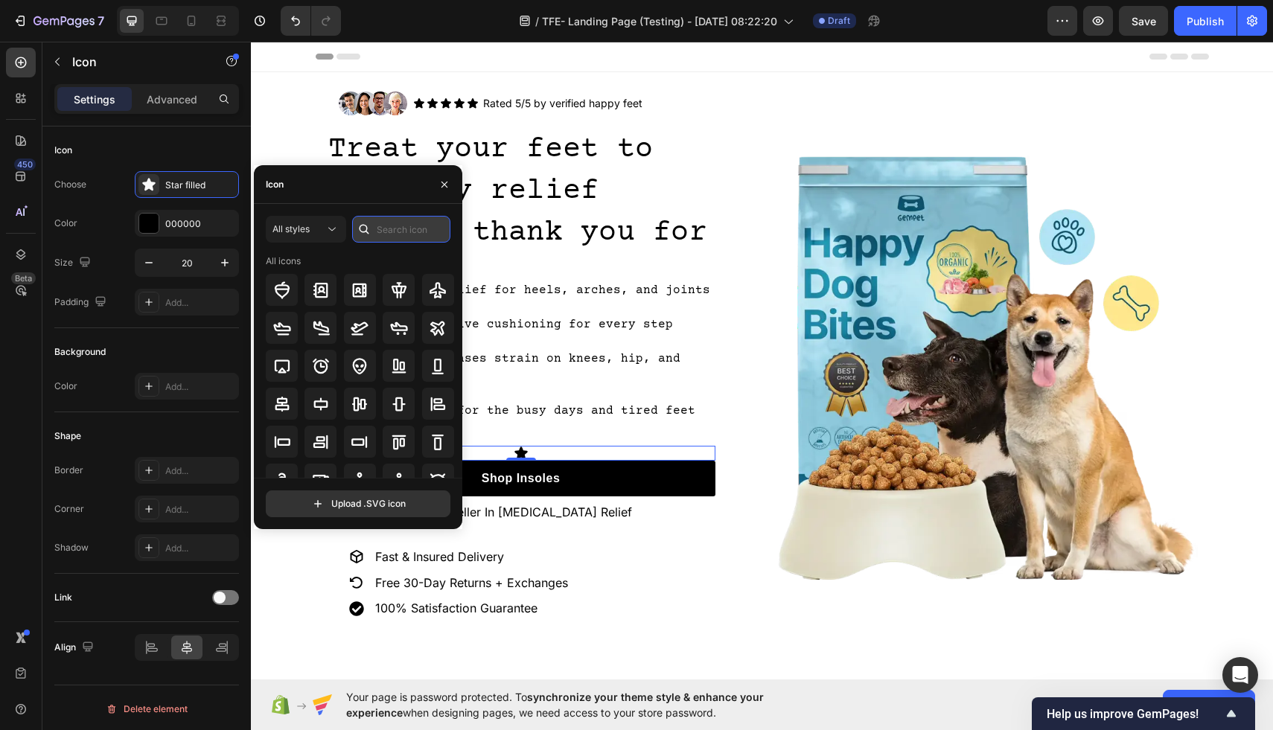
click at [408, 221] on input "text" at bounding box center [401, 229] width 98 height 27
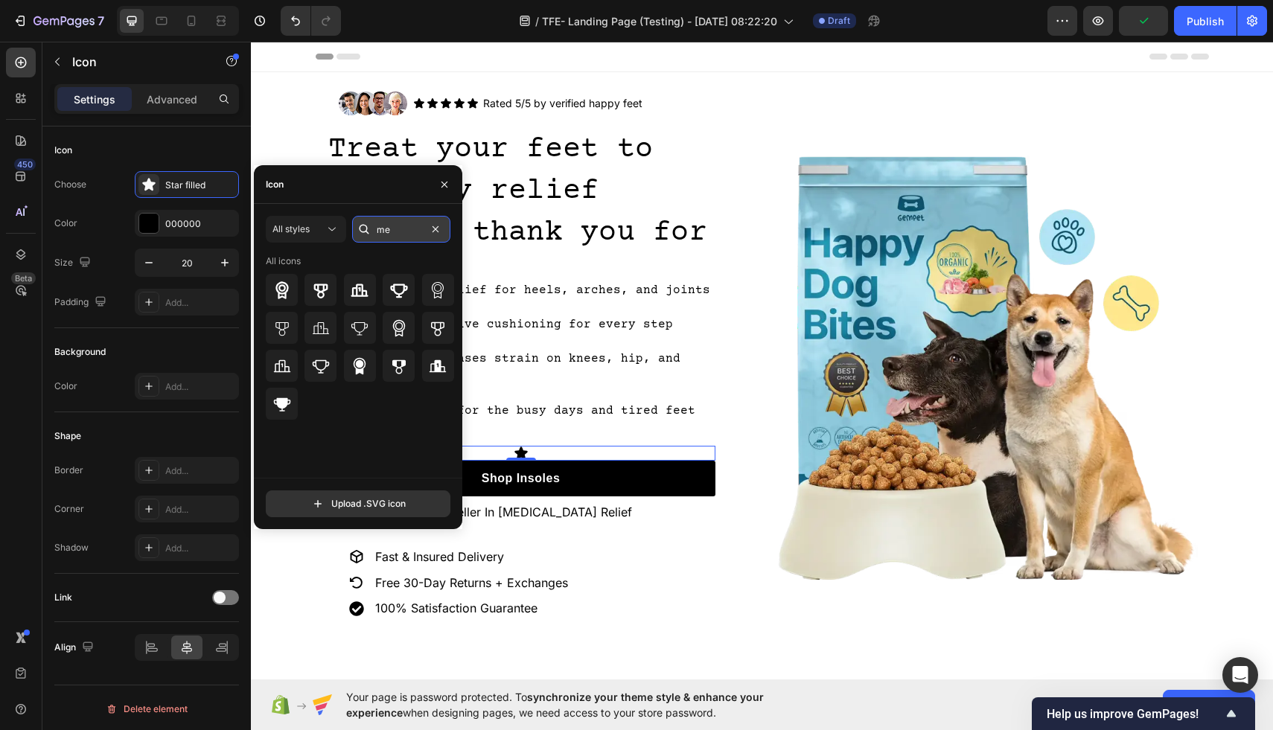
type input "m"
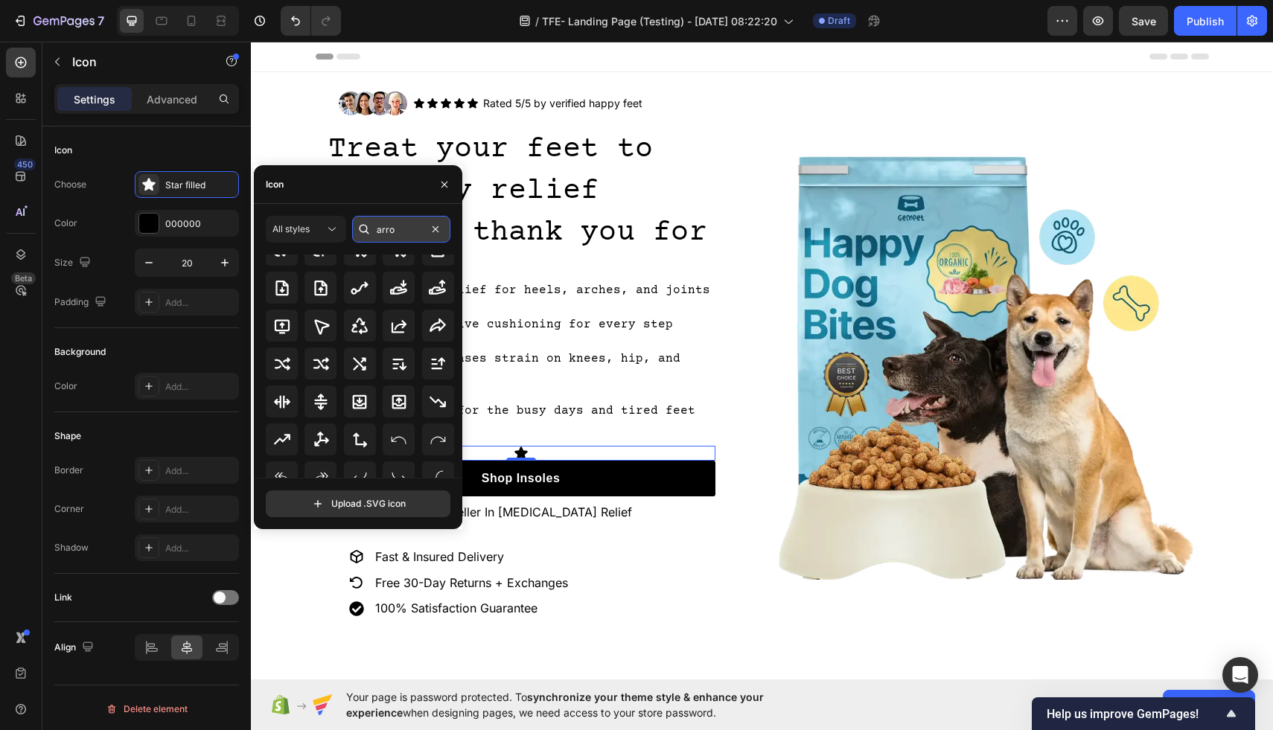
scroll to position [0, 0]
type input "a"
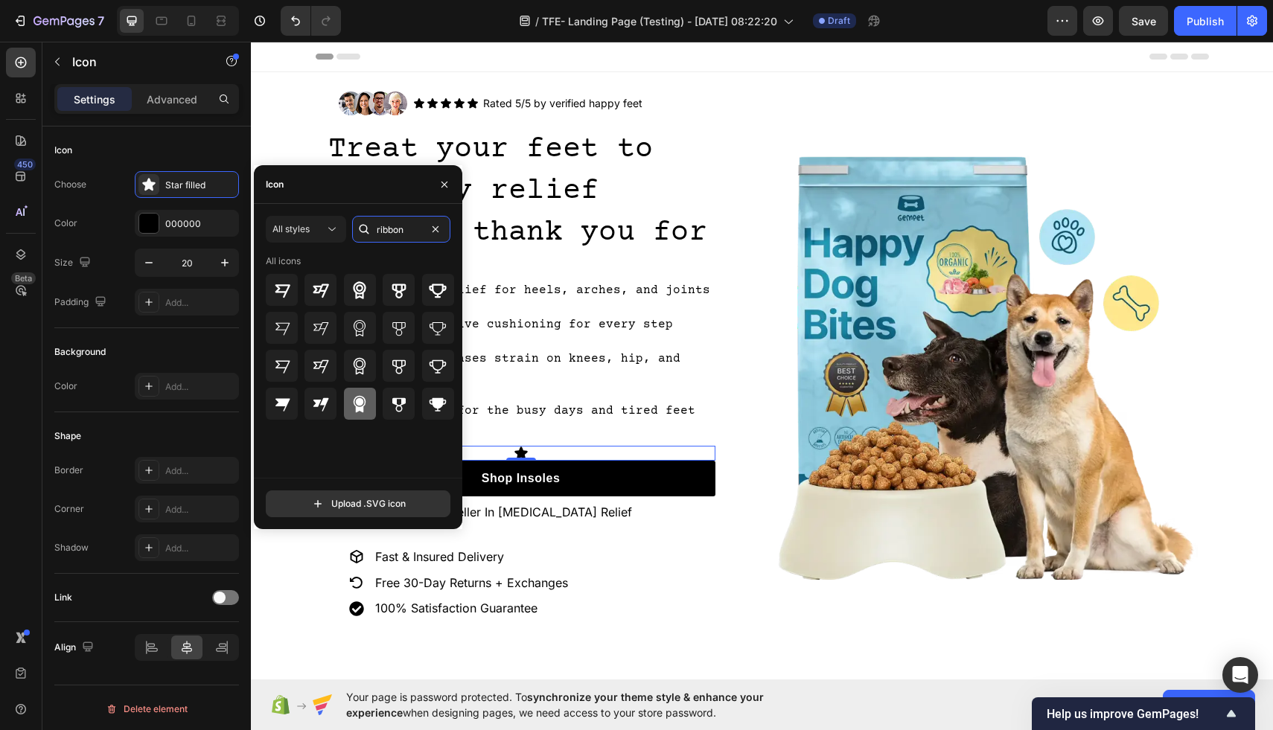
type input "ribbon"
click at [365, 405] on icon at bounding box center [360, 404] width 18 height 18
click at [710, 528] on div "Fast & Insured Delivery Free 30-Day Returns + Exchanges 100% Satisfaction Guara…" at bounding box center [521, 591] width 389 height 127
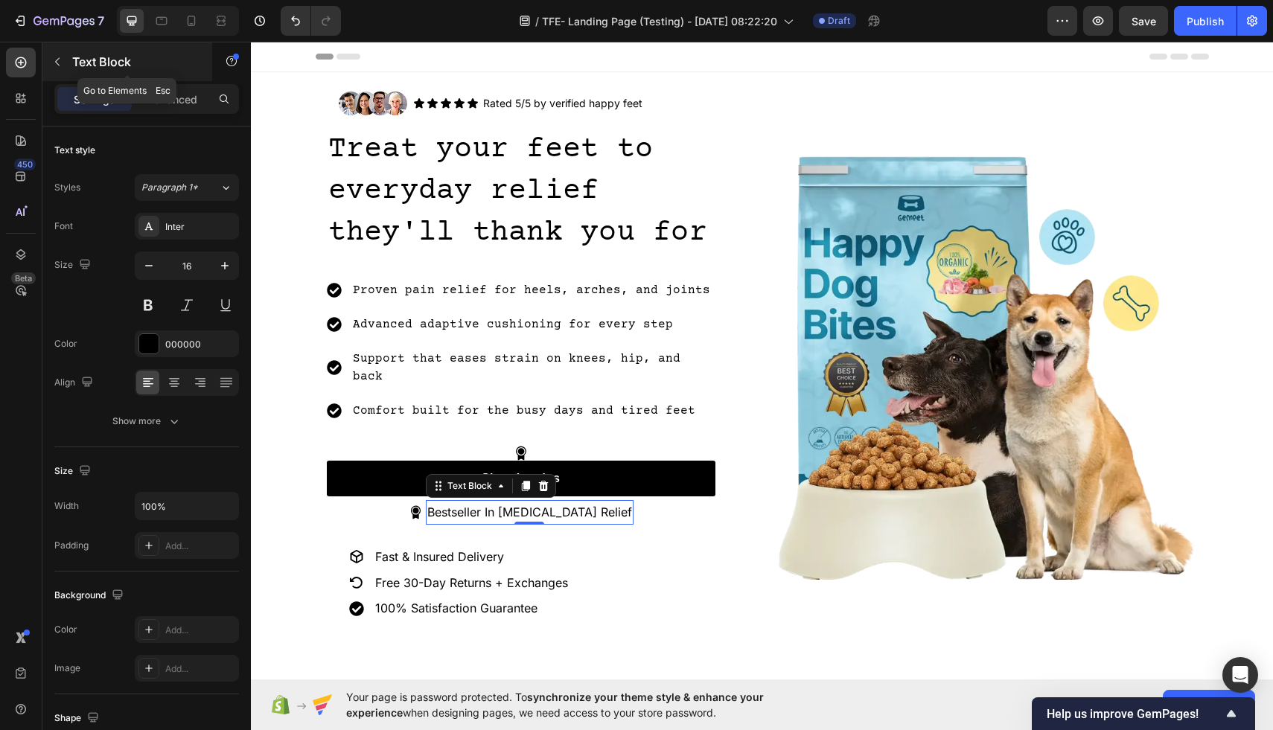
click at [49, 58] on button "button" at bounding box center [57, 62] width 24 height 24
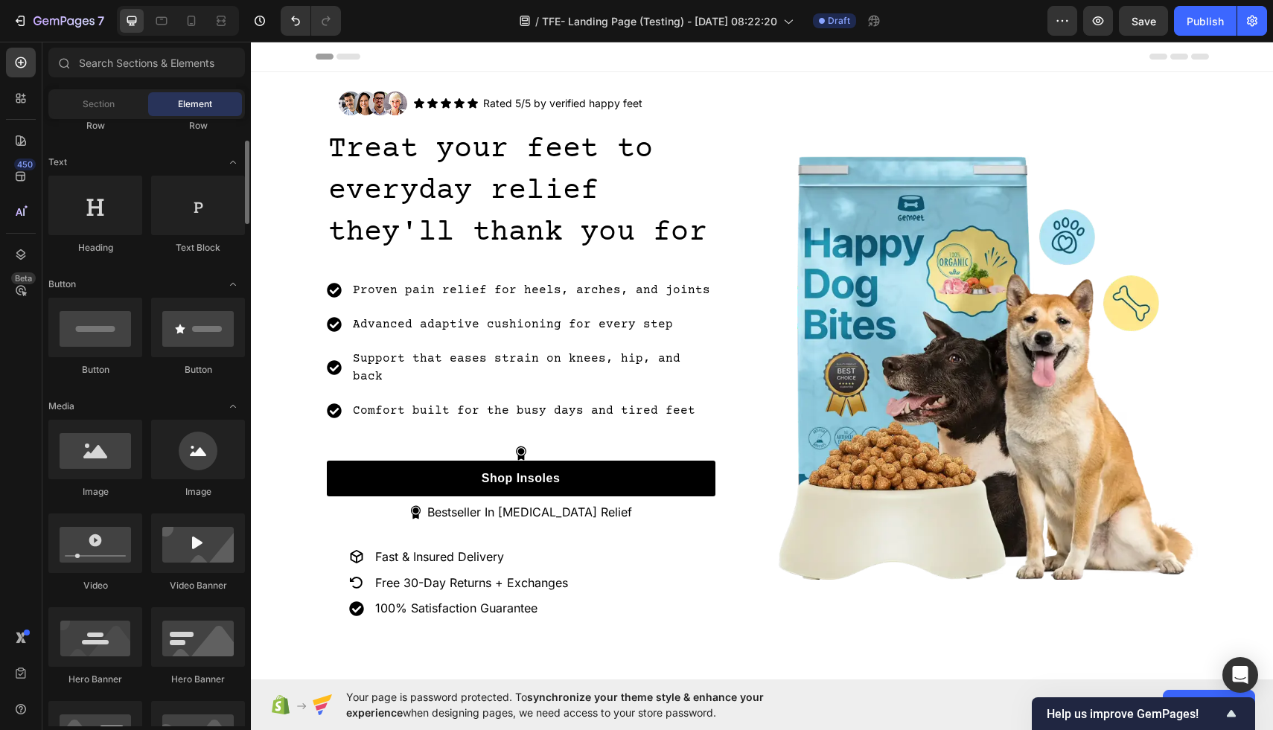
scroll to position [188, 0]
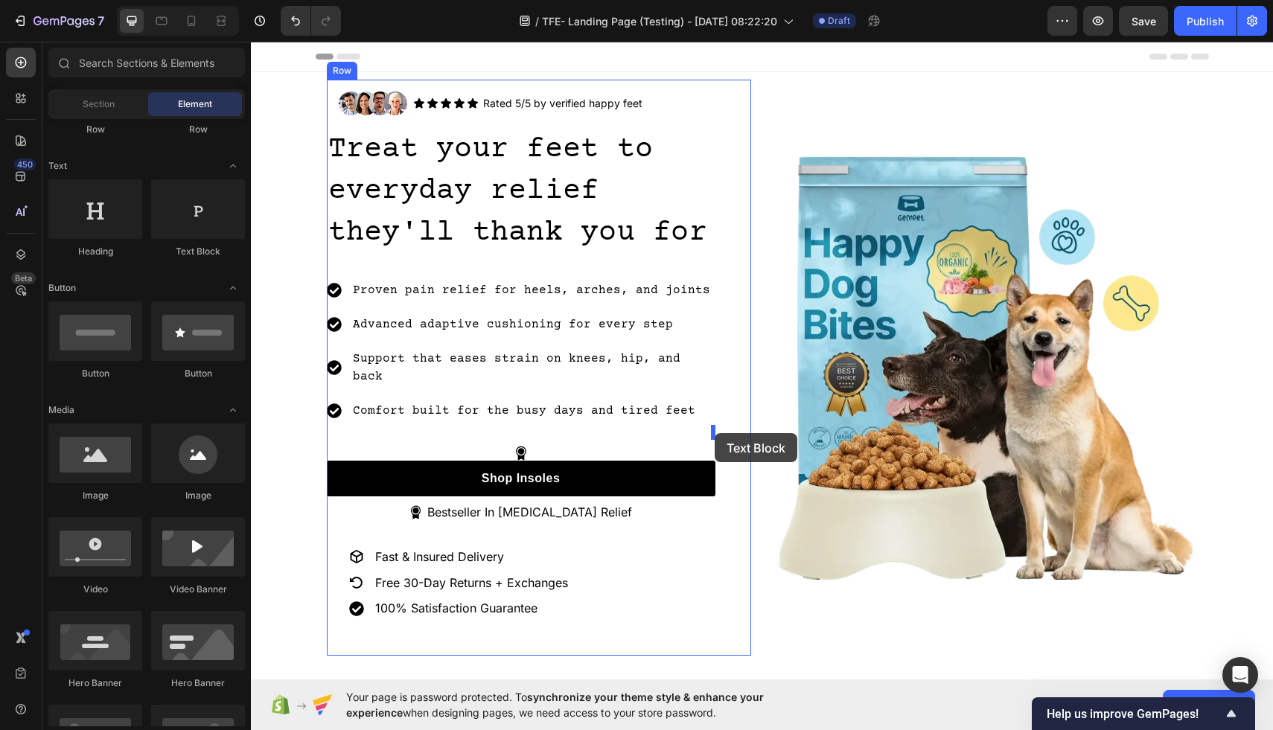
drag, startPoint x: 441, startPoint y: 258, endPoint x: 714, endPoint y: 433, distance: 324.7
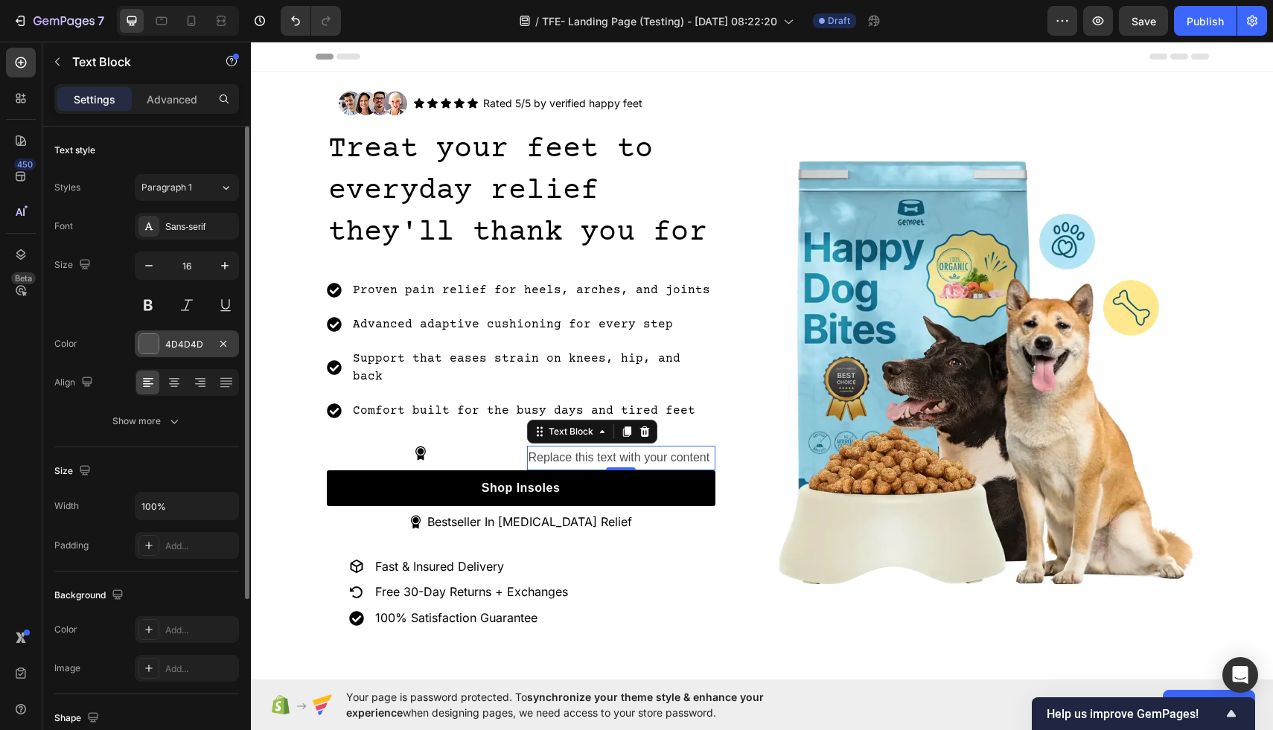
click at [137, 346] on div "4D4D4D" at bounding box center [187, 343] width 104 height 27
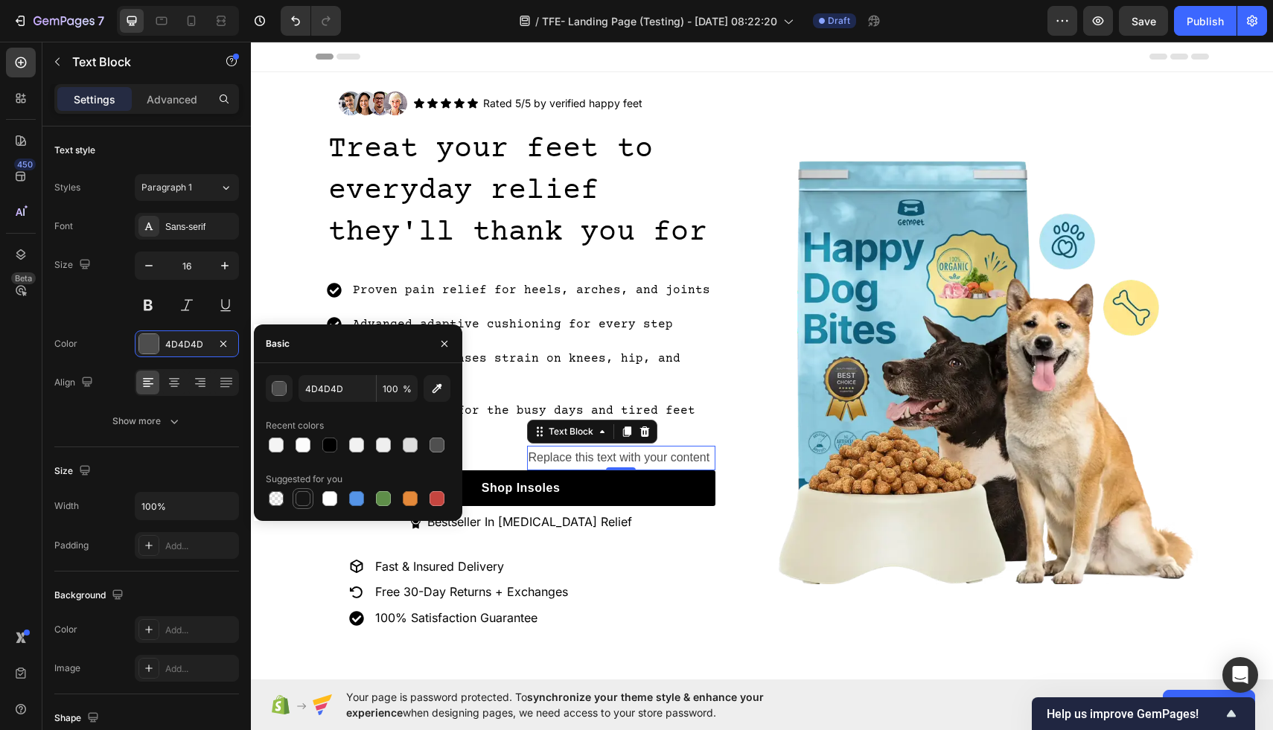
click at [307, 504] on div at bounding box center [302, 498] width 15 height 15
click at [333, 450] on div at bounding box center [329, 445] width 15 height 15
type input "000000"
click at [174, 383] on icon at bounding box center [174, 382] width 15 height 15
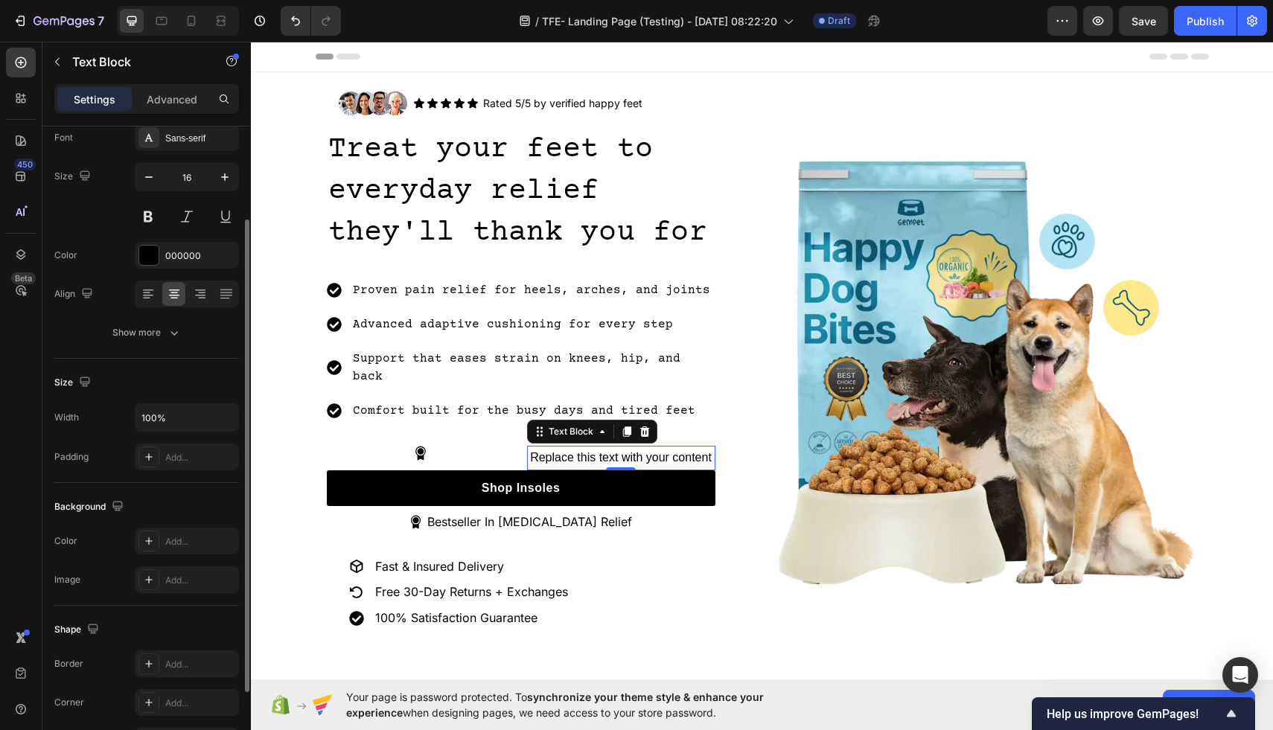
scroll to position [236, 0]
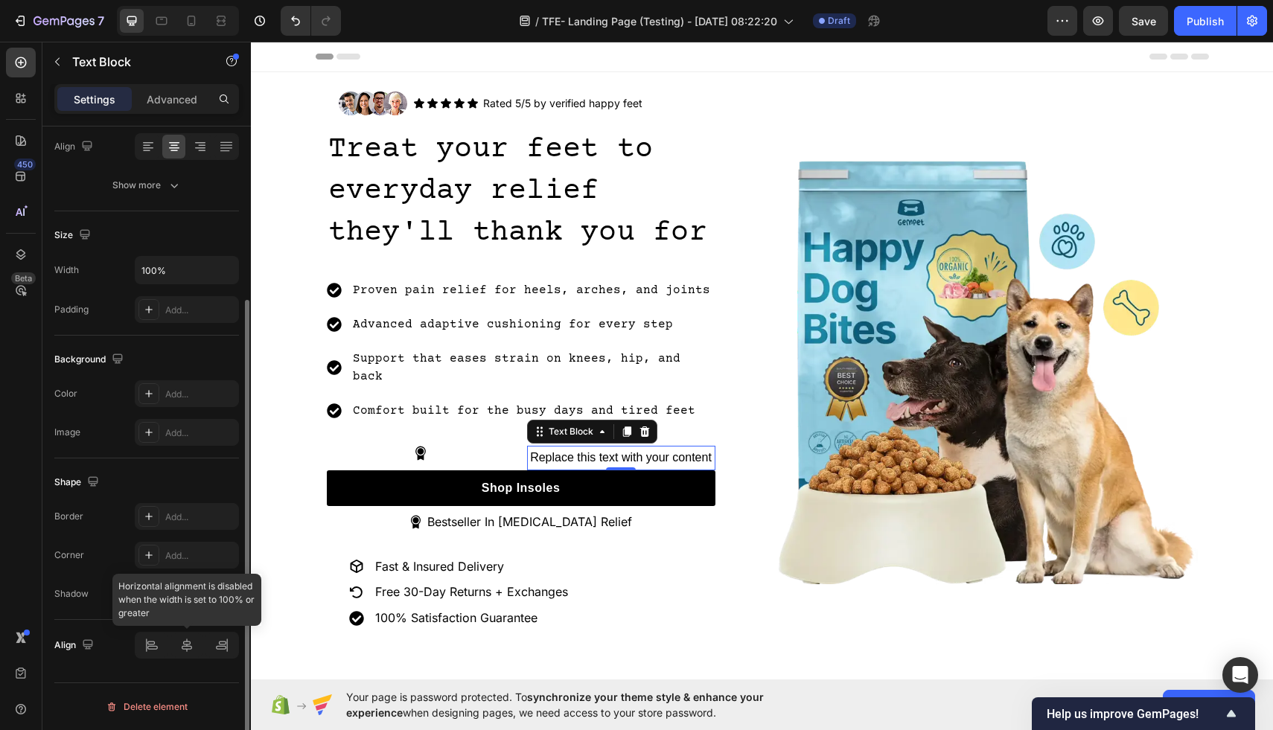
click at [183, 645] on div at bounding box center [187, 645] width 104 height 27
click at [153, 639] on div at bounding box center [187, 645] width 104 height 27
click at [189, 642] on div at bounding box center [187, 645] width 104 height 27
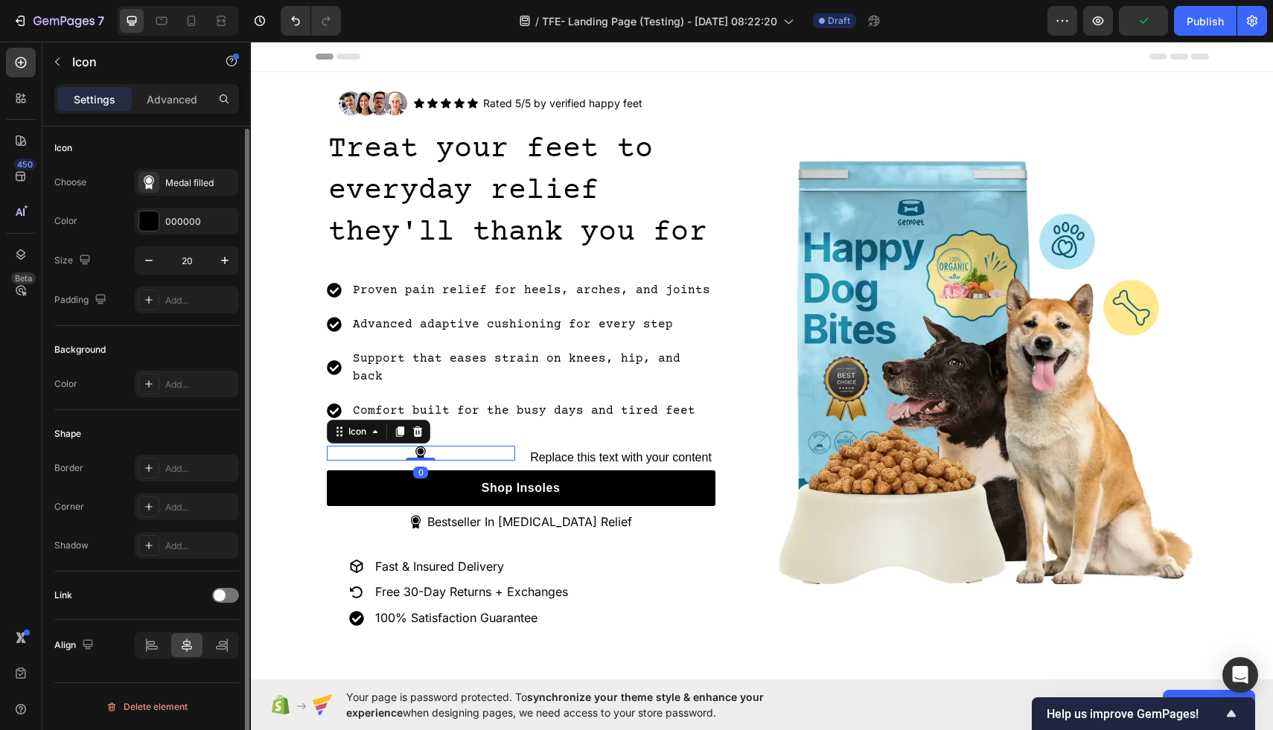
click at [483, 446] on div "Icon 0" at bounding box center [421, 453] width 188 height 15
drag, startPoint x: 418, startPoint y: 433, endPoint x: 531, endPoint y: 445, distance: 113.8
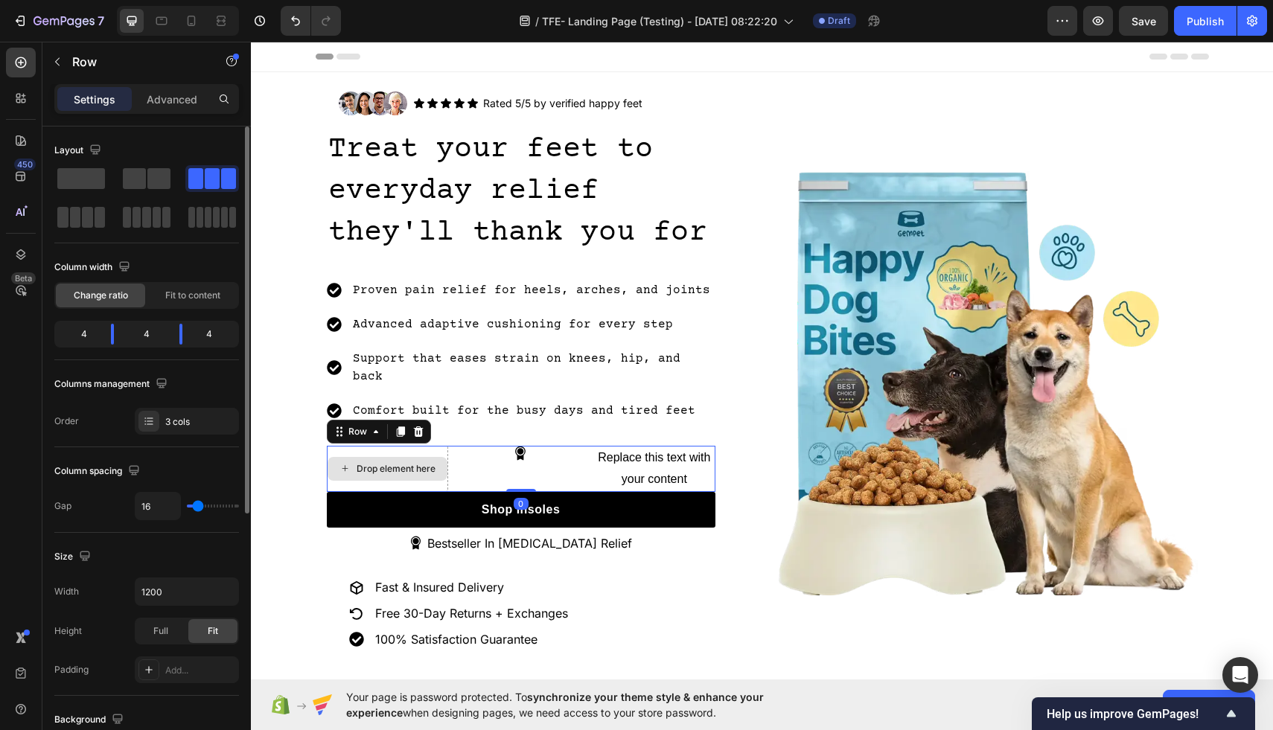
click at [419, 446] on div "Drop element here" at bounding box center [387, 469] width 121 height 46
click at [418, 426] on icon at bounding box center [418, 431] width 10 height 10
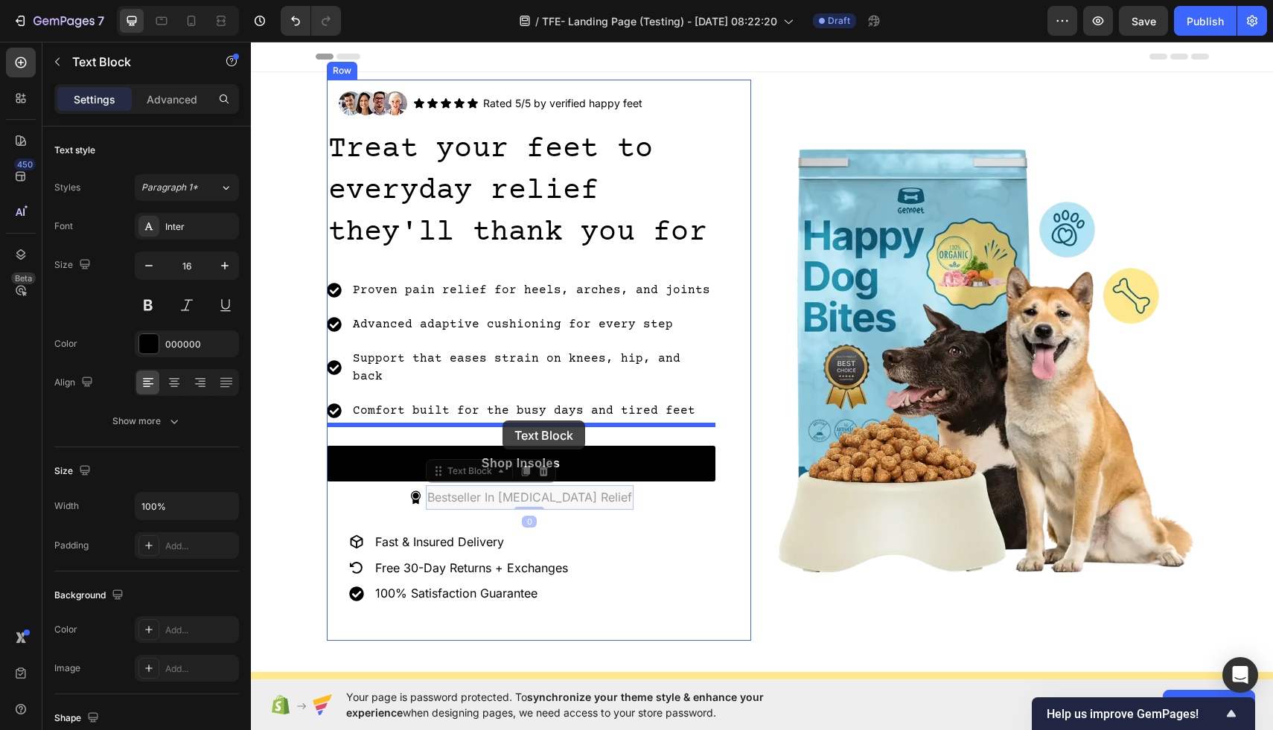
drag, startPoint x: 505, startPoint y: 483, endPoint x: 502, endPoint y: 421, distance: 62.6
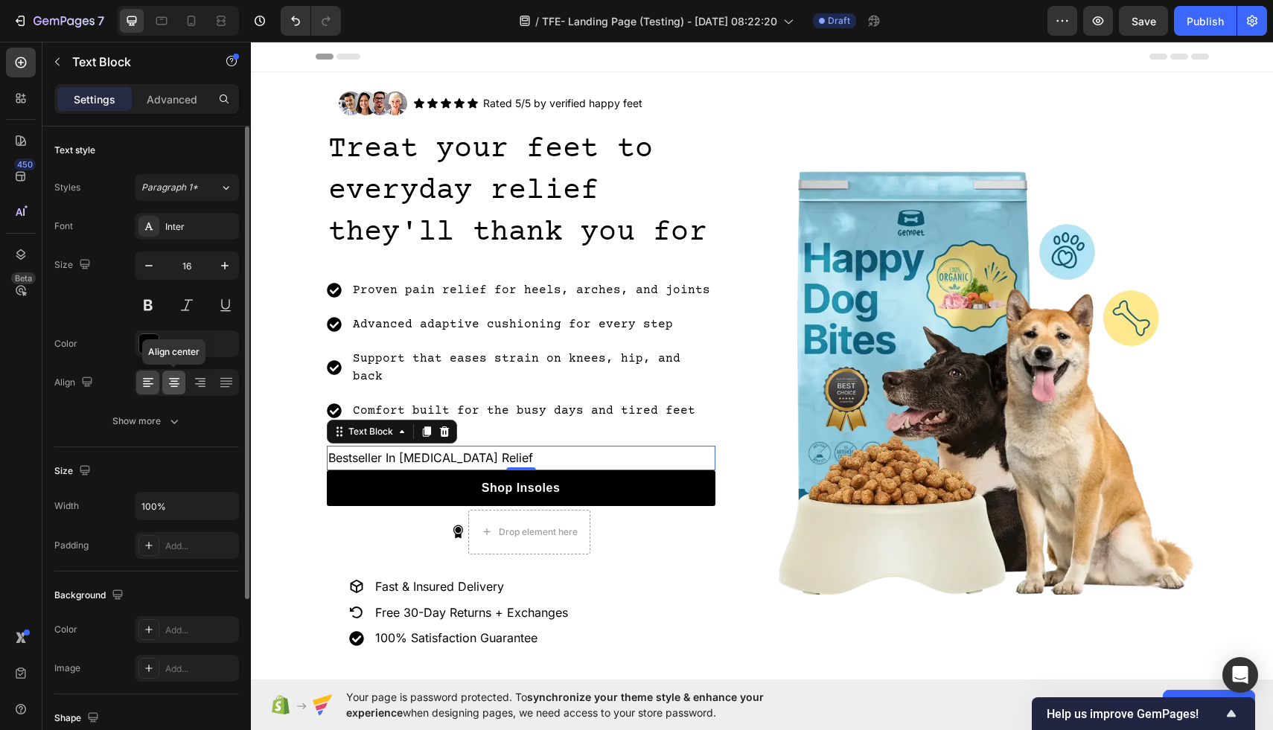
click at [179, 379] on icon at bounding box center [174, 382] width 15 height 15
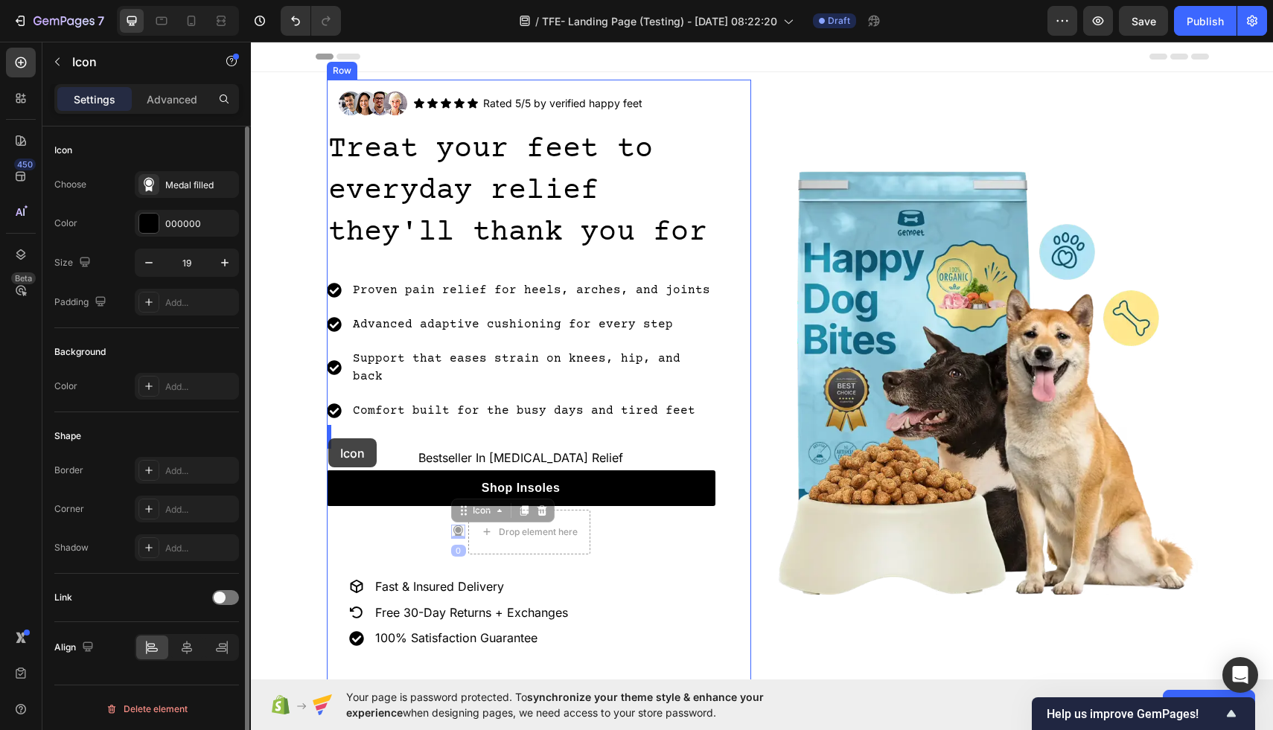
drag, startPoint x: 455, startPoint y: 511, endPoint x: 328, endPoint y: 438, distance: 145.7
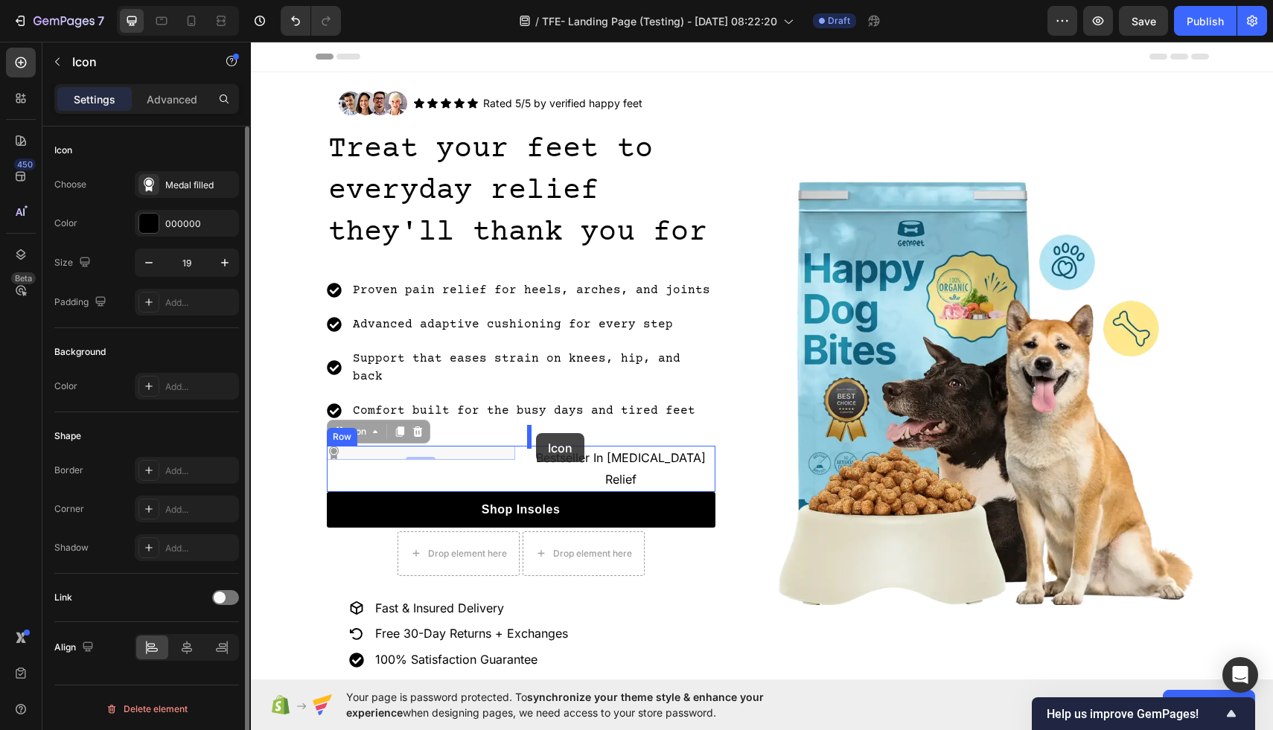
drag, startPoint x: 338, startPoint y: 431, endPoint x: 536, endPoint y: 433, distance: 198.0
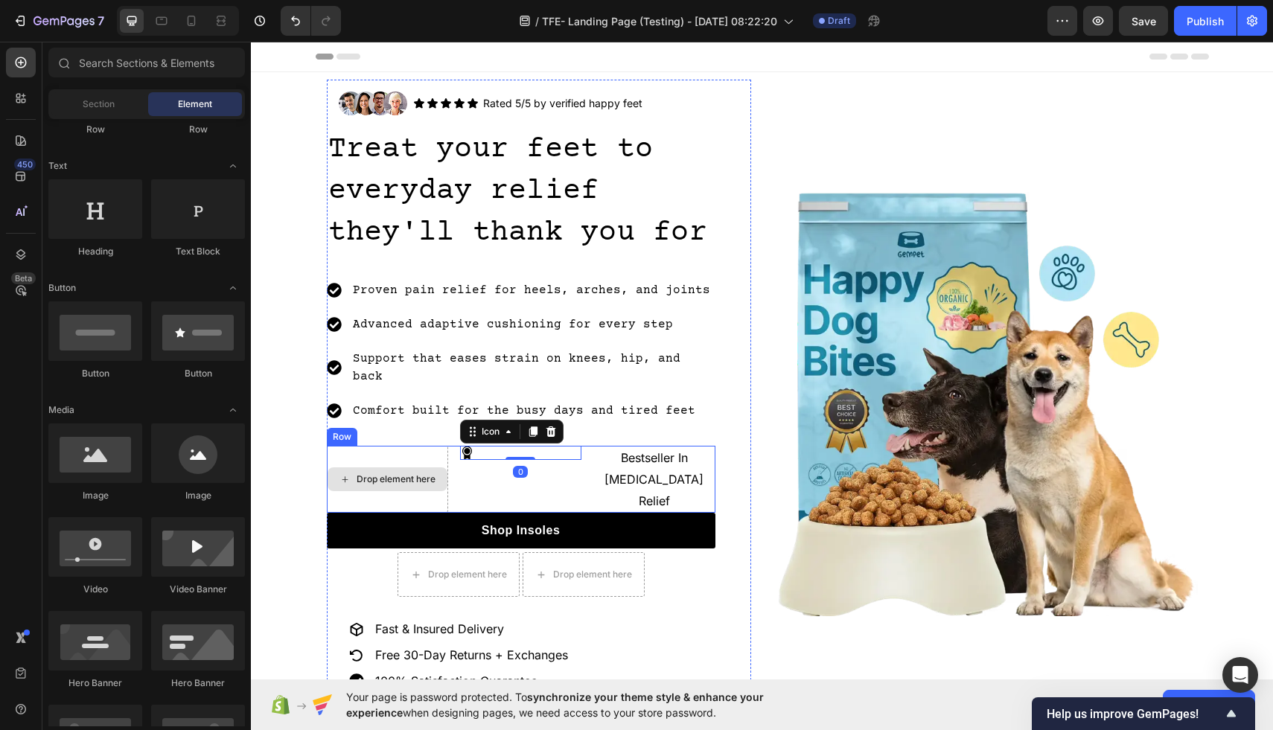
click at [435, 467] on div "Drop element here" at bounding box center [387, 479] width 120 height 24
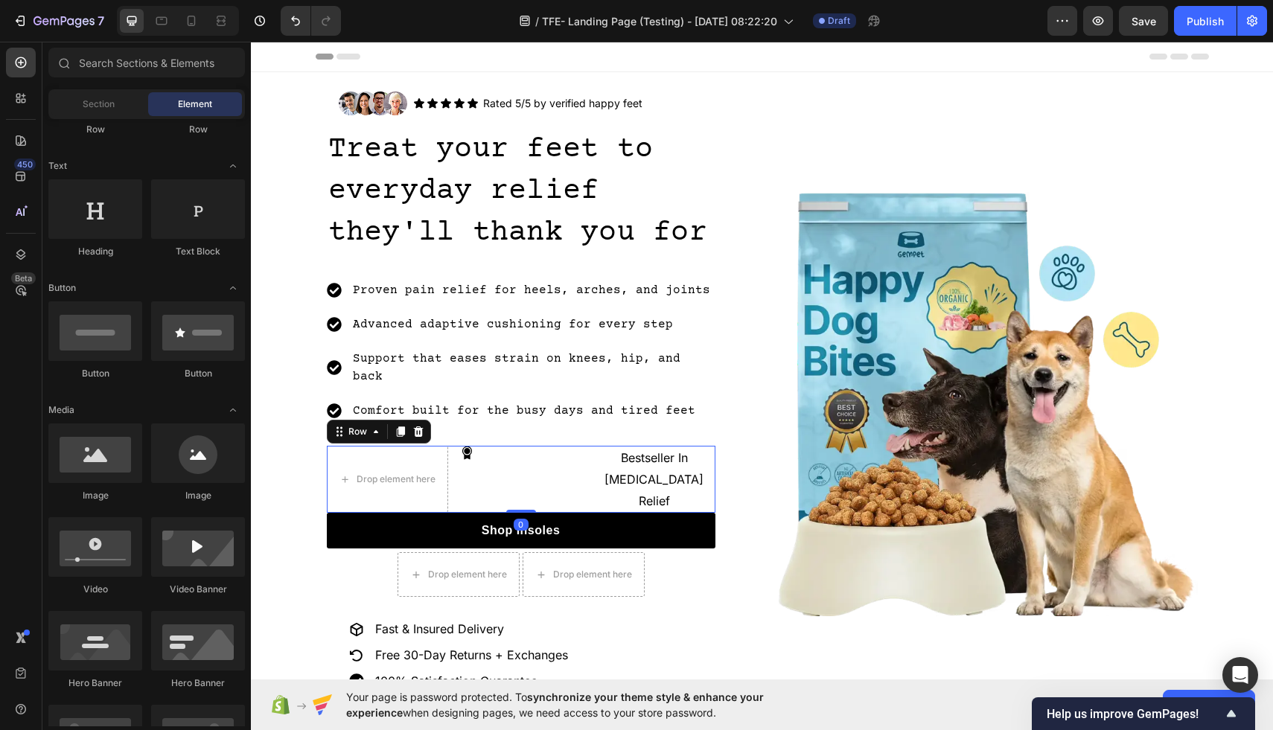
click at [454, 454] on div "Drop element here Icon Bestseller In Foot Pain Relief Text Block Row 0" at bounding box center [521, 479] width 389 height 67
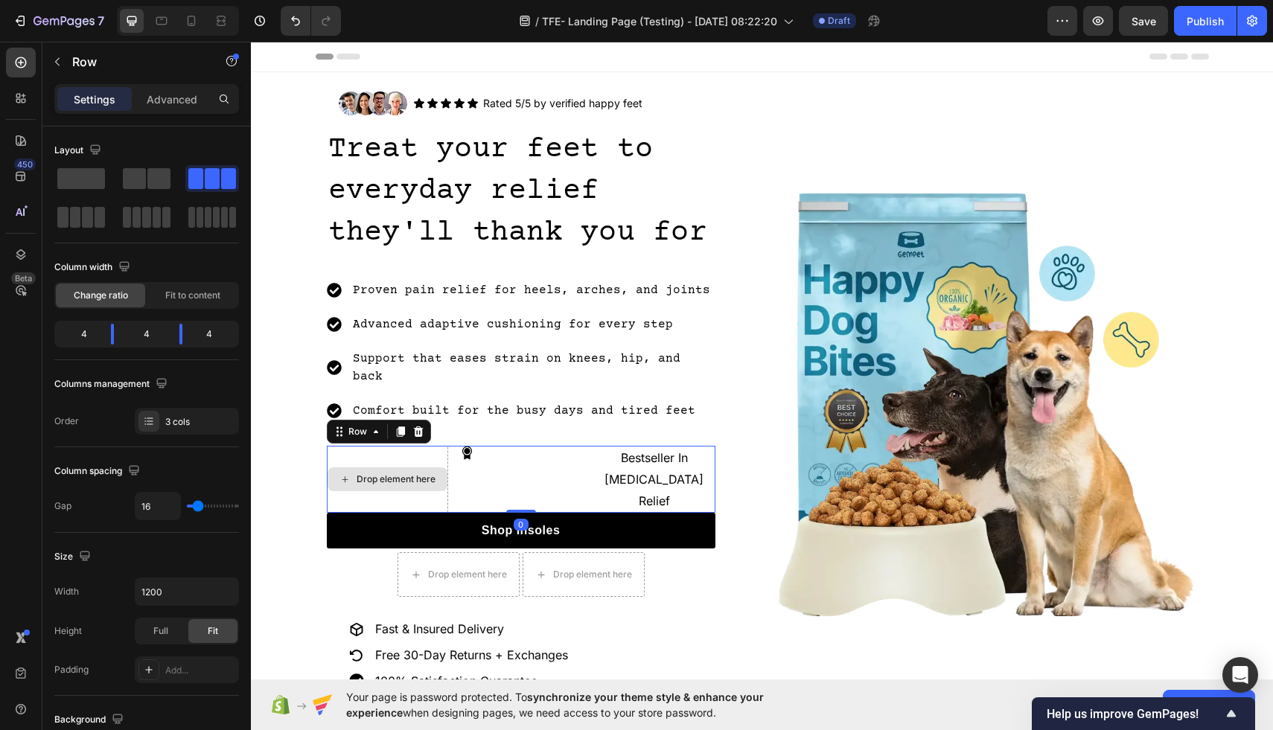
click at [423, 446] on div "Drop element here" at bounding box center [387, 479] width 121 height 67
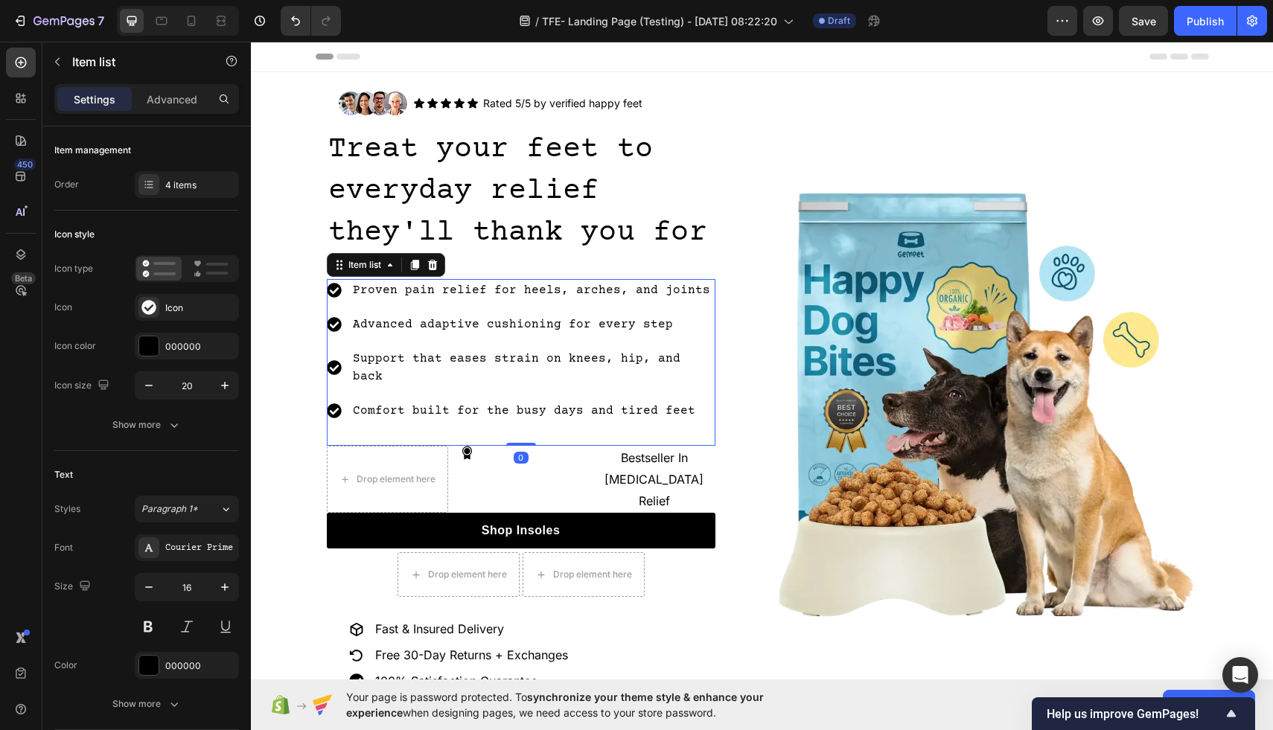
click at [420, 402] on p "Comfort built for the busy days and tired feet" at bounding box center [533, 411] width 360 height 18
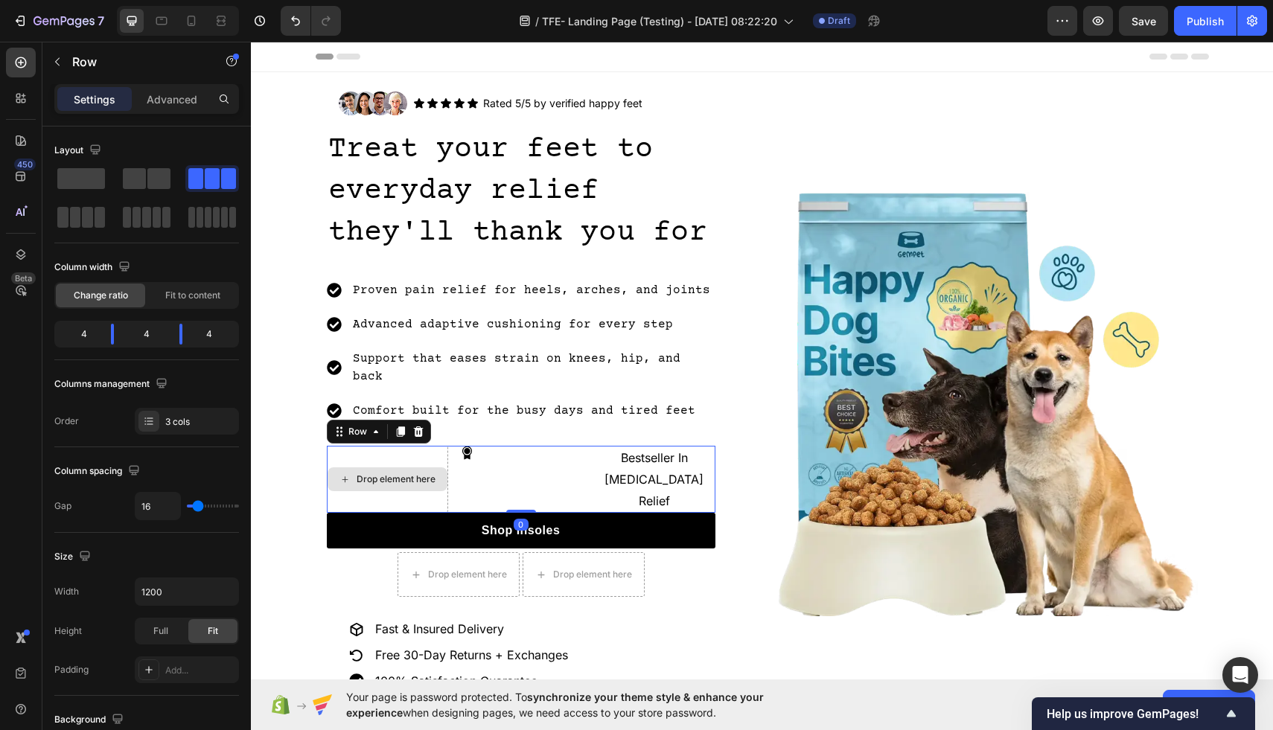
click at [421, 446] on div "Drop element here" at bounding box center [387, 479] width 121 height 67
click at [416, 426] on icon at bounding box center [418, 432] width 12 height 12
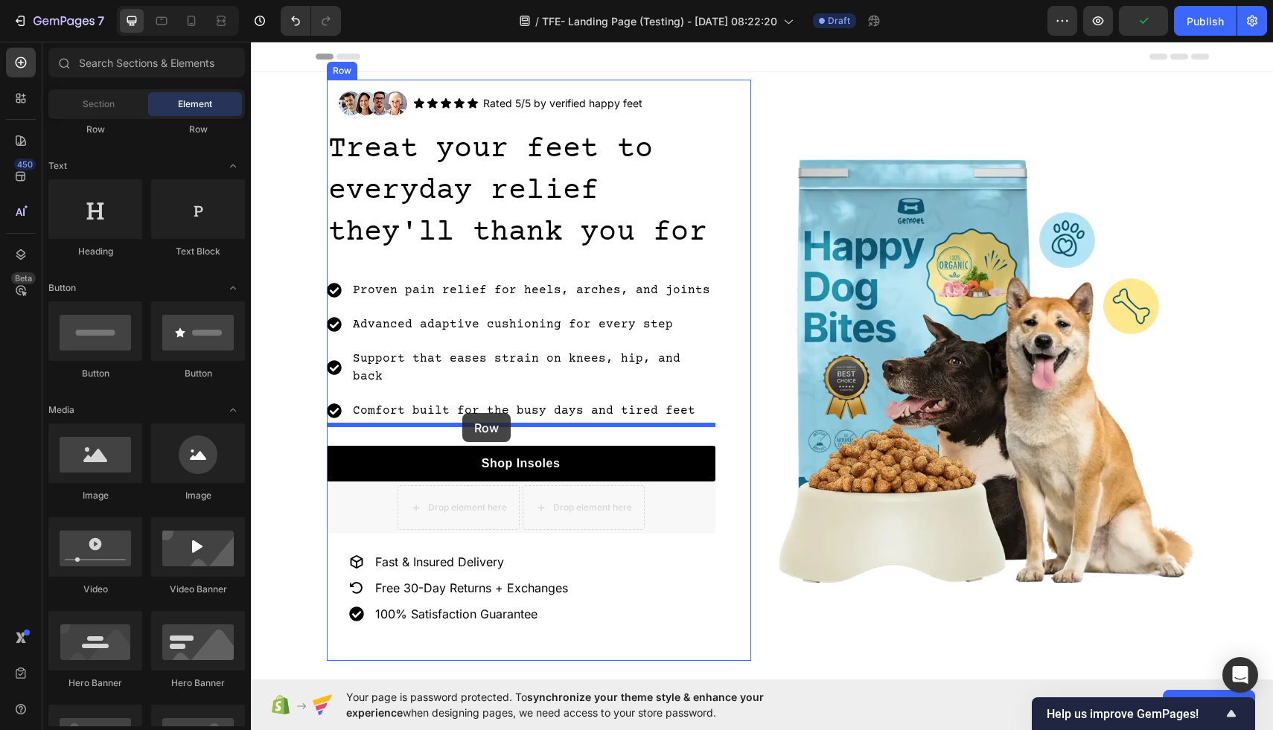
drag, startPoint x: 457, startPoint y: 485, endPoint x: 462, endPoint y: 414, distance: 71.6
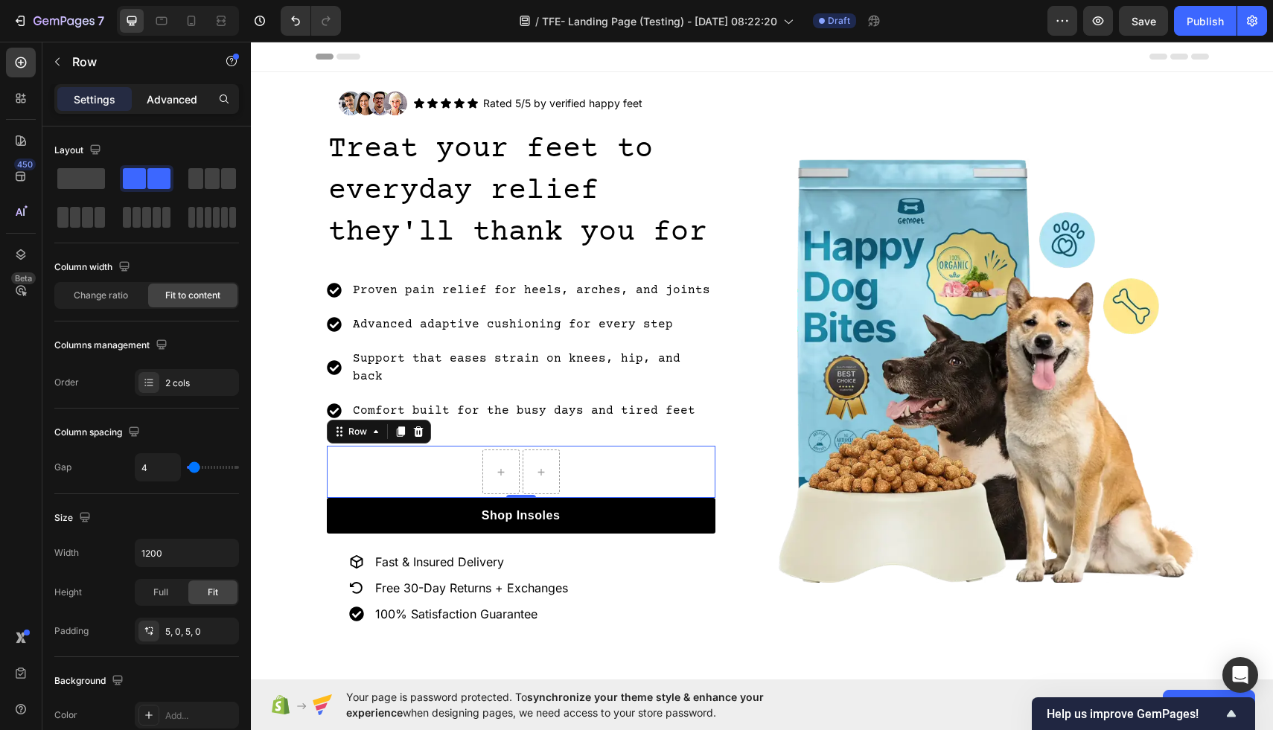
click at [179, 99] on p "Advanced" at bounding box center [172, 100] width 51 height 16
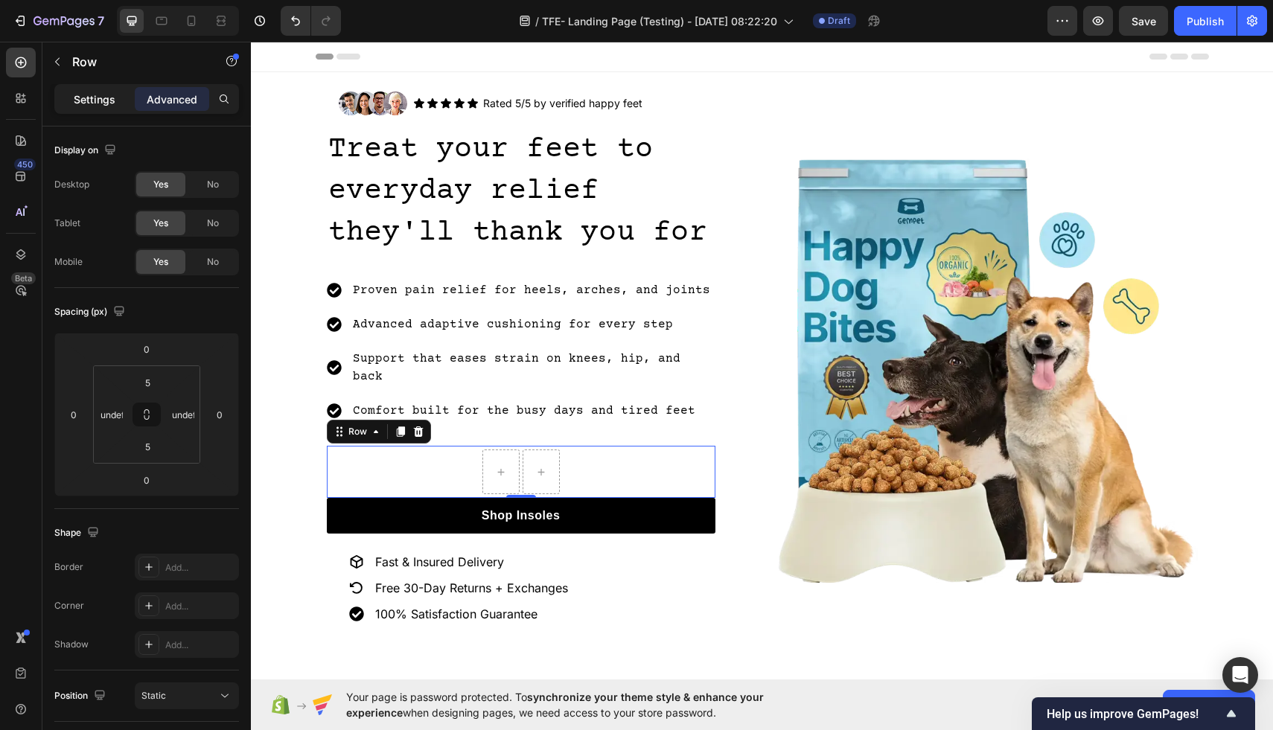
click at [82, 95] on p "Settings" at bounding box center [95, 100] width 42 height 16
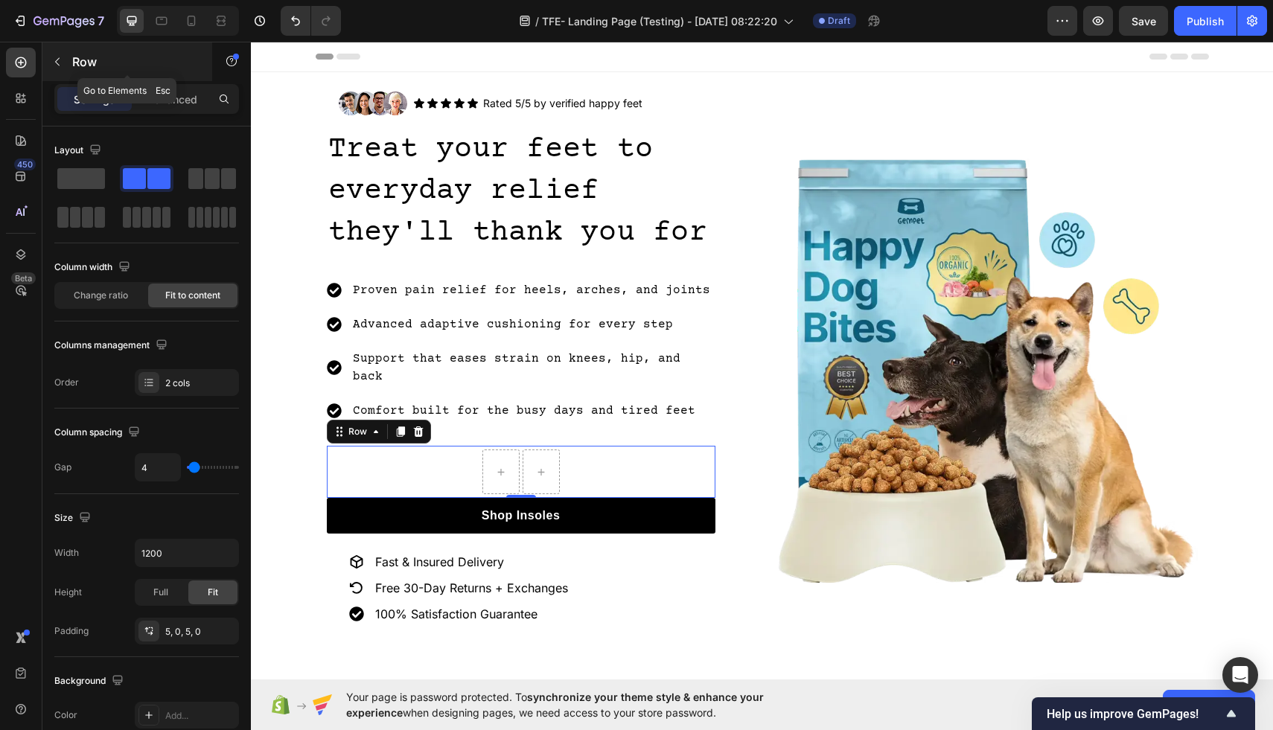
click at [57, 62] on icon "button" at bounding box center [57, 62] width 12 height 12
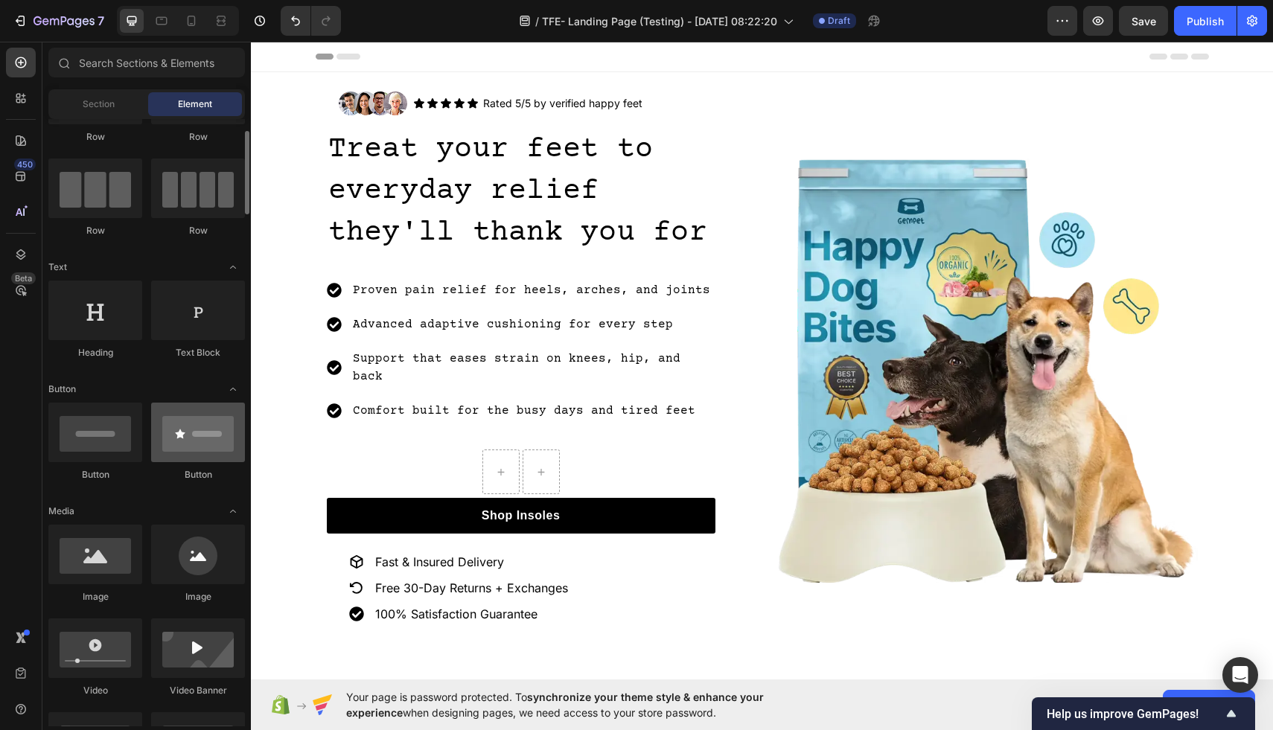
scroll to position [88, 0]
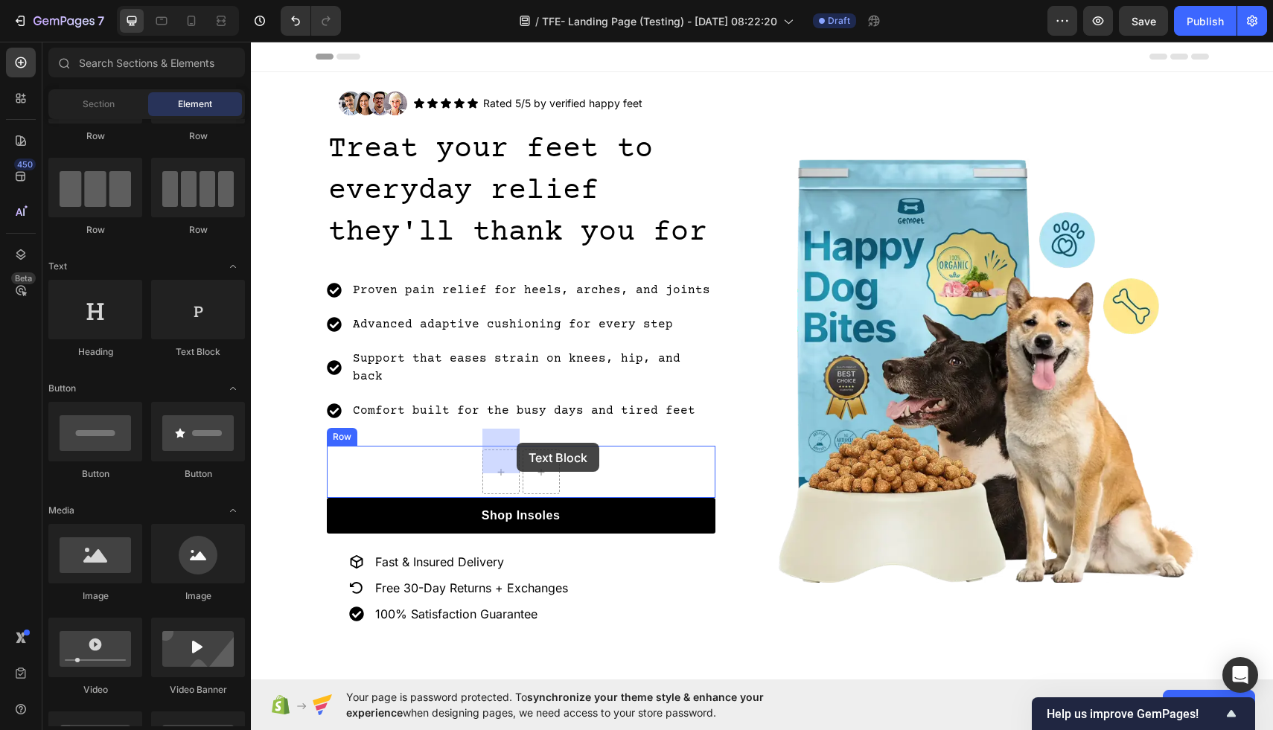
drag, startPoint x: 449, startPoint y: 364, endPoint x: 517, endPoint y: 440, distance: 102.2
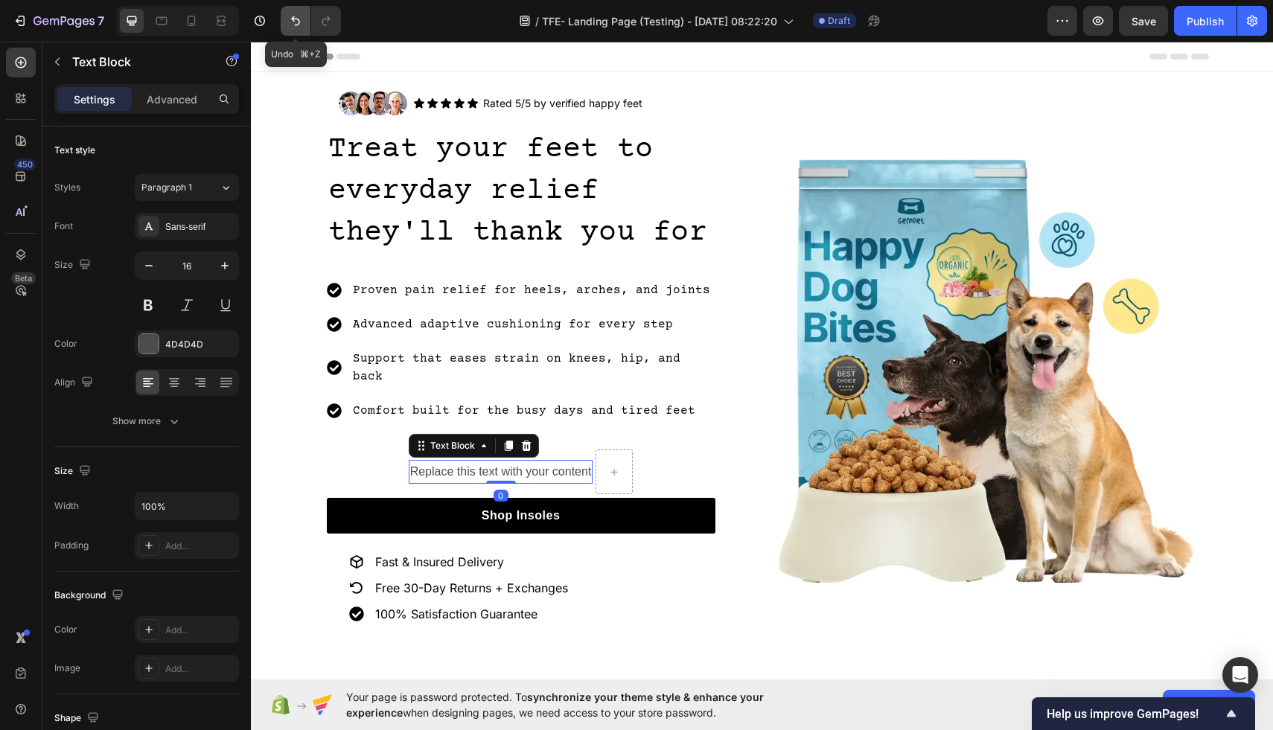
click at [299, 24] on icon "Undo/Redo" at bounding box center [295, 20] width 15 height 15
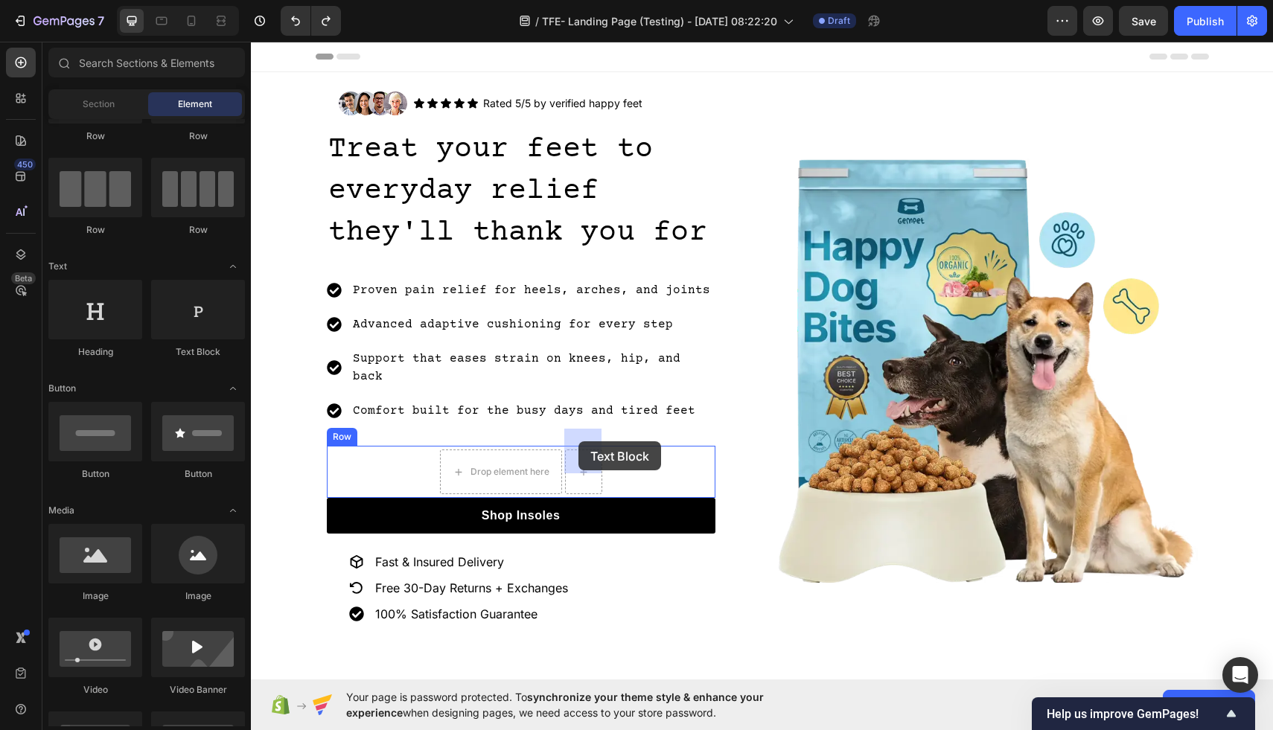
drag, startPoint x: 451, startPoint y: 362, endPoint x: 578, endPoint y: 441, distance: 149.1
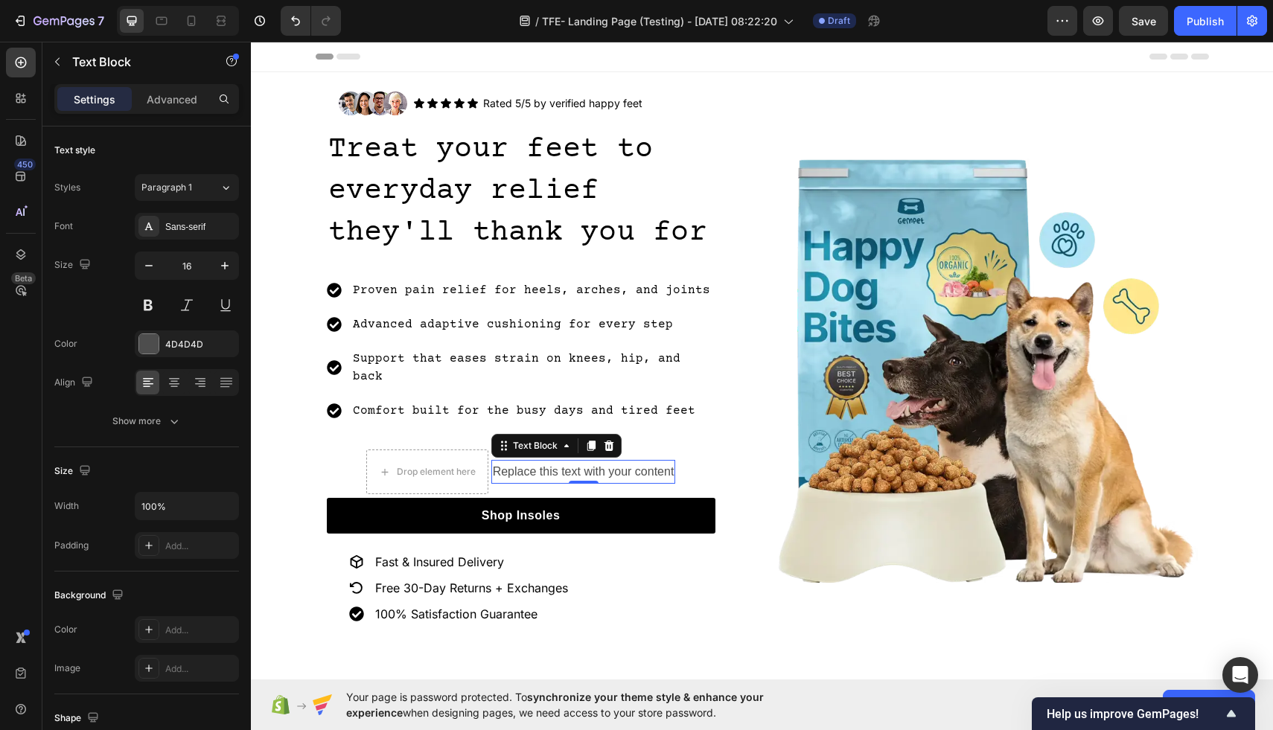
click at [649, 460] on div "Replace this text with your content" at bounding box center [583, 472] width 185 height 25
click at [649, 461] on p "Replace this text with your content" at bounding box center [584, 472] width 182 height 22
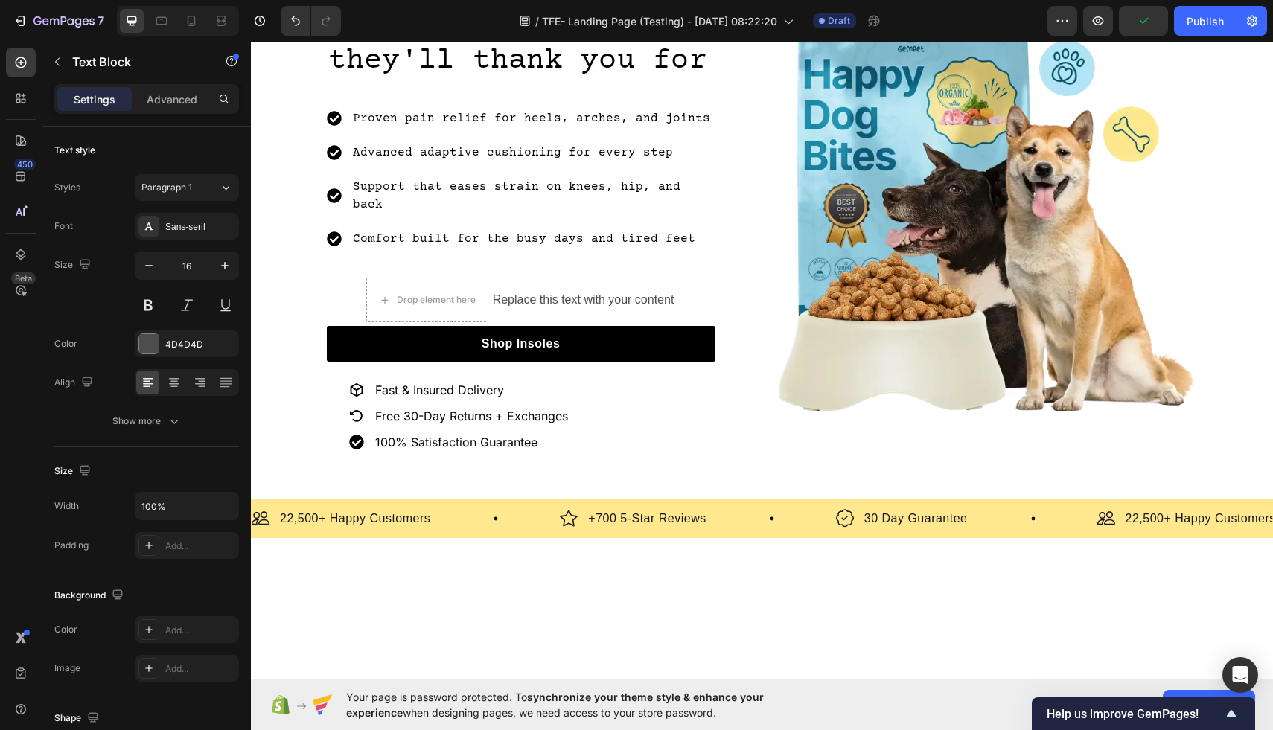
scroll to position [0, 0]
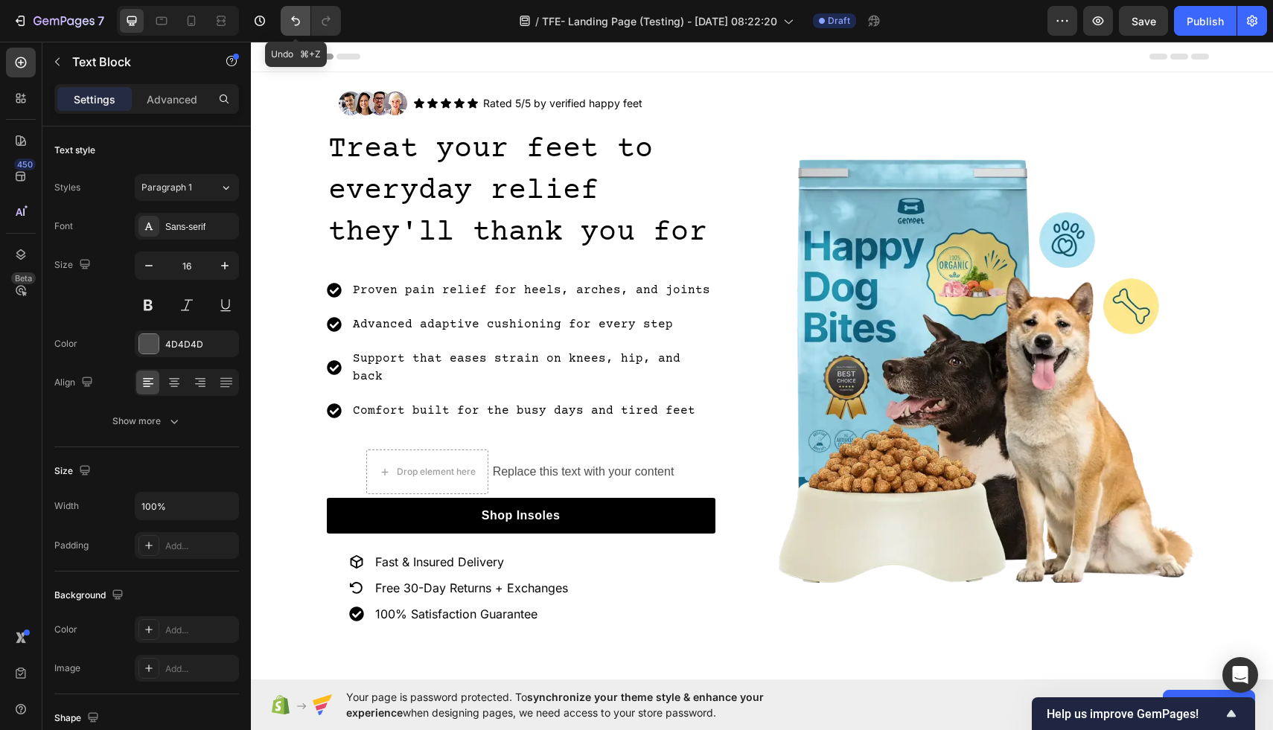
click at [301, 16] on icon "Undo/Redo" at bounding box center [295, 20] width 15 height 15
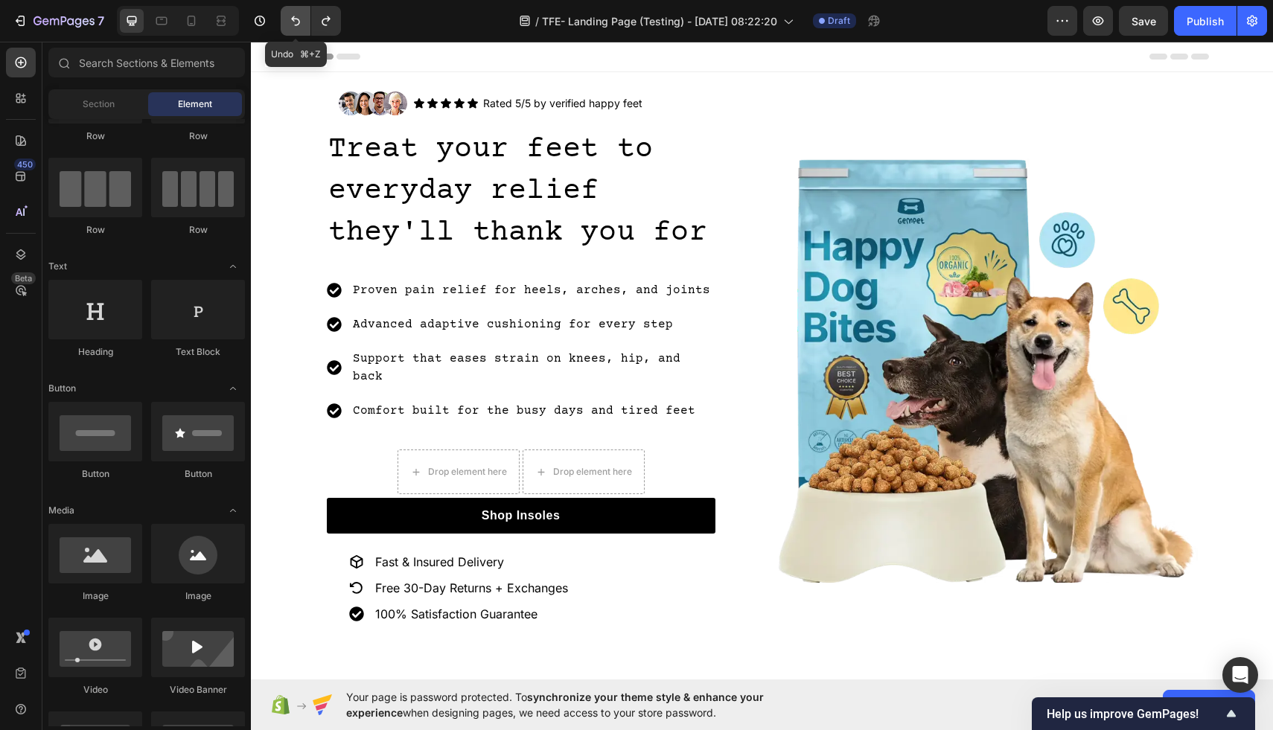
click at [301, 16] on icon "Undo/Redo" at bounding box center [295, 20] width 15 height 15
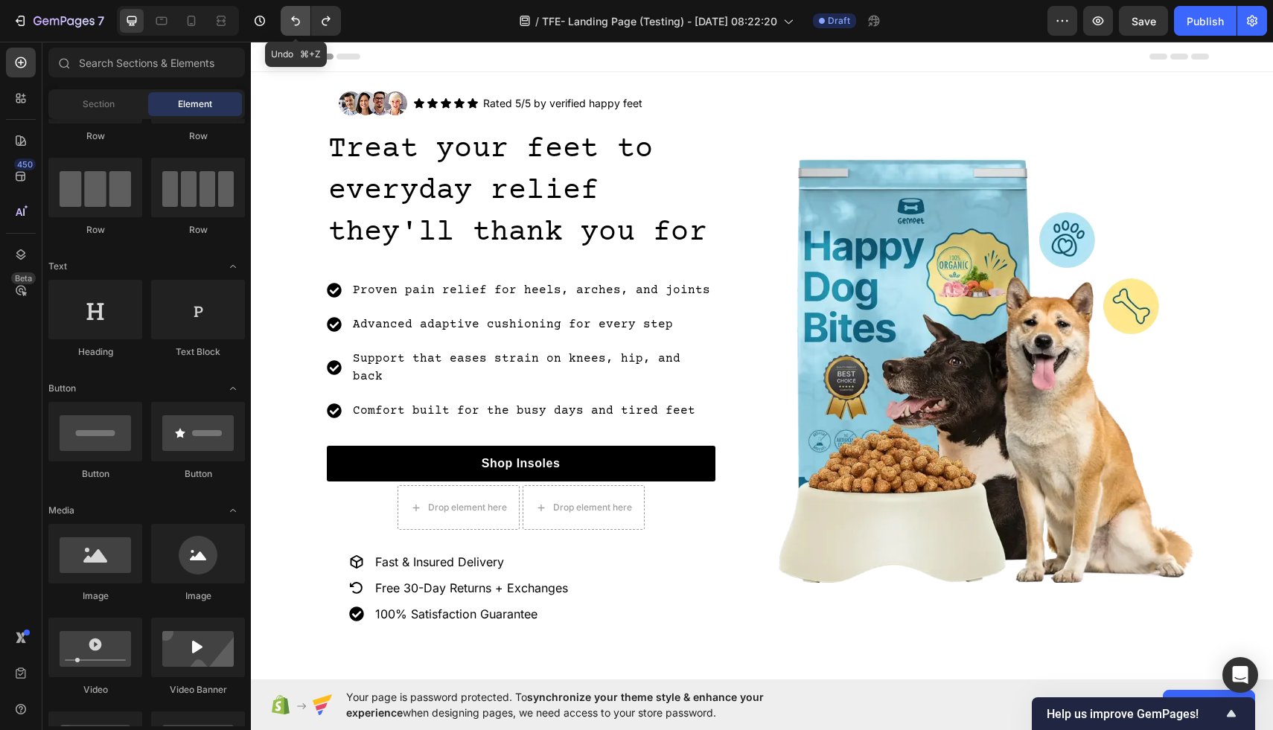
click at [301, 16] on icon "Undo/Redo" at bounding box center [295, 20] width 15 height 15
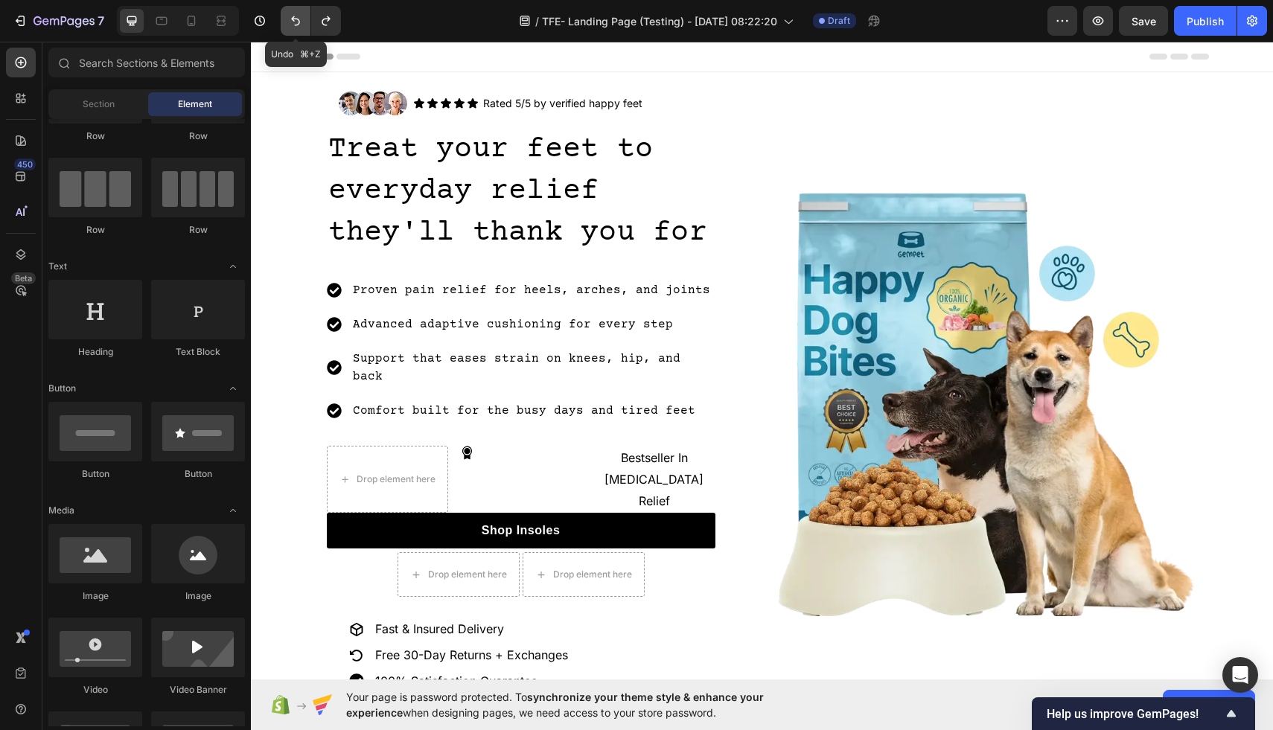
click at [301, 16] on icon "Undo/Redo" at bounding box center [295, 20] width 15 height 15
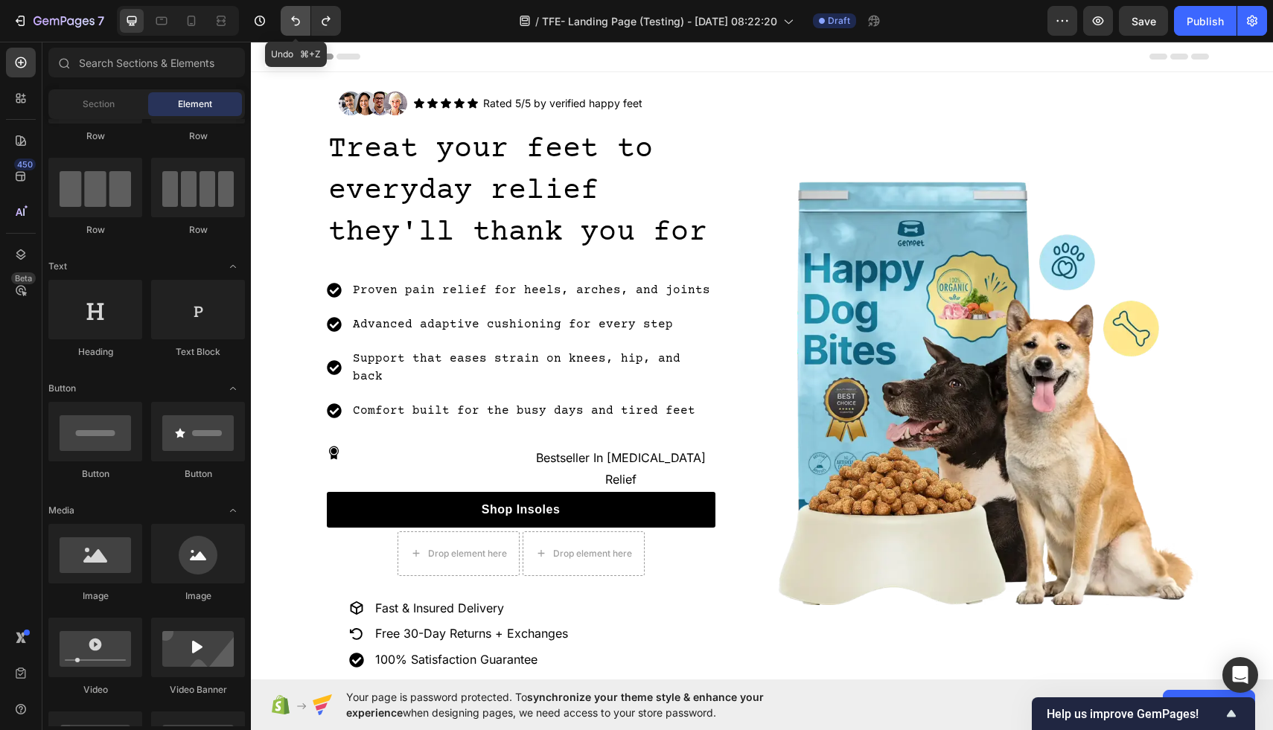
click at [301, 16] on icon "Undo/Redo" at bounding box center [295, 20] width 15 height 15
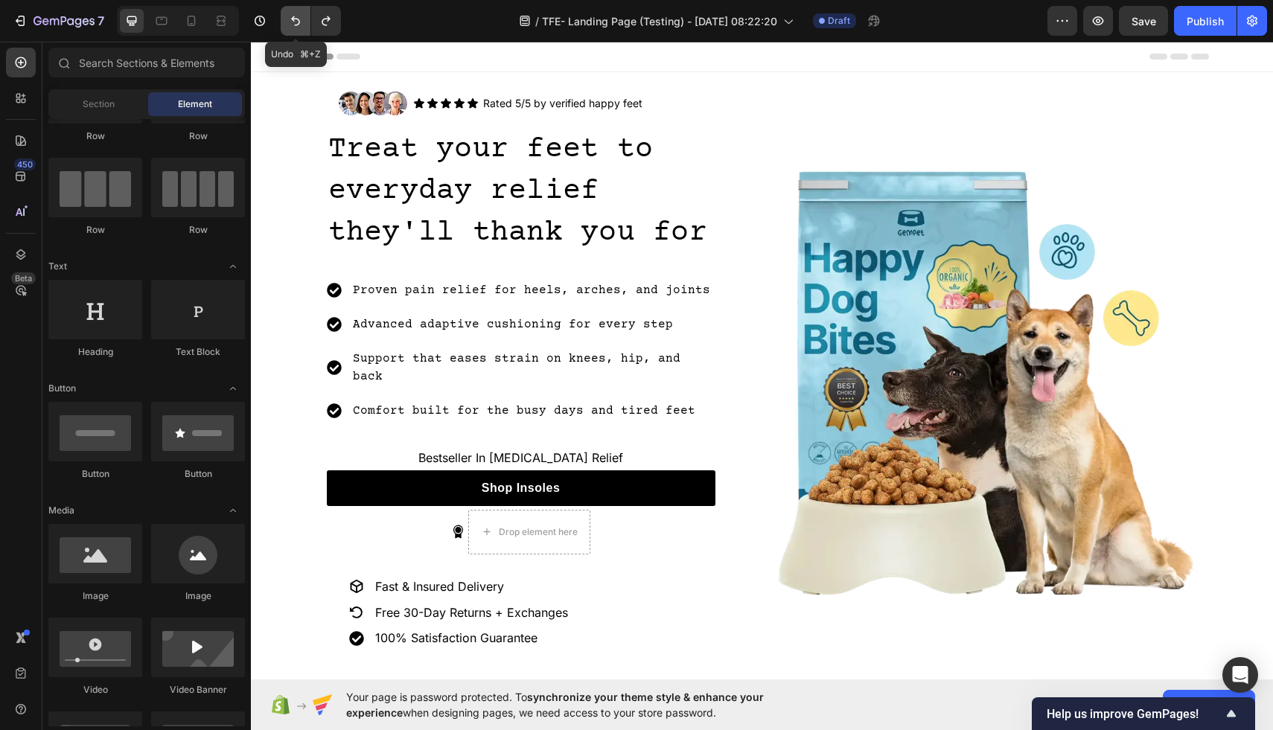
click at [301, 13] on icon "Undo/Redo" at bounding box center [295, 20] width 15 height 15
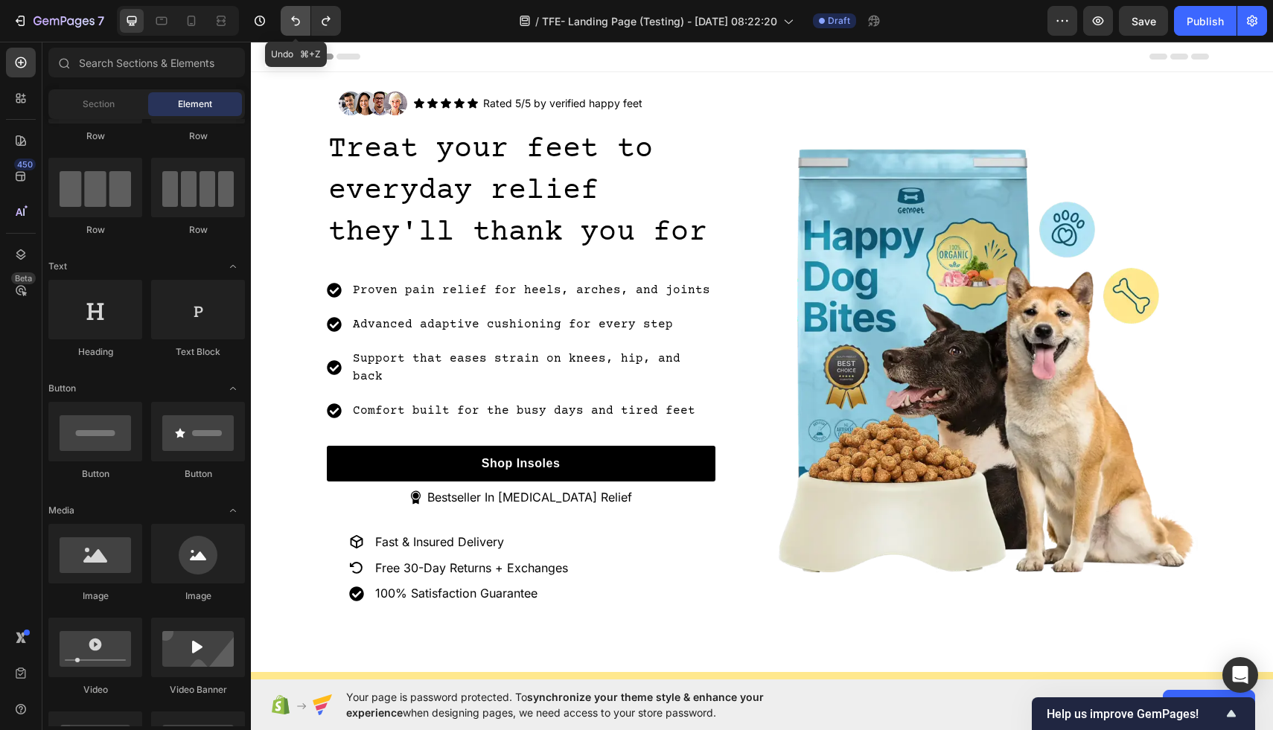
click at [301, 13] on icon "Undo/Redo" at bounding box center [295, 20] width 15 height 15
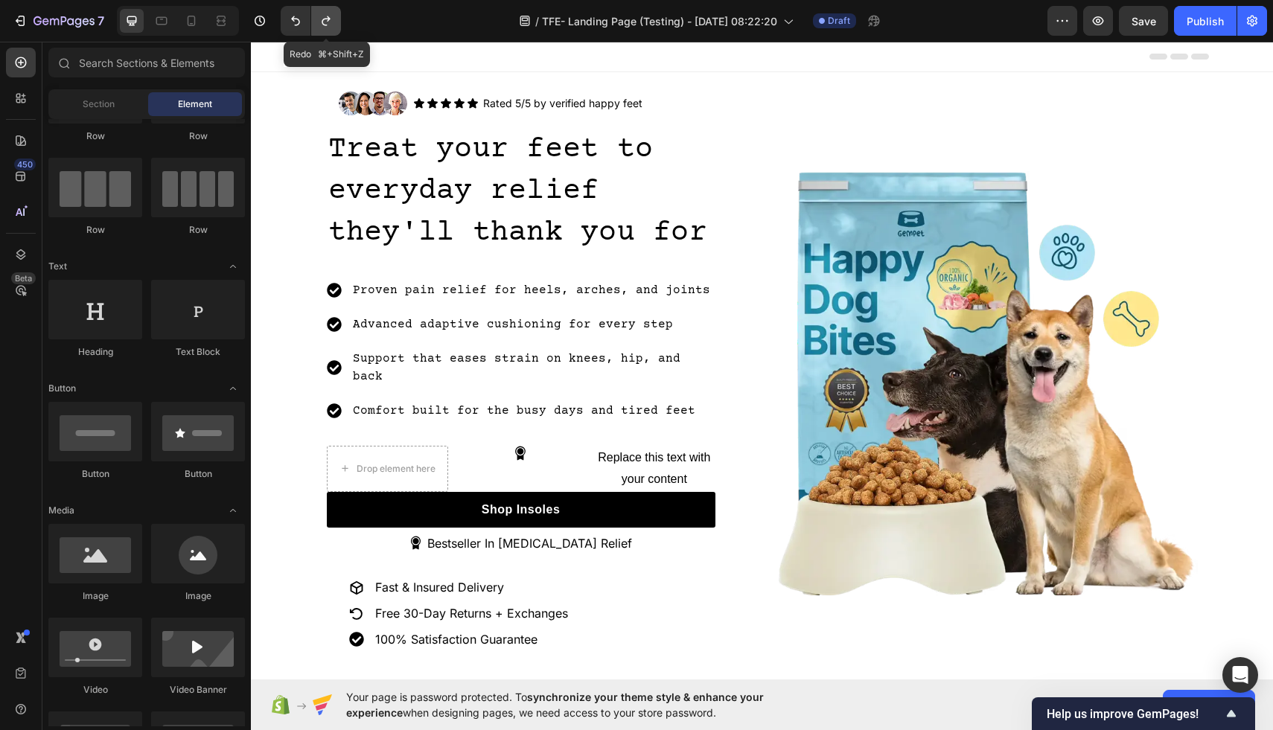
click at [323, 20] on icon "Undo/Redo" at bounding box center [326, 21] width 8 height 10
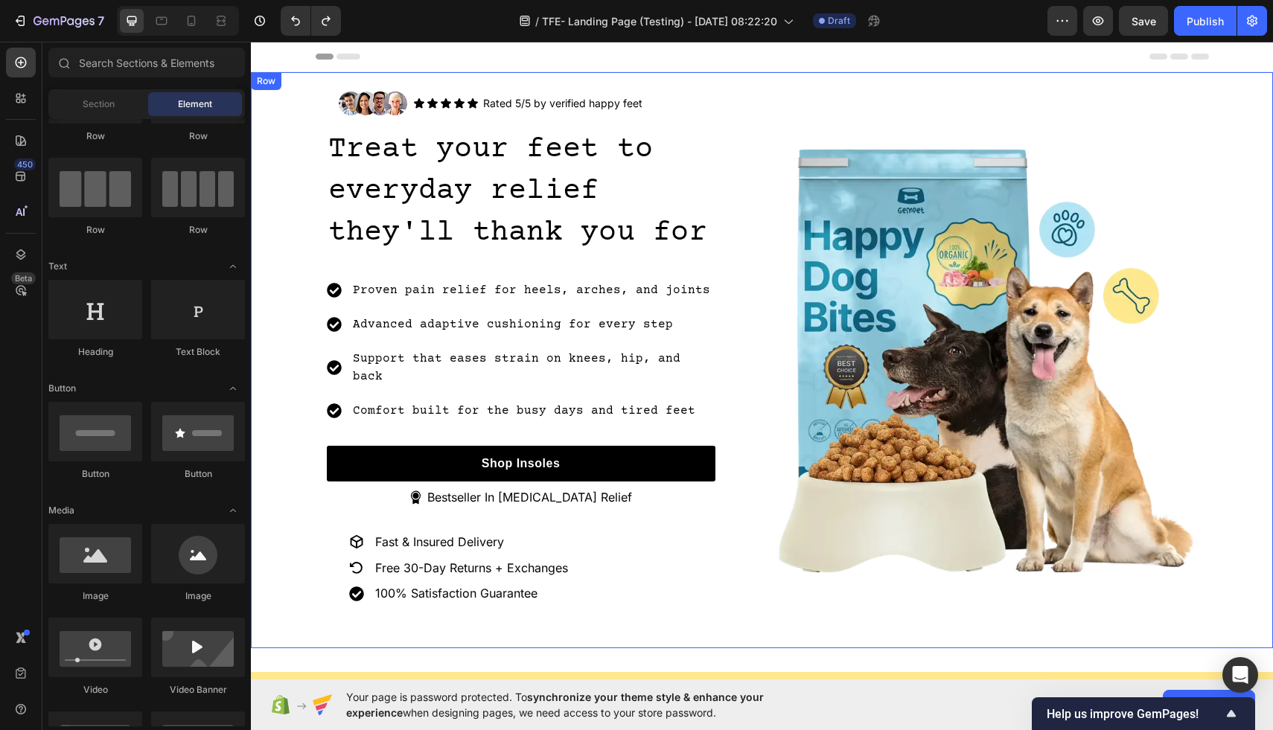
scroll to position [1, 0]
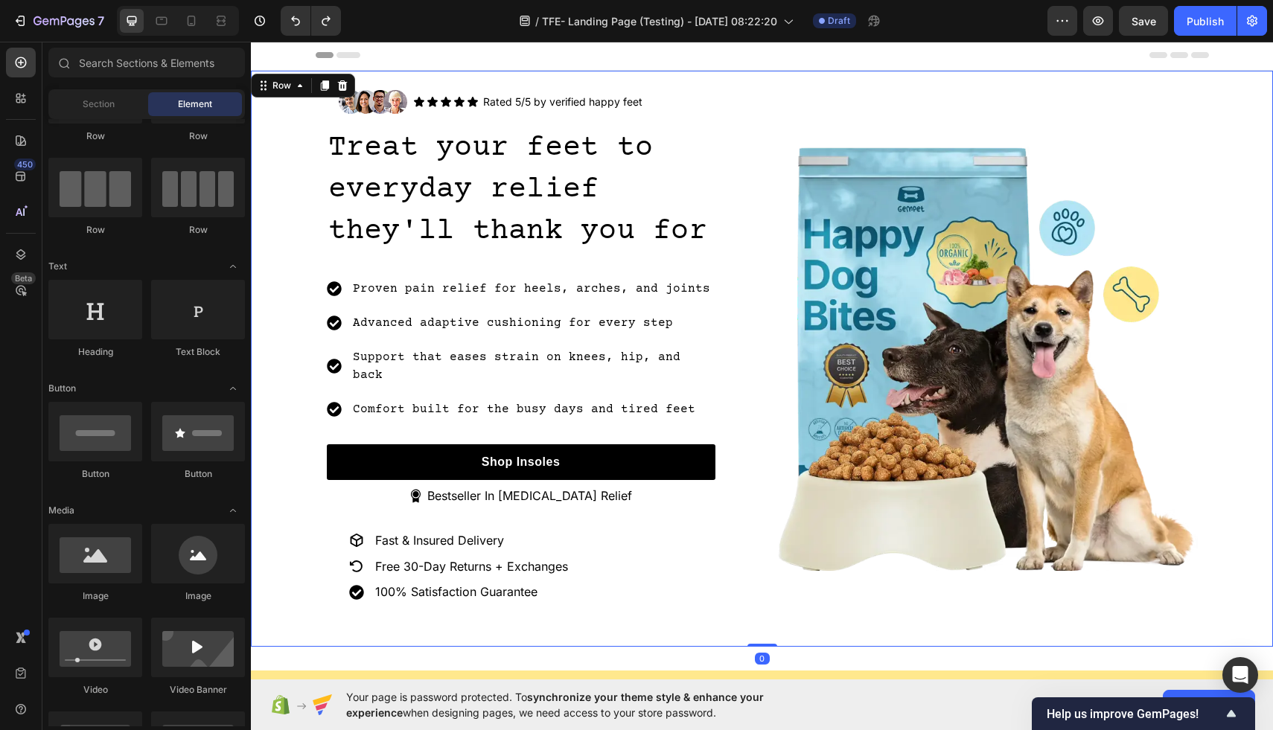
click at [295, 125] on div "Image Icon Icon Icon Icon Icon Icon List Rated 5/5 by verified happy feet Text …" at bounding box center [762, 358] width 1022 height 561
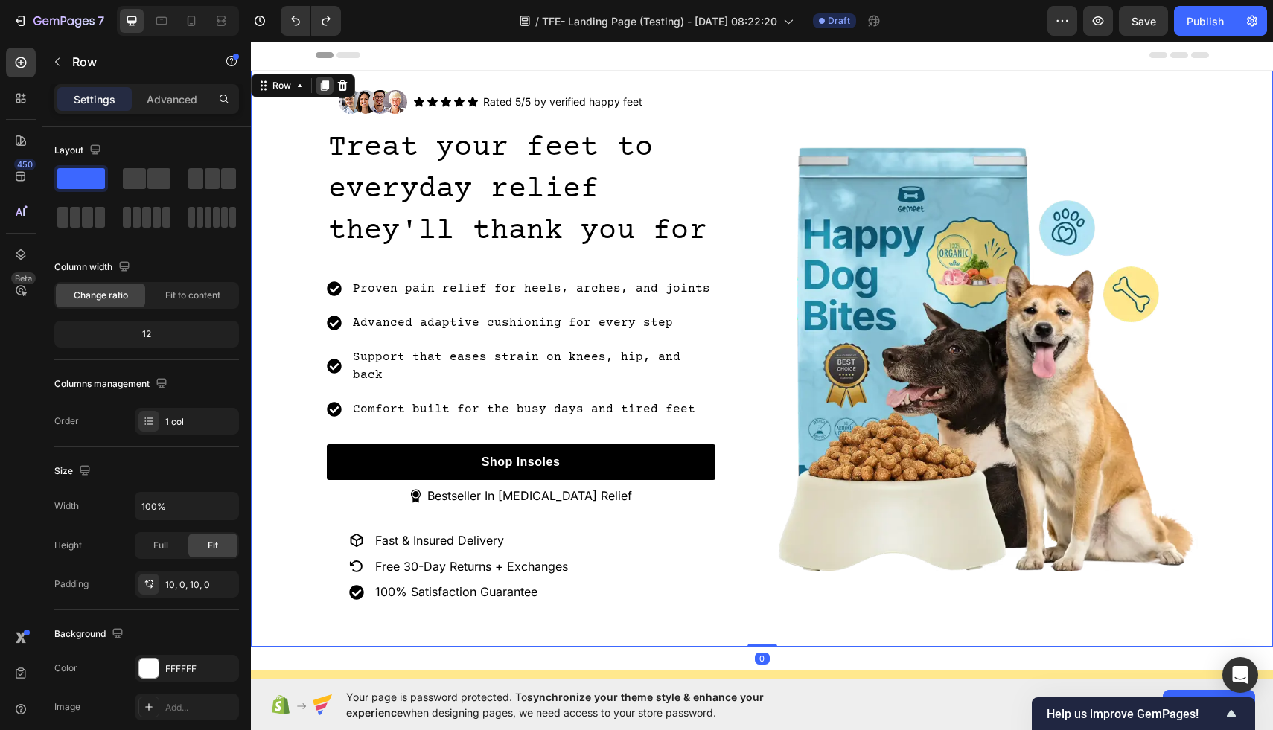
click at [322, 85] on icon at bounding box center [325, 85] width 8 height 10
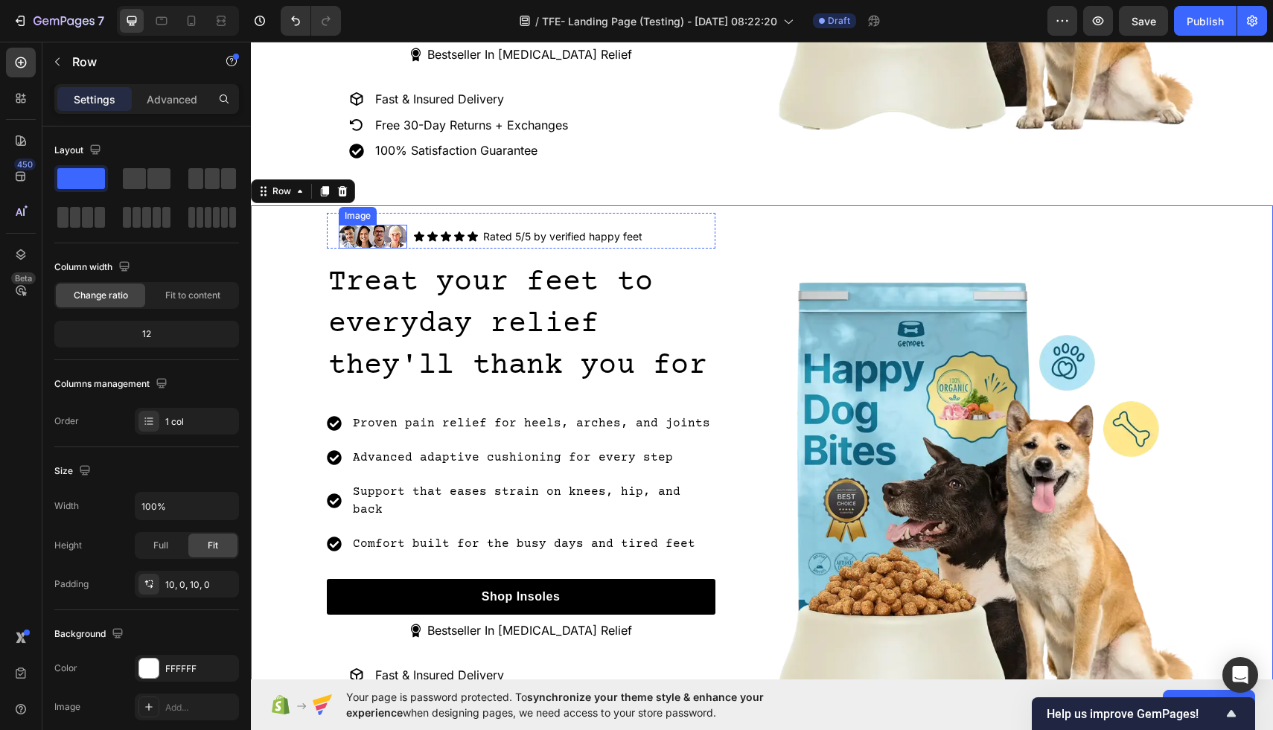
scroll to position [533, 0]
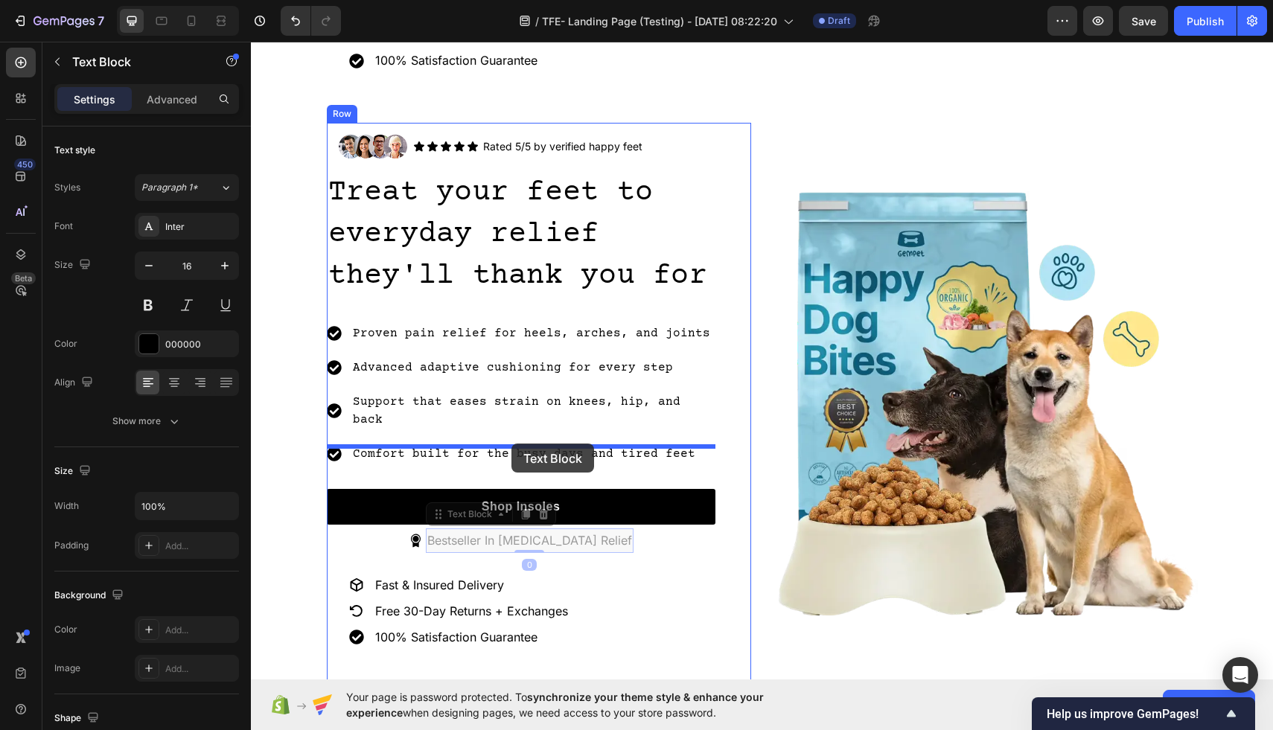
drag, startPoint x: 514, startPoint y: 499, endPoint x: 513, endPoint y: 444, distance: 55.8
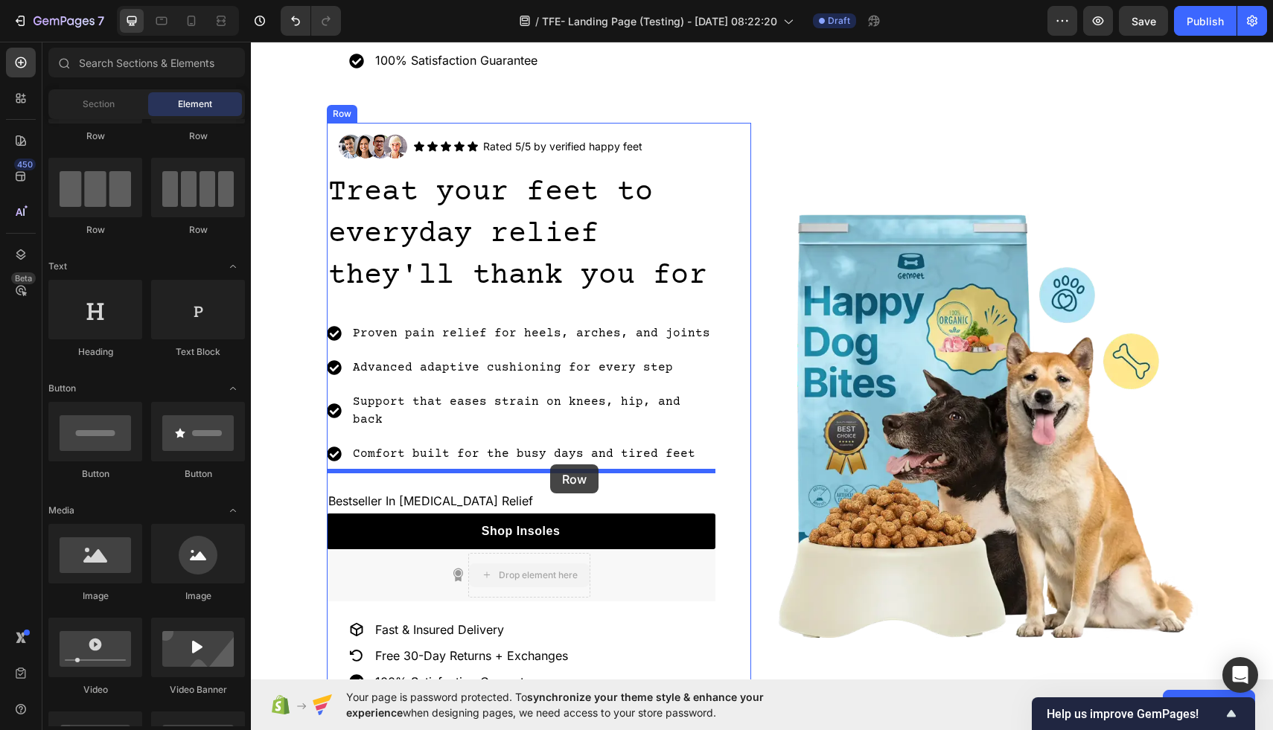
drag, startPoint x: 527, startPoint y: 541, endPoint x: 550, endPoint y: 464, distance: 80.1
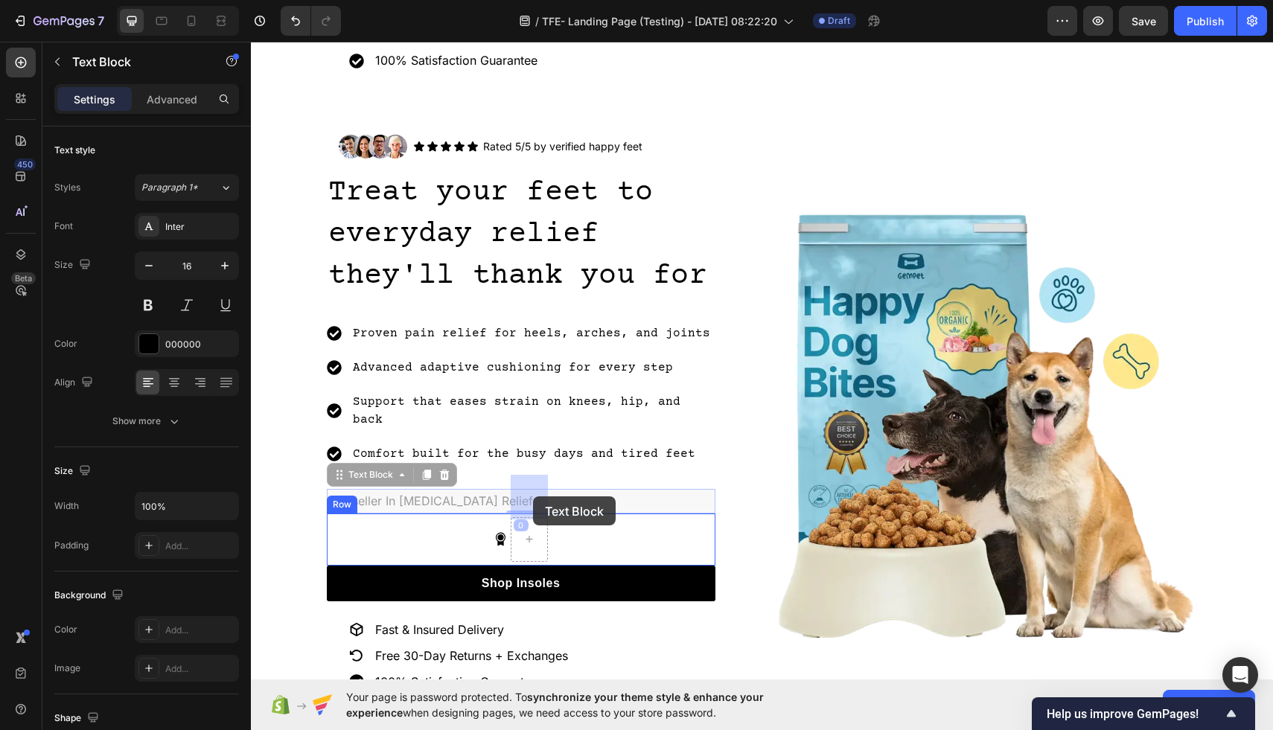
drag, startPoint x: 464, startPoint y: 458, endPoint x: 528, endPoint y: 498, distance: 75.6
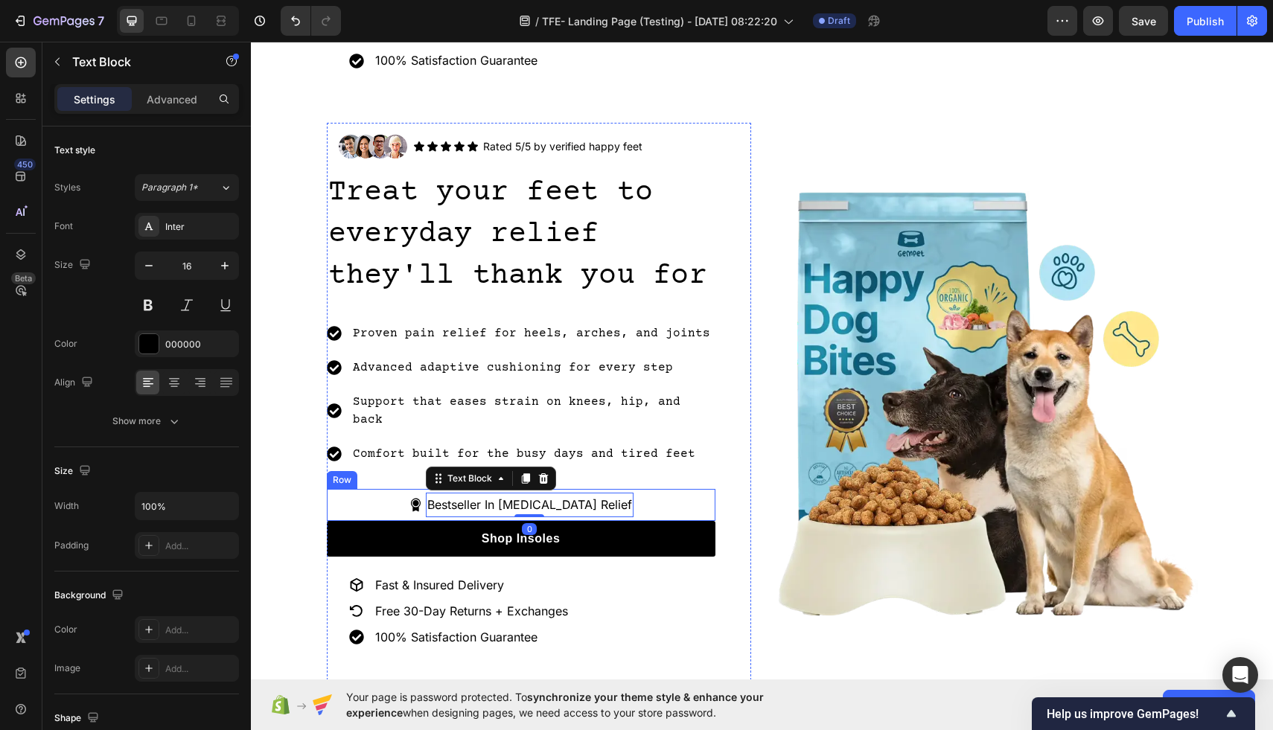
click at [648, 489] on div "Icon Bestseller In Foot Pain Relief Text Block 0 Row" at bounding box center [521, 505] width 389 height 32
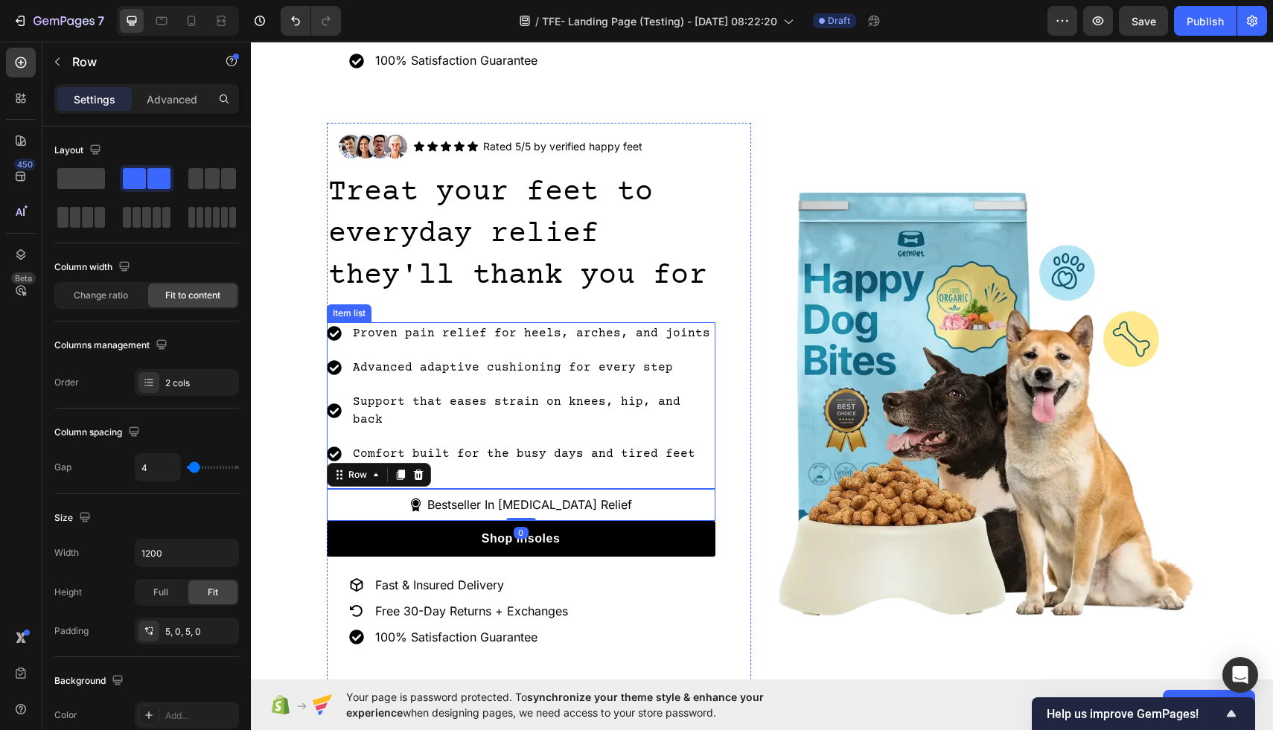
click at [695, 393] on p "Support that eases strain on knees, hip, and back" at bounding box center [533, 411] width 360 height 36
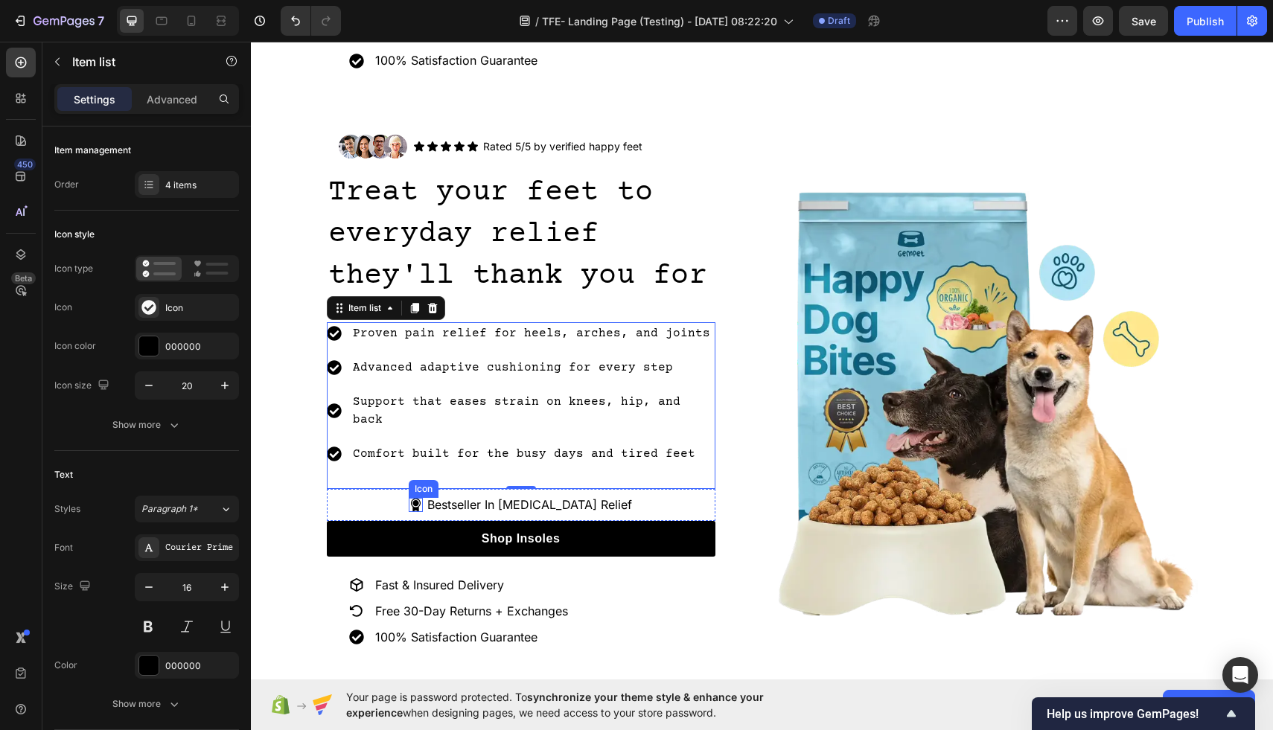
click at [420, 499] on icon at bounding box center [415, 505] width 10 height 13
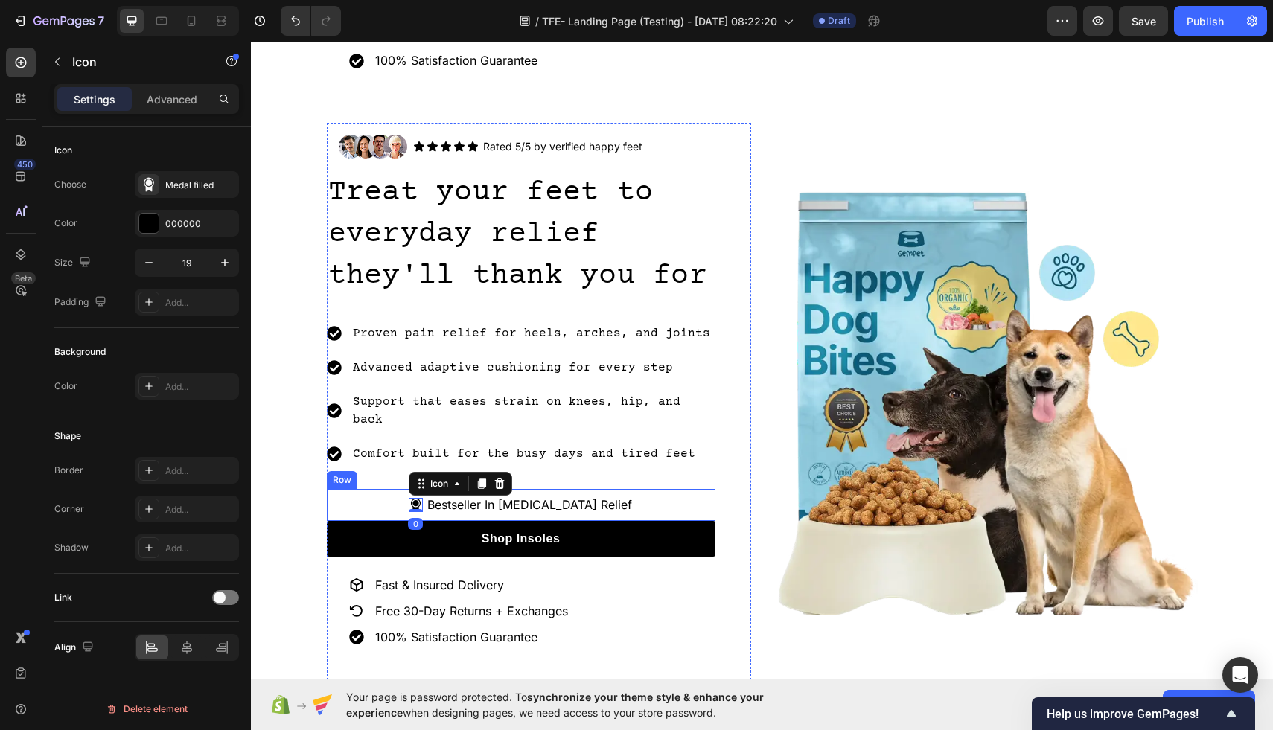
click at [442, 489] on div "Icon 0 Bestseller In Foot Pain Relief Text Block Row" at bounding box center [521, 505] width 389 height 32
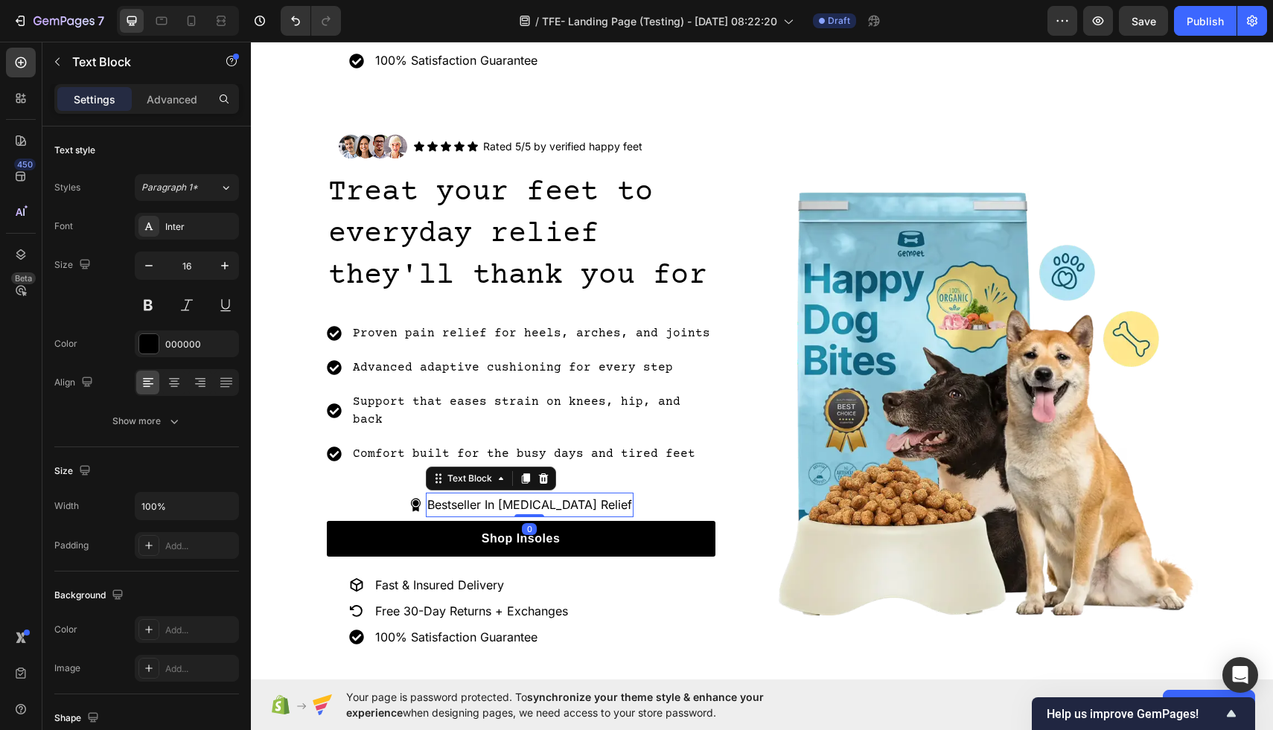
click at [447, 494] on p "Bestseller In Foot Pain Relief" at bounding box center [529, 505] width 205 height 22
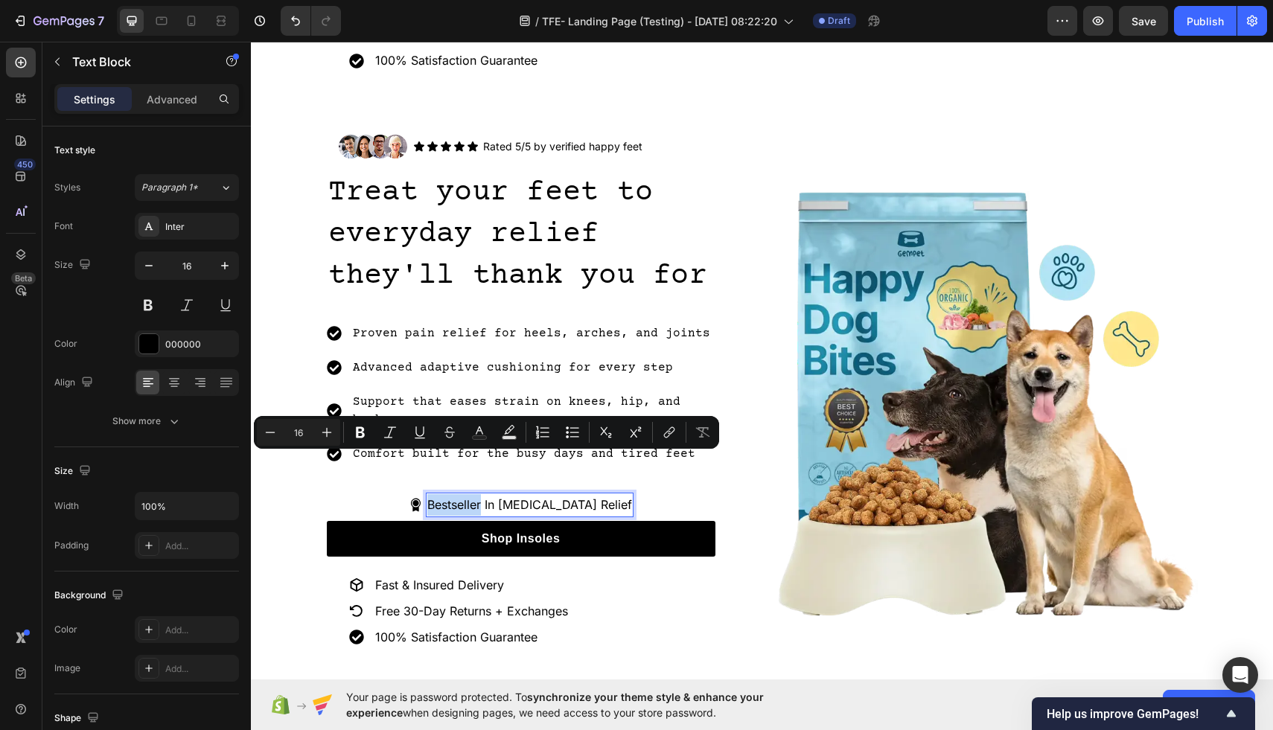
click at [448, 494] on p "Bestseller In Foot Pain Relief" at bounding box center [529, 505] width 205 height 22
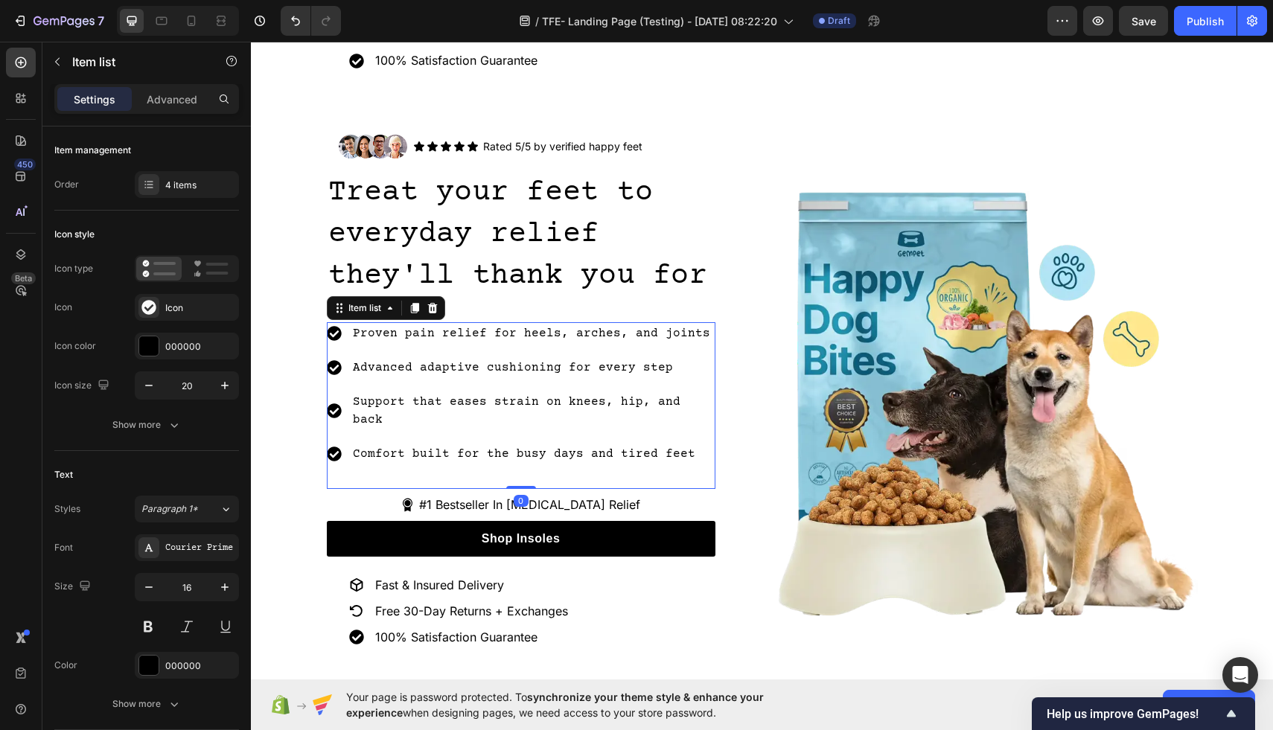
click at [694, 393] on p "Support that eases strain on knees, hip, and back" at bounding box center [533, 411] width 360 height 36
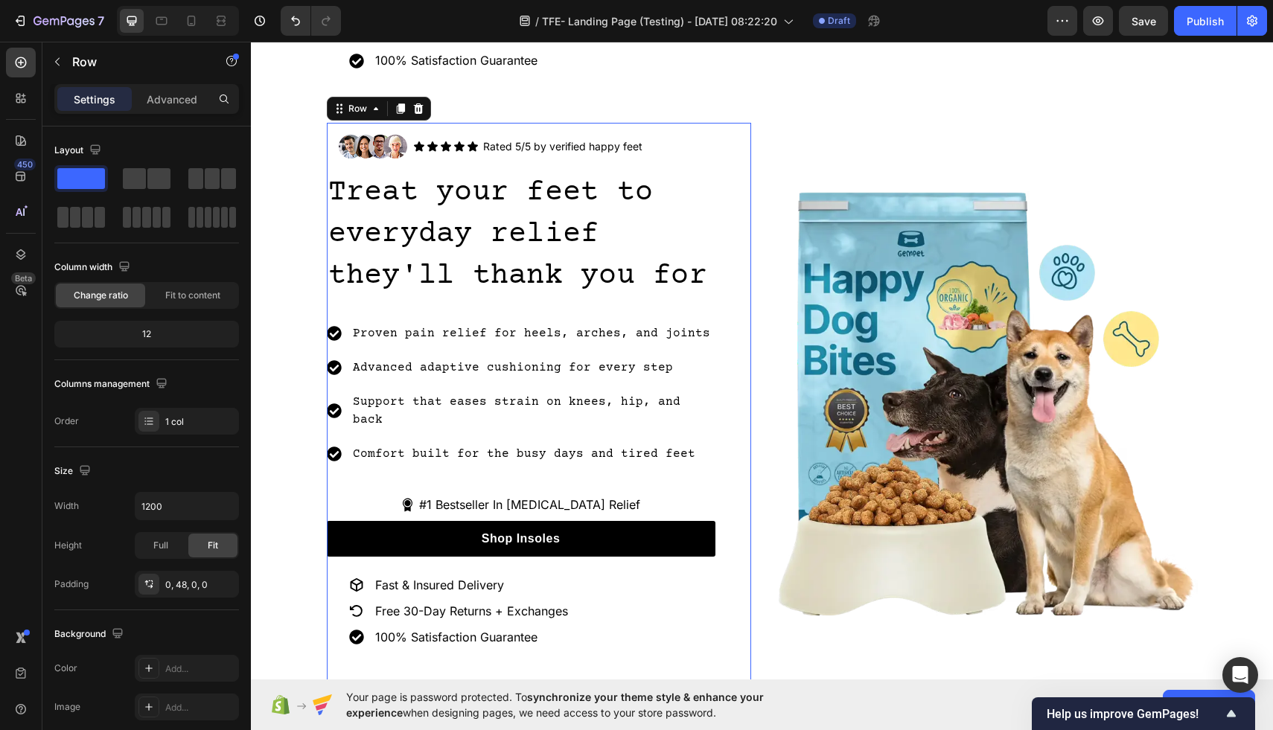
click at [735, 310] on div "Image Icon Icon Icon Icon Icon Icon List Rated 5/5 by verified happy feet Text …" at bounding box center [539, 403] width 424 height 561
click at [518, 494] on p "#1 Bestseller In Foot Pain Relief" at bounding box center [529, 505] width 221 height 22
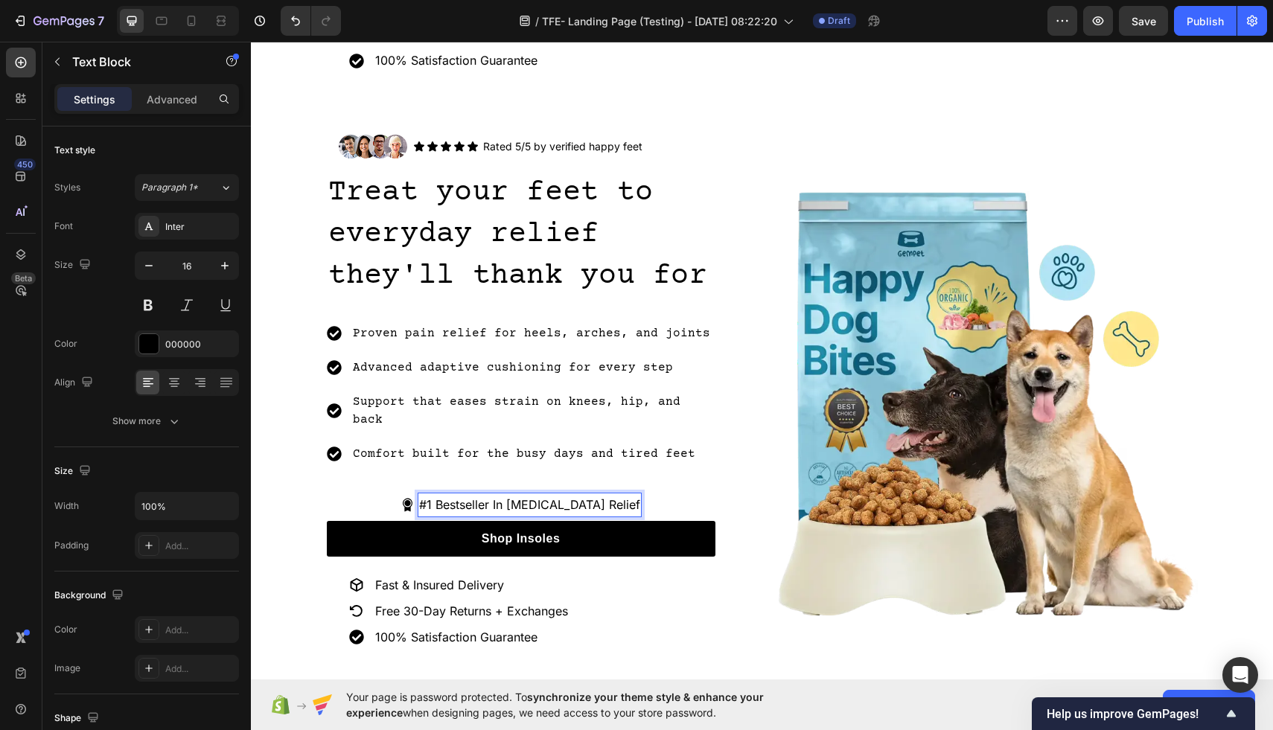
click at [521, 494] on p "#1 Bestseller In Foot Pain Relief" at bounding box center [529, 505] width 221 height 22
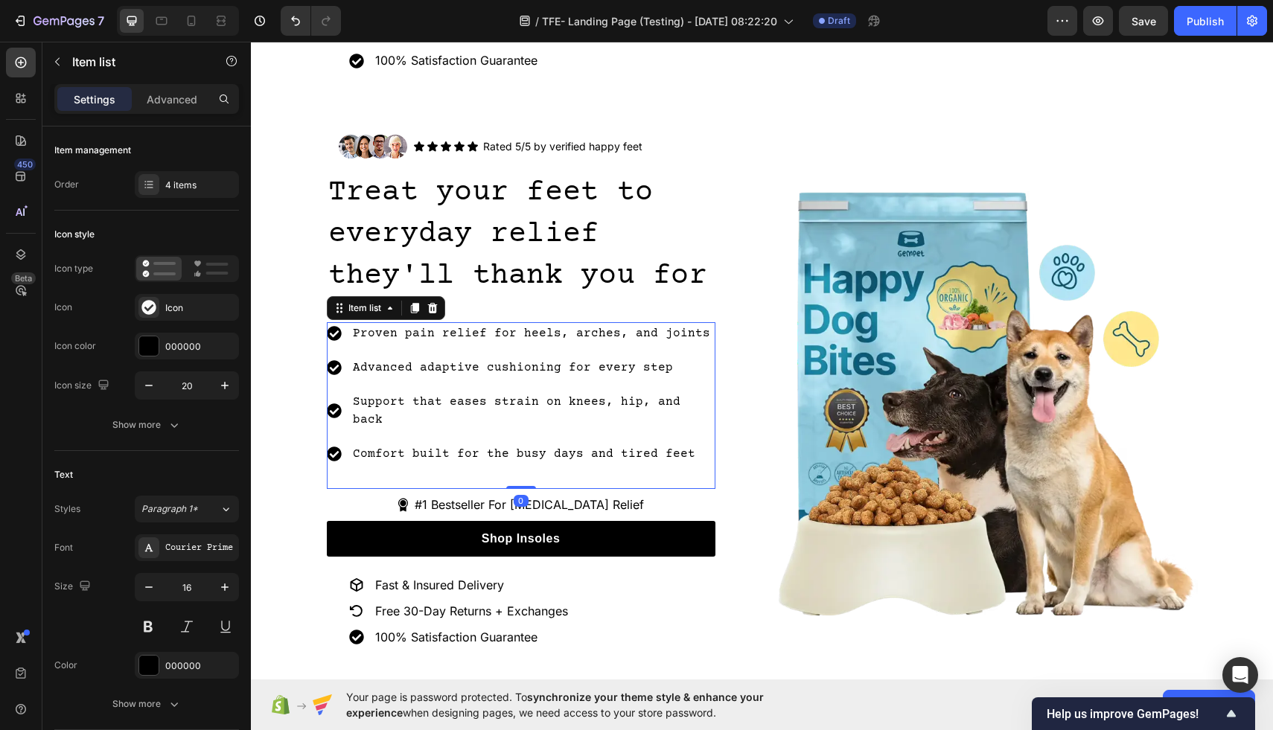
click at [684, 393] on p "Support that eases strain on knees, hip, and back" at bounding box center [533, 411] width 360 height 36
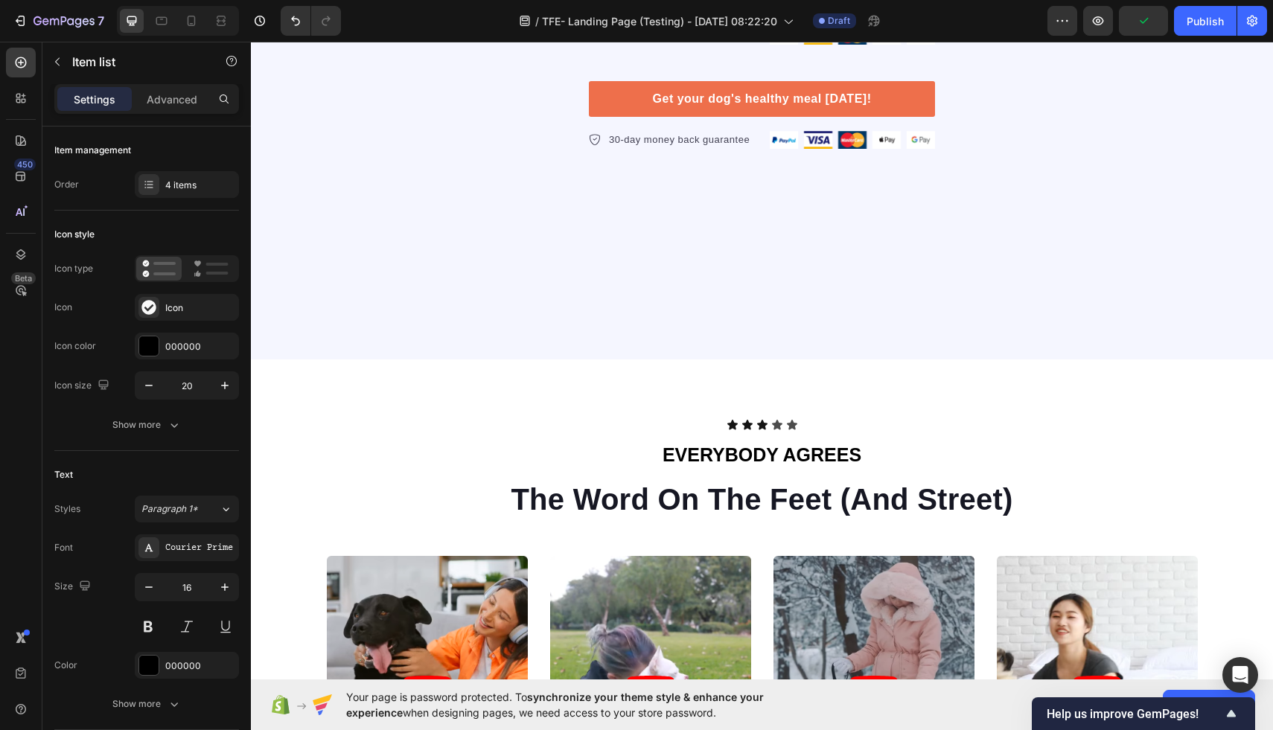
scroll to position [3602, 0]
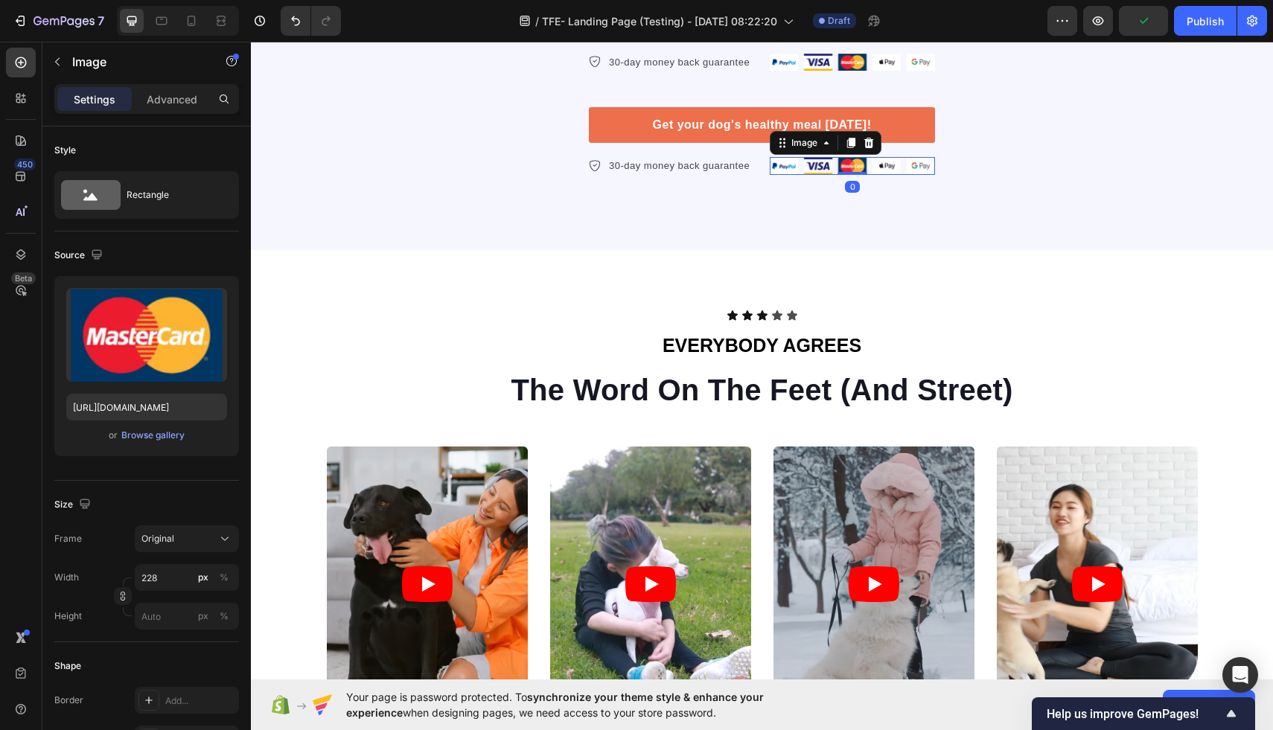
click at [869, 175] on img at bounding box center [852, 166] width 165 height 18
click at [851, 148] on icon at bounding box center [851, 143] width 8 height 10
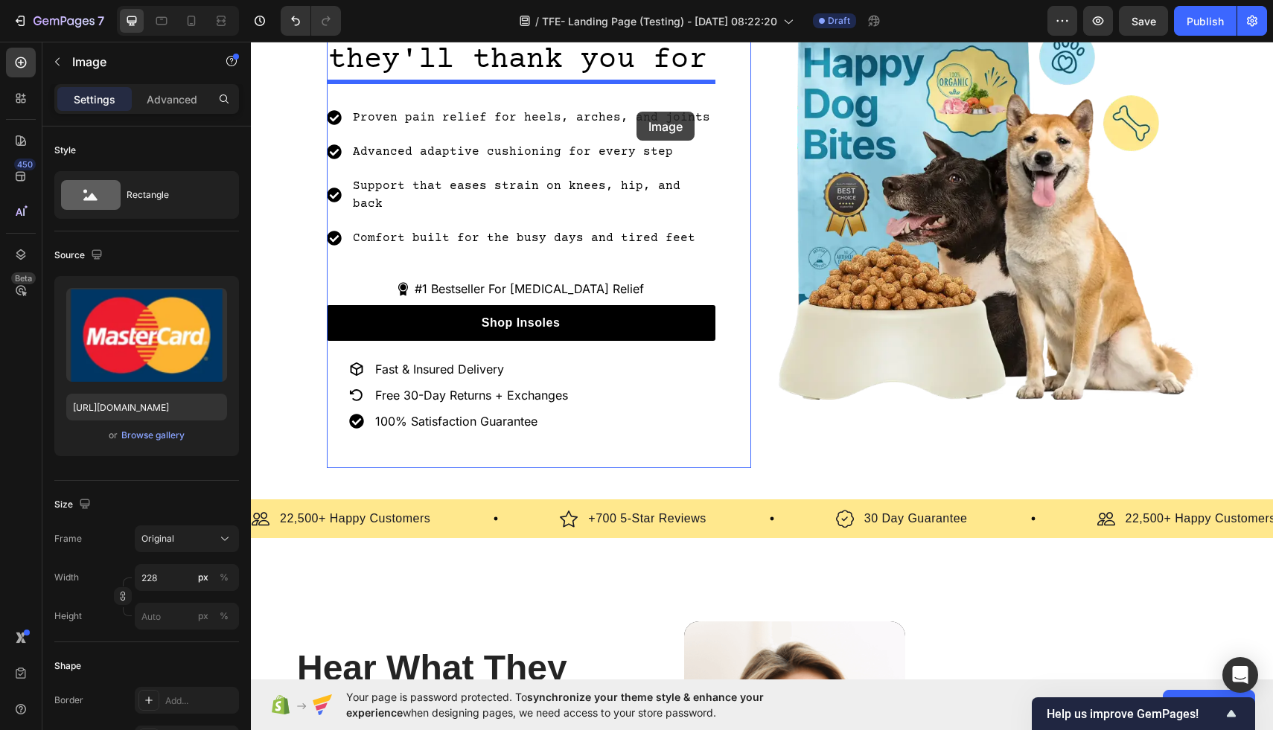
scroll to position [743, 0]
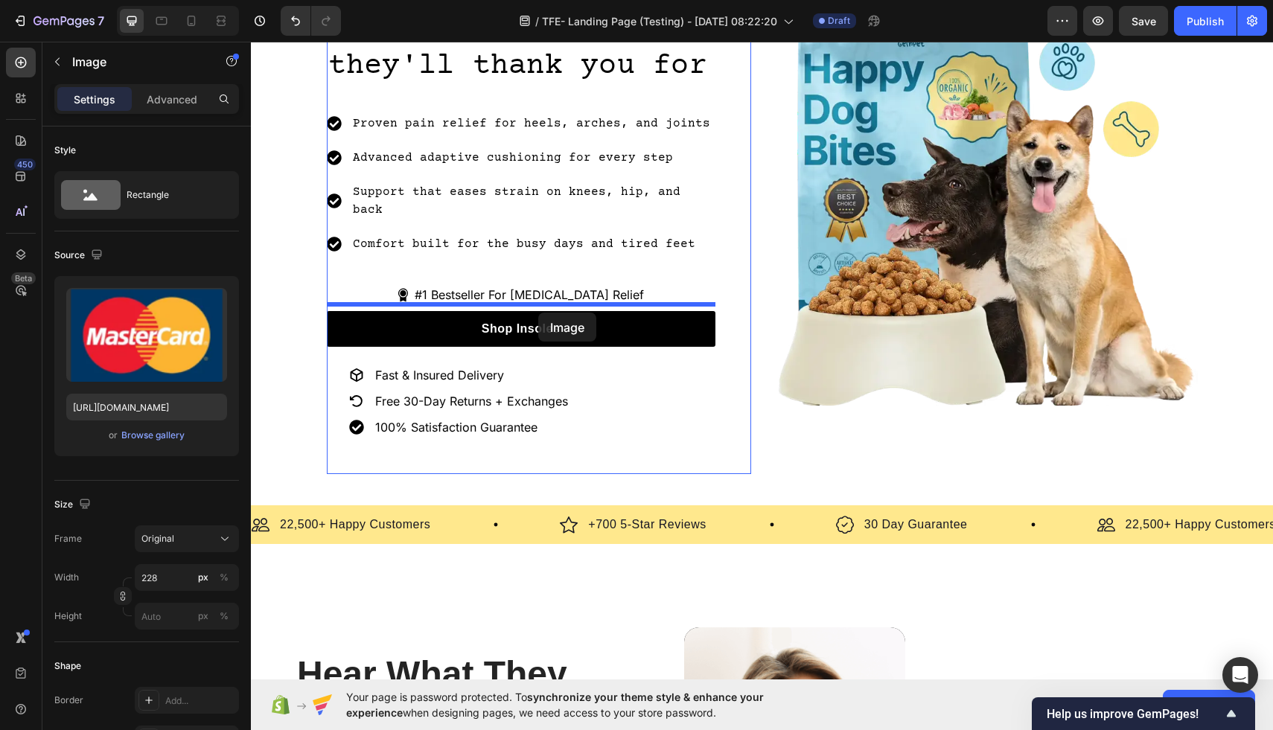
drag, startPoint x: 849, startPoint y: 304, endPoint x: 537, endPoint y: 312, distance: 312.0
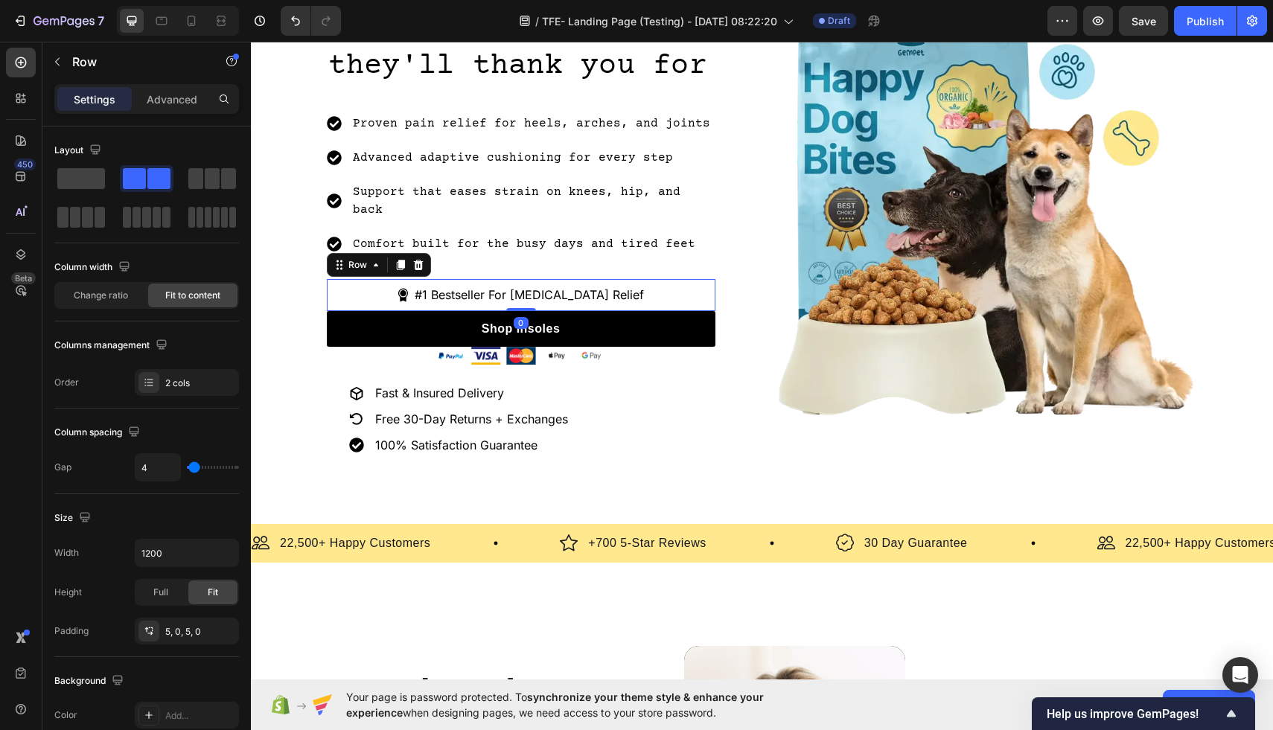
click at [698, 279] on div "Icon #1 Bestseller For Foot Pain Relief Text Block Row 0" at bounding box center [521, 295] width 389 height 32
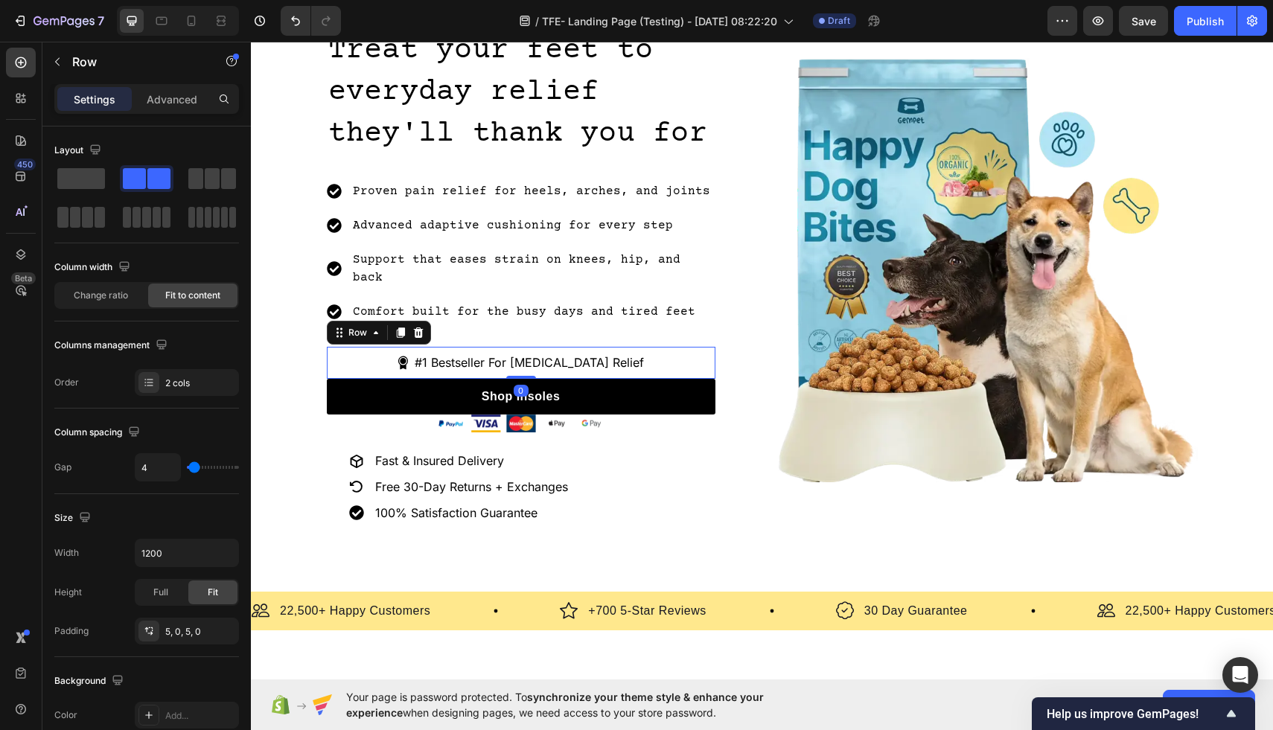
scroll to position [631, 0]
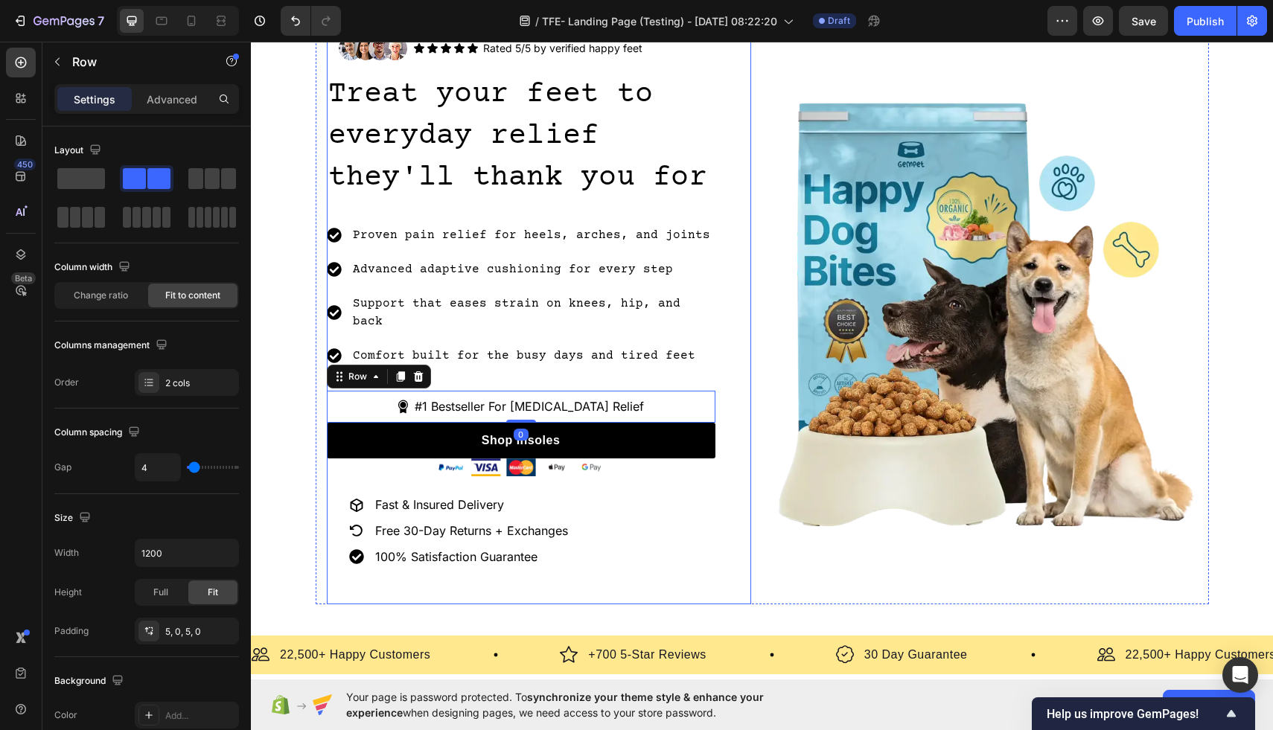
click at [729, 228] on div "Image Icon Icon Icon Icon Icon Icon List Rated 5/5 by verified happy feet Text …" at bounding box center [539, 314] width 424 height 579
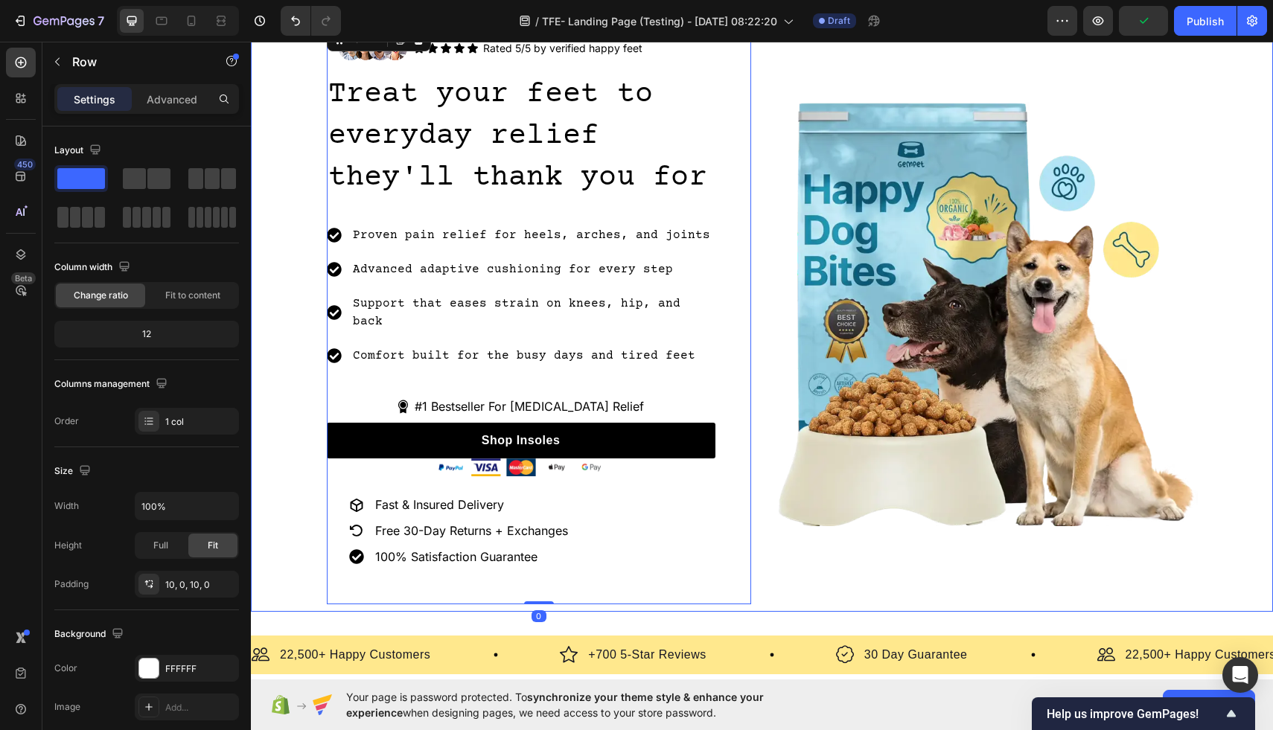
click at [1261, 114] on div "Image Icon Icon Icon Icon Icon Icon List Rated 5/5 by verified happy feet Text …" at bounding box center [762, 314] width 1022 height 579
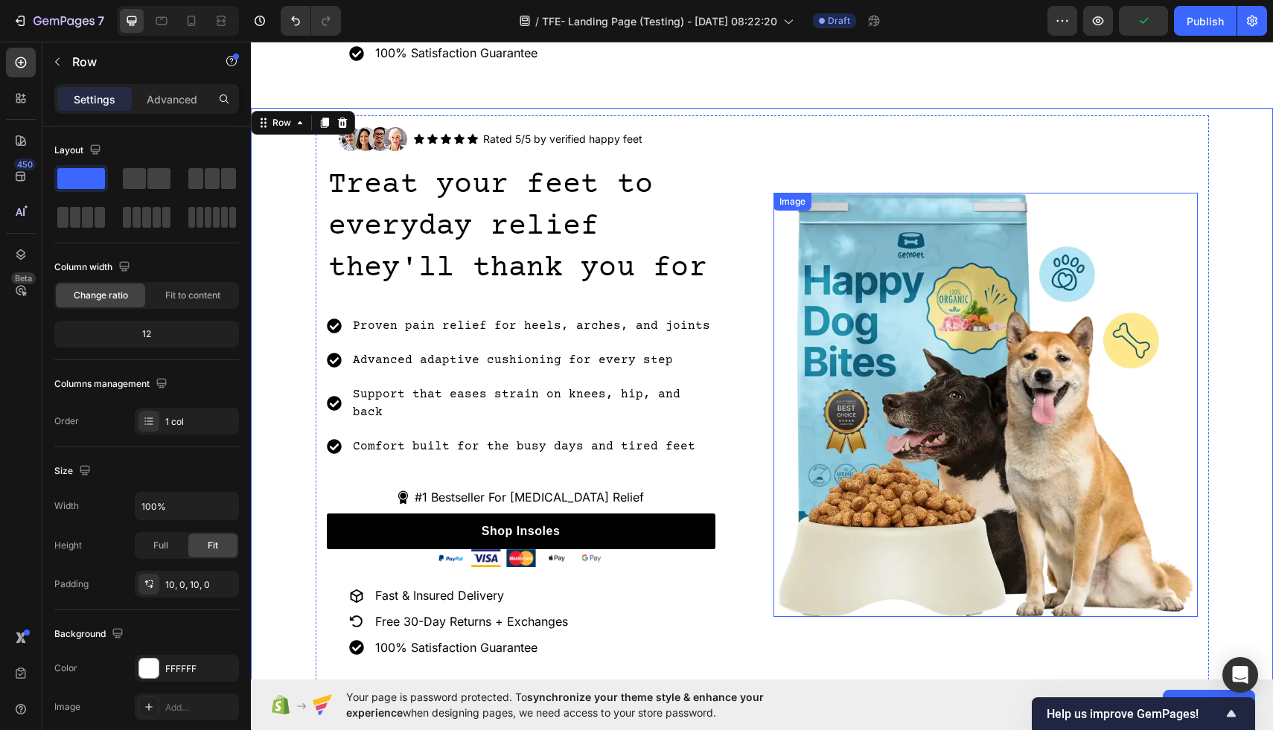
scroll to position [490, 0]
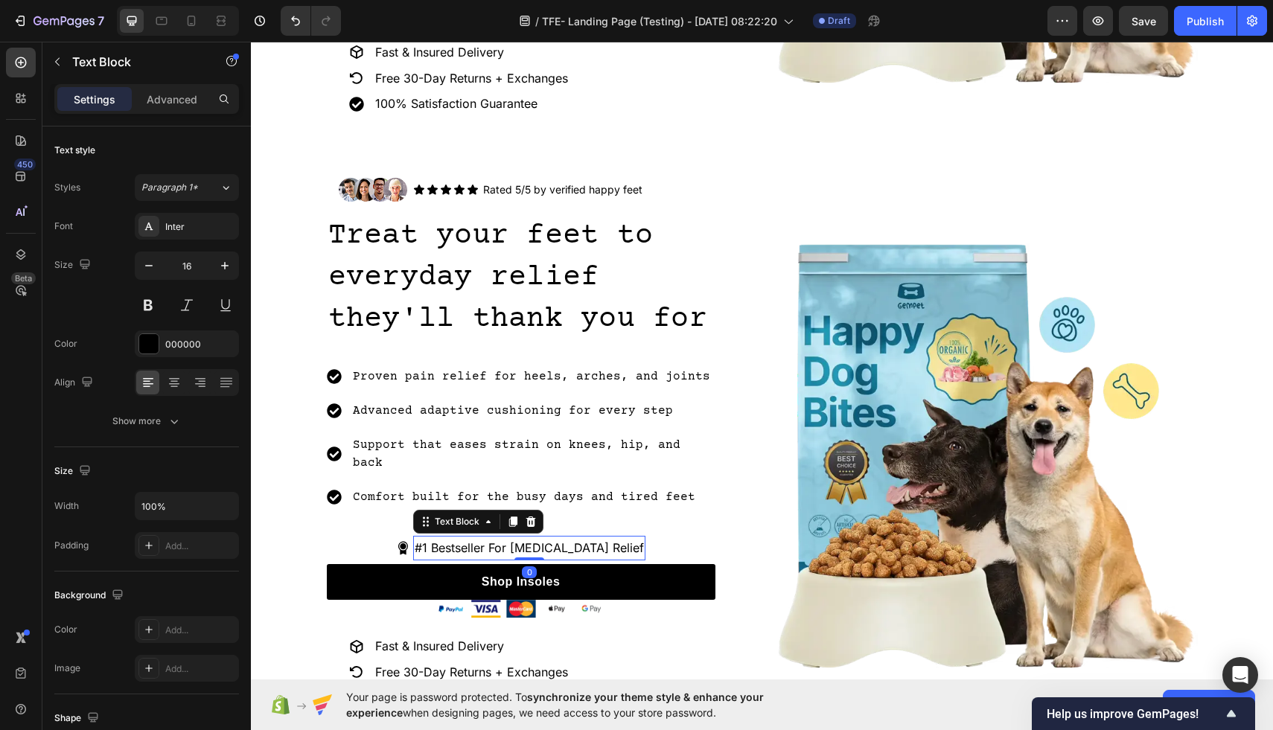
click at [522, 537] on p "#1 Bestseller For [MEDICAL_DATA] Relief" at bounding box center [529, 548] width 229 height 22
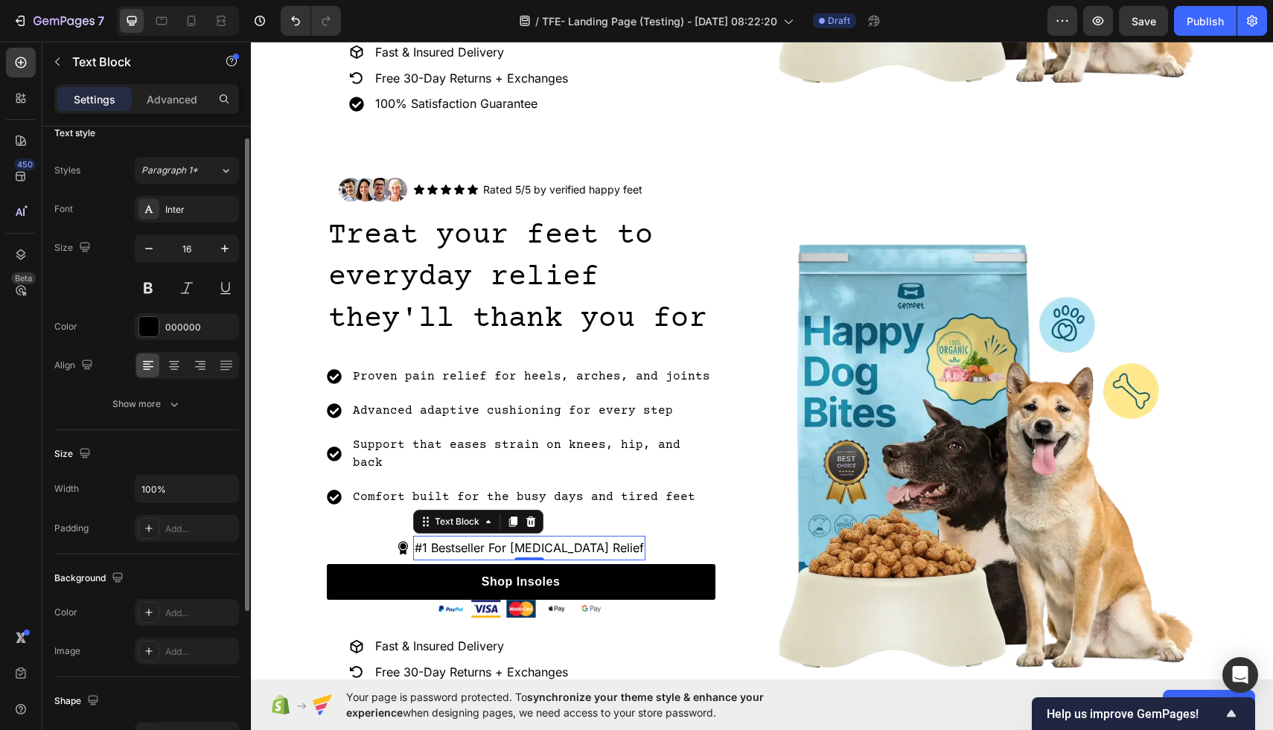
scroll to position [0, 0]
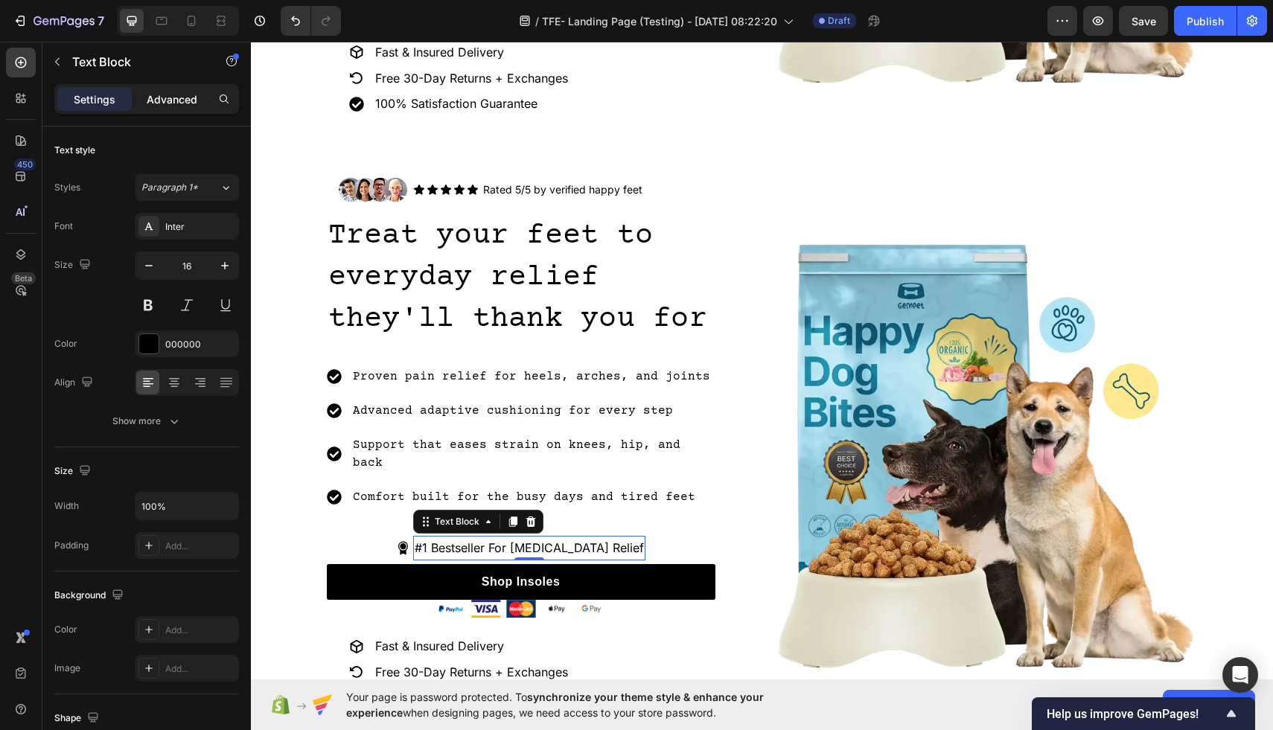
click at [184, 101] on p "Advanced" at bounding box center [172, 100] width 51 height 16
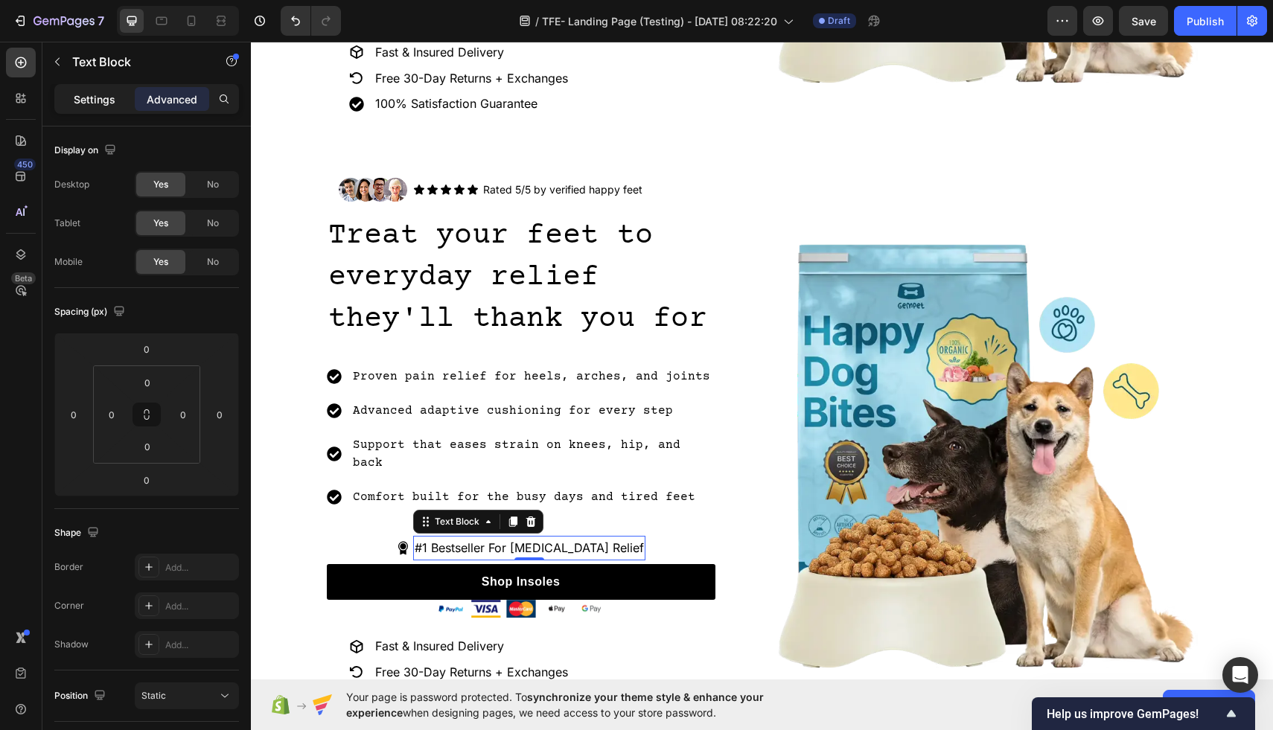
click at [80, 99] on p "Settings" at bounding box center [95, 100] width 42 height 16
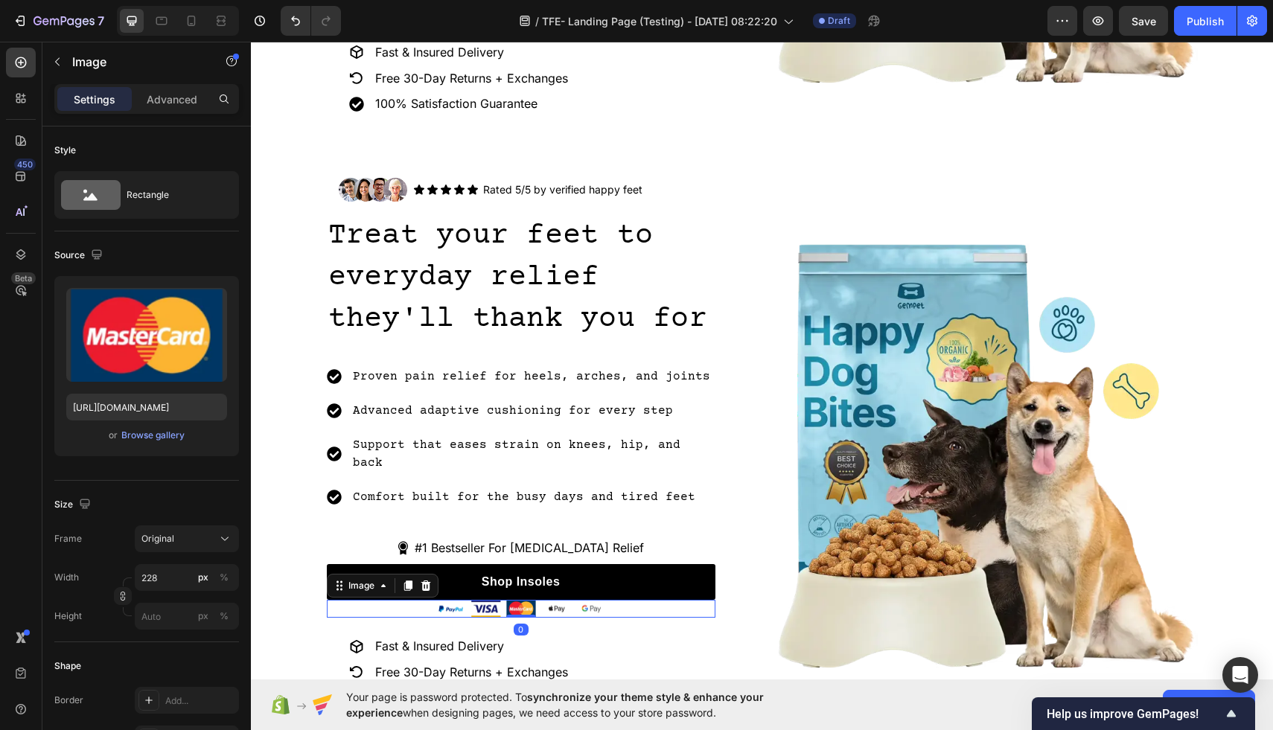
click at [548, 600] on img at bounding box center [521, 609] width 170 height 18
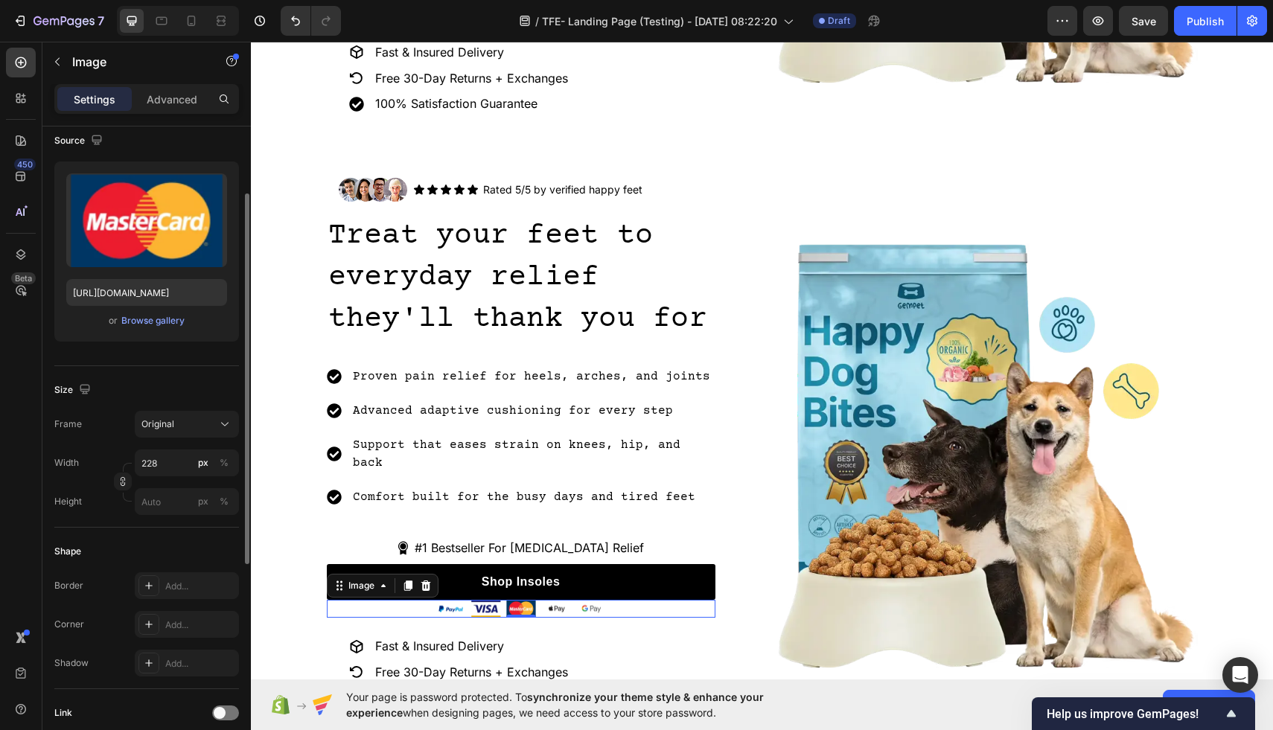
scroll to position [112, 0]
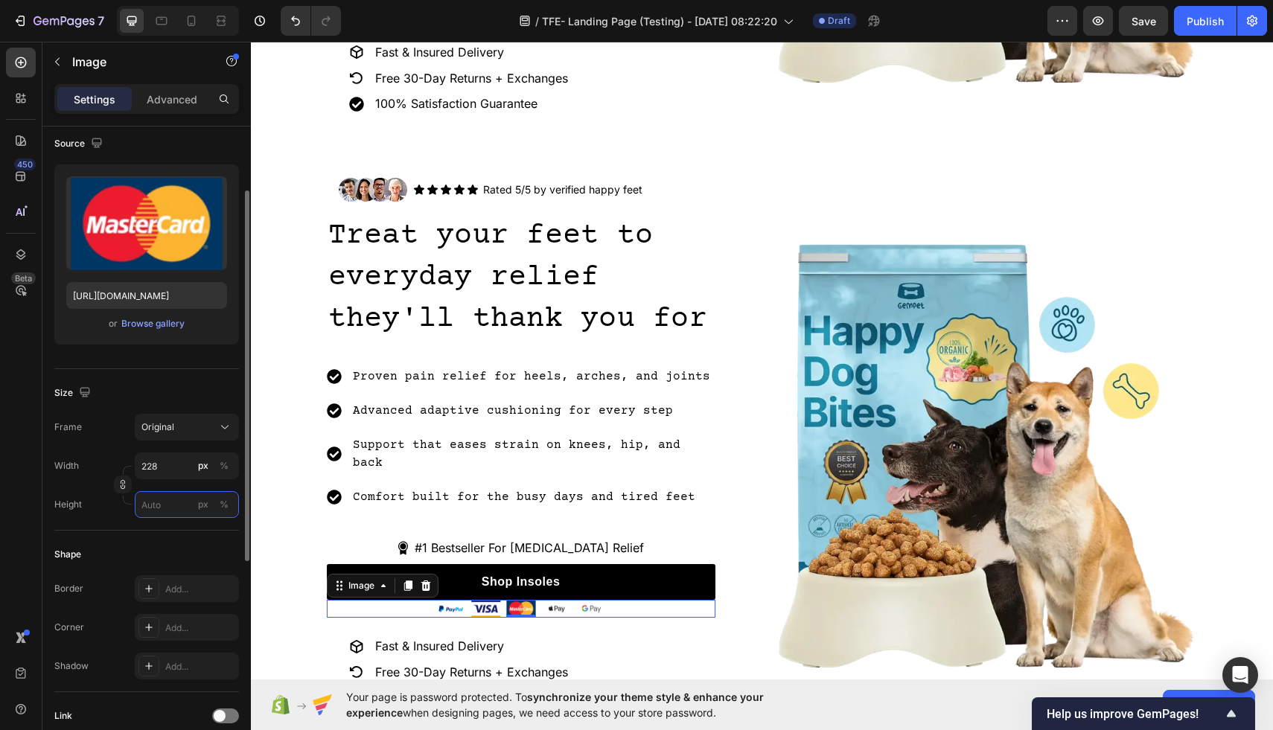
click at [161, 512] on input "px %" at bounding box center [187, 504] width 104 height 27
click at [172, 470] on input "228" at bounding box center [187, 466] width 104 height 27
click at [121, 455] on div "Width 228 px %" at bounding box center [146, 466] width 185 height 27
click at [121, 486] on icon "button" at bounding box center [123, 487] width 4 height 4
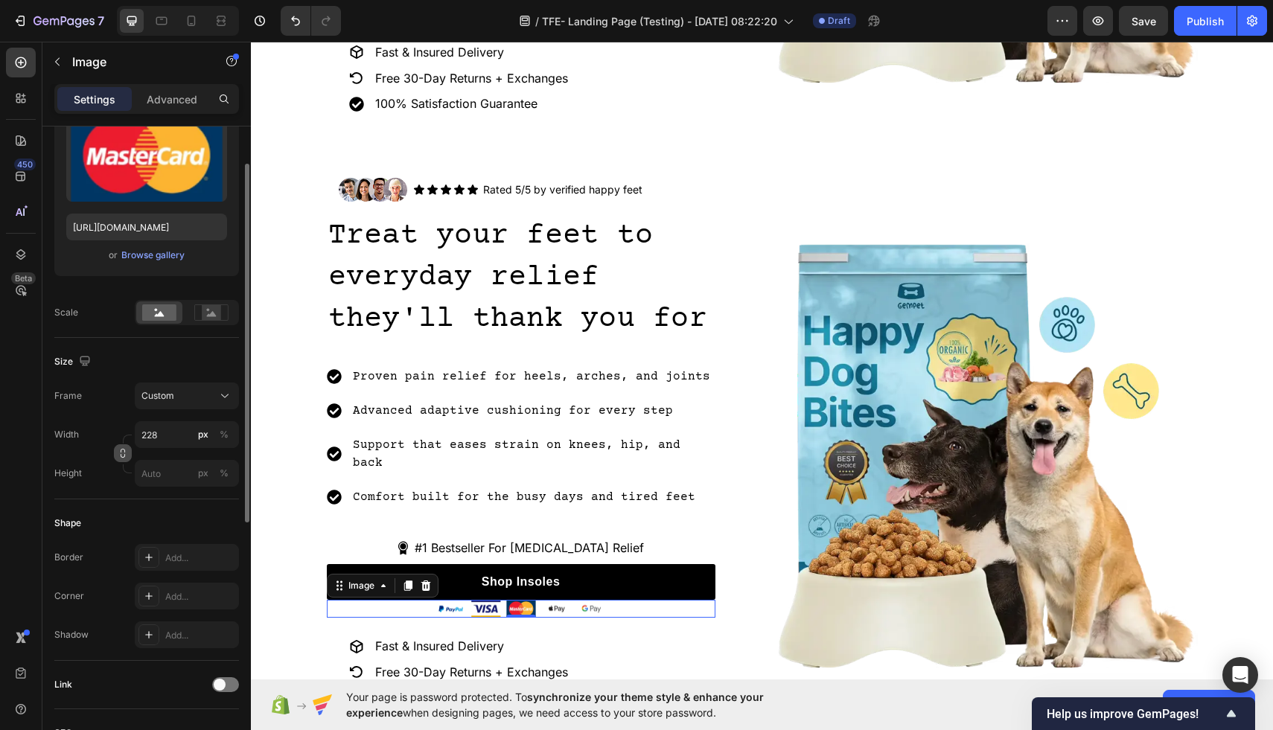
scroll to position [0, 0]
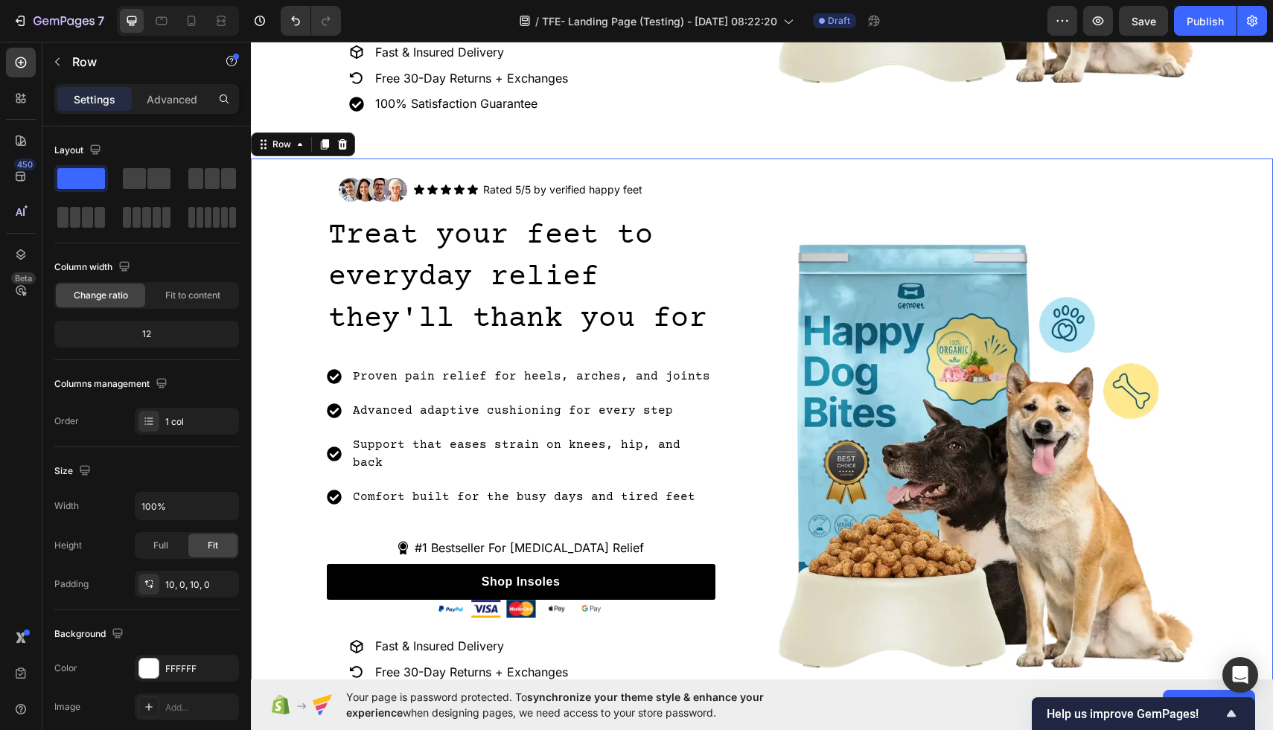
click at [799, 159] on div "Image Icon Icon Icon Icon Icon Icon List Rated 5/5 by verified happy feet Text …" at bounding box center [762, 456] width 1022 height 594
click at [561, 600] on img at bounding box center [521, 609] width 170 height 18
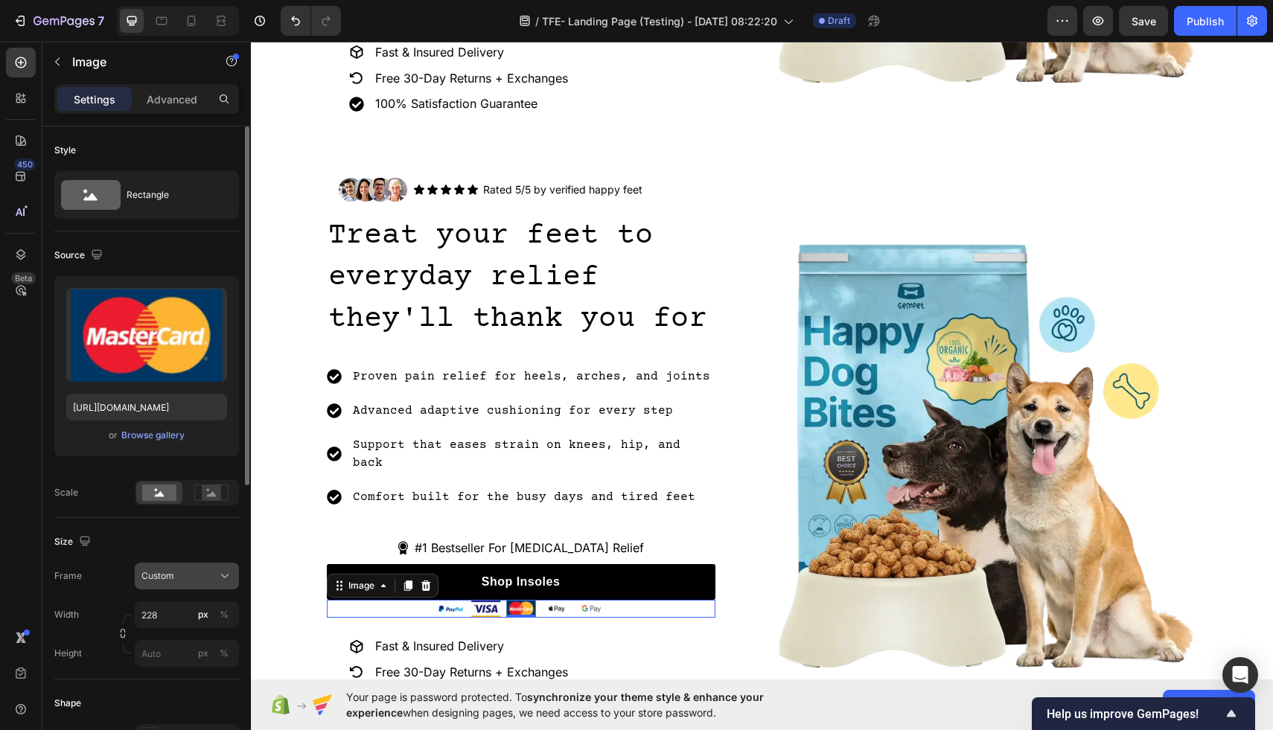
click at [223, 581] on icon at bounding box center [224, 576] width 15 height 15
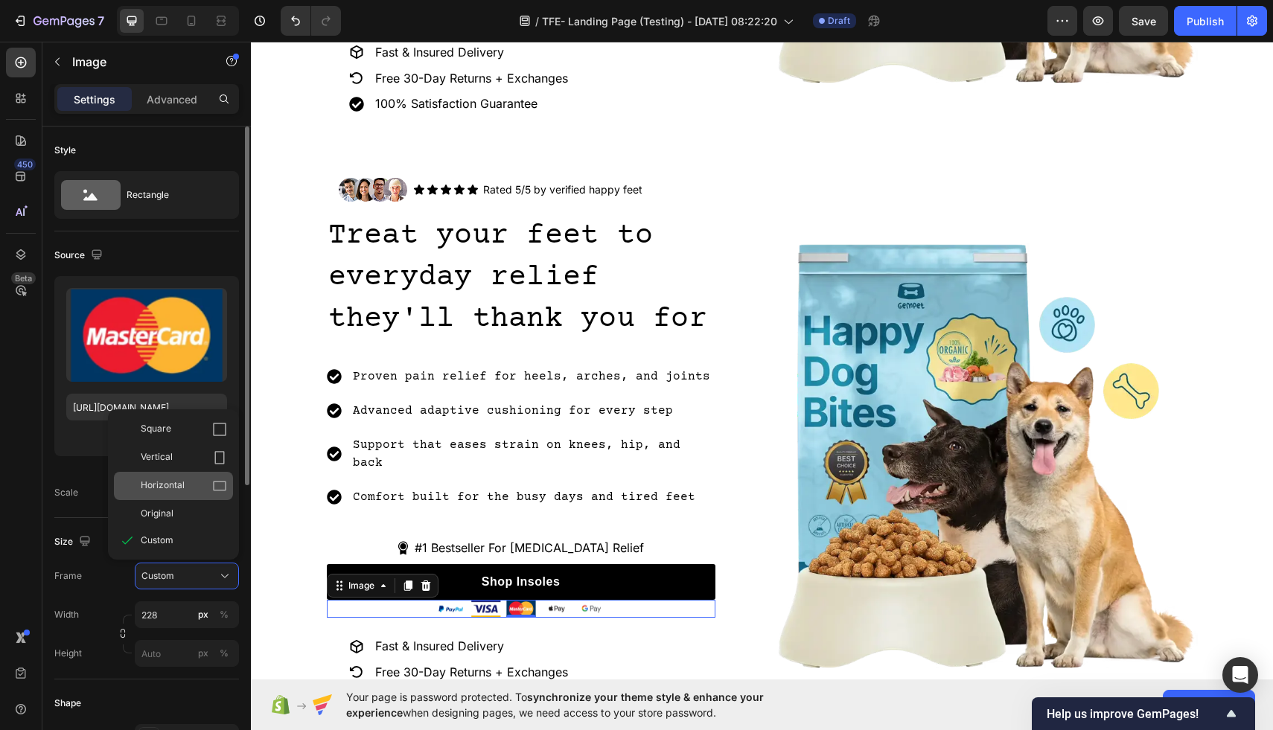
click at [178, 490] on span "Horizontal" at bounding box center [163, 486] width 44 height 15
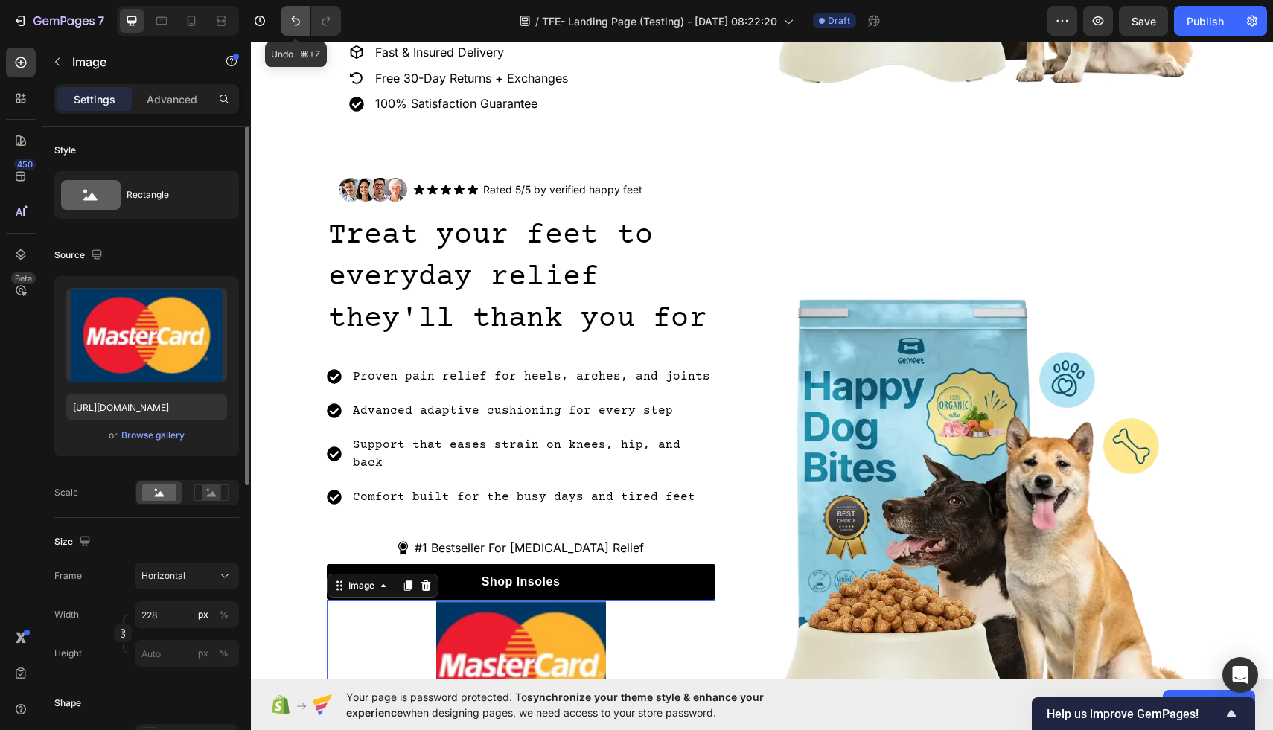
click at [290, 18] on icon "Undo/Redo" at bounding box center [295, 20] width 15 height 15
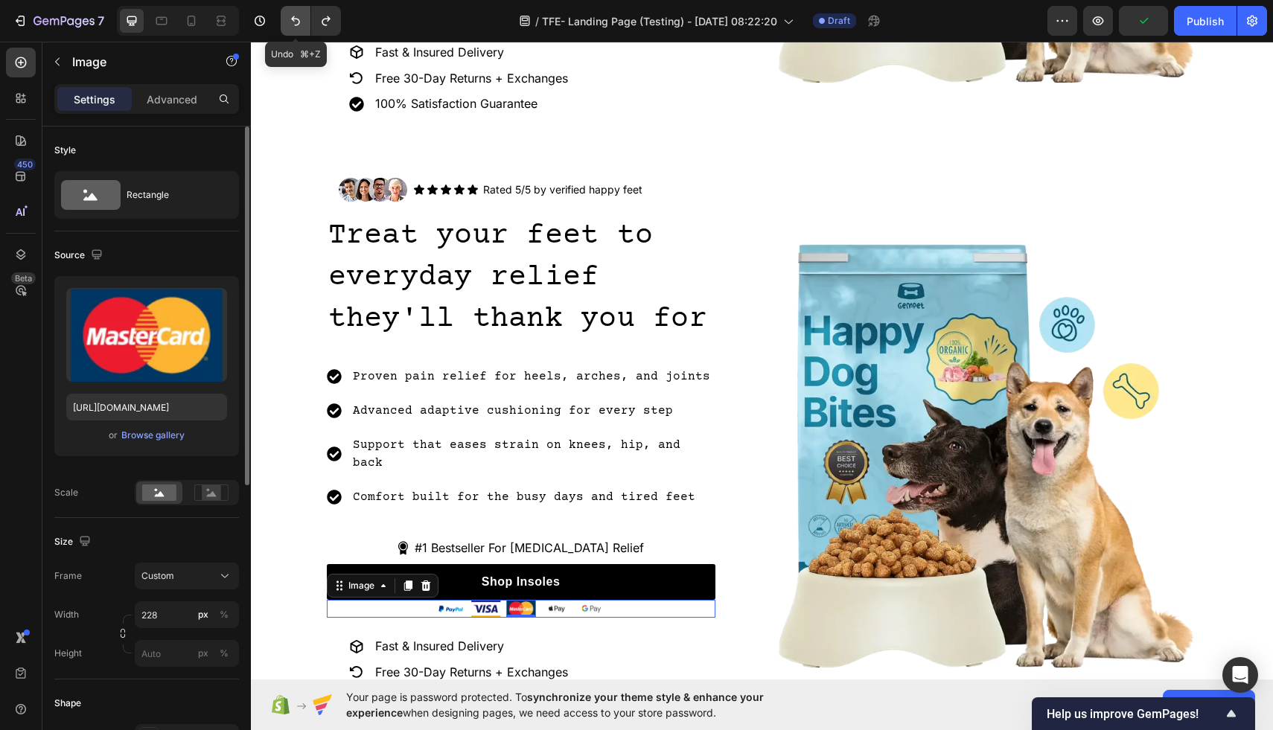
click at [290, 18] on icon "Undo/Redo" at bounding box center [295, 20] width 15 height 15
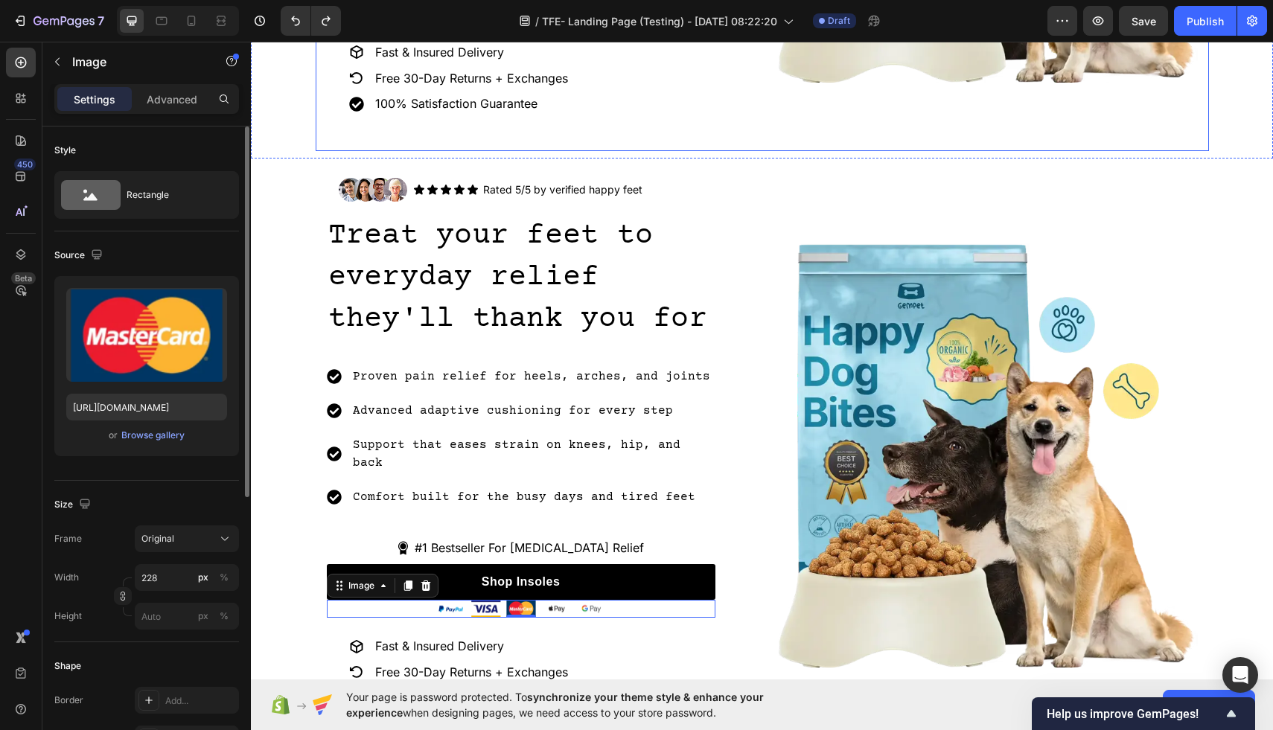
click at [492, 600] on img at bounding box center [521, 609] width 170 height 18
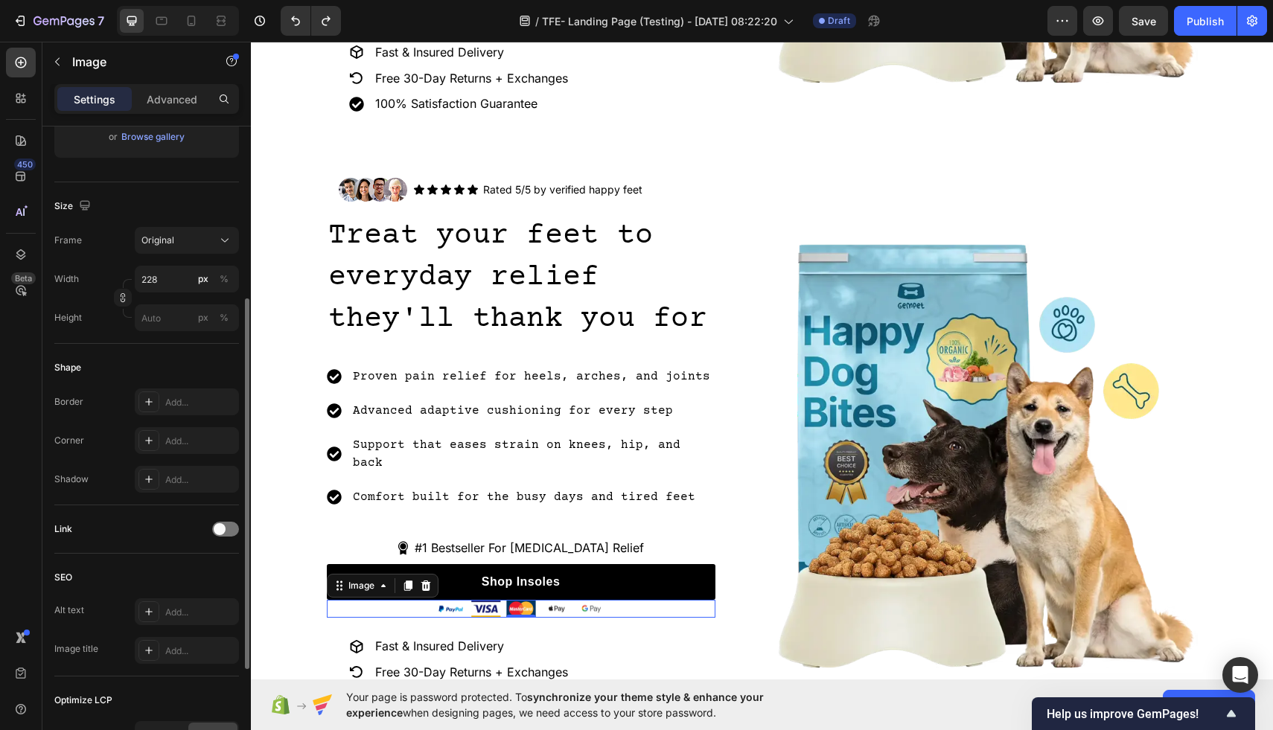
scroll to position [299, 0]
click at [184, 415] on div "Border Add... Corner Add... Shadow Add..." at bounding box center [146, 440] width 185 height 104
click at [179, 404] on div "Add..." at bounding box center [200, 401] width 70 height 13
click at [167, 322] on input "px %" at bounding box center [187, 317] width 104 height 27
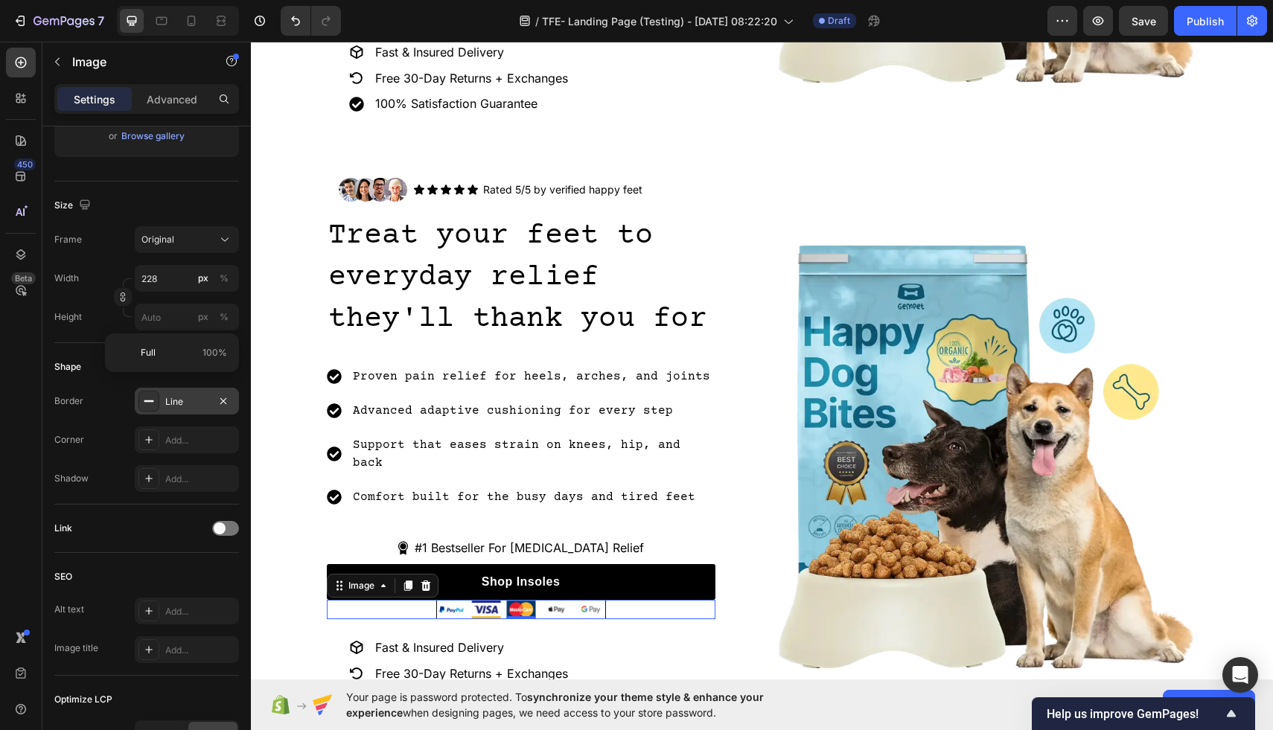
click at [107, 477] on div "Shadow Add..." at bounding box center [146, 478] width 185 height 27
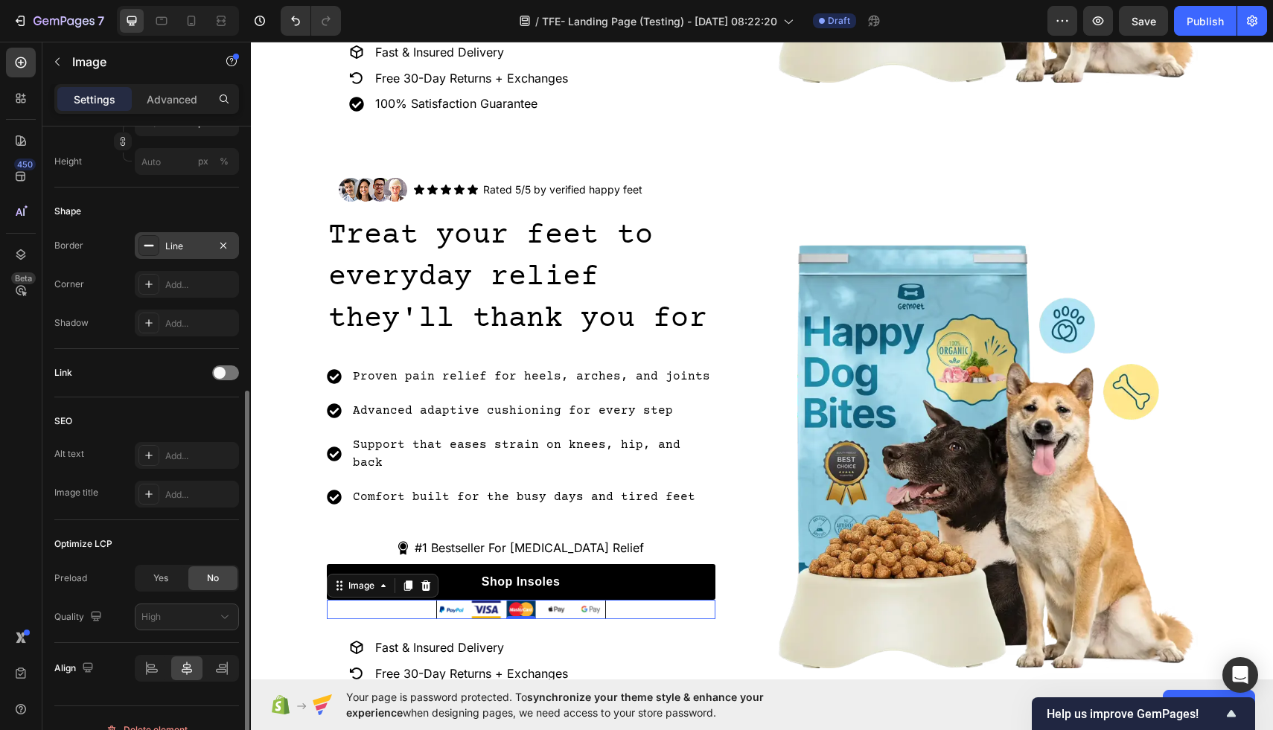
scroll to position [453, 0]
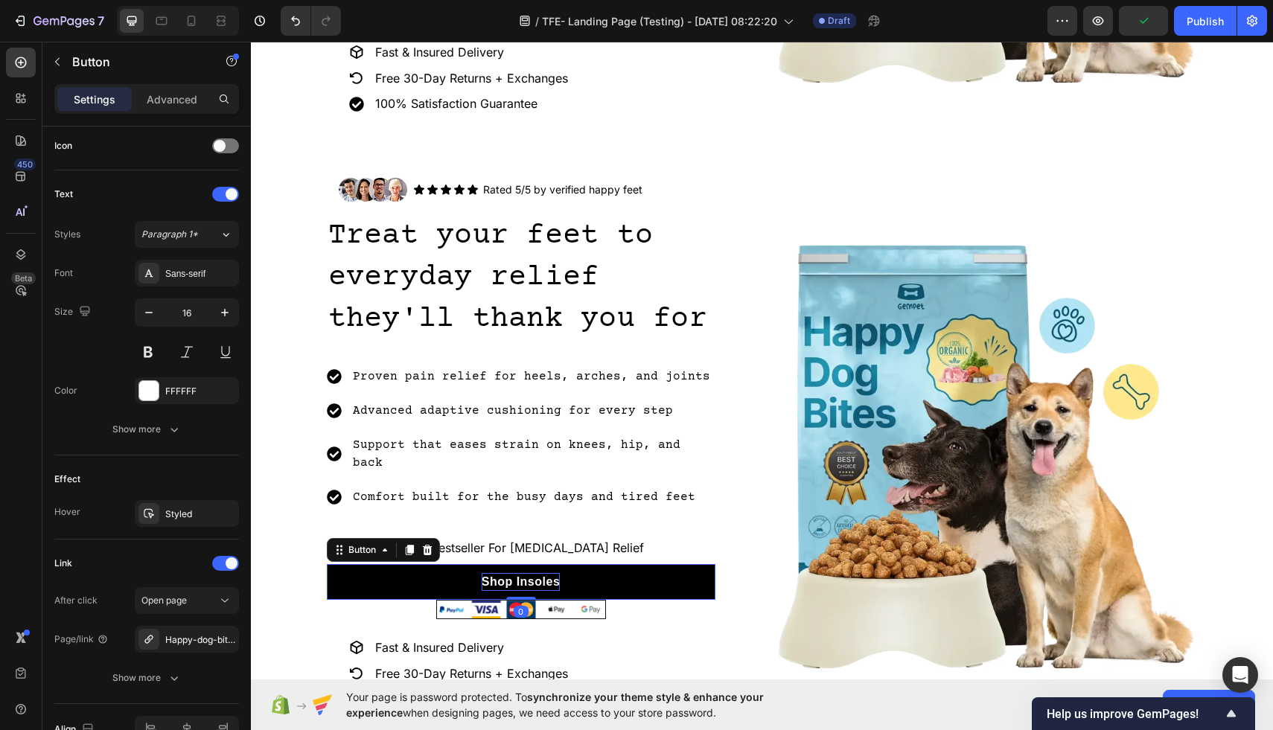
click at [501, 573] on p "Shop Insoles" at bounding box center [521, 582] width 79 height 18
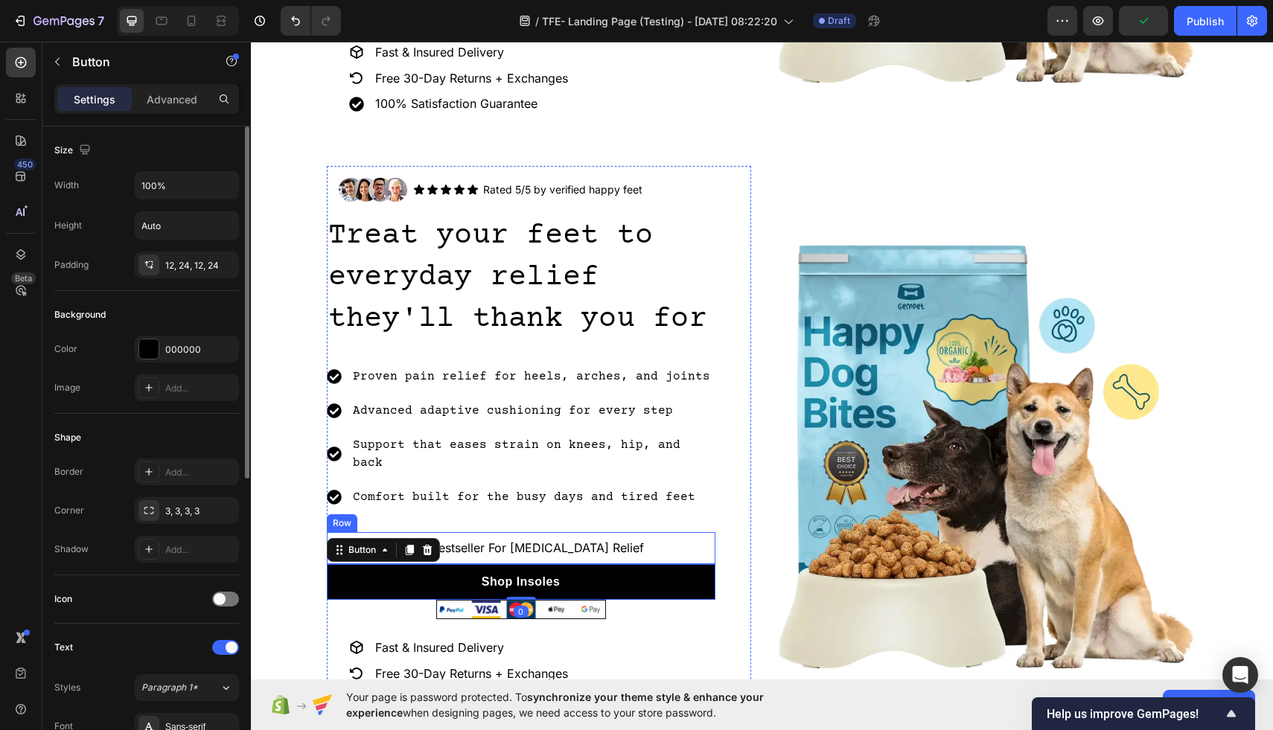
click at [649, 532] on div "Icon #1 Bestseller For Foot Pain Relief Text Block Row" at bounding box center [521, 548] width 389 height 32
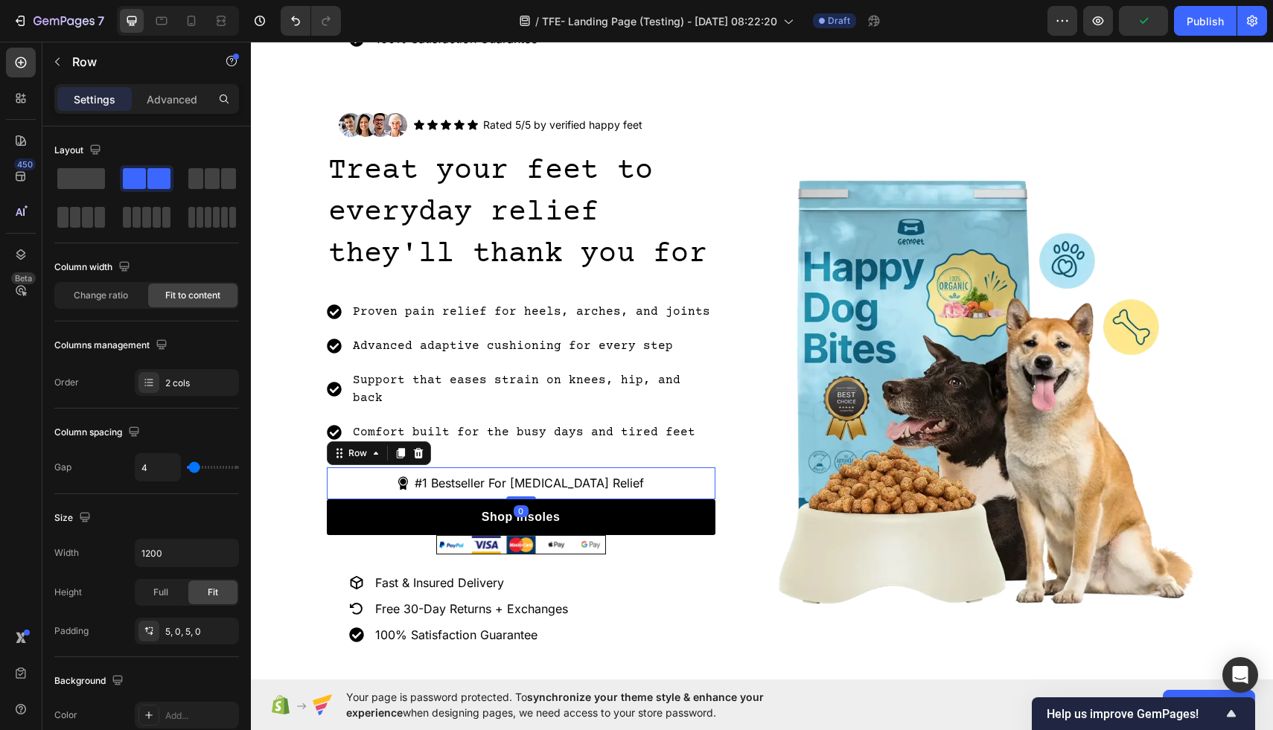
scroll to position [555, 0]
click at [646, 534] on div at bounding box center [521, 543] width 389 height 19
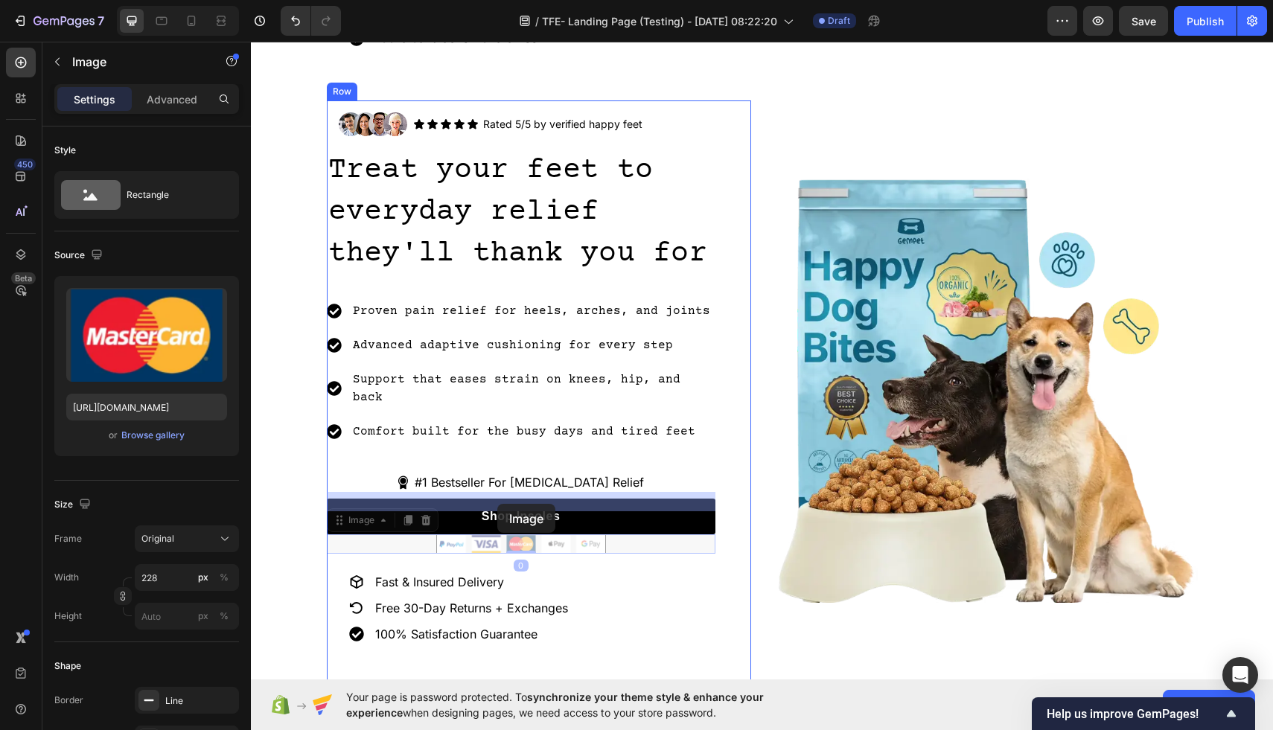
drag, startPoint x: 581, startPoint y: 505, endPoint x: 497, endPoint y: 504, distance: 83.4
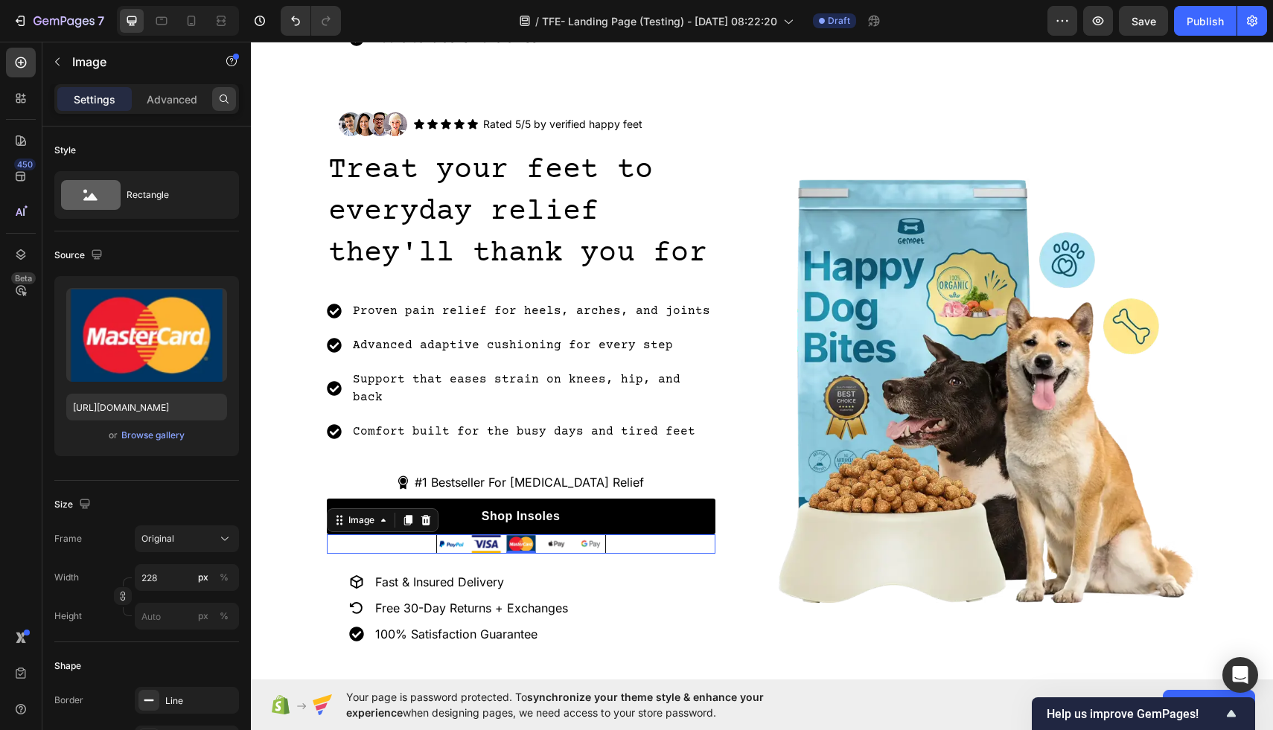
click at [217, 105] on div at bounding box center [224, 99] width 24 height 24
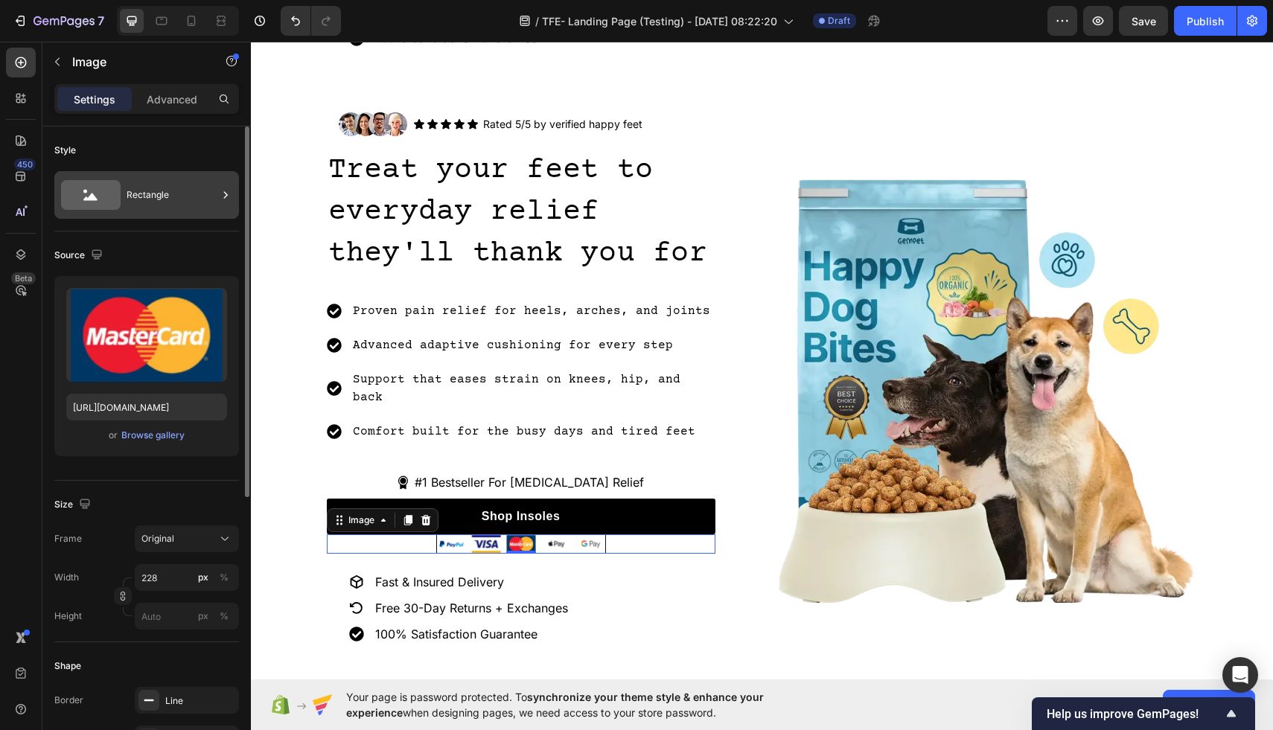
click at [179, 199] on div "Rectangle" at bounding box center [172, 195] width 91 height 34
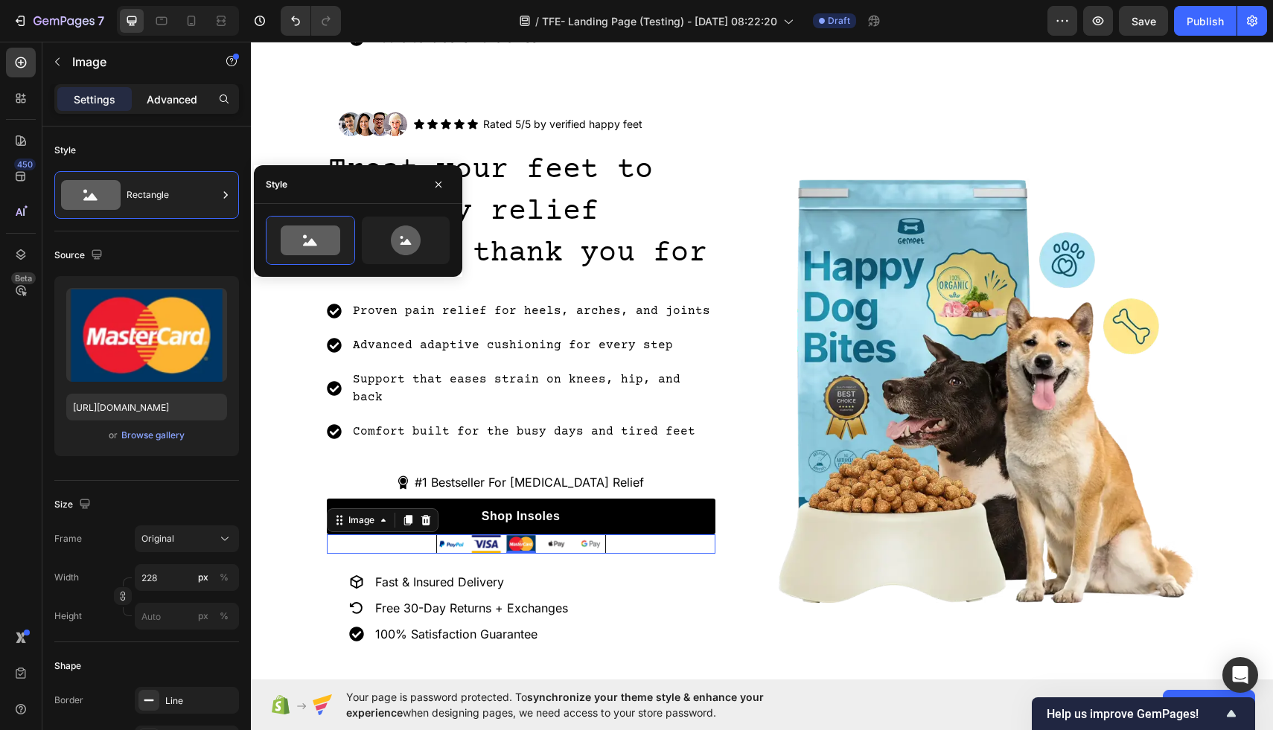
click at [172, 104] on p "Advanced" at bounding box center [172, 100] width 51 height 16
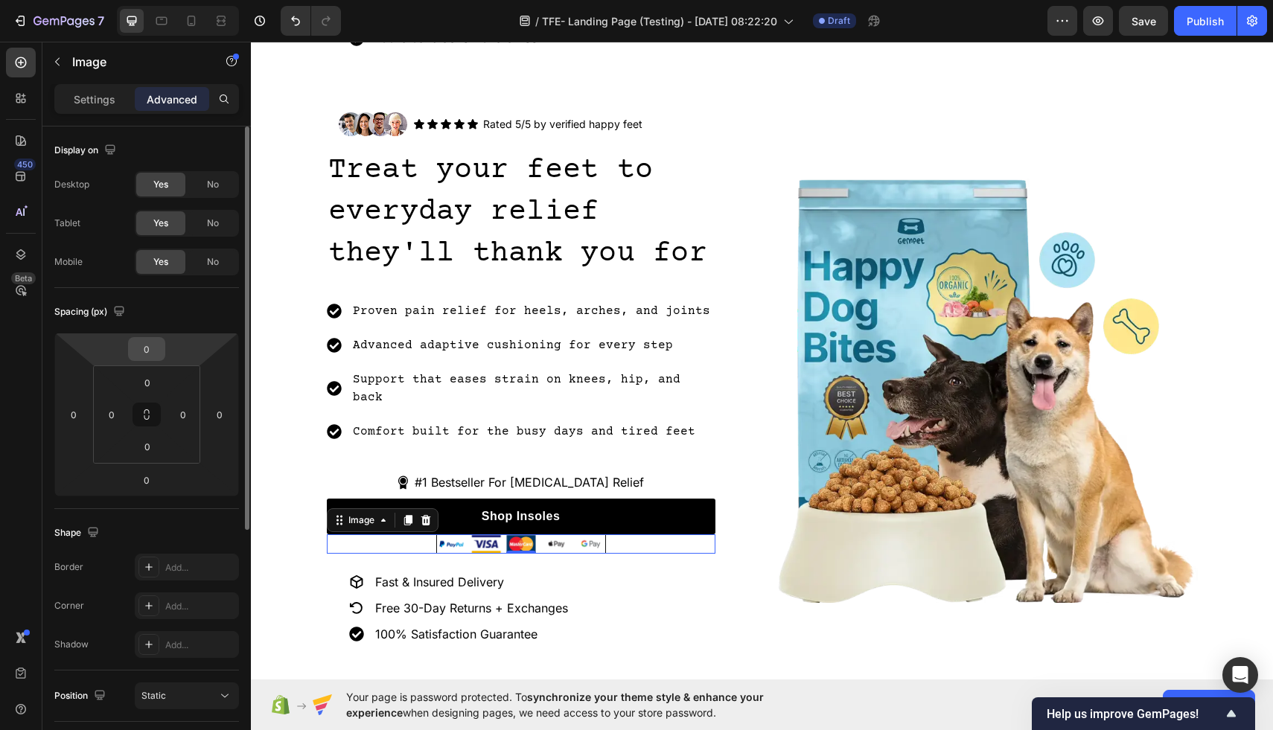
click at [155, 352] on input "0" at bounding box center [147, 349] width 30 height 22
type input "10"
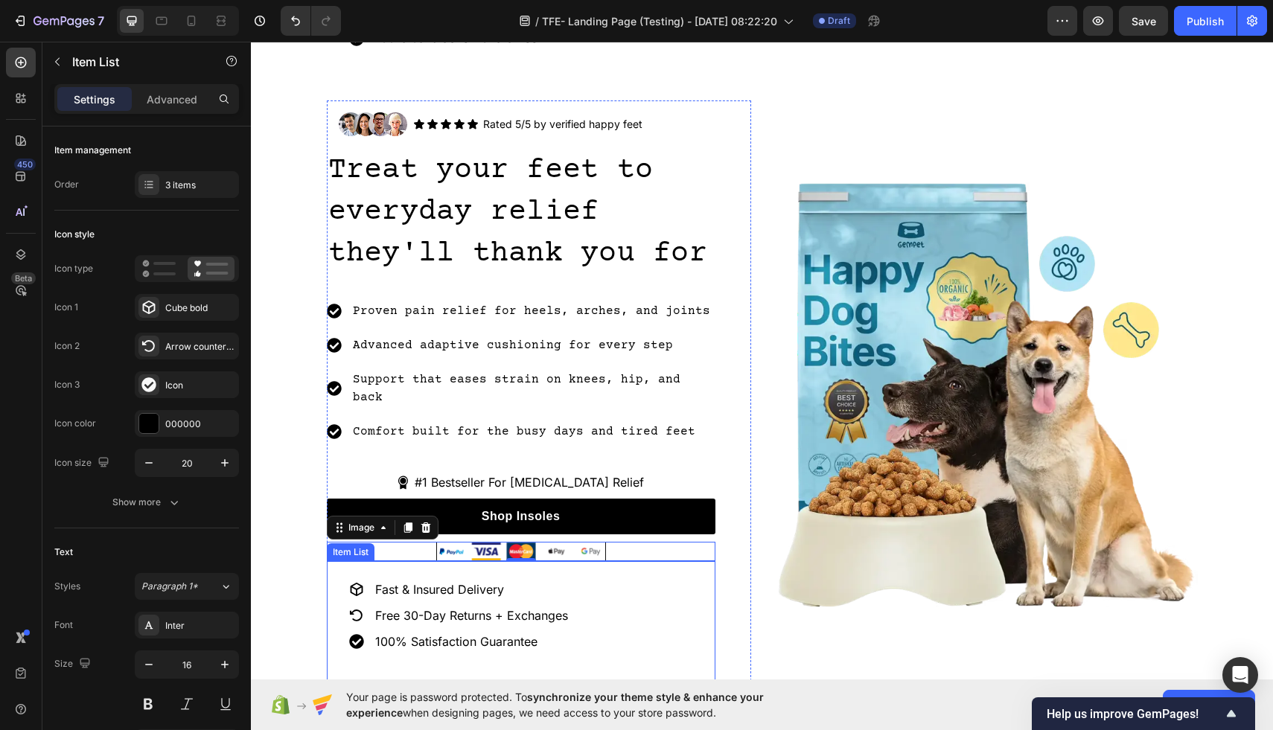
click at [592, 598] on div "Fast & Insured Delivery Free 30-Day Returns + Exchanges 100% Satisfaction Guara…" at bounding box center [521, 624] width 389 height 127
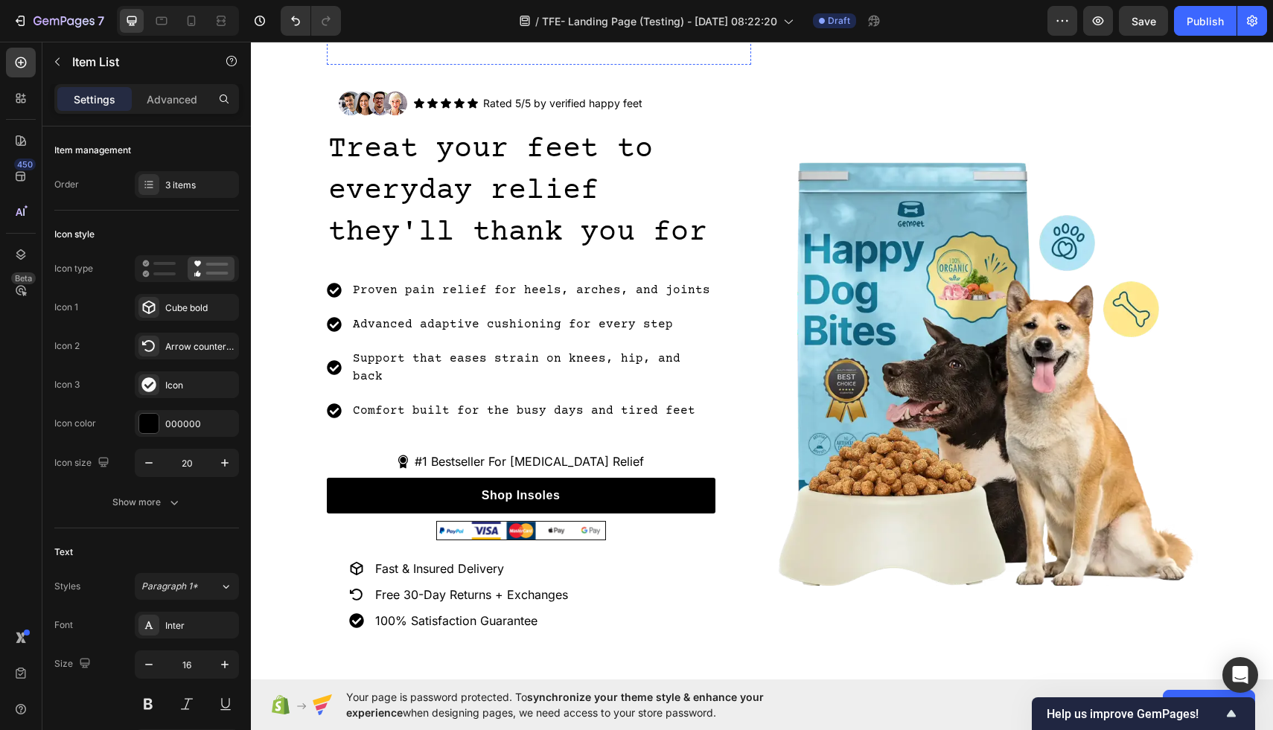
scroll to position [680, 0]
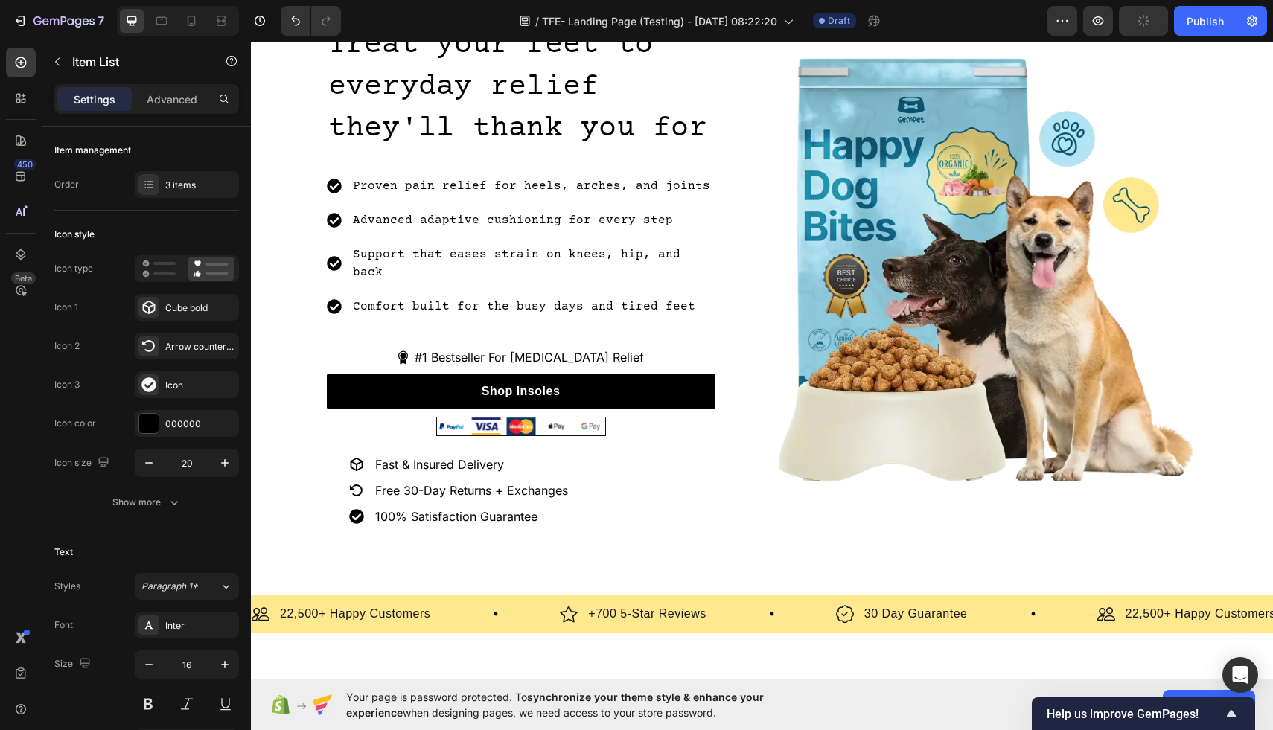
click at [650, 436] on div "Fast & Insured Delivery Free 30-Day Returns + Exchanges 100% Satisfaction Guara…" at bounding box center [521, 499] width 389 height 127
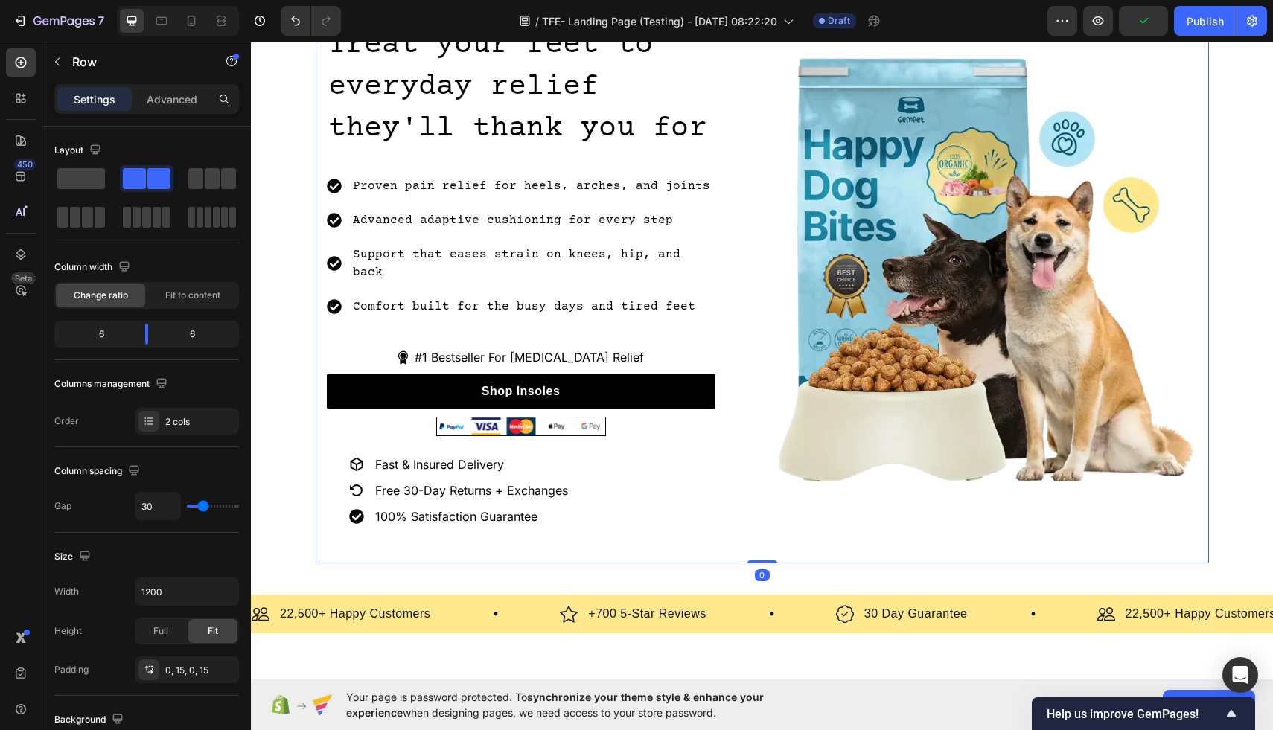
click at [767, 465] on div "Image Icon Icon Icon Icon Icon Icon List Rated 5/5 by verified happy feet Text …" at bounding box center [762, 269] width 893 height 588
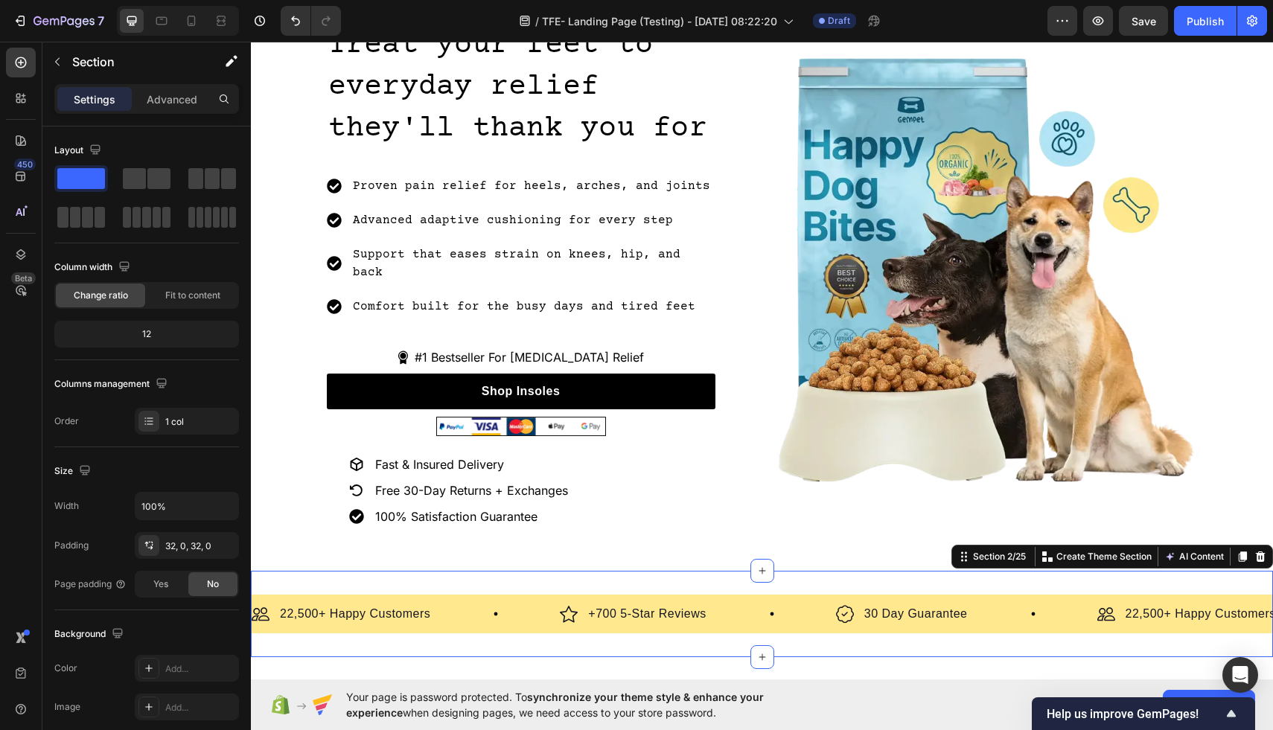
click at [945, 614] on div "Image 22,500+ Happy Customers Text Block Row Image +700 5-Star Reviews Text Blo…" at bounding box center [762, 614] width 1022 height 86
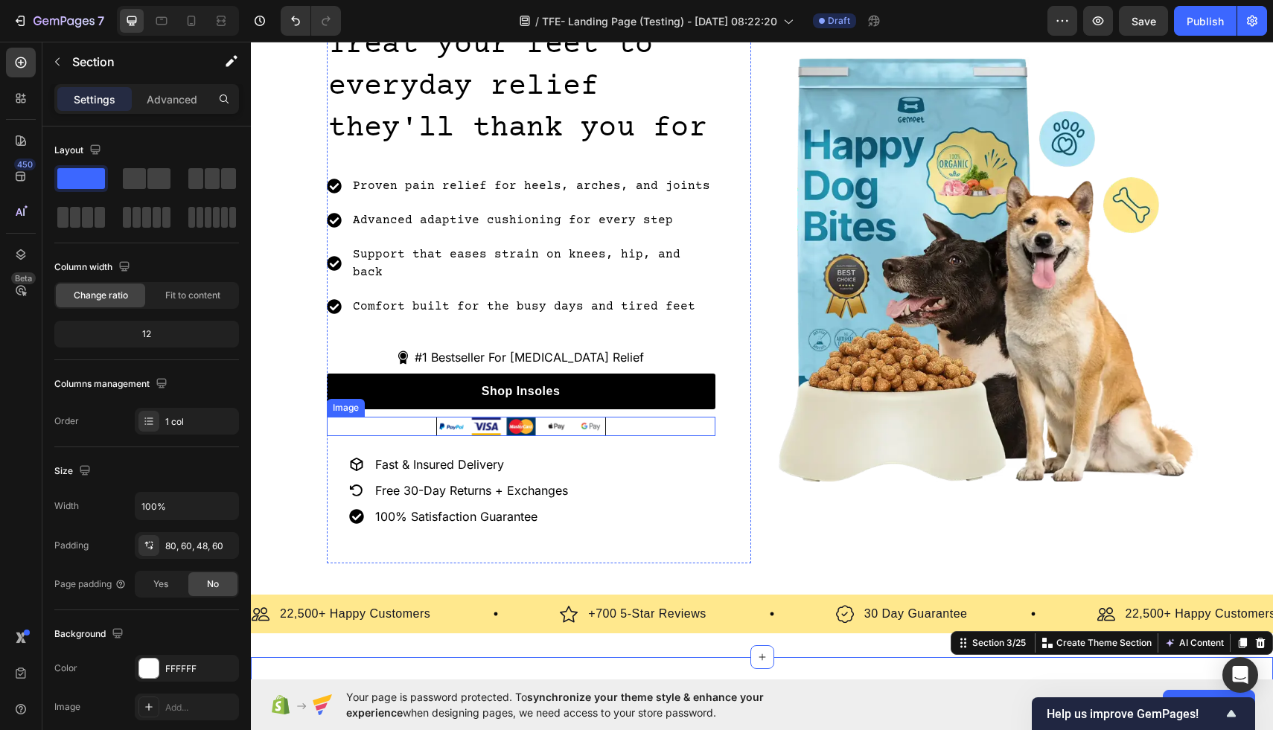
click at [567, 417] on img at bounding box center [521, 426] width 170 height 19
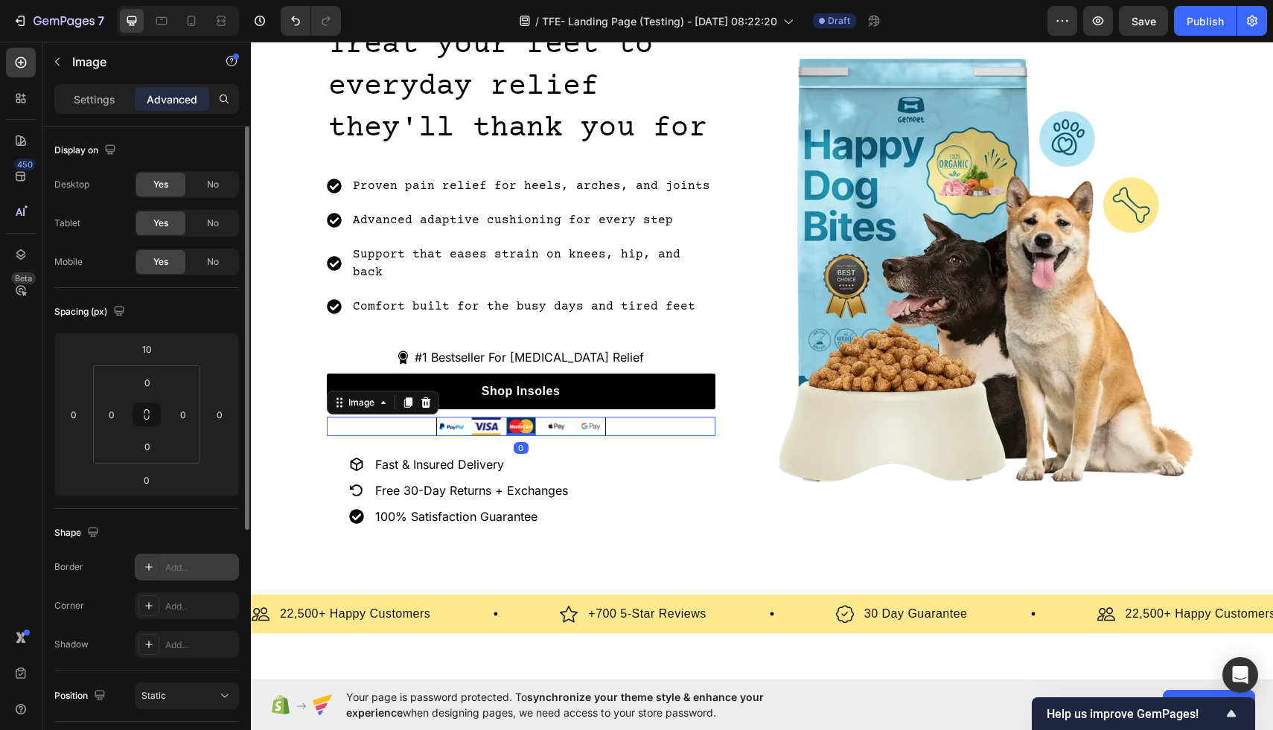
click at [187, 561] on div "Add..." at bounding box center [200, 567] width 70 height 13
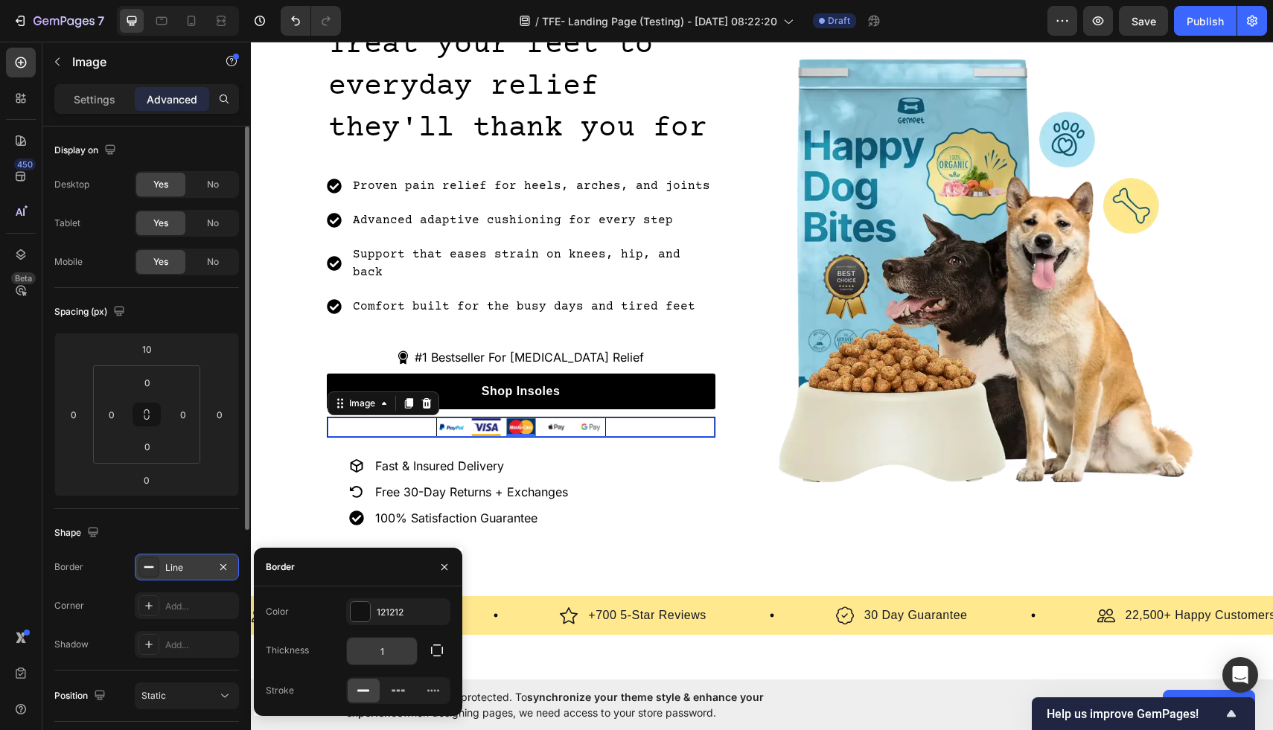
click at [391, 656] on input "1" at bounding box center [382, 651] width 70 height 27
type input "0"
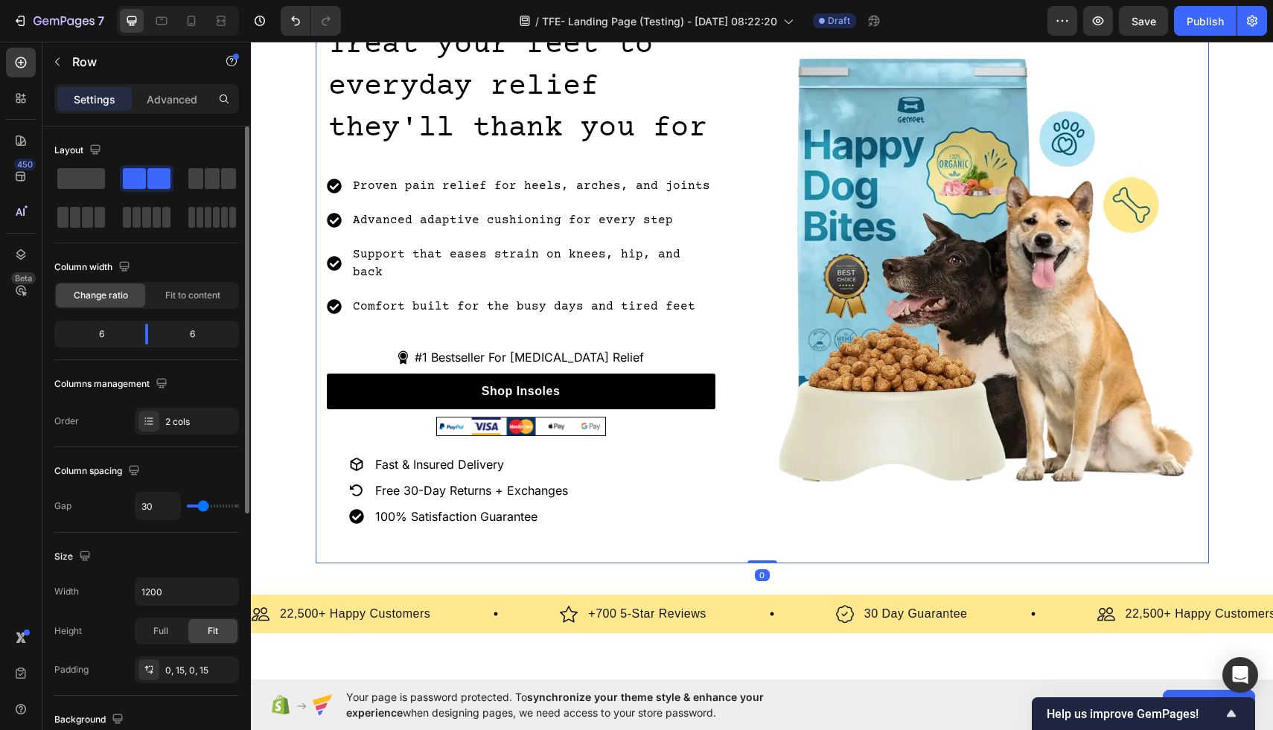
click at [776, 485] on div "Image" at bounding box center [985, 269] width 424 height 588
click at [621, 417] on div at bounding box center [521, 426] width 389 height 19
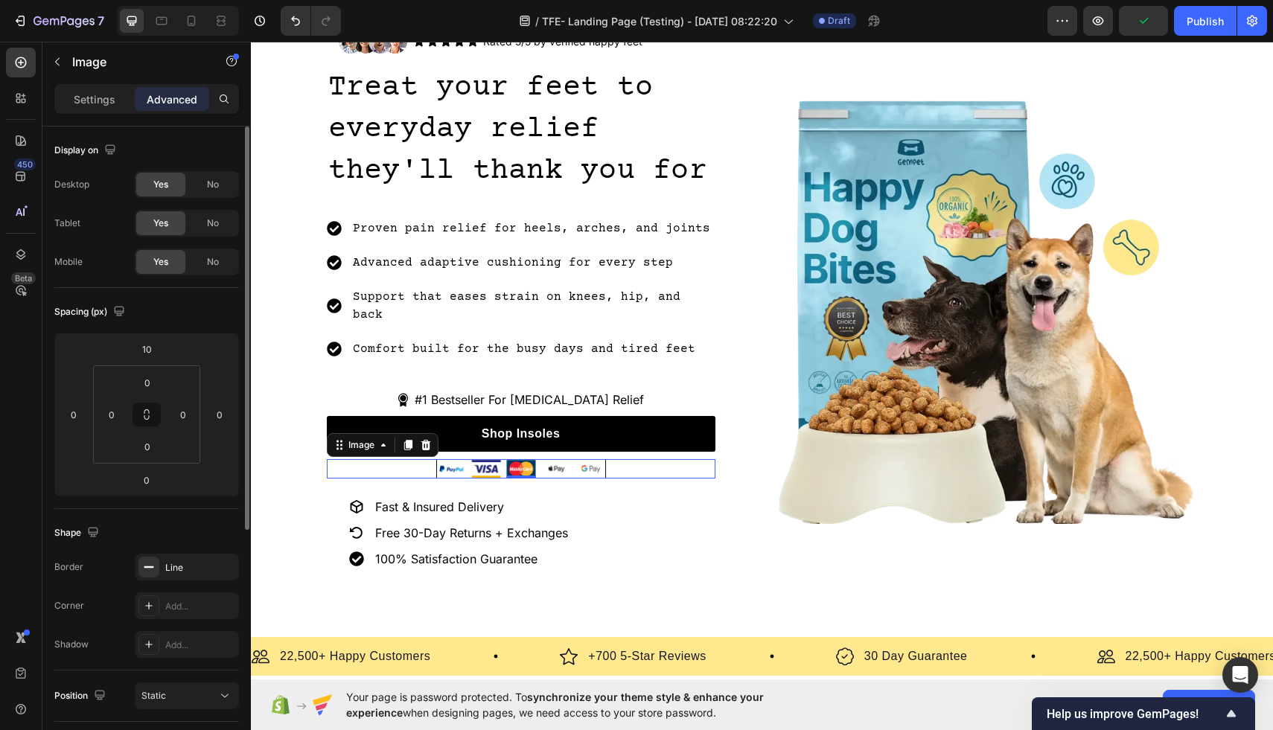
scroll to position [497, 0]
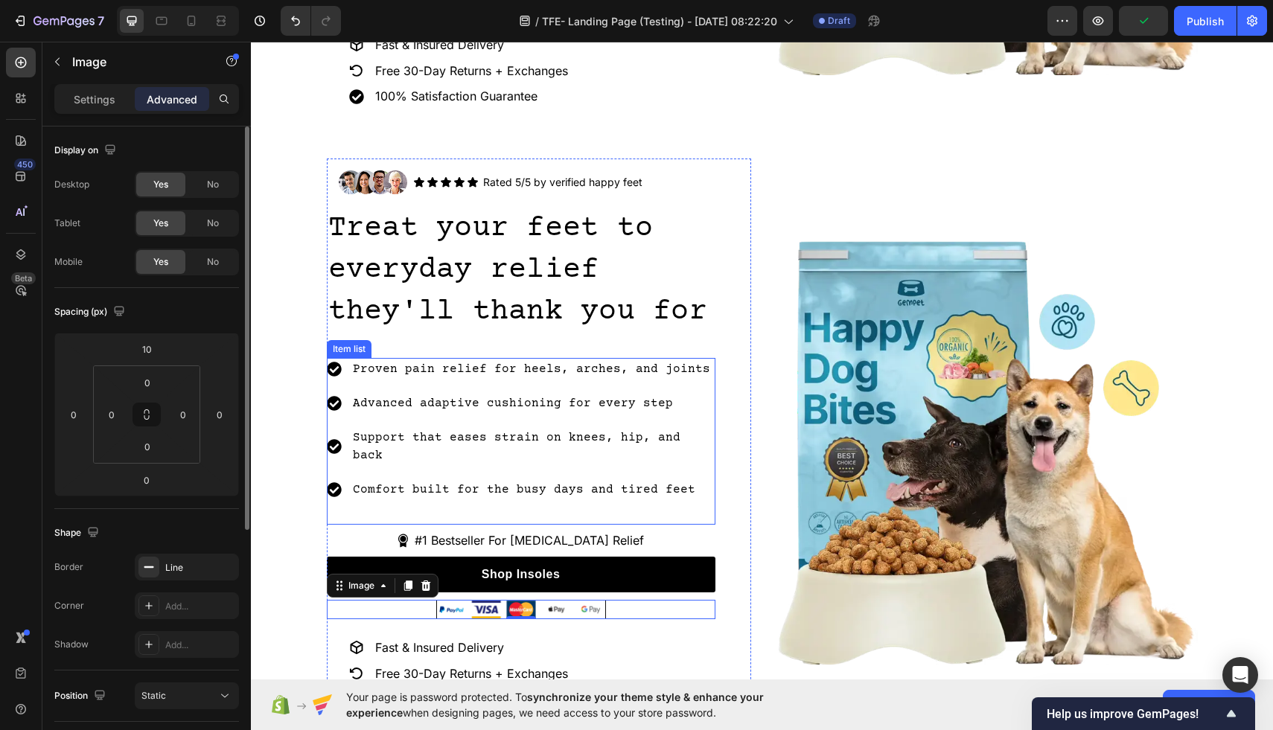
click at [691, 394] on p "Advanced adaptive cushioning for every step" at bounding box center [533, 403] width 360 height 18
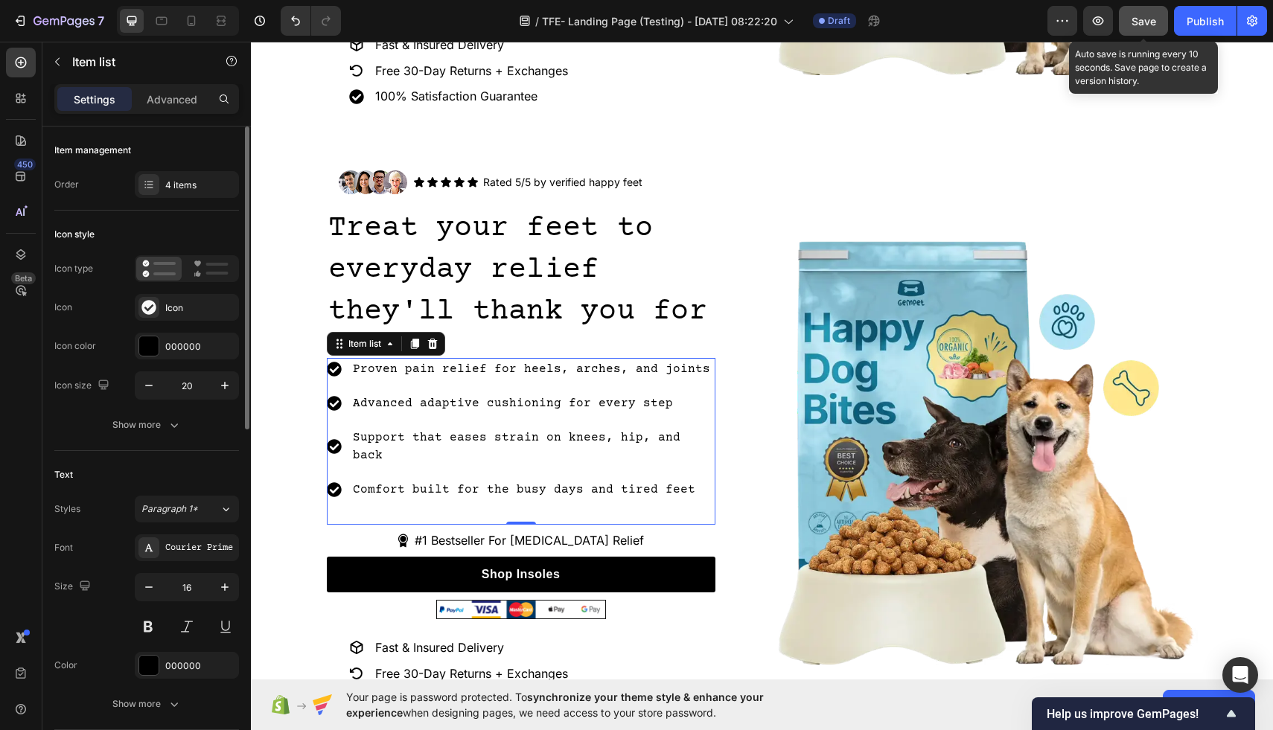
click at [1132, 15] on span "Save" at bounding box center [1143, 21] width 25 height 13
click at [1093, 28] on icon "button" at bounding box center [1097, 20] width 15 height 15
click at [1099, 24] on icon "button" at bounding box center [1098, 20] width 11 height 9
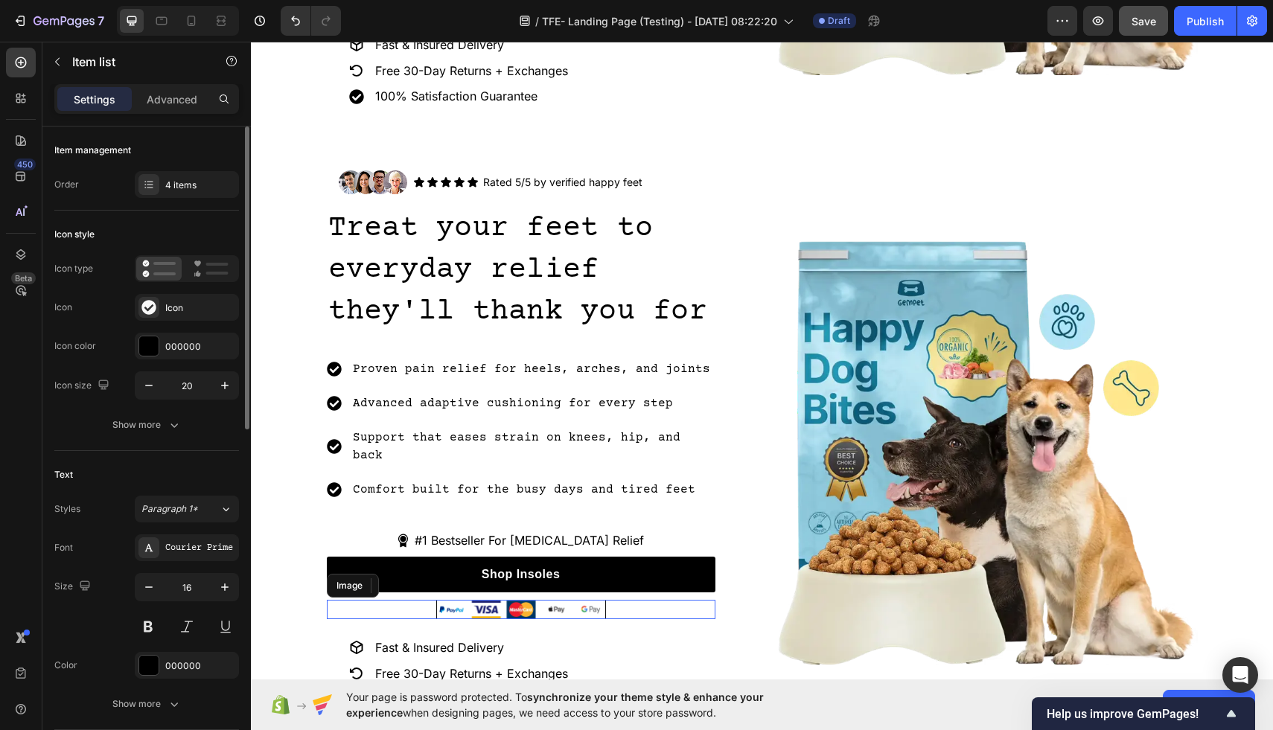
click at [549, 600] on img at bounding box center [521, 609] width 170 height 19
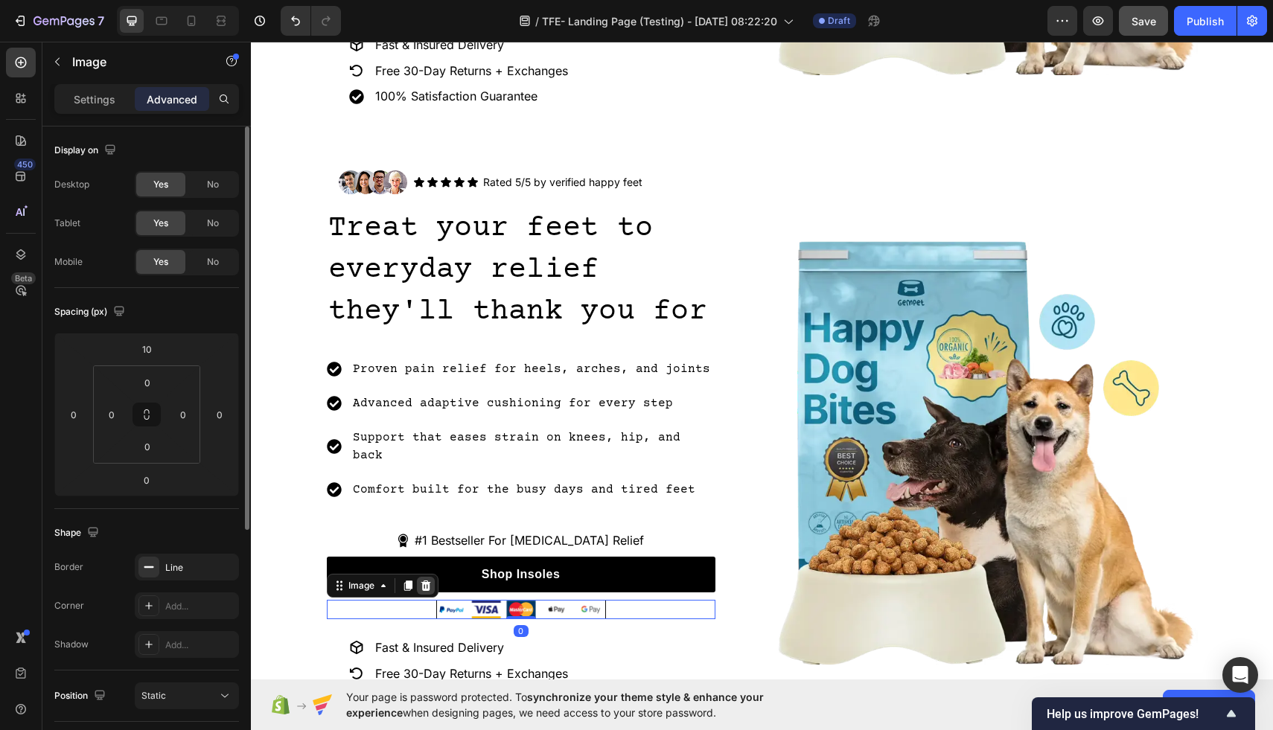
click at [427, 581] on icon at bounding box center [426, 586] width 10 height 10
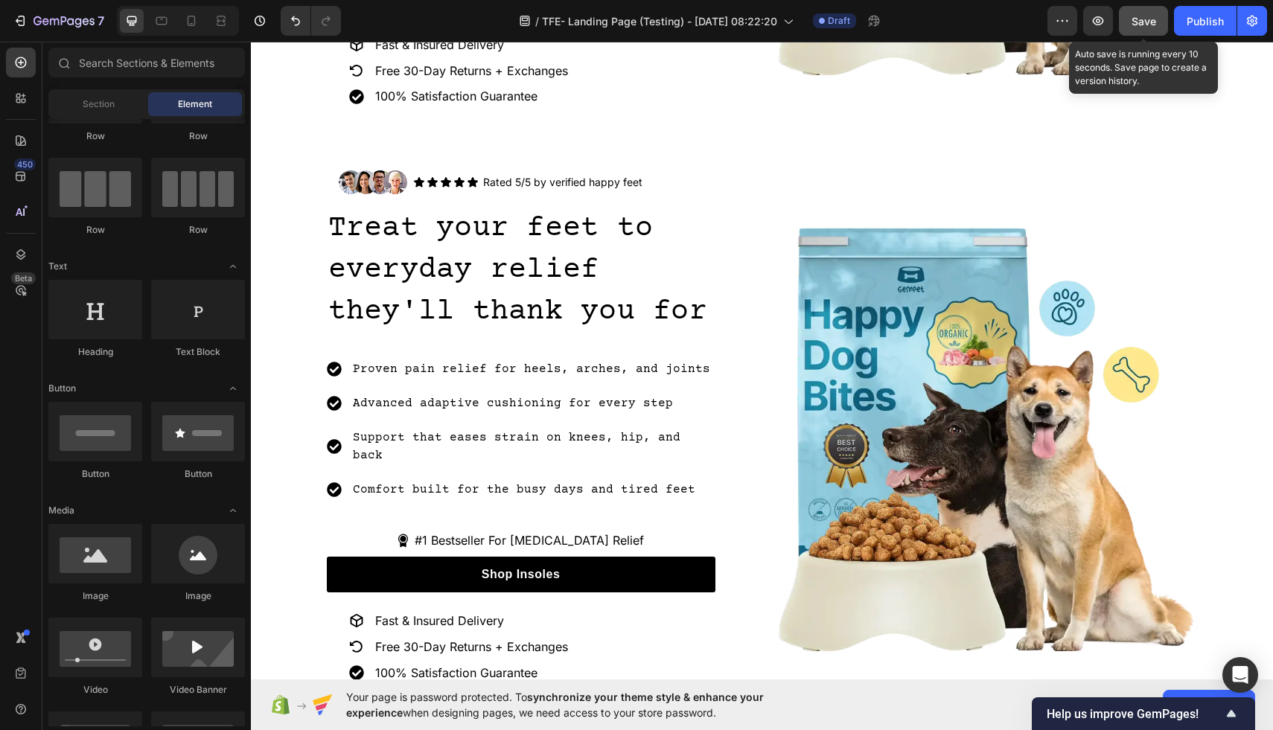
click at [1137, 22] on span "Save" at bounding box center [1143, 21] width 25 height 13
click at [1142, 24] on span "Save" at bounding box center [1143, 21] width 25 height 13
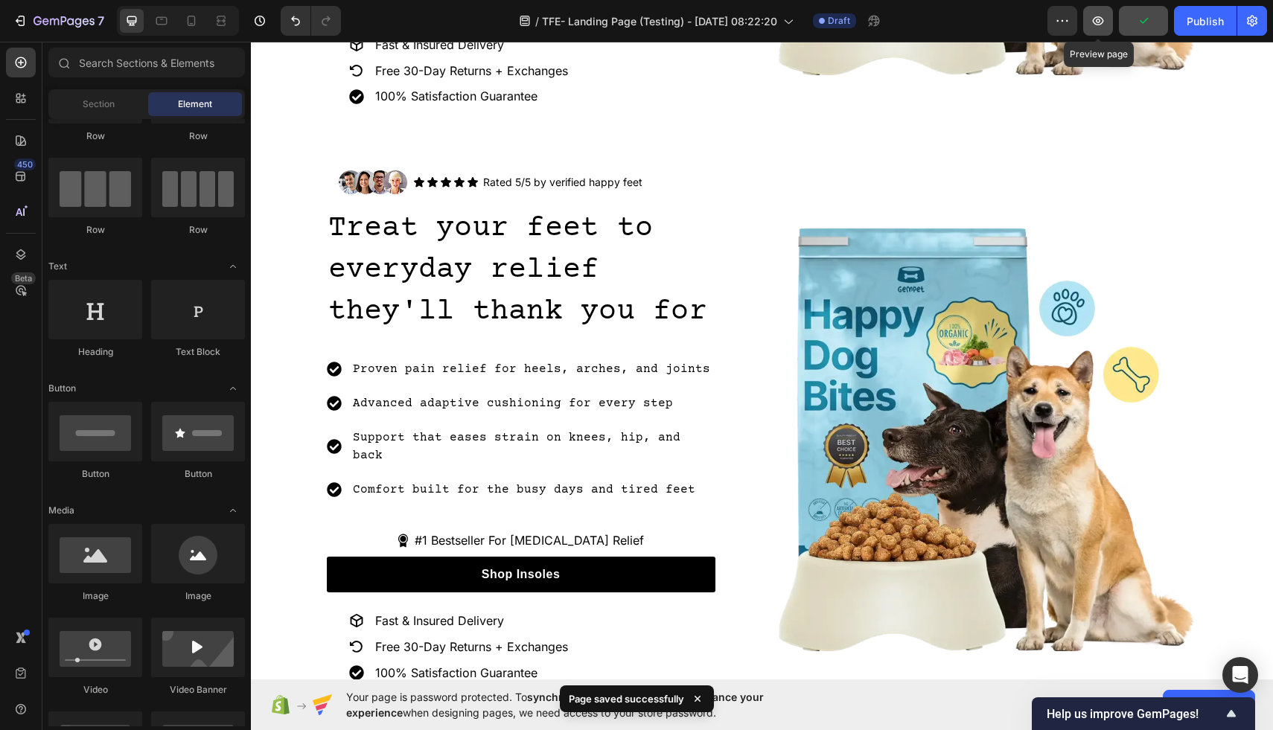
click at [1102, 29] on button "button" at bounding box center [1098, 21] width 30 height 30
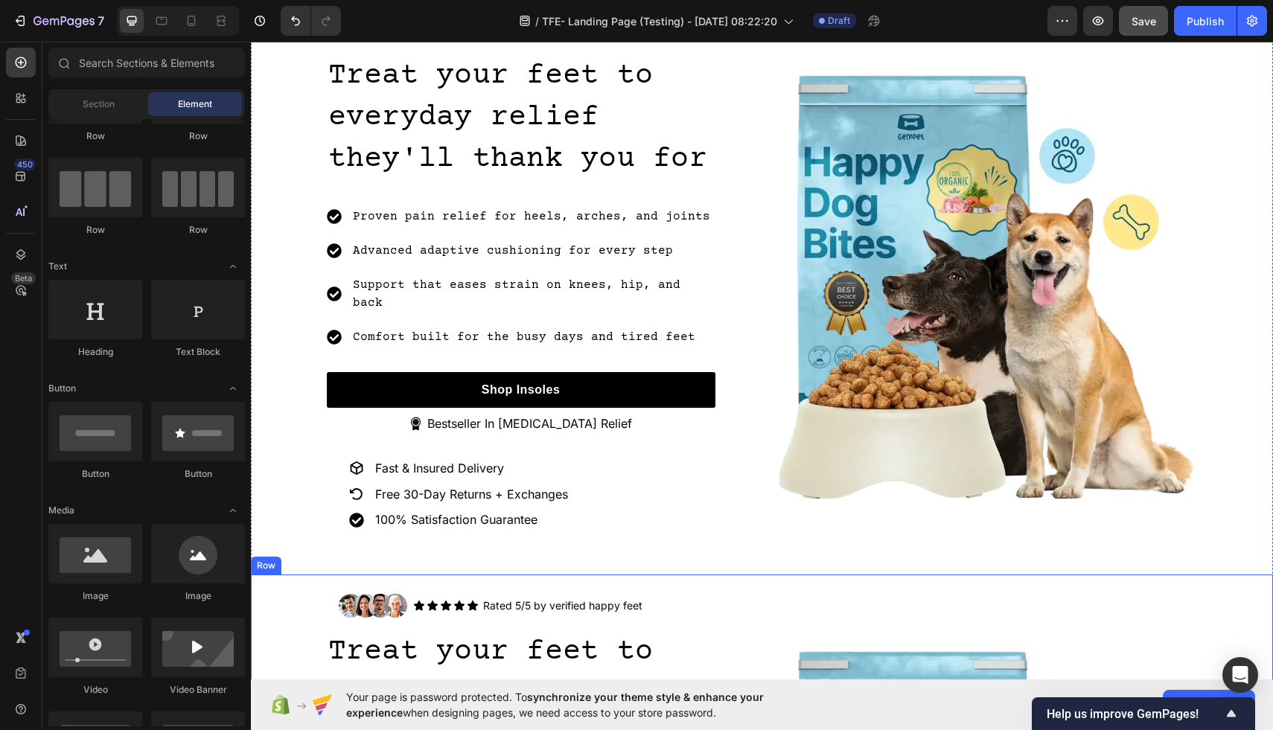
scroll to position [0, 0]
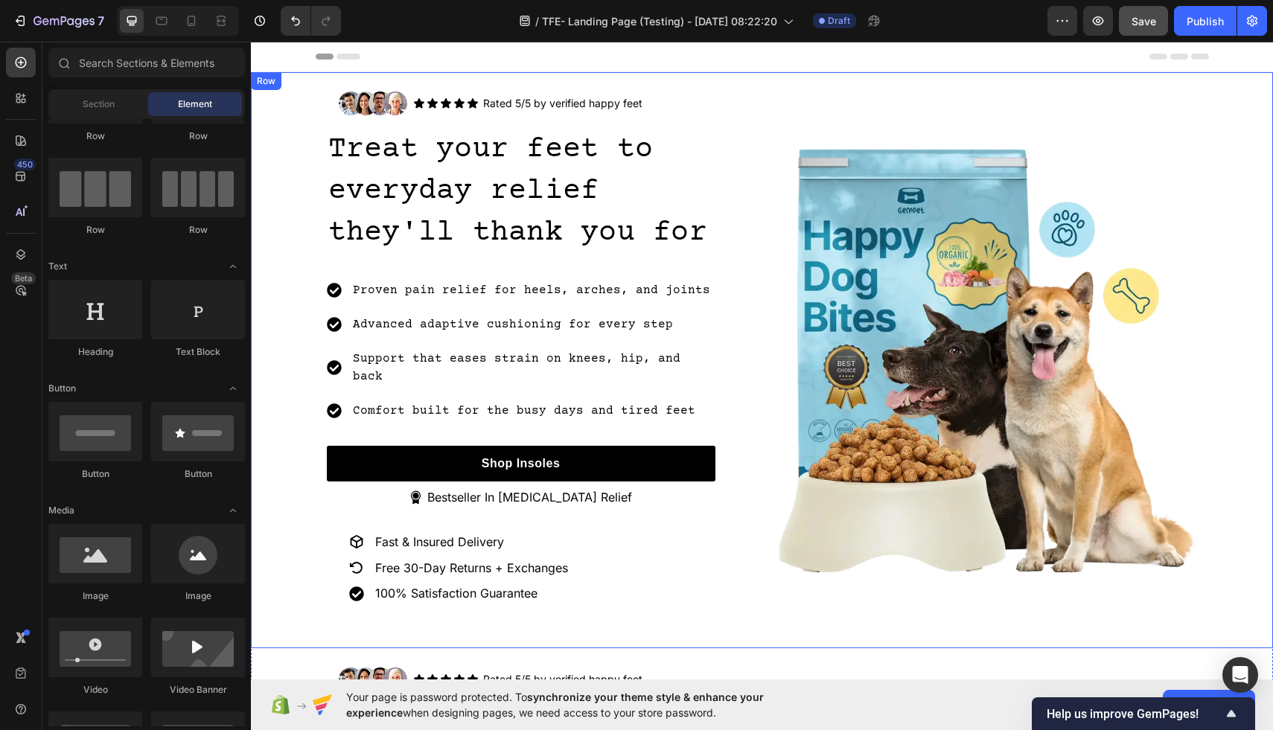
click at [282, 266] on div "Image Icon Icon Icon Icon Icon Icon List Rated 5/5 by verified happy feet Text …" at bounding box center [762, 360] width 1022 height 561
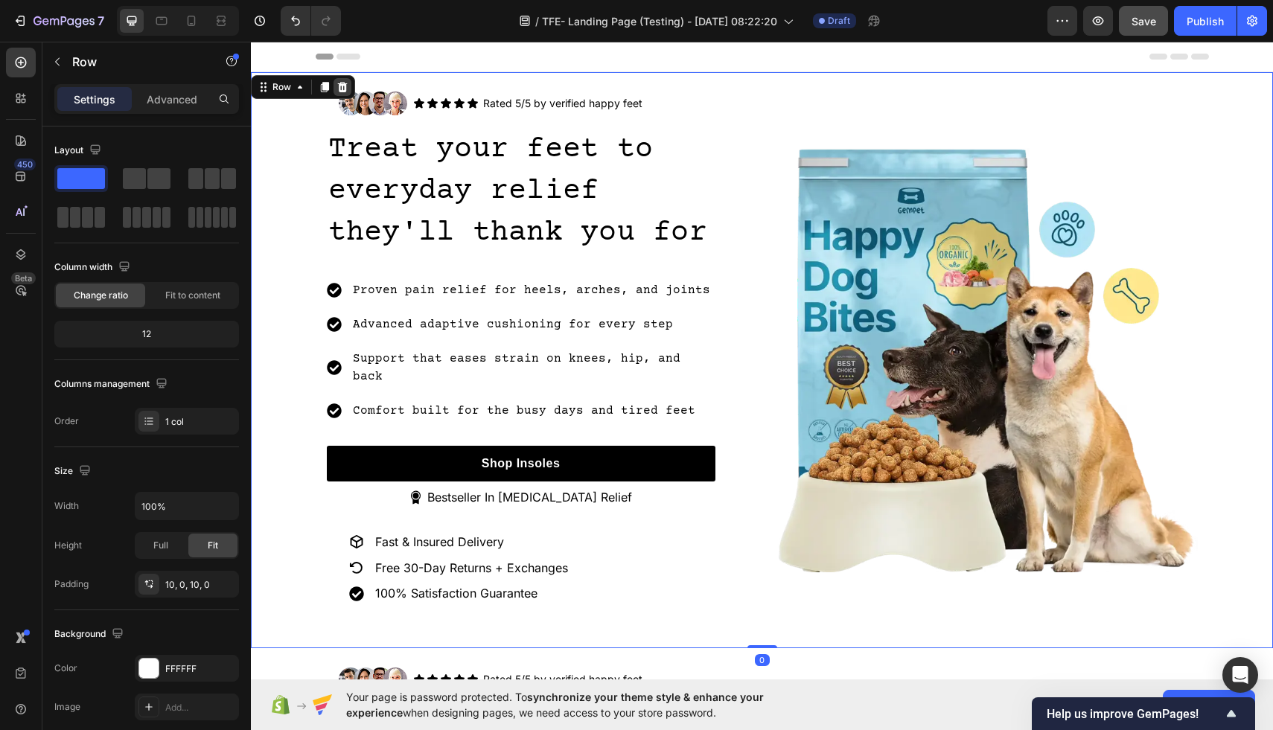
click at [340, 83] on icon at bounding box center [343, 87] width 10 height 10
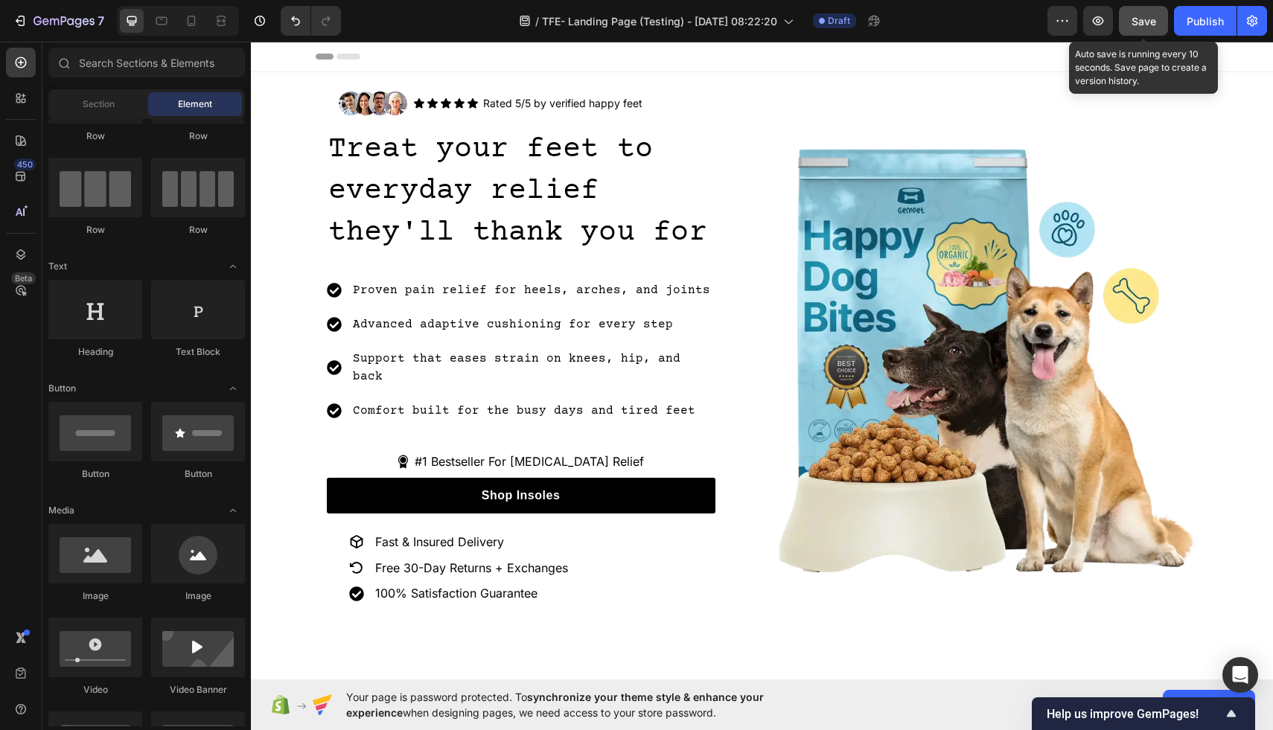
click at [1140, 17] on span "Save" at bounding box center [1143, 21] width 25 height 13
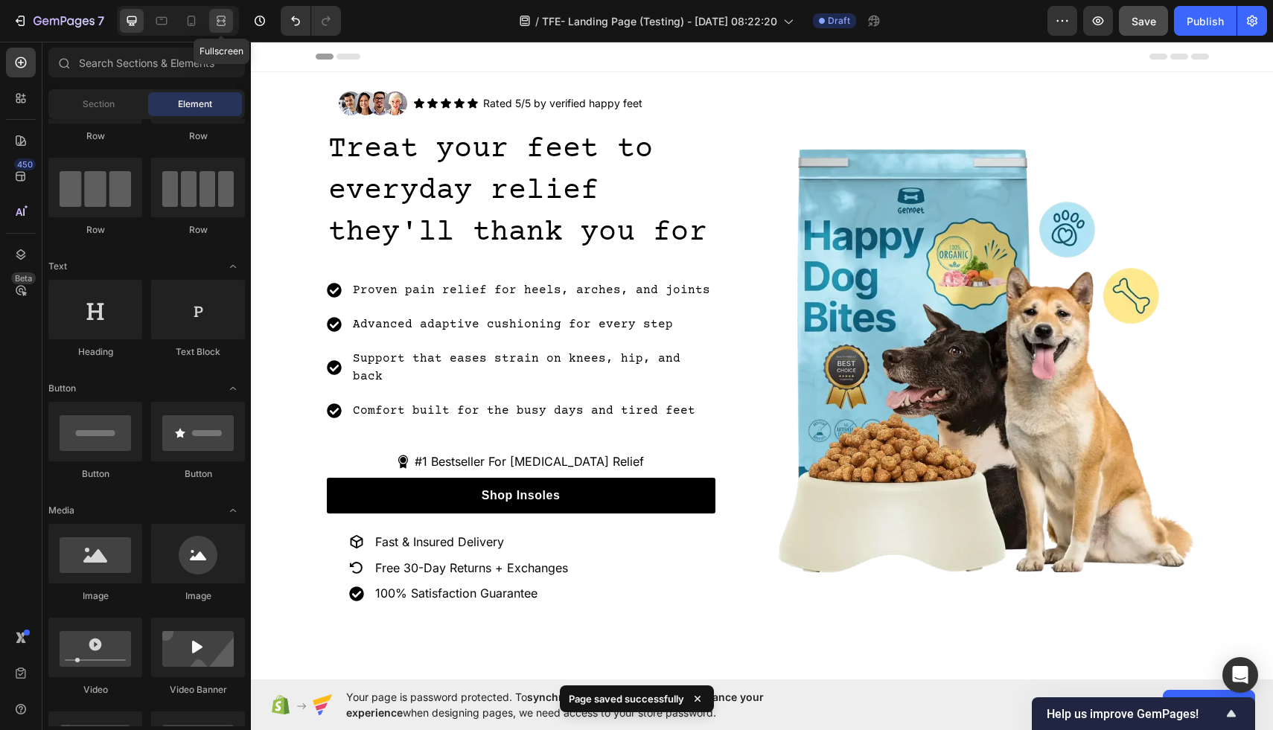
click at [225, 21] on icon at bounding box center [223, 21] width 4 height 4
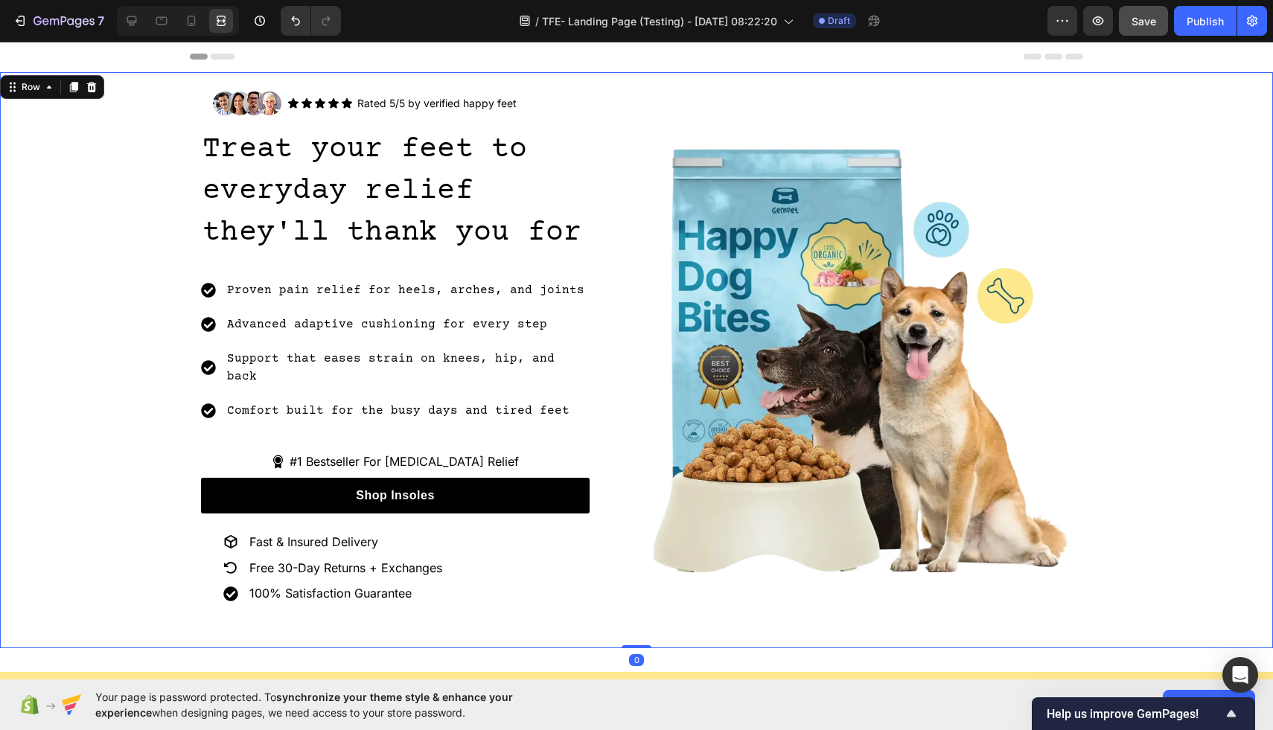
click at [162, 394] on div "Image Icon Icon Icon Icon Icon Icon List Rated 5/5 by verified happy feet Text …" at bounding box center [636, 360] width 1273 height 561
click at [124, 22] on icon at bounding box center [131, 20] width 15 height 15
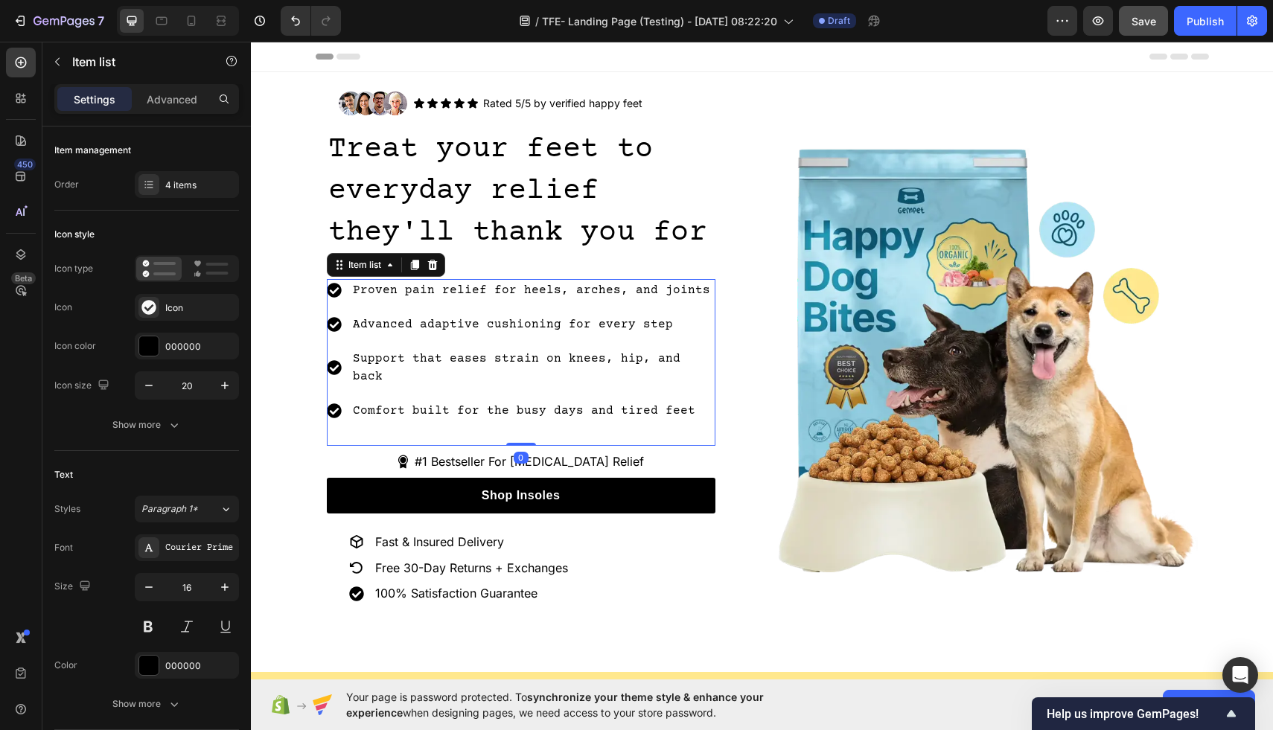
click at [433, 359] on p "Support that eases strain on knees, hip, and back" at bounding box center [533, 368] width 360 height 36
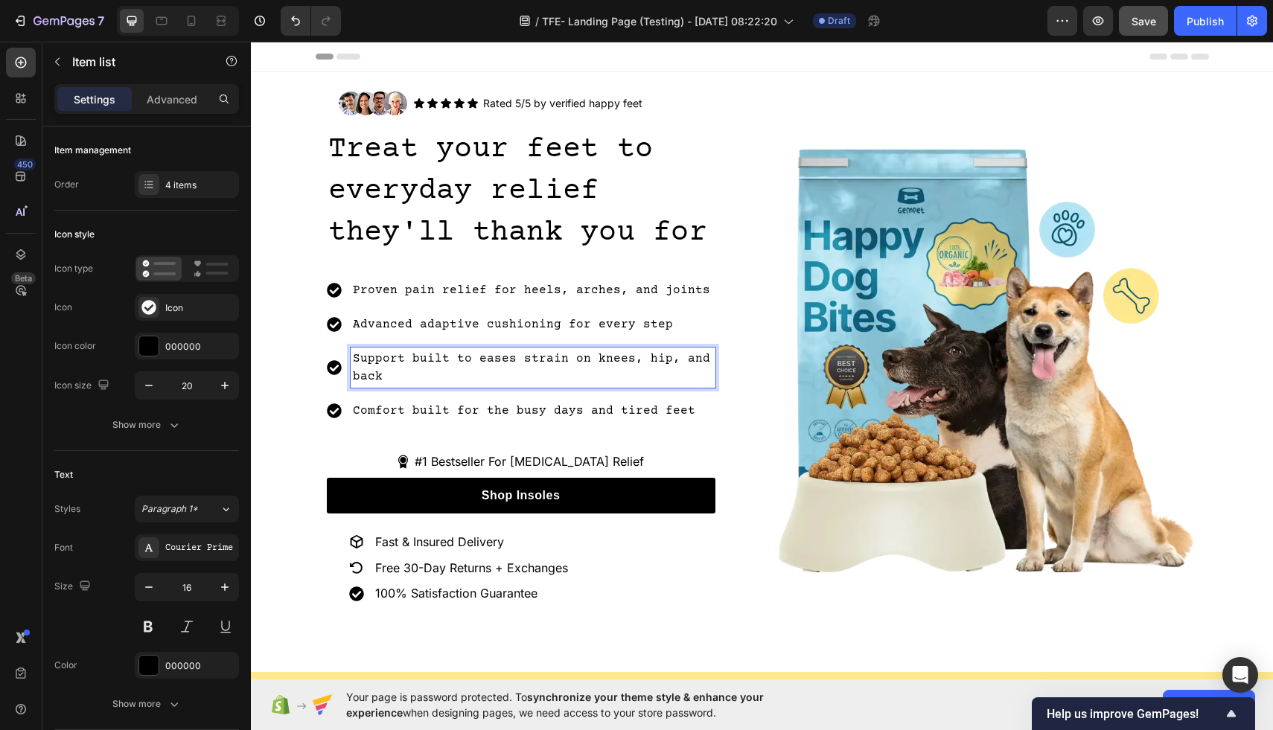
click at [509, 355] on p "Support built to eases strain on knees, hip, and back" at bounding box center [533, 368] width 360 height 36
drag, startPoint x: 400, startPoint y: 354, endPoint x: 344, endPoint y: 354, distance: 55.8
click at [344, 354] on div "Support built to ease strain on knees, hip, and back" at bounding box center [521, 368] width 389 height 40
drag, startPoint x: 451, startPoint y: 358, endPoint x: 415, endPoint y: 357, distance: 35.7
click at [415, 357] on p "Comfort built to ease strain on knees, hip, and back" at bounding box center [533, 368] width 360 height 36
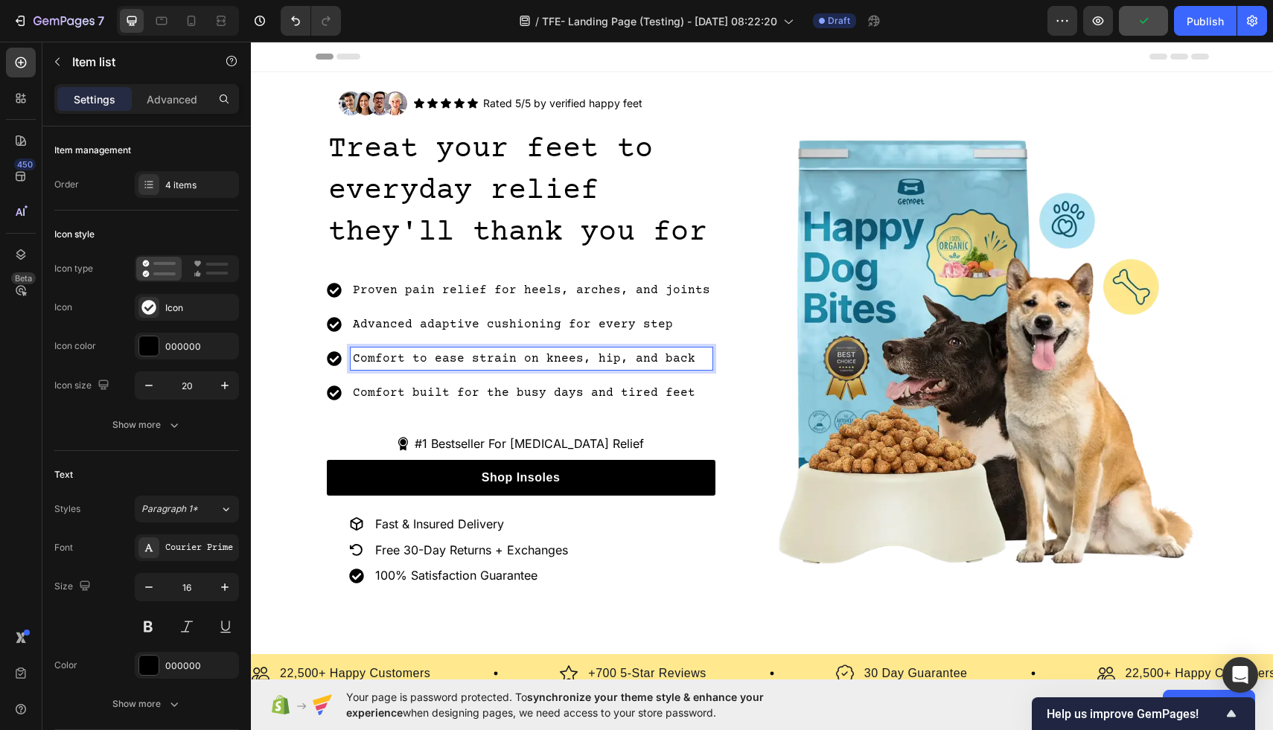
click at [681, 356] on p "Comfort to ease strain on knees, hip, and back" at bounding box center [531, 359] width 357 height 18
click at [669, 390] on p "Comfort built for the busy days and tired feet" at bounding box center [531, 393] width 357 height 18
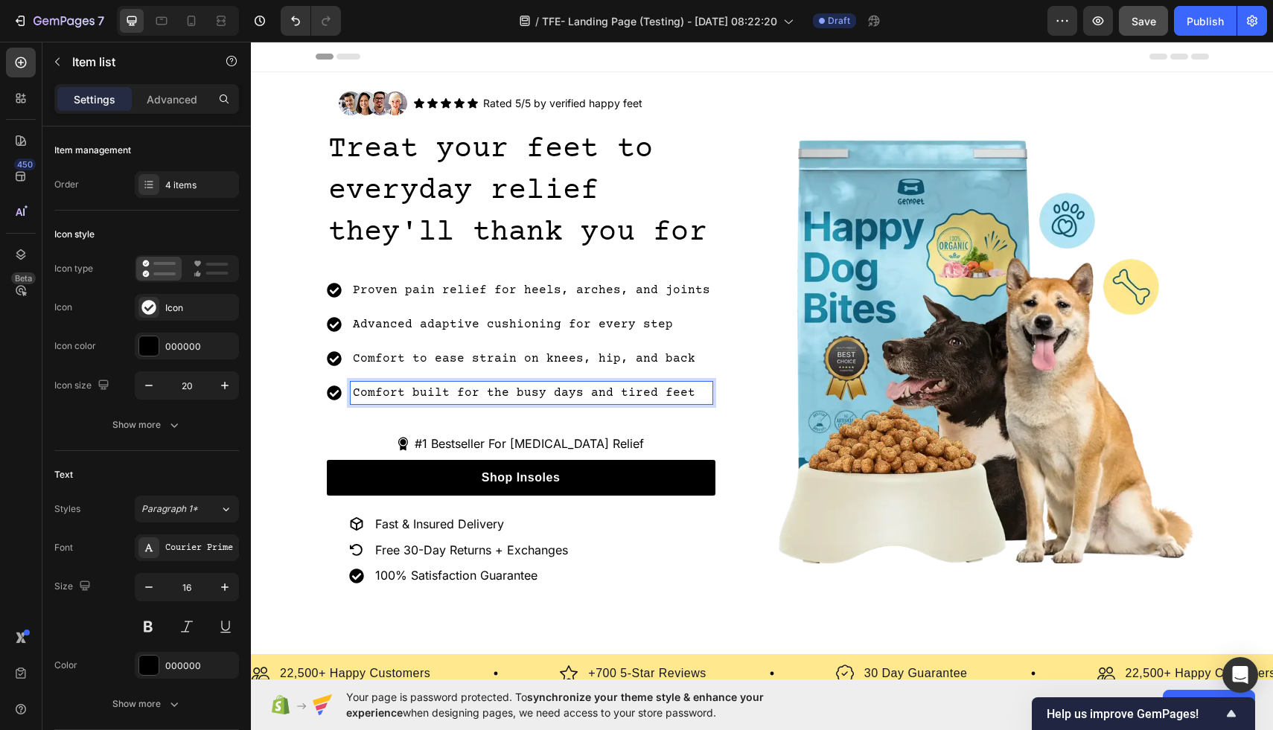
click at [473, 397] on p "Comfort built for the busy days and tired feet" at bounding box center [531, 393] width 357 height 18
drag, startPoint x: 352, startPoint y: 412, endPoint x: 347, endPoint y: 432, distance: 20.8
click at [352, 412] on div "Proven pain relief for heels, arches, and joints Advanced adaptive cushioning f…" at bounding box center [521, 353] width 389 height 149
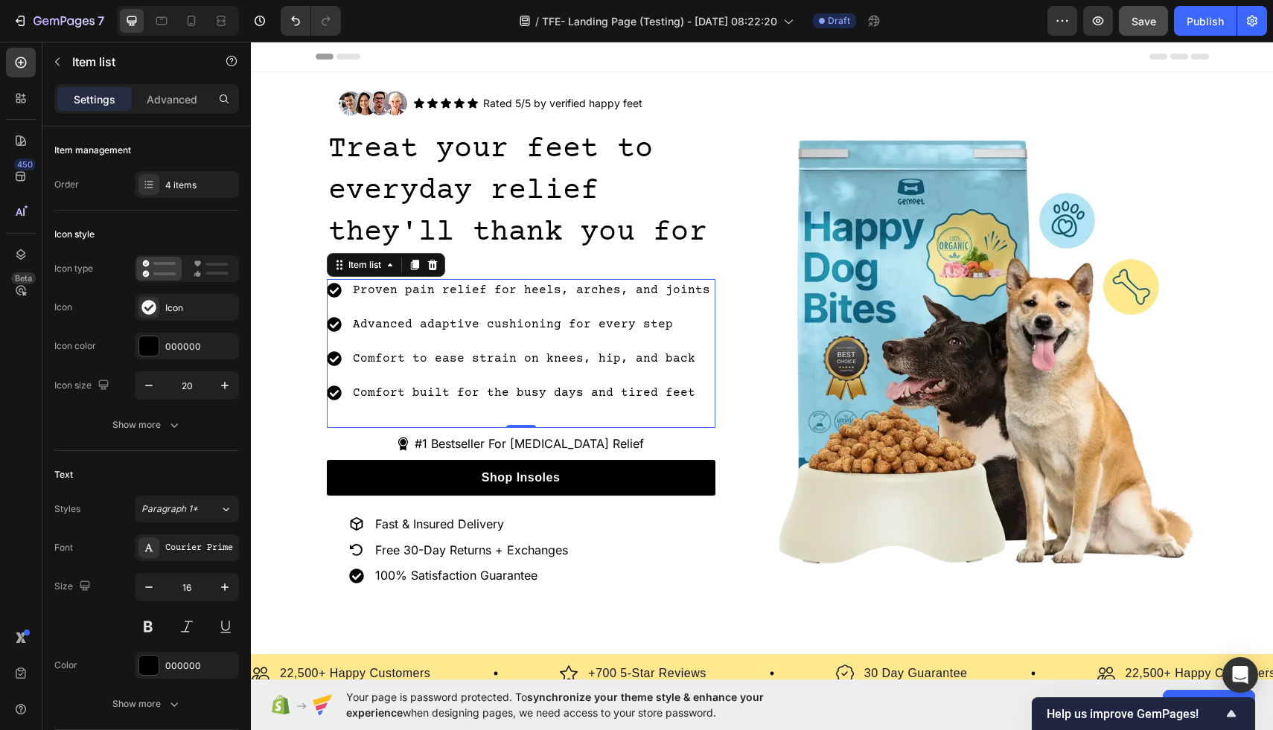
click at [392, 389] on p "Comfort built for the busy days and tired feet" at bounding box center [531, 393] width 357 height 18
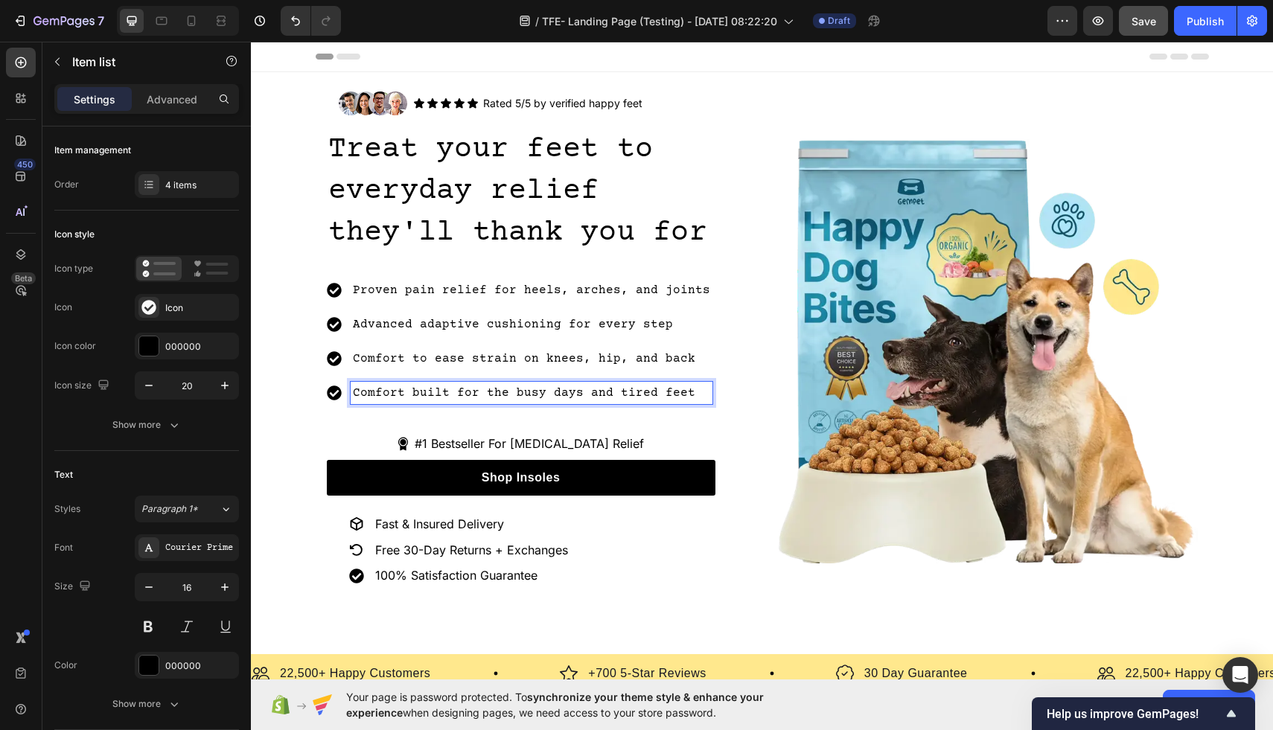
click at [406, 387] on p "Comfort built for the busy days and tired feet" at bounding box center [531, 393] width 357 height 18
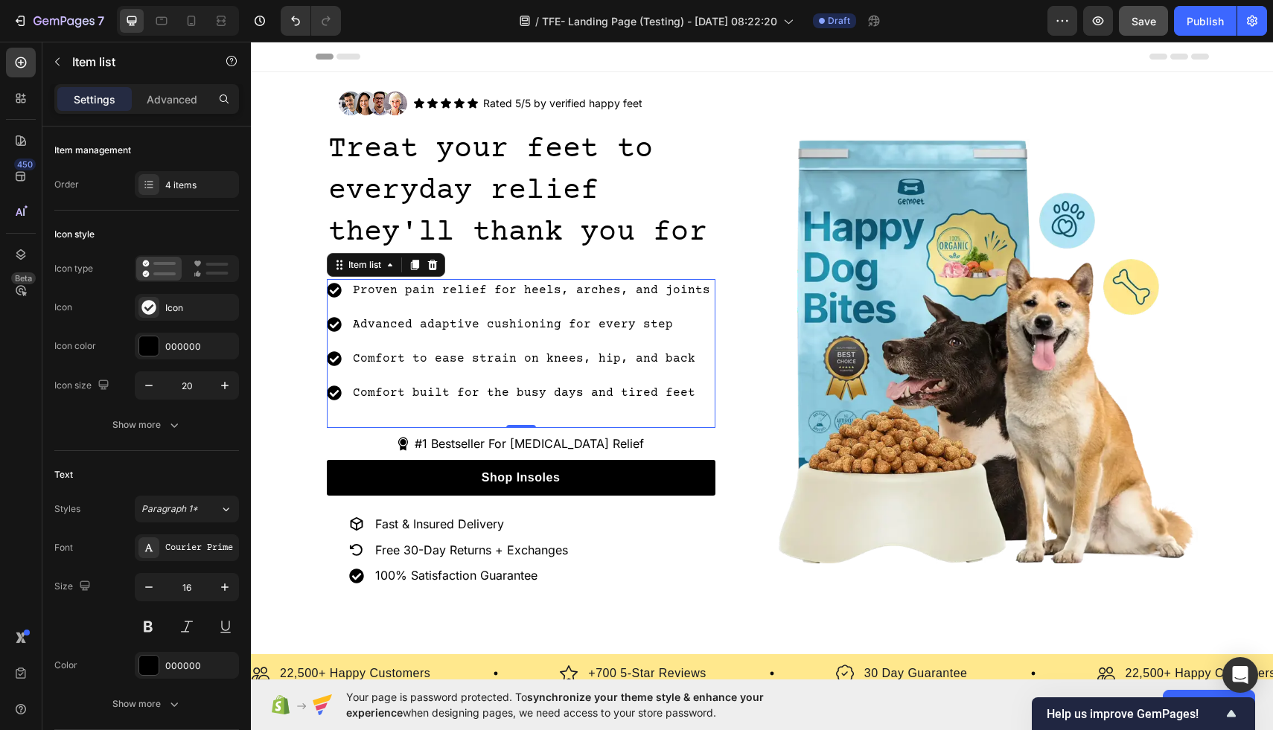
drag, startPoint x: 397, startPoint y: 377, endPoint x: 414, endPoint y: 377, distance: 16.4
click at [414, 377] on div "Proven pain relief for heels, arches, and joints Advanced adaptive cushioning f…" at bounding box center [520, 341] width 386 height 125
click at [414, 398] on p "Comfort built for the busy days and tired feet" at bounding box center [531, 393] width 357 height 18
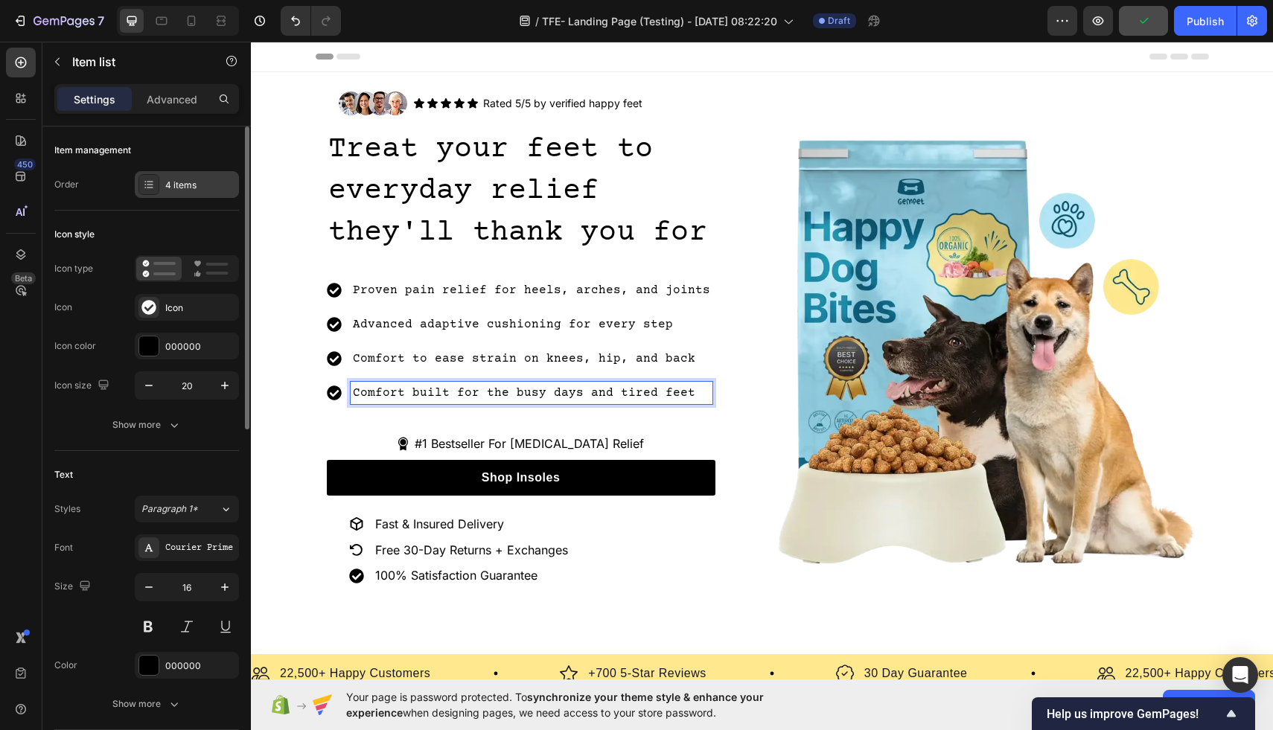
click at [176, 182] on div "4 items" at bounding box center [200, 185] width 70 height 13
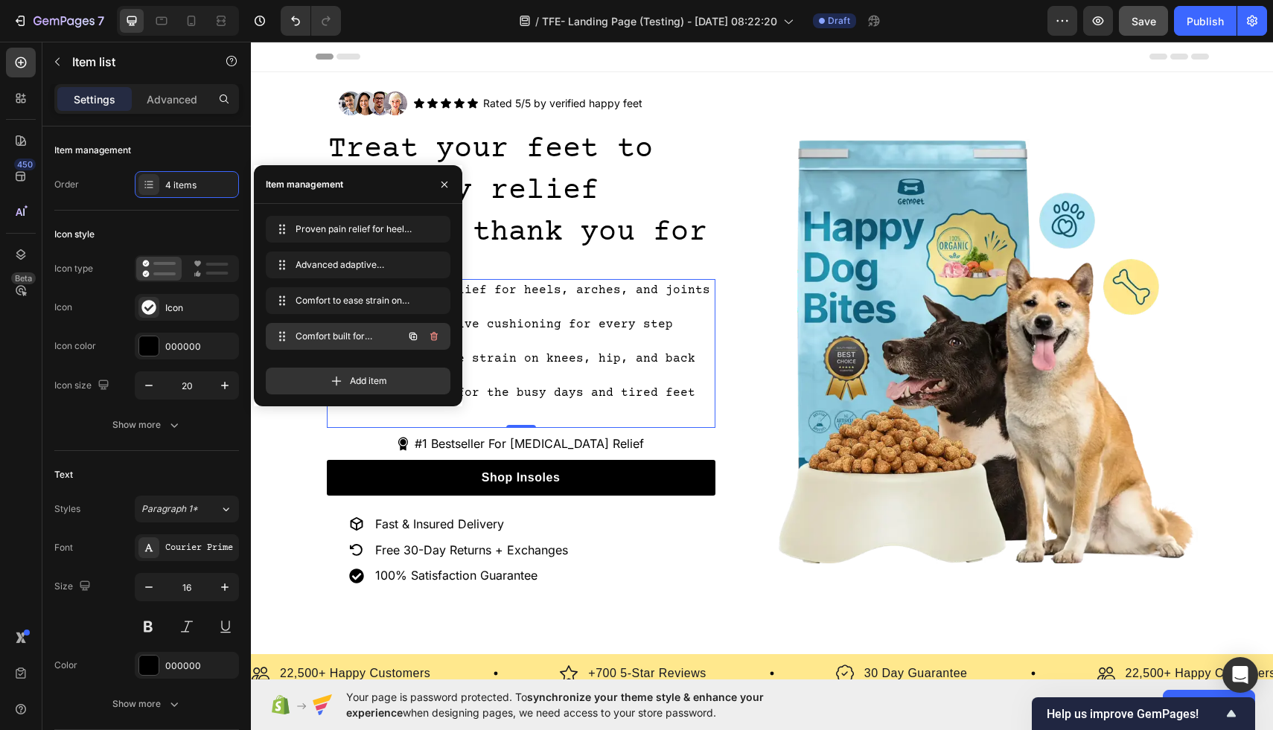
click at [335, 334] on span "Comfort built for the busy days and tired feet" at bounding box center [337, 336] width 84 height 13
click at [726, 195] on div "Image Icon Icon Icon Icon Icon Icon List Rated 5/5 by verified happy feet Text …" at bounding box center [539, 351] width 424 height 543
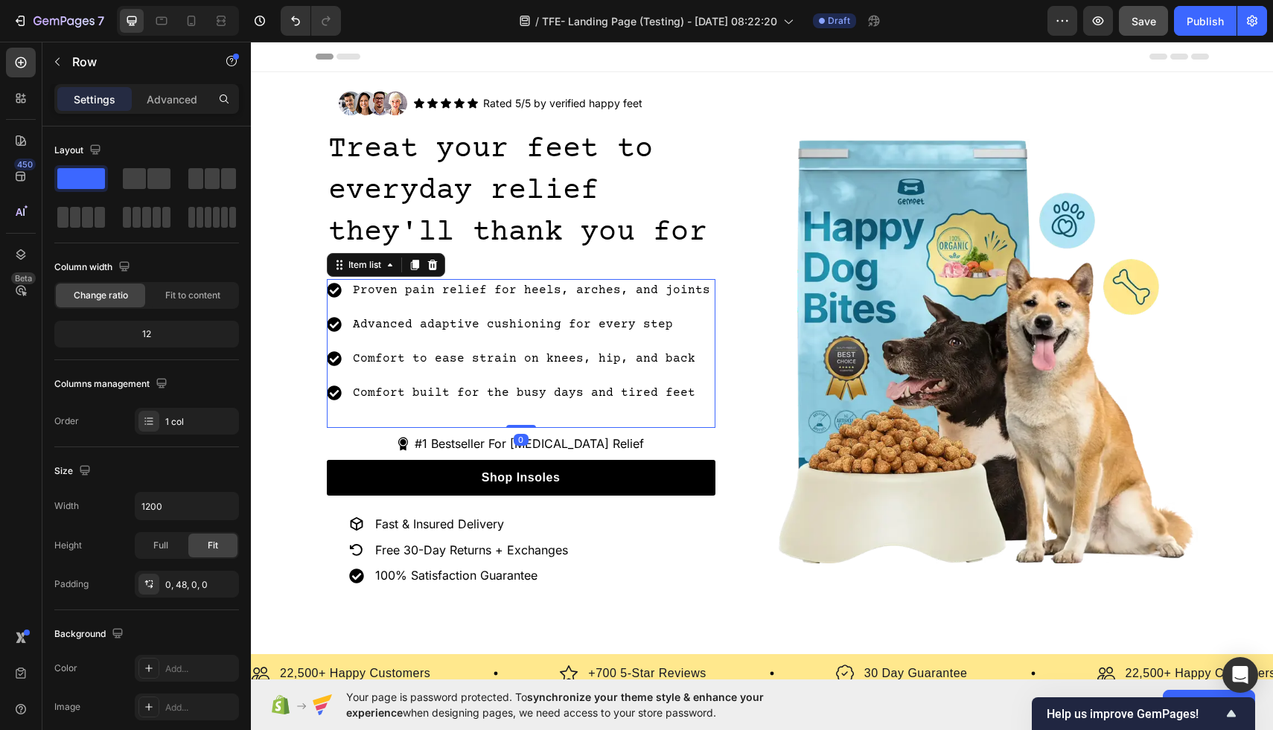
click at [384, 354] on p "Comfort to ease strain on knees, hip, and back" at bounding box center [531, 359] width 357 height 18
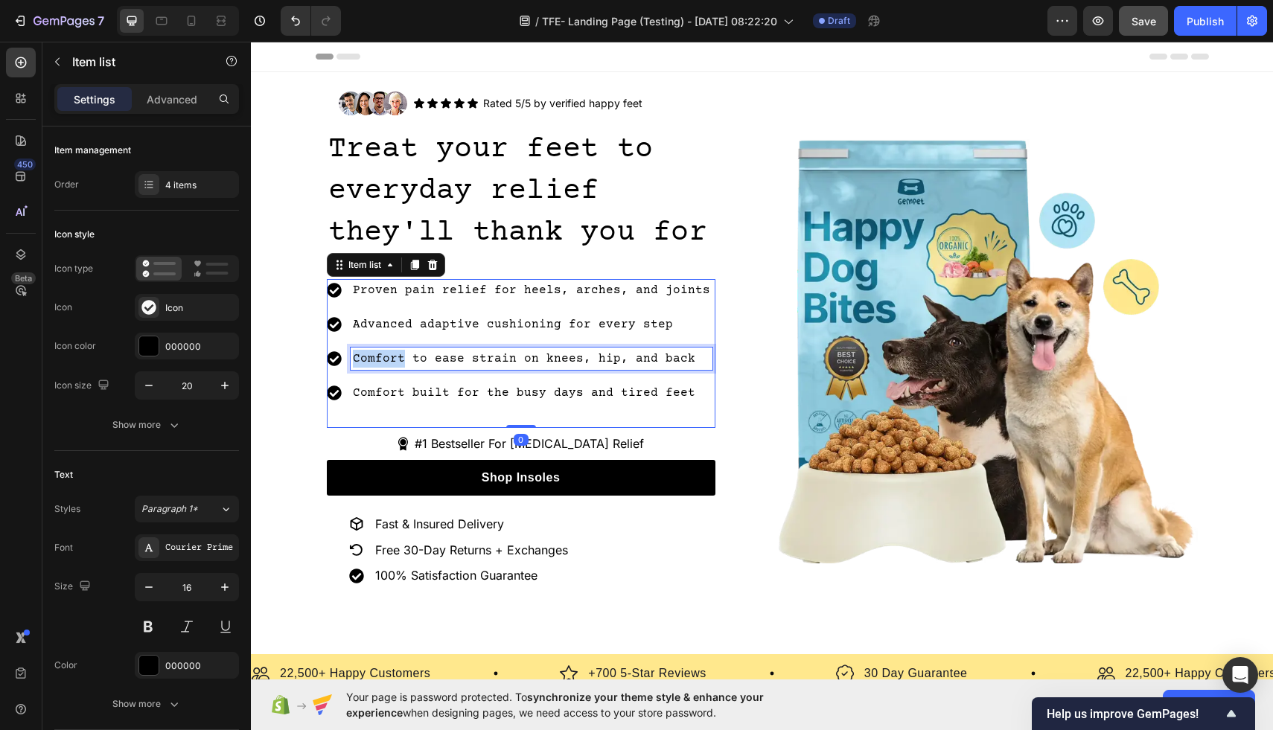
click at [394, 354] on p "Comfort to ease strain on knees, hip, and back" at bounding box center [531, 359] width 357 height 18
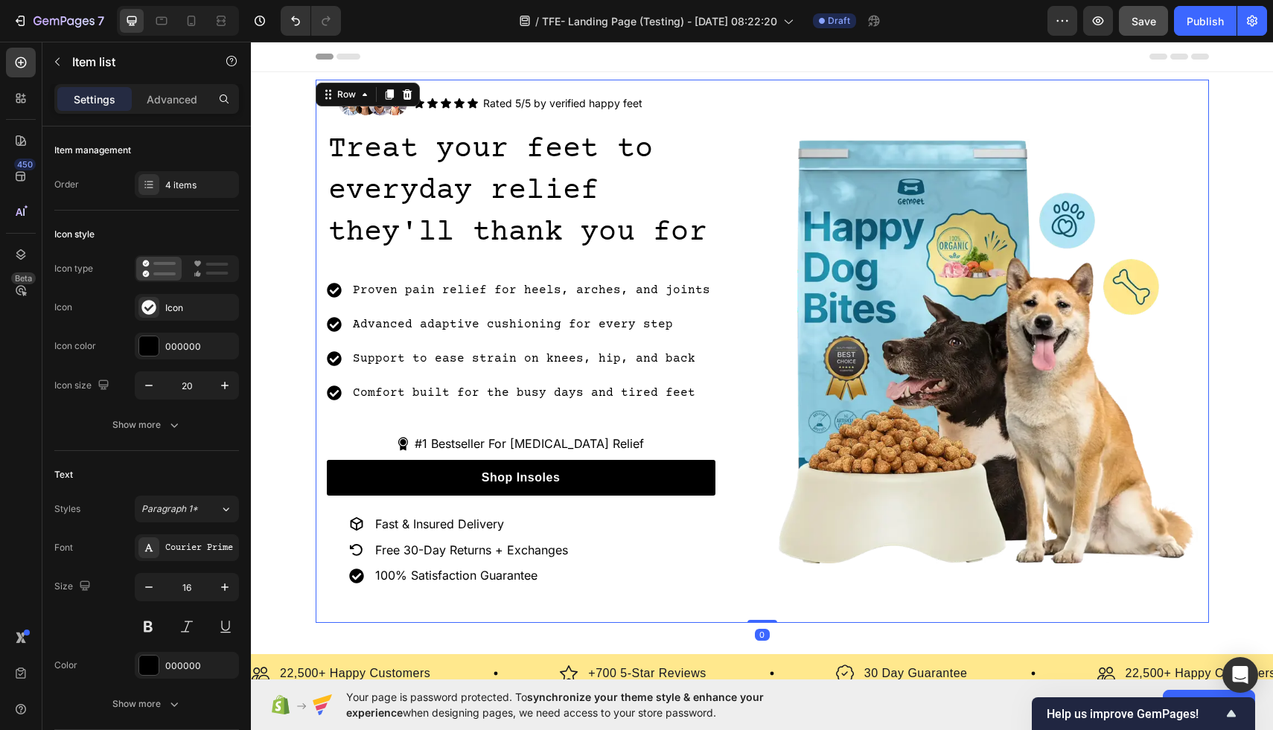
click at [813, 107] on div "Image" at bounding box center [985, 351] width 424 height 543
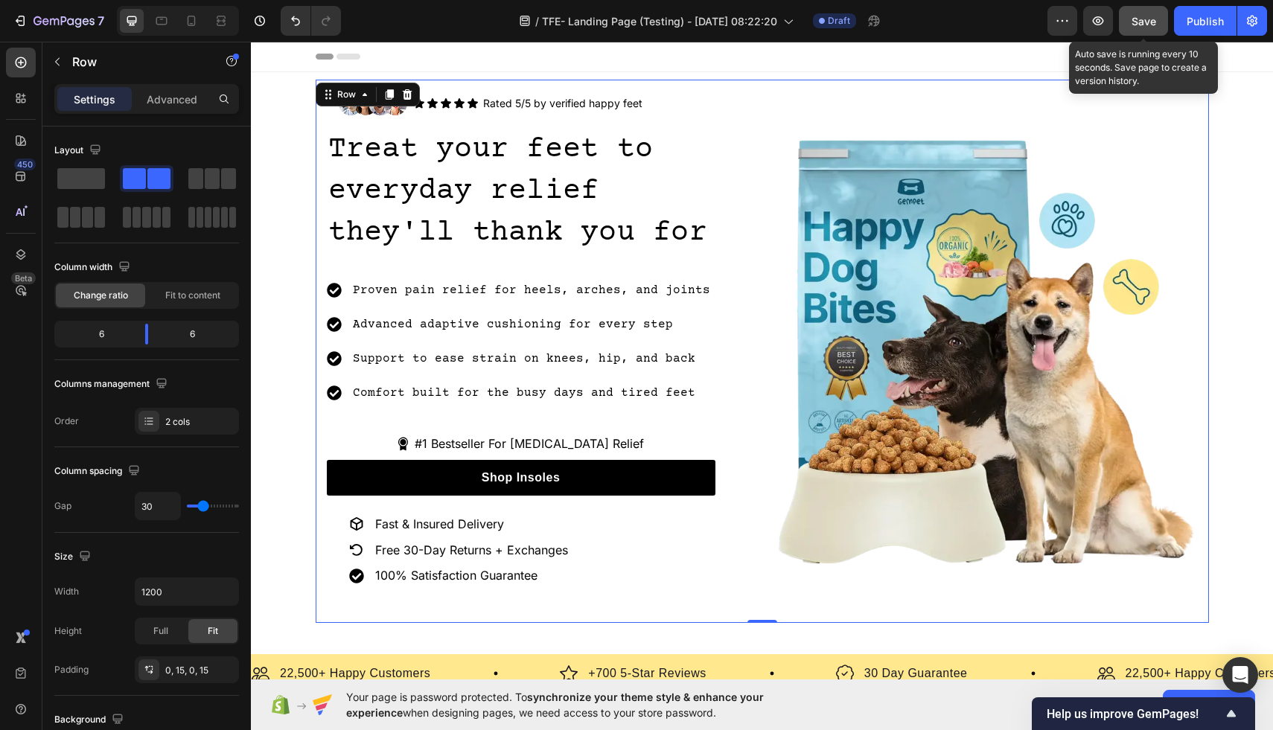
click at [1133, 31] on button "Save" at bounding box center [1143, 21] width 49 height 30
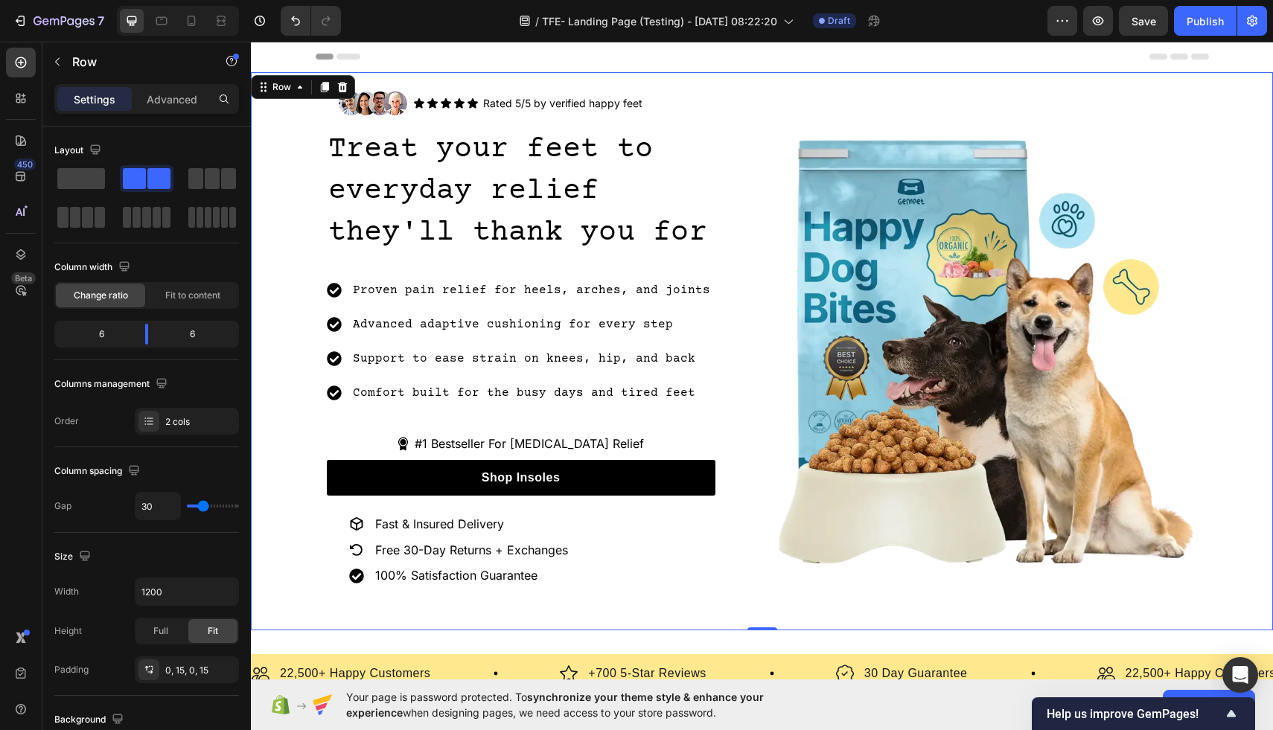
click at [828, 72] on div "Image Icon Icon Icon Icon Icon Icon List Rated 5/5 by verified happy feet Text …" at bounding box center [762, 351] width 1022 height 558
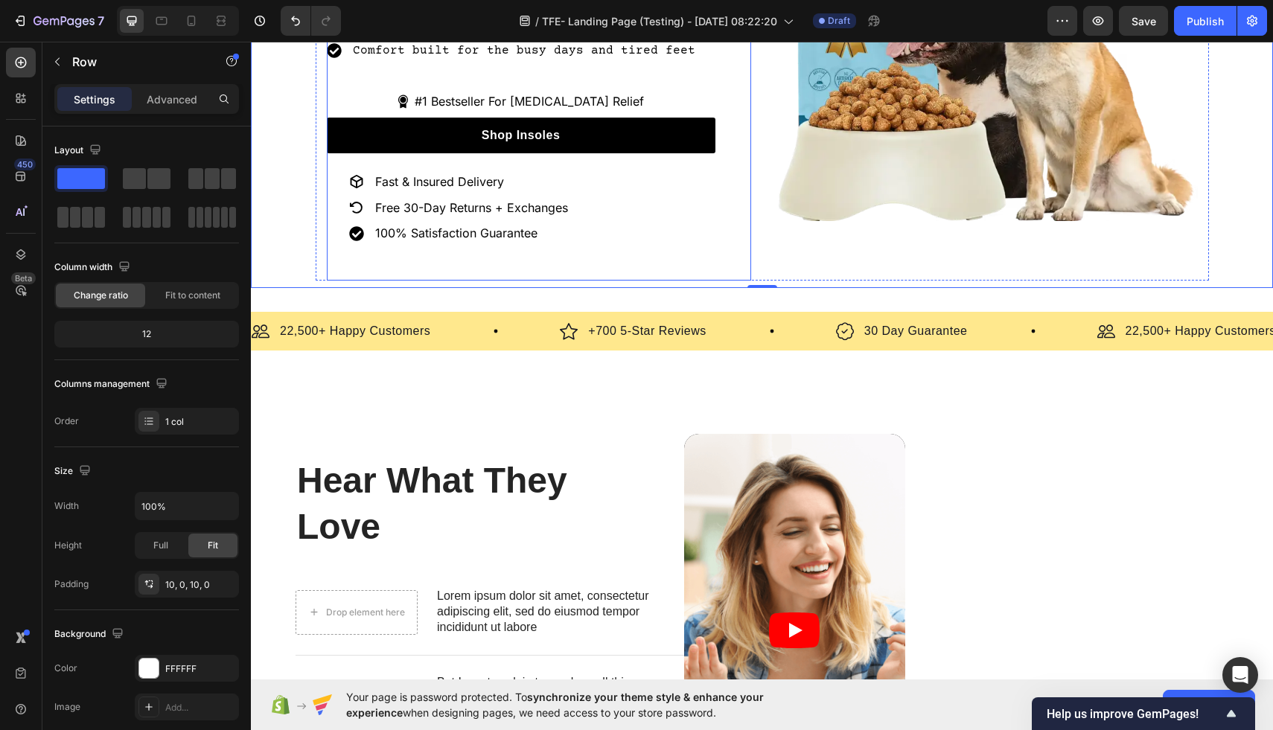
scroll to position [437, 0]
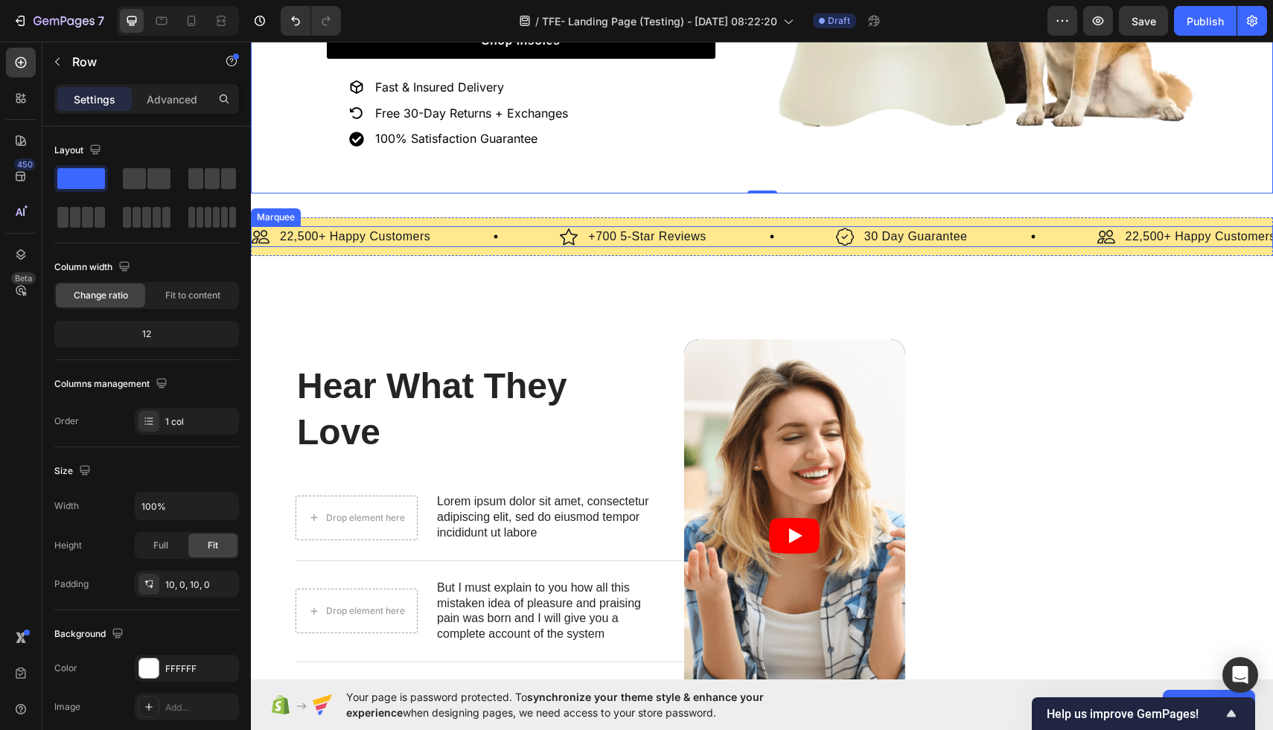
click at [461, 239] on div "Image 22,500+ Happy Customers Text Block Row" at bounding box center [406, 236] width 308 height 21
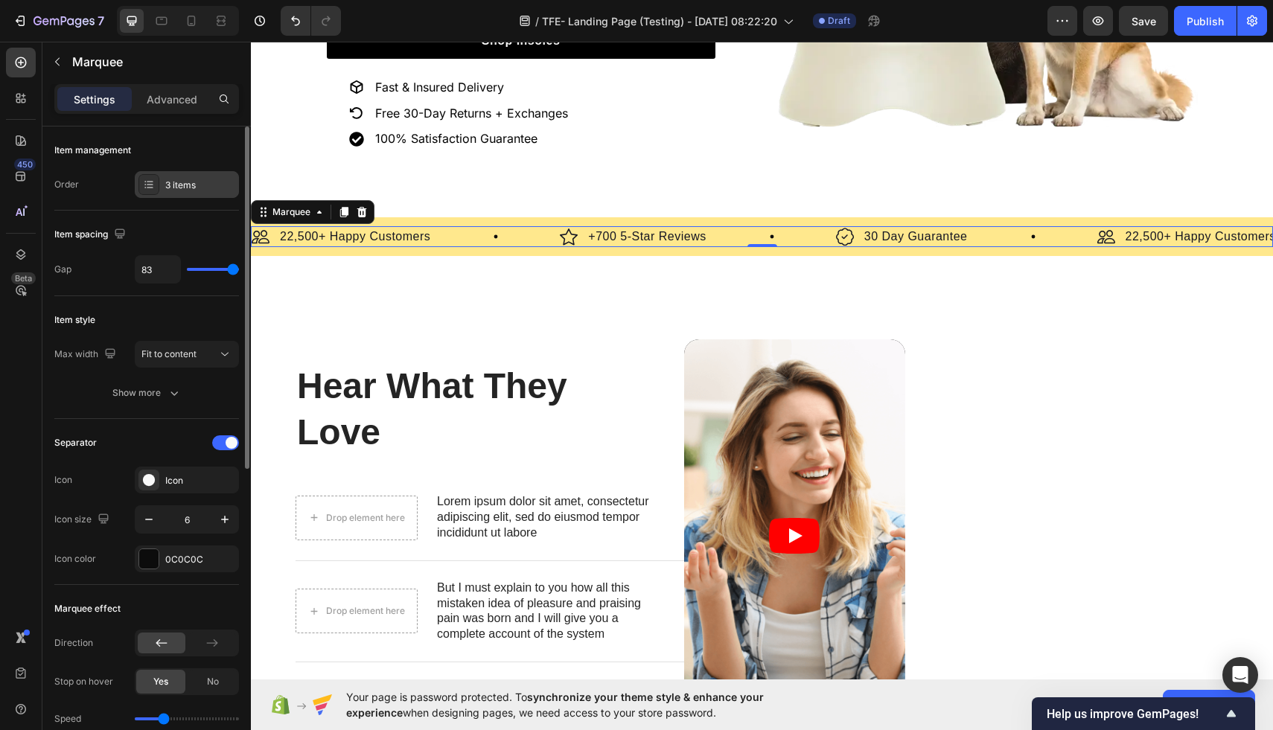
click at [151, 186] on icon at bounding box center [149, 185] width 12 height 12
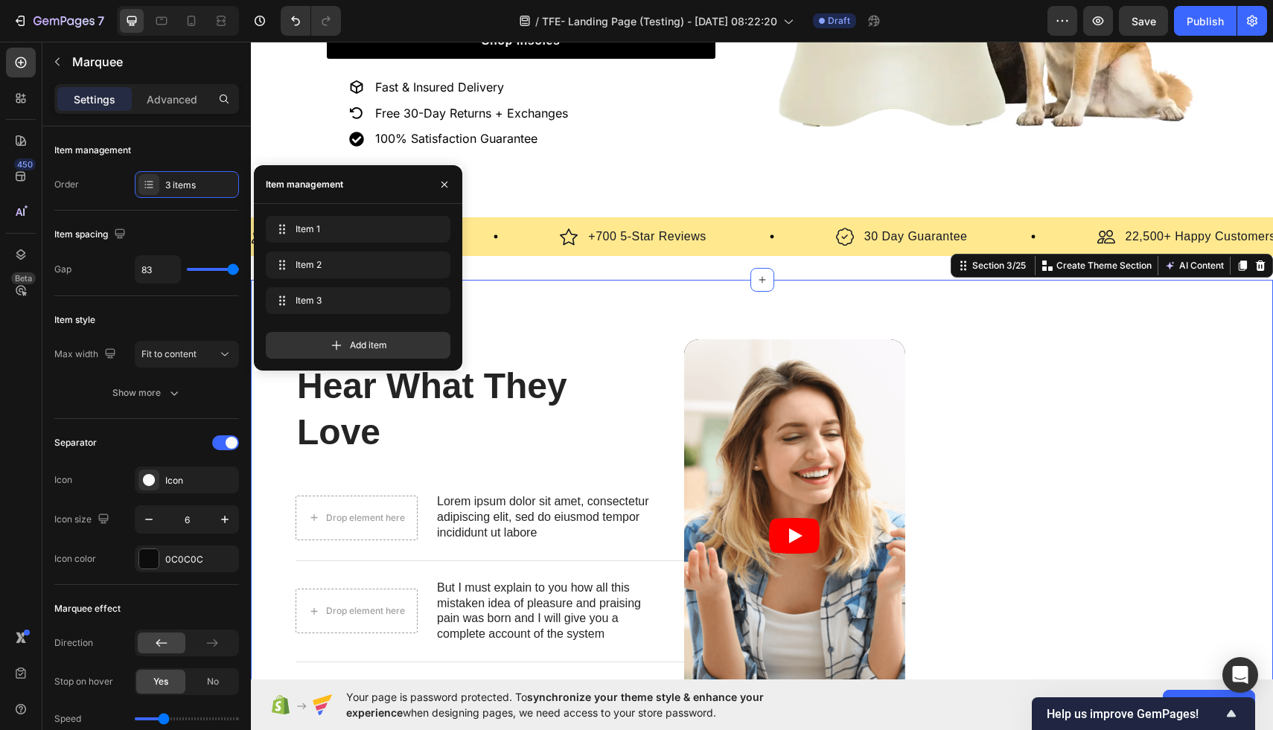
click at [616, 302] on div "Hear What They Love Heading Drop element here Lorem ipsum dolor sit amet, conse…" at bounding box center [762, 545] width 1022 height 531
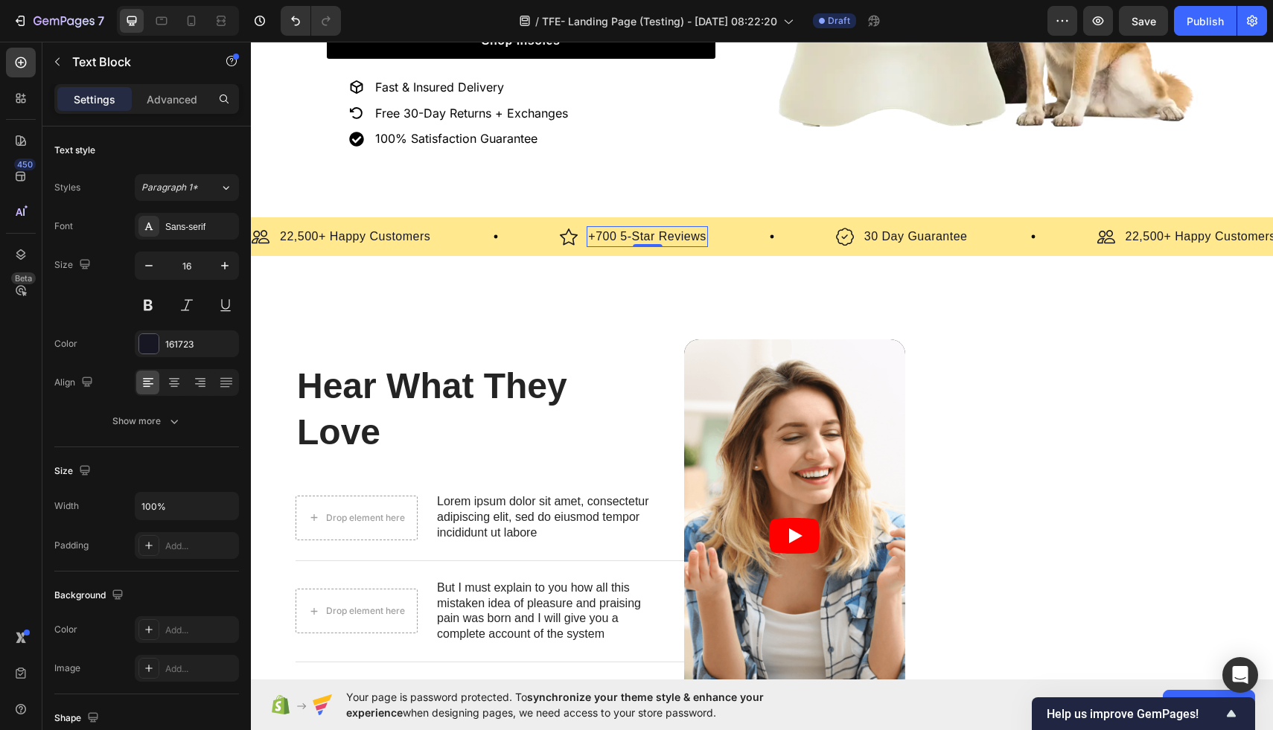
click at [613, 233] on p "+700 5-Star Reviews" at bounding box center [647, 237] width 118 height 18
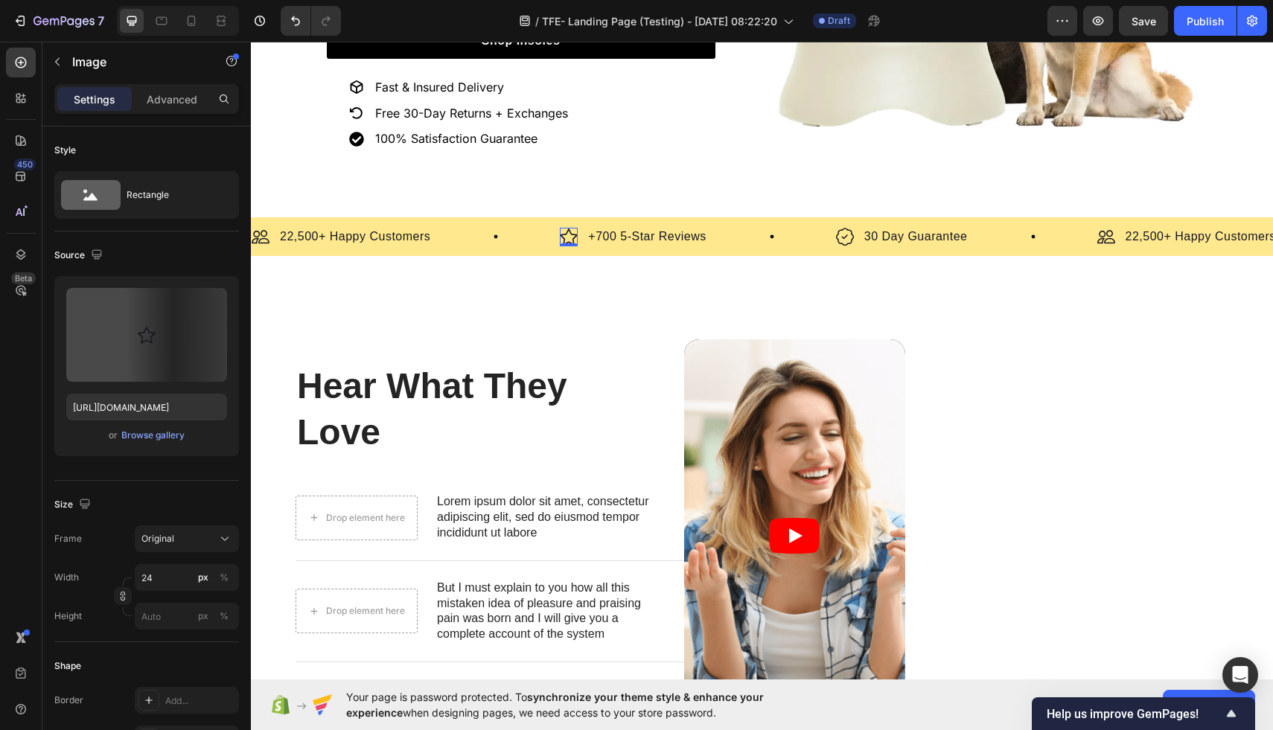
click at [572, 232] on img at bounding box center [569, 237] width 18 height 19
click at [627, 236] on p "+700 5-Star Reviews" at bounding box center [647, 237] width 118 height 18
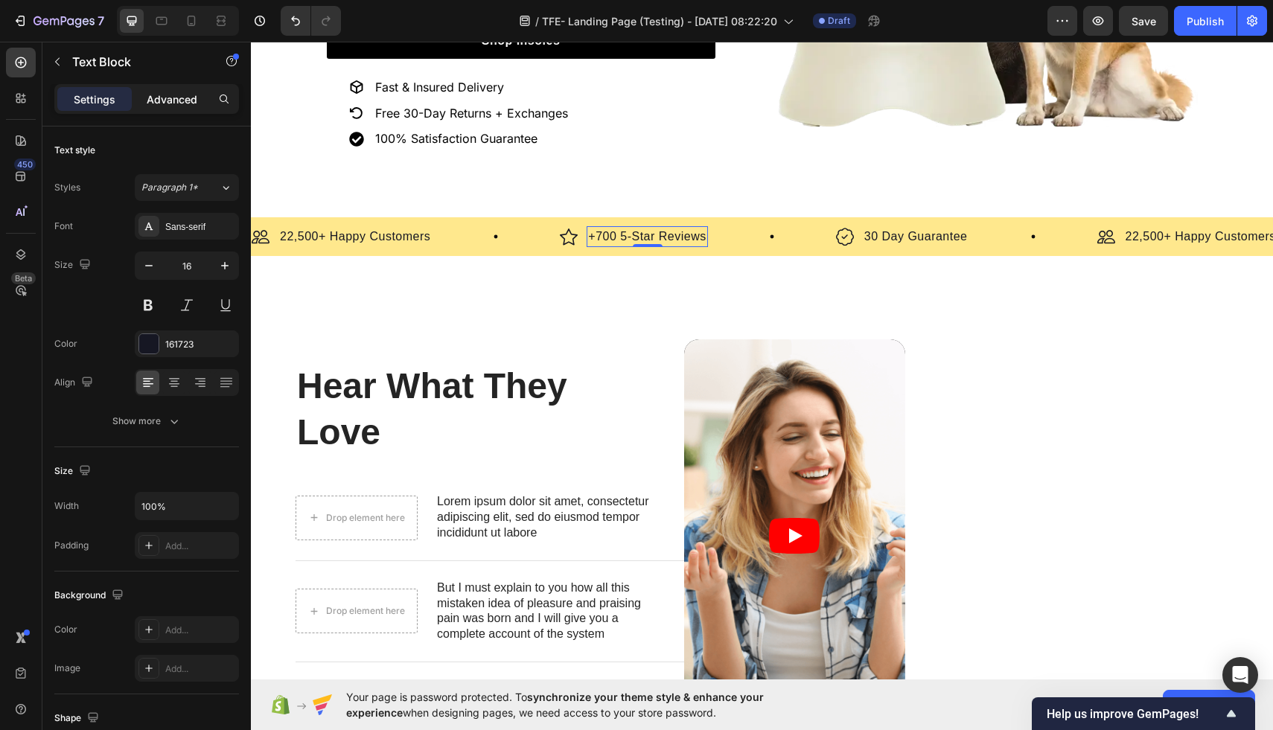
click at [188, 103] on p "Advanced" at bounding box center [172, 100] width 51 height 16
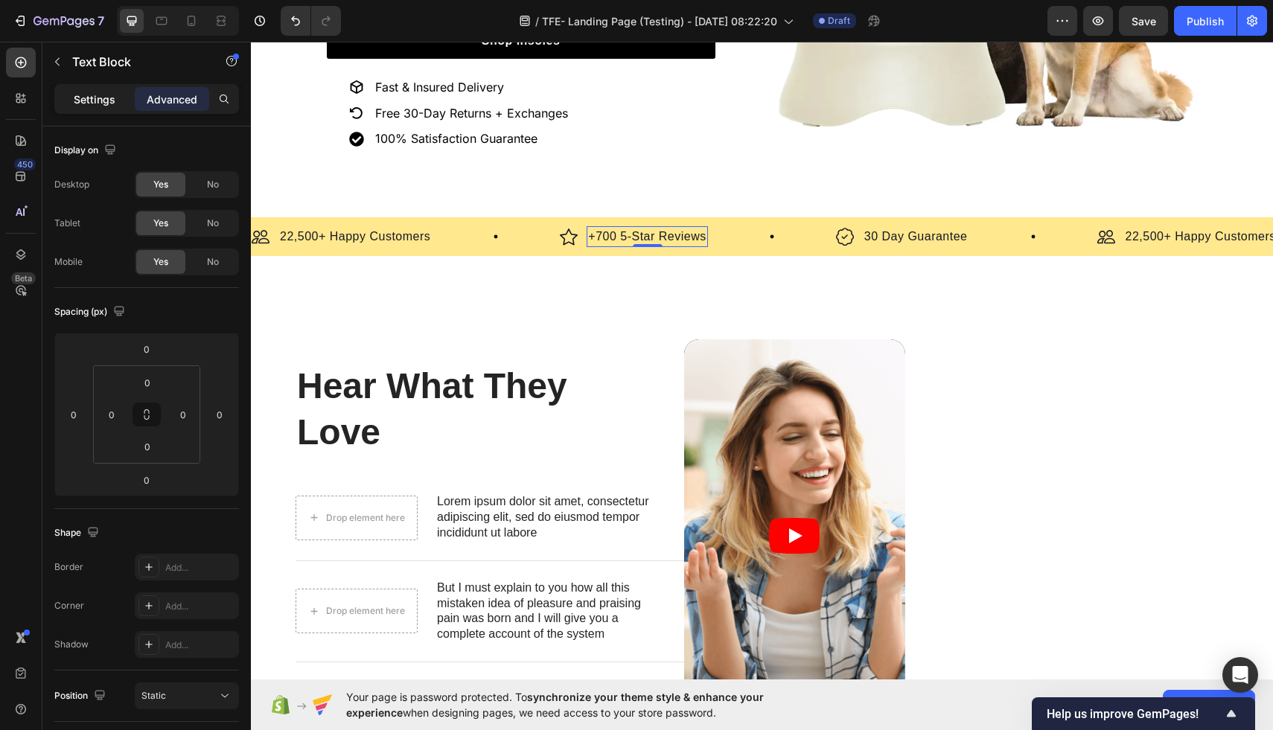
click at [89, 102] on p "Settings" at bounding box center [95, 100] width 42 height 16
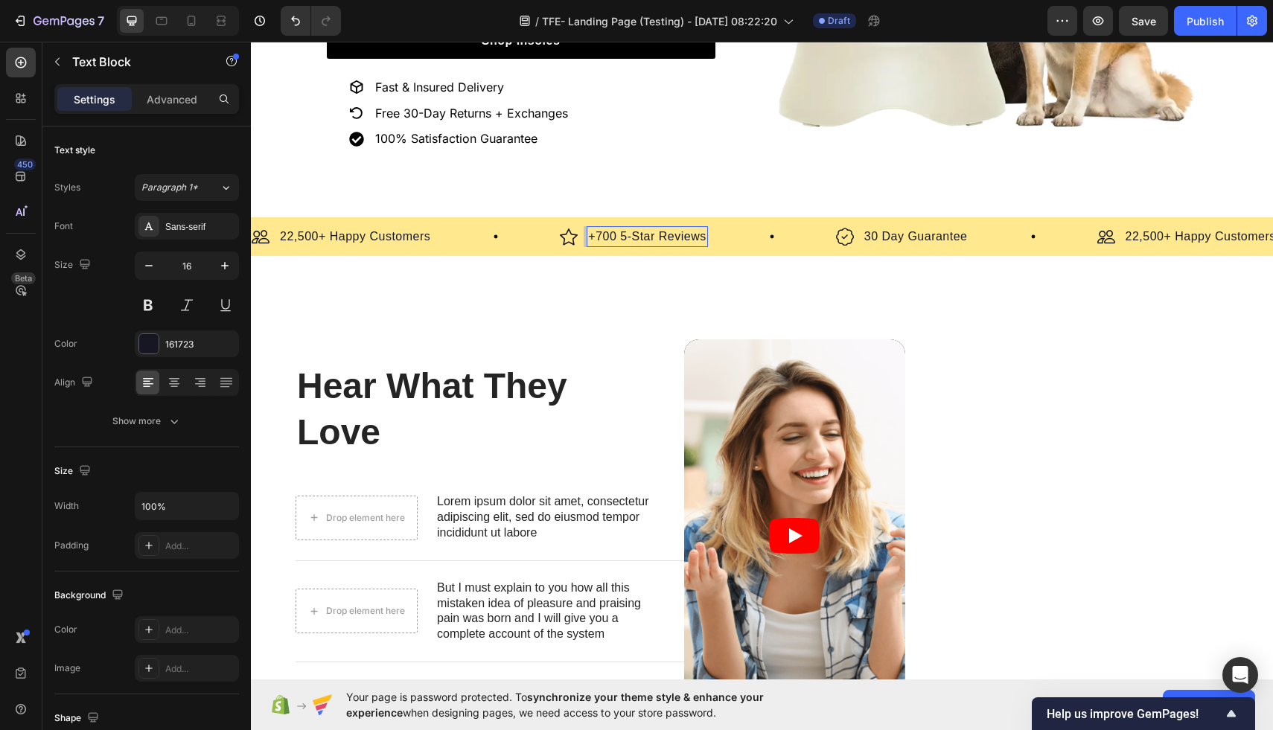
click at [665, 240] on p "+700 5-Star Reviews" at bounding box center [647, 237] width 118 height 18
click at [655, 232] on p "+700 5-Star Reviews" at bounding box center [647, 237] width 118 height 18
click at [176, 100] on p "Advanced" at bounding box center [172, 100] width 51 height 16
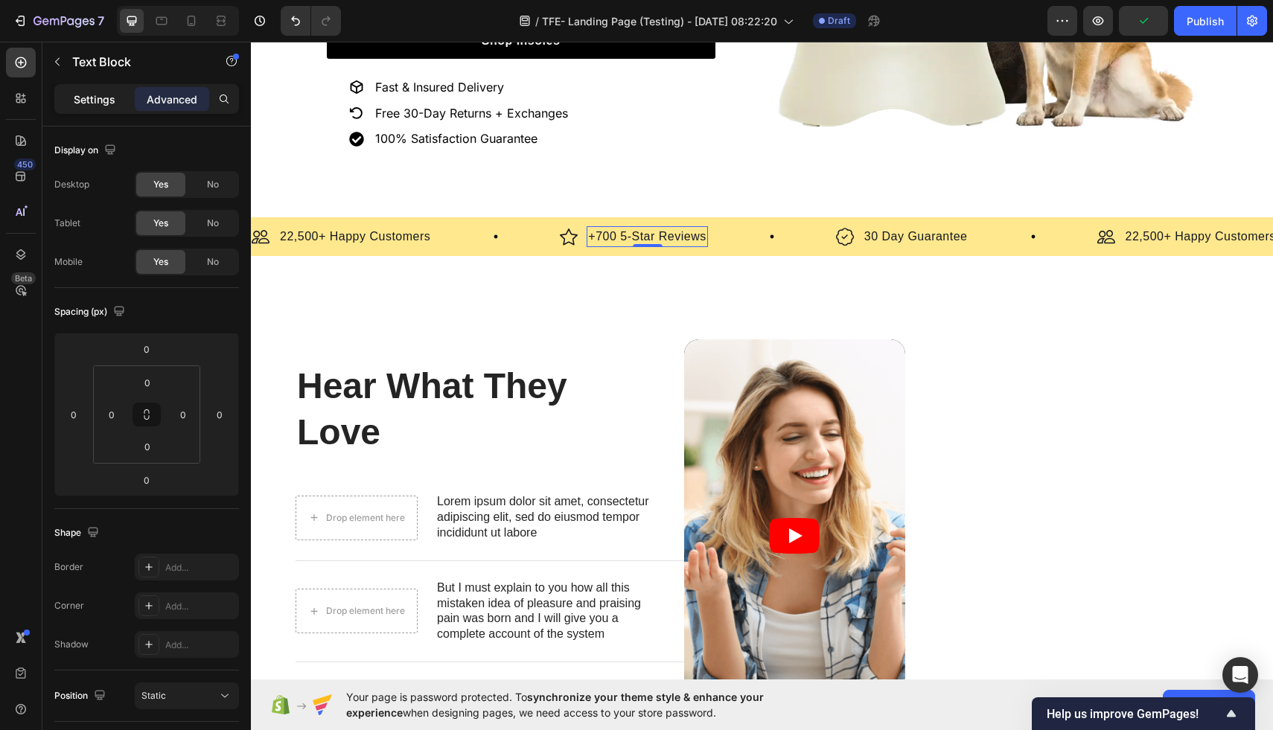
click at [89, 99] on p "Settings" at bounding box center [95, 100] width 42 height 16
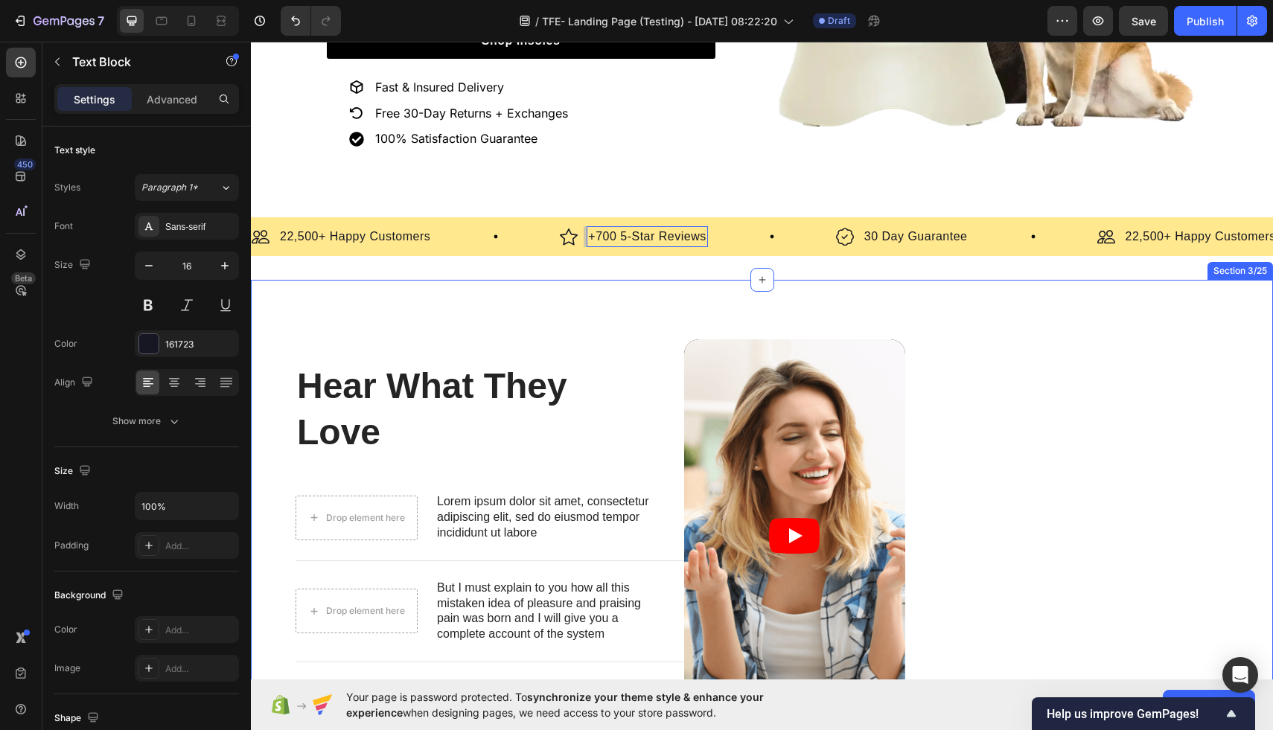
click at [698, 284] on div "Hear What They Love Heading Drop element here Lorem ipsum dolor sit amet, conse…" at bounding box center [762, 545] width 1022 height 531
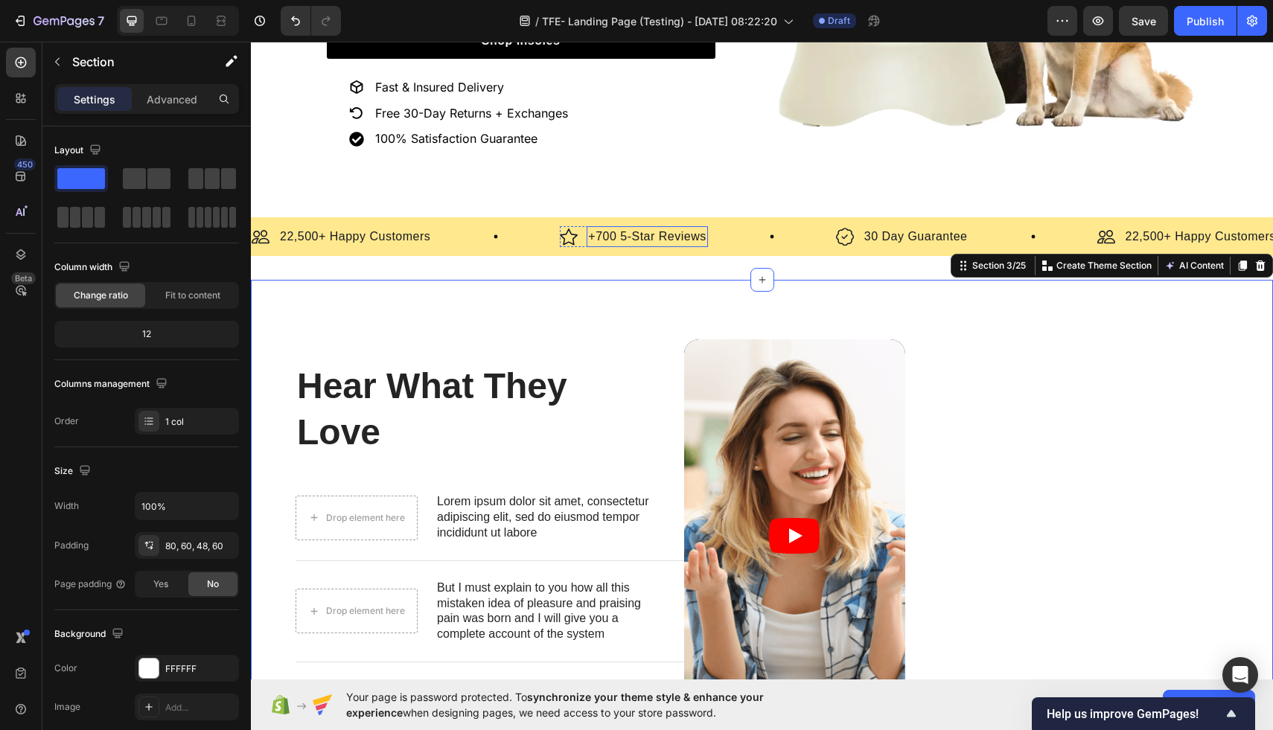
click at [680, 235] on p "+700 5-Star Reviews" at bounding box center [647, 237] width 118 height 18
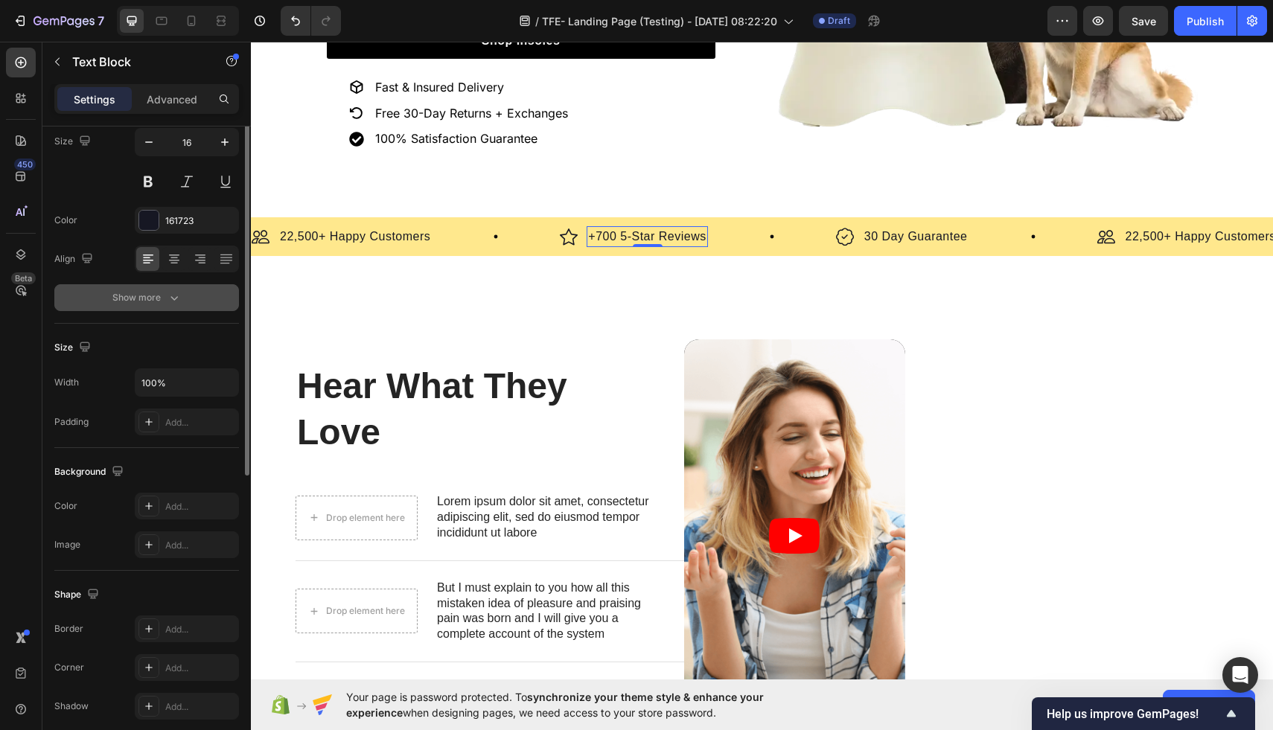
scroll to position [0, 0]
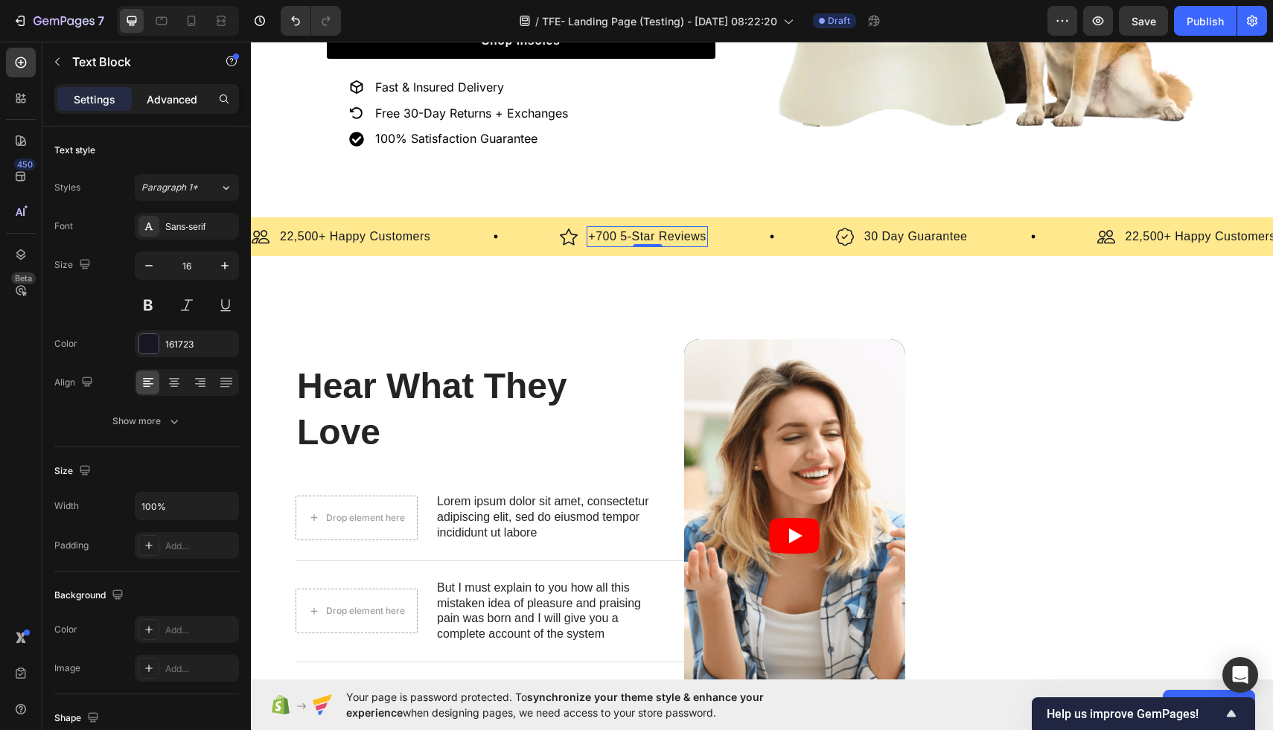
click at [170, 88] on div "Advanced" at bounding box center [172, 99] width 74 height 24
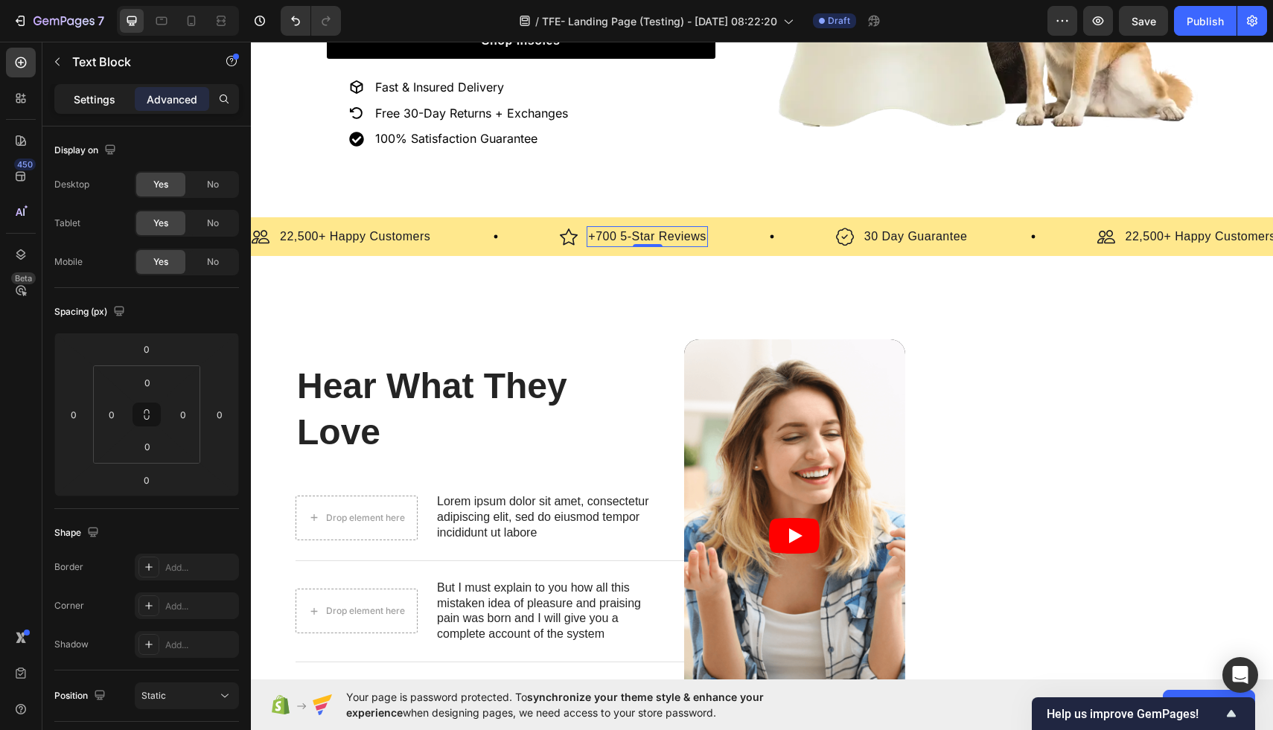
click at [109, 99] on p "Settings" at bounding box center [95, 100] width 42 height 16
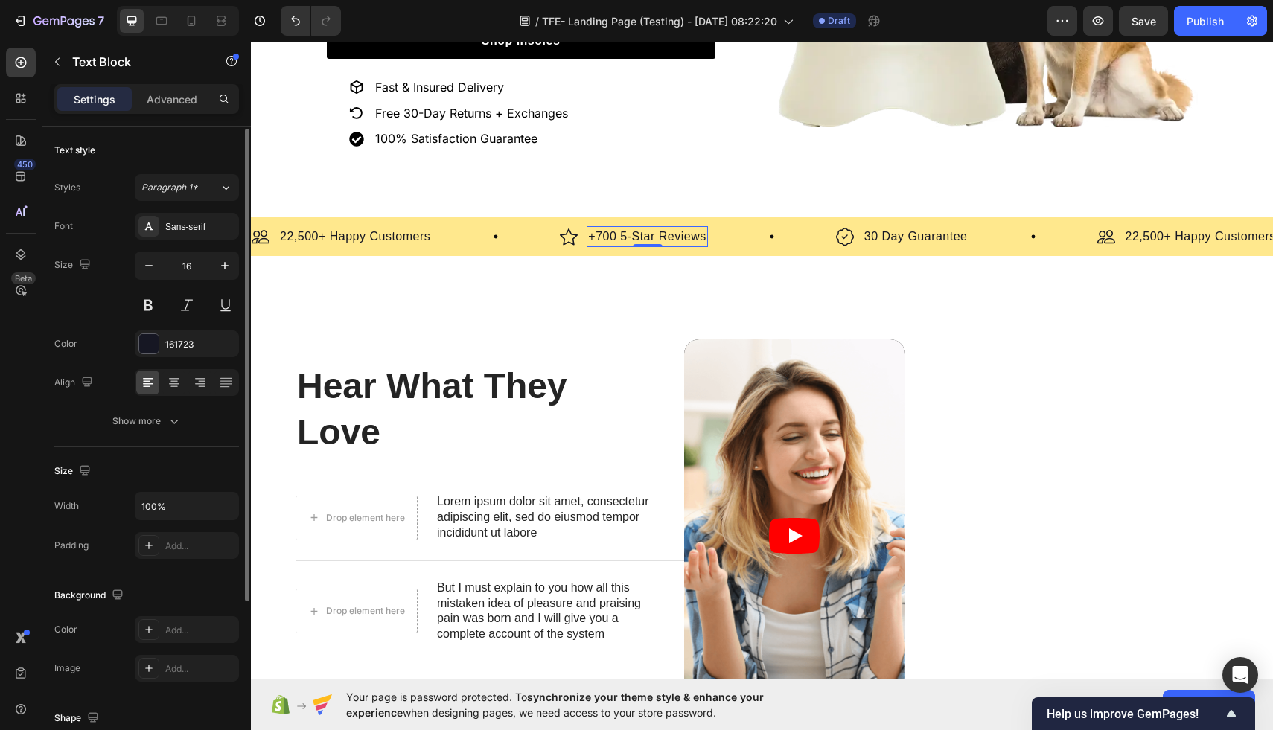
scroll to position [9, 0]
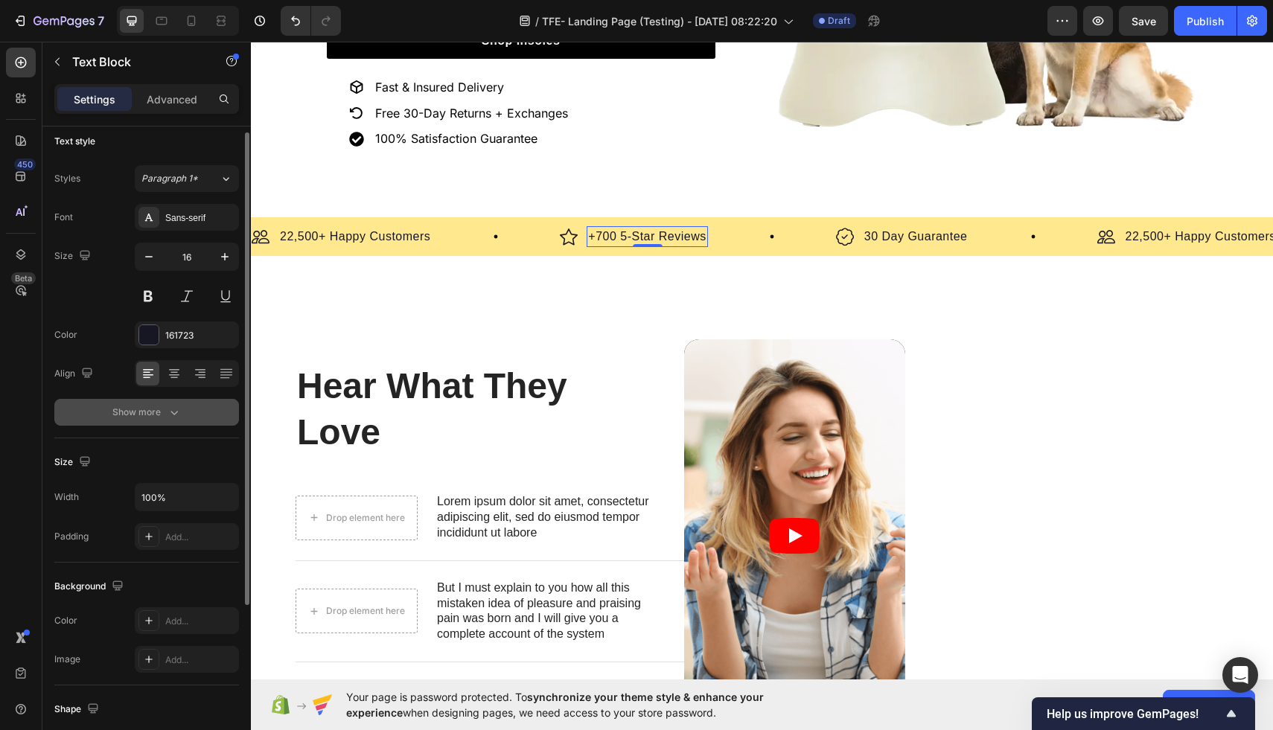
click at [147, 415] on div "Show more" at bounding box center [146, 412] width 69 height 15
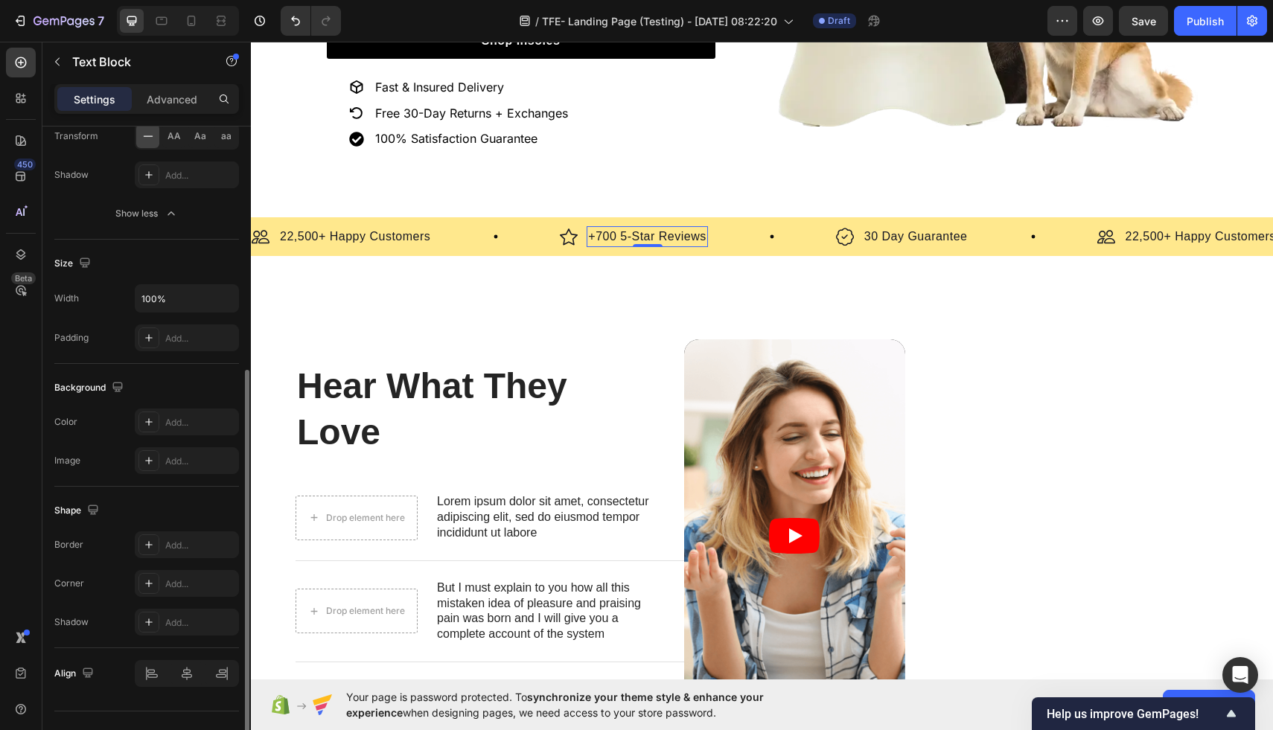
scroll to position [409, 0]
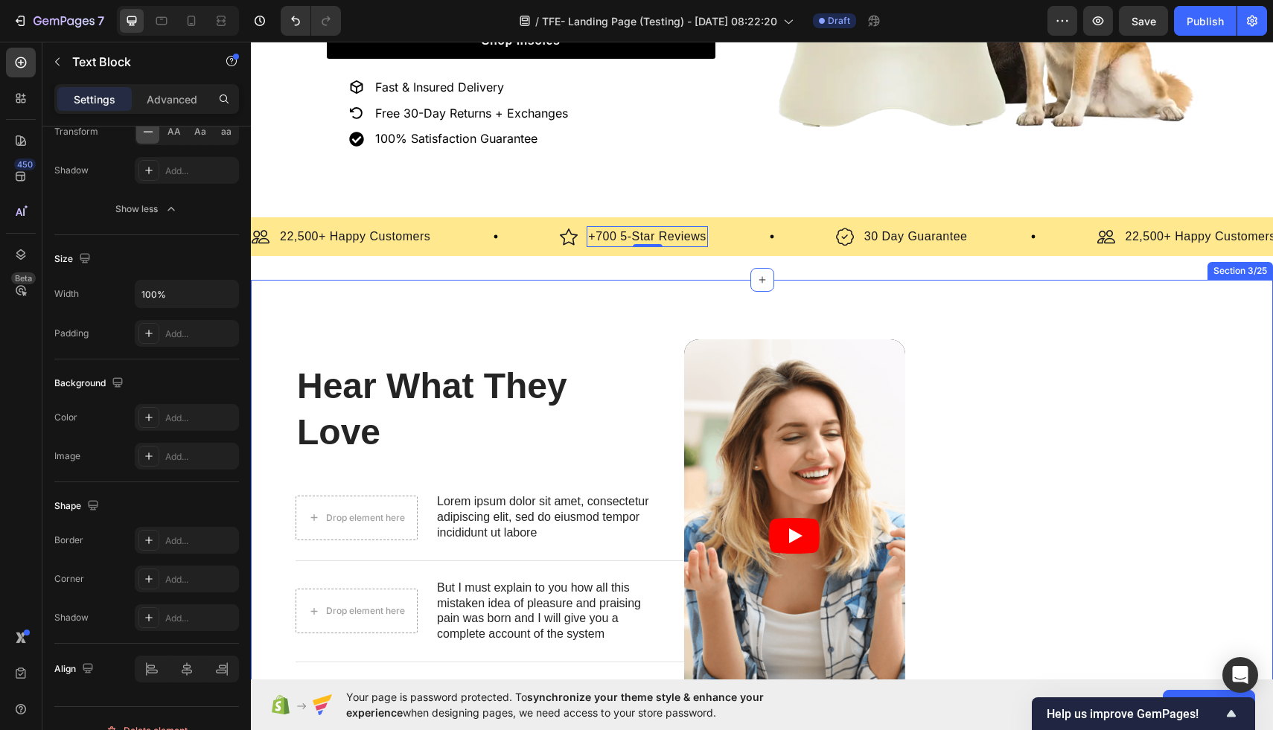
click at [383, 301] on div "Hear What They Love Heading Drop element here Lorem ipsum dolor sit amet, conse…" at bounding box center [762, 545] width 1022 height 531
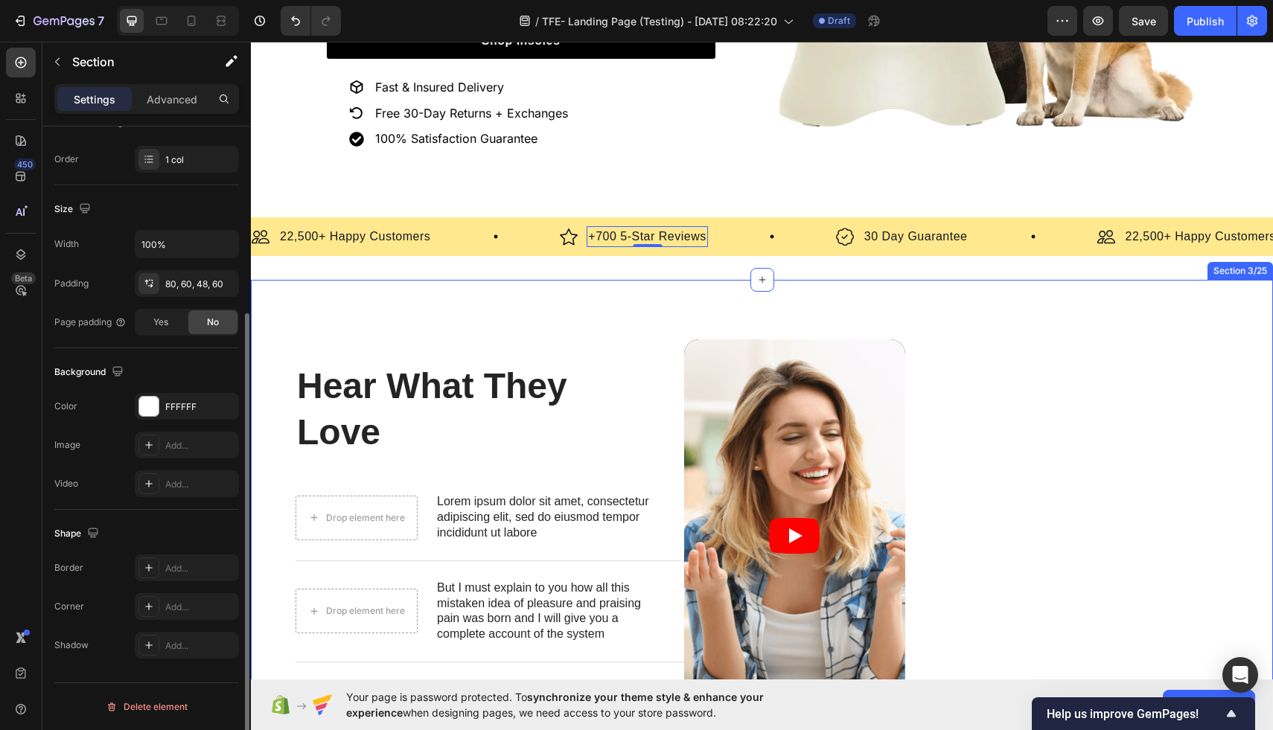
scroll to position [0, 0]
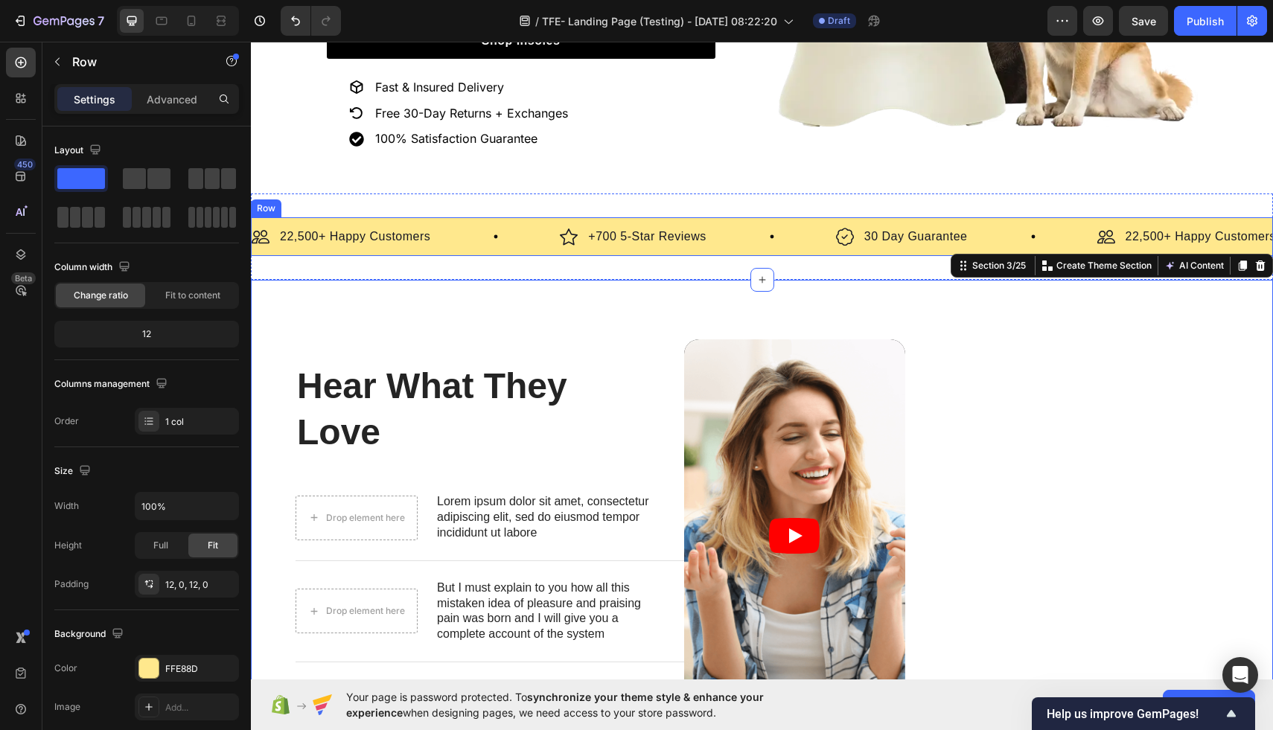
click at [271, 217] on div "Image 22,500+ Happy Customers Text Block Row Image +700 5-Star Reviews Text Blo…" at bounding box center [762, 236] width 1022 height 39
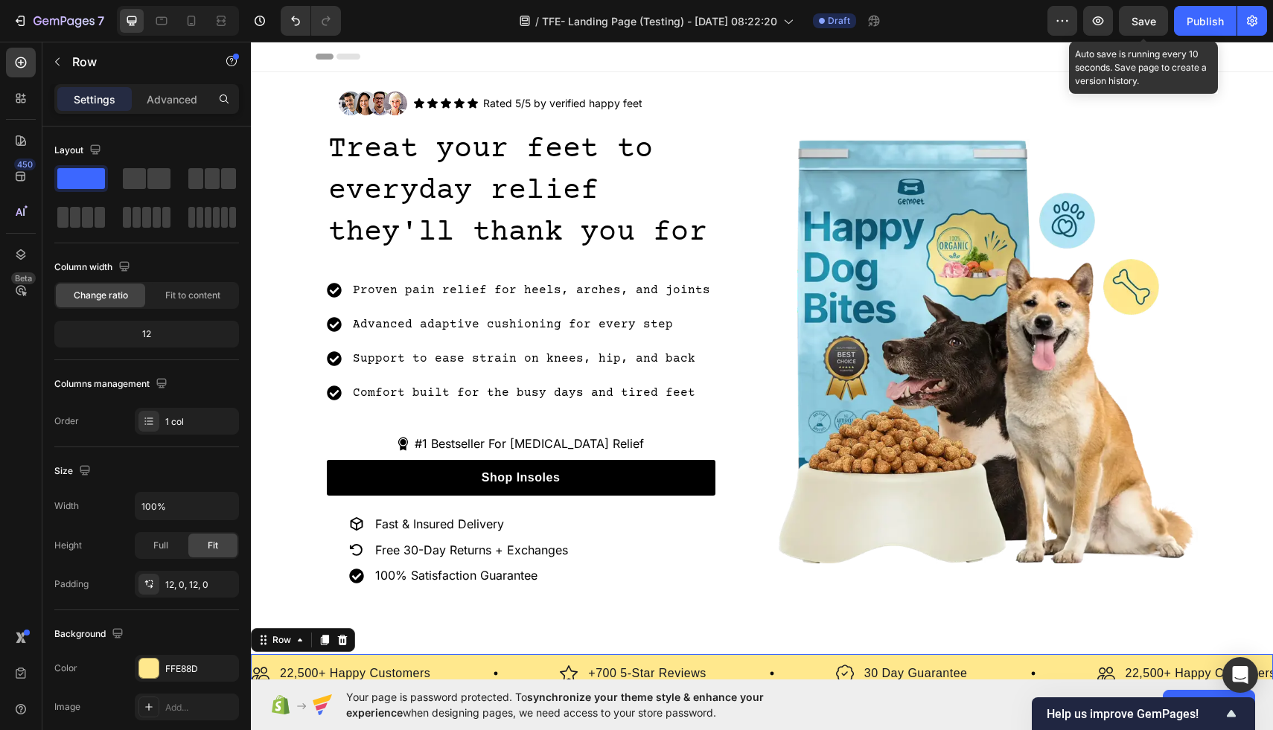
click at [1145, 20] on span "Save" at bounding box center [1143, 21] width 25 height 13
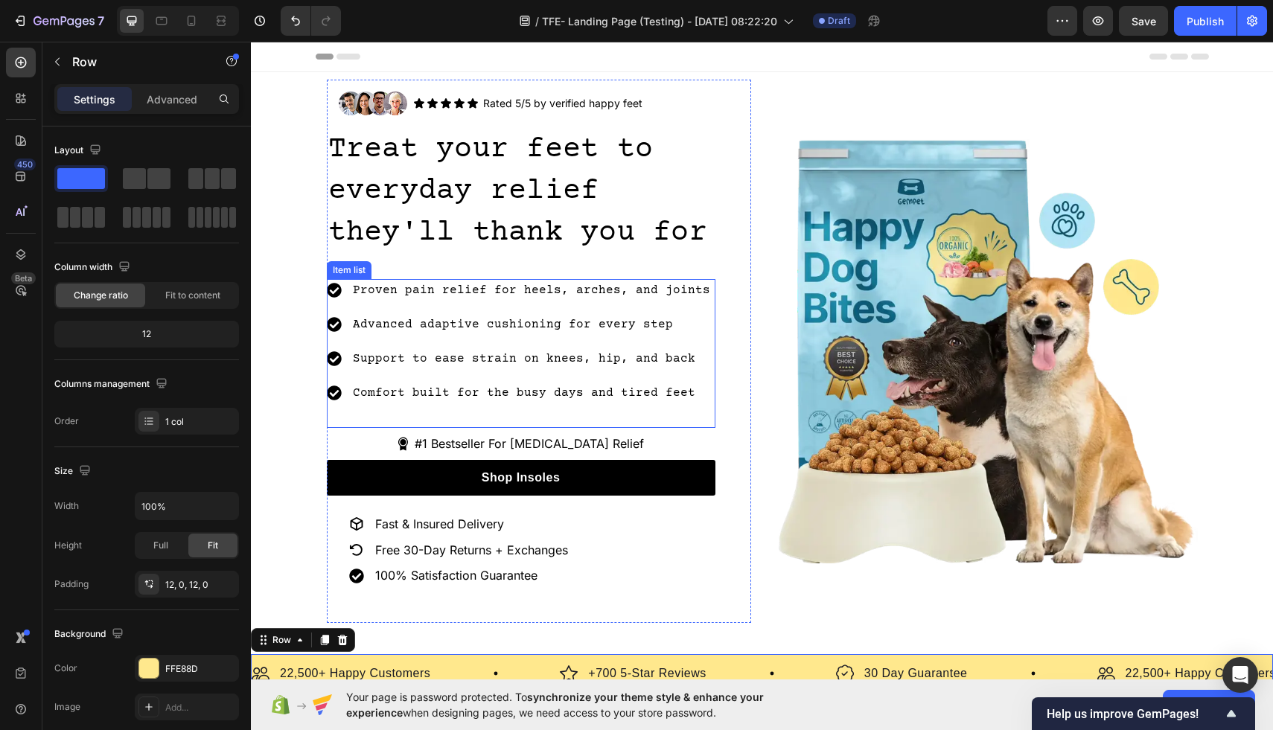
click at [502, 388] on p "Comfort built for the busy days and tired feet" at bounding box center [531, 393] width 357 height 18
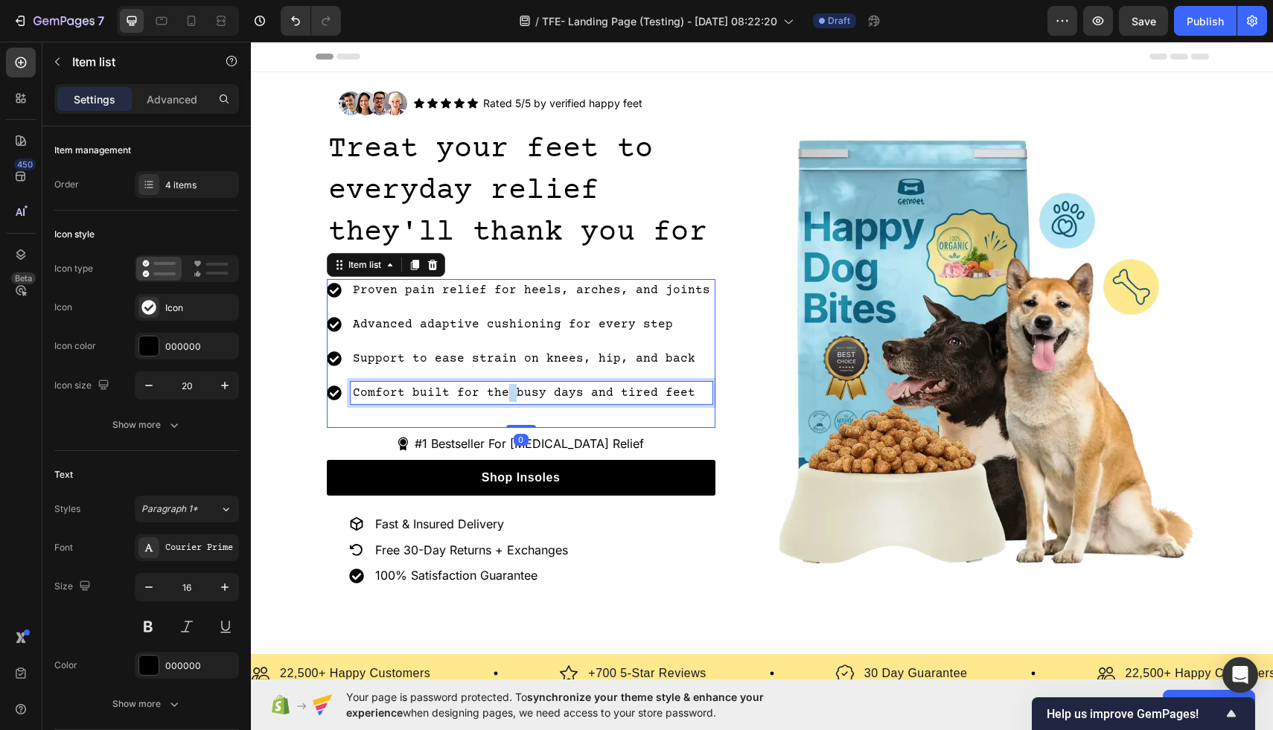
click at [502, 388] on p "Comfort built for the busy days and tired feet" at bounding box center [531, 393] width 357 height 18
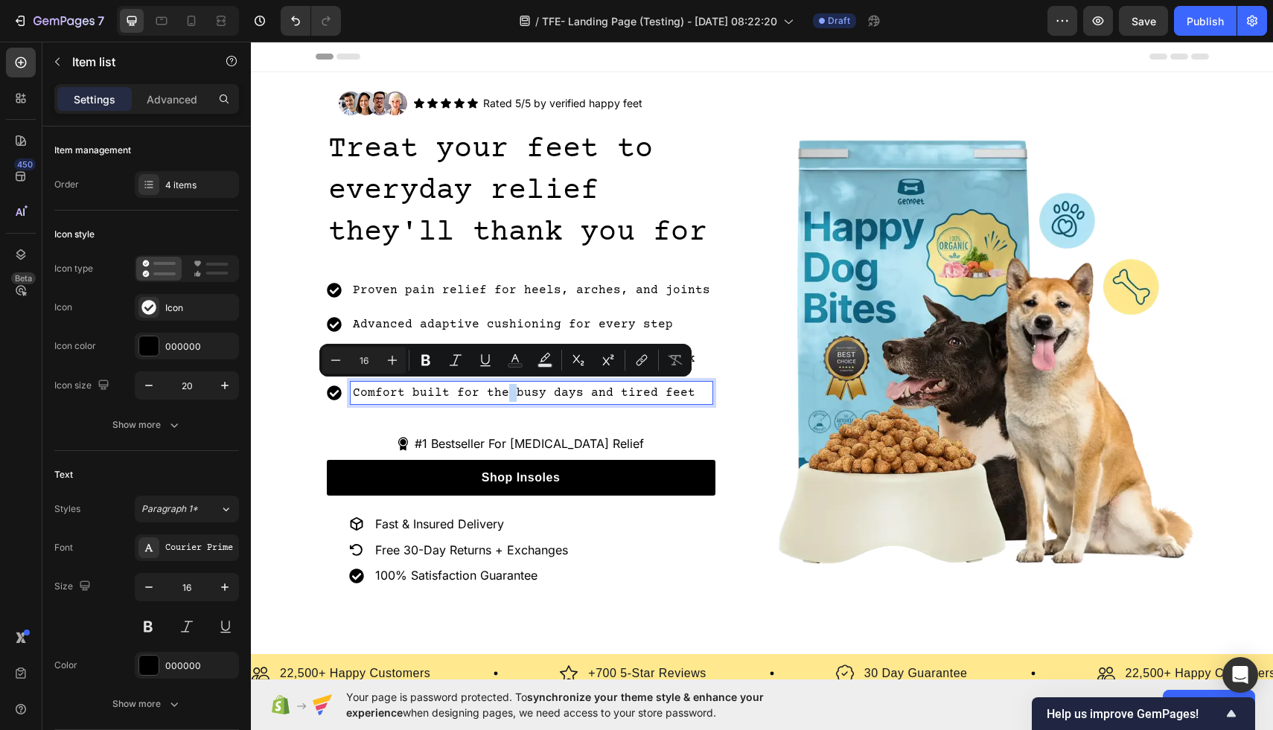
click at [500, 389] on p "Comfort built for the busy days and tired feet" at bounding box center [531, 393] width 357 height 18
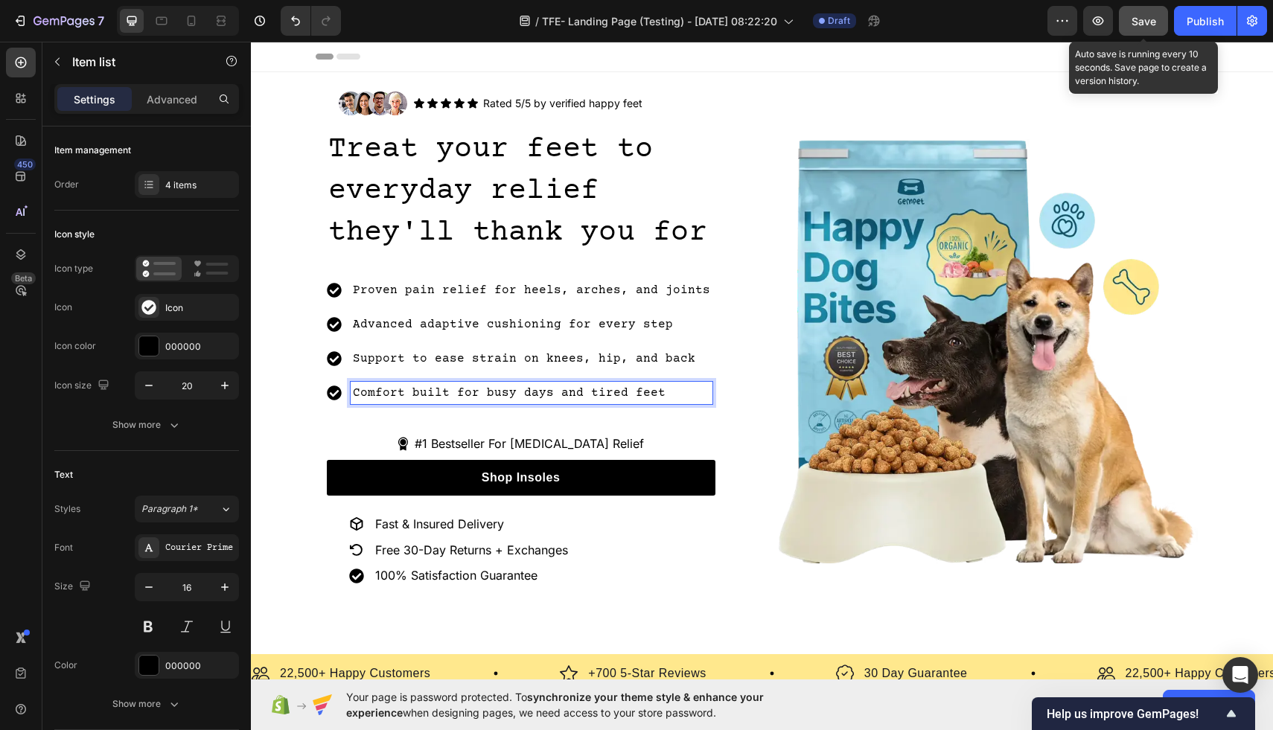
click at [1145, 27] on div "Save" at bounding box center [1143, 21] width 25 height 16
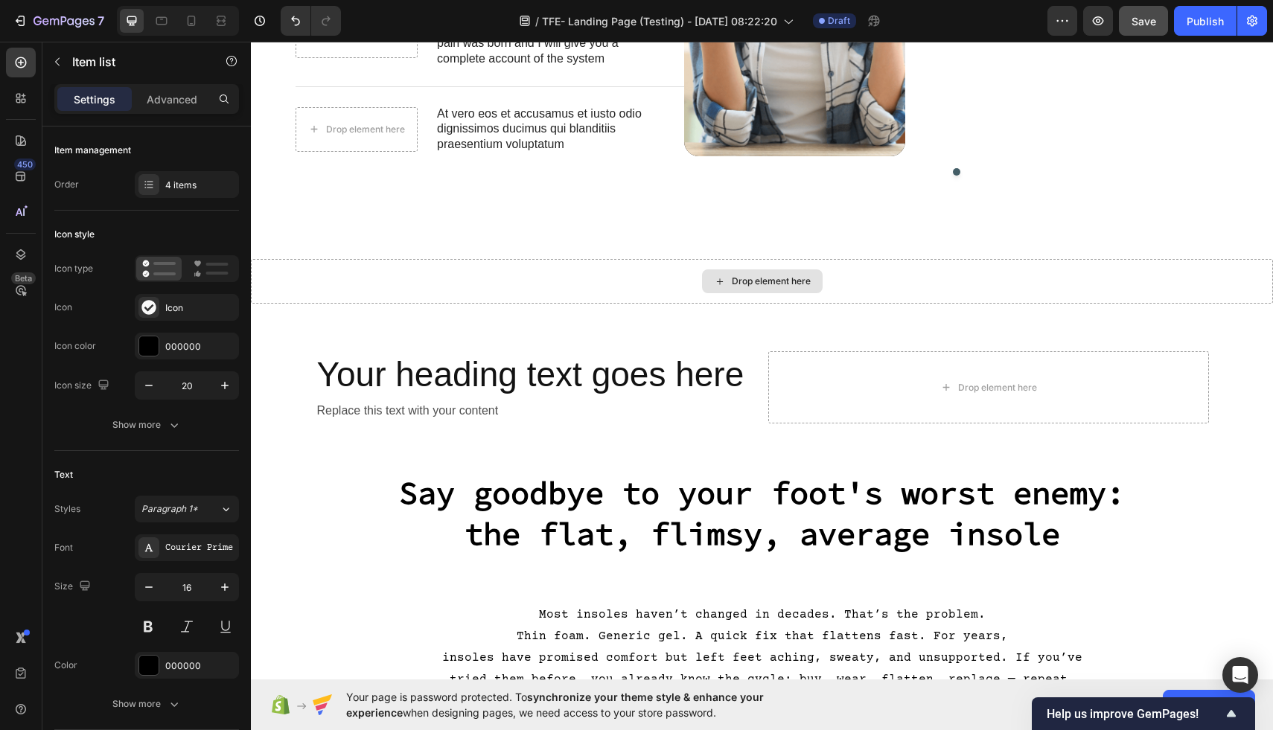
scroll to position [1014, 0]
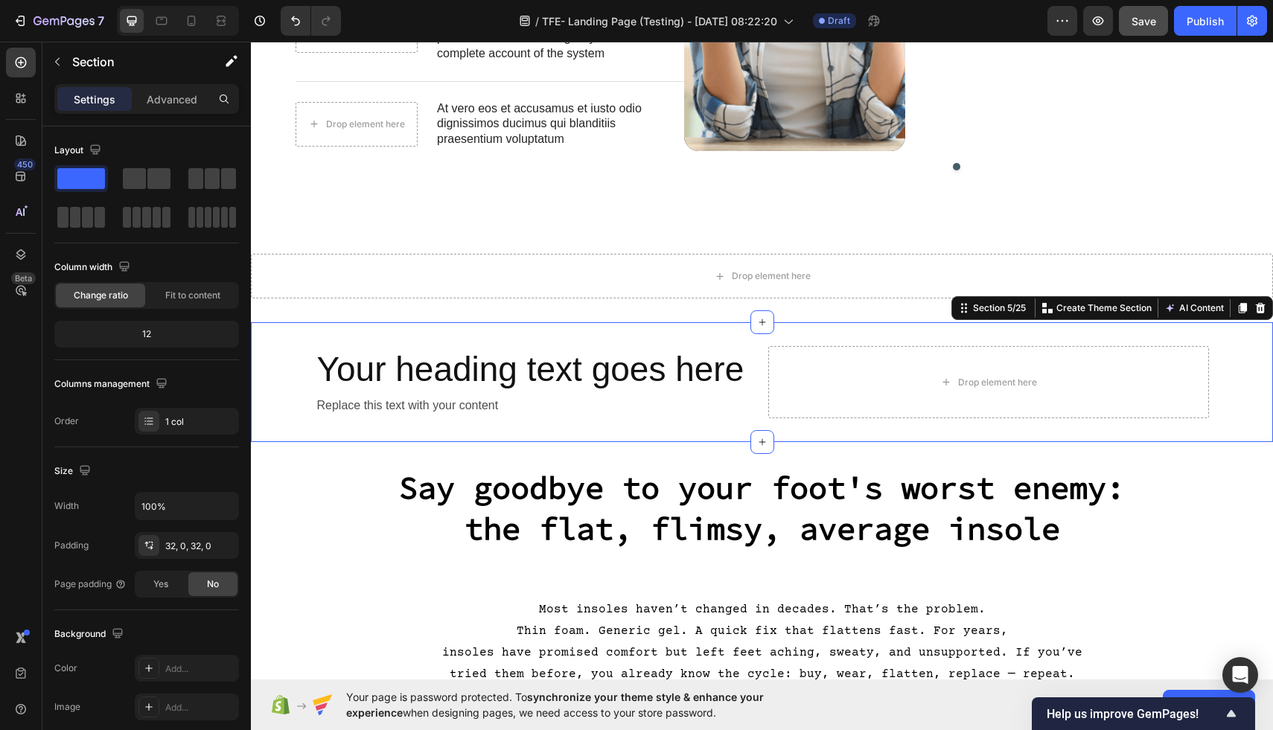
click at [743, 340] on div "Your heading text goes here Heading Replace this text with your content Text Bl…" at bounding box center [762, 382] width 1022 height 120
click at [1261, 310] on icon at bounding box center [1260, 308] width 12 height 12
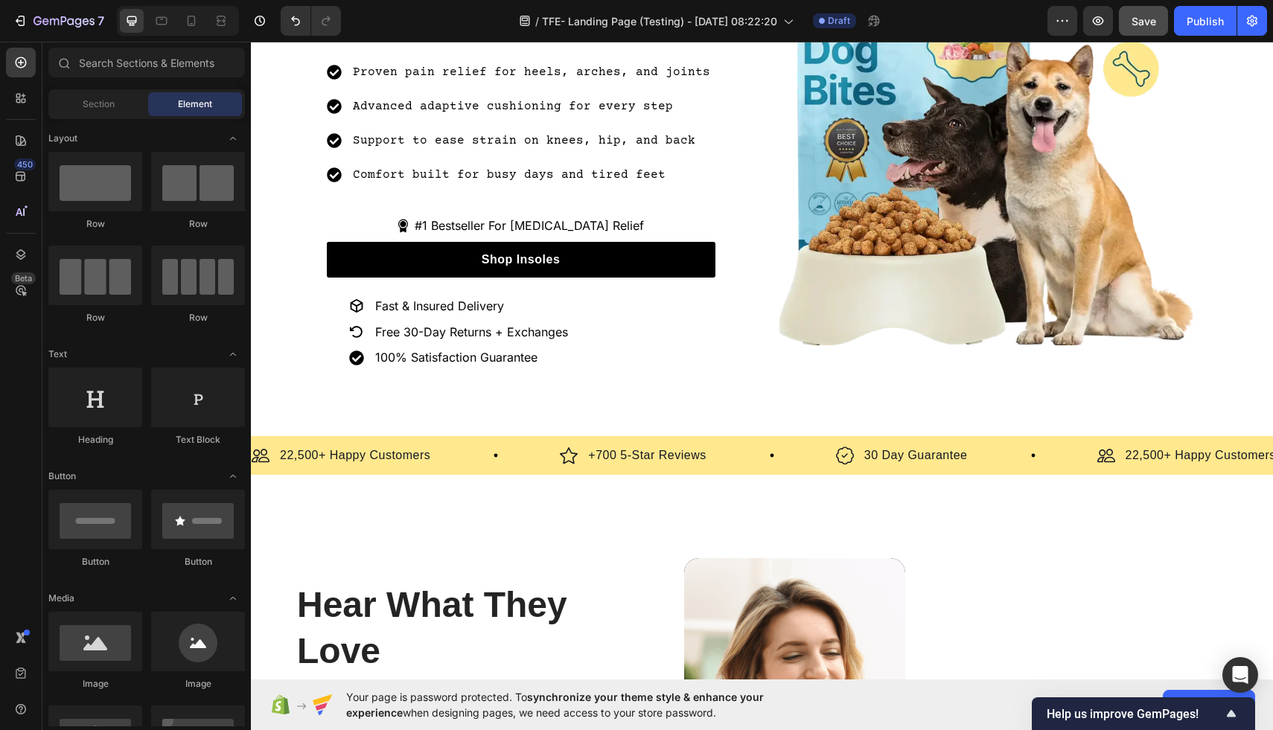
scroll to position [251, 0]
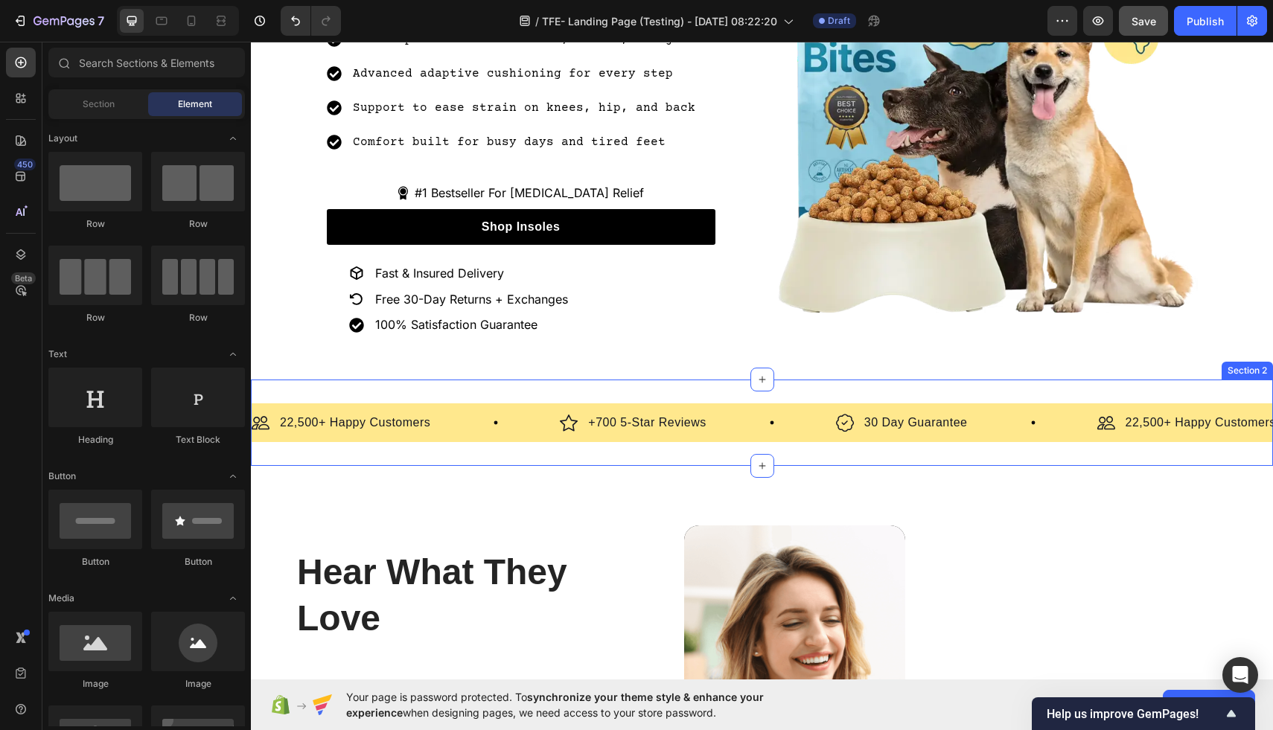
click at [773, 390] on div "Image 22,500+ Happy Customers Text Block Row Image +700 5-Star Reviews Text Blo…" at bounding box center [762, 423] width 1022 height 86
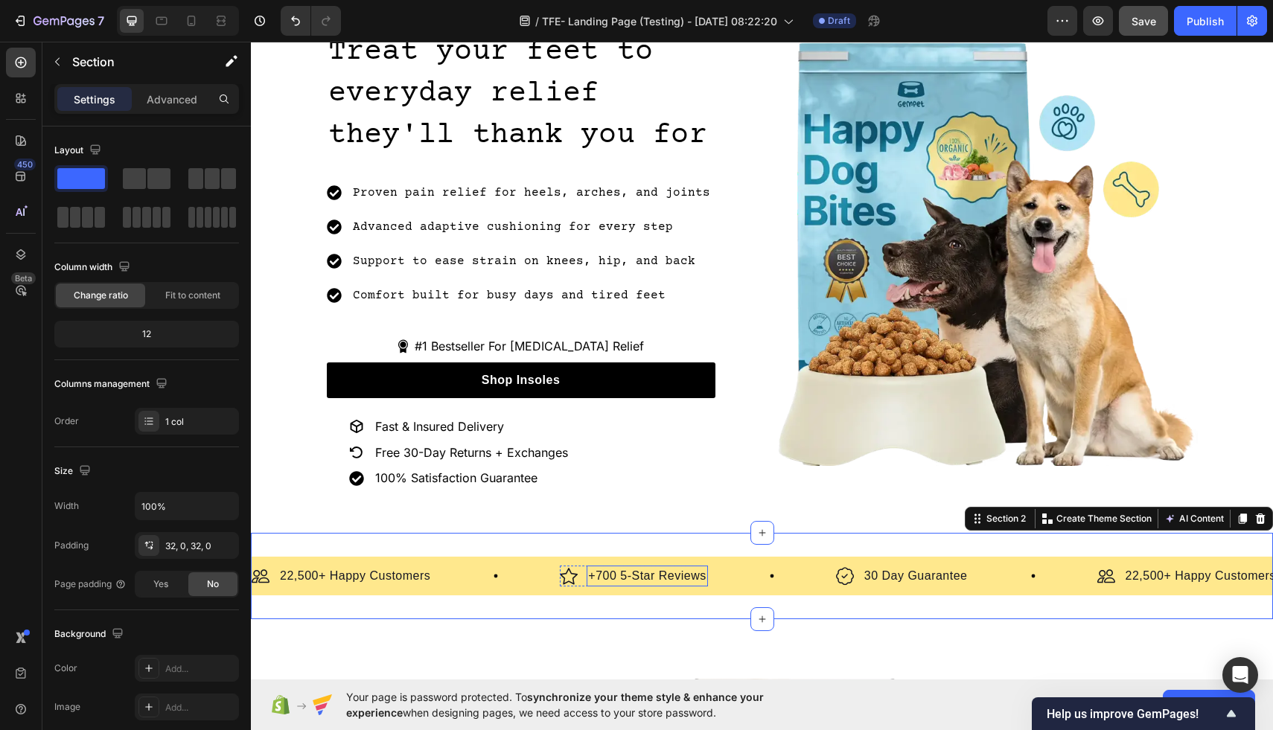
scroll to position [0, 0]
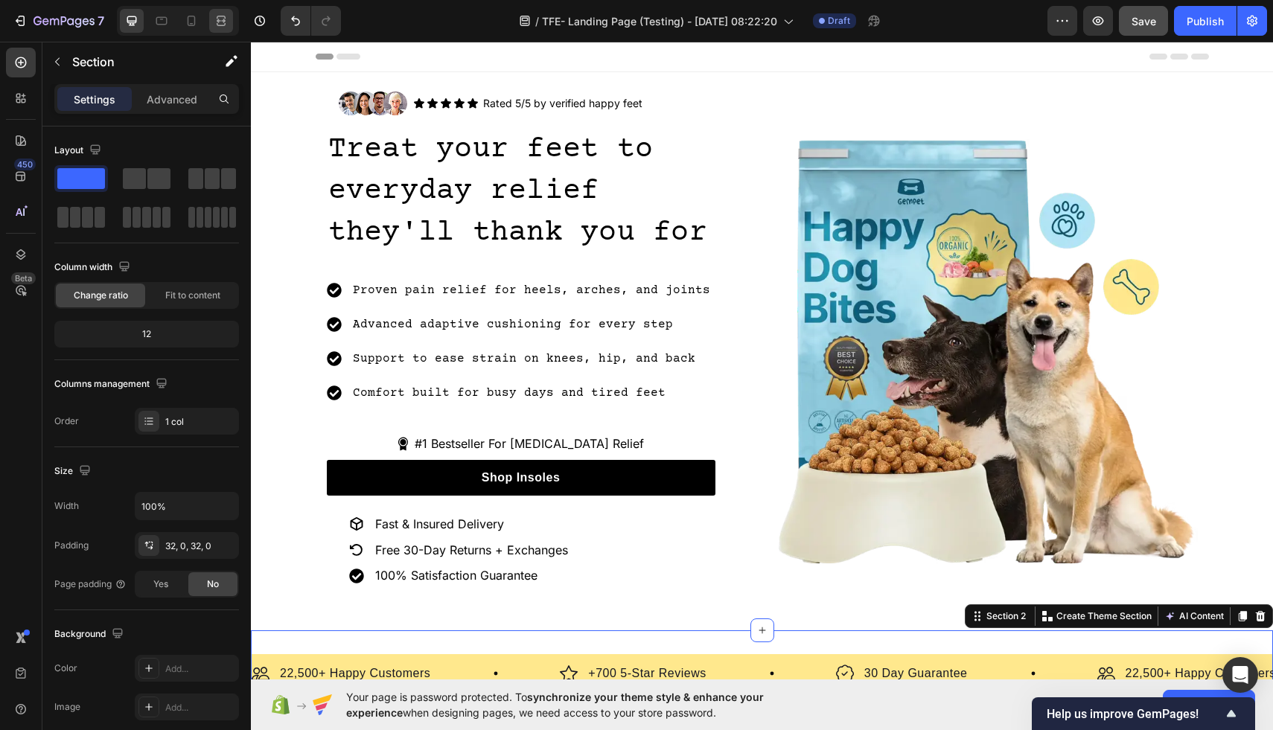
click at [230, 20] on div at bounding box center [221, 21] width 24 height 24
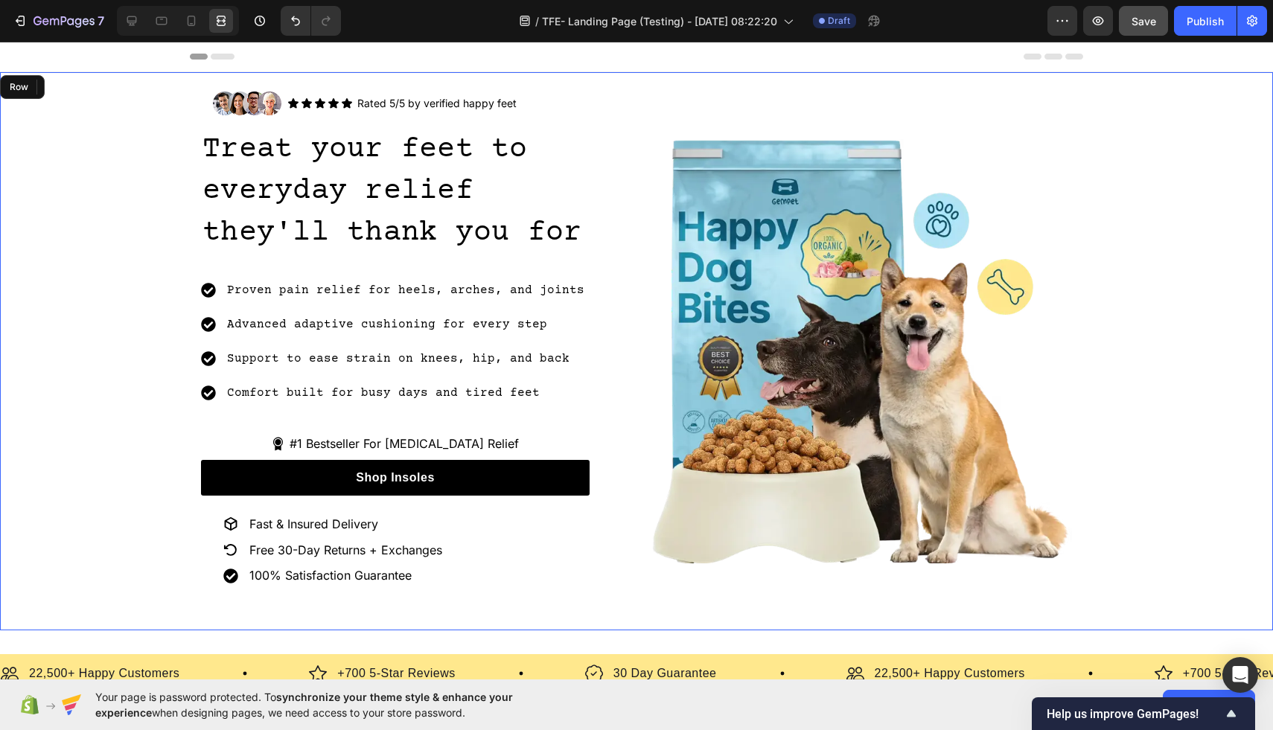
click at [89, 292] on div "Image Icon Icon Icon Icon Icon Icon List Rated 5/5 by verified happy feet Text …" at bounding box center [636, 351] width 1273 height 543
click at [126, 22] on icon at bounding box center [131, 20] width 15 height 15
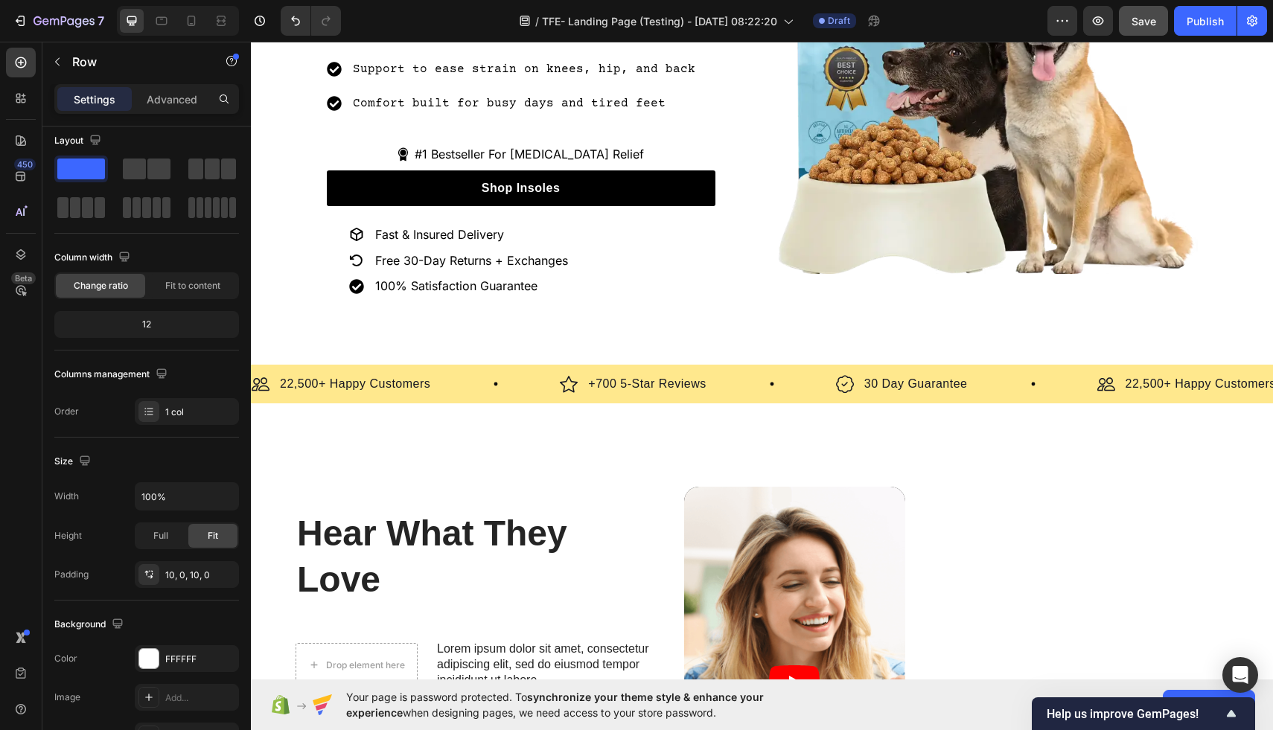
scroll to position [293, 0]
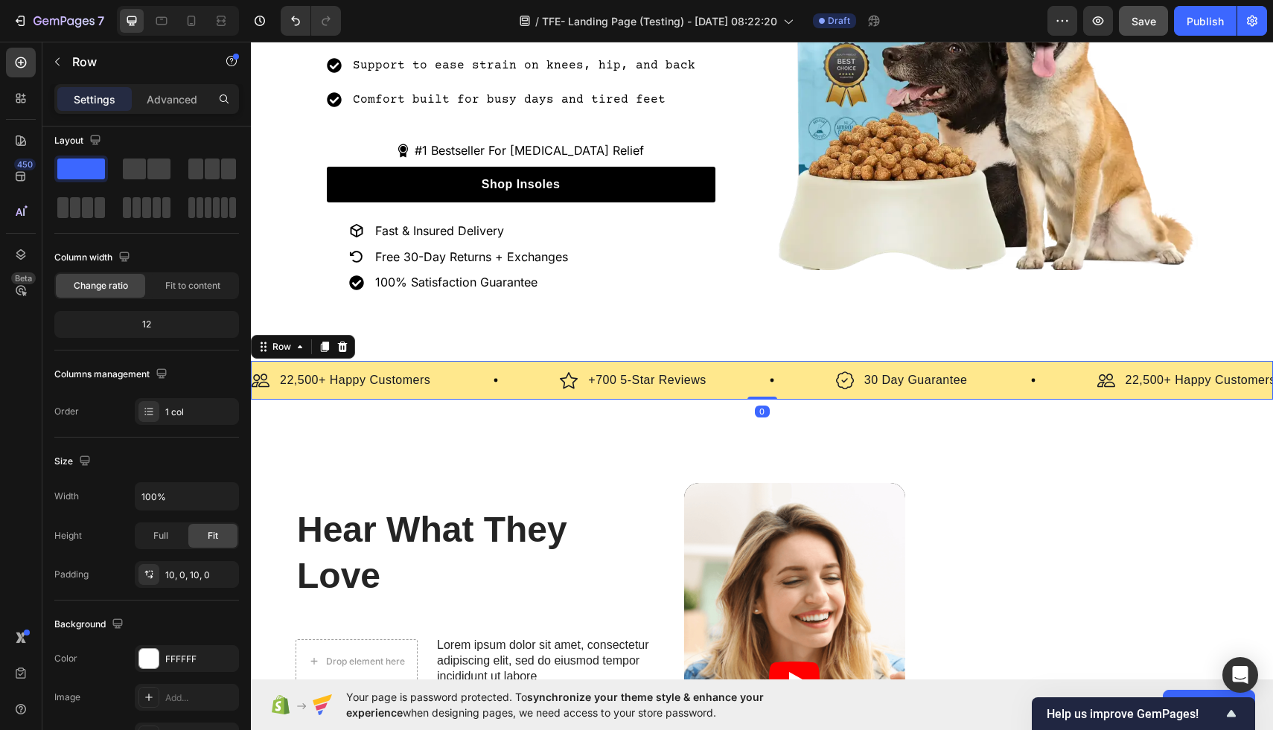
click at [719, 362] on div "Image 22,500+ Happy Customers Text Block Row Image +700 5-Star Reviews Text Blo…" at bounding box center [762, 380] width 1022 height 39
click at [61, 57] on icon "button" at bounding box center [57, 62] width 12 height 12
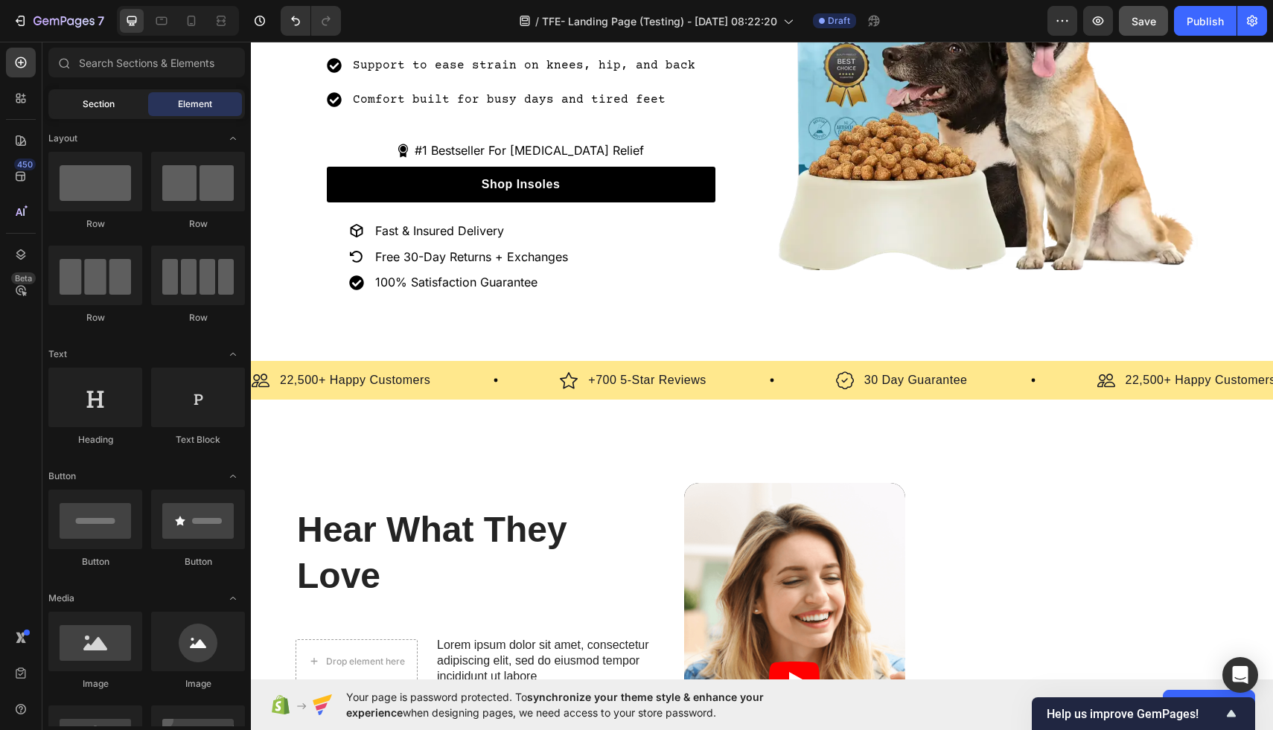
click at [108, 103] on span "Section" at bounding box center [99, 103] width 32 height 13
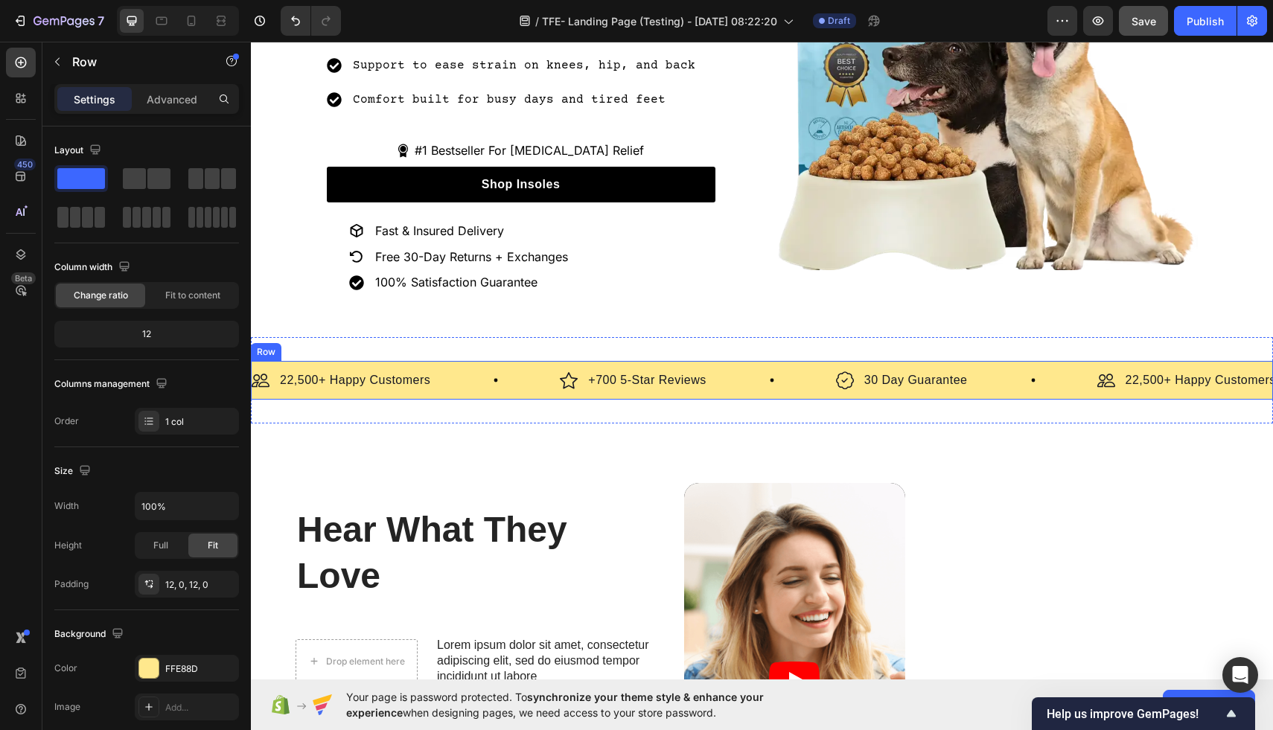
click at [484, 361] on div "Image 22,500+ Happy Customers Text Block Row Image +700 5-Star Reviews Text Blo…" at bounding box center [762, 380] width 1022 height 39
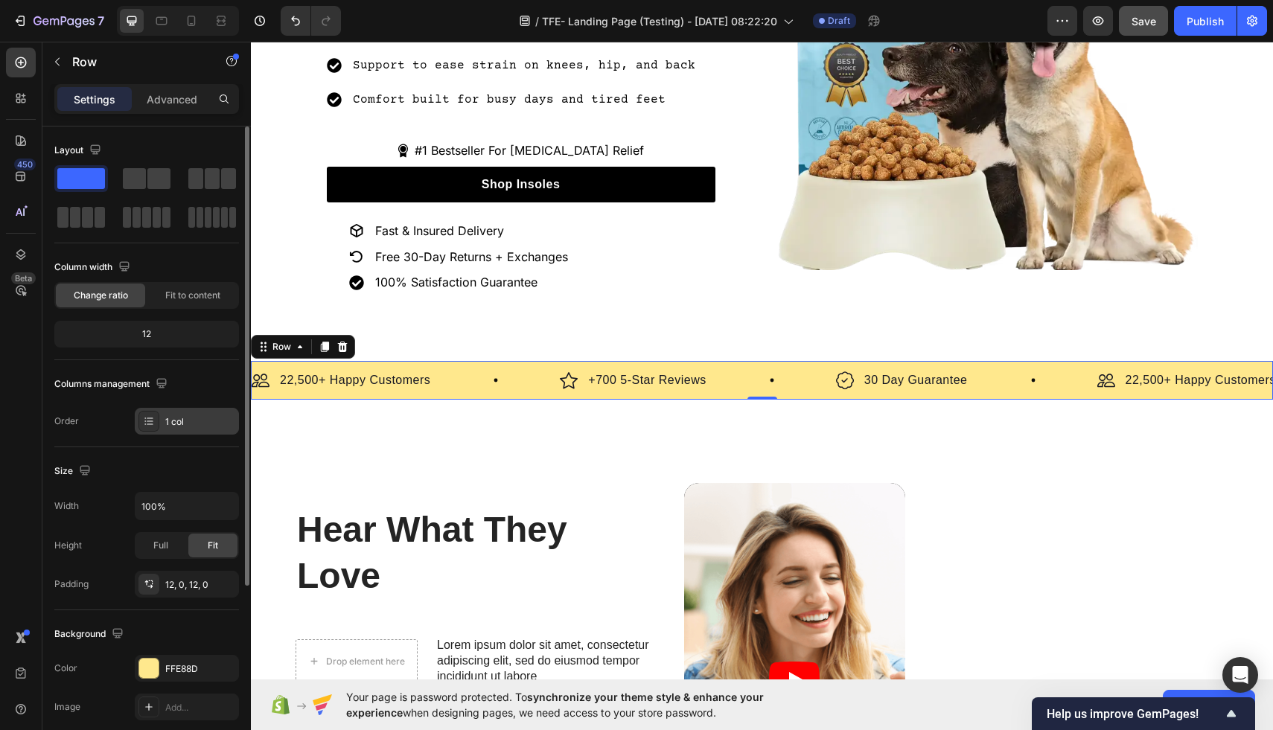
click at [155, 421] on div at bounding box center [148, 421] width 21 height 21
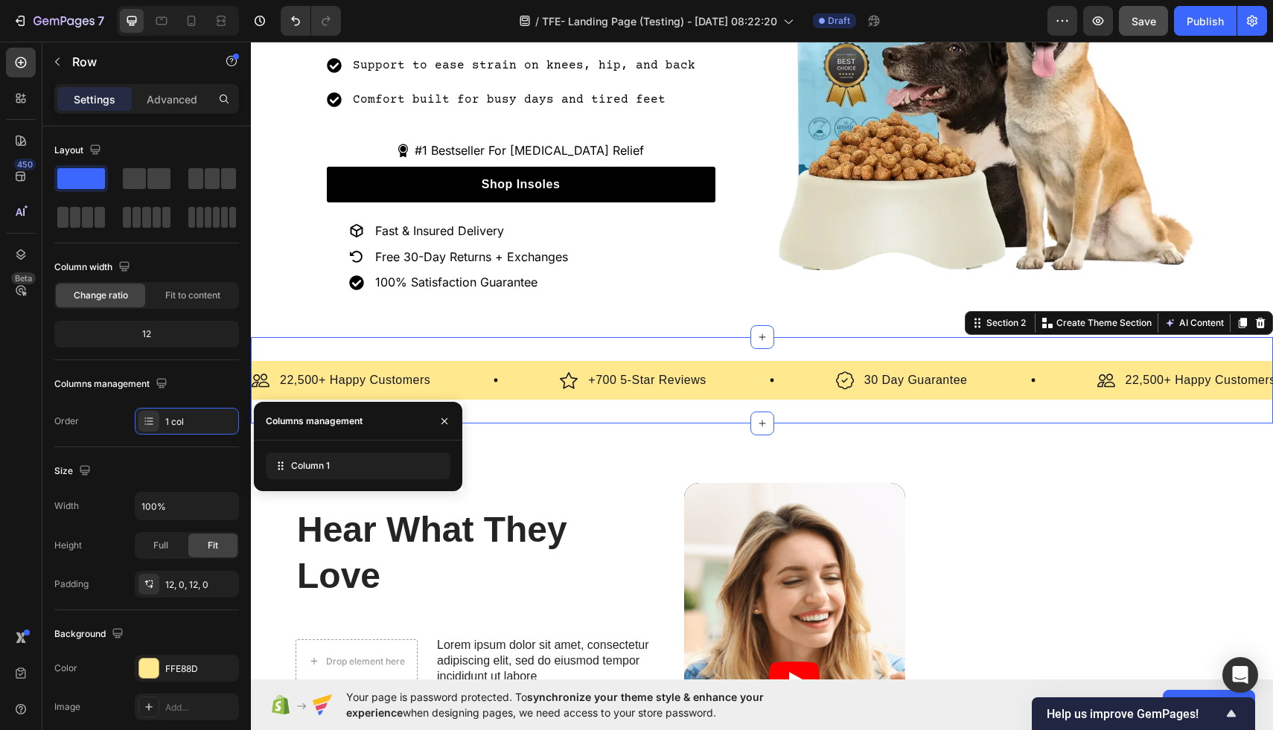
click at [656, 403] on div "Image 22,500+ Happy Customers Text Block Row Image +700 5-Star Reviews Text Blo…" at bounding box center [762, 380] width 1022 height 86
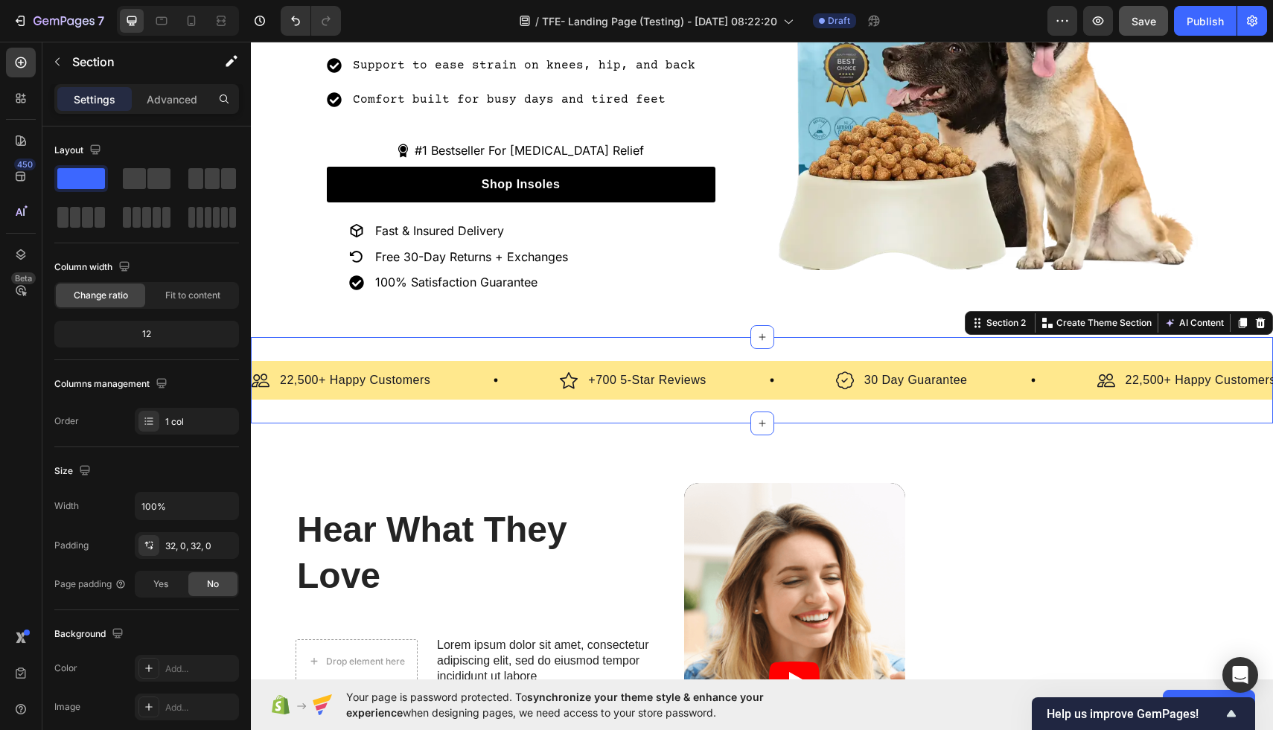
click at [464, 342] on div "Image 22,500+ Happy Customers Text Block Row Image +700 5-Star Reviews Text Blo…" at bounding box center [762, 380] width 1022 height 86
click at [1244, 322] on icon at bounding box center [1242, 323] width 8 height 10
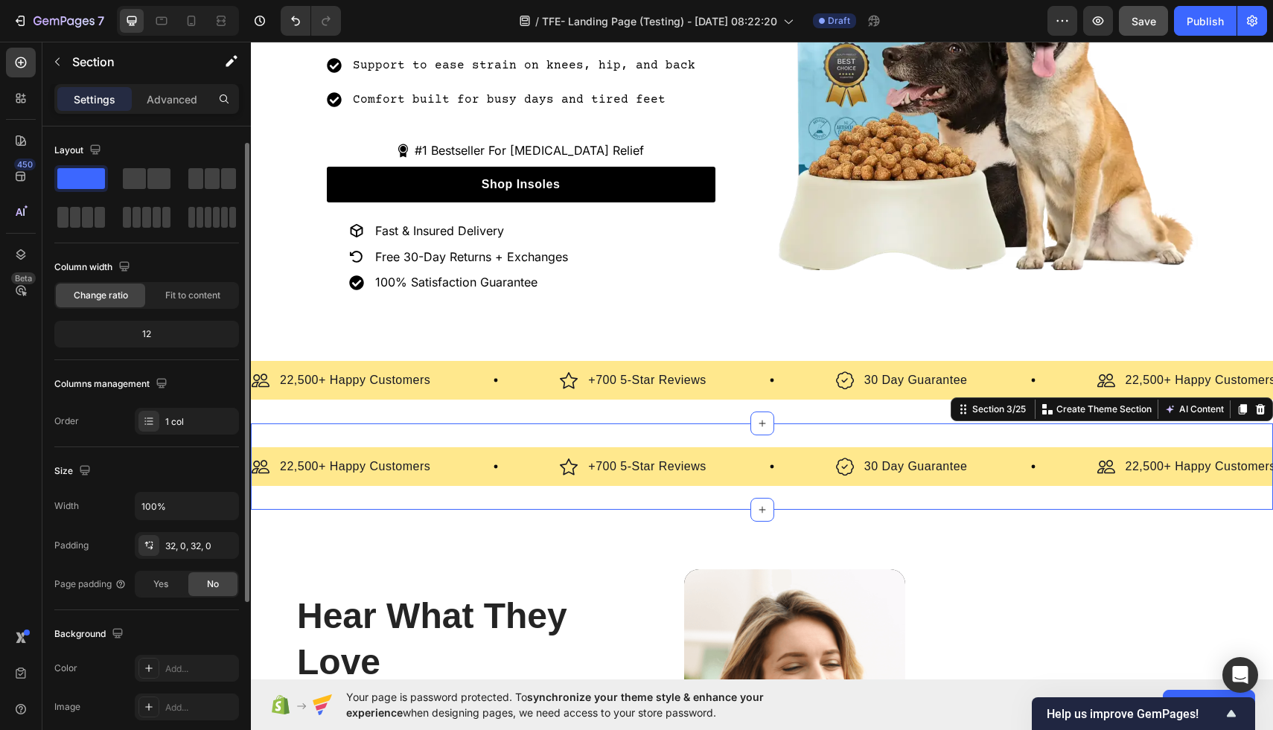
scroll to position [10, 0]
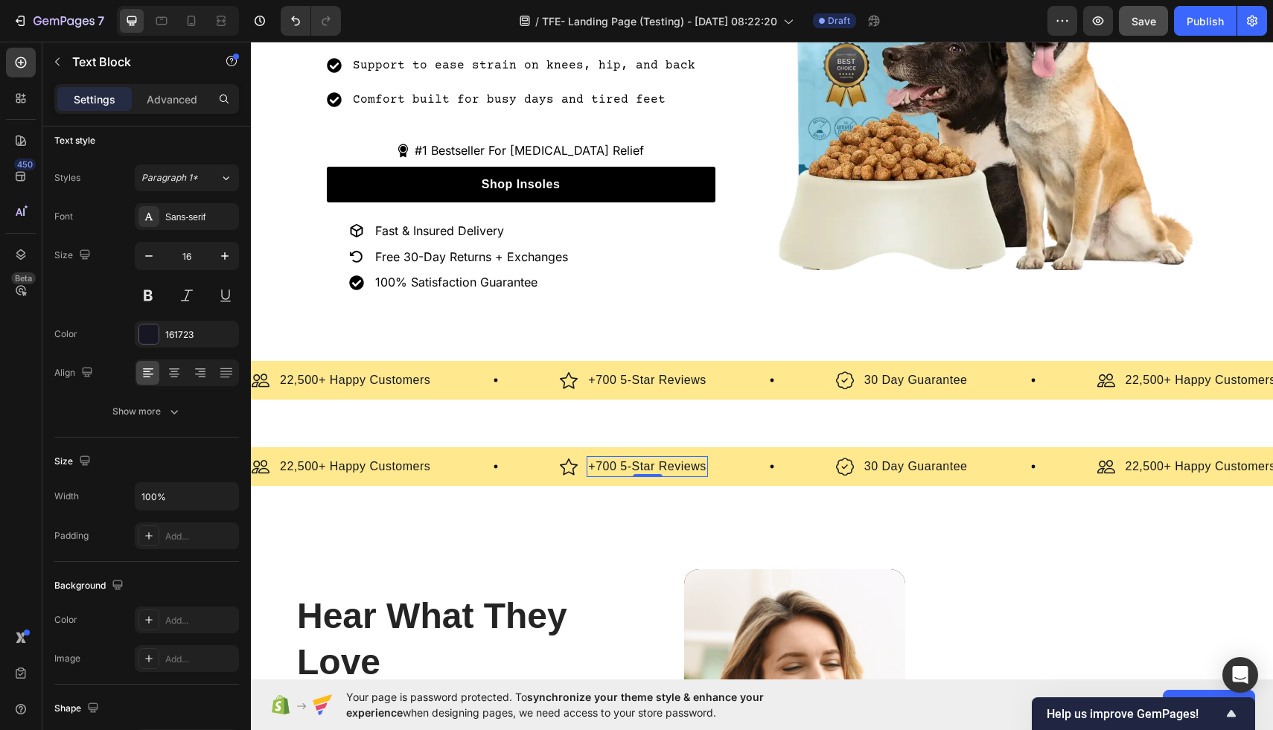
click at [656, 463] on p "+700 5-Star Reviews" at bounding box center [647, 467] width 118 height 18
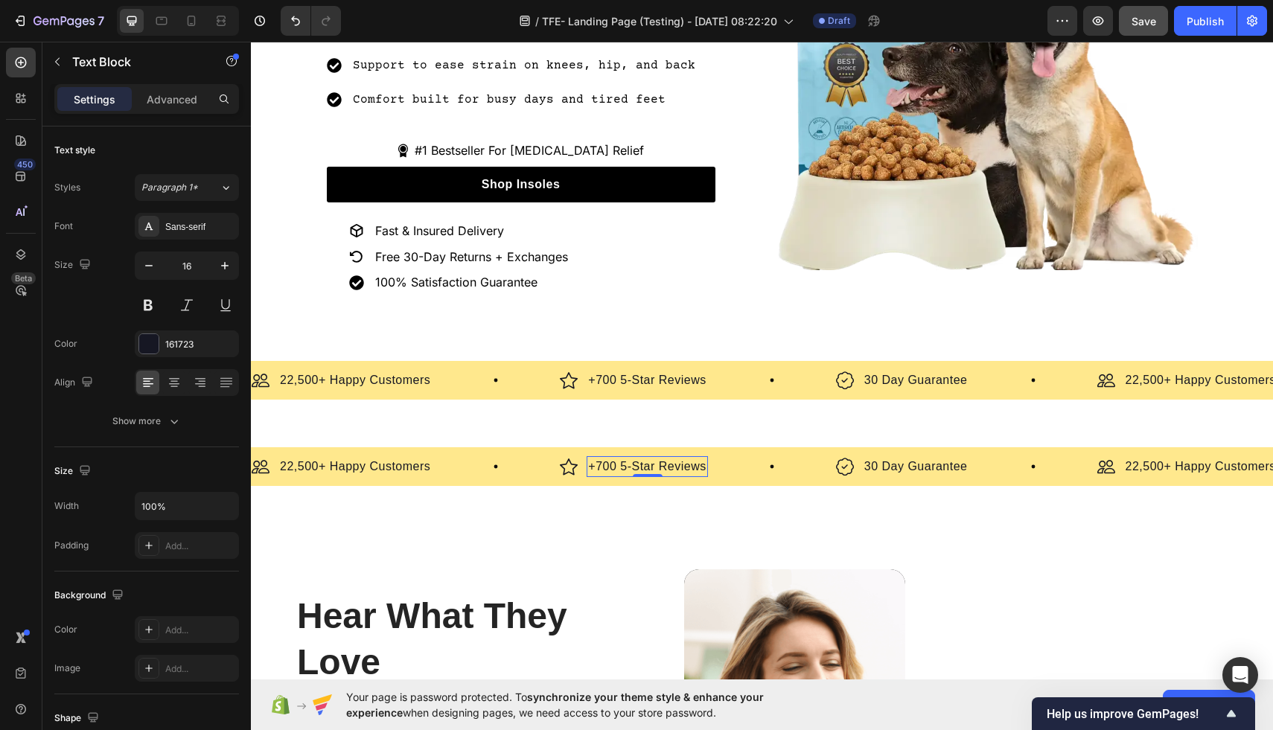
click at [697, 464] on p "+700 5-Star Reviews" at bounding box center [647, 467] width 118 height 18
drag, startPoint x: 706, startPoint y: 464, endPoint x: 616, endPoint y: 460, distance: 89.4
click at [616, 460] on div "+700 5-Star Reviews" at bounding box center [646, 466] width 121 height 21
click at [967, 465] on p "30 Day Guarantee" at bounding box center [947, 467] width 103 height 18
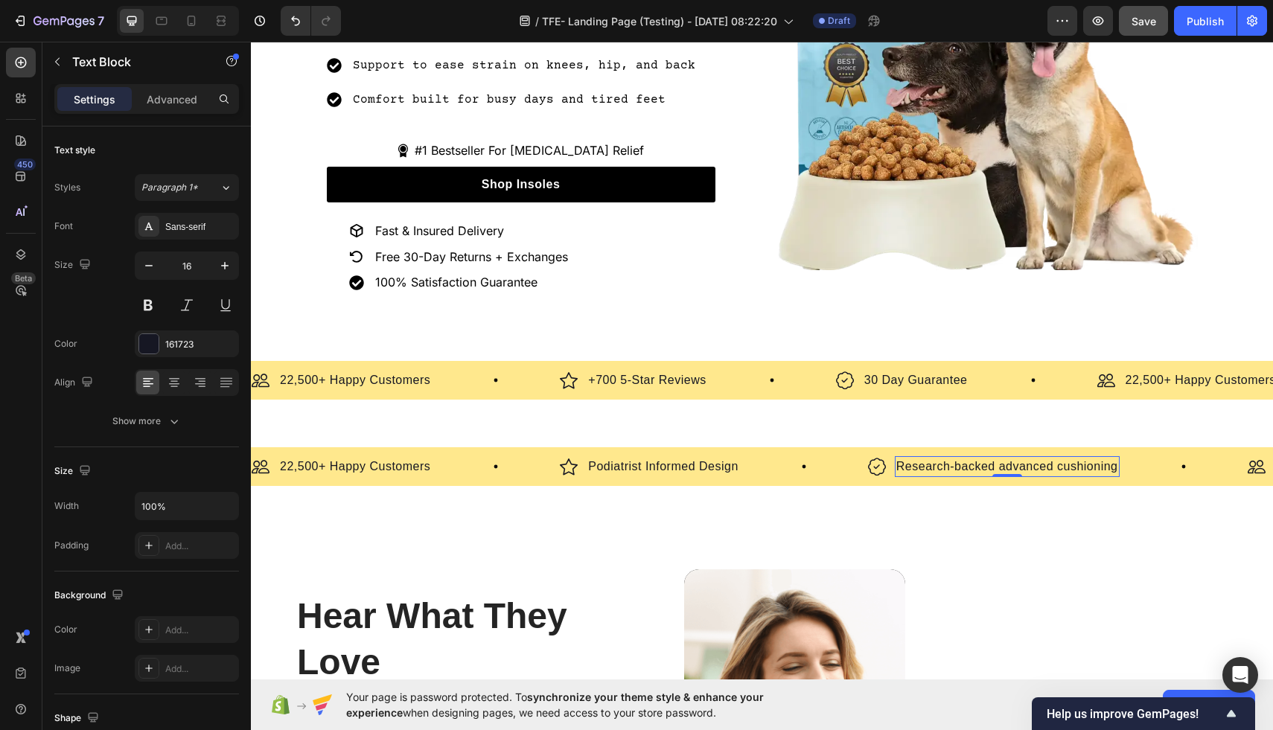
click at [1017, 466] on p "Research-backed advanced cushioning" at bounding box center [1007, 467] width 222 height 18
click at [1005, 465] on p "Research-backed advanced cushioning" at bounding box center [1007, 467] width 222 height 18
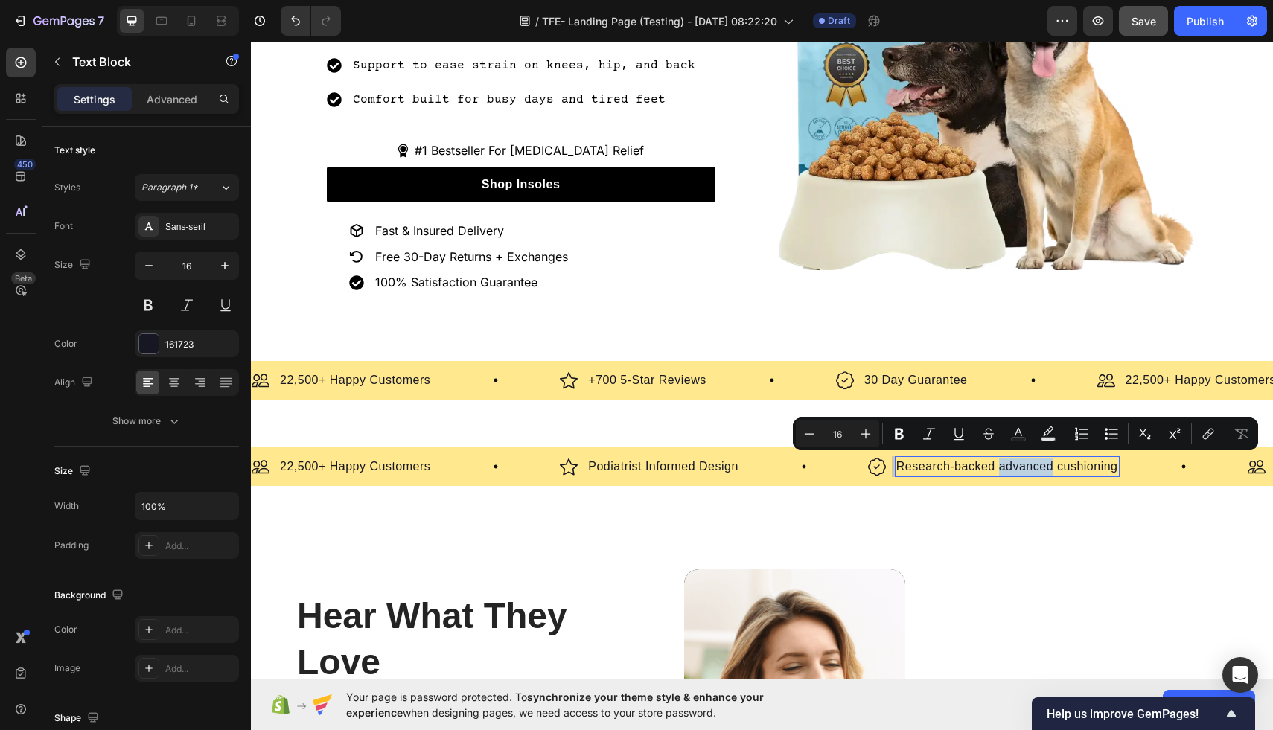
click at [1008, 464] on p "Research-backed advanced cushioning" at bounding box center [1007, 467] width 222 height 18
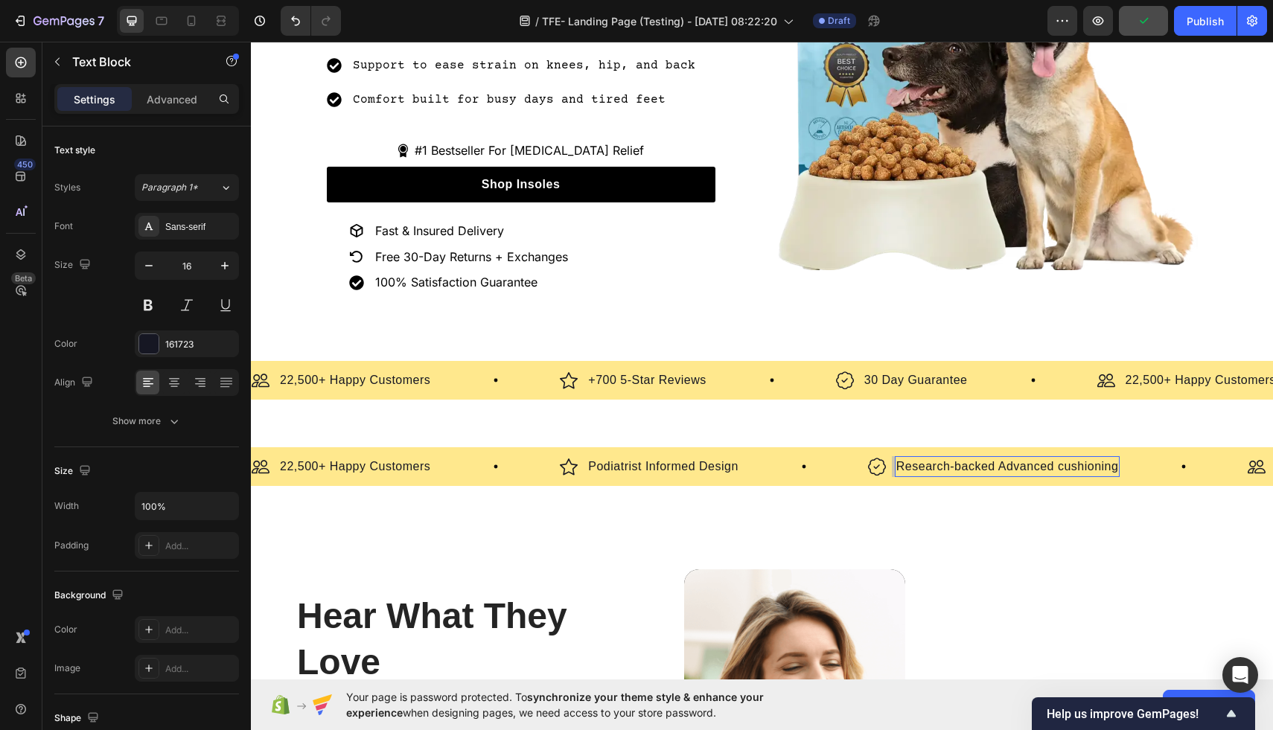
click at [1063, 465] on p "Research-backed Advanced cushioning" at bounding box center [1007, 467] width 223 height 18
click at [1085, 460] on p "Research-backed Advanced Cushioning" at bounding box center [1008, 467] width 225 height 18
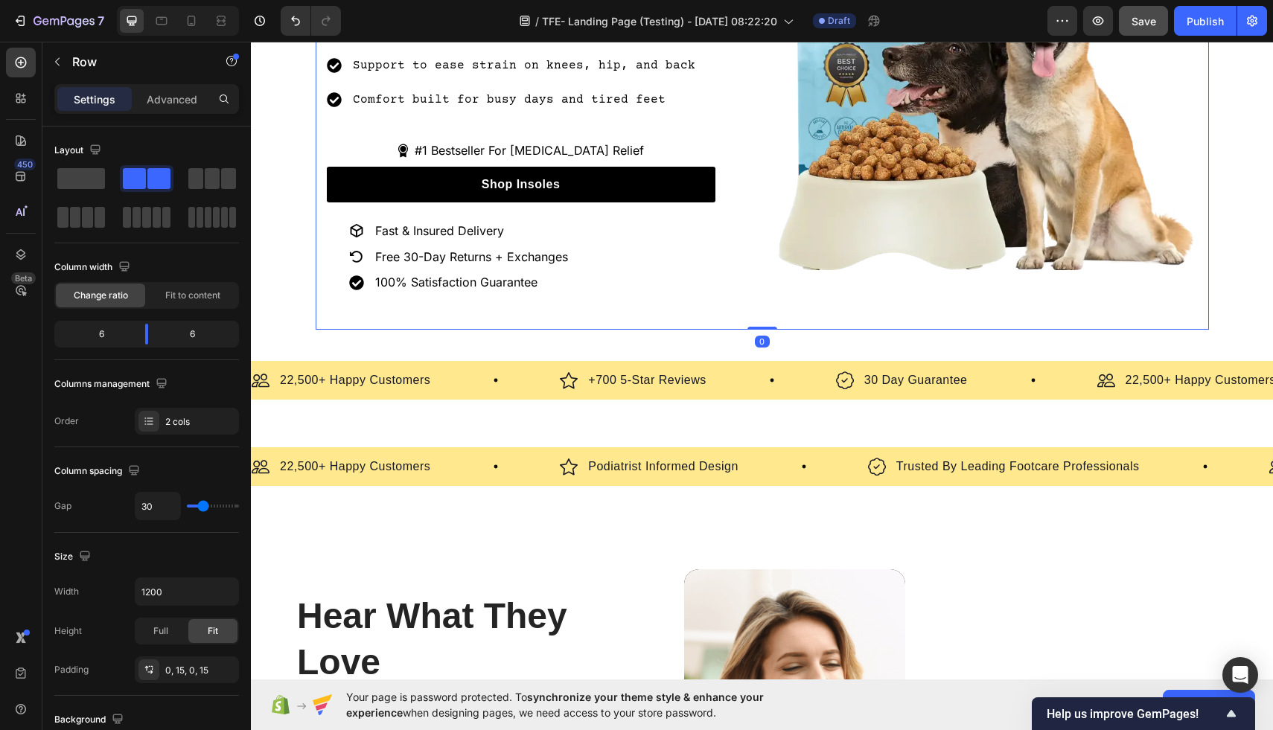
click at [1103, 289] on div "Image" at bounding box center [985, 57] width 424 height 543
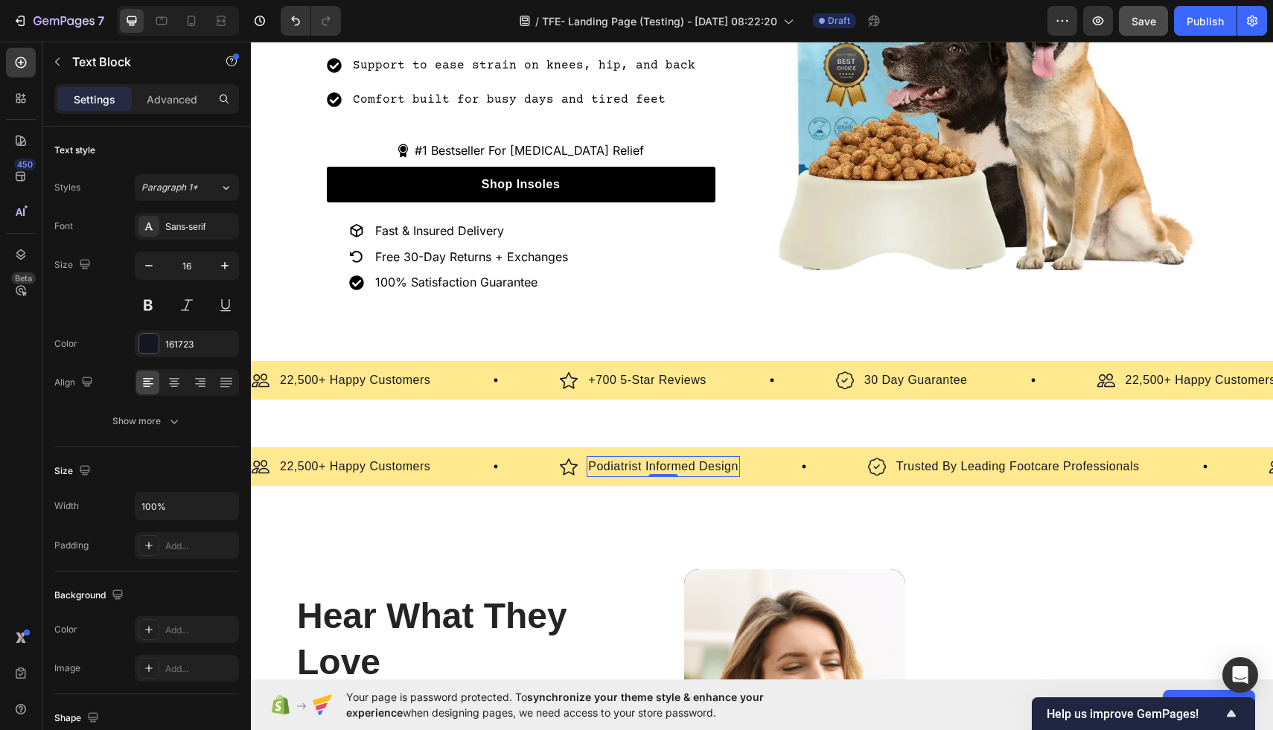
click at [644, 466] on p "Podiatrist Informed Design" at bounding box center [663, 467] width 150 height 18
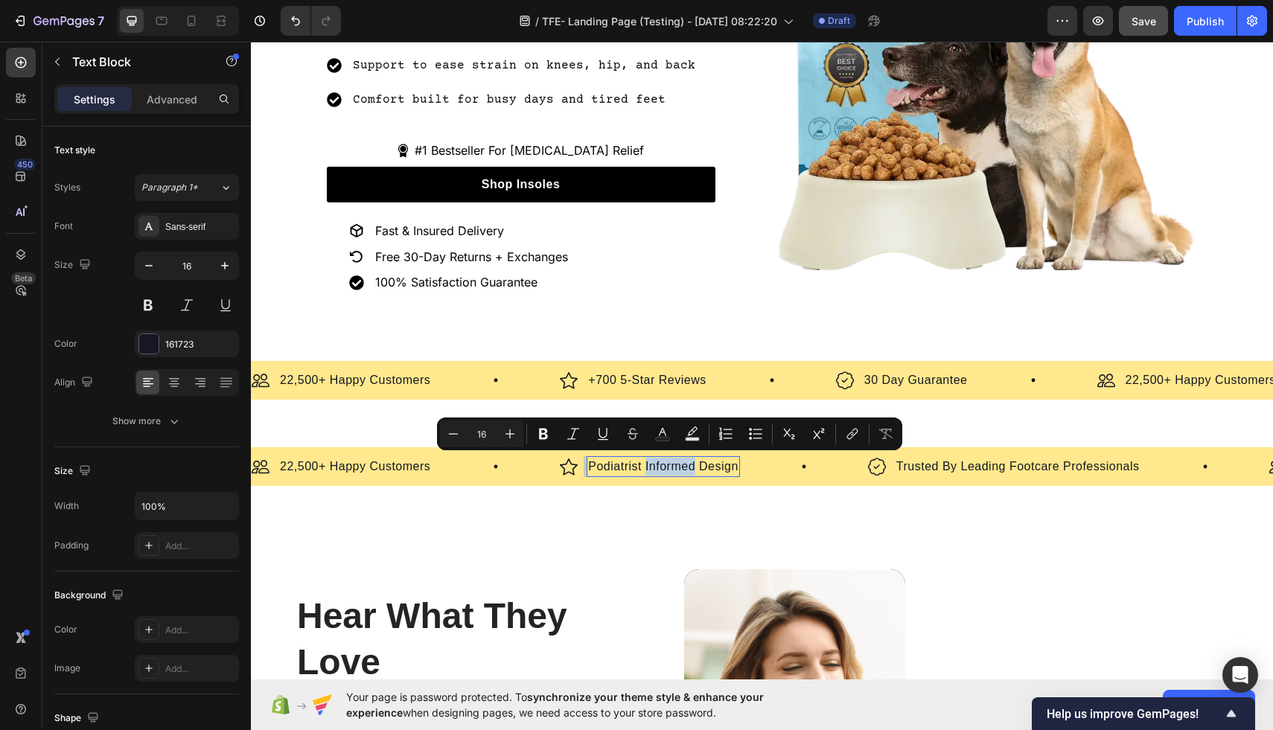
click at [694, 464] on p "Podiatrist Informed Design" at bounding box center [663, 467] width 150 height 18
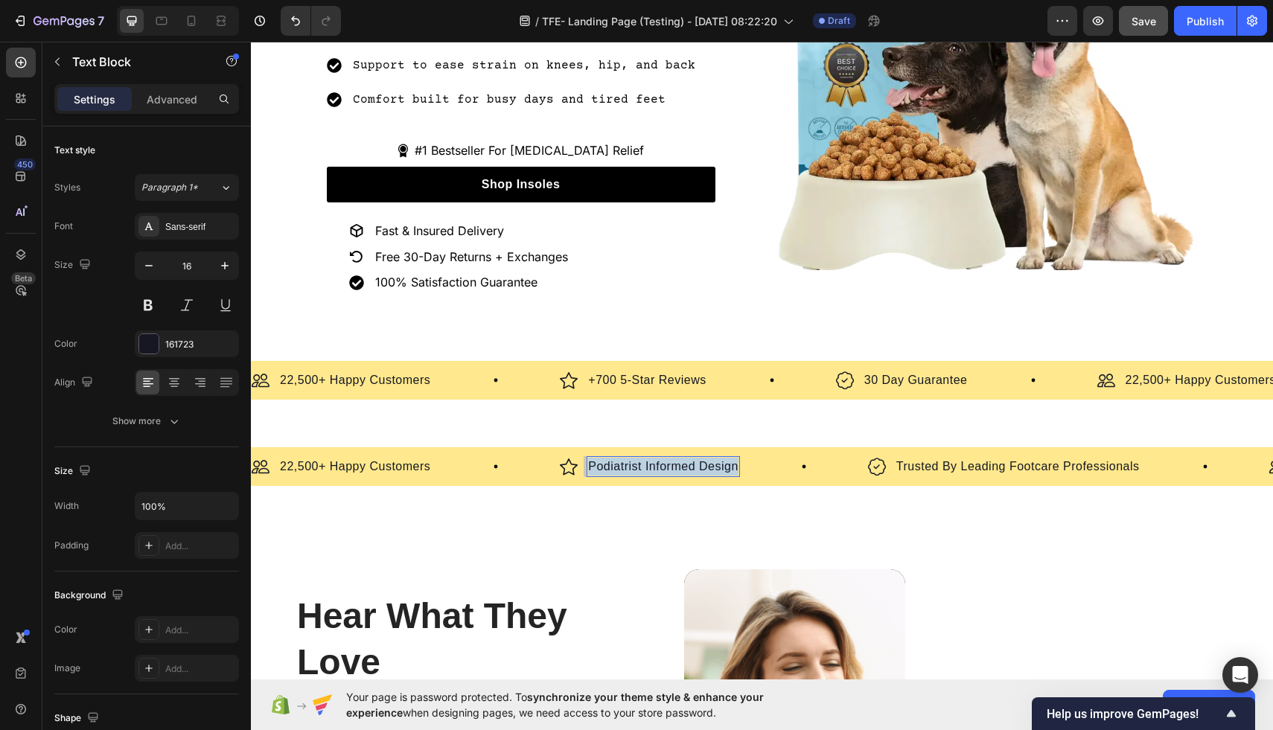
drag, startPoint x: 736, startPoint y: 464, endPoint x: 579, endPoint y: 464, distance: 157.0
click at [579, 464] on div "Image Podiatrist Informed Design Text Block 0 Row" at bounding box center [650, 466] width 180 height 21
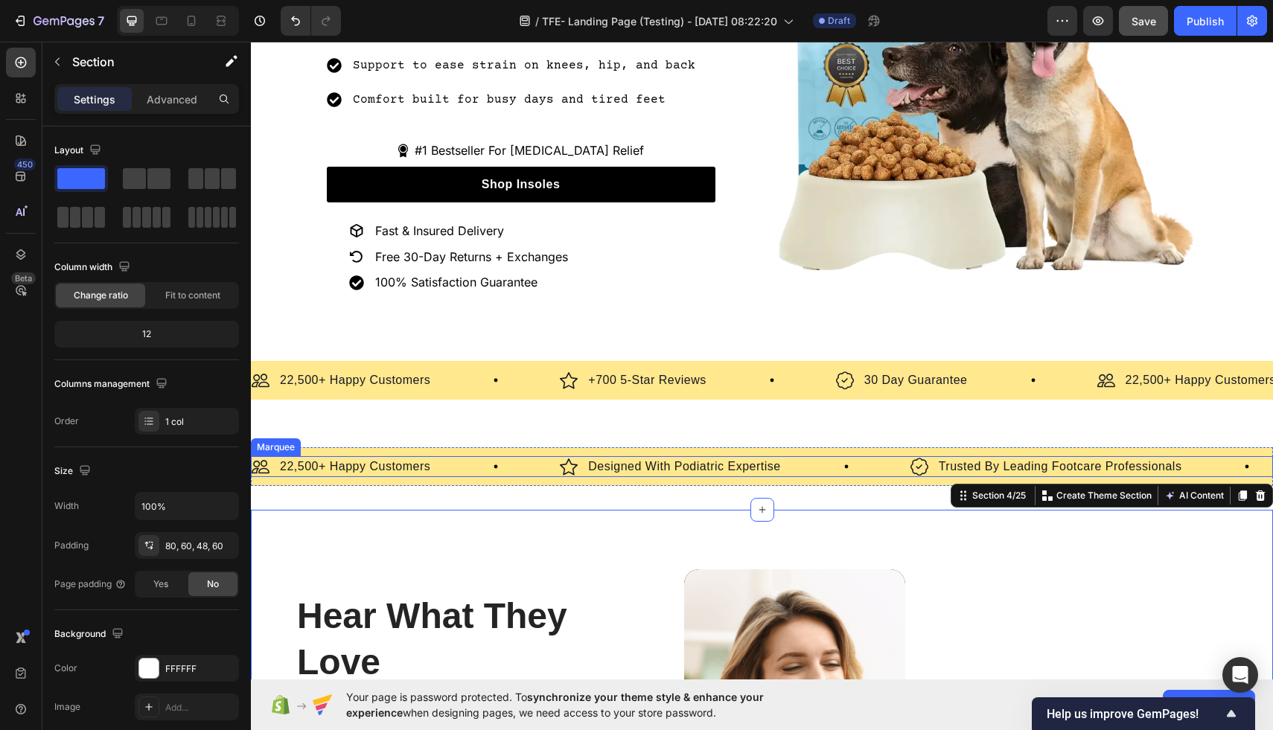
click at [438, 460] on div "Image 22,500+ Happy Customers Text Block Row" at bounding box center [406, 466] width 308 height 21
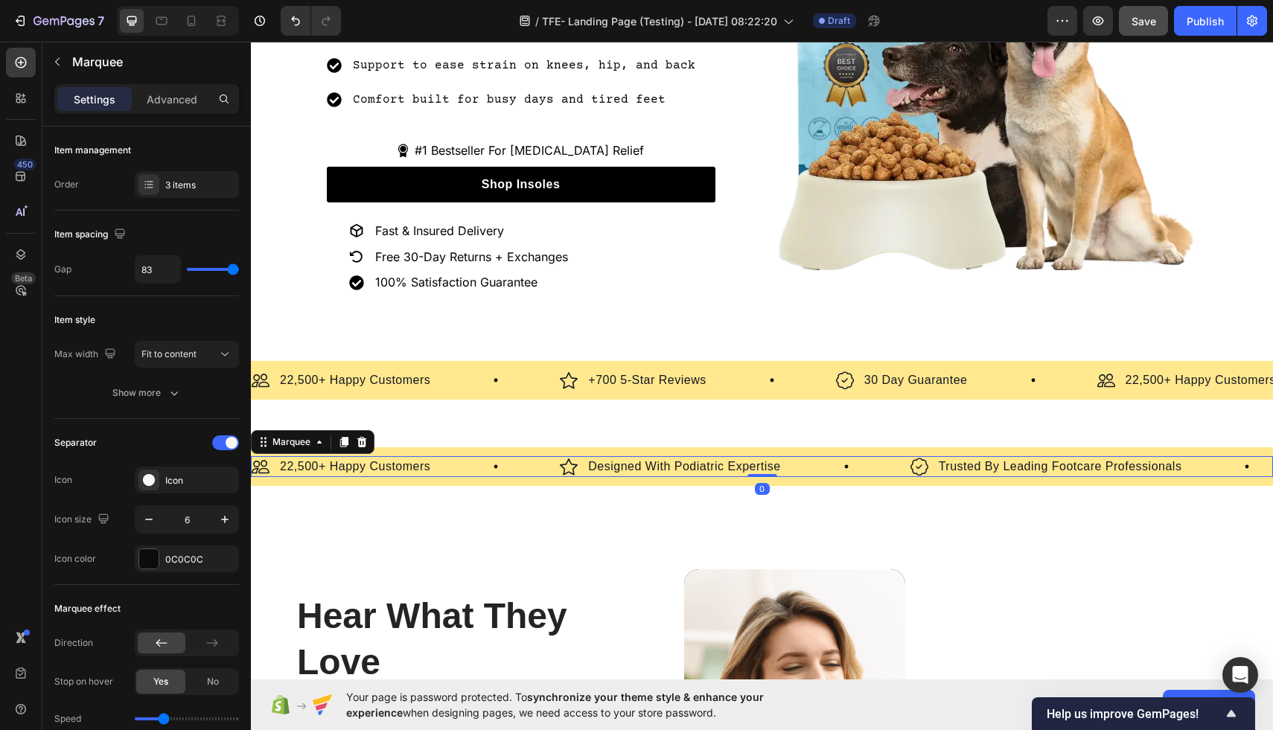
click at [438, 460] on div "Image 22,500+ Happy Customers Text Block Row" at bounding box center [406, 466] width 308 height 21
click at [437, 459] on div "Image 22,500+ Happy Customers Text Block Row" at bounding box center [406, 466] width 308 height 21
click at [416, 459] on p "22,500+ Happy Customers" at bounding box center [355, 467] width 150 height 18
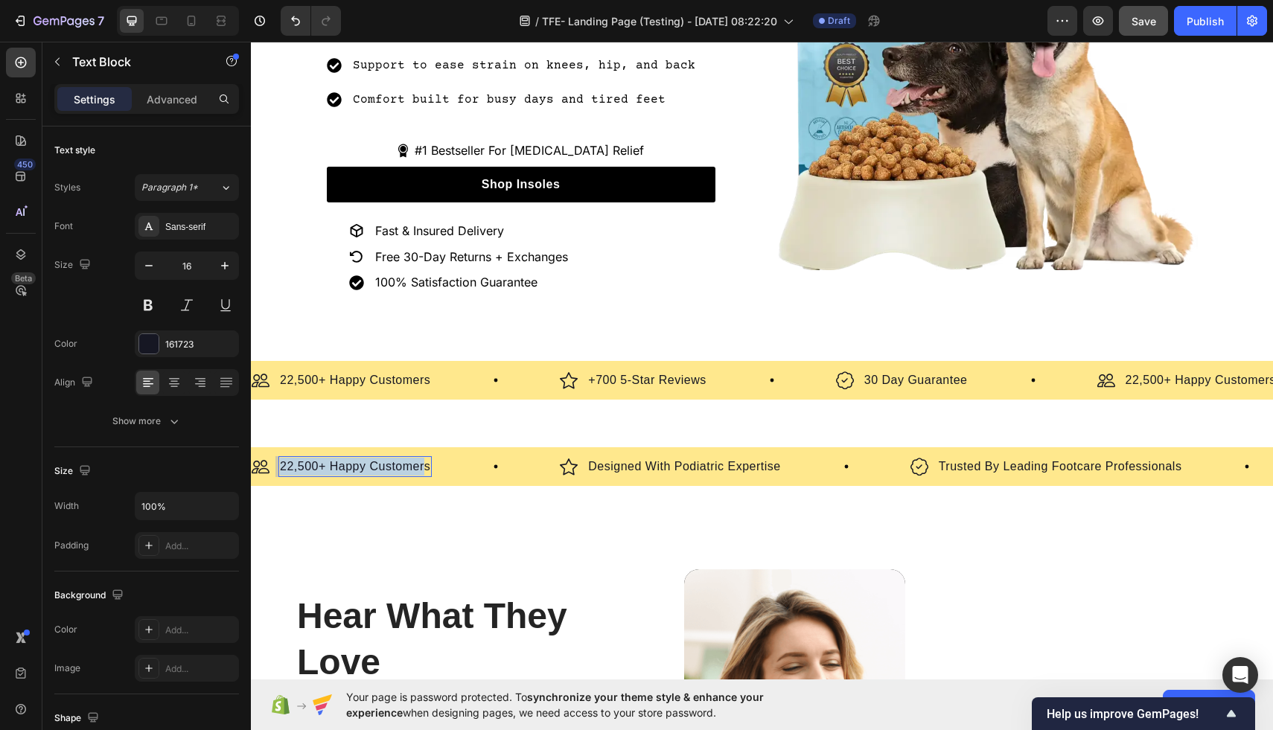
drag, startPoint x: 423, startPoint y: 461, endPoint x: 269, endPoint y: 459, distance: 154.1
click at [269, 459] on div "Image 22,500+ Happy Customers Text Block 0 Row" at bounding box center [342, 466] width 180 height 21
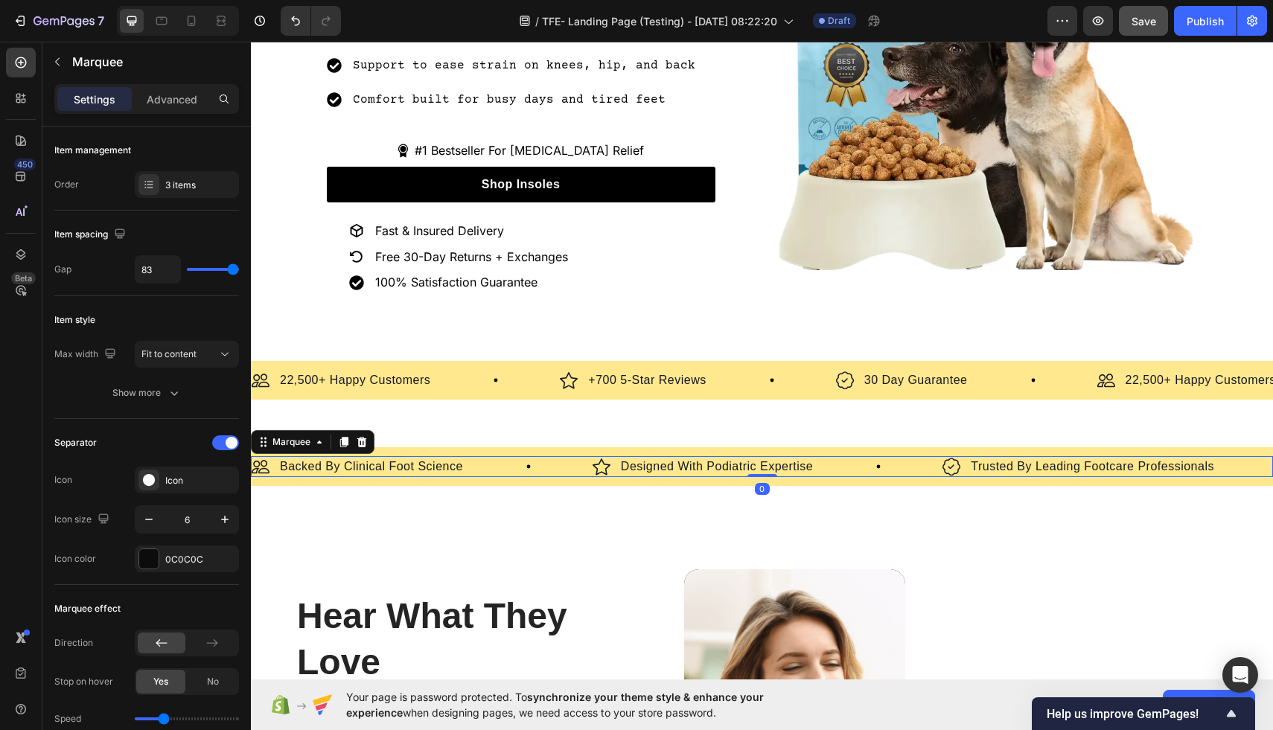
click at [1231, 456] on div "Image Trusted By Leading Footcare Professionals Text Block Row" at bounding box center [1142, 466] width 401 height 21
click at [145, 181] on icon at bounding box center [144, 181] width 1 height 1
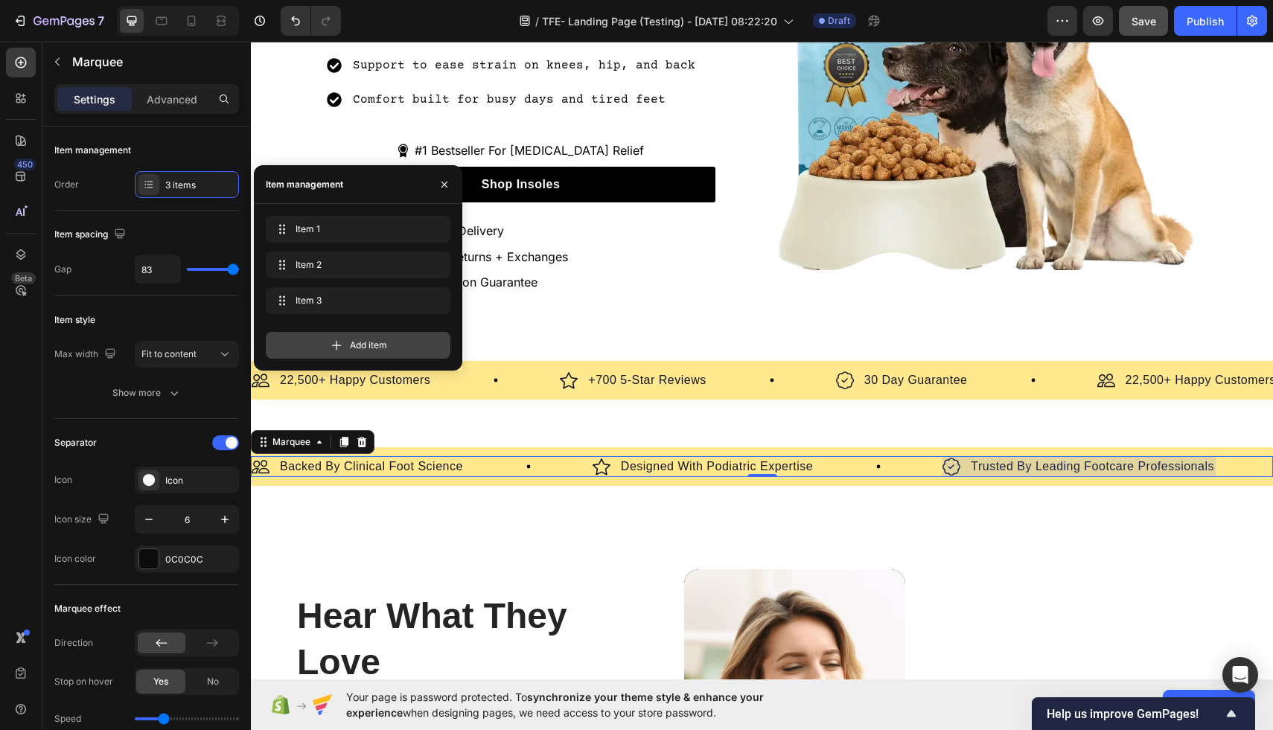
click at [322, 343] on div "Add item" at bounding box center [358, 345] width 185 height 27
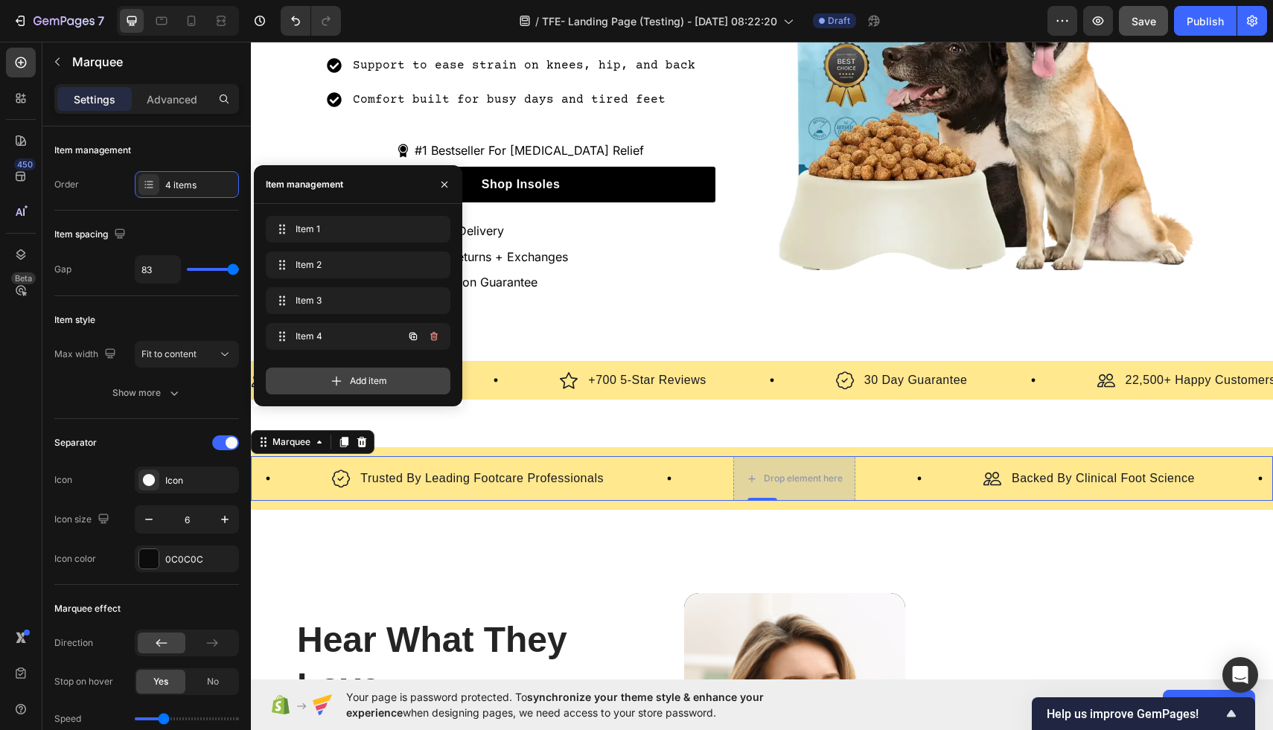
scroll to position [0, 642]
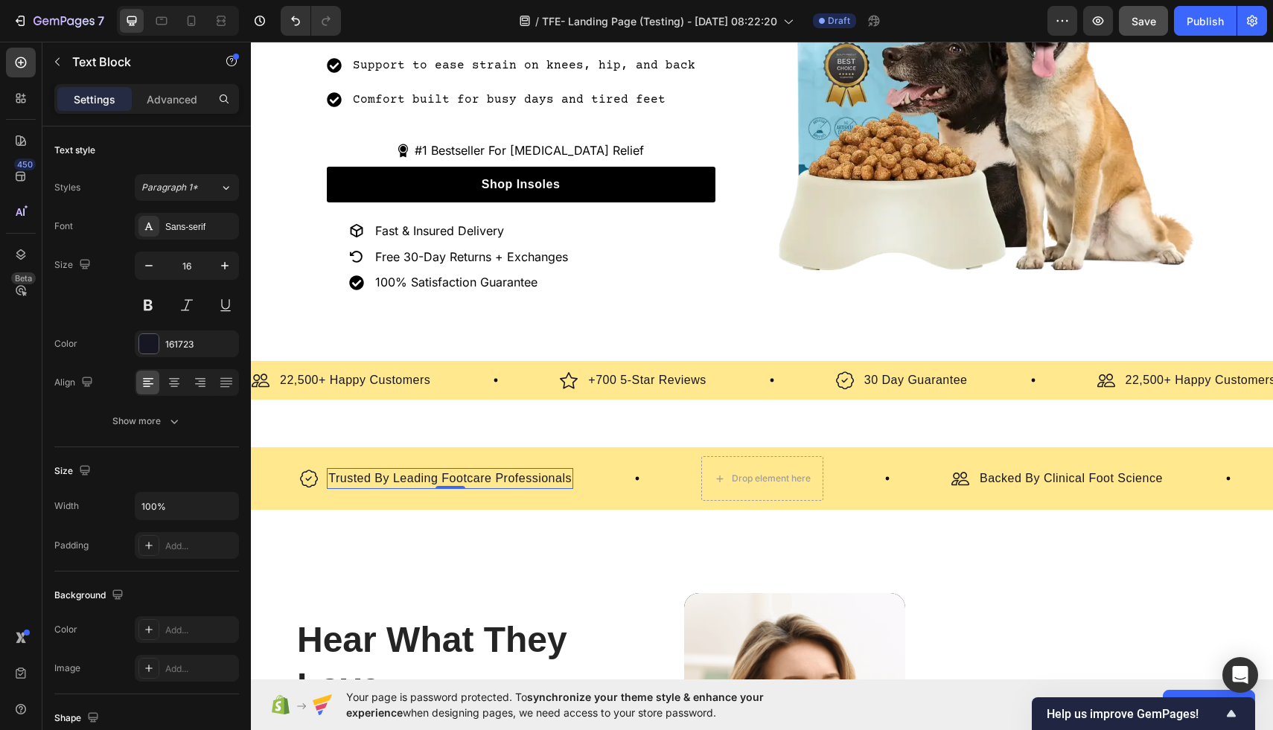
click at [466, 473] on p "Trusted By Leading Footcare Professionals" at bounding box center [449, 479] width 243 height 18
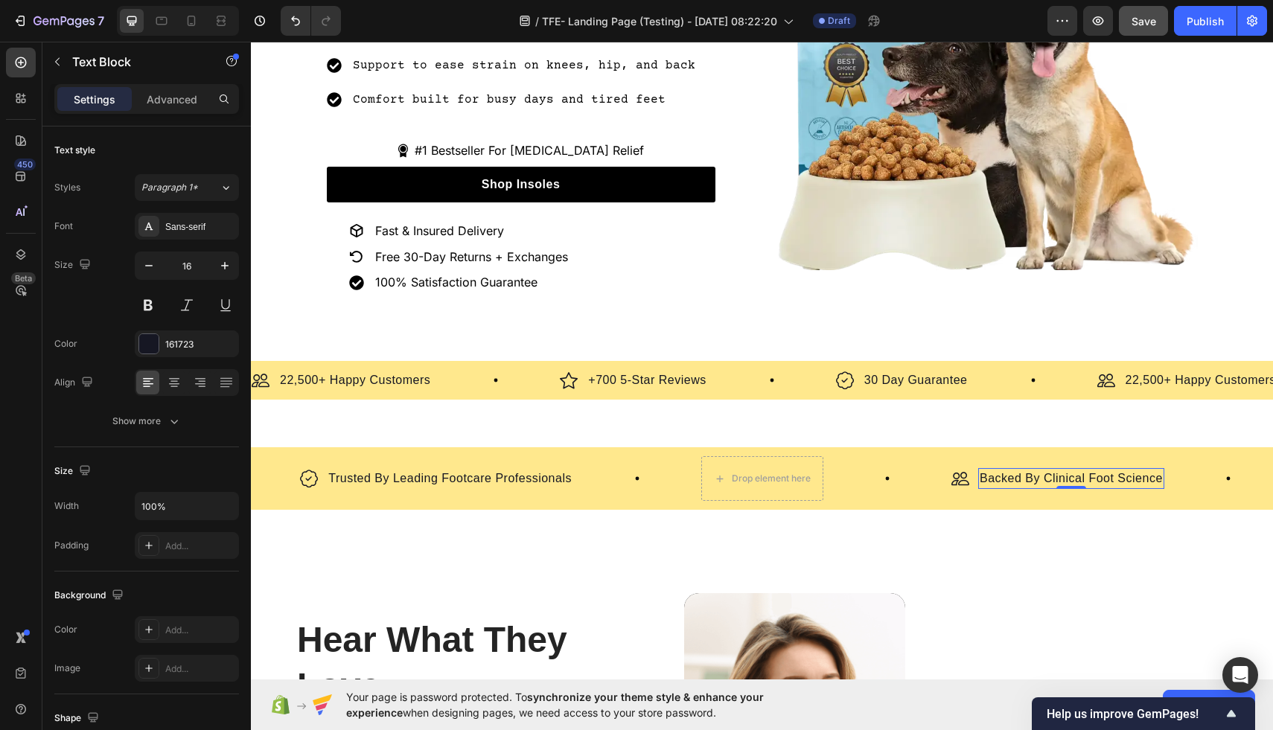
click at [1038, 470] on p "Backed By Clinical Foot Science" at bounding box center [1070, 479] width 183 height 18
click at [1025, 485] on div "Backed By Clinical Foot Science" at bounding box center [1071, 478] width 186 height 21
click at [703, 525] on div "Image Backed By Clinical Foot Science Text Block 0 Row Image Designed With Podi…" at bounding box center [762, 478] width 1022 height 110
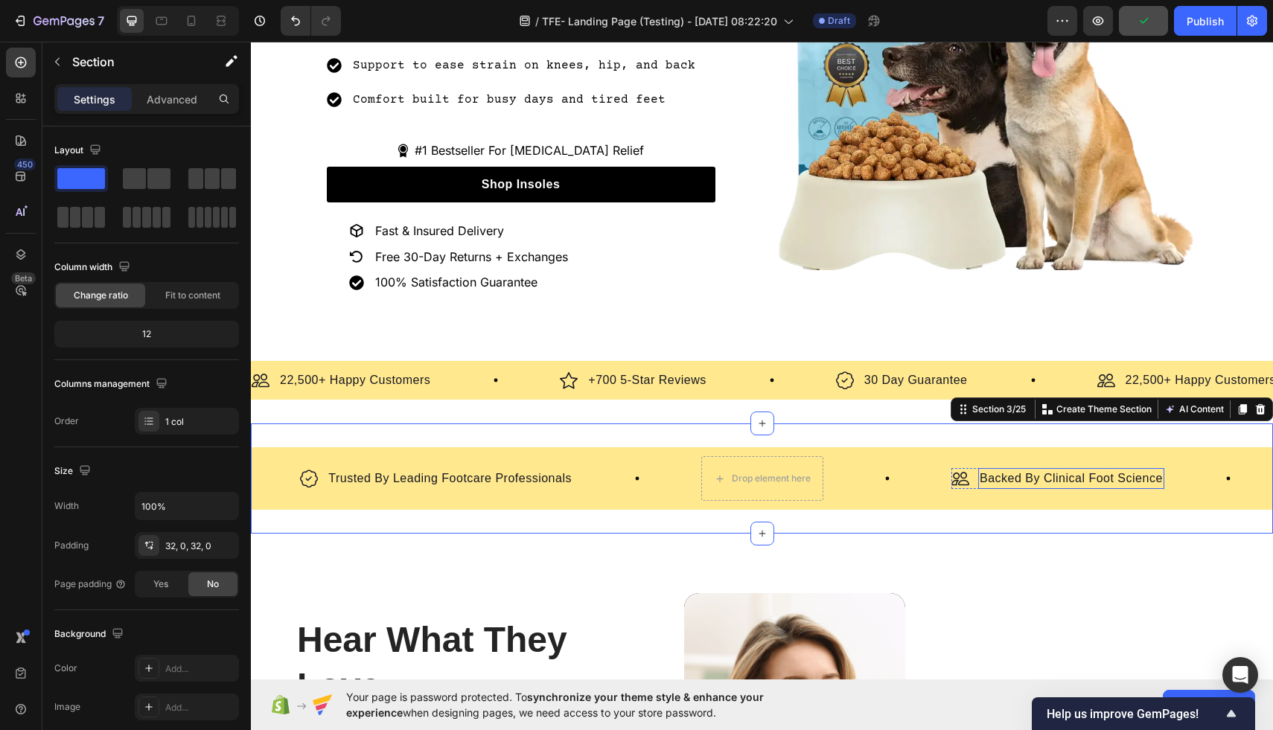
click at [991, 480] on p "Backed By Clinical Foot Science" at bounding box center [1070, 479] width 183 height 18
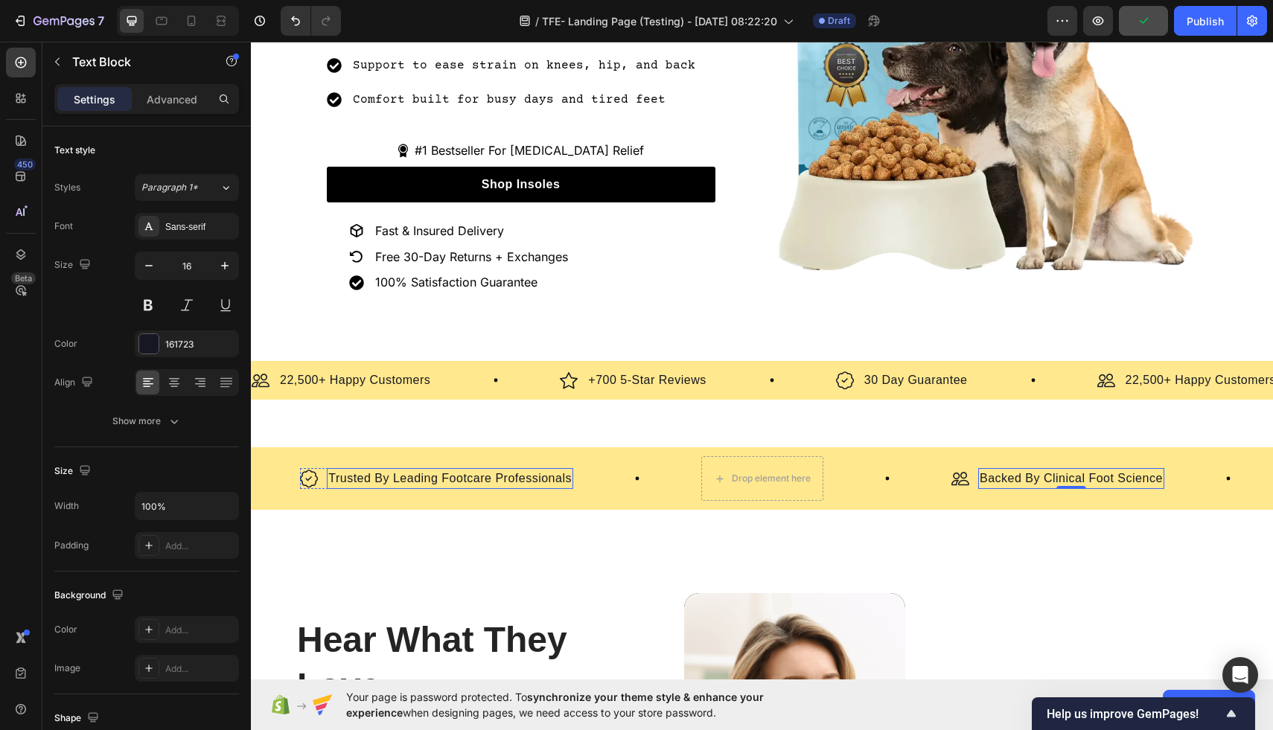
click at [454, 471] on p "Trusted By Leading Footcare Professionals" at bounding box center [449, 479] width 243 height 18
click at [1069, 478] on p "Backed By Clinical Foot Science" at bounding box center [1070, 479] width 183 height 18
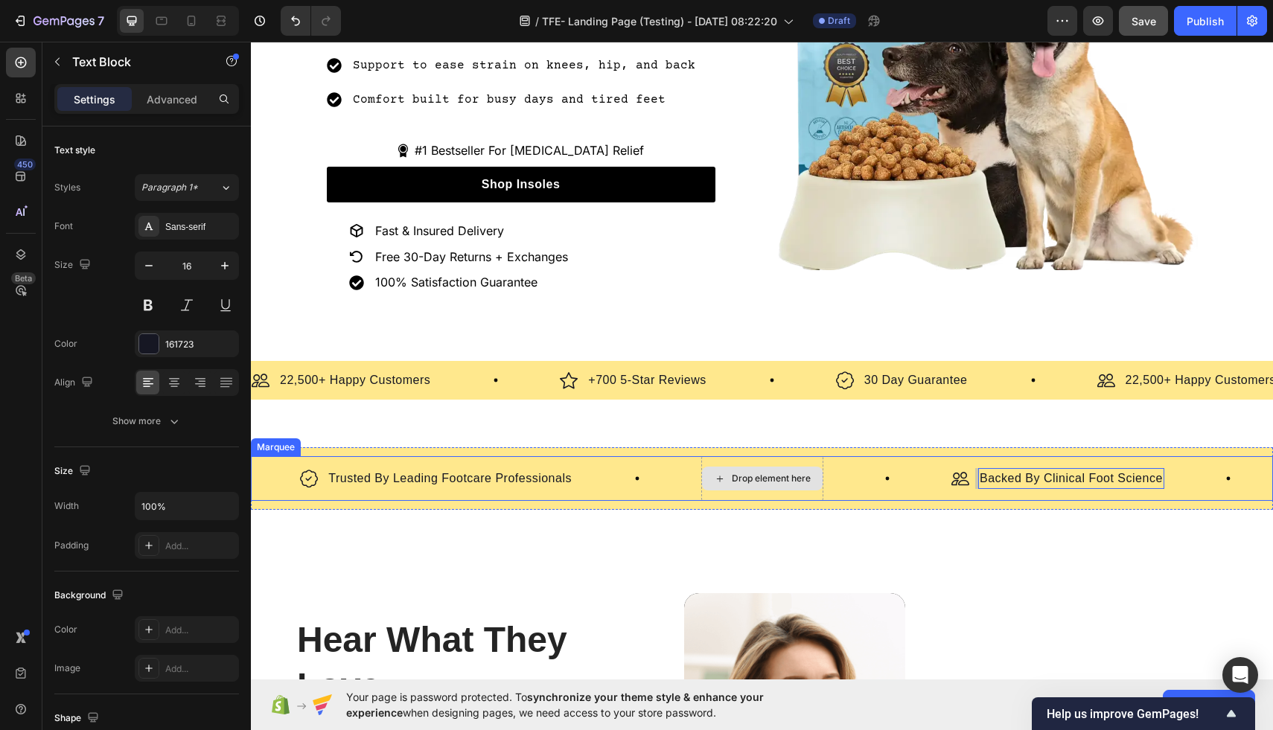
click at [821, 472] on div "Drop element here" at bounding box center [762, 479] width 121 height 24
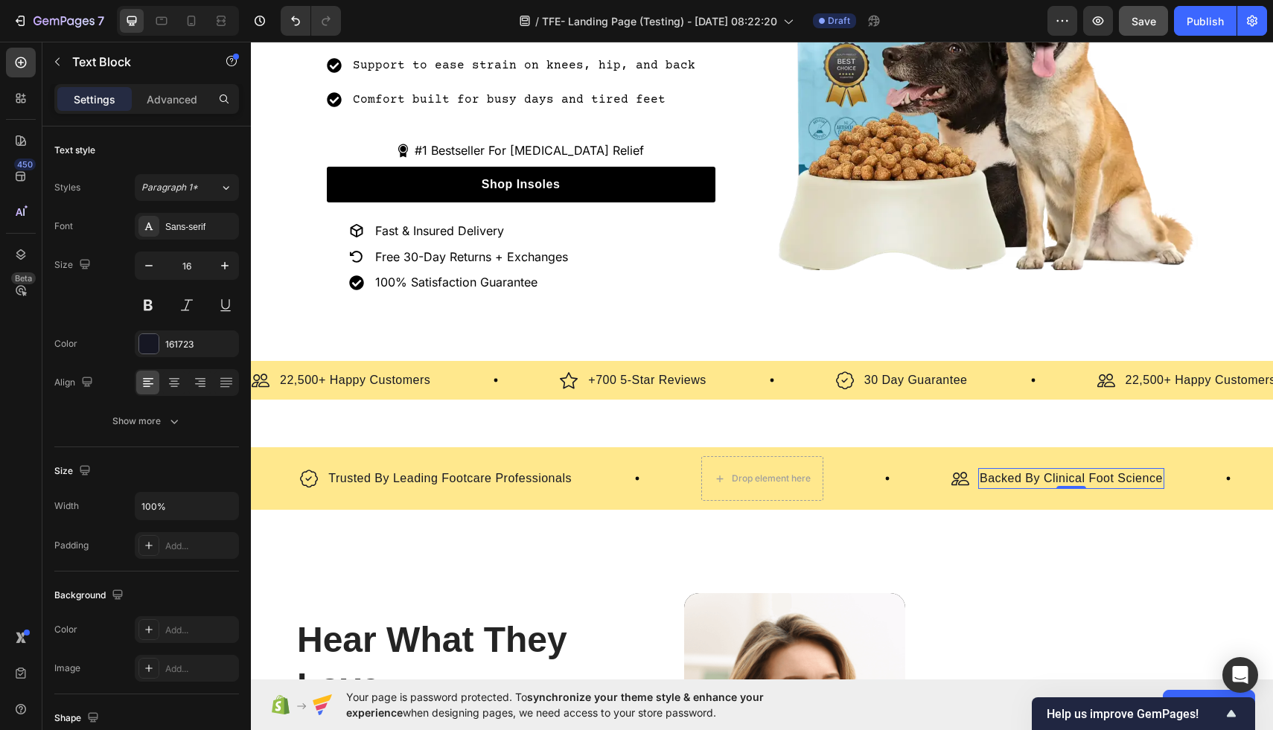
click at [1009, 474] on p "Backed By Clinical Foot Science" at bounding box center [1070, 479] width 183 height 18
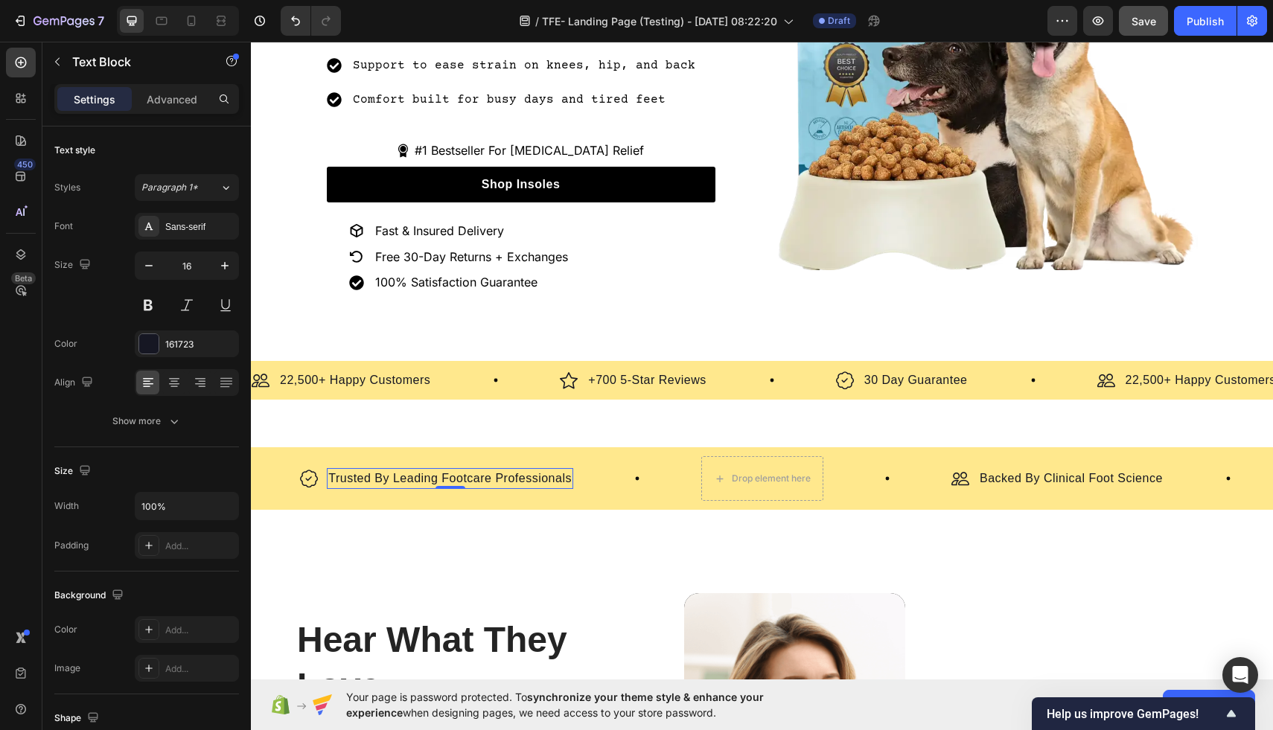
click at [371, 479] on p "Trusted By Leading Footcare Professionals" at bounding box center [449, 479] width 243 height 18
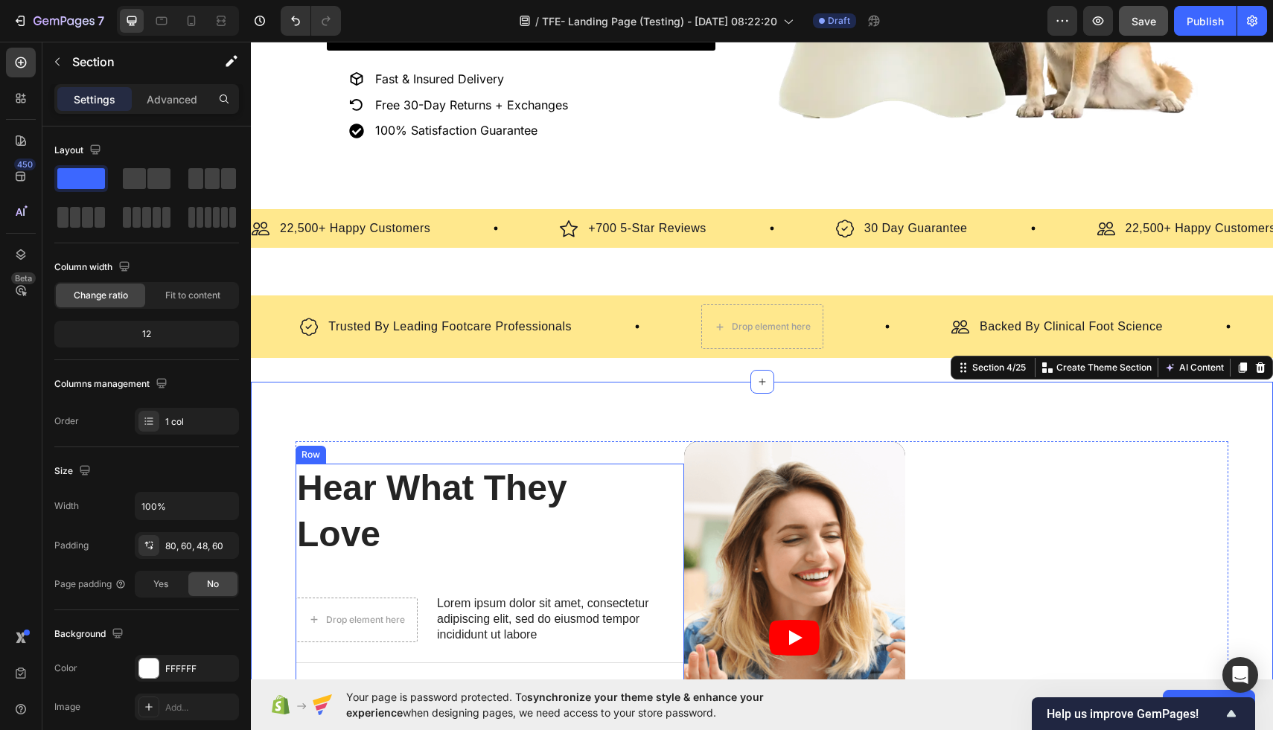
scroll to position [447, 0]
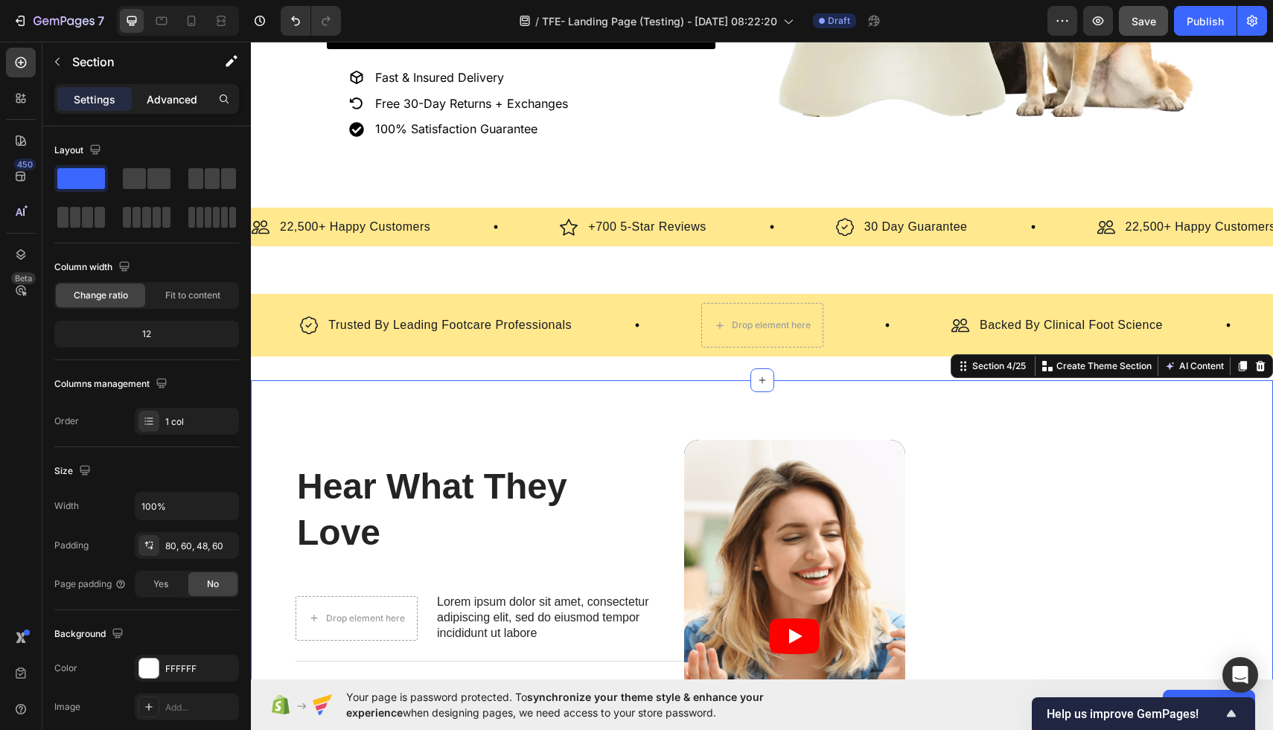
click at [163, 106] on p "Advanced" at bounding box center [172, 100] width 51 height 16
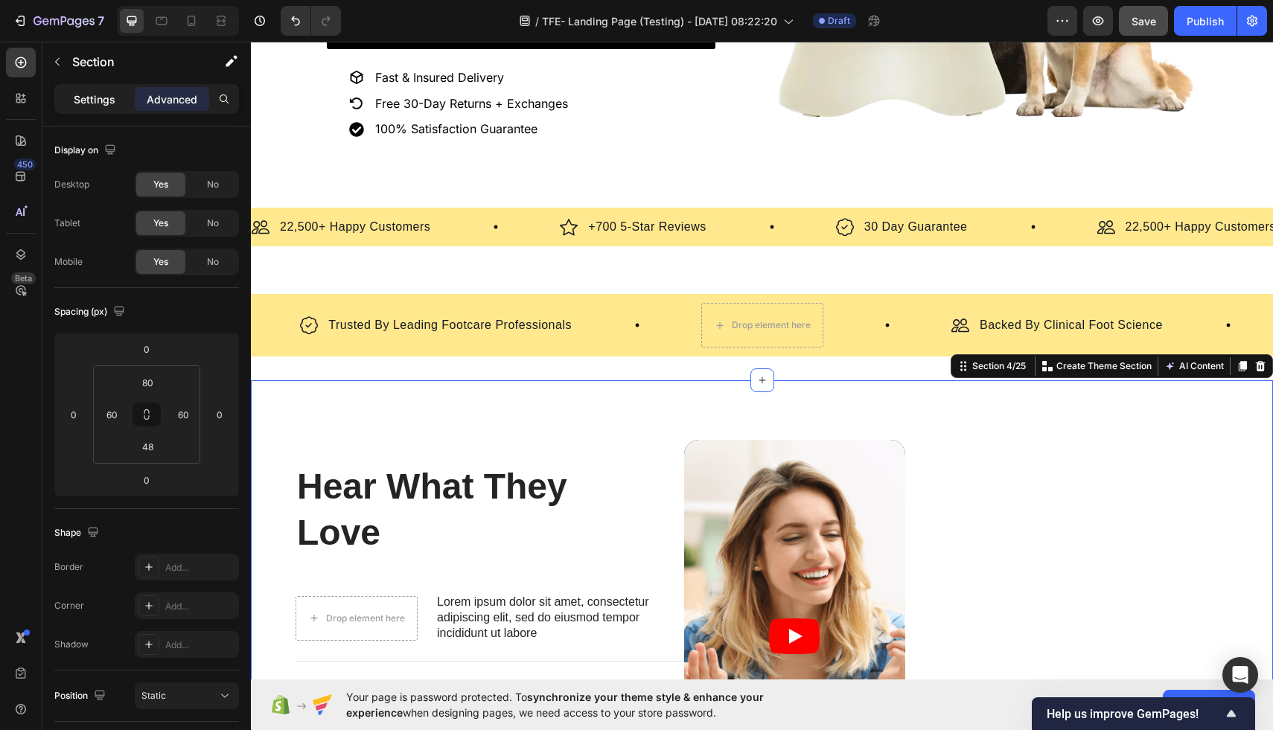
click at [97, 102] on p "Settings" at bounding box center [95, 100] width 42 height 16
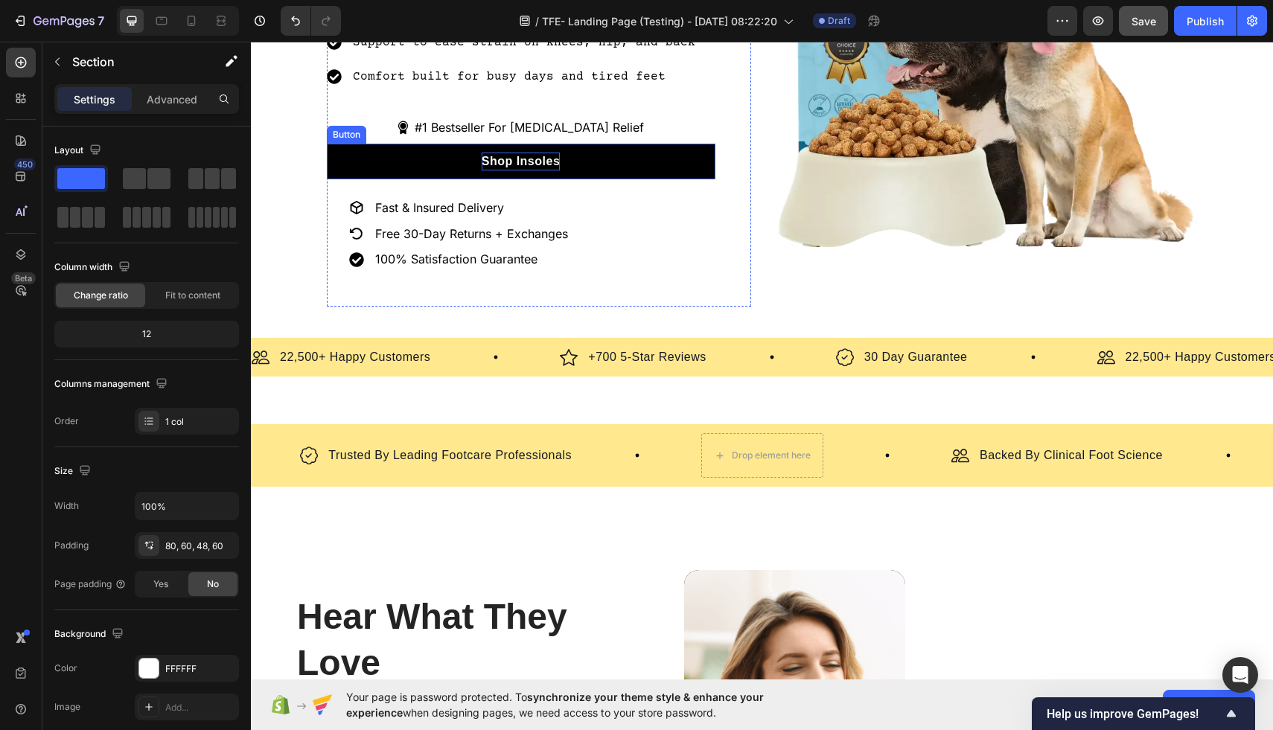
scroll to position [323, 0]
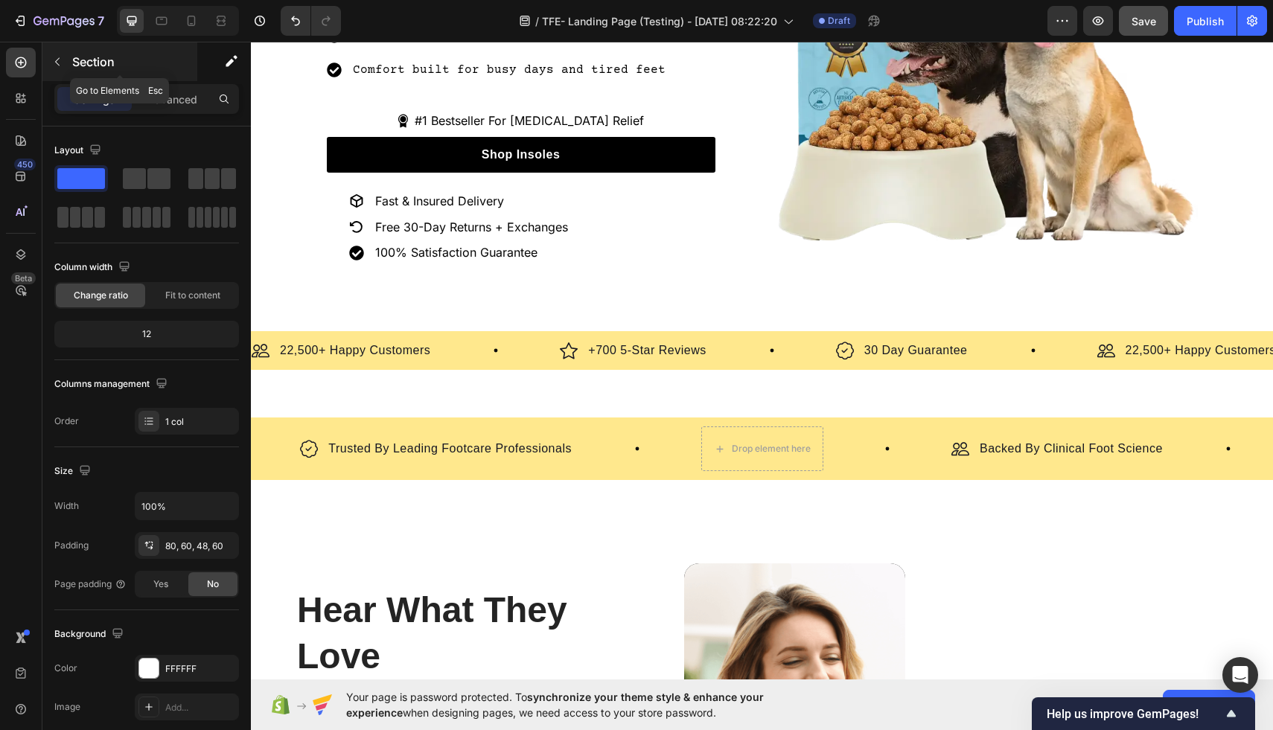
click at [49, 60] on button "button" at bounding box center [57, 62] width 24 height 24
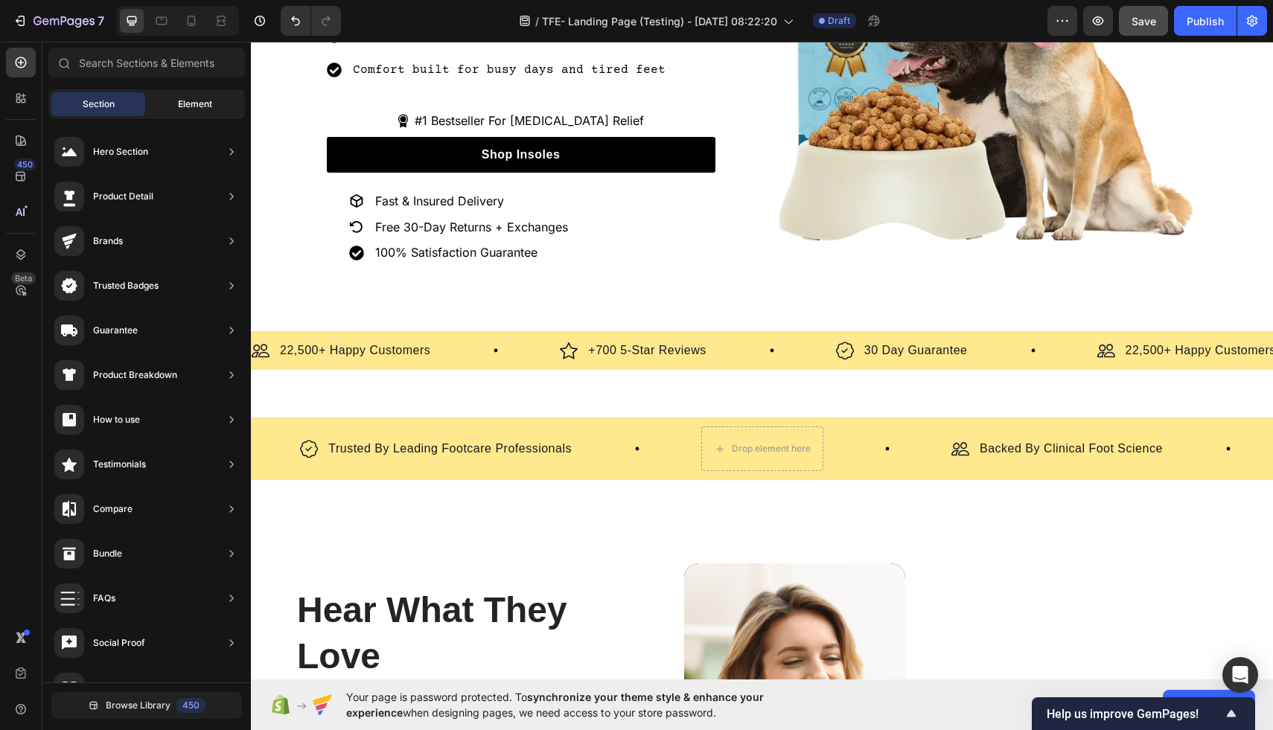
click at [179, 97] on span "Element" at bounding box center [195, 103] width 34 height 13
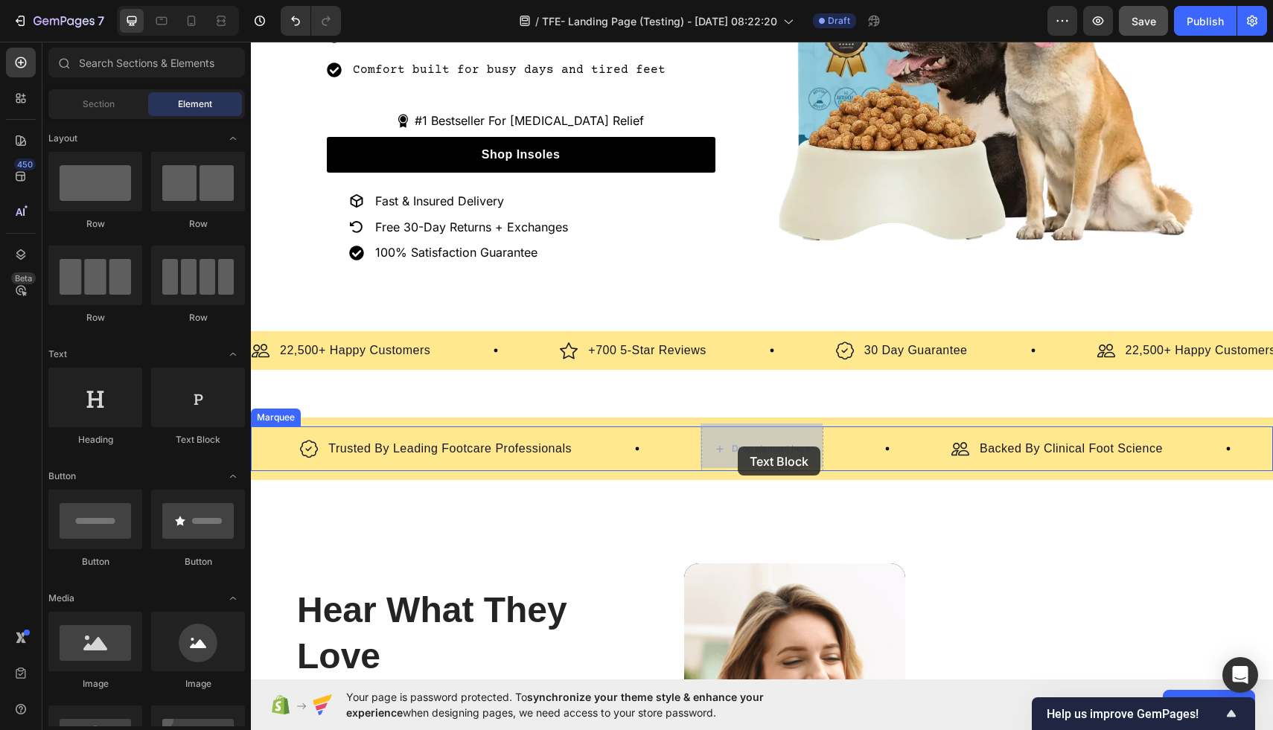
drag, startPoint x: 460, startPoint y: 359, endPoint x: 738, endPoint y: 447, distance: 290.9
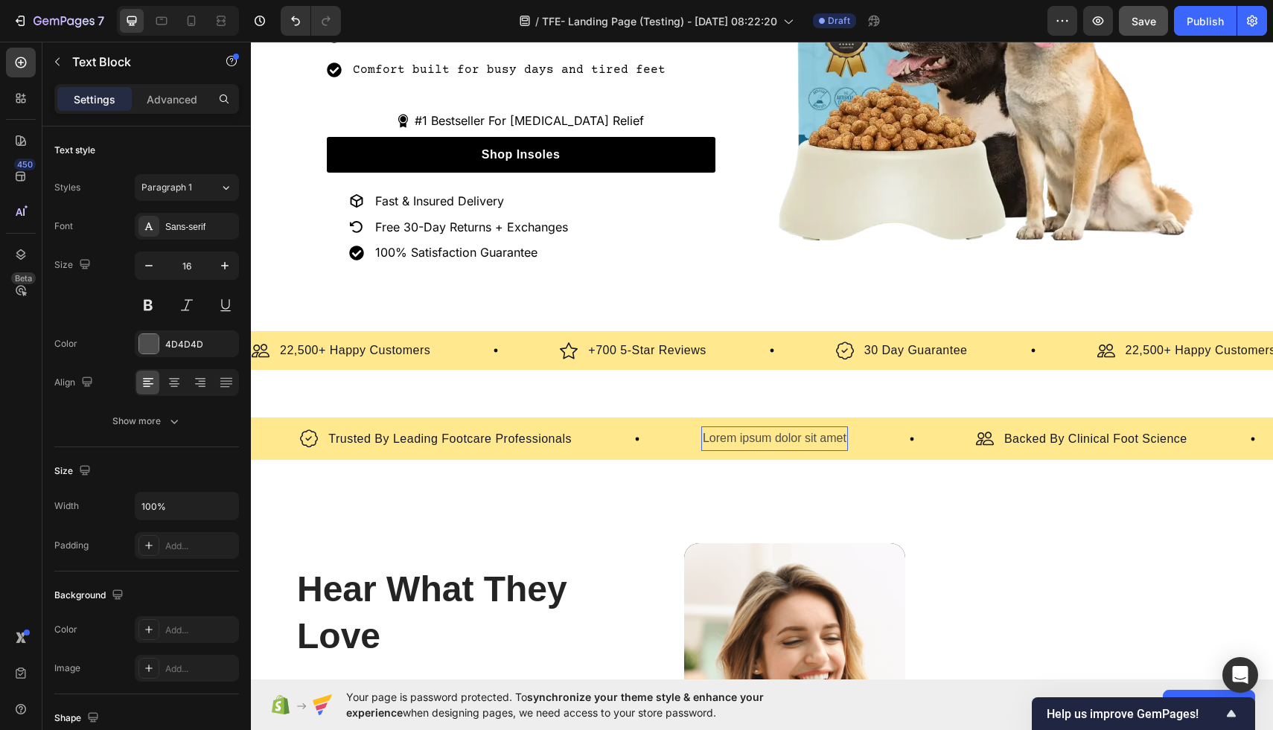
click at [786, 438] on div "Lorem ipsum dolor sit amet" at bounding box center [774, 438] width 147 height 25
click at [786, 438] on p "Lorem ipsum dolor sit amet" at bounding box center [775, 439] width 144 height 22
drag, startPoint x: 837, startPoint y: 439, endPoint x: 732, endPoint y: 439, distance: 105.7
click at [732, 439] on p "Lorem ipsum dolor sit amet" at bounding box center [775, 439] width 144 height 22
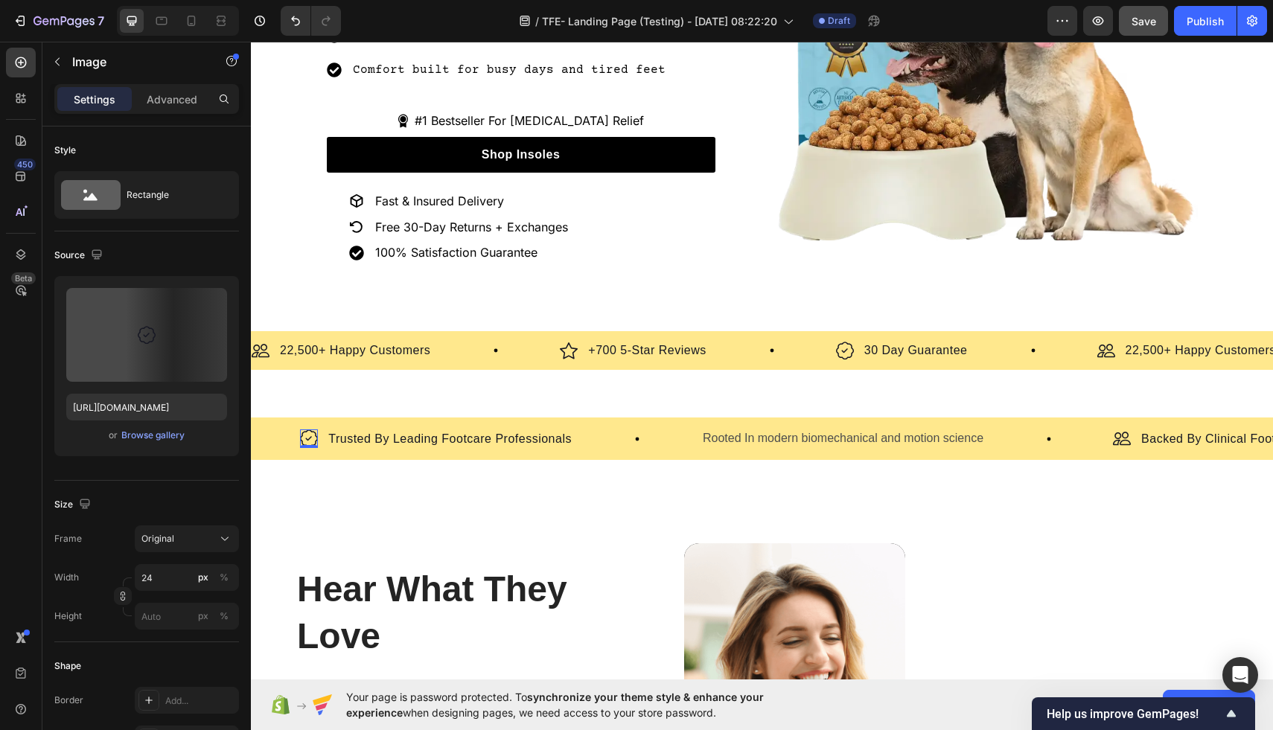
click at [314, 435] on img at bounding box center [309, 438] width 18 height 19
click at [313, 437] on img at bounding box center [309, 438] width 18 height 19
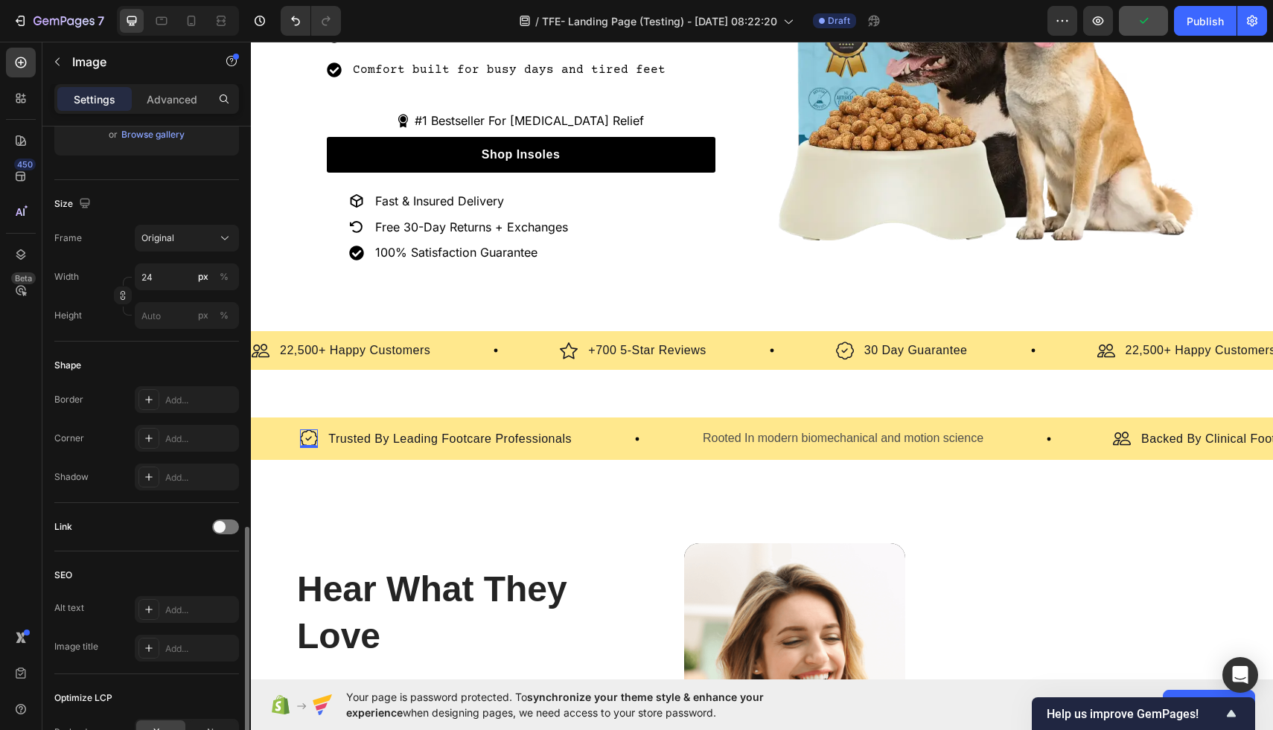
scroll to position [439, 0]
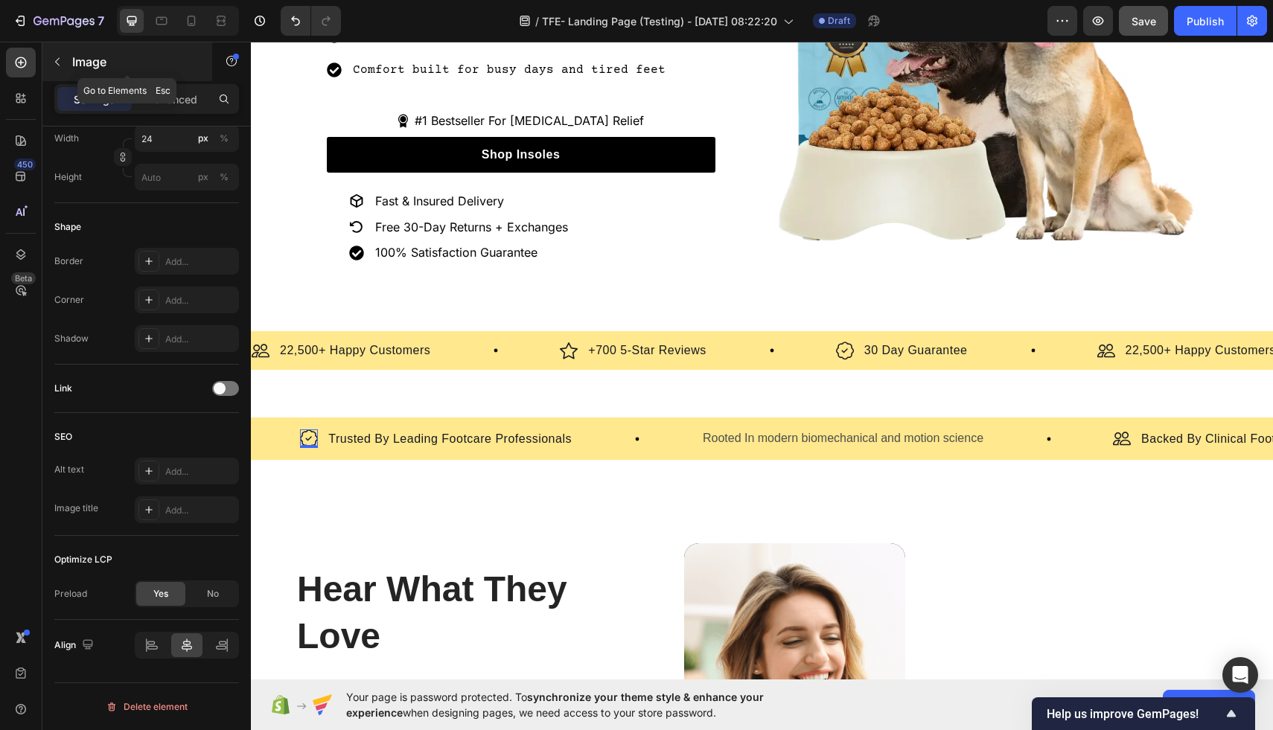
click at [60, 65] on icon "button" at bounding box center [57, 62] width 12 height 12
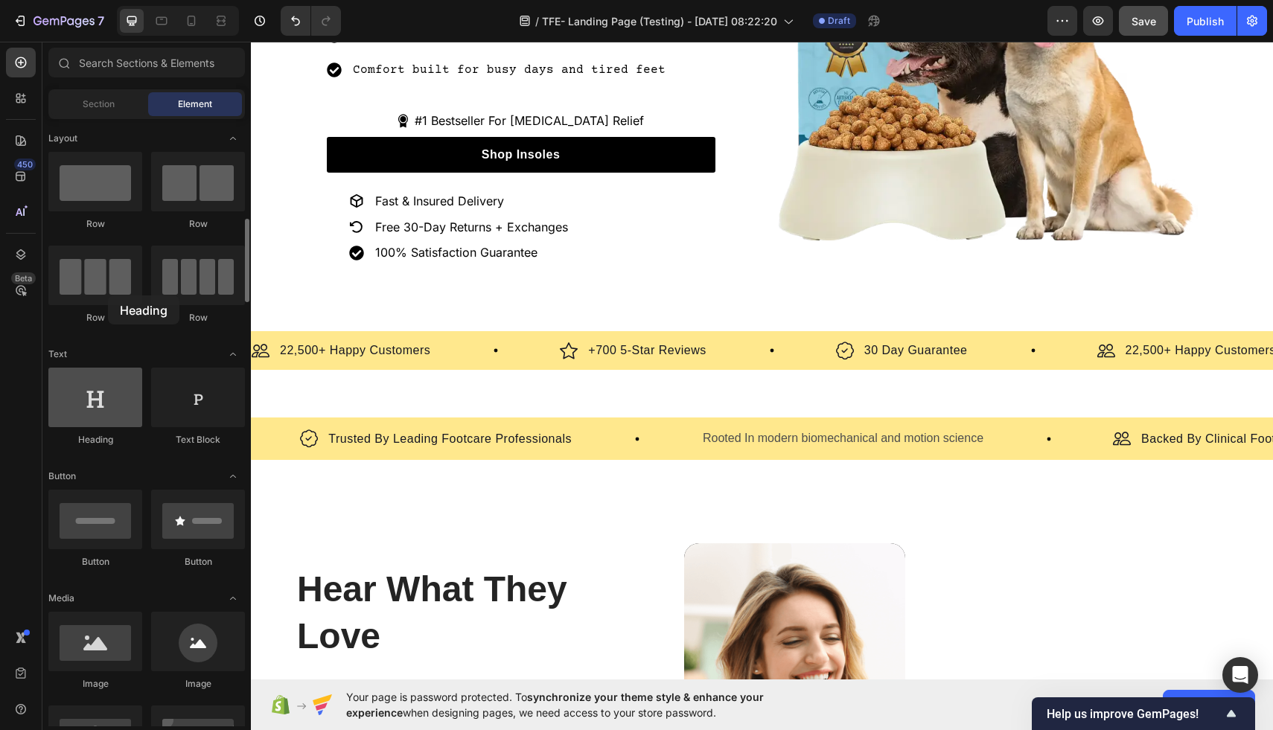
drag, startPoint x: 114, startPoint y: 318, endPoint x: 98, endPoint y: 302, distance: 22.1
click at [98, 368] on div at bounding box center [95, 398] width 94 height 60
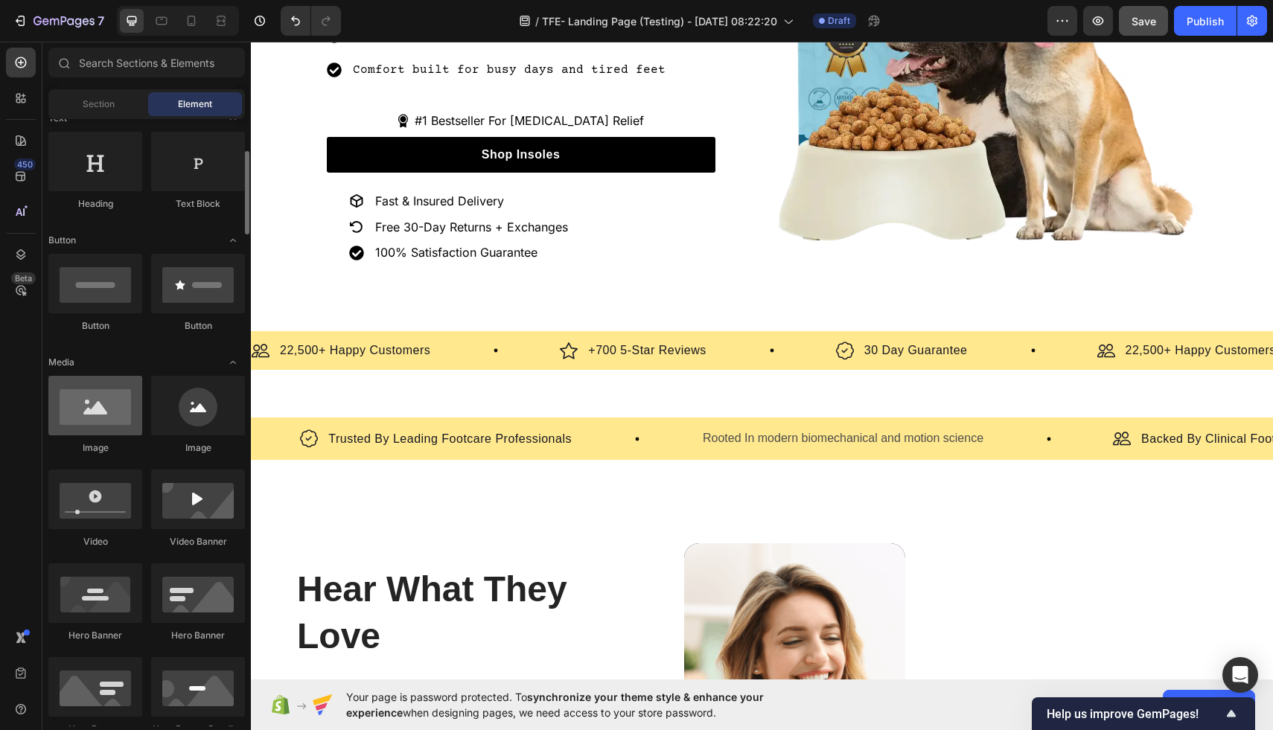
scroll to position [651, 0]
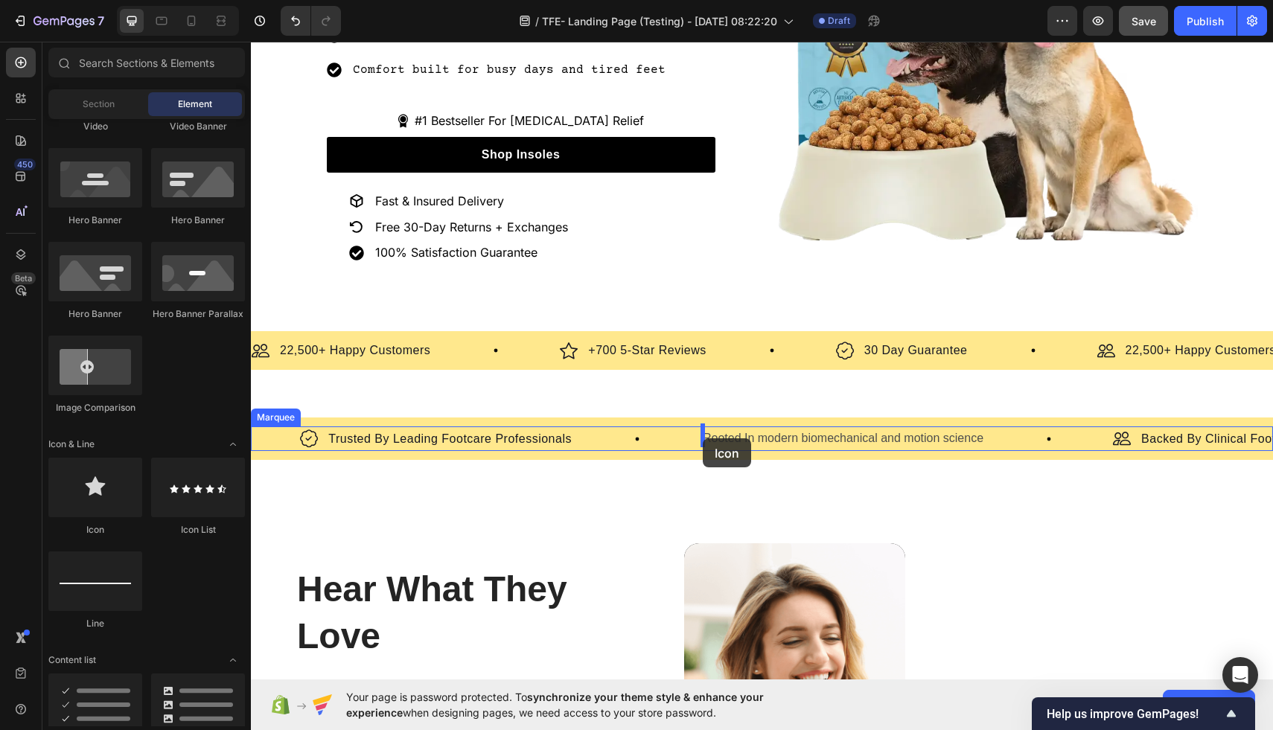
drag, startPoint x: 342, startPoint y: 554, endPoint x: 703, endPoint y: 438, distance: 379.2
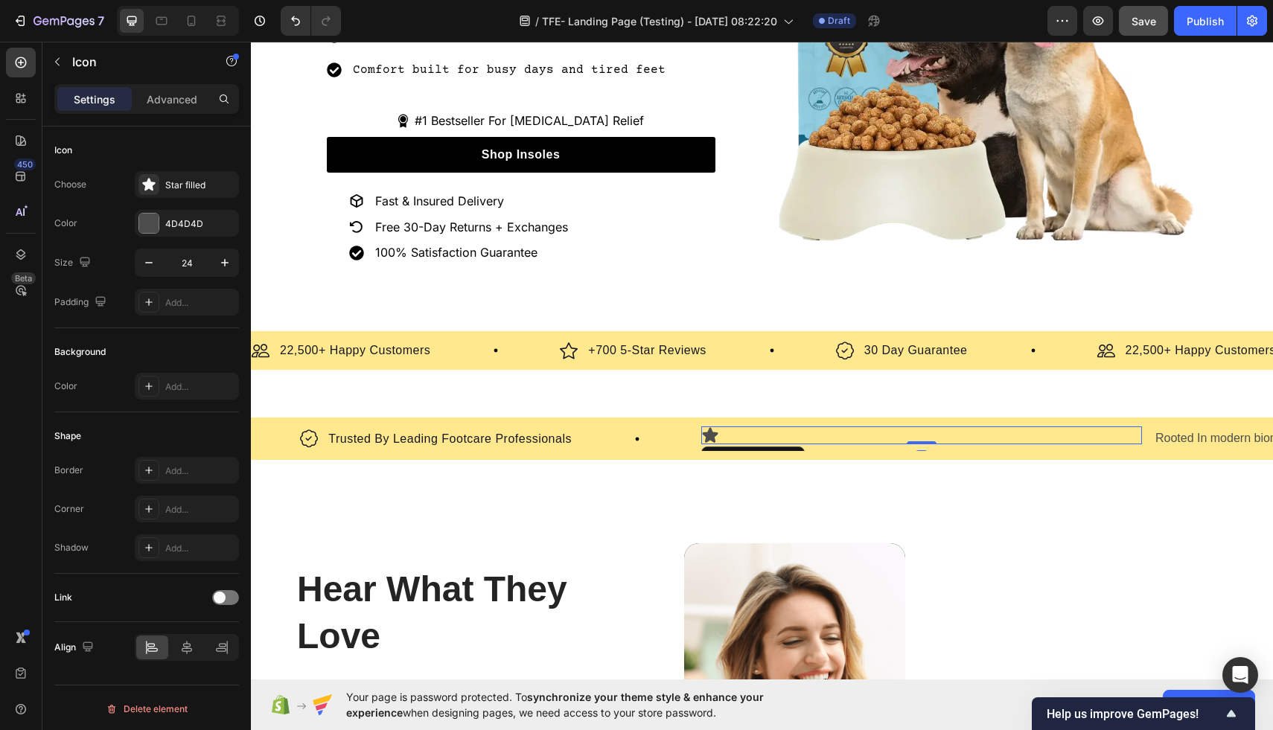
click at [754, 435] on div "Icon 0" at bounding box center [921, 435] width 441 height 18
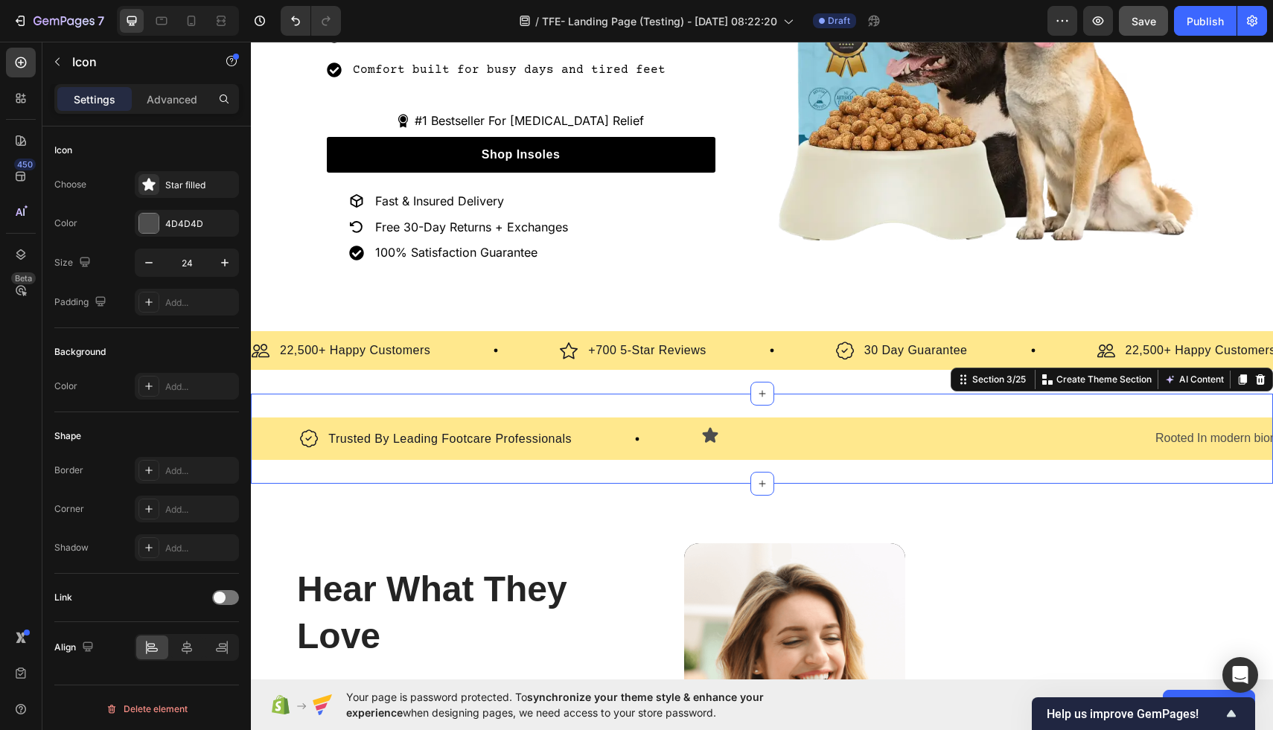
click at [842, 474] on div "Image Backed By Clinical Foot Science Text Block Row Image Designed With Podiat…" at bounding box center [762, 439] width 1022 height 90
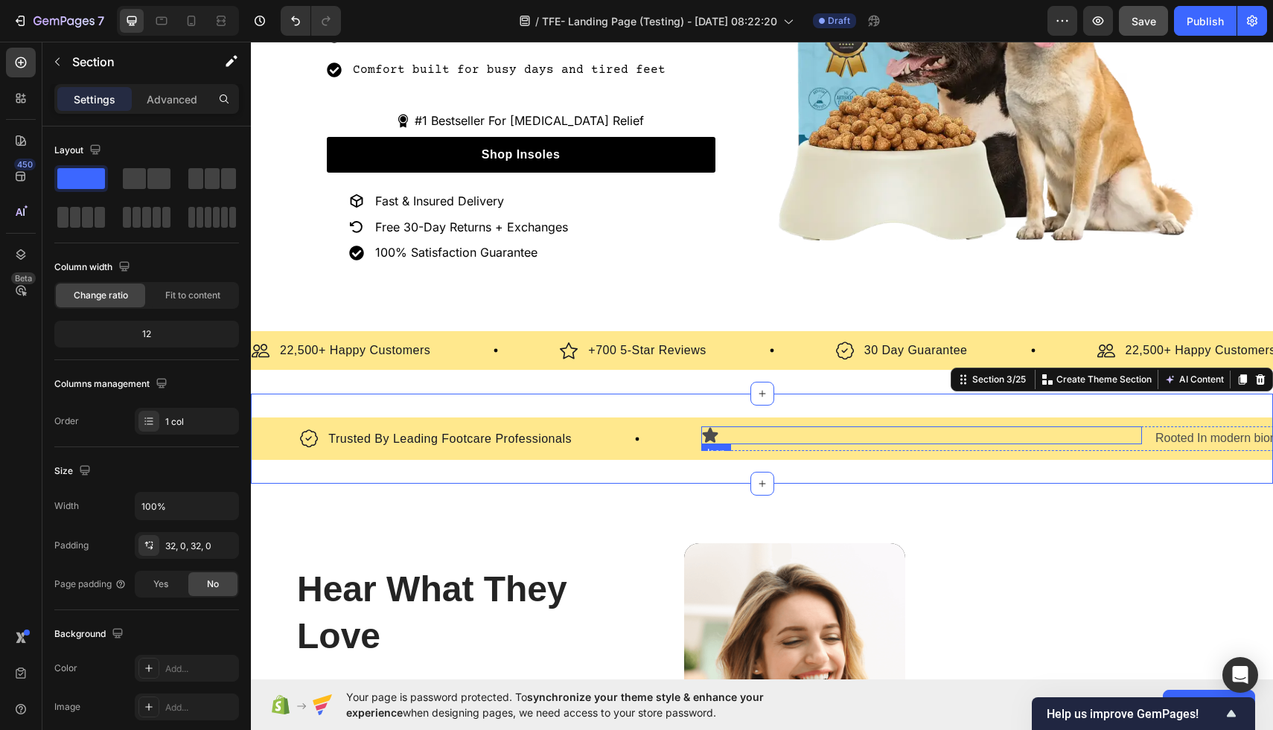
click at [819, 435] on div "Icon" at bounding box center [921, 435] width 441 height 18
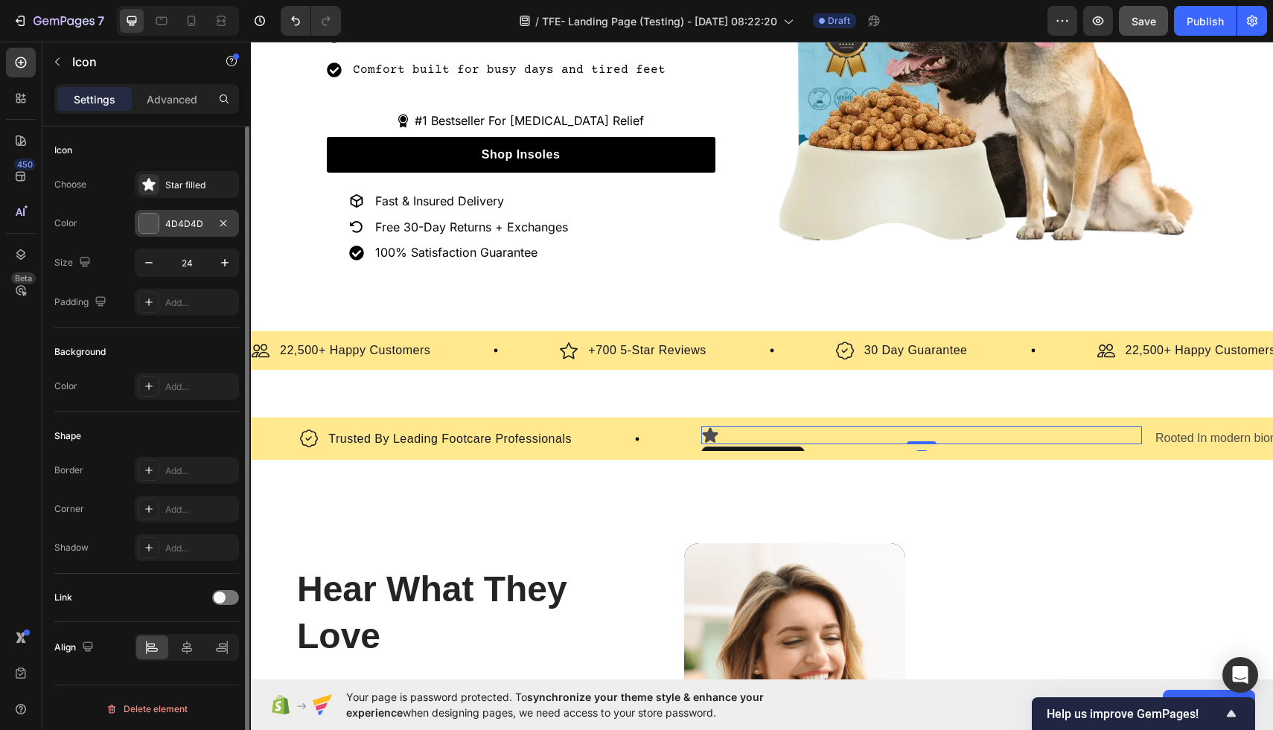
click at [150, 223] on div at bounding box center [148, 223] width 19 height 19
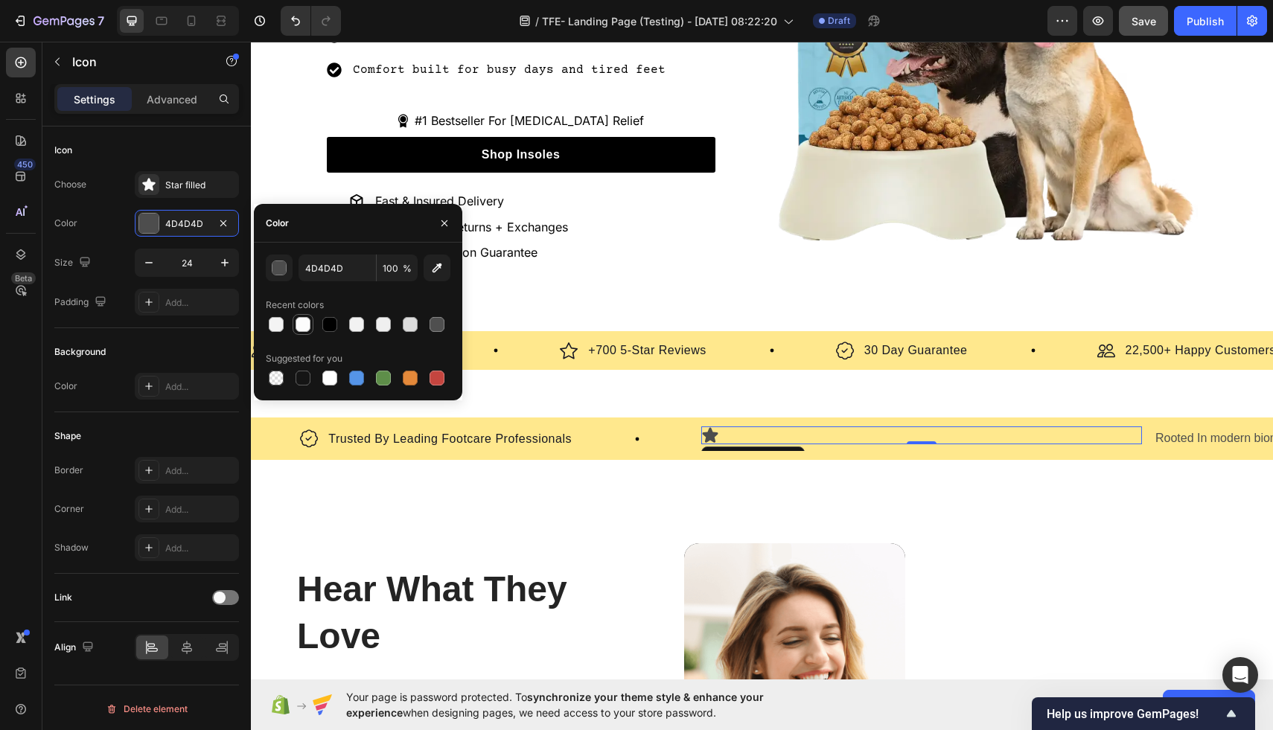
click at [305, 327] on div at bounding box center [302, 324] width 15 height 15
click at [307, 380] on div at bounding box center [302, 378] width 15 height 15
click at [333, 331] on div at bounding box center [329, 324] width 15 height 15
type input "000000"
click at [752, 431] on div "Icon 0" at bounding box center [921, 435] width 441 height 18
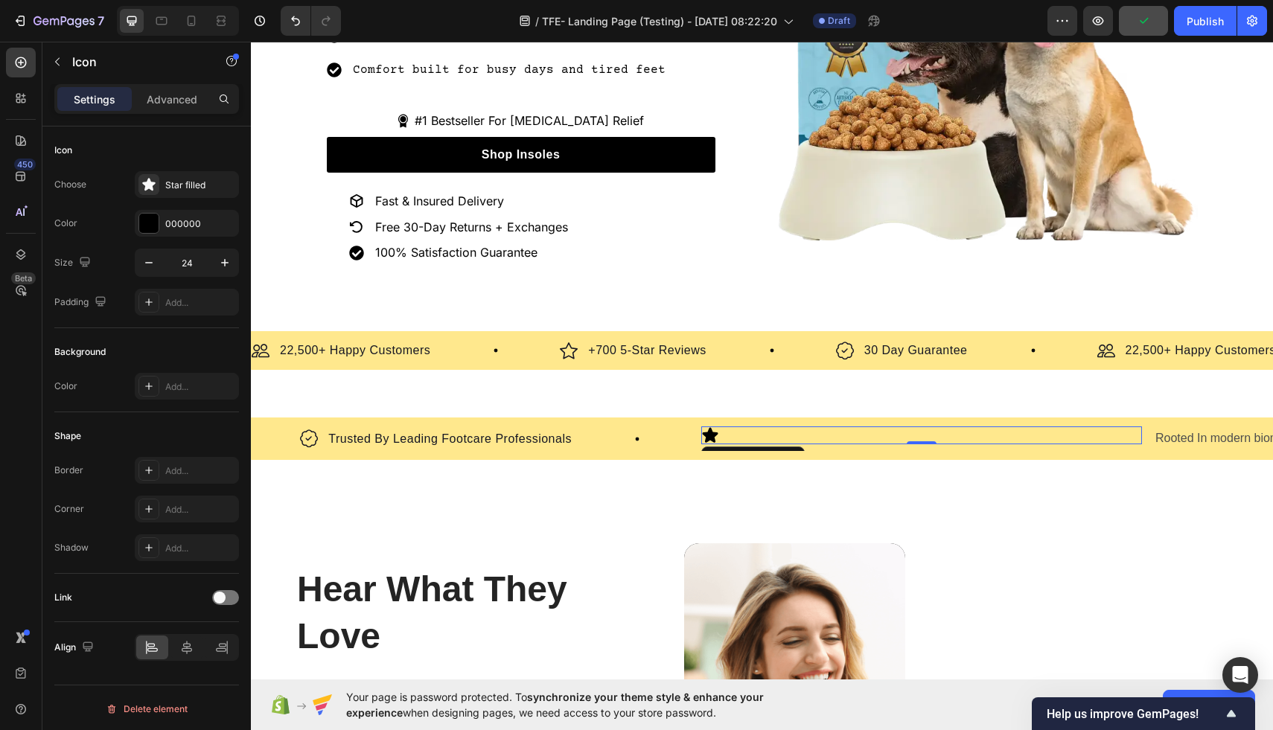
click at [752, 431] on div "Icon 0" at bounding box center [921, 435] width 441 height 18
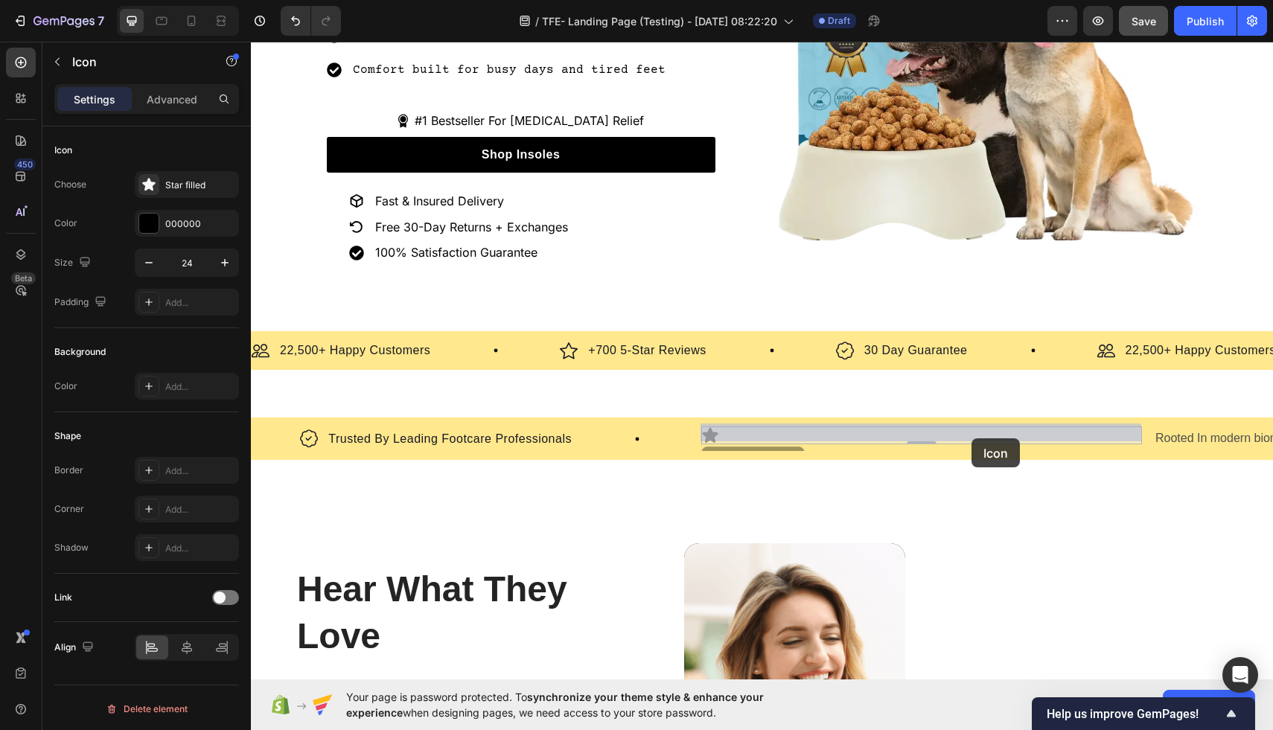
drag, startPoint x: 738, startPoint y: 432, endPoint x: 971, endPoint y: 438, distance: 233.0
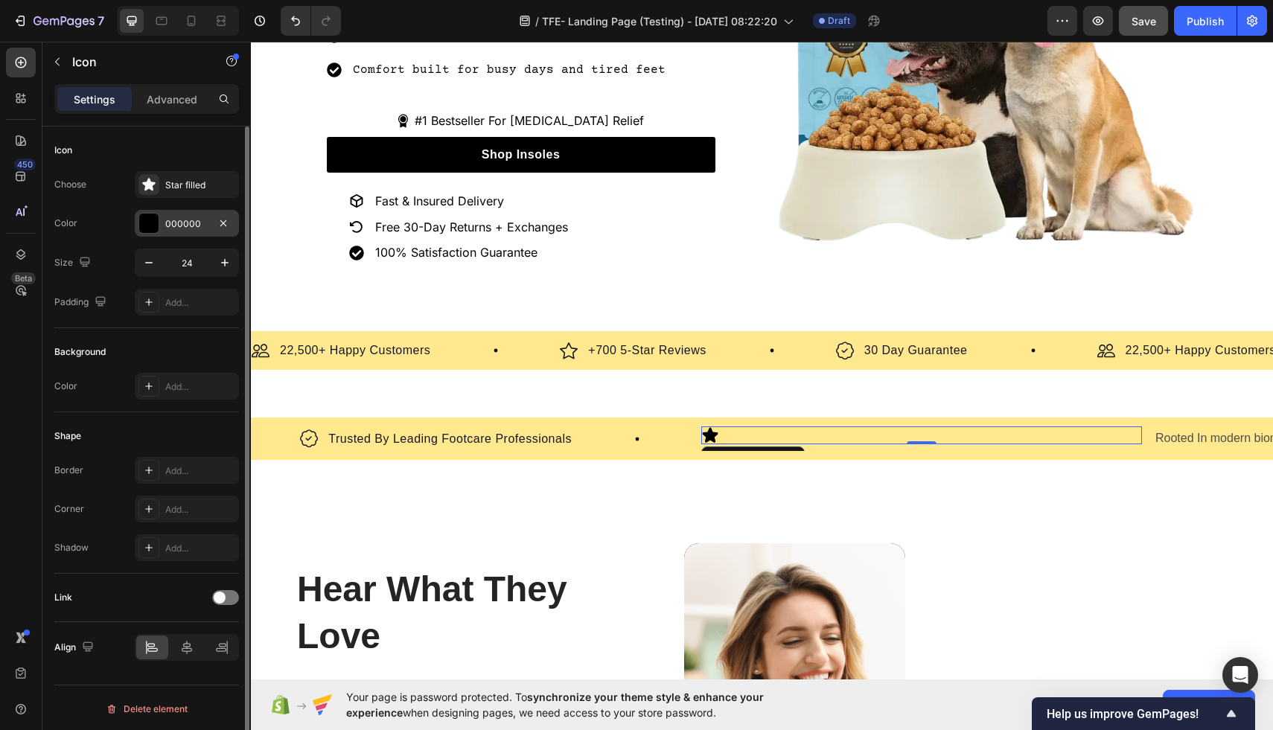
click at [149, 223] on div at bounding box center [148, 223] width 19 height 19
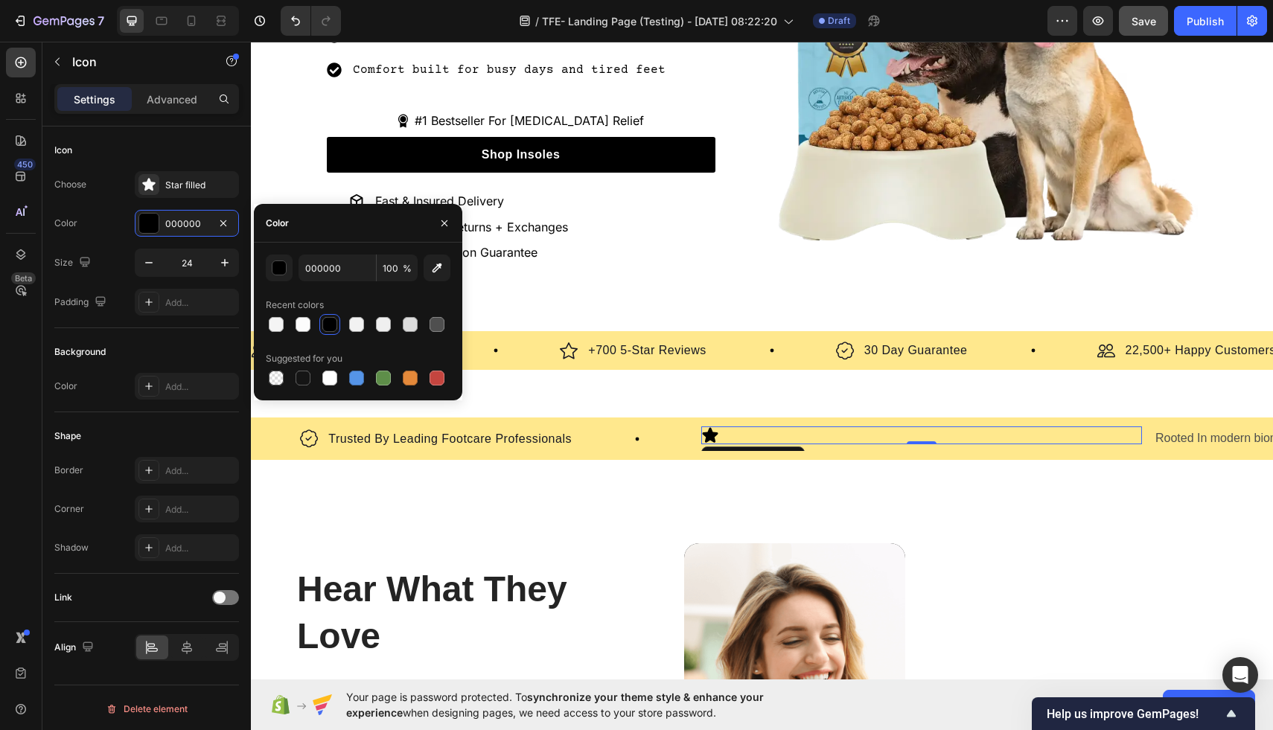
click at [335, 324] on div at bounding box center [329, 324] width 15 height 15
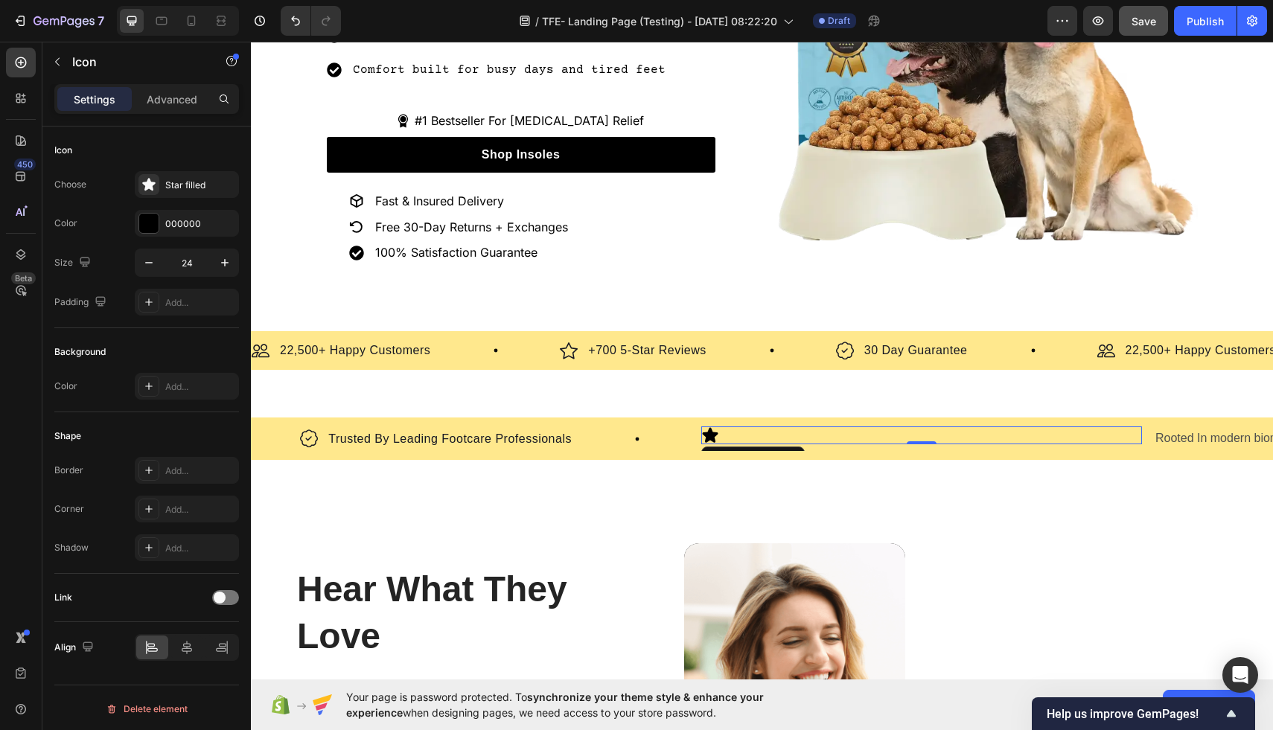
click at [840, 429] on div "Icon 0" at bounding box center [921, 435] width 441 height 18
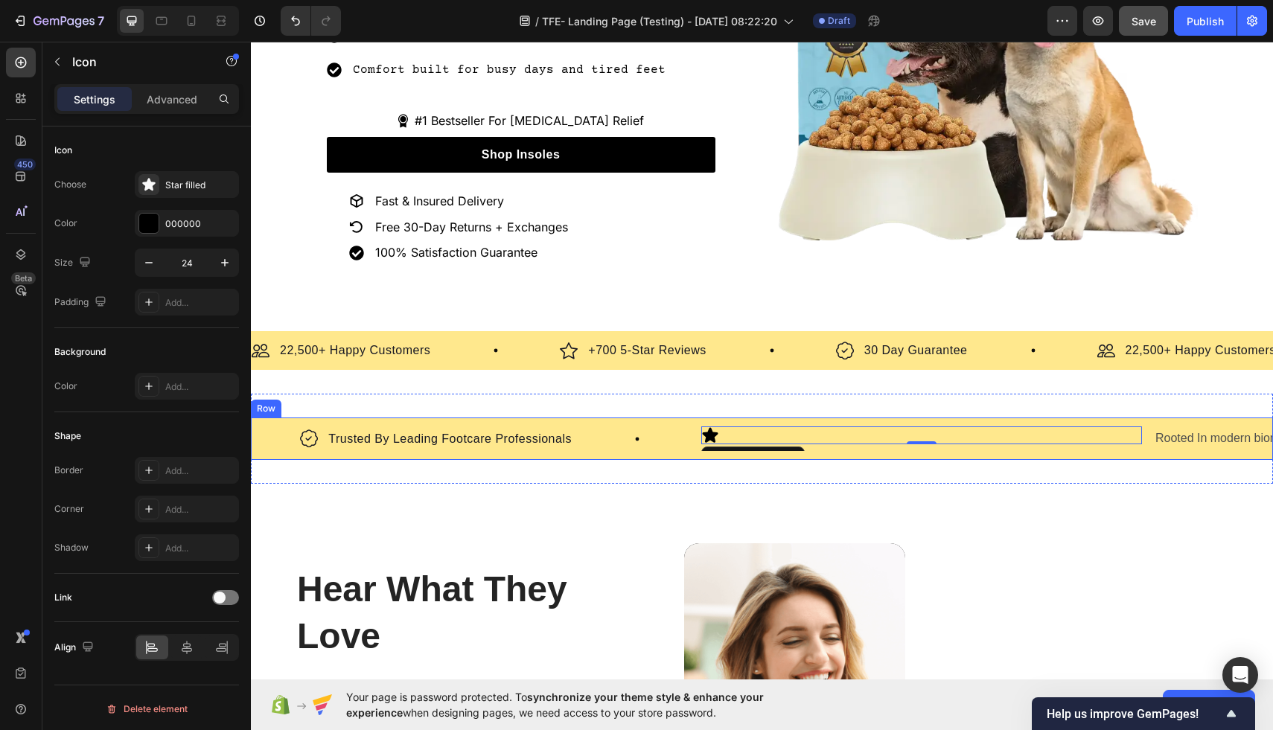
click at [854, 453] on div "Image Backed By Clinical Foot Science Text Block Row Image Designed With Podiat…" at bounding box center [762, 439] width 1022 height 42
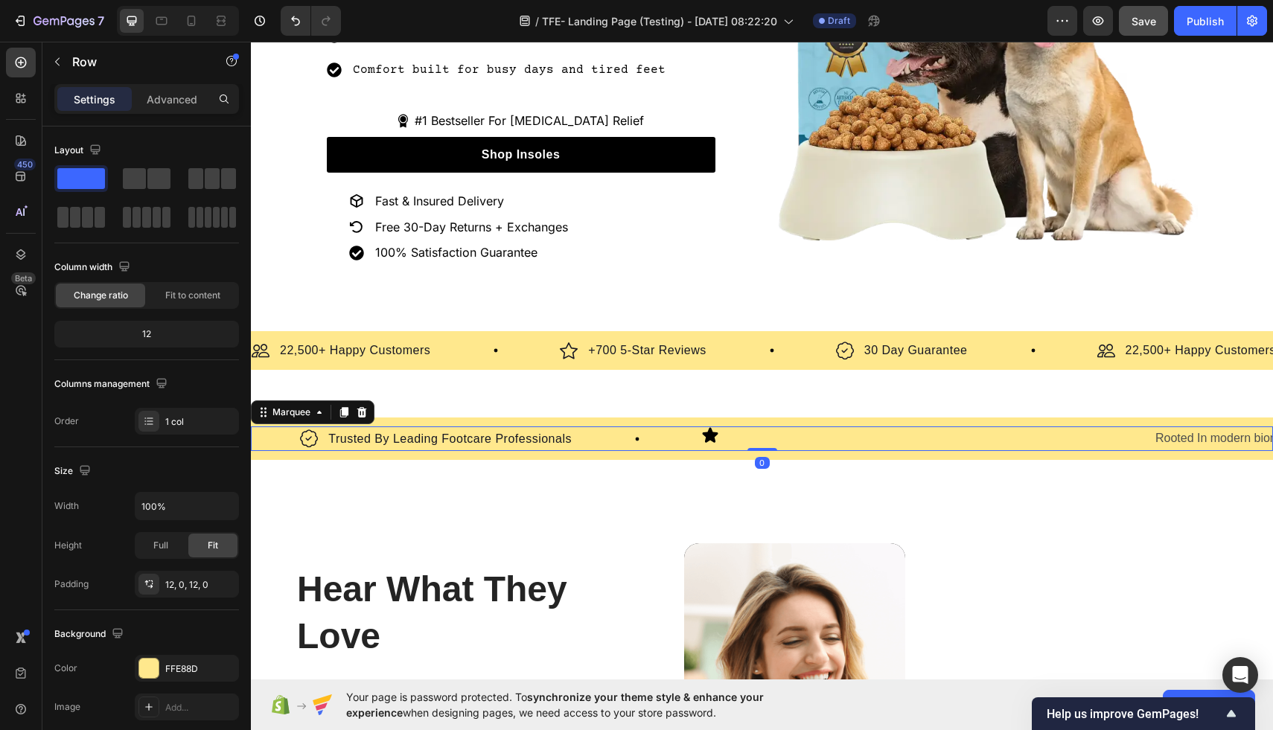
click at [286, 441] on div "Image Designed With Podiatric Expertise Text Block Row" at bounding box center [125, 439] width 350 height 21
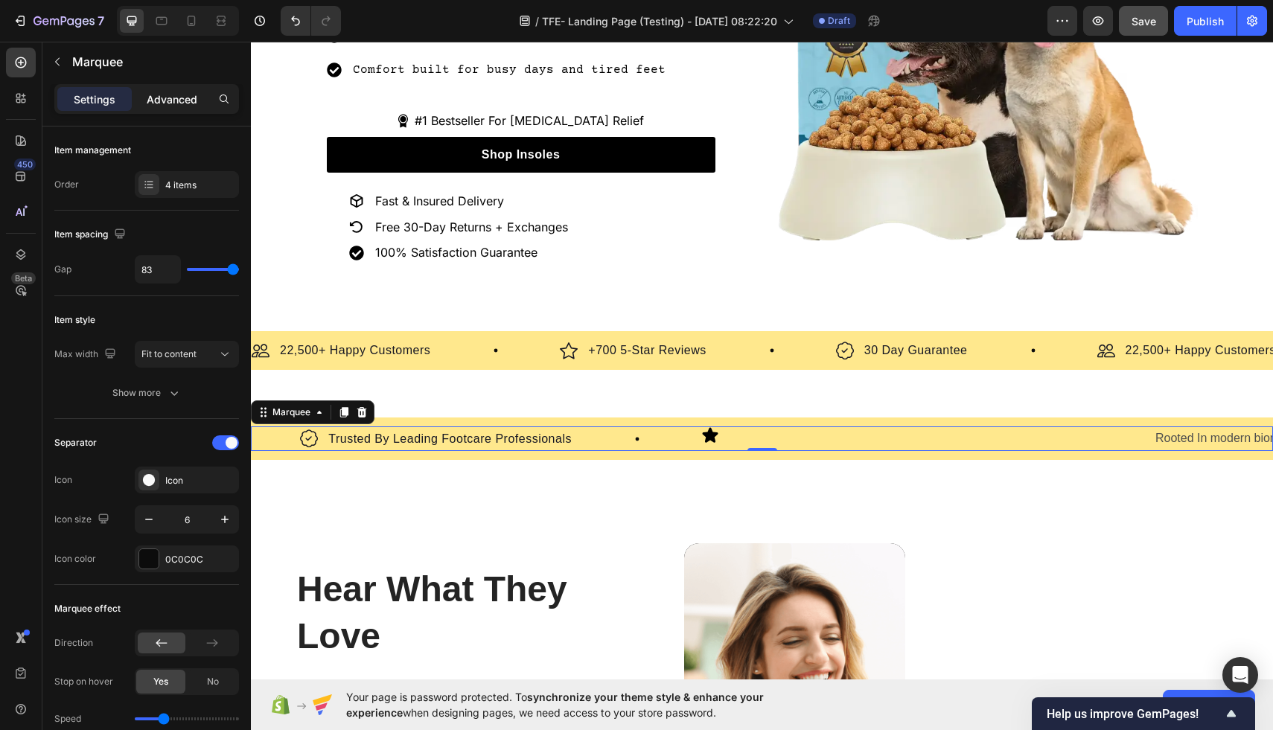
click at [179, 104] on p "Advanced" at bounding box center [172, 100] width 51 height 16
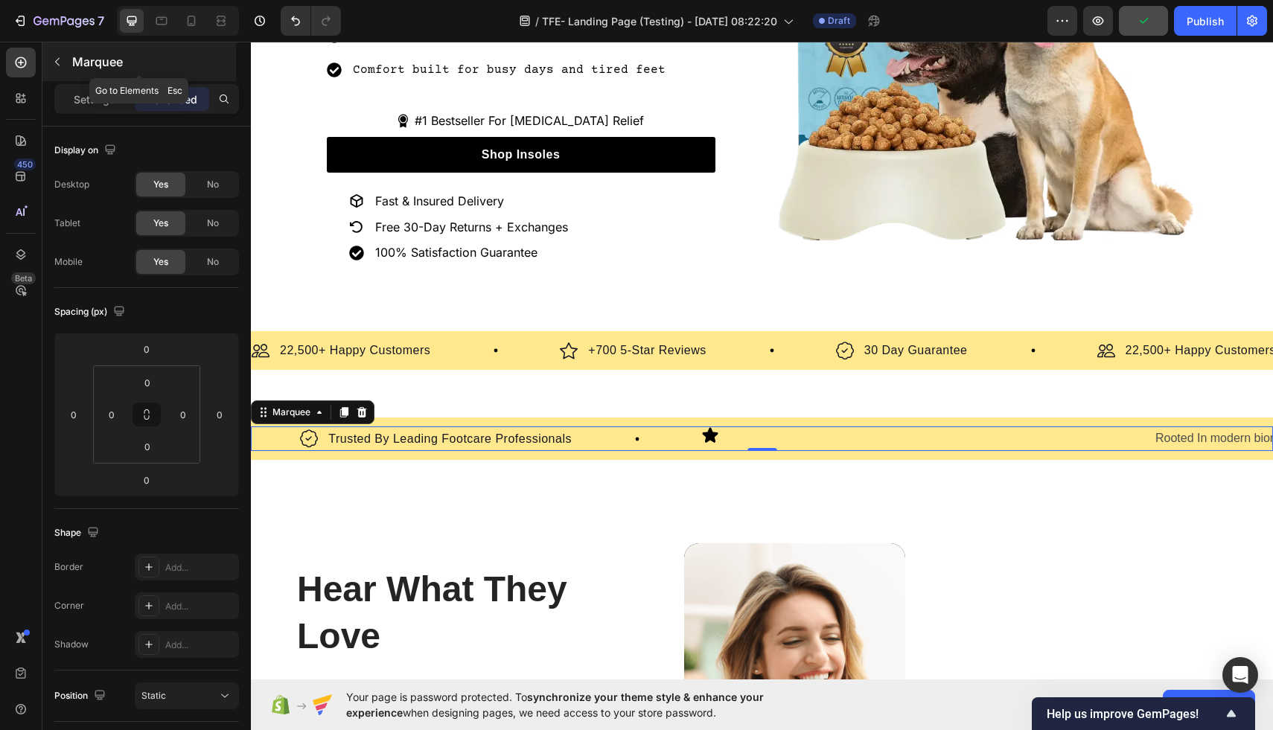
click at [71, 69] on div "Marquee" at bounding box center [139, 61] width 194 height 39
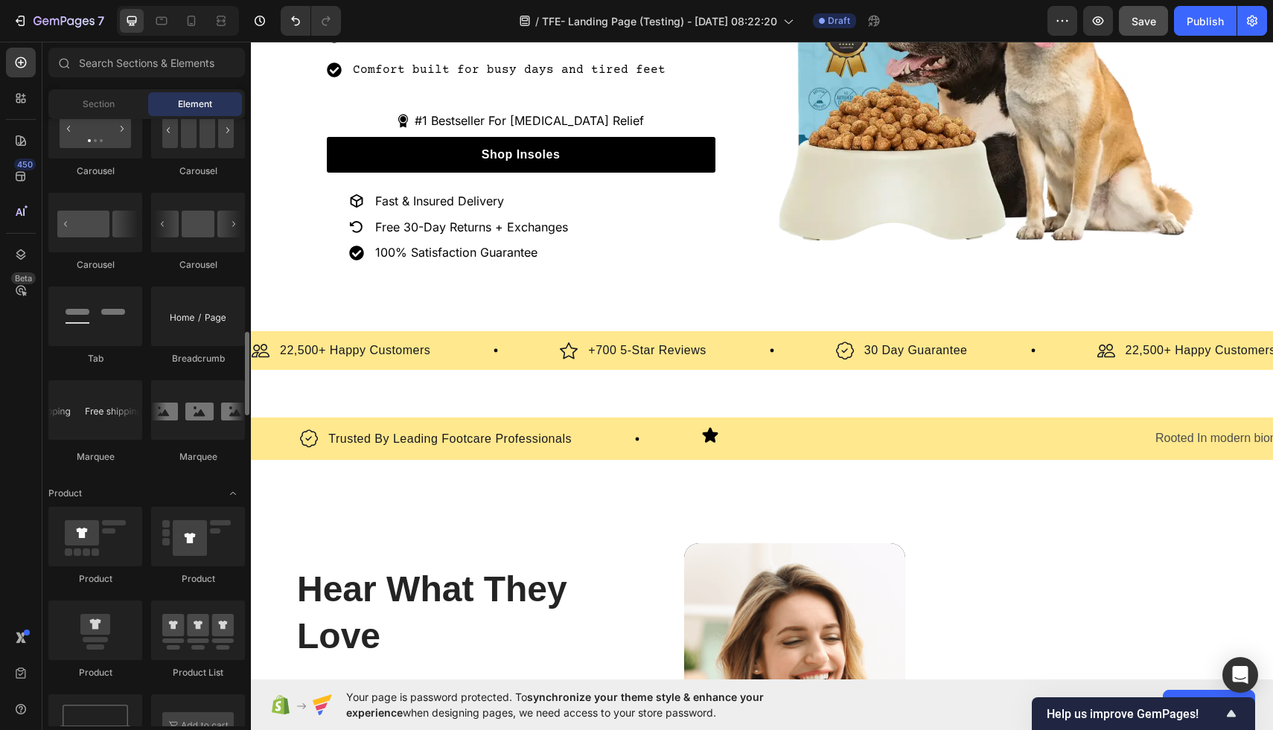
scroll to position [1541, 0]
click at [338, 441] on p "Trusted By Leading Footcare Professionals" at bounding box center [449, 439] width 243 height 18
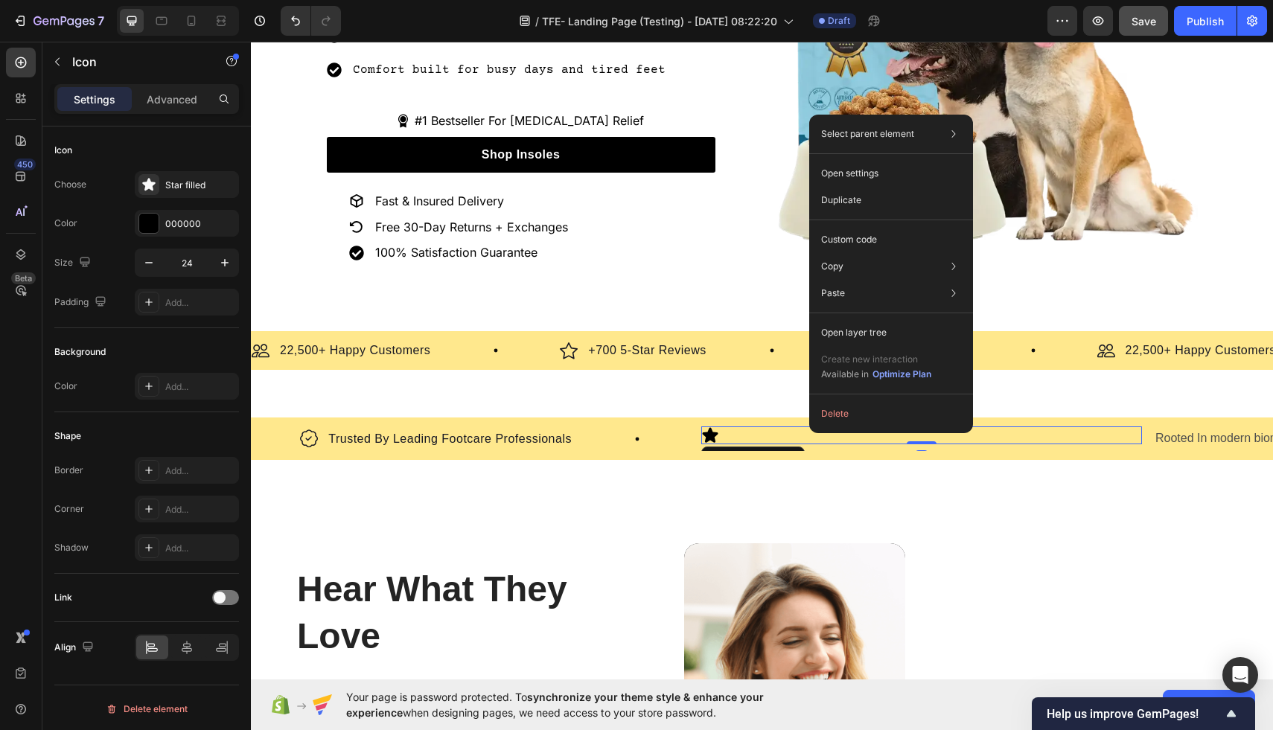
click at [796, 432] on div "Icon 0" at bounding box center [921, 435] width 441 height 18
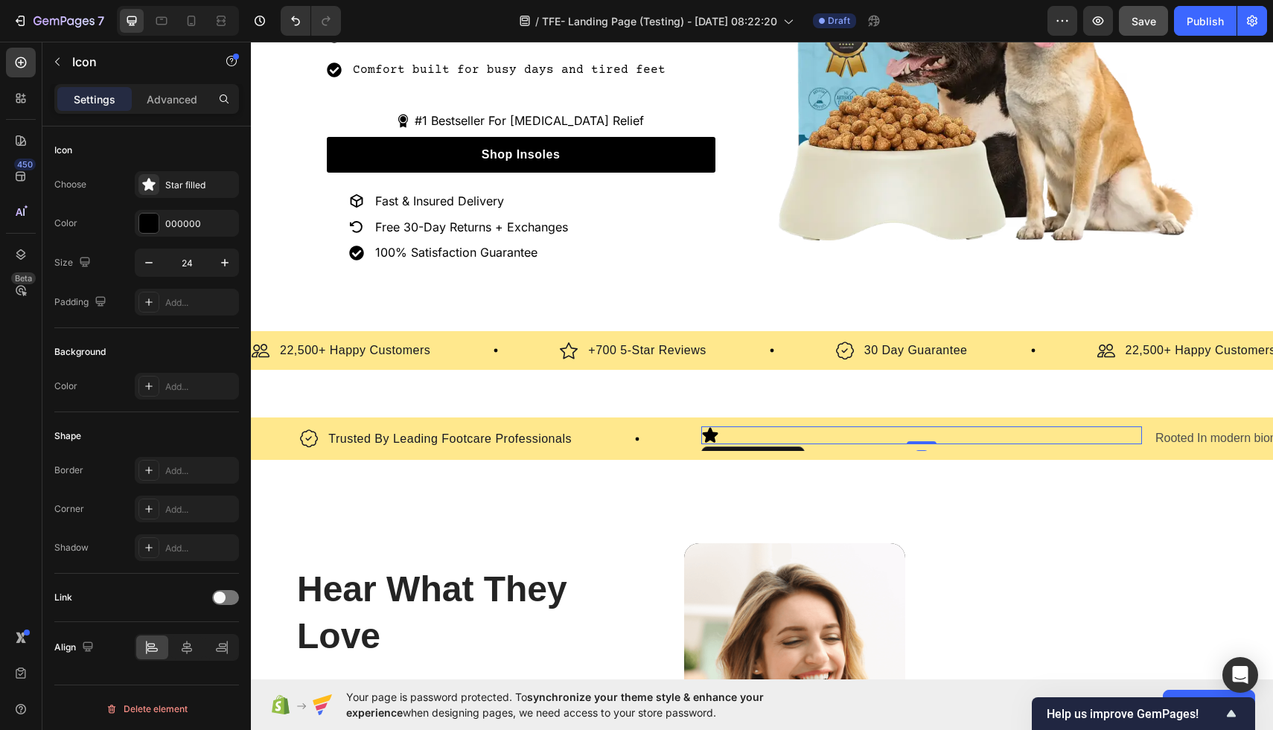
click at [802, 432] on div "Icon 0" at bounding box center [921, 435] width 441 height 18
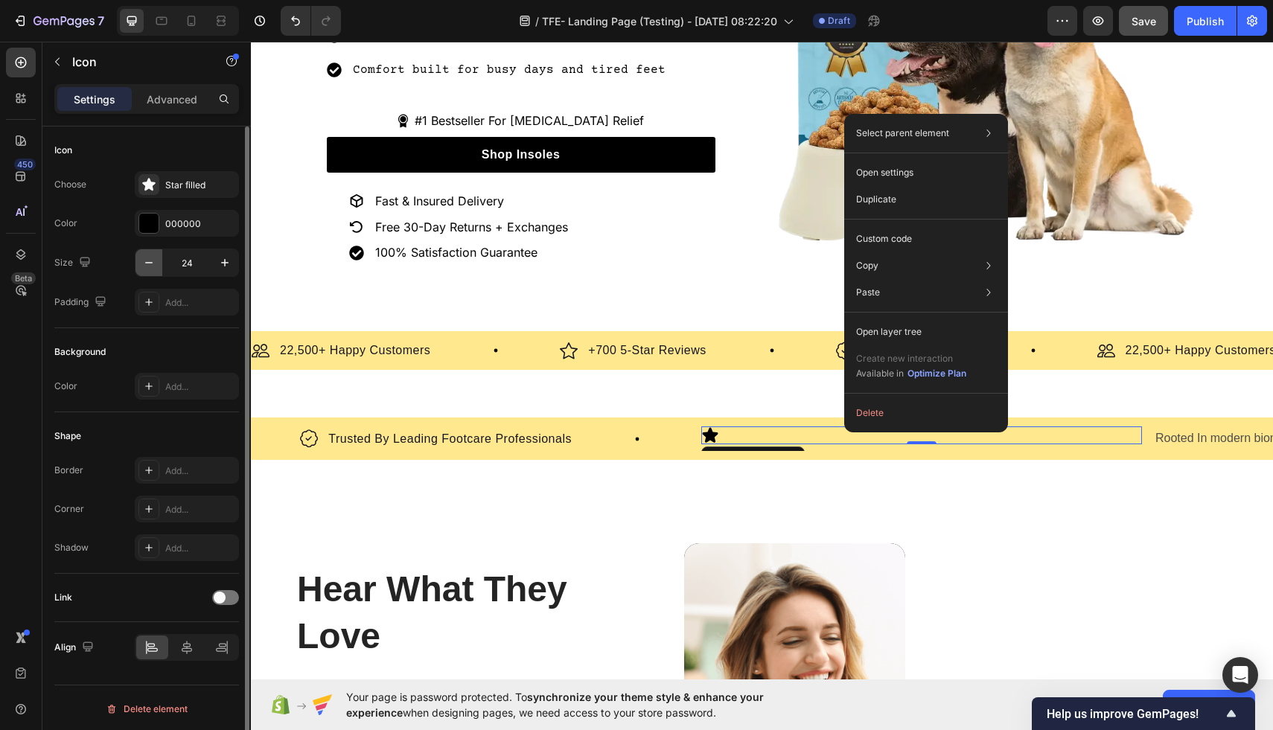
click at [152, 263] on icon "button" at bounding box center [148, 262] width 15 height 15
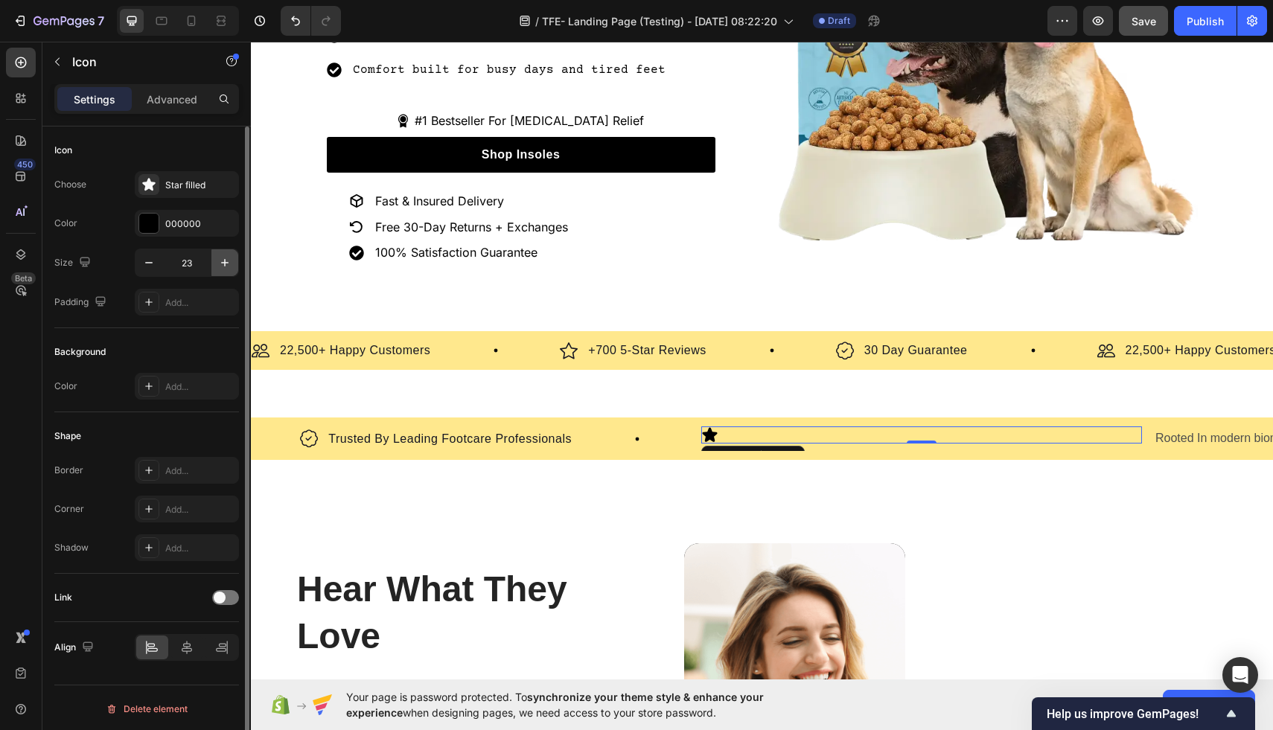
click at [222, 266] on icon "button" at bounding box center [224, 262] width 15 height 15
type input "24"
click at [153, 386] on icon at bounding box center [149, 386] width 12 height 12
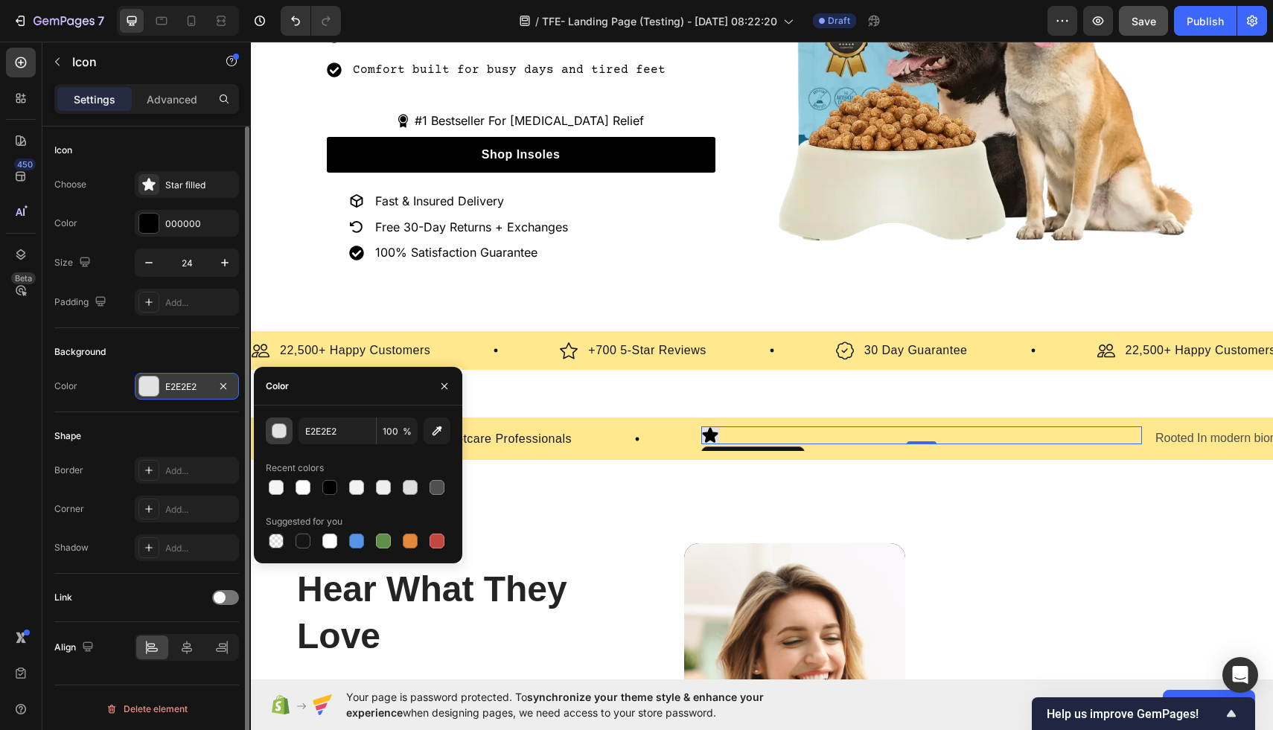
click at [278, 429] on div "button" at bounding box center [279, 431] width 15 height 15
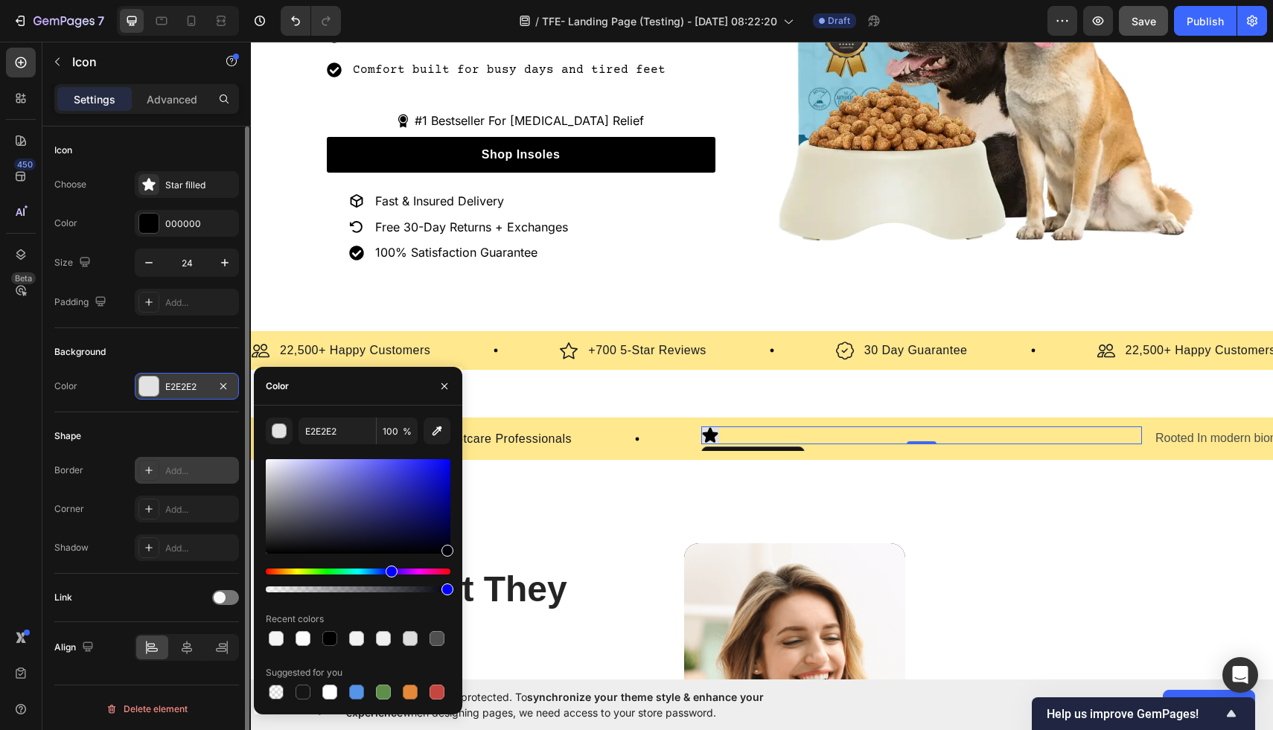
click at [193, 461] on div "Add..." at bounding box center [187, 470] width 104 height 27
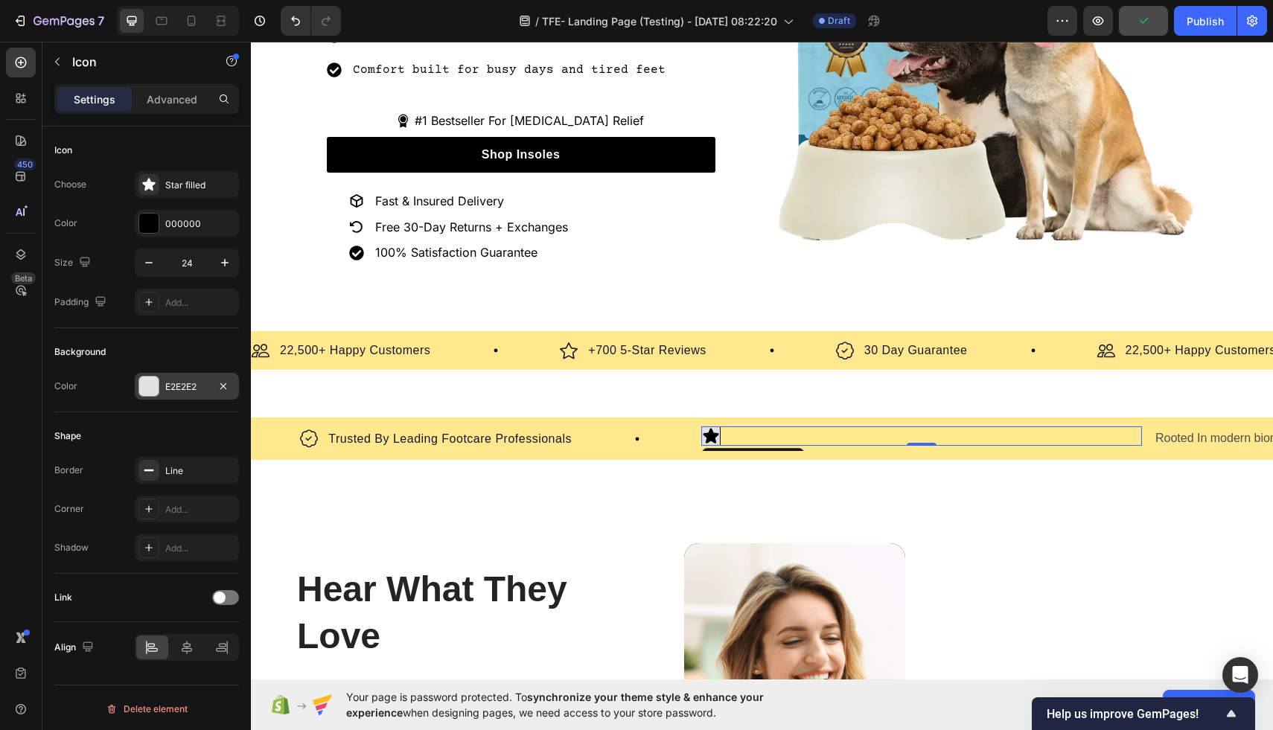
click at [981, 435] on div "Icon 0" at bounding box center [921, 435] width 441 height 19
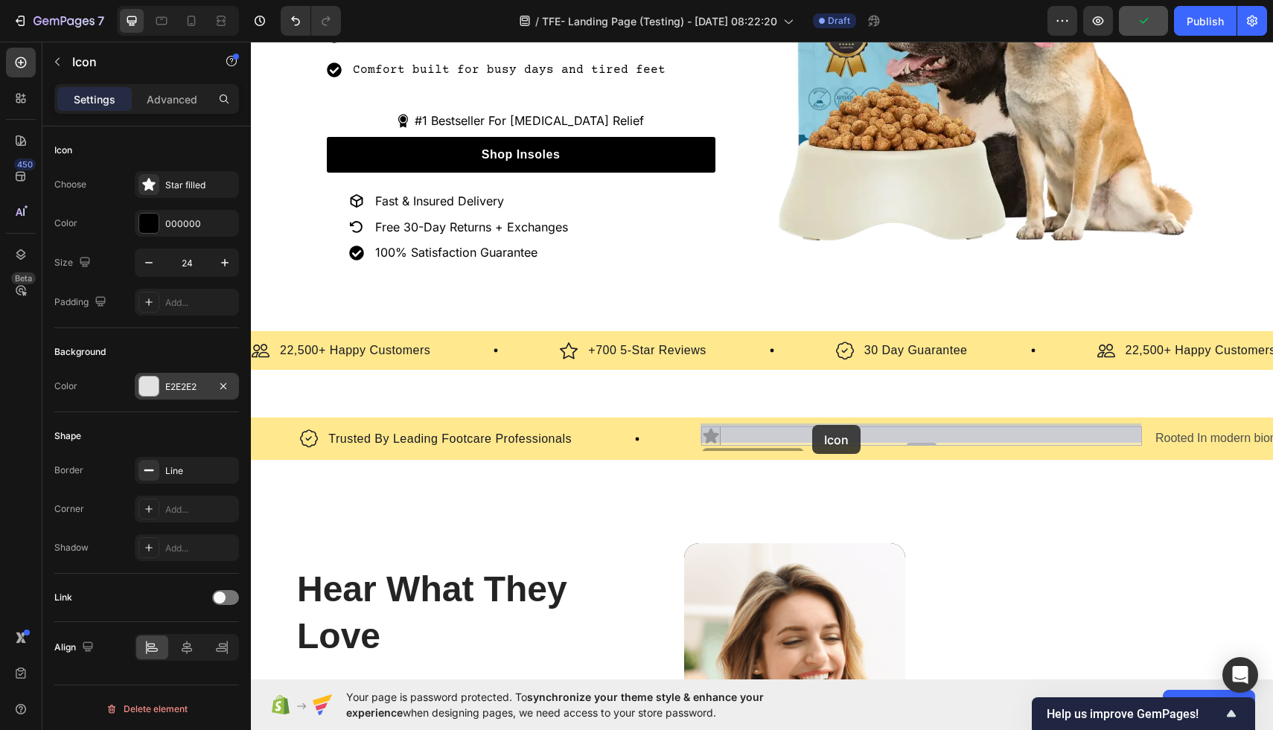
drag, startPoint x: 1060, startPoint y: 435, endPoint x: 812, endPoint y: 425, distance: 248.0
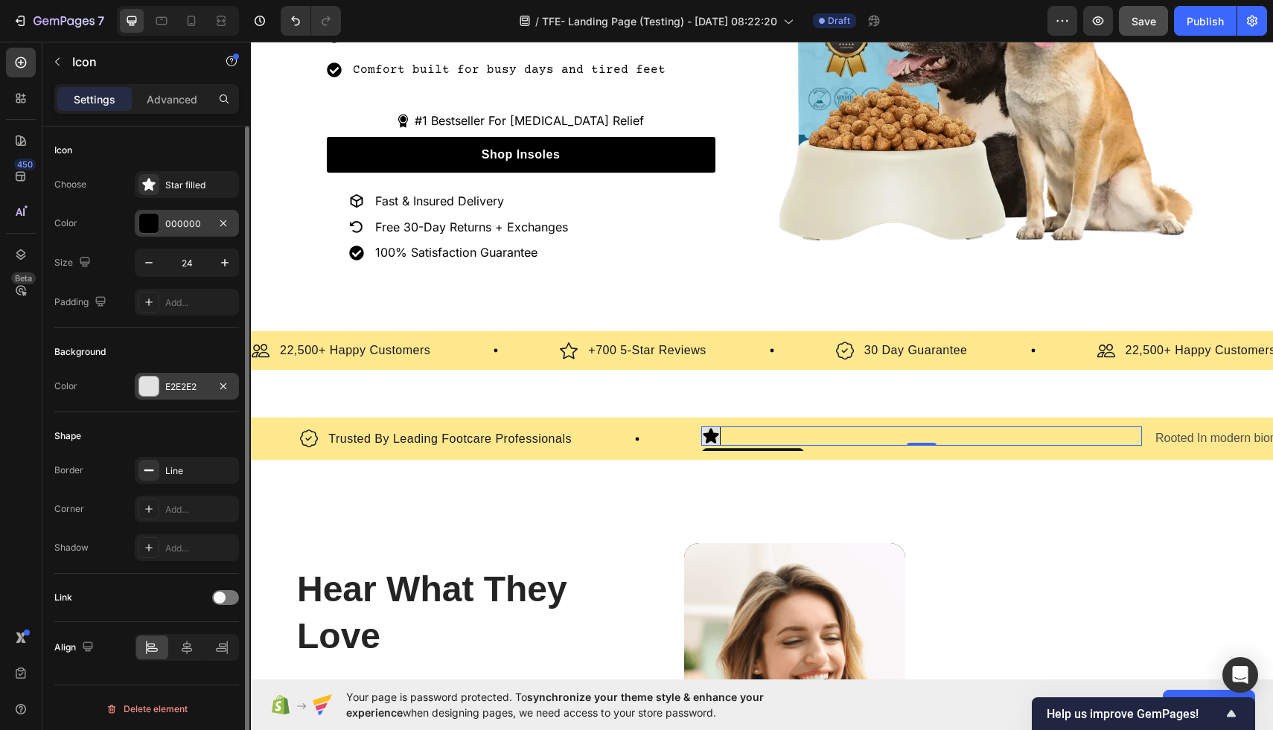
click at [153, 231] on div at bounding box center [148, 223] width 19 height 19
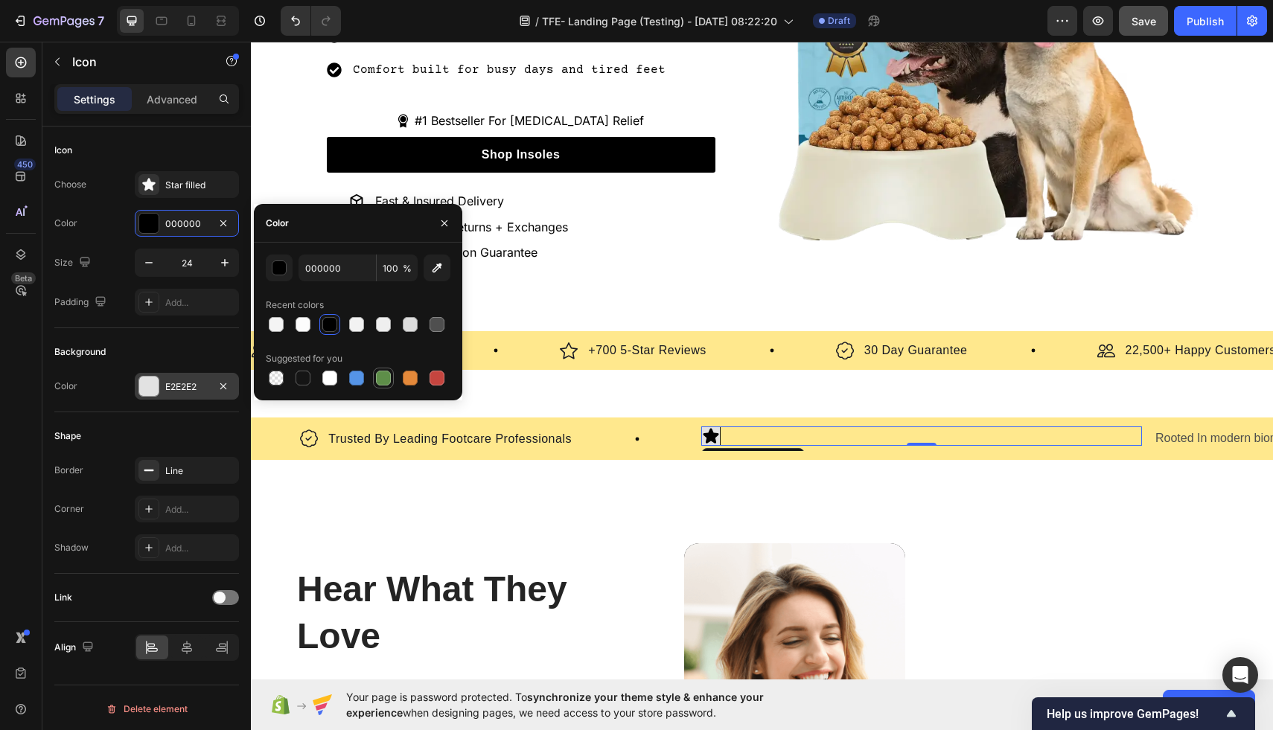
click at [382, 373] on div at bounding box center [383, 378] width 15 height 15
click at [307, 325] on div at bounding box center [302, 324] width 15 height 15
click at [275, 327] on div at bounding box center [276, 324] width 15 height 15
click at [324, 380] on div at bounding box center [329, 378] width 15 height 15
click at [732, 435] on div "Icon 0" at bounding box center [921, 435] width 441 height 19
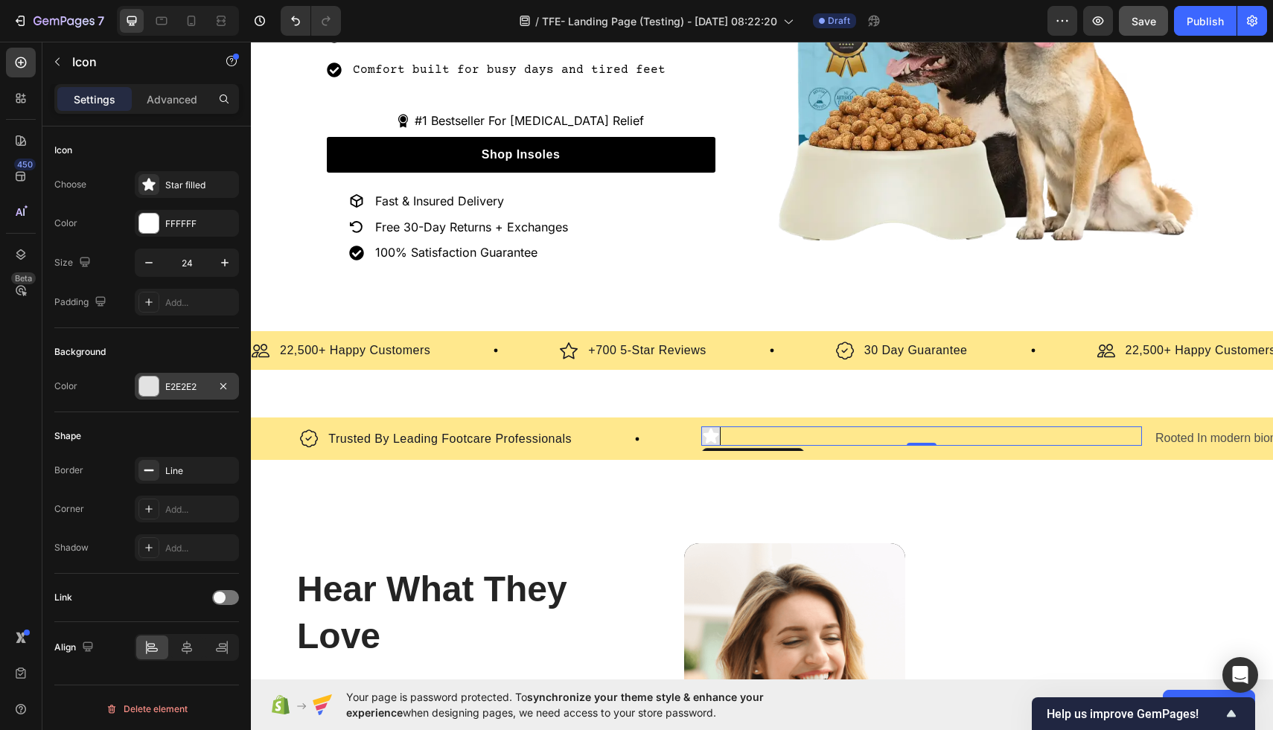
click at [732, 435] on div "Icon 0" at bounding box center [921, 435] width 441 height 19
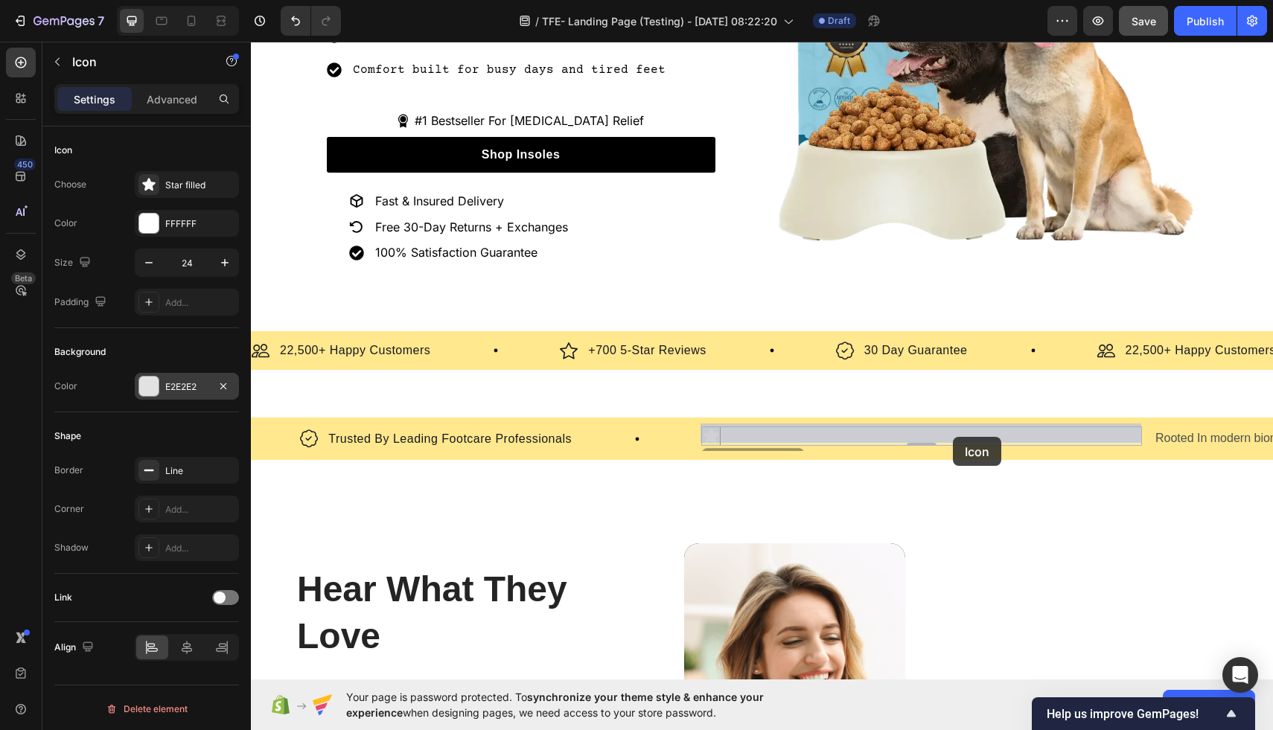
drag, startPoint x: 732, startPoint y: 435, endPoint x: 964, endPoint y: 437, distance: 231.5
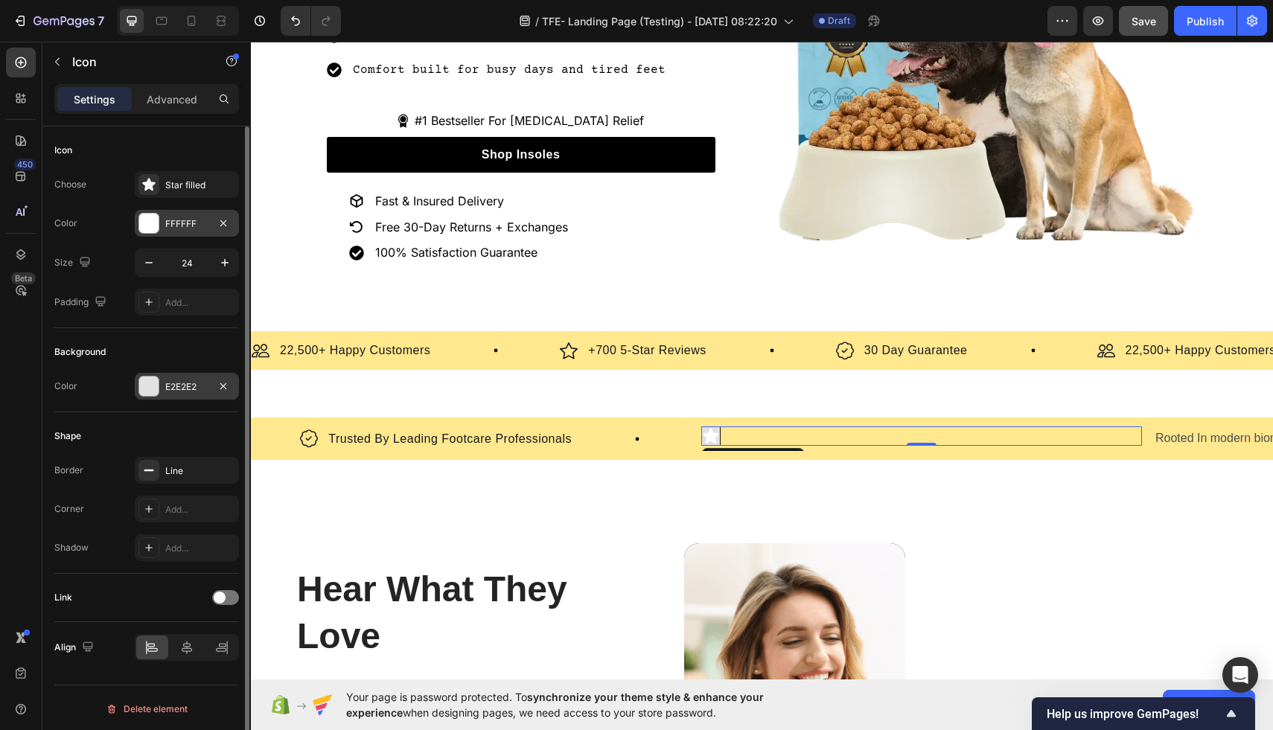
click at [146, 226] on div at bounding box center [148, 223] width 19 height 19
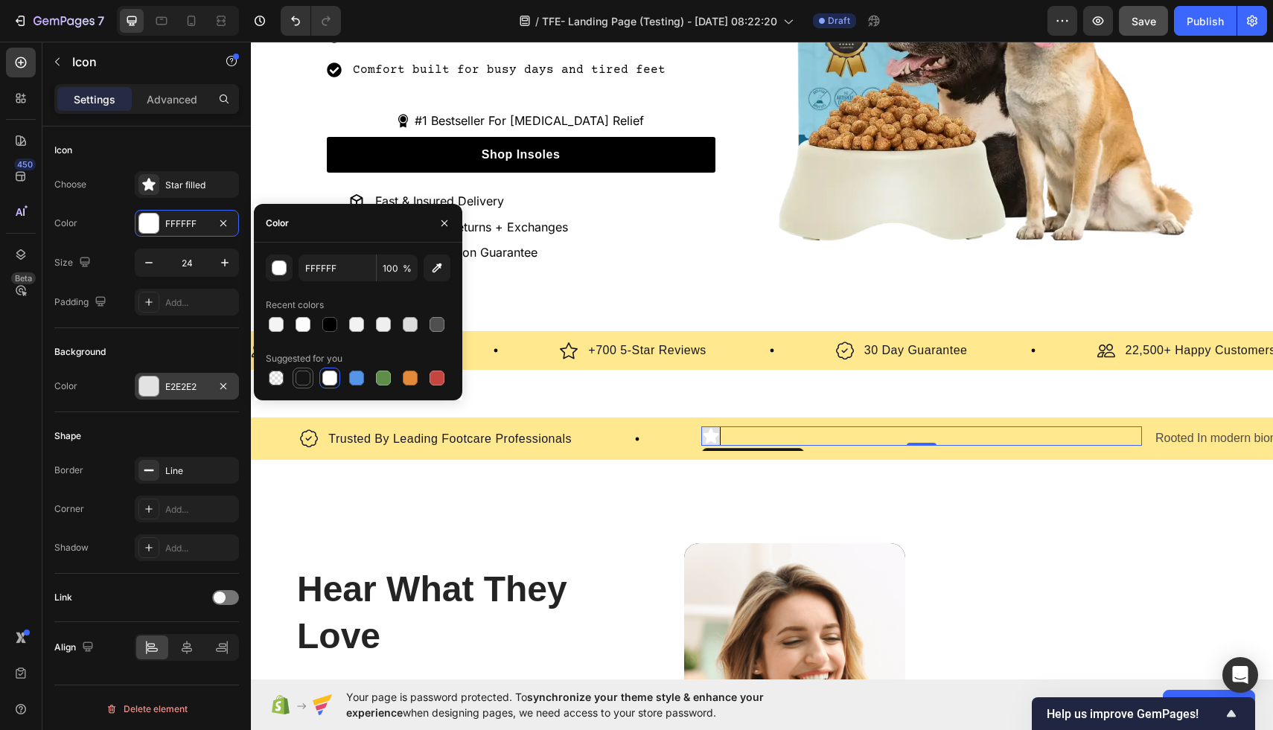
click at [304, 374] on div at bounding box center [302, 378] width 15 height 15
type input "151515"
click at [155, 386] on div at bounding box center [148, 386] width 19 height 19
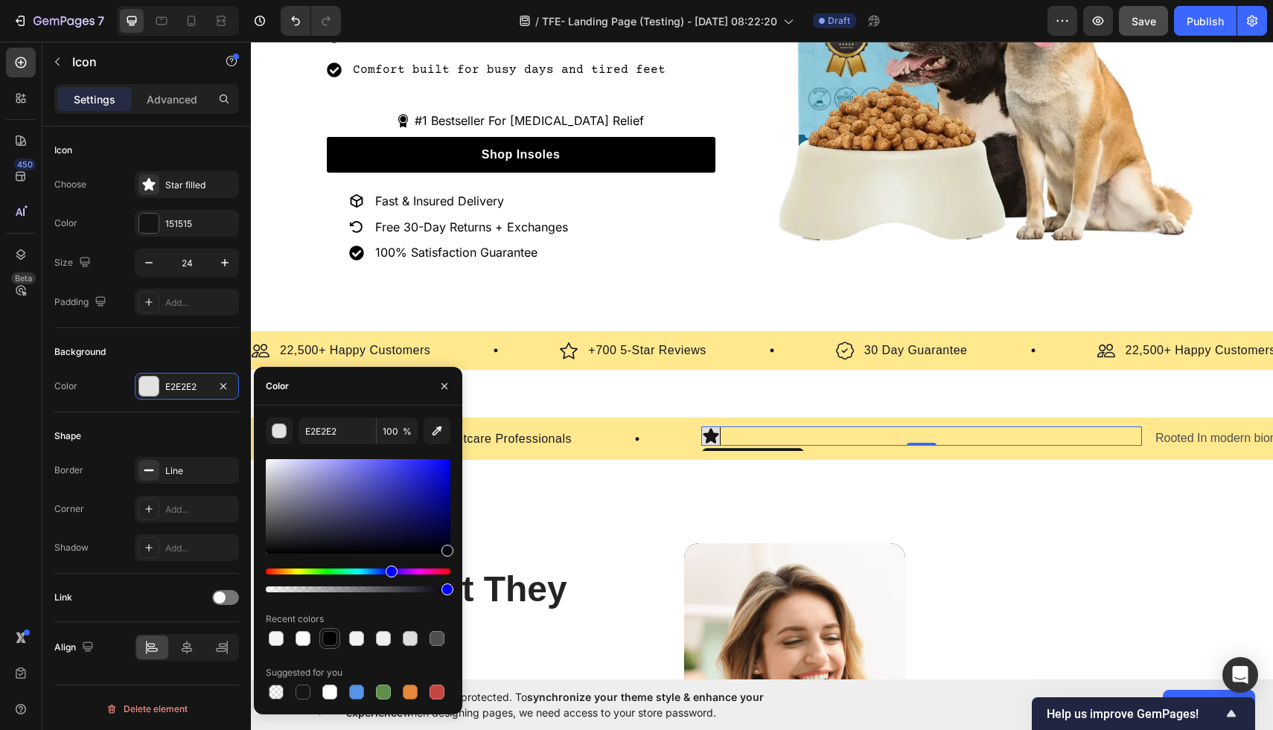
click at [327, 641] on div at bounding box center [329, 638] width 15 height 15
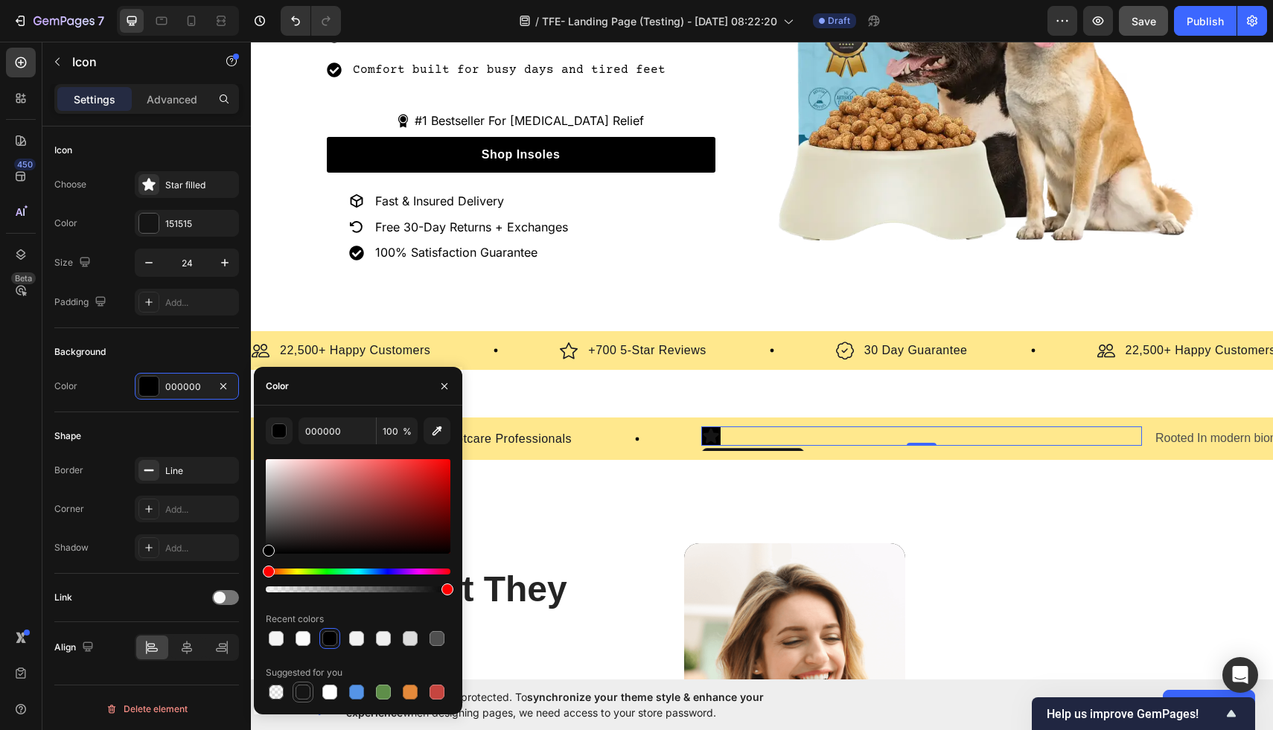
click at [303, 690] on div at bounding box center [302, 692] width 15 height 15
type input "151515"
click at [444, 386] on icon "button" at bounding box center [444, 386] width 6 height 6
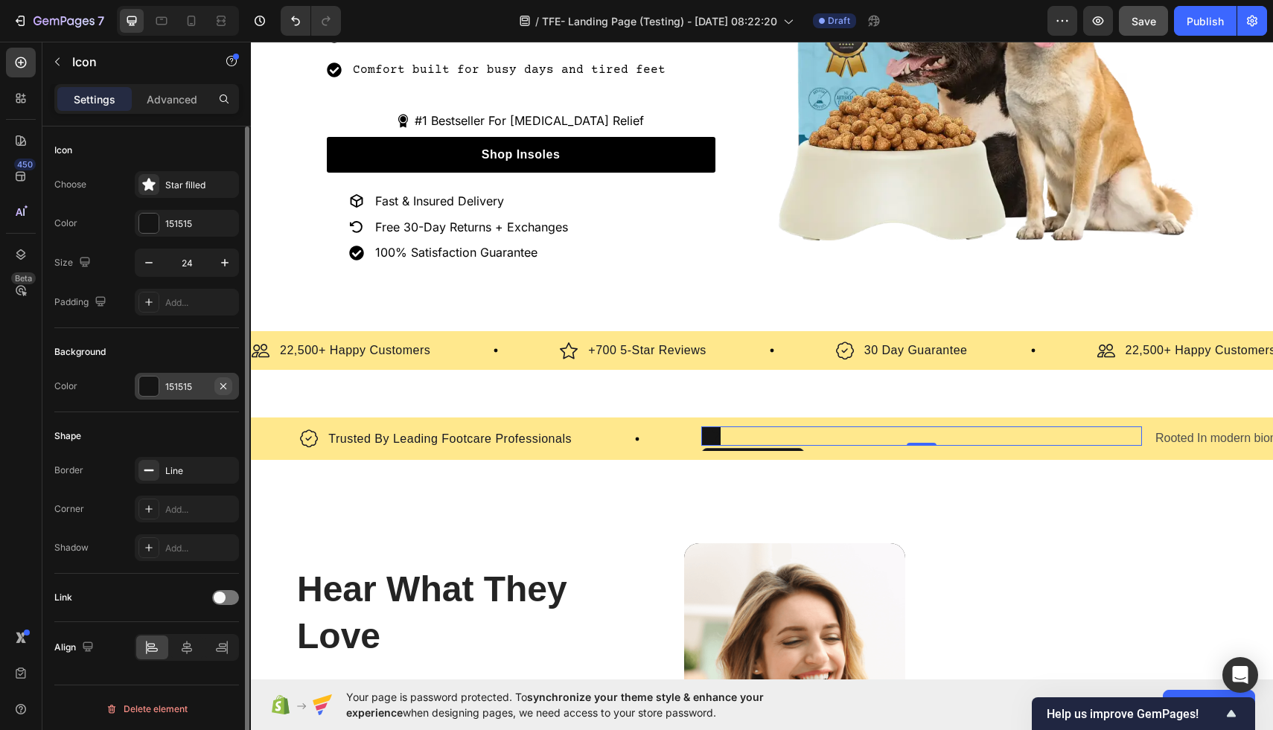
click at [224, 386] on icon "button" at bounding box center [223, 386] width 6 height 6
click at [741, 433] on div "Icon 0" at bounding box center [921, 435] width 441 height 19
click at [903, 428] on div "Icon 0" at bounding box center [921, 435] width 441 height 19
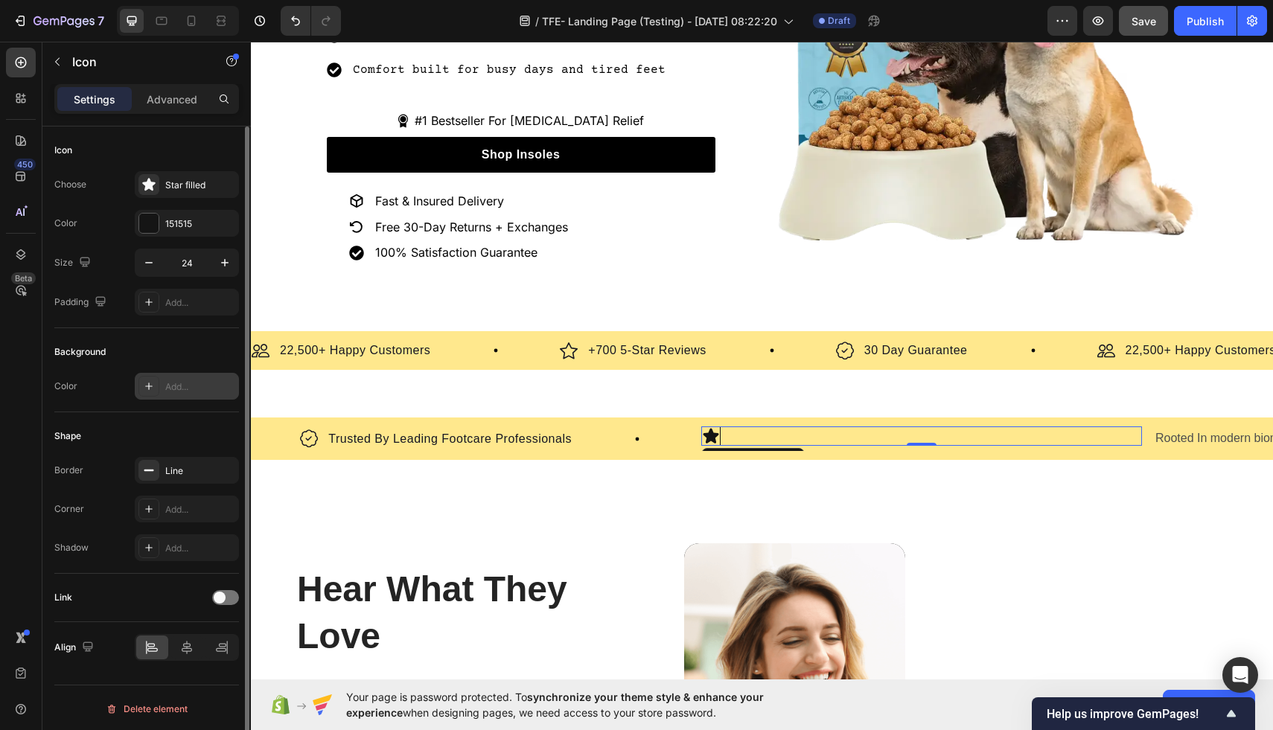
click at [706, 428] on icon at bounding box center [711, 436] width 18 height 18
click at [712, 448] on div "Icon" at bounding box center [752, 460] width 103 height 24
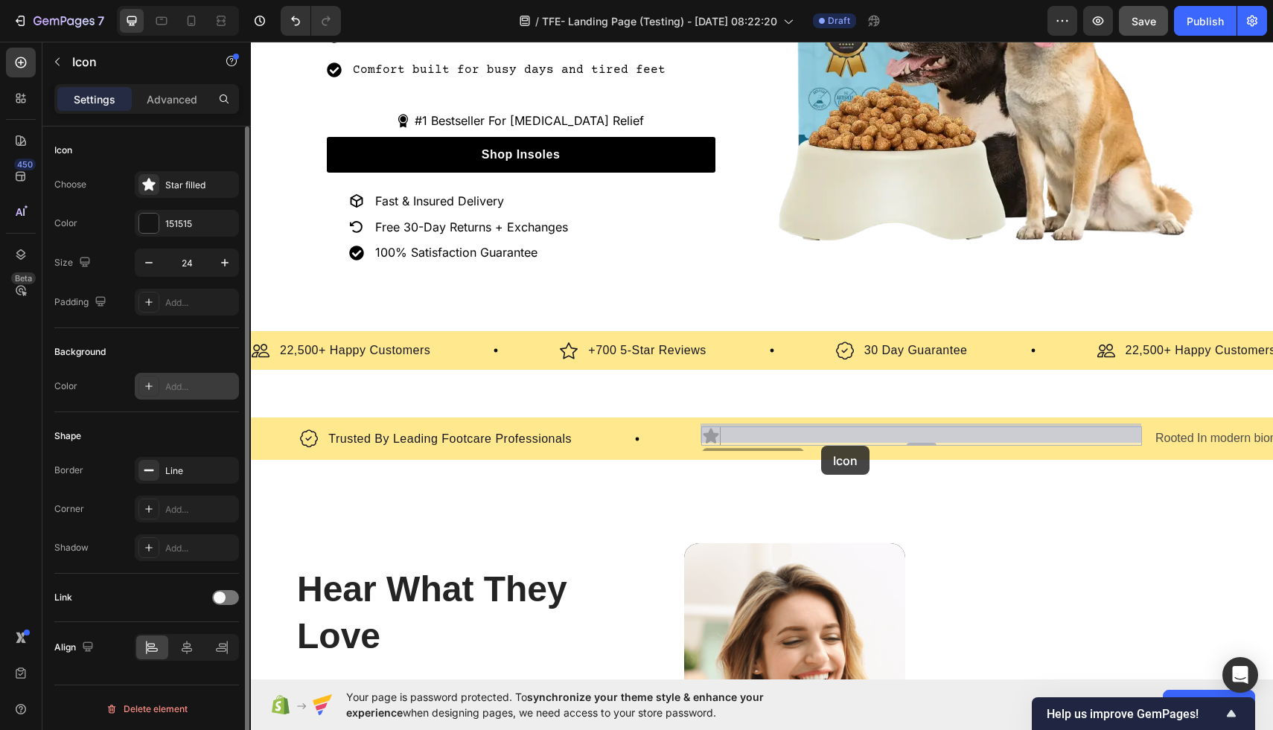
drag, startPoint x: 712, startPoint y: 446, endPoint x: 819, endPoint y: 445, distance: 107.9
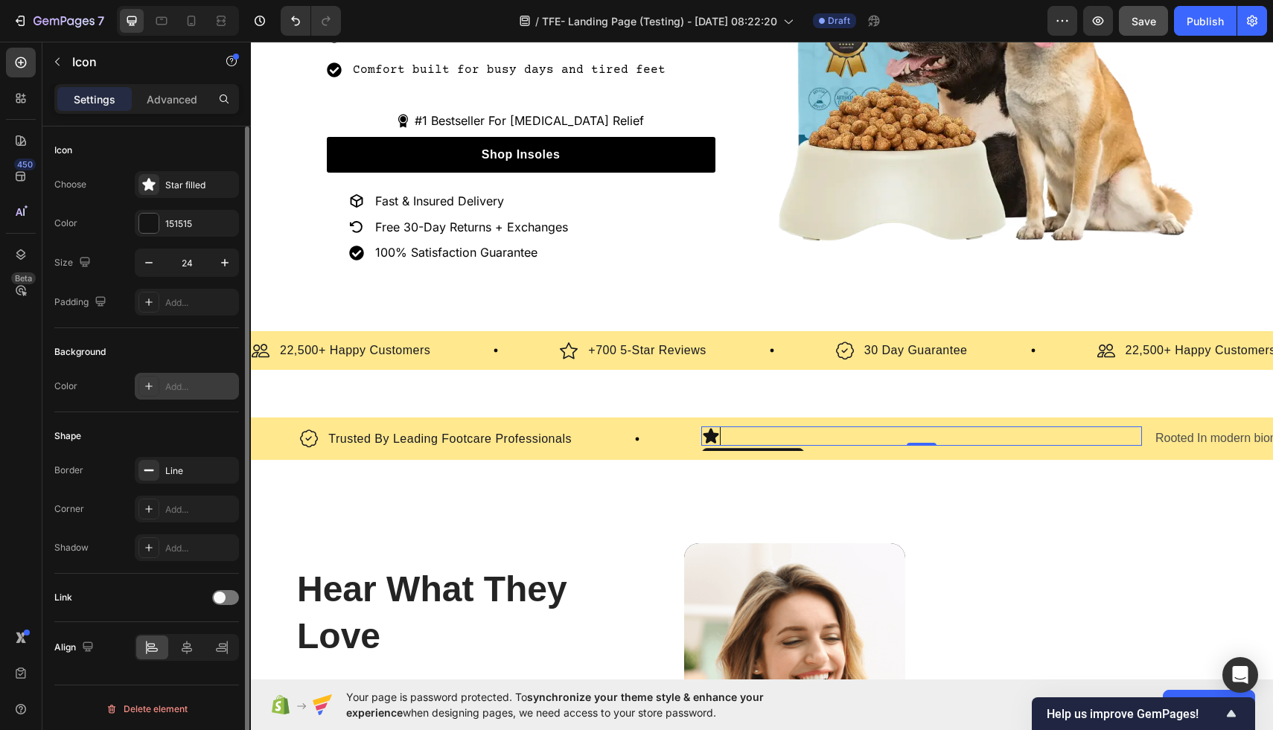
click at [714, 433] on icon at bounding box center [711, 436] width 16 height 15
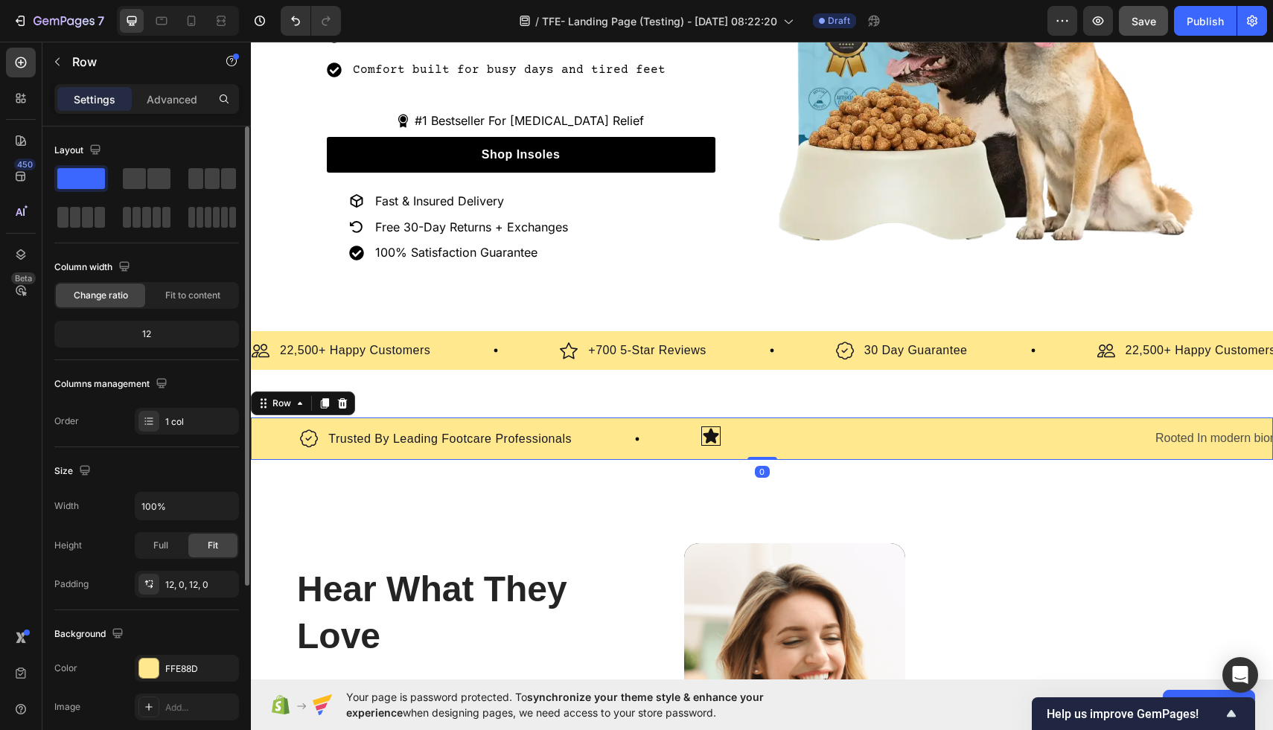
click at [743, 449] on div "Image Backed By Clinical Foot Science Text Block Row Image Designed With Podiat…" at bounding box center [762, 439] width 1022 height 42
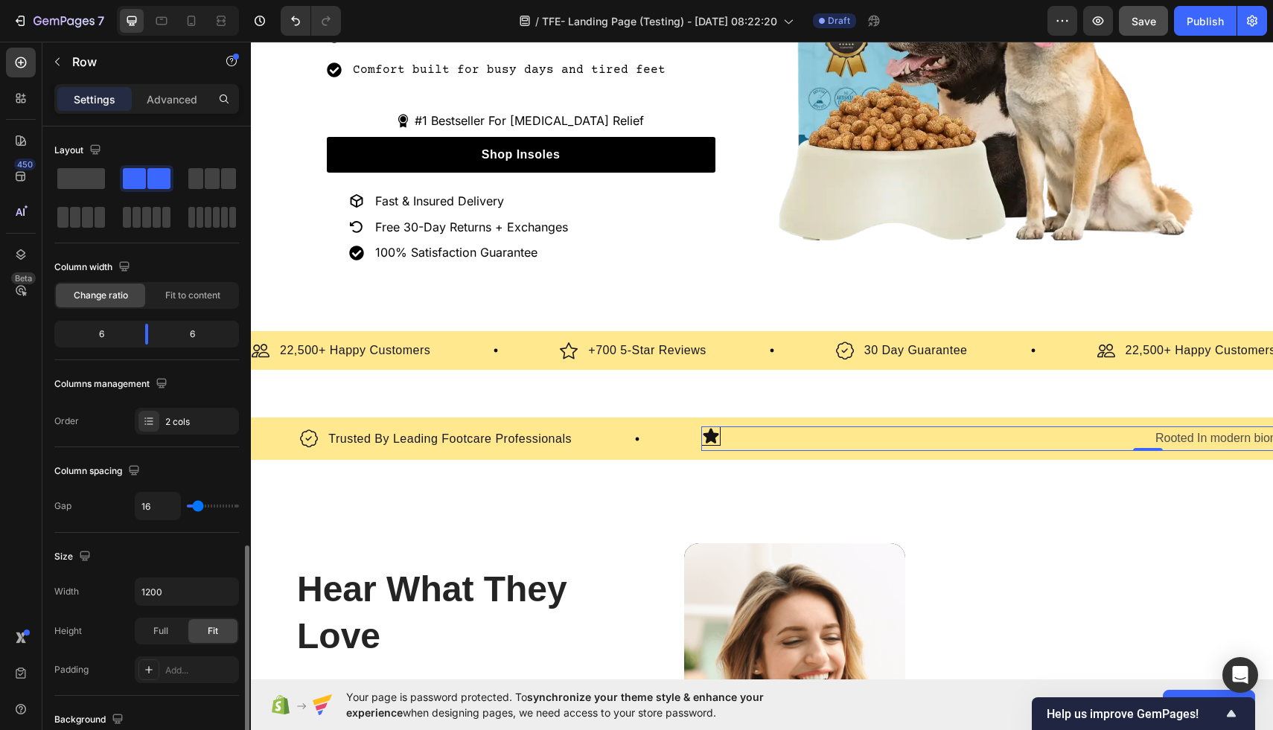
click at [743, 445] on div "Icon" at bounding box center [921, 438] width 441 height 25
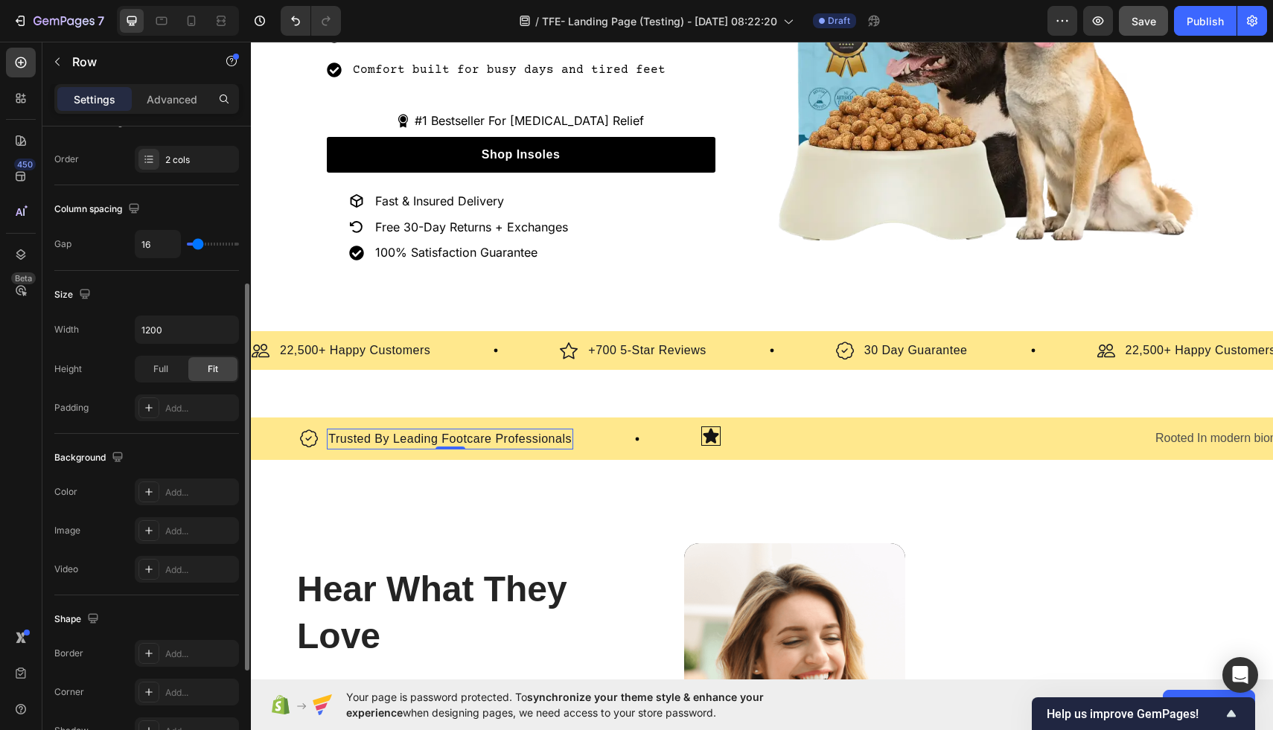
click at [470, 436] on p "Trusted By Leading Footcare Professionals" at bounding box center [449, 439] width 243 height 18
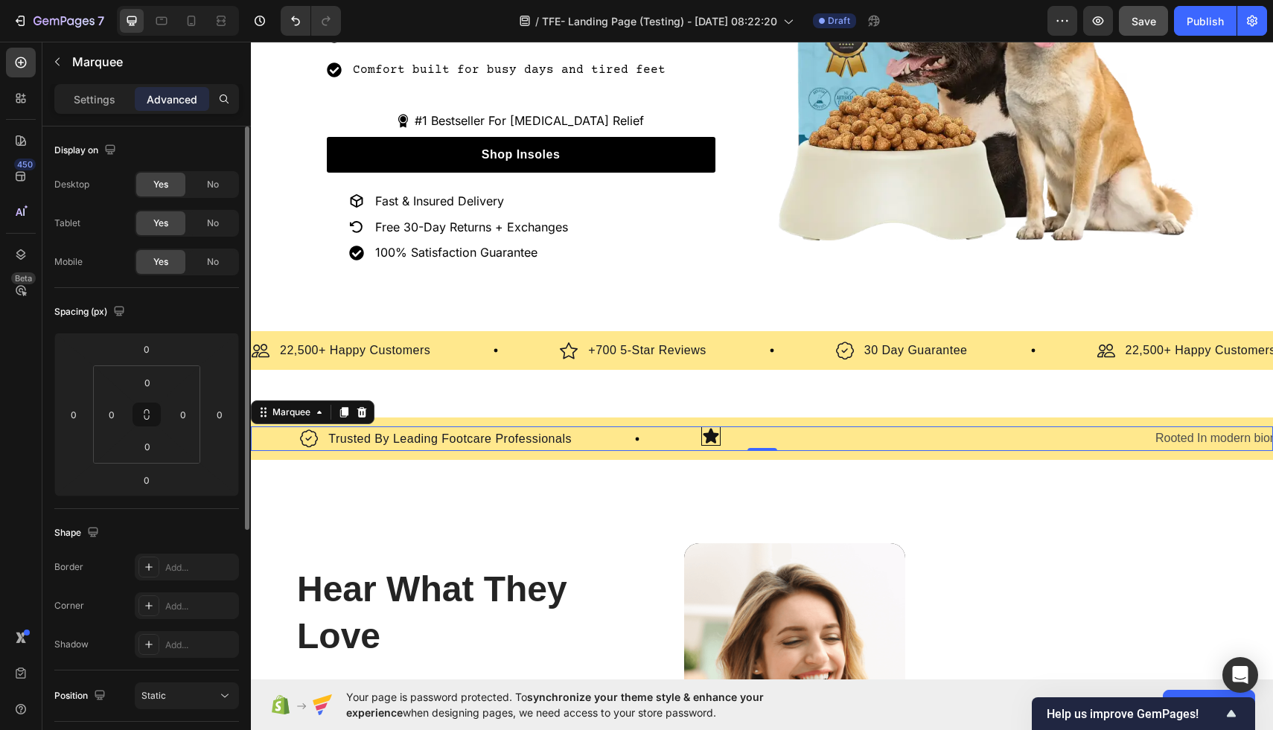
click at [279, 429] on div "Image Designed With Podiatric Expertise Text Block Row" at bounding box center [125, 439] width 350 height 21
click at [886, 444] on div "Icon" at bounding box center [921, 438] width 441 height 25
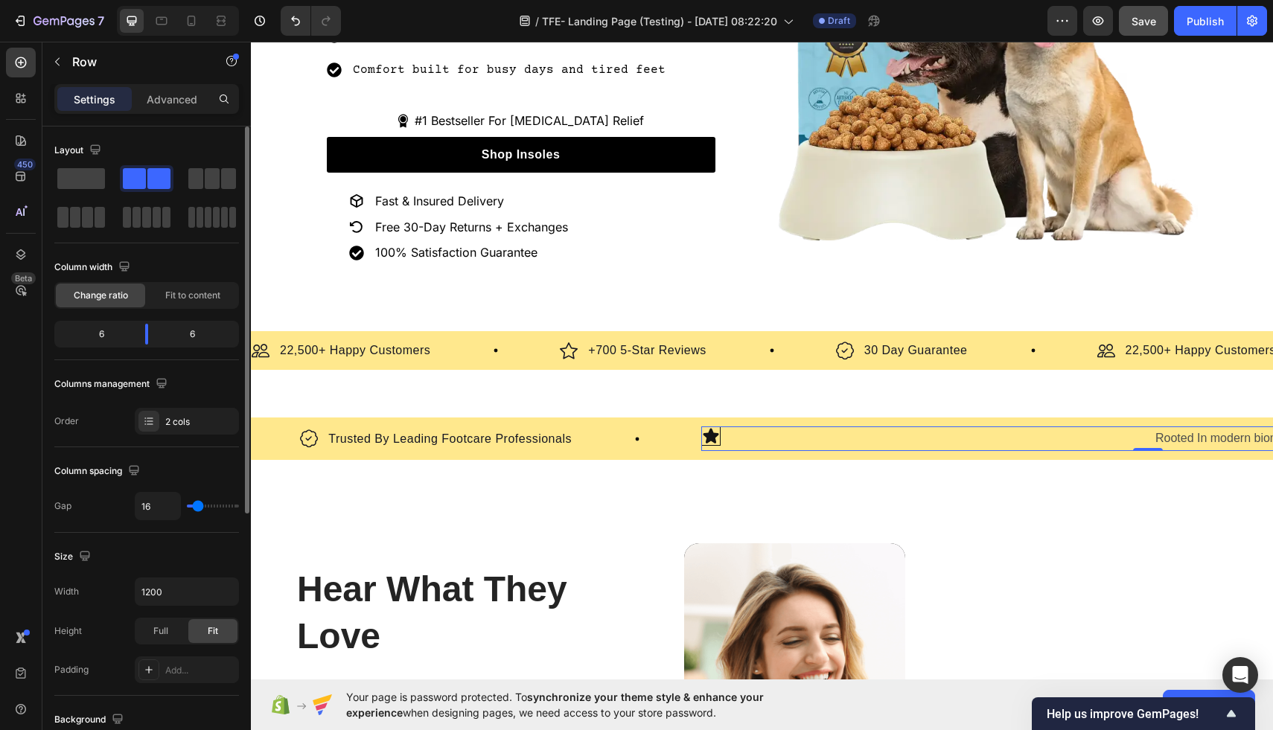
click at [1145, 434] on div "Icon Rooted In modern biomechanical and motion science Text Block Row 0" at bounding box center [1147, 438] width 893 height 25
click at [1116, 434] on div "Icon" at bounding box center [921, 435] width 441 height 19
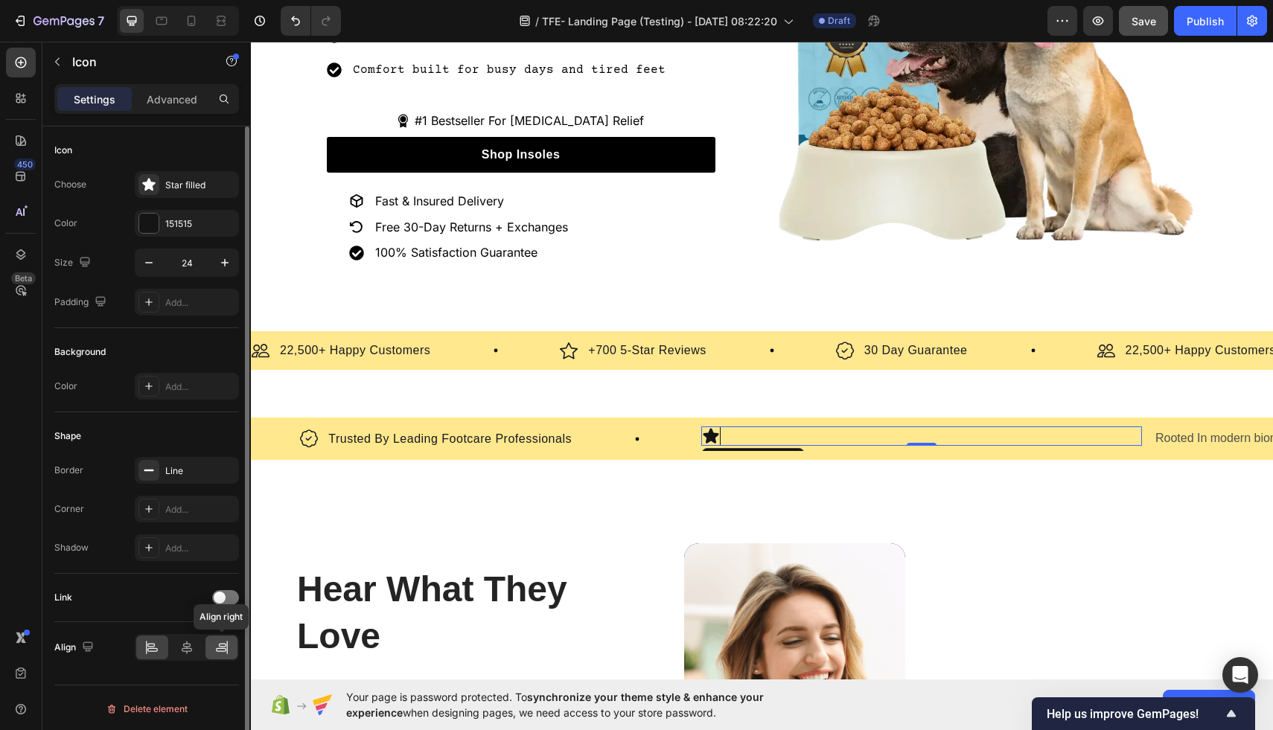
click at [219, 648] on icon at bounding box center [221, 650] width 10 height 4
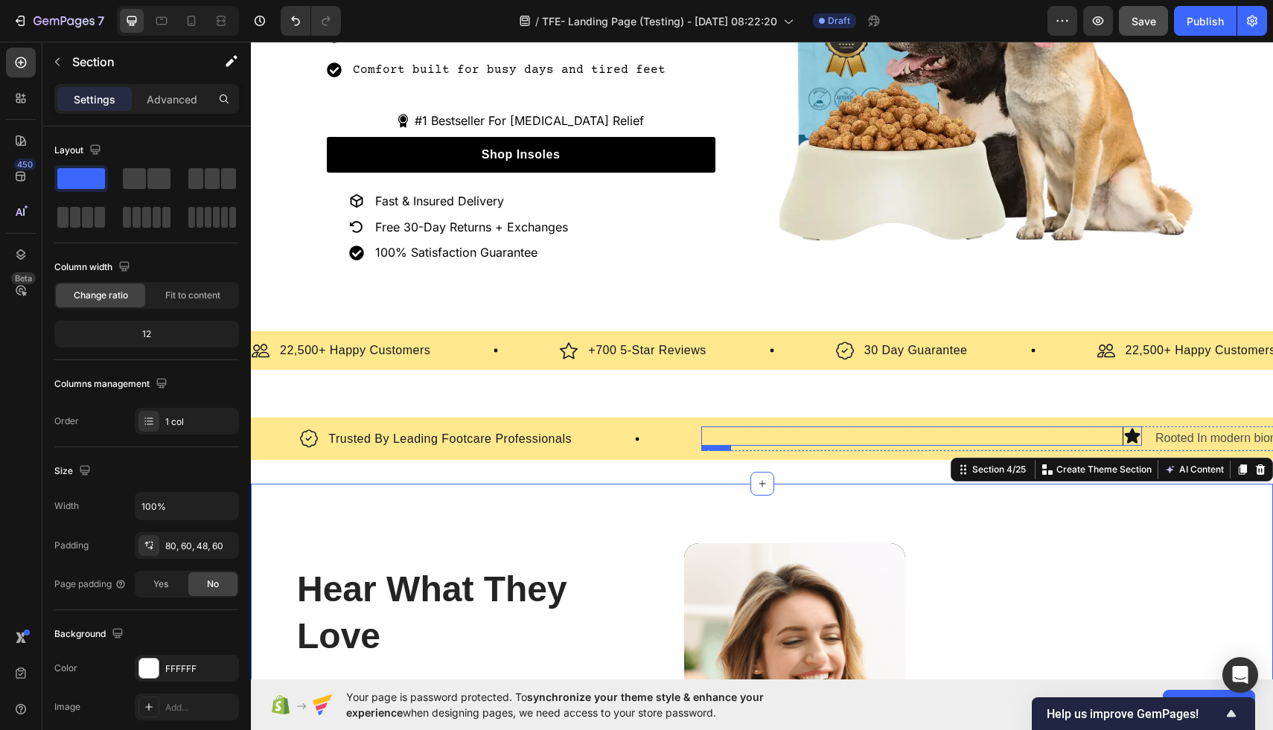
click at [917, 435] on div "Icon" at bounding box center [921, 435] width 441 height 19
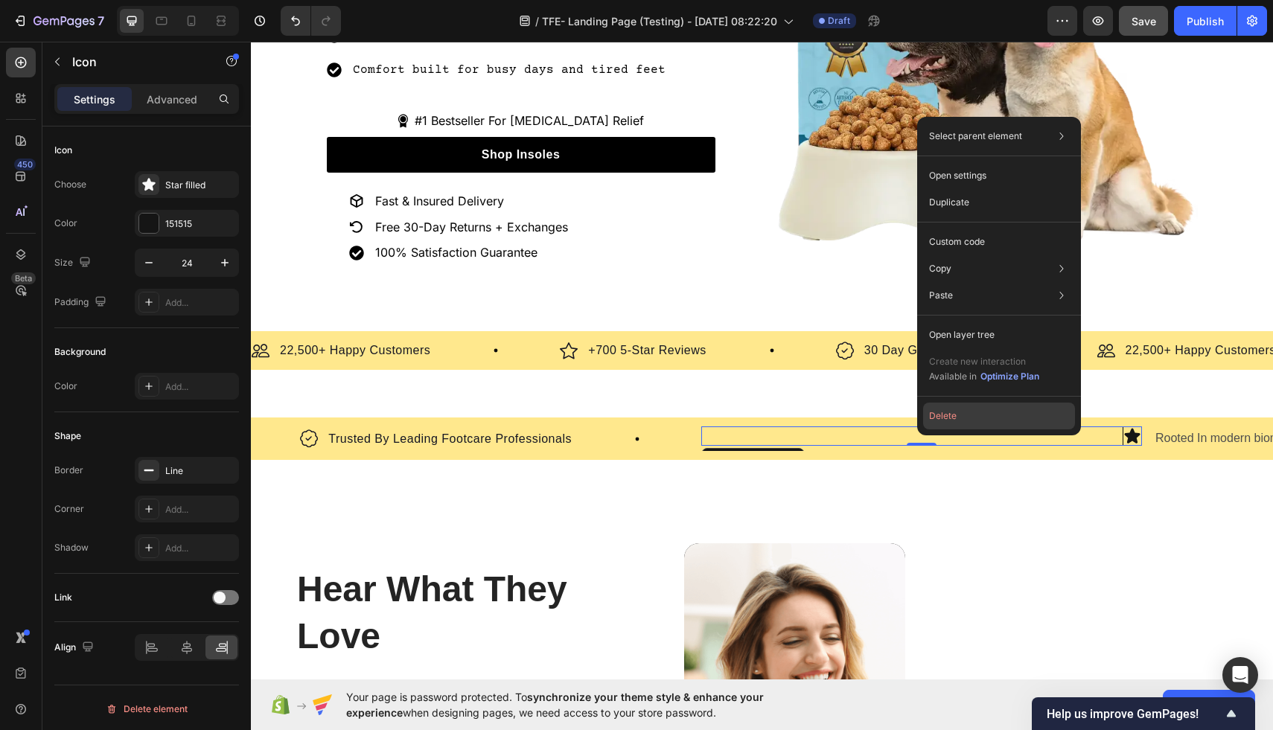
click at [976, 406] on button "Delete" at bounding box center [999, 416] width 152 height 27
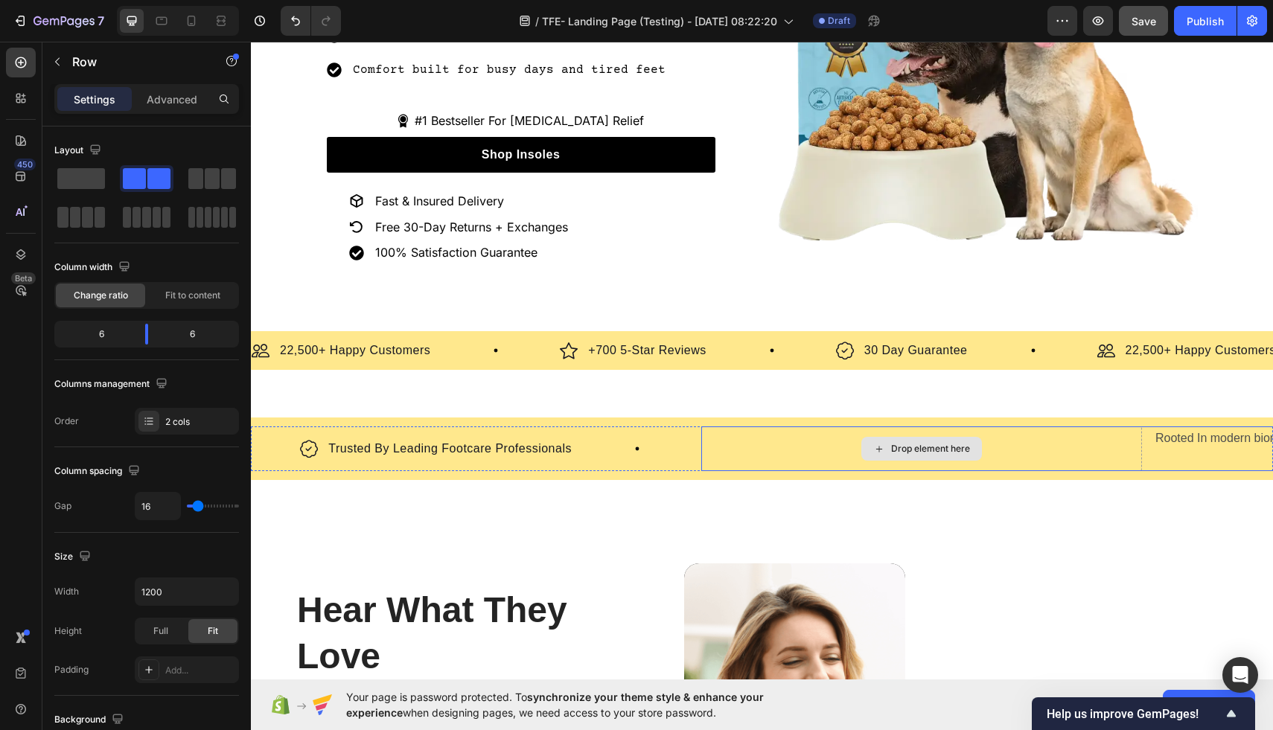
click at [1033, 448] on div "Drop element here" at bounding box center [921, 448] width 441 height 45
click at [1115, 456] on div "Drop element here" at bounding box center [921, 448] width 441 height 45
click at [956, 443] on div "Drop element here" at bounding box center [930, 449] width 79 height 12
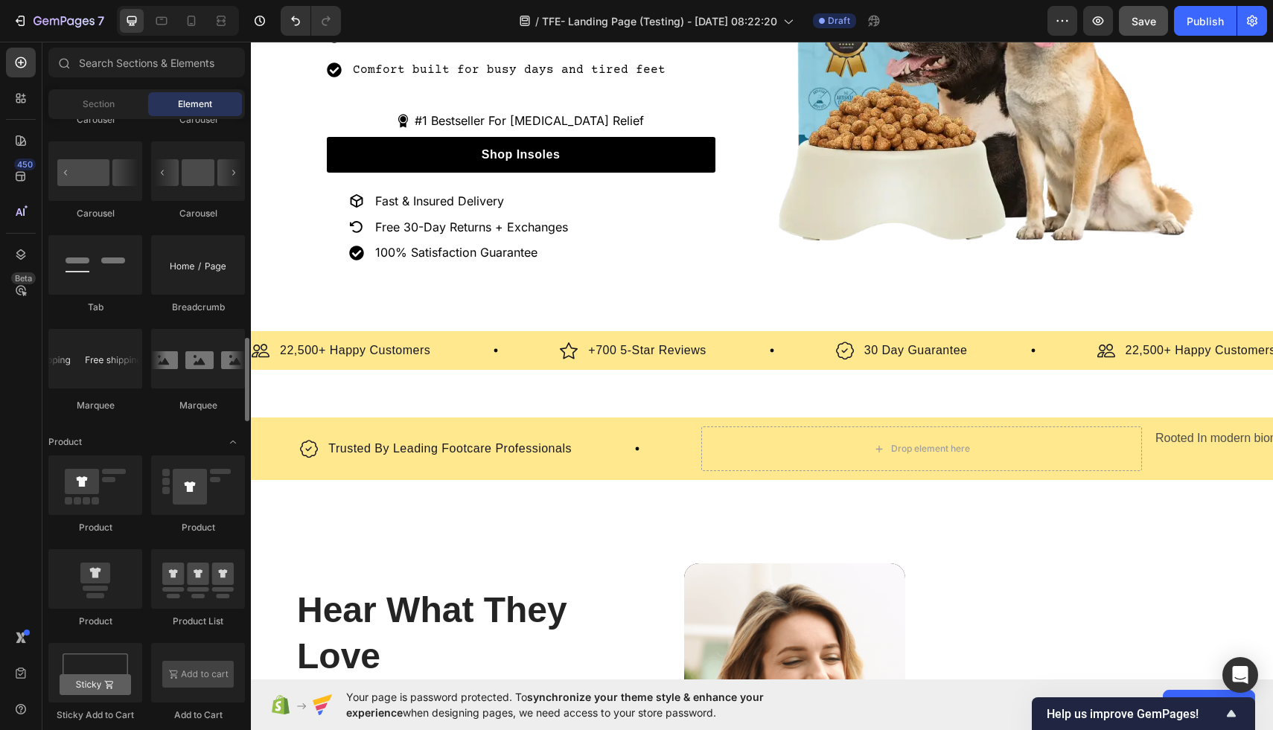
scroll to position [1601, 0]
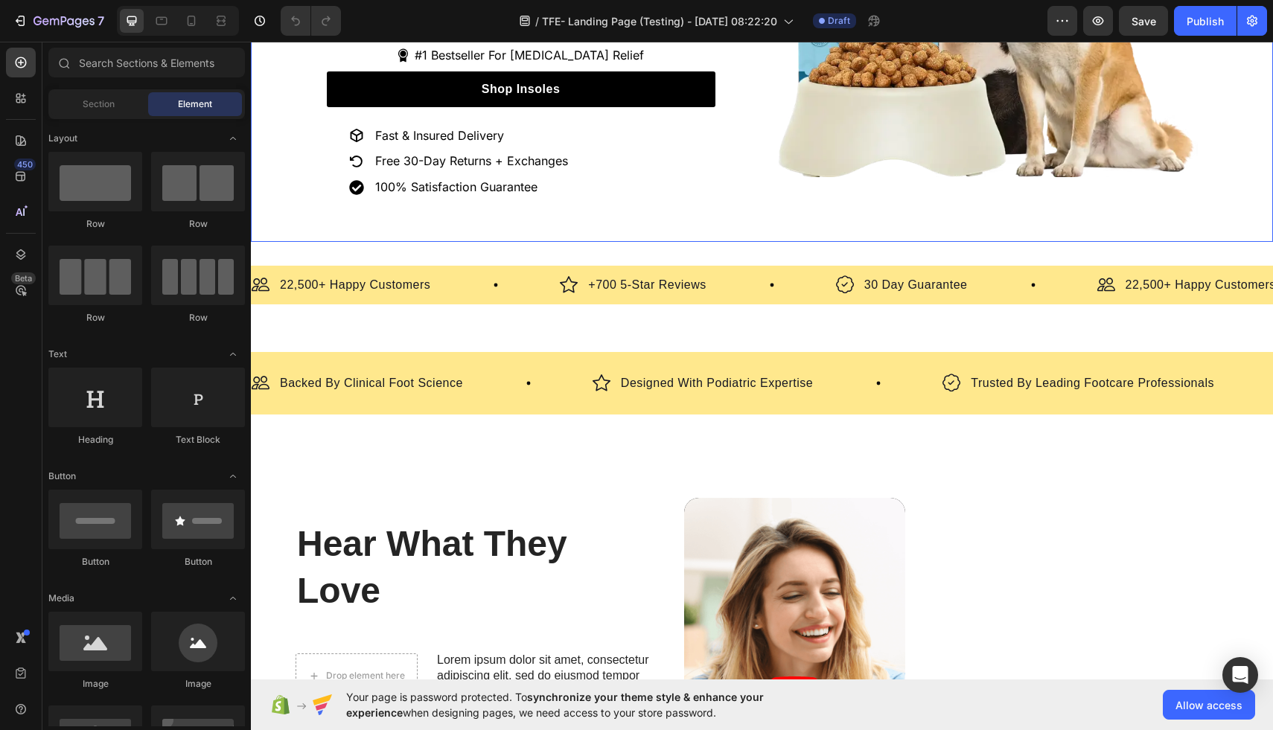
scroll to position [447, 0]
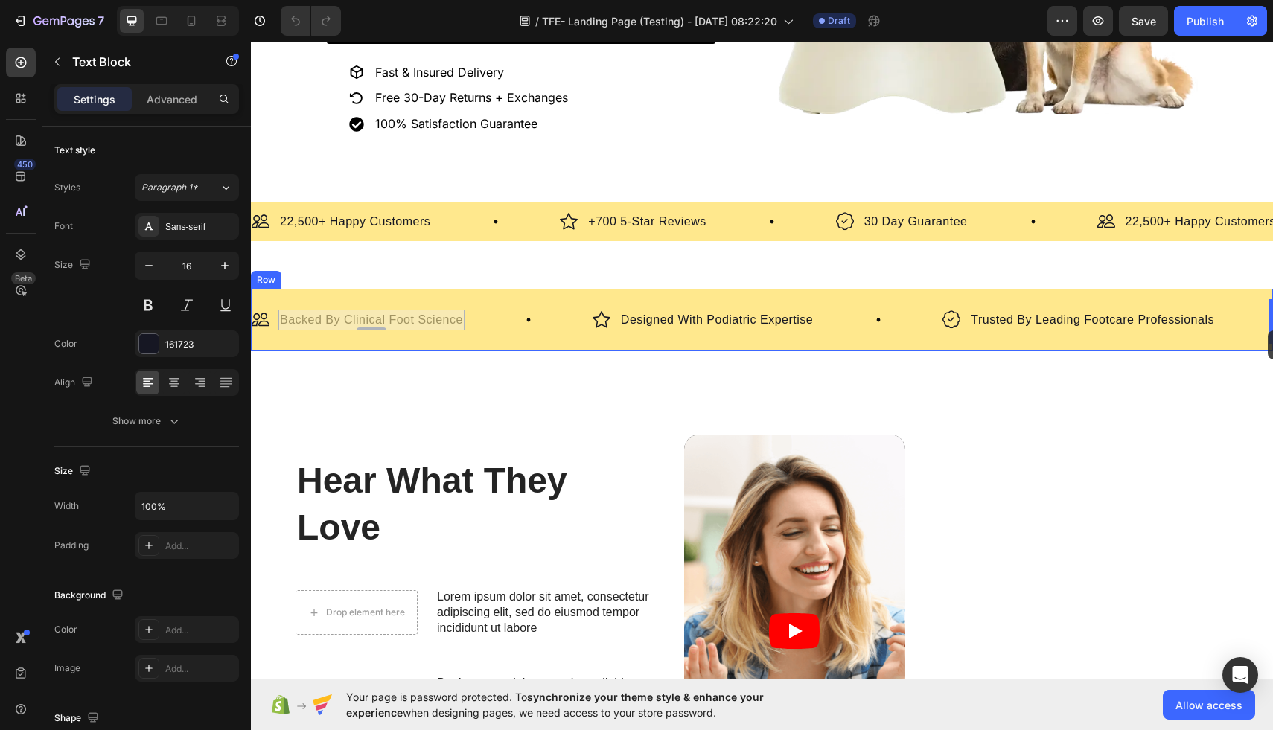
drag, startPoint x: 391, startPoint y: 322, endPoint x: 1267, endPoint y: 330, distance: 876.0
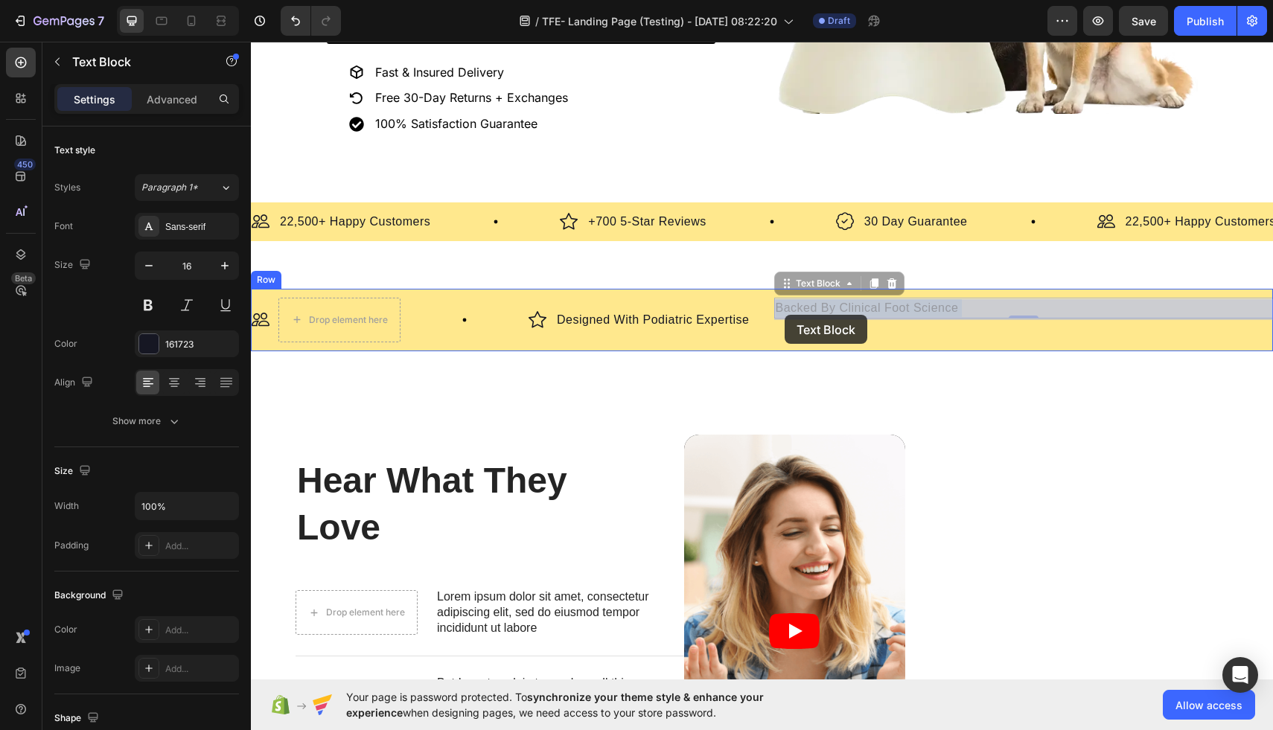
drag, startPoint x: 875, startPoint y: 307, endPoint x: 784, endPoint y: 315, distance: 90.4
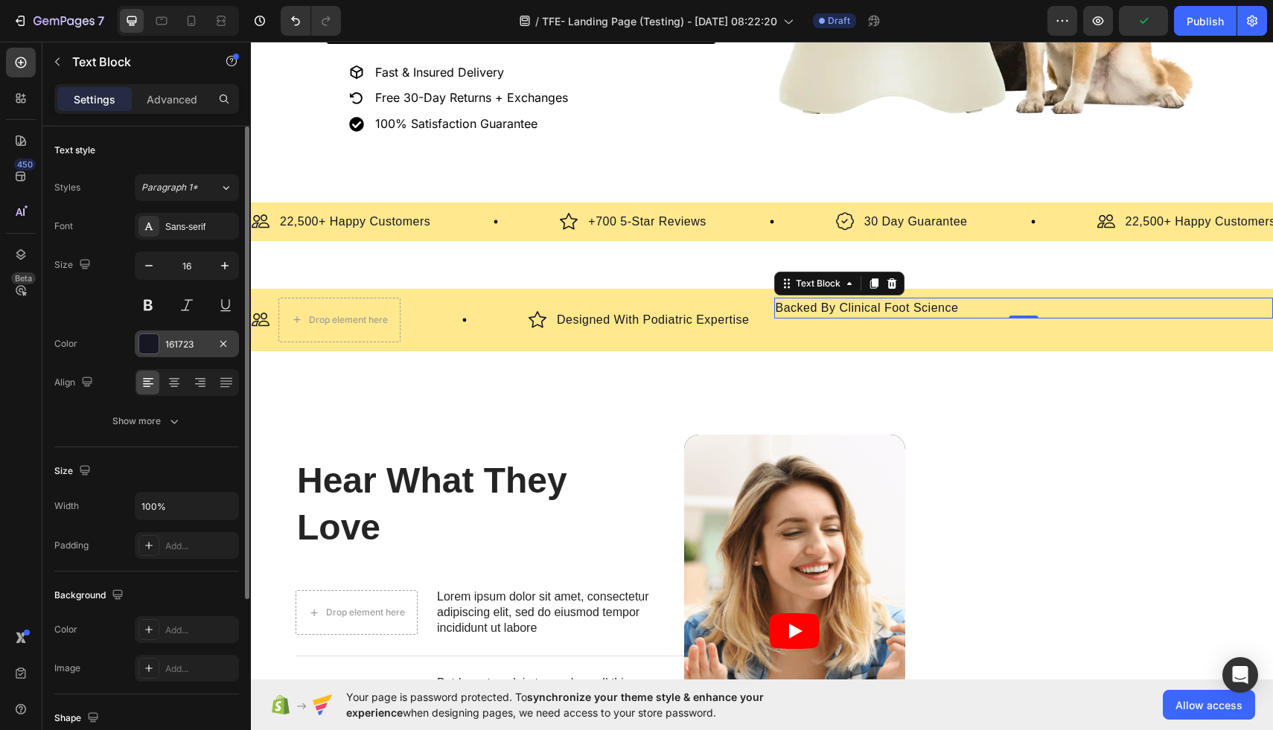
click at [147, 348] on div at bounding box center [148, 343] width 19 height 19
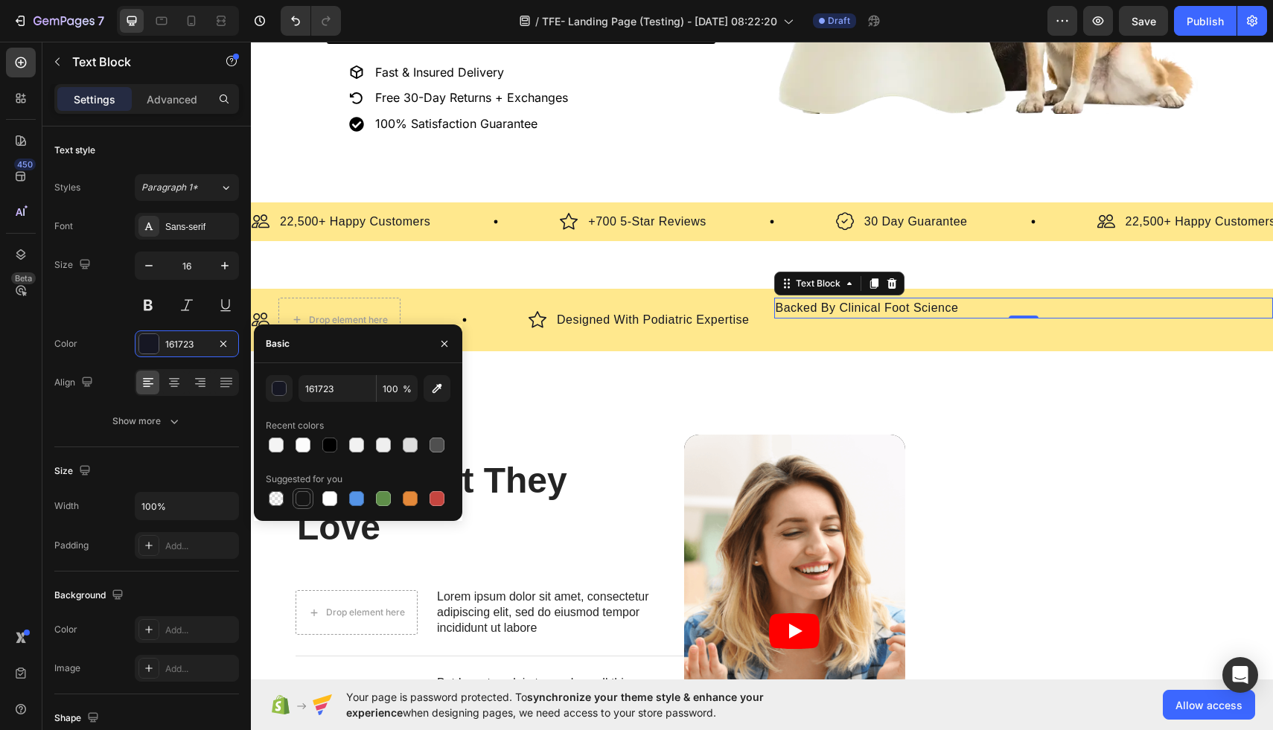
click at [304, 500] on div at bounding box center [302, 498] width 15 height 15
type input "151515"
click at [202, 274] on input "16" at bounding box center [186, 265] width 49 height 27
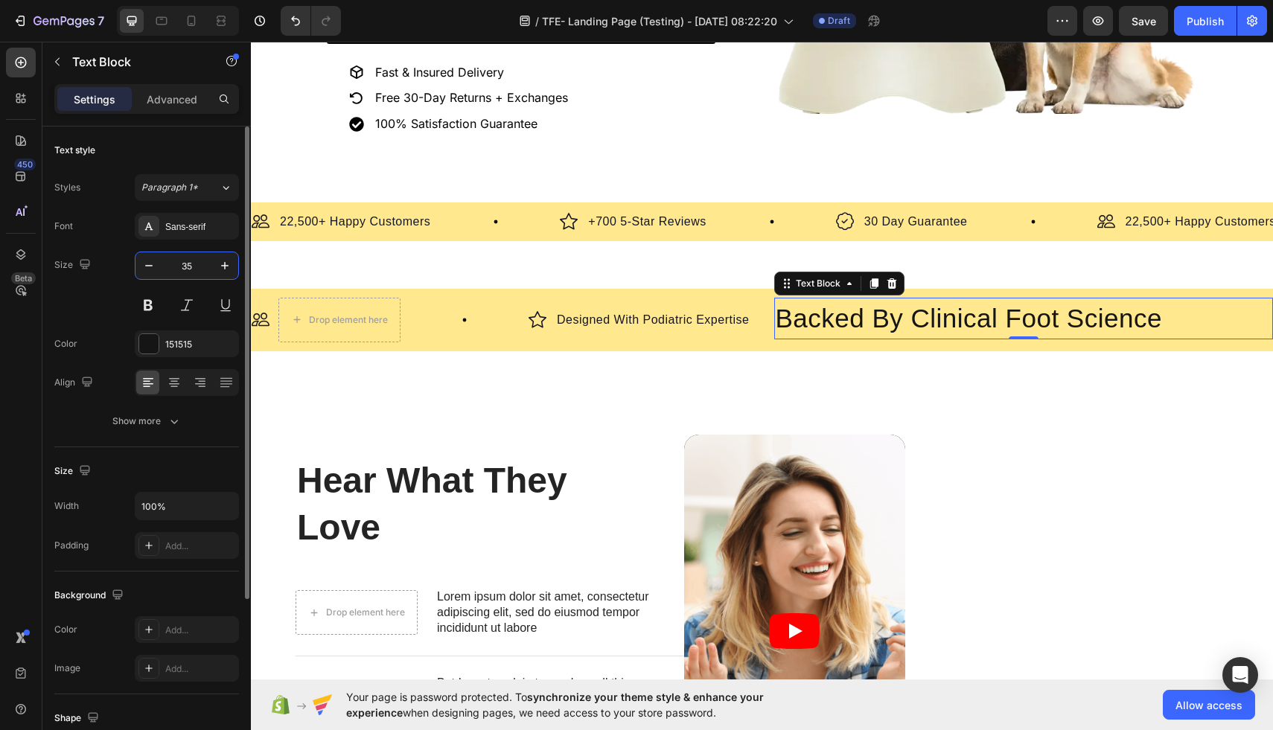
type input "3"
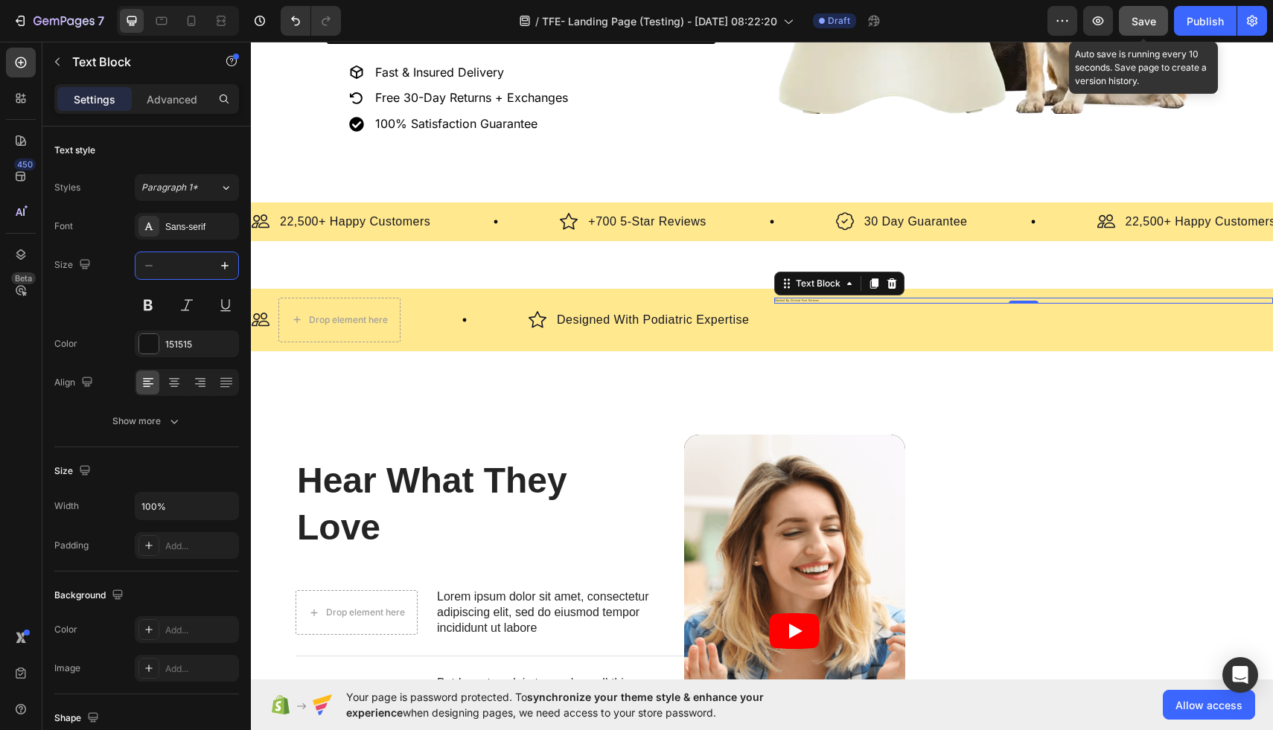
click at [1148, 12] on button "Save" at bounding box center [1143, 21] width 49 height 30
type input "3"
click at [1148, 12] on button "Save" at bounding box center [1143, 21] width 49 height 30
